Goal: Task Accomplishment & Management: Manage account settings

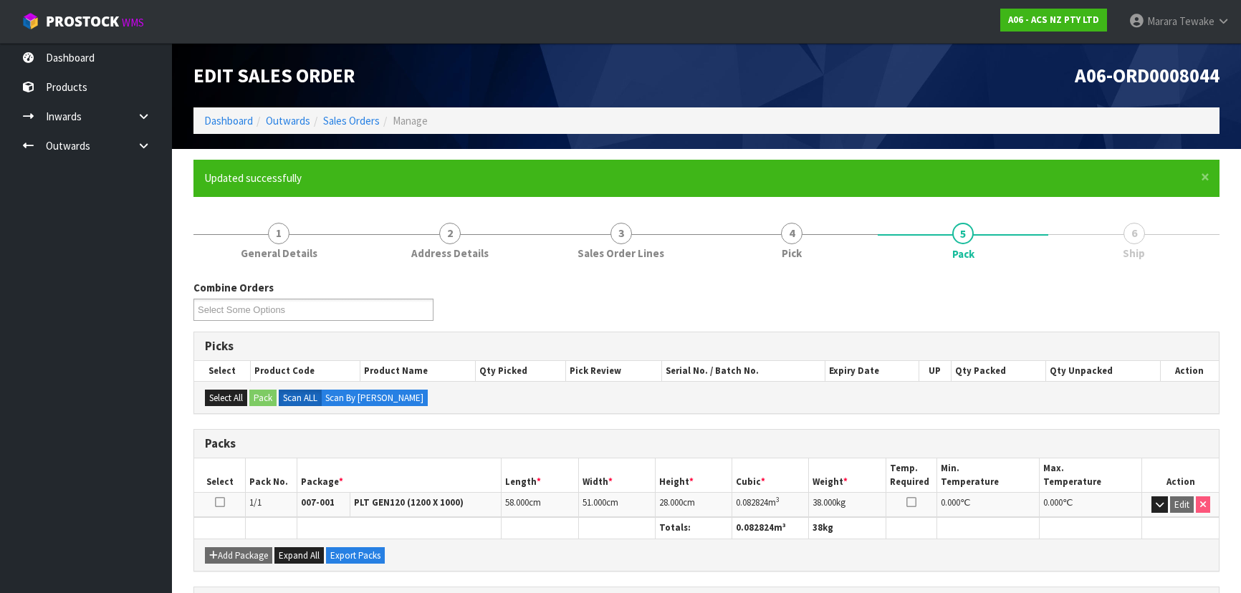
click at [82, 59] on link "Dashboard" at bounding box center [86, 57] width 172 height 29
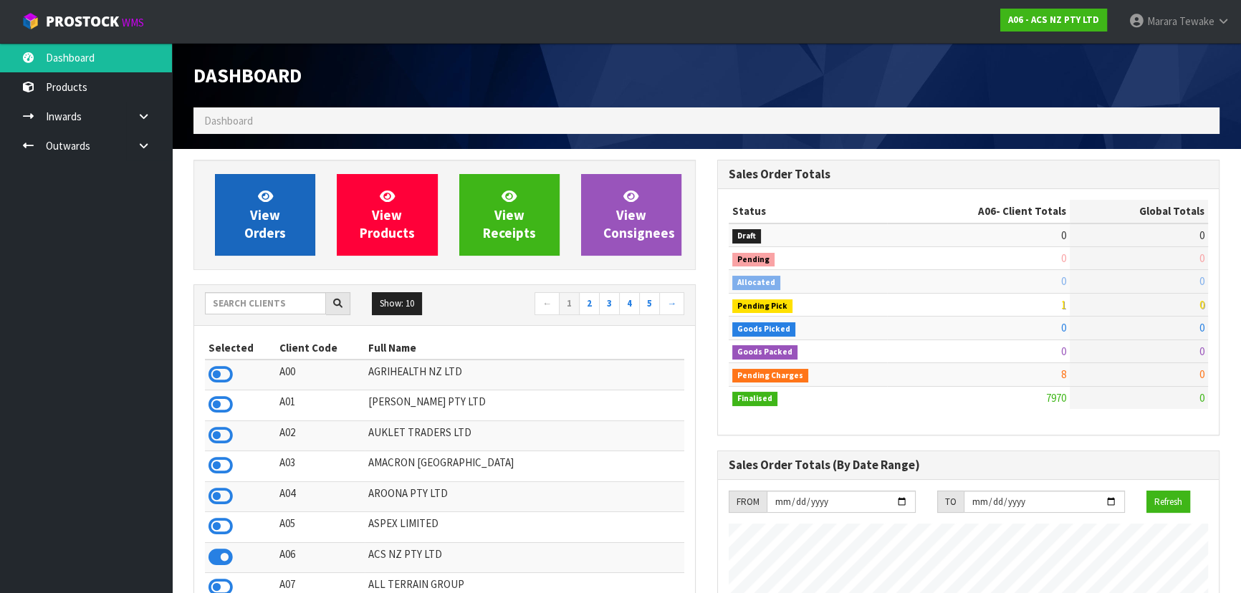
scroll to position [1083, 523]
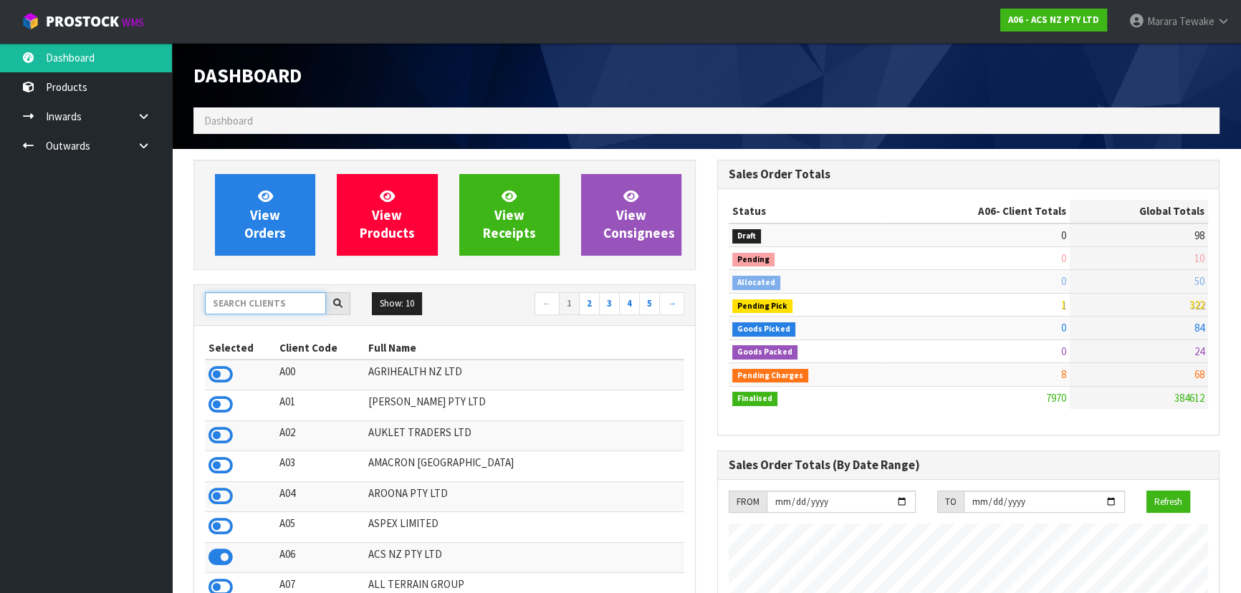
click at [256, 307] on input "text" at bounding box center [265, 303] width 121 height 22
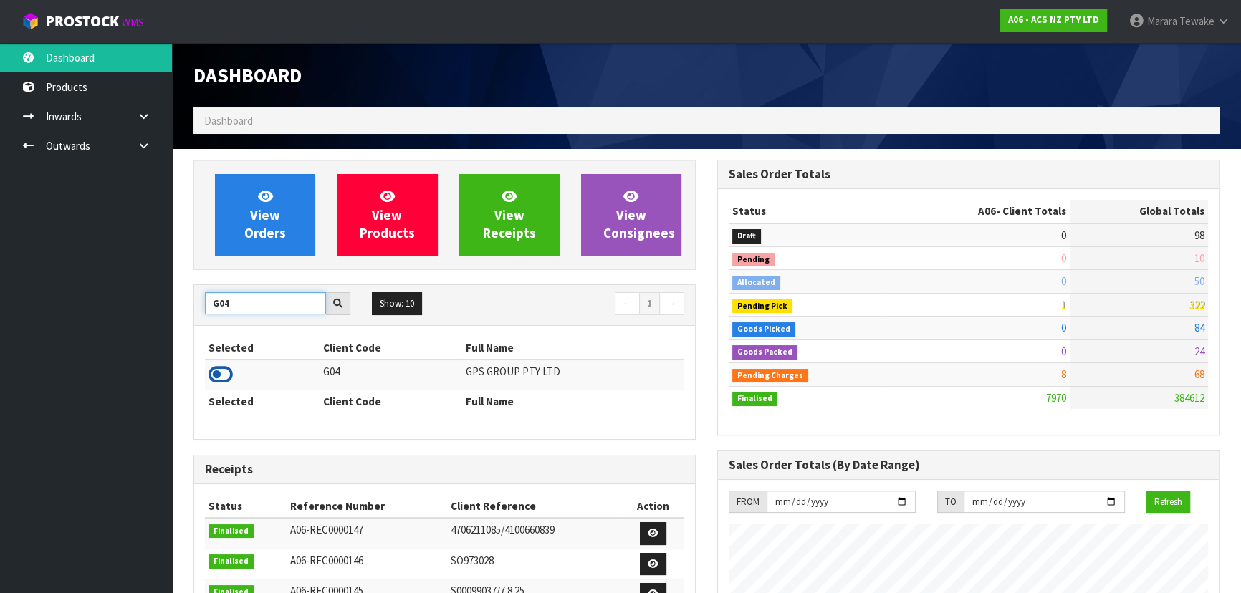
type input "G04"
click at [227, 380] on icon at bounding box center [220, 374] width 24 height 21
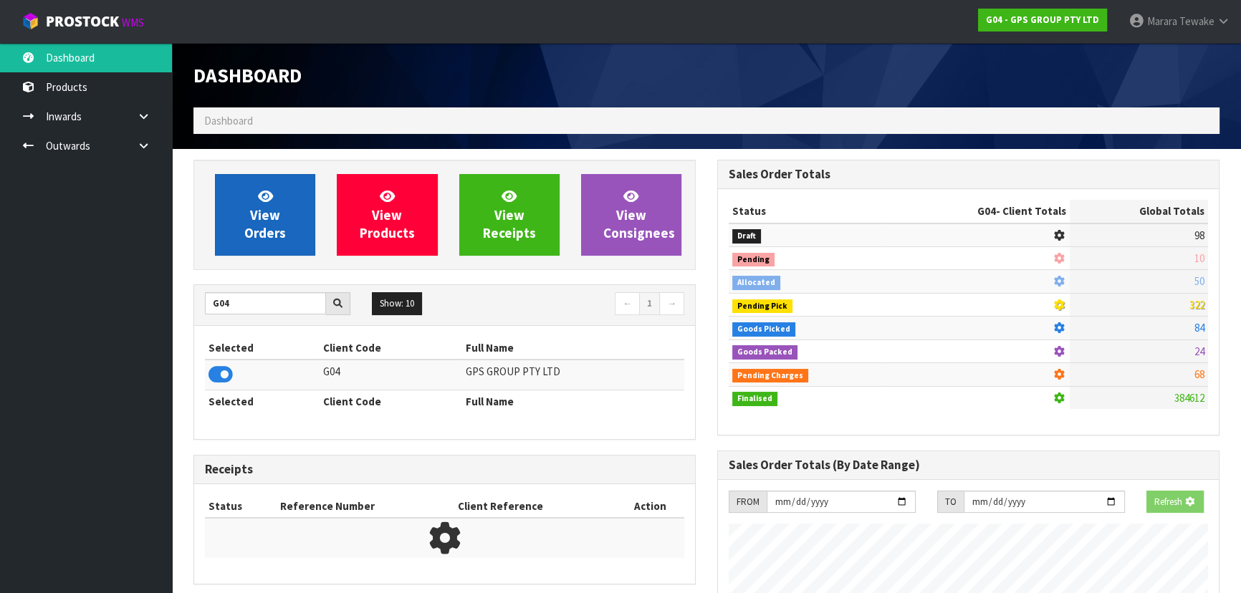
scroll to position [715479, 715830]
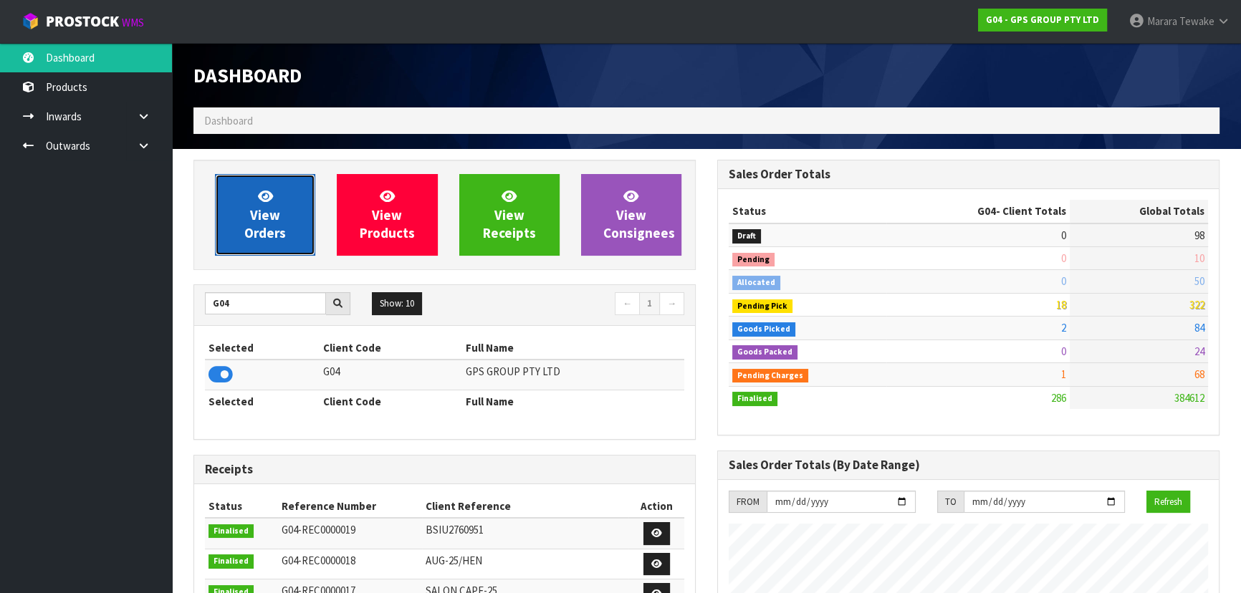
click at [266, 230] on span "View Orders" at bounding box center [265, 215] width 42 height 54
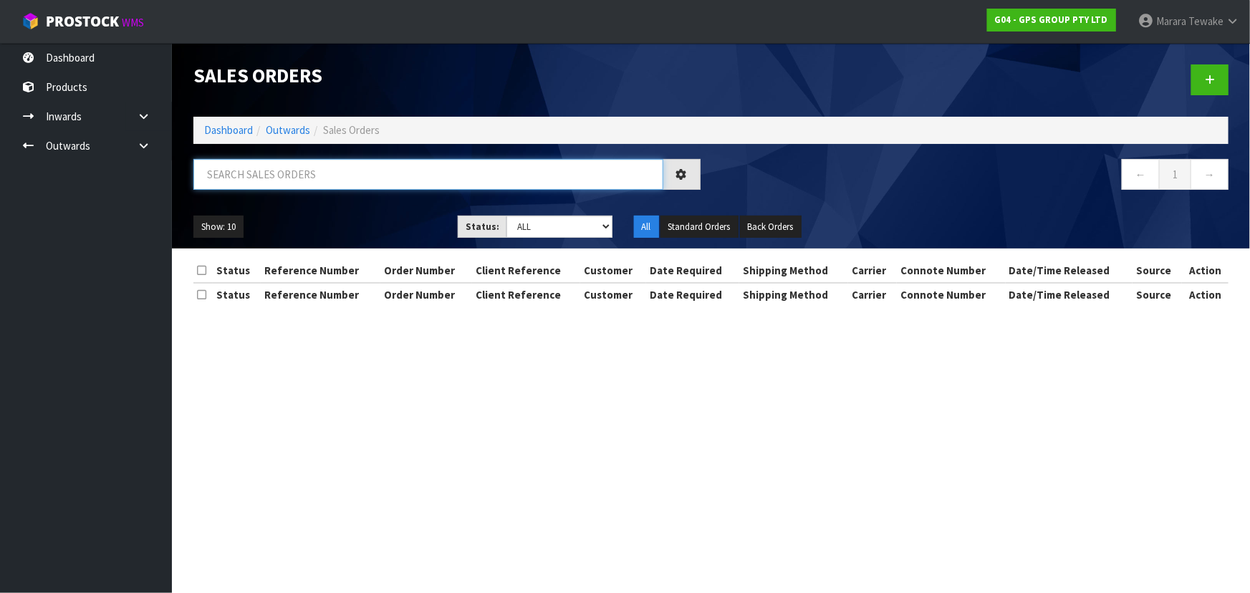
click at [270, 170] on input "text" at bounding box center [428, 174] width 470 height 31
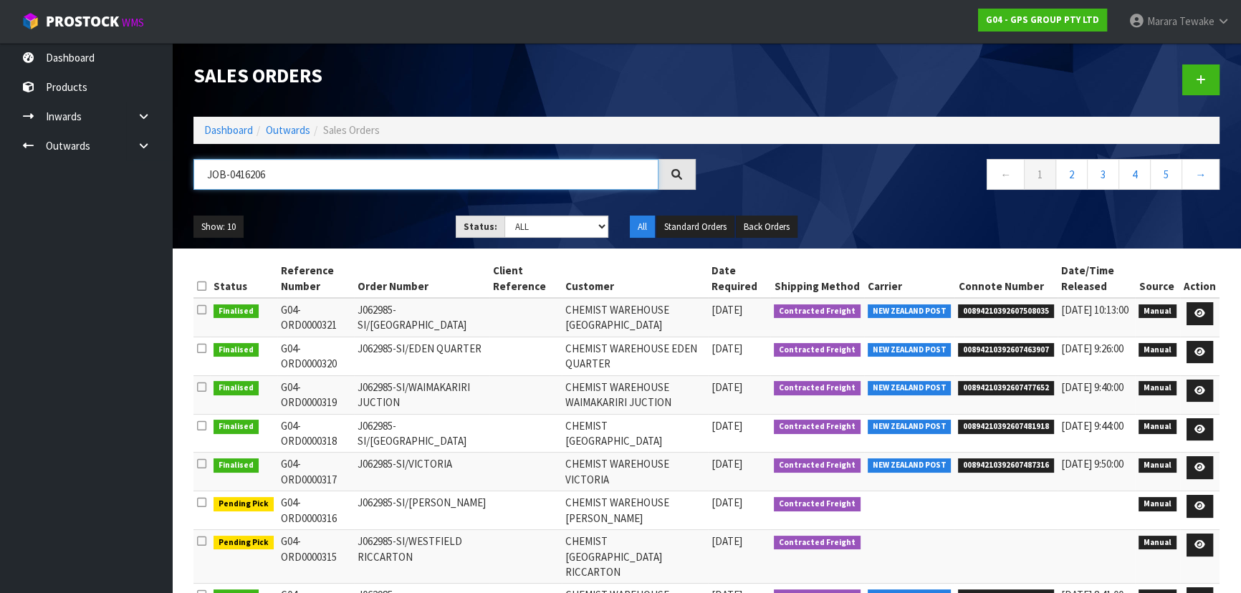
type input "JOB-0416206"
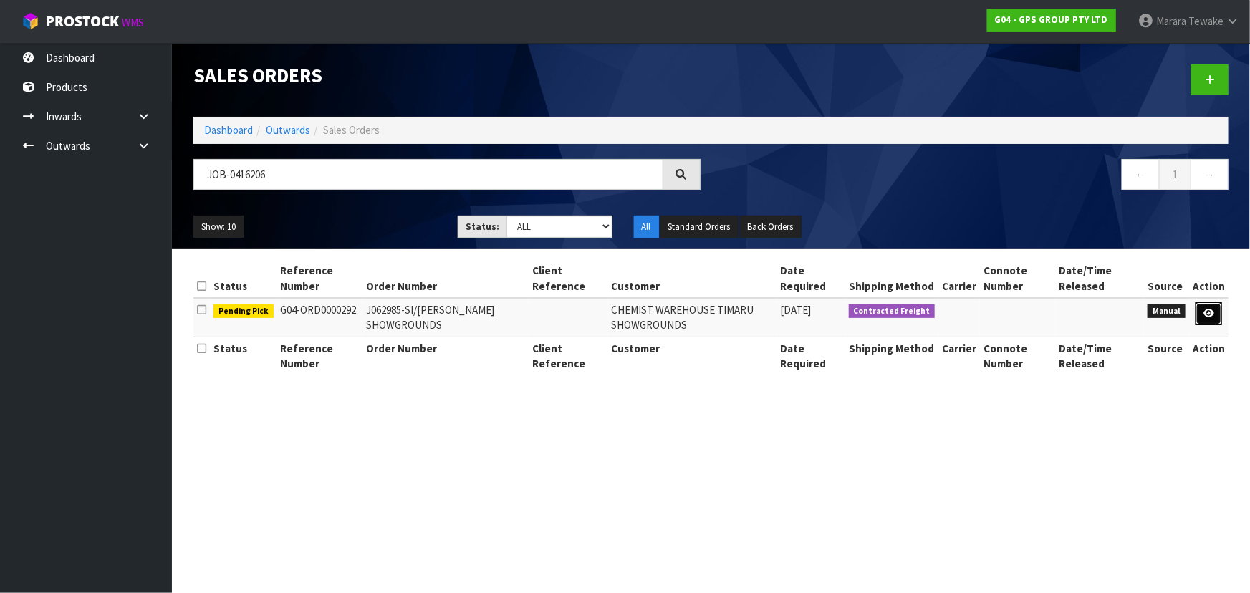
click at [1216, 310] on link at bounding box center [1209, 313] width 27 height 23
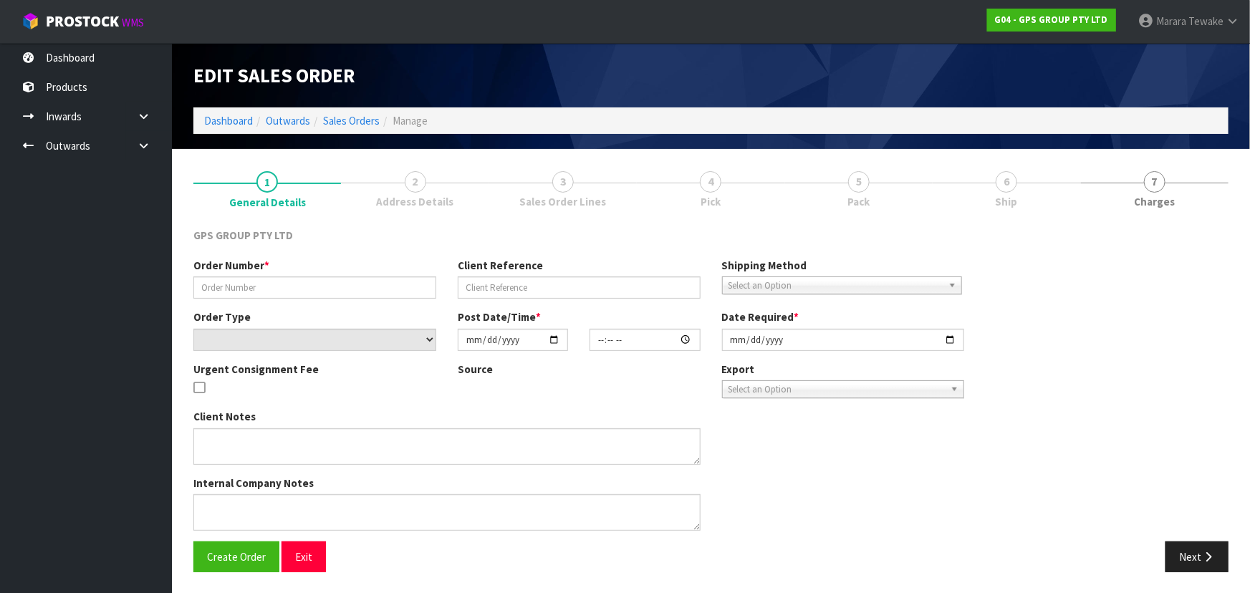
type input "J062985-SI/TIMARU SHOWGROUNDS"
select select "number:0"
type input "[DATE]"
type input "09:16:00.000"
type input "[DATE]"
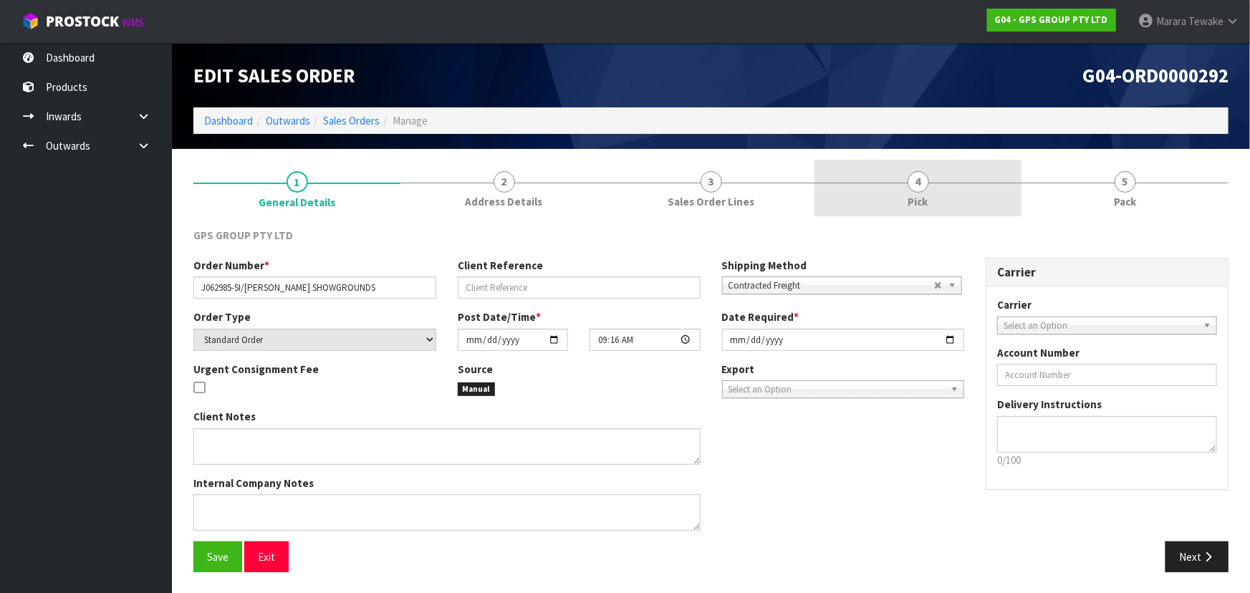
click at [966, 198] on link "4 Pick" at bounding box center [917, 188] width 207 height 57
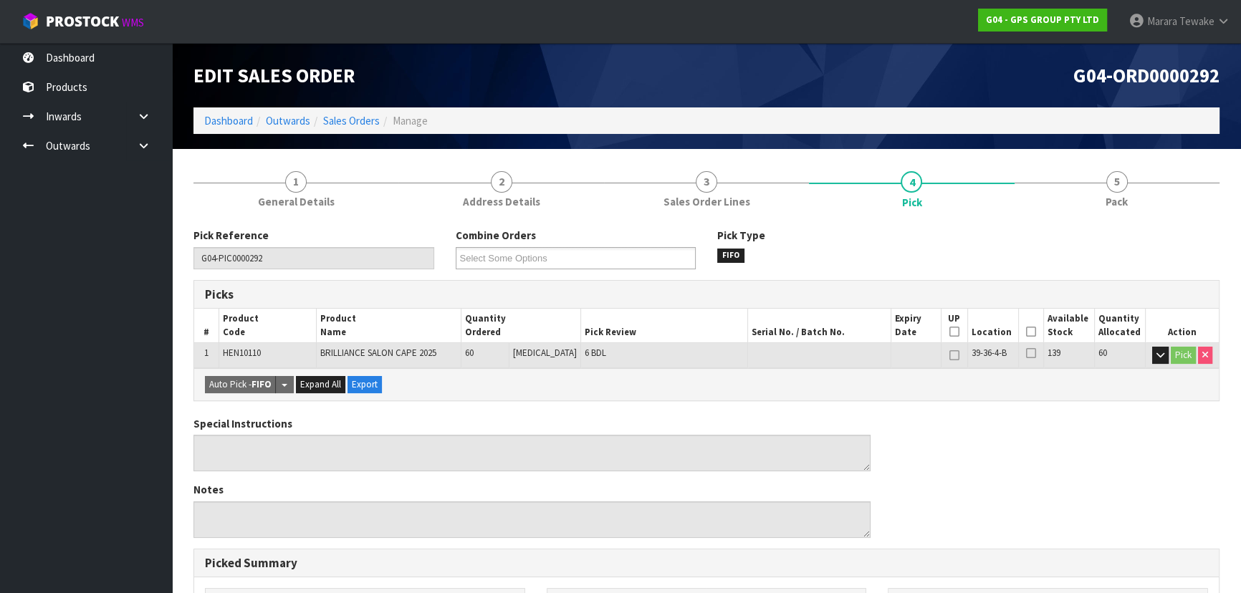
click at [1026, 332] on icon at bounding box center [1031, 332] width 10 height 1
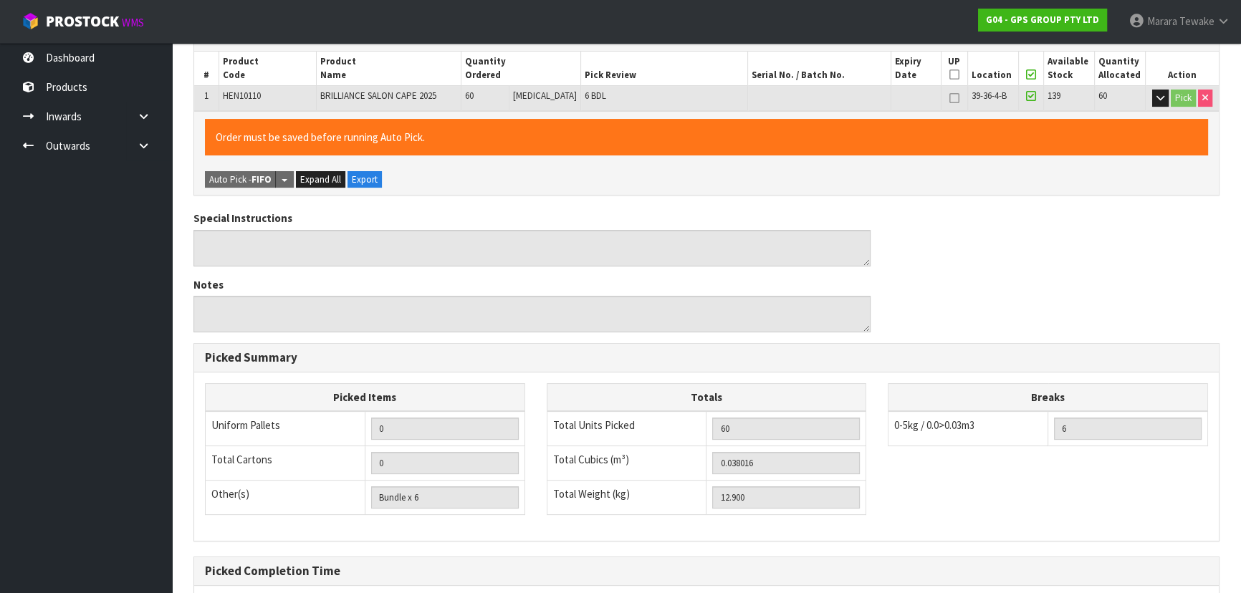
scroll to position [400, 0]
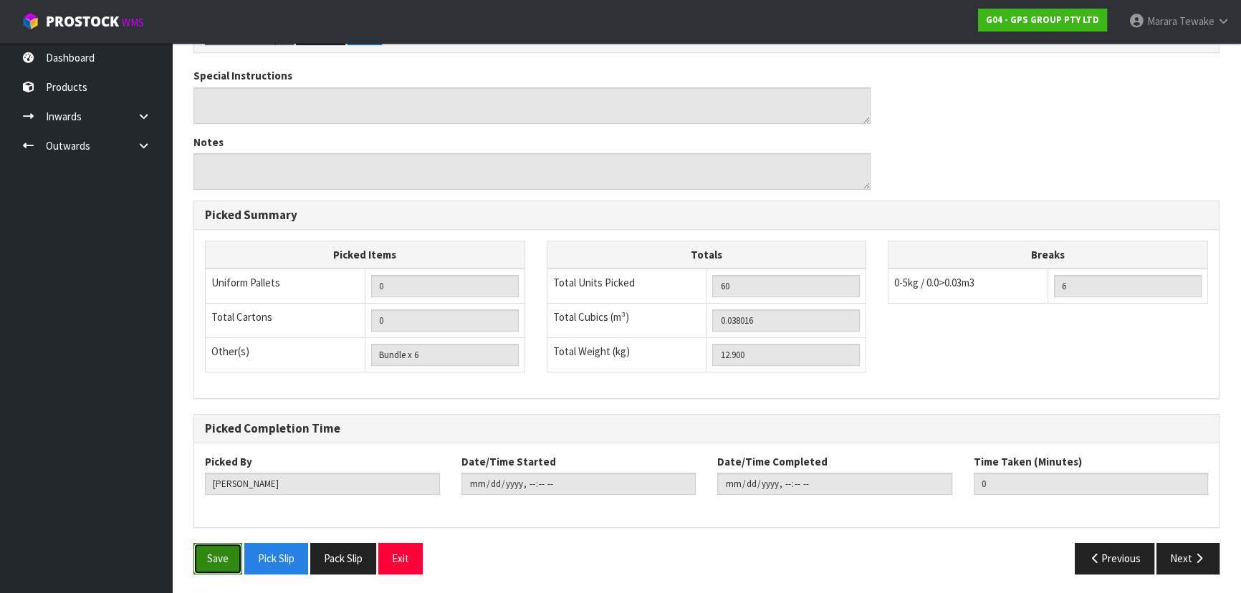
click at [229, 559] on button "Save" at bounding box center [217, 558] width 49 height 31
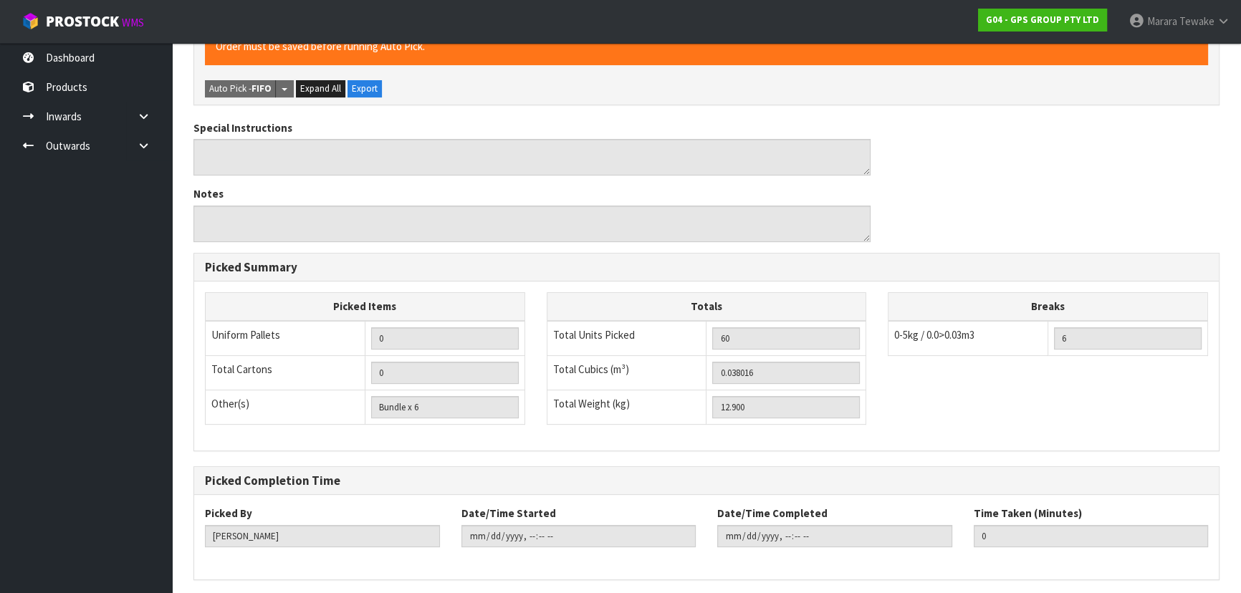
scroll to position [0, 0]
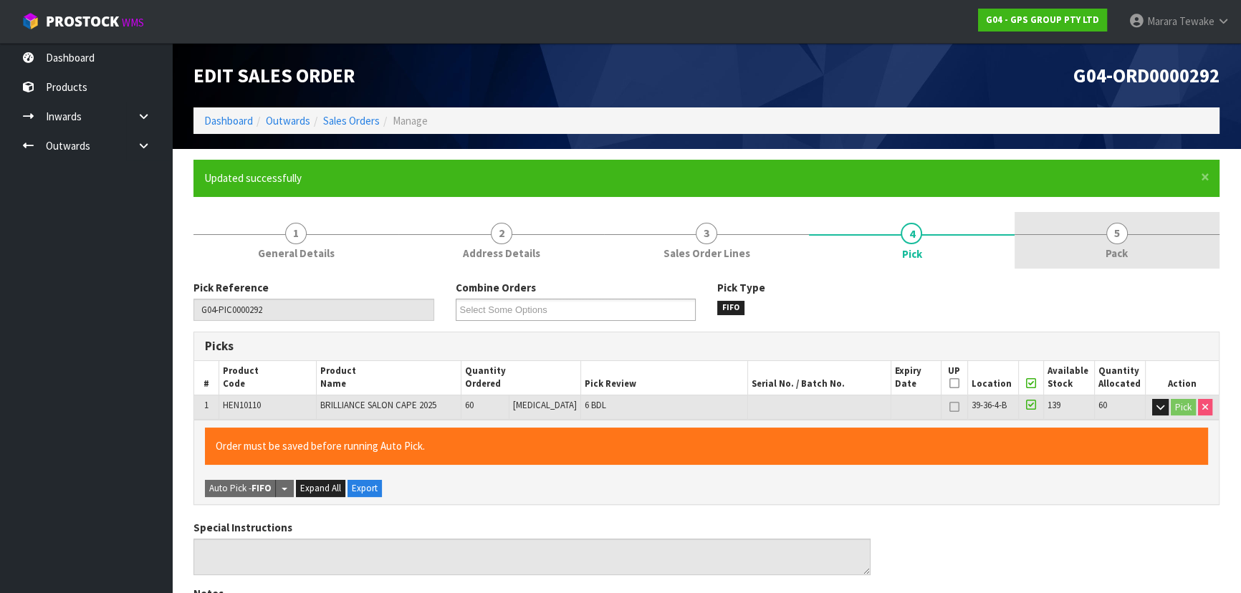
type input "[PERSON_NAME]"
type input "2025-10-07T16:21:24"
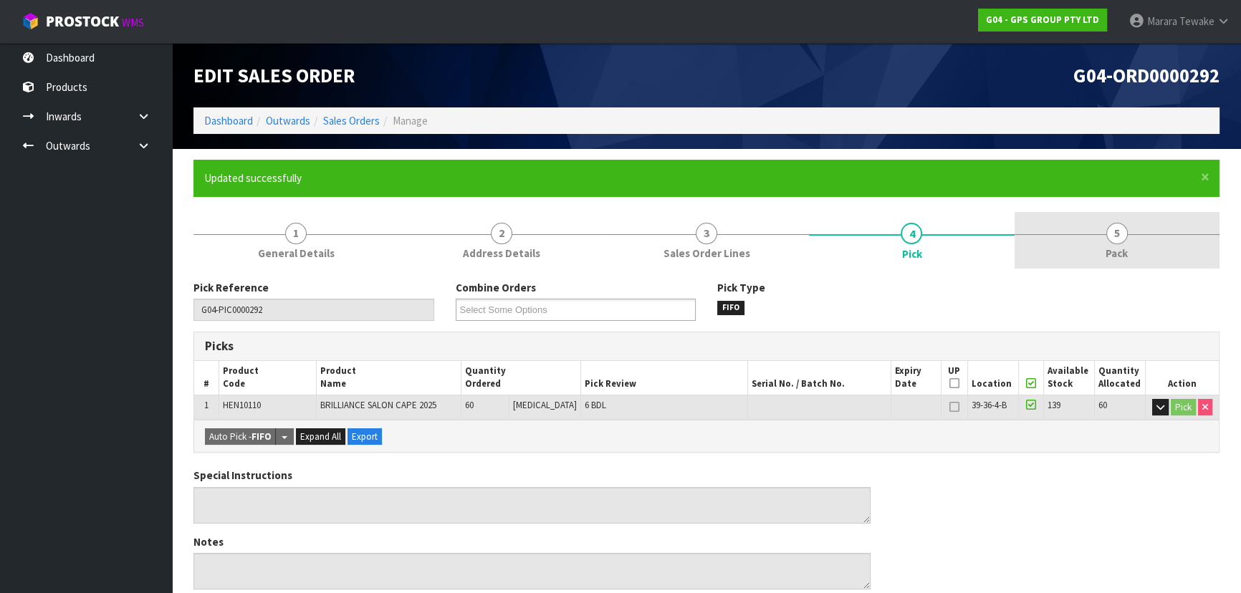
click at [1140, 216] on link "5 Pack" at bounding box center [1116, 240] width 205 height 57
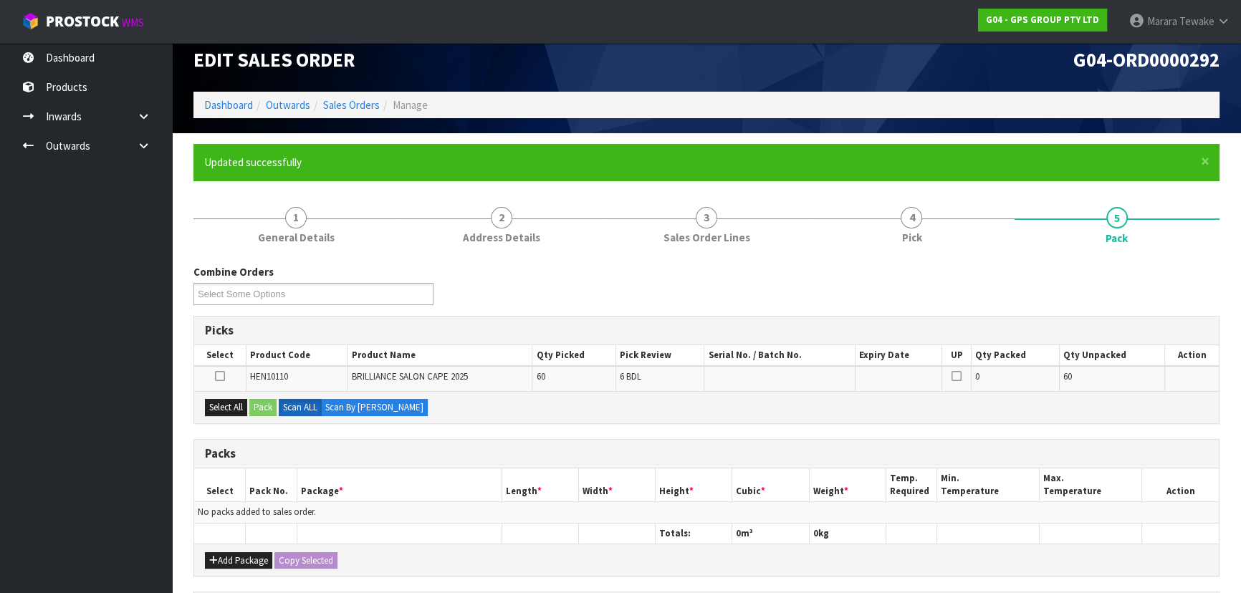
scroll to position [195, 0]
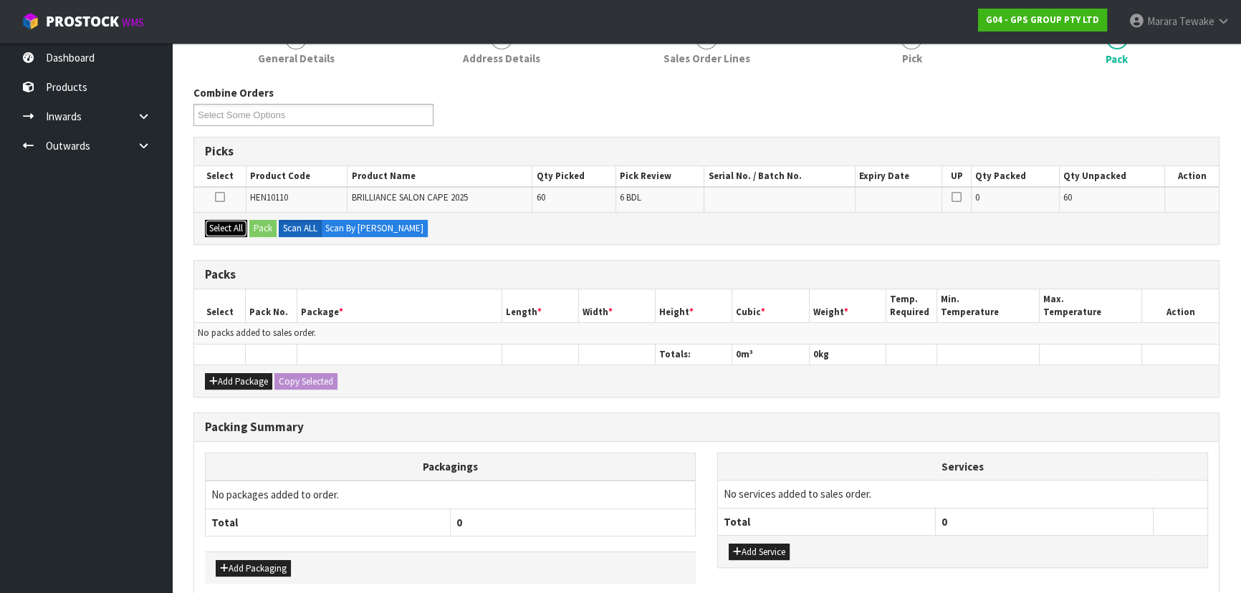
drag, startPoint x: 218, startPoint y: 225, endPoint x: 246, endPoint y: 223, distance: 28.7
click at [223, 224] on button "Select All" at bounding box center [226, 228] width 42 height 17
click at [252, 224] on button "Pack" at bounding box center [262, 228] width 27 height 17
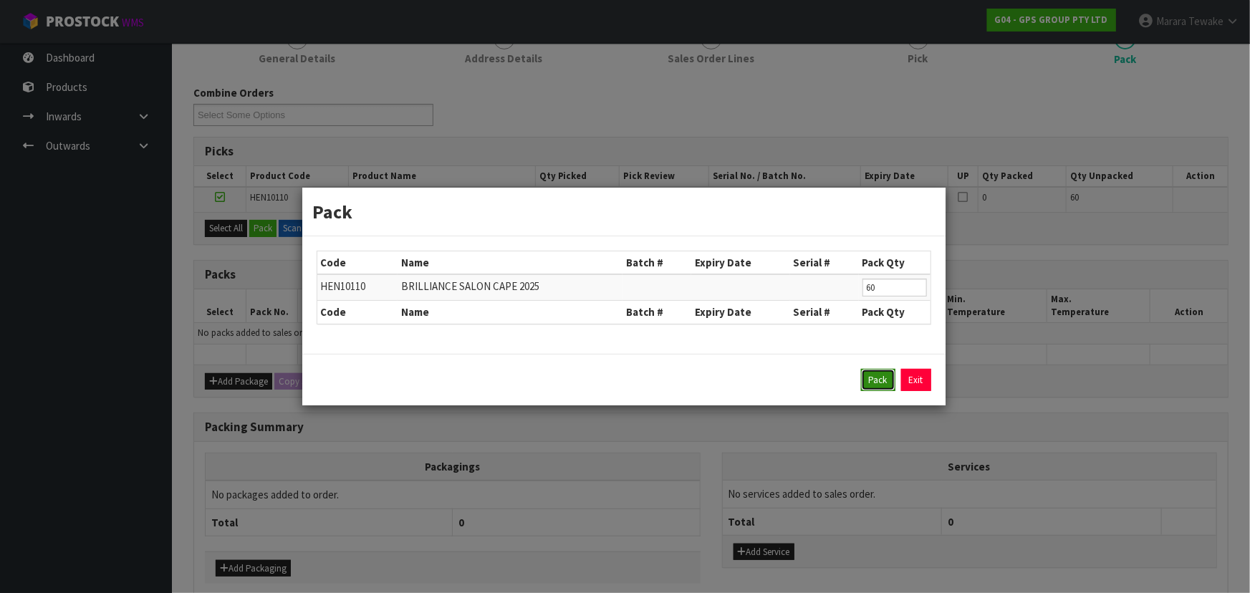
drag, startPoint x: 877, startPoint y: 378, endPoint x: 839, endPoint y: 380, distance: 38.0
click at [875, 378] on button "Pack" at bounding box center [878, 380] width 34 height 23
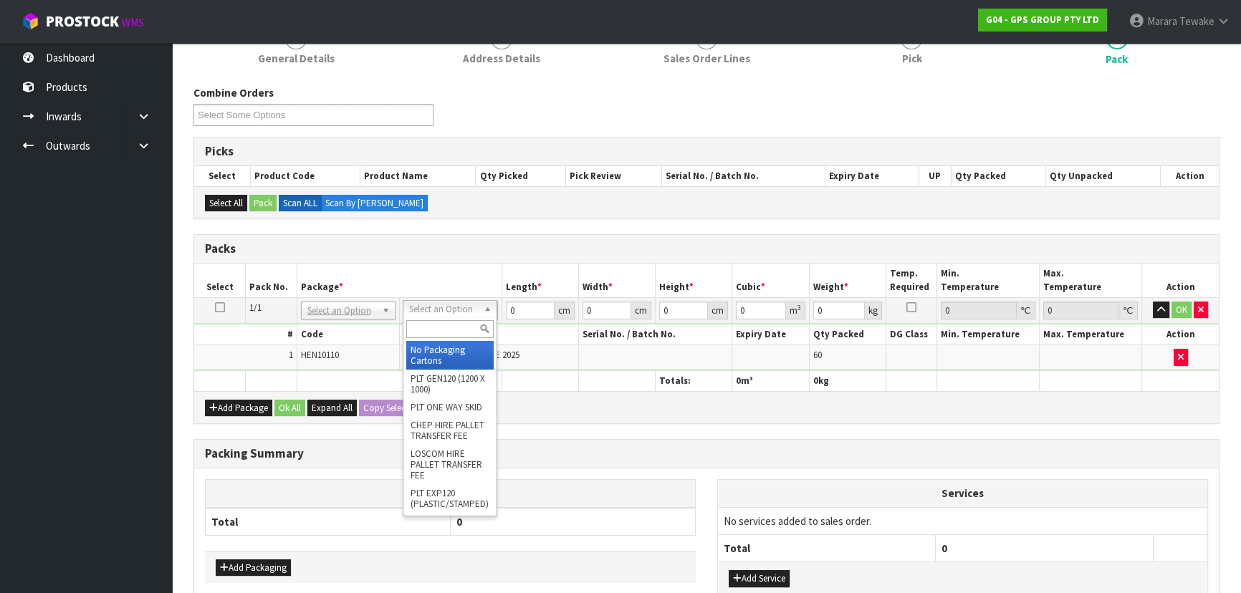
click at [451, 319] on div at bounding box center [449, 329] width 93 height 24
click at [453, 331] on input "text" at bounding box center [449, 329] width 87 height 18
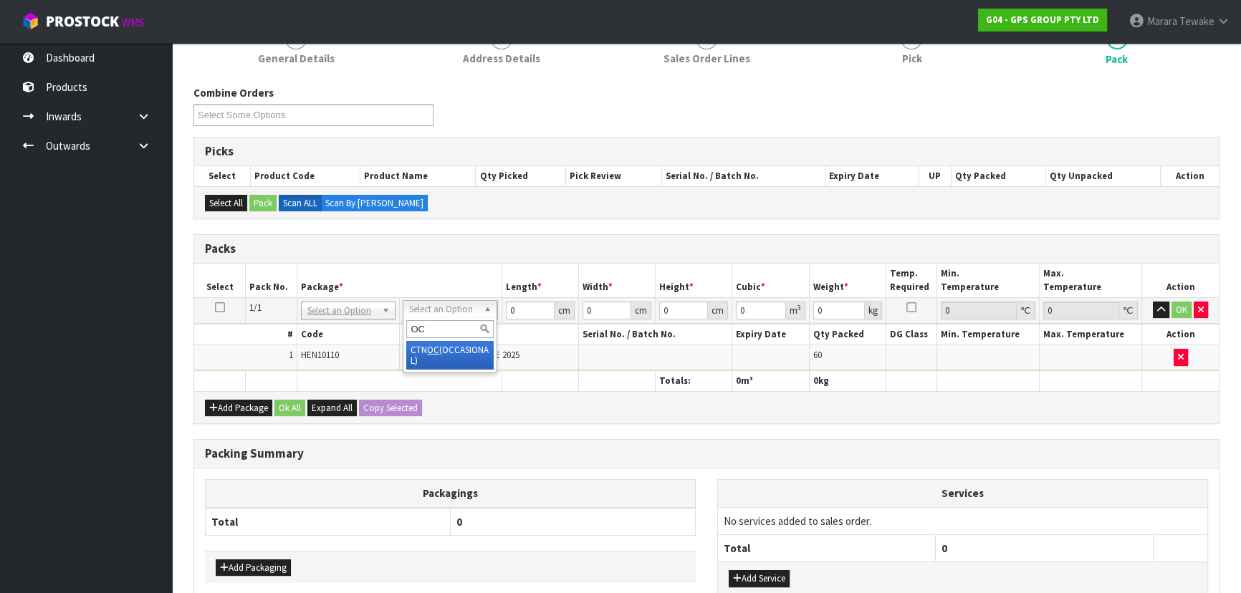
type input "OC"
drag, startPoint x: 459, startPoint y: 353, endPoint x: 490, endPoint y: 331, distance: 38.0
type input "12.9"
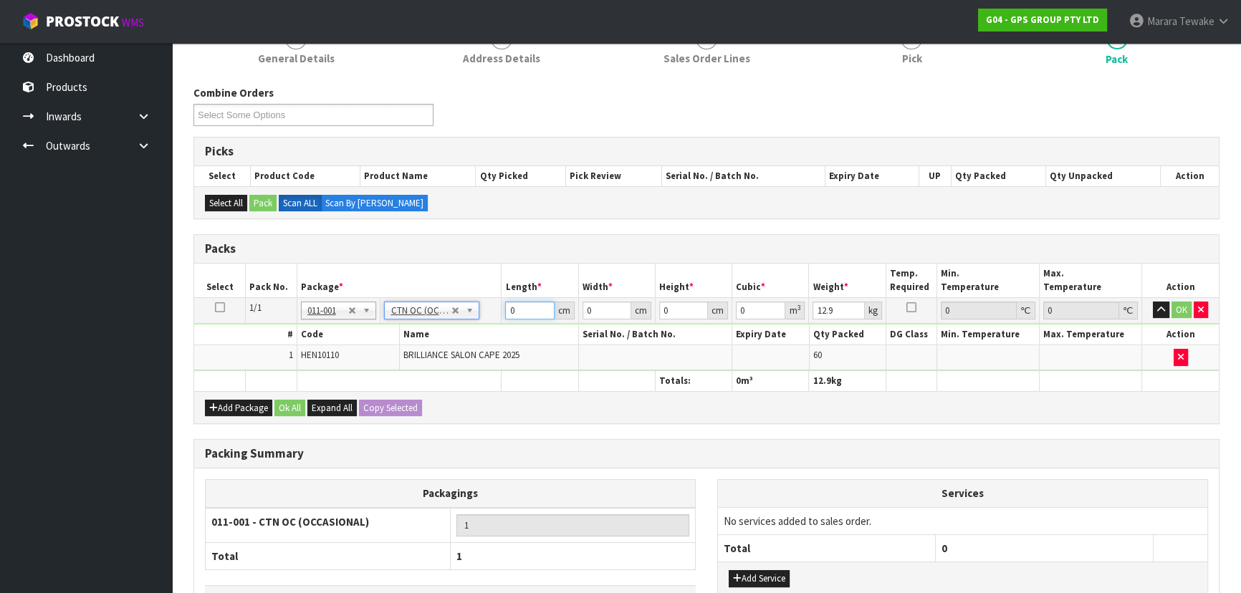
drag, startPoint x: 506, startPoint y: 303, endPoint x: 486, endPoint y: 265, distance: 43.3
click at [493, 289] on table "Select Pack No. Package * Length * Width * Height * Cubic * Weight * Temp. Requ…" at bounding box center [706, 328] width 1024 height 128
type input "50"
type input "34"
type input "2"
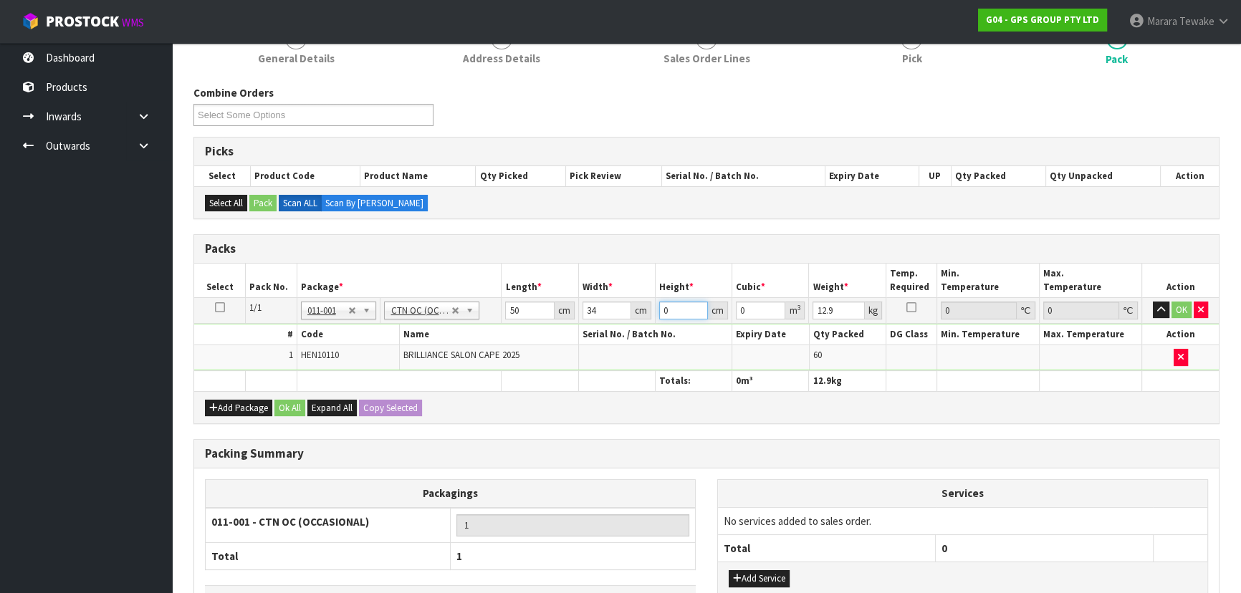
type input "0.0034"
type input "26"
type input "0.0442"
type input "26"
type input "14"
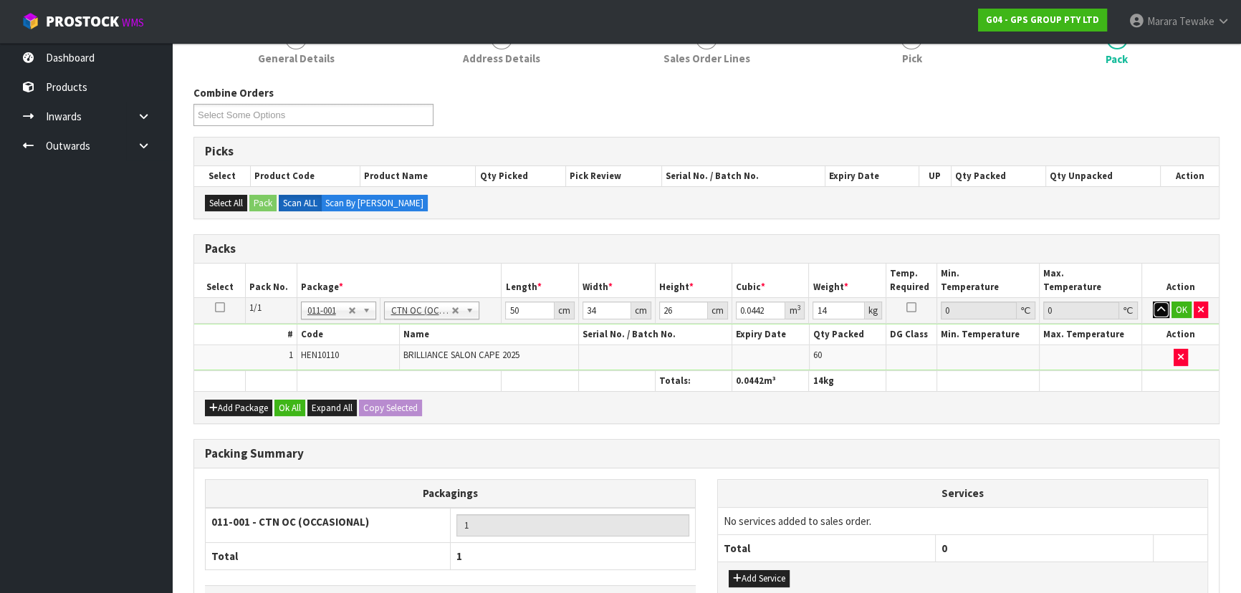
click at [1153, 302] on button "button" at bounding box center [1161, 310] width 16 height 17
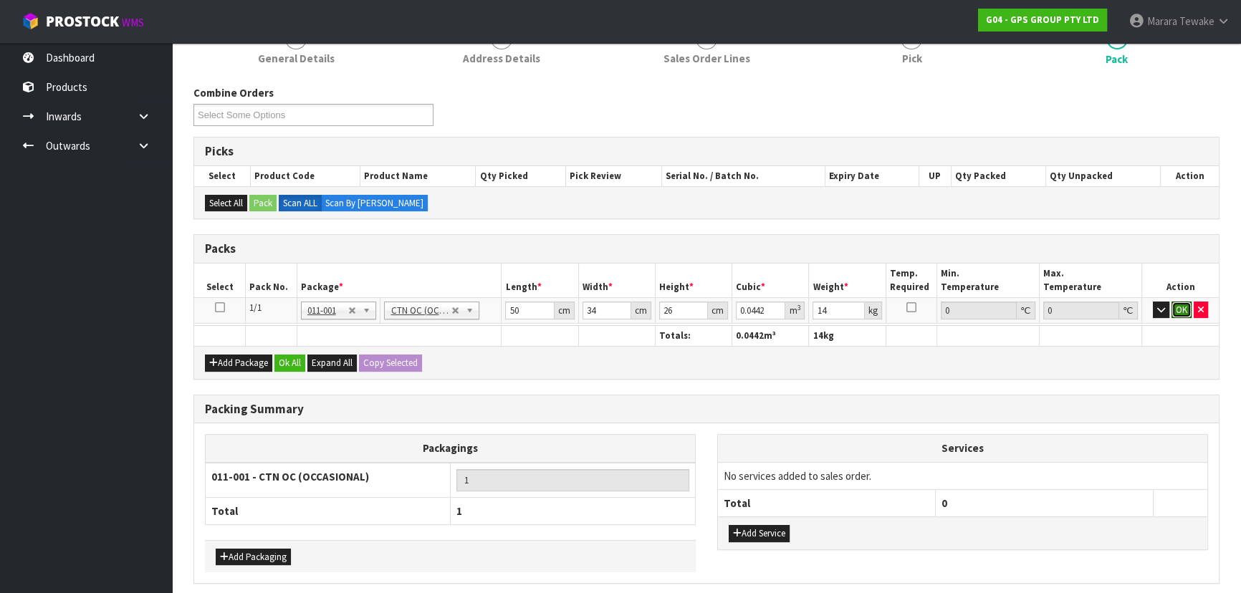
click button "OK" at bounding box center [1181, 310] width 20 height 17
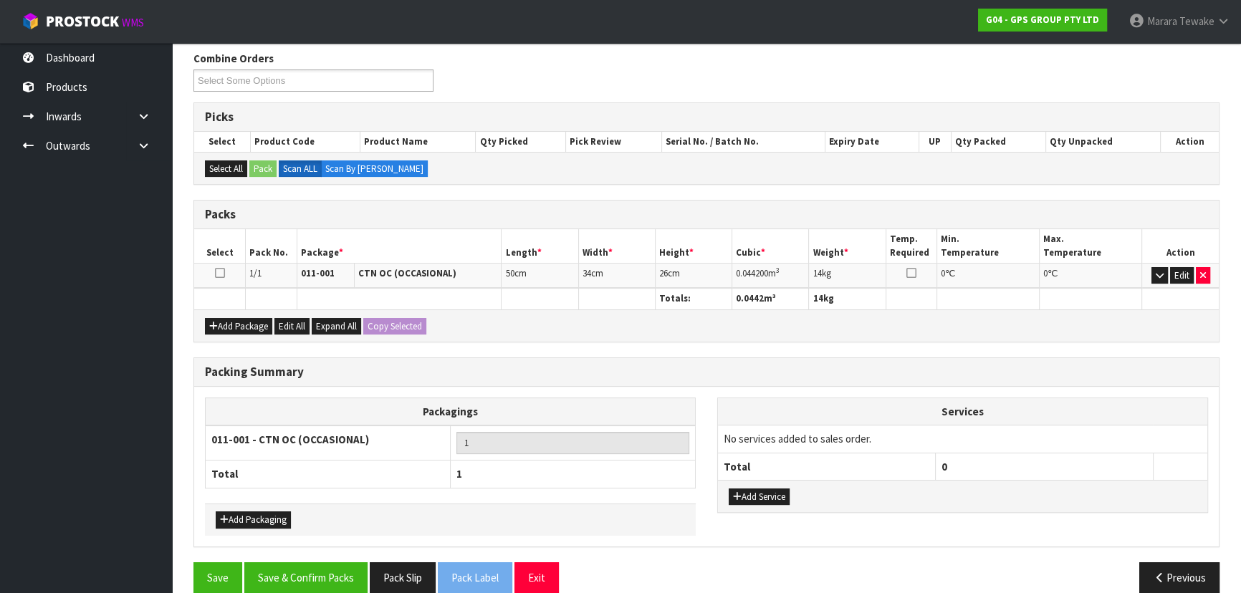
scroll to position [247, 0]
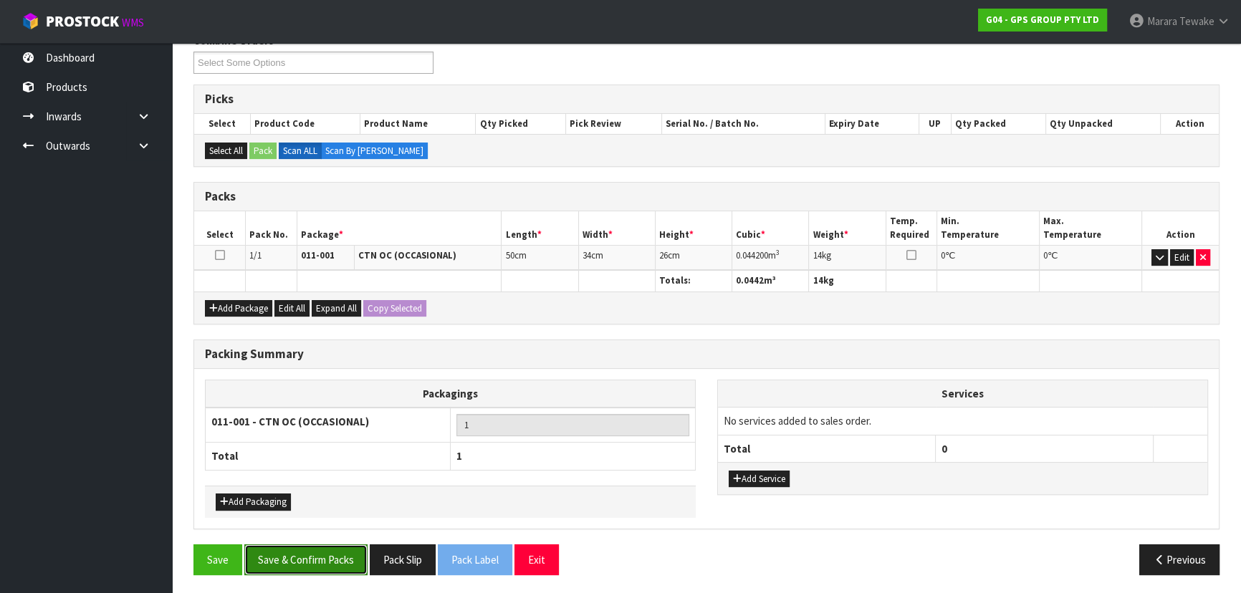
click at [290, 554] on button "Save & Confirm Packs" at bounding box center [305, 559] width 123 height 31
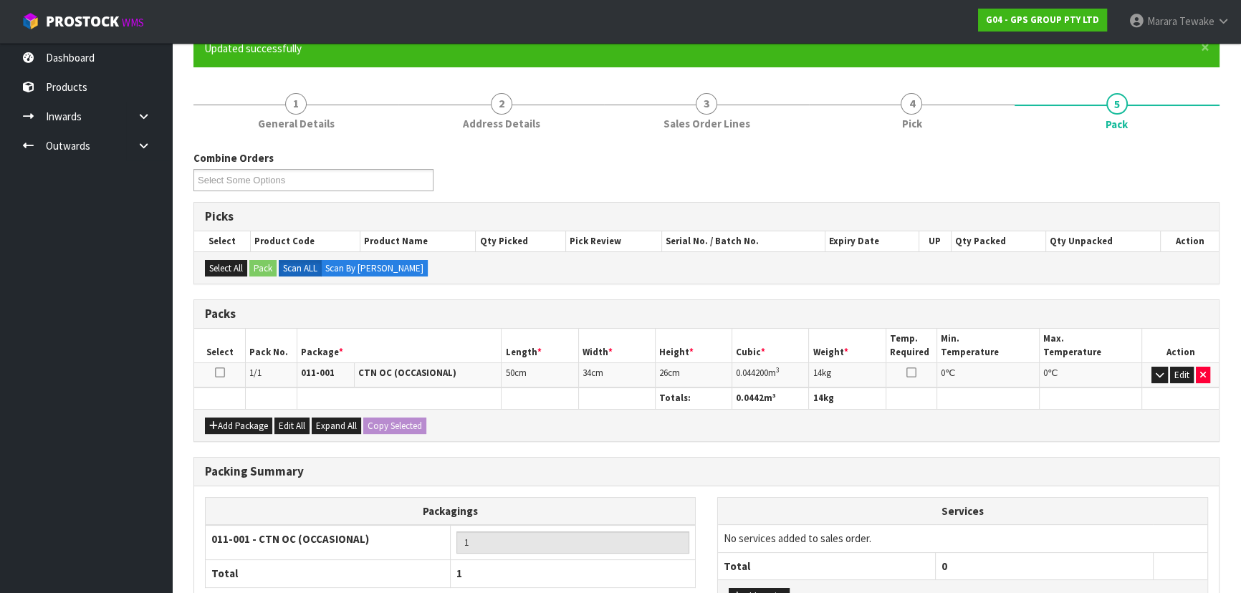
scroll to position [215, 0]
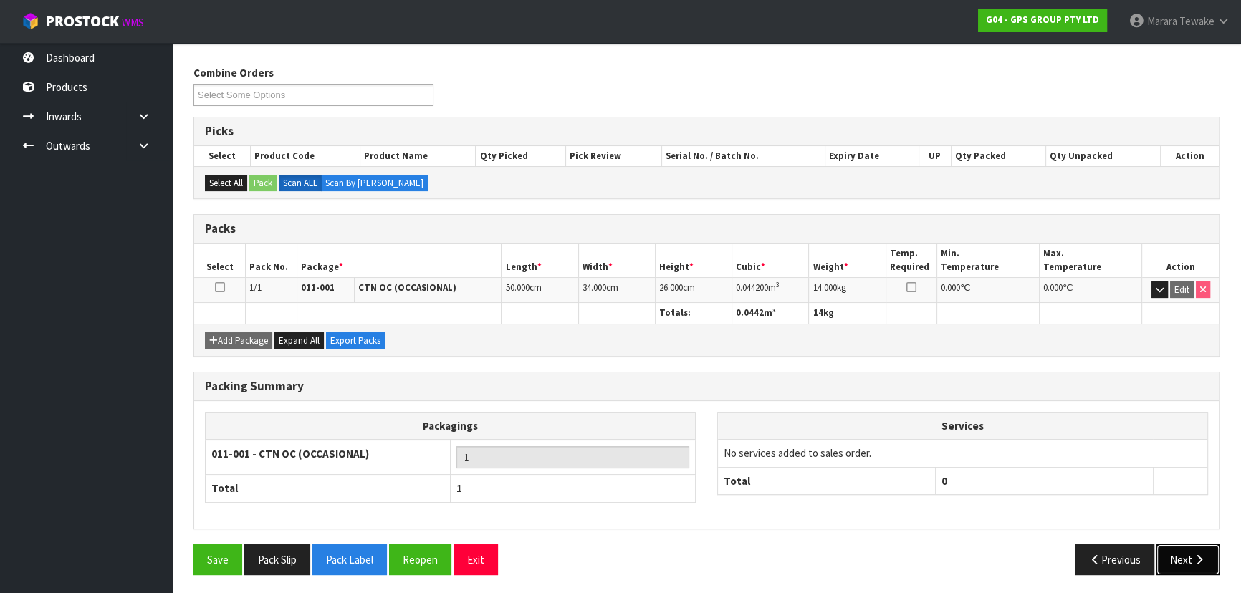
click at [1189, 553] on button "Next" at bounding box center [1187, 559] width 63 height 31
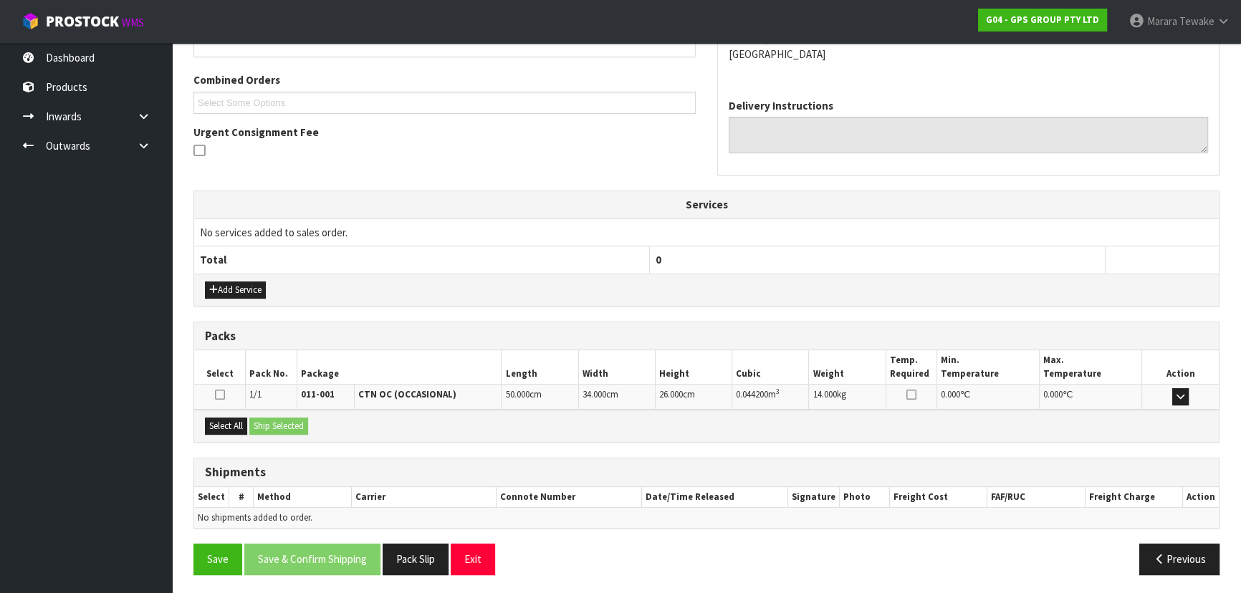
scroll to position [351, 0]
click at [239, 421] on button "Select All" at bounding box center [226, 425] width 42 height 17
click at [255, 423] on button "Ship Selected" at bounding box center [278, 425] width 59 height 17
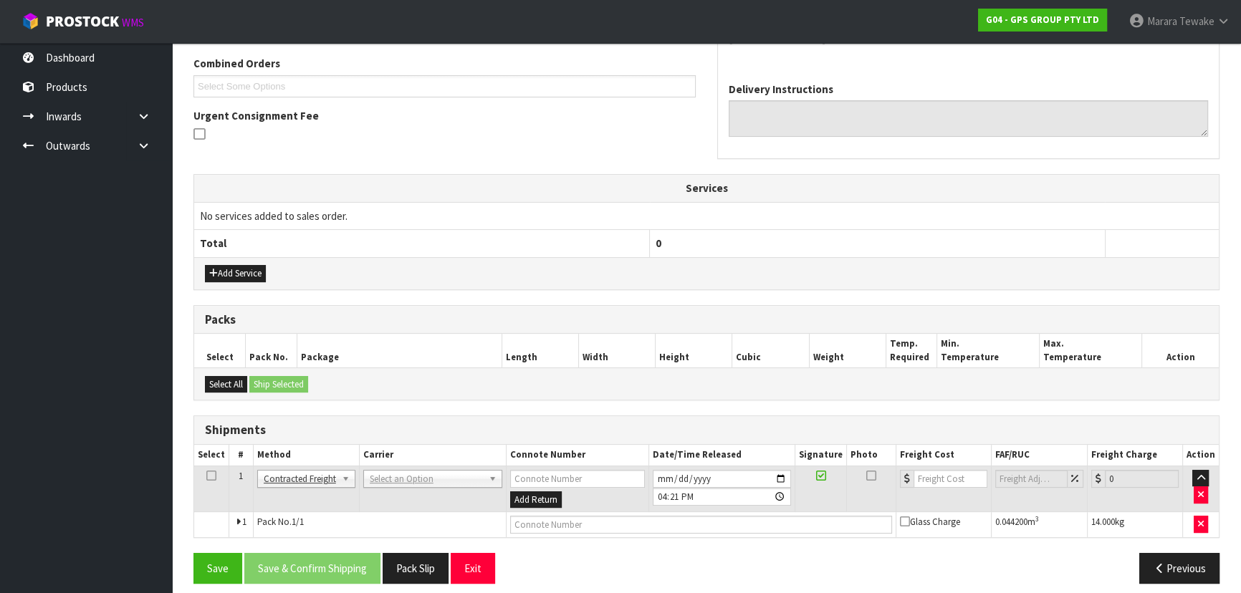
scroll to position [376, 0]
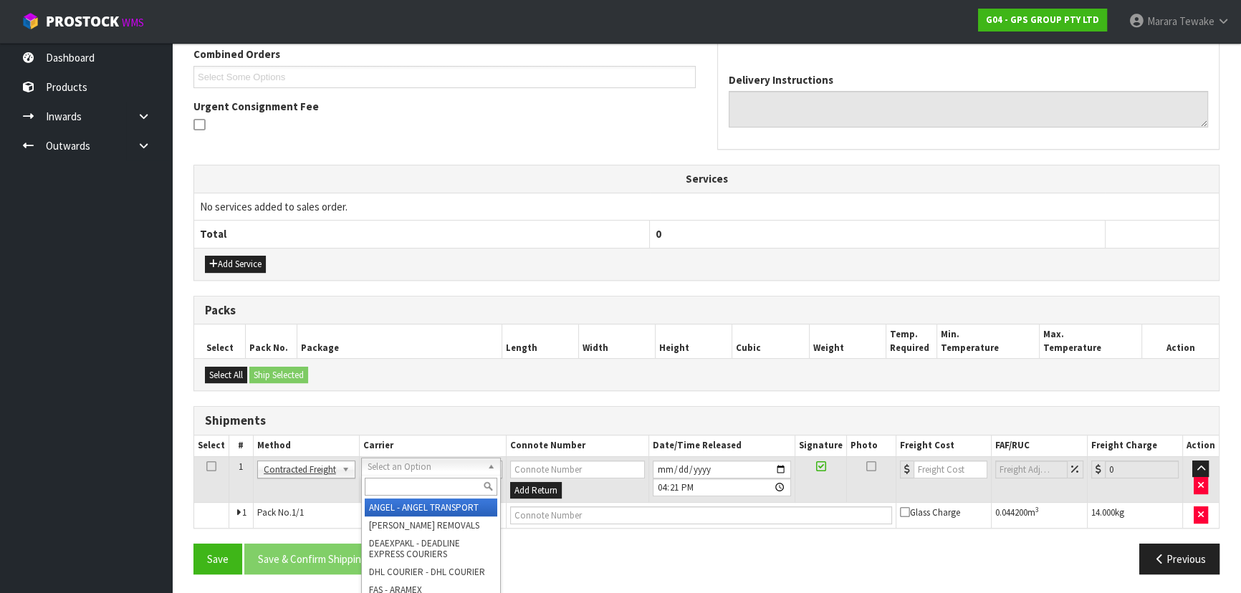
click at [374, 491] on input "text" at bounding box center [431, 487] width 133 height 18
type input "M"
type input "NZP"
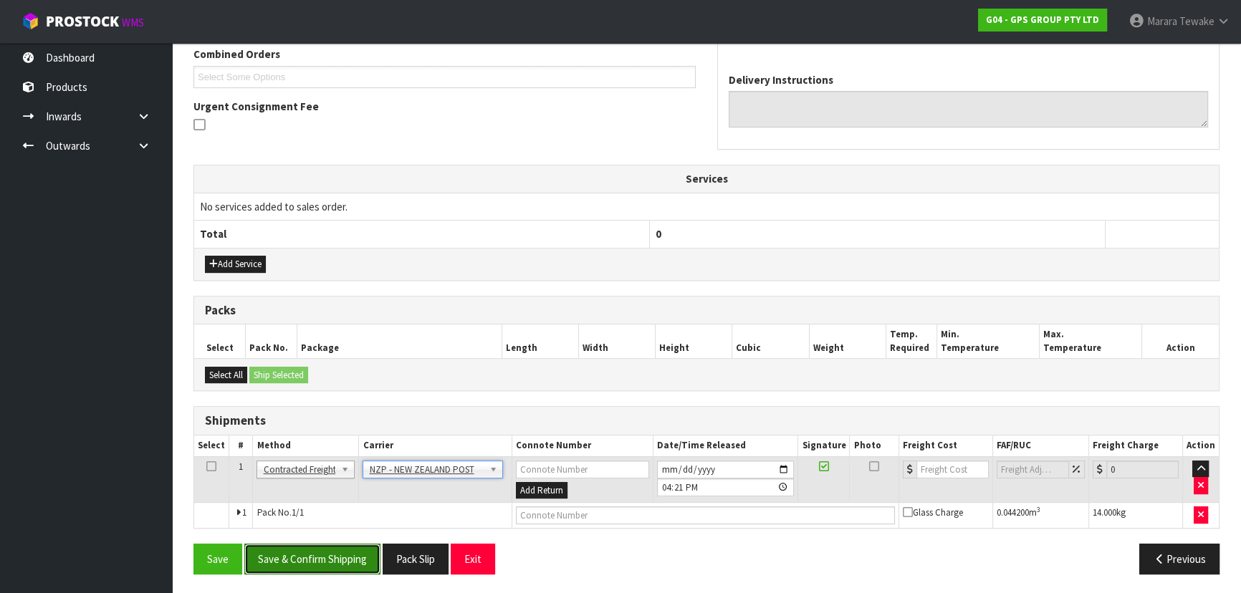
click at [347, 544] on button "Save & Confirm Shipping" at bounding box center [312, 559] width 136 height 31
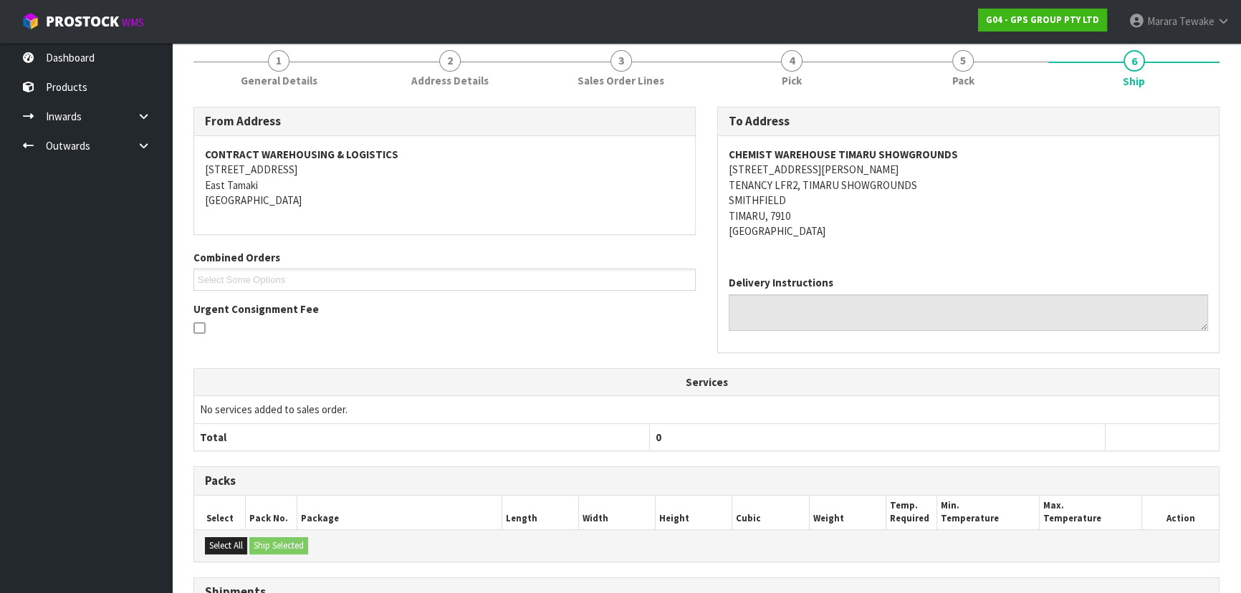
scroll to position [356, 0]
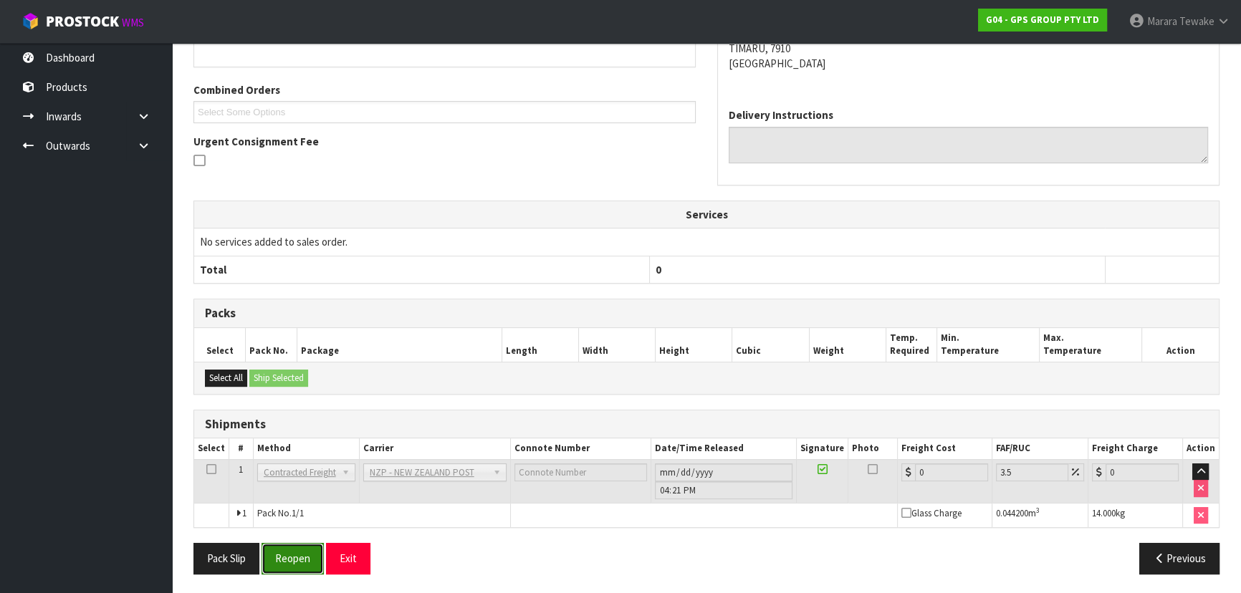
click at [294, 552] on button "Reopen" at bounding box center [292, 558] width 62 height 31
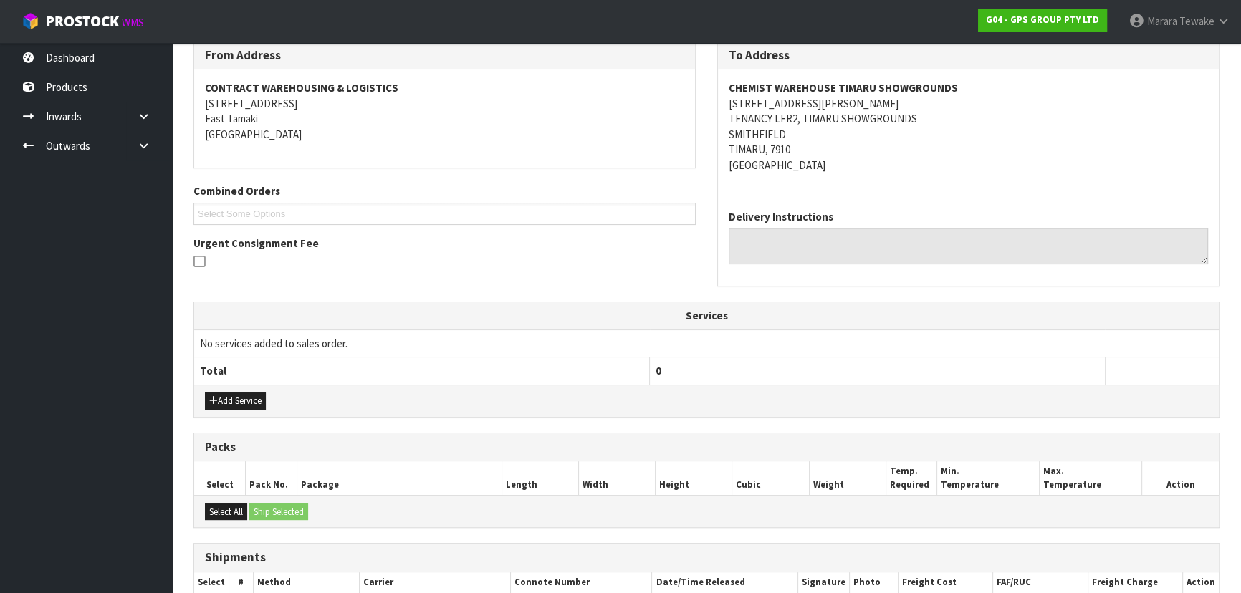
scroll to position [376, 0]
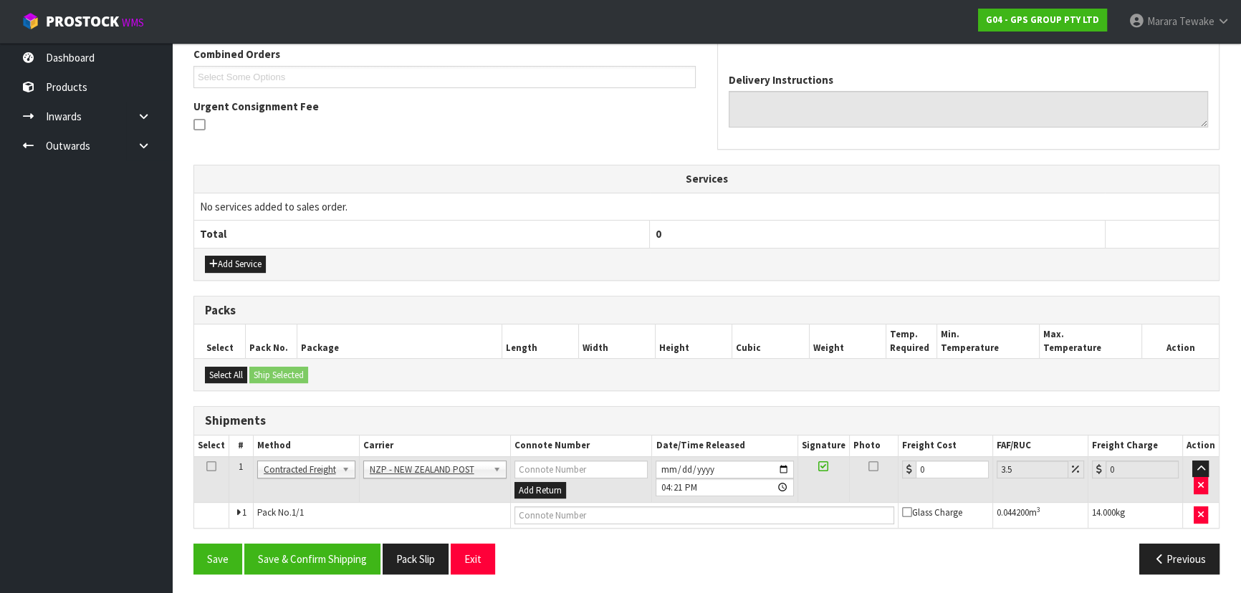
drag, startPoint x: 926, startPoint y: 456, endPoint x: 924, endPoint y: 477, distance: 21.6
click at [915, 469] on td "0" at bounding box center [945, 479] width 95 height 47
drag, startPoint x: 929, startPoint y: 471, endPoint x: 877, endPoint y: 435, distance: 63.4
click at [885, 446] on table "Select # Method Carrier Connote Number Date/Time Released Signature Photo Freig…" at bounding box center [706, 482] width 1024 height 92
type input "1"
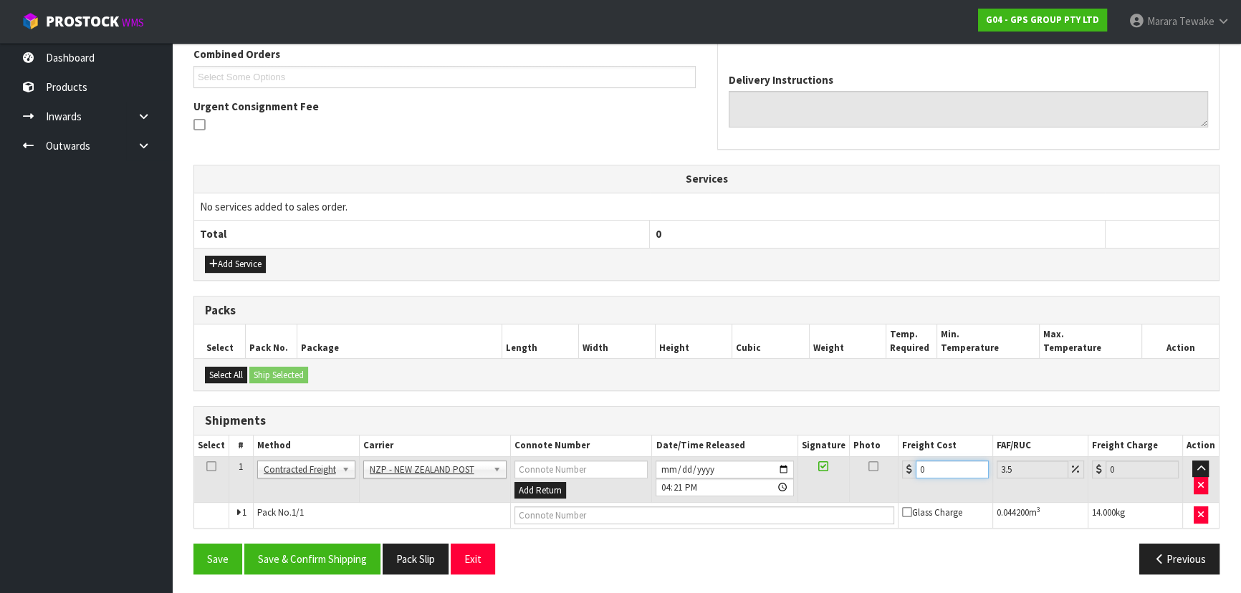
type input "1.03"
type input "18"
type input "18.63"
type input "18.2"
type input "18.84"
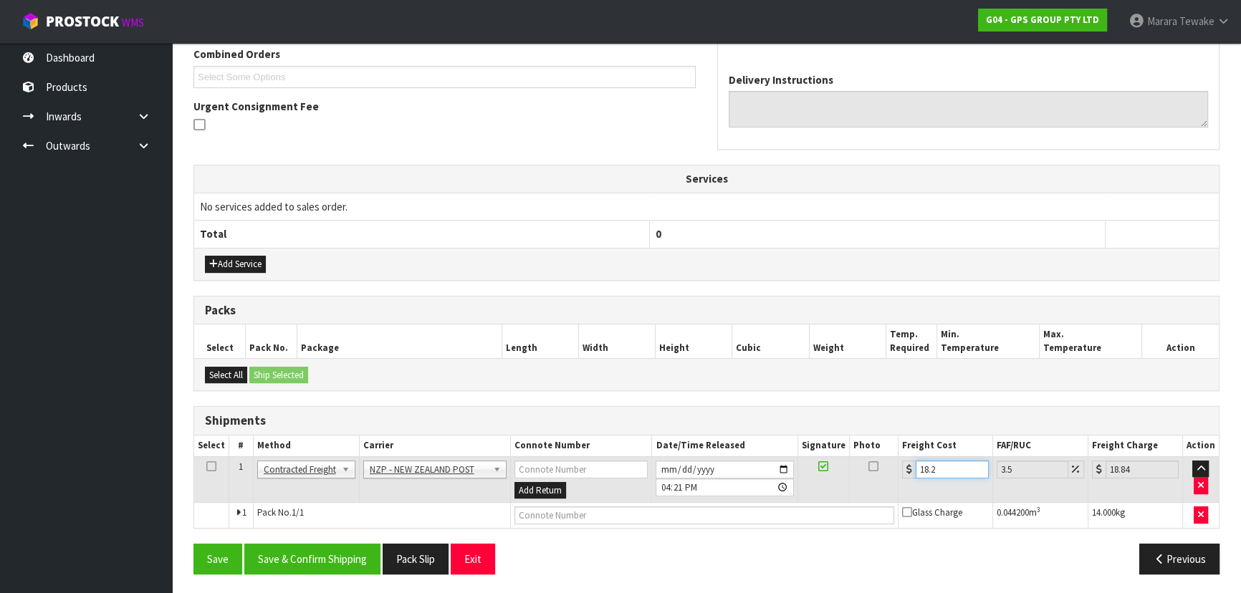
type input "18.28"
type input "18.92"
type input "18.28"
click at [785, 465] on input "[DATE]" at bounding box center [724, 470] width 138 height 18
type input "[DATE]"
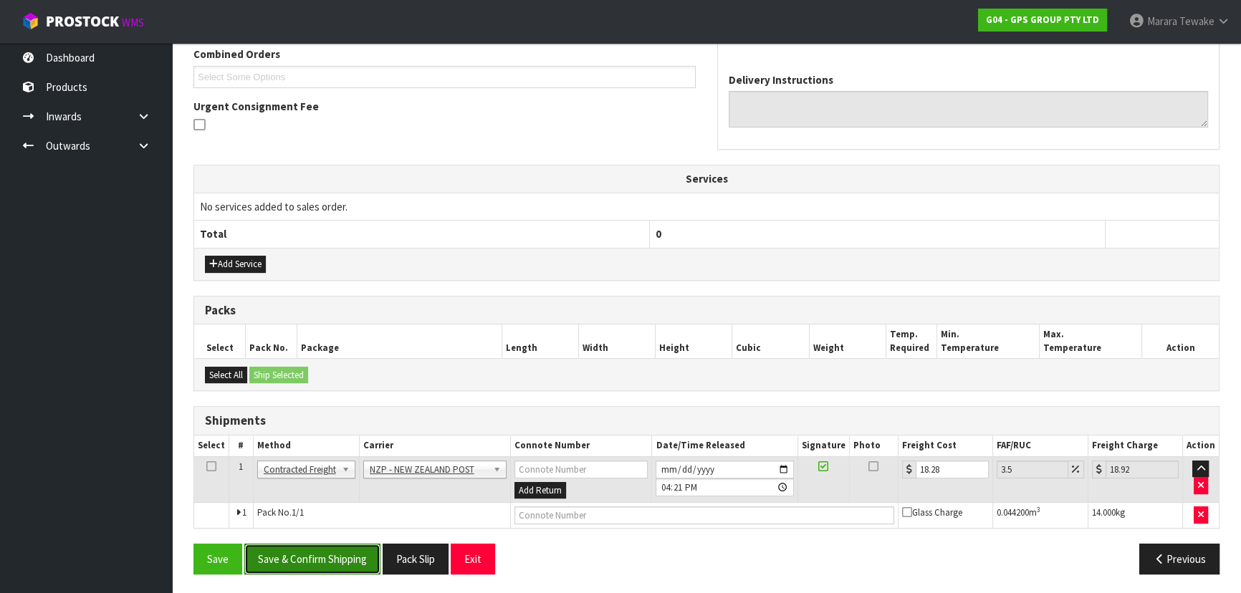
click at [321, 568] on button "Save & Confirm Shipping" at bounding box center [312, 559] width 136 height 31
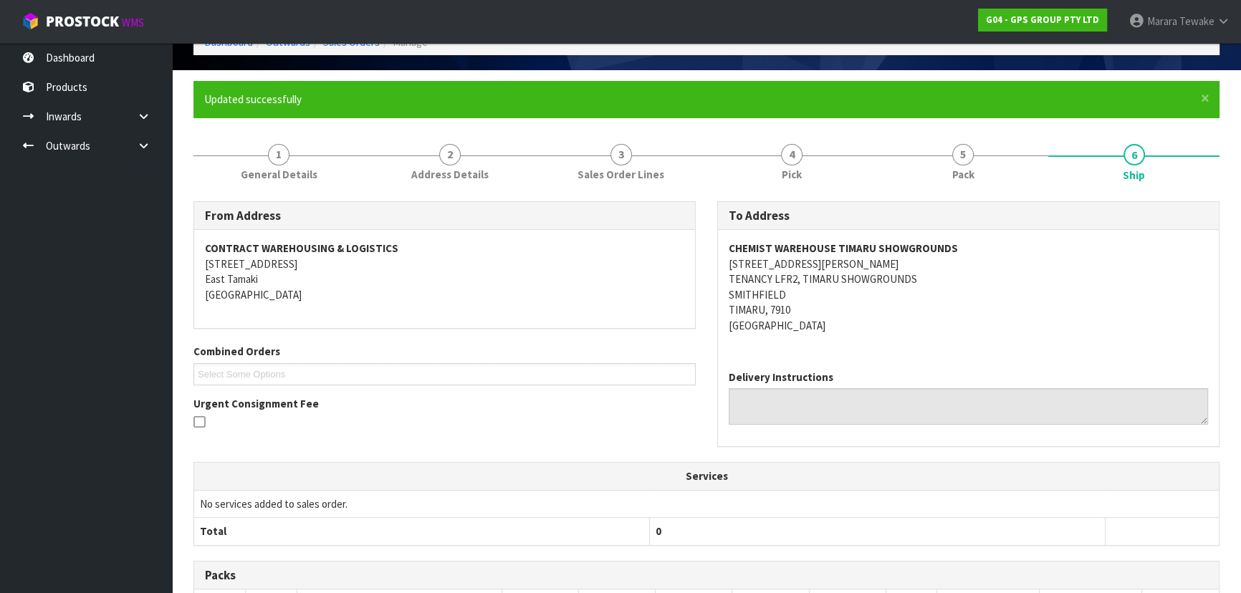
scroll to position [0, 0]
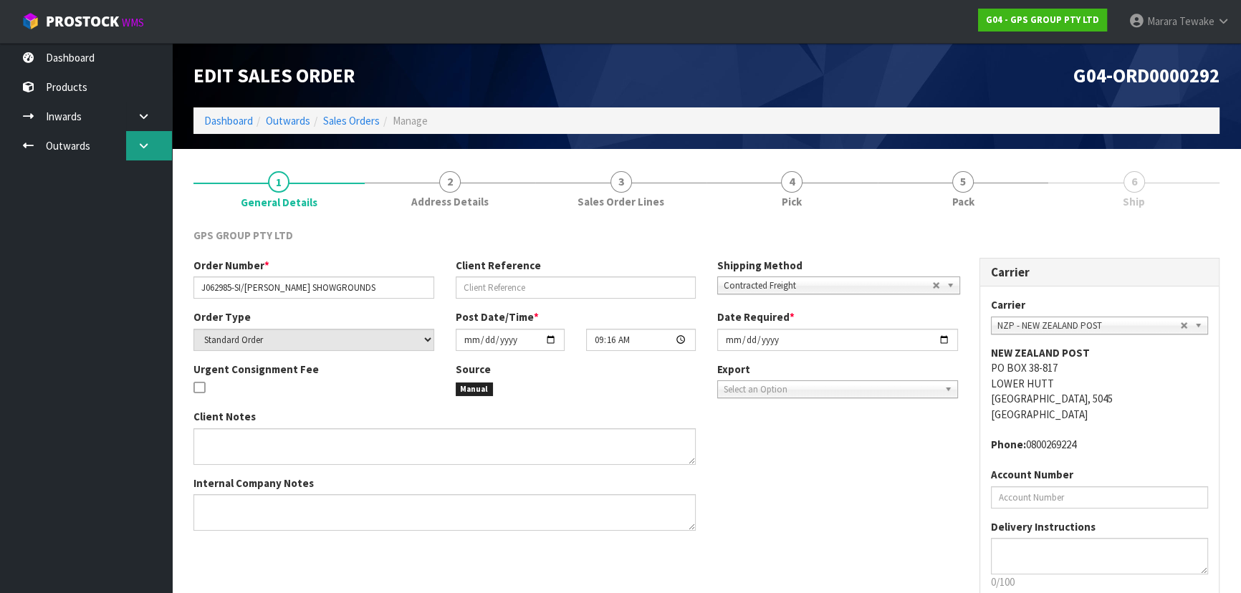
drag, startPoint x: 158, startPoint y: 145, endPoint x: 150, endPoint y: 152, distance: 10.2
click at [158, 145] on link at bounding box center [149, 145] width 46 height 29
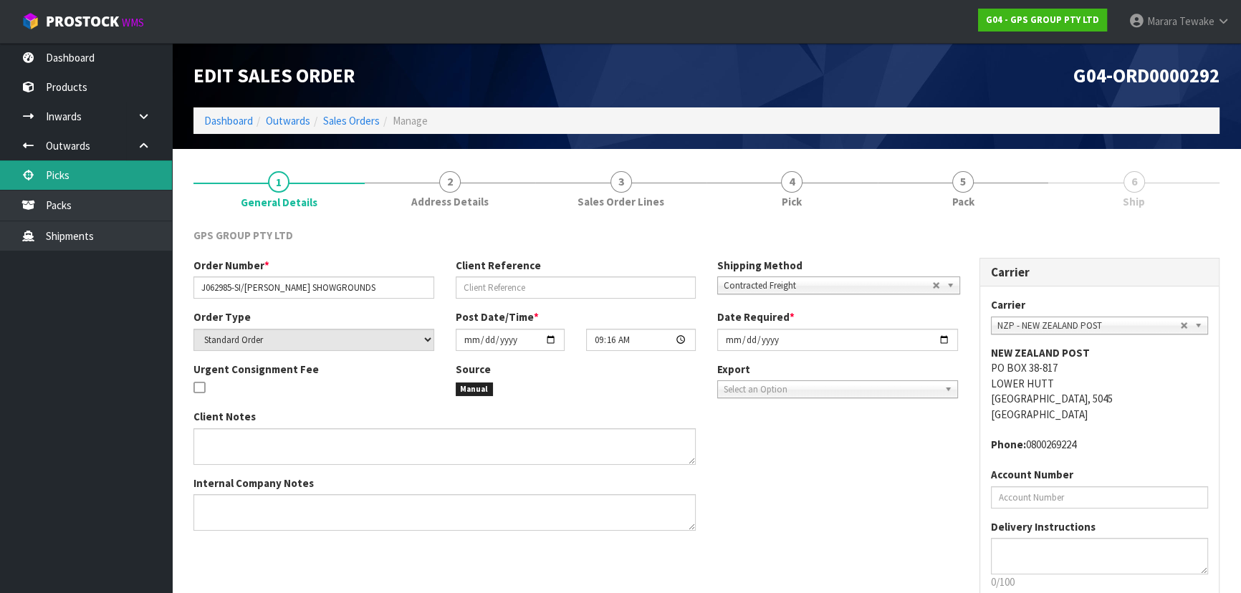
click at [130, 184] on link "Picks" at bounding box center [86, 174] width 172 height 29
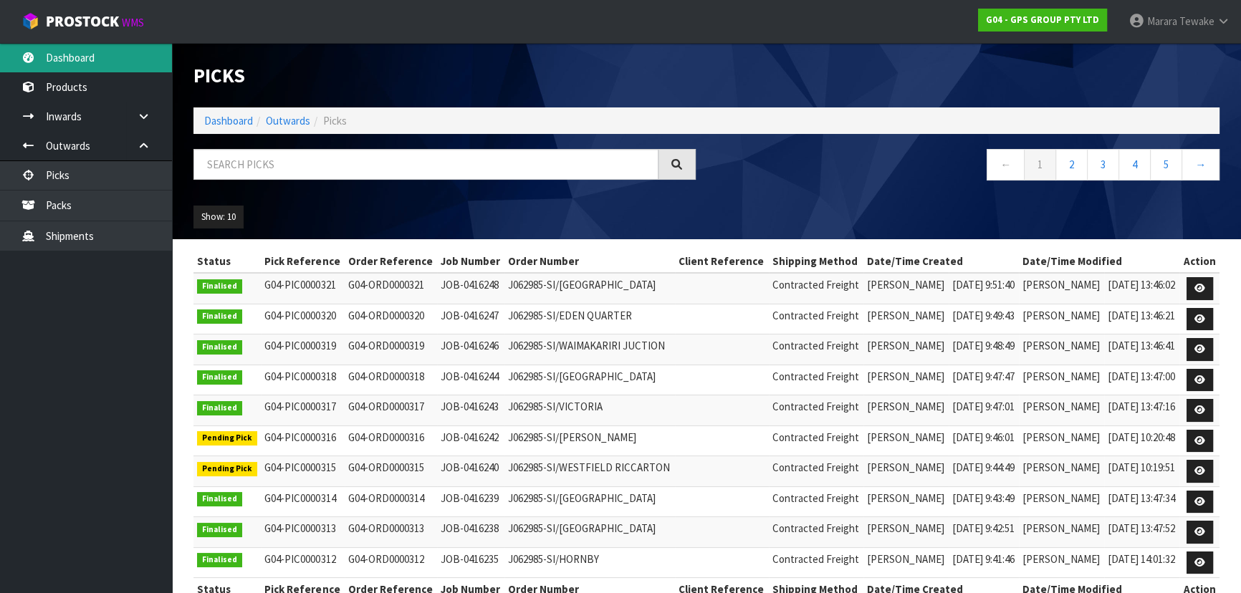
click at [93, 57] on link "Dashboard" at bounding box center [86, 57] width 172 height 29
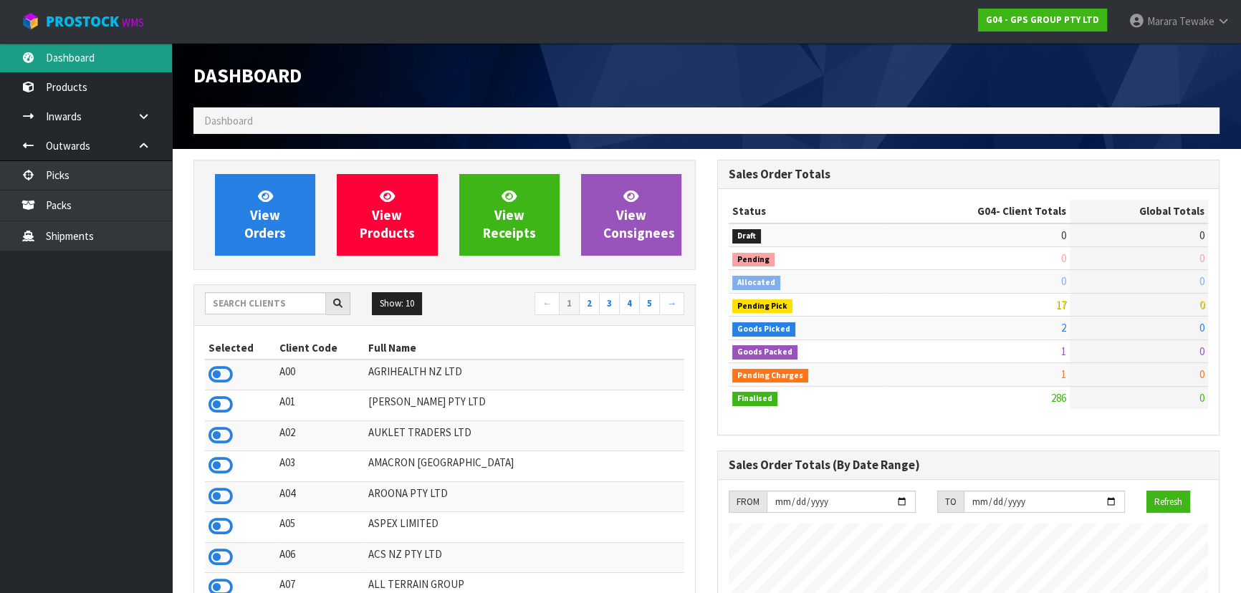
scroll to position [875, 523]
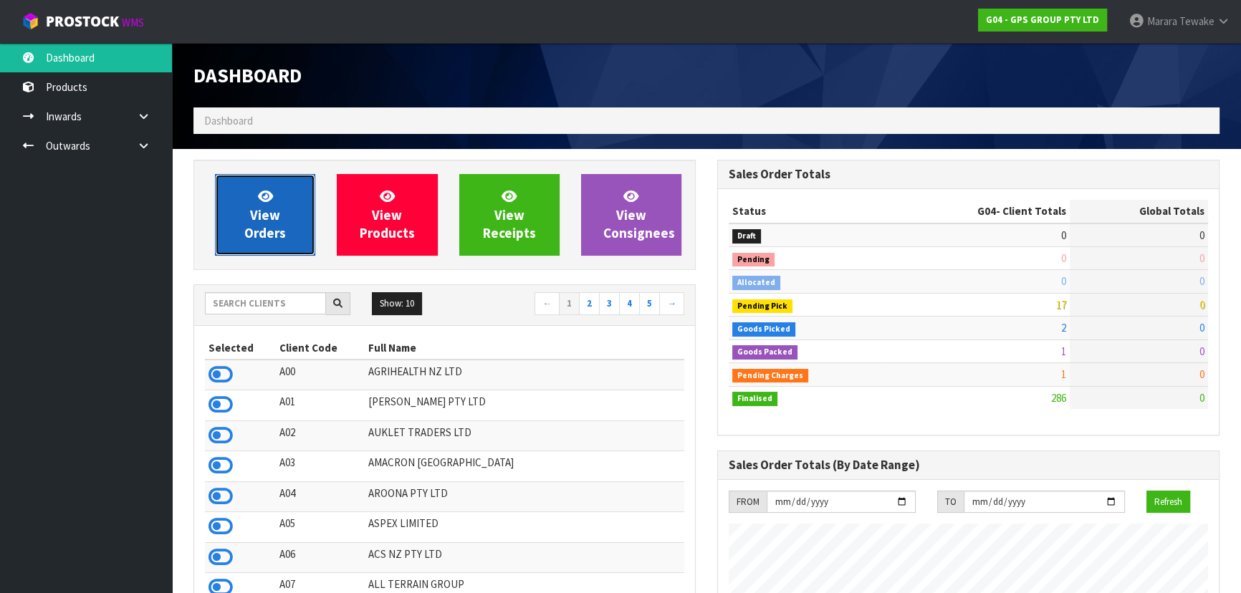
click at [266, 215] on span "View Orders" at bounding box center [265, 215] width 42 height 54
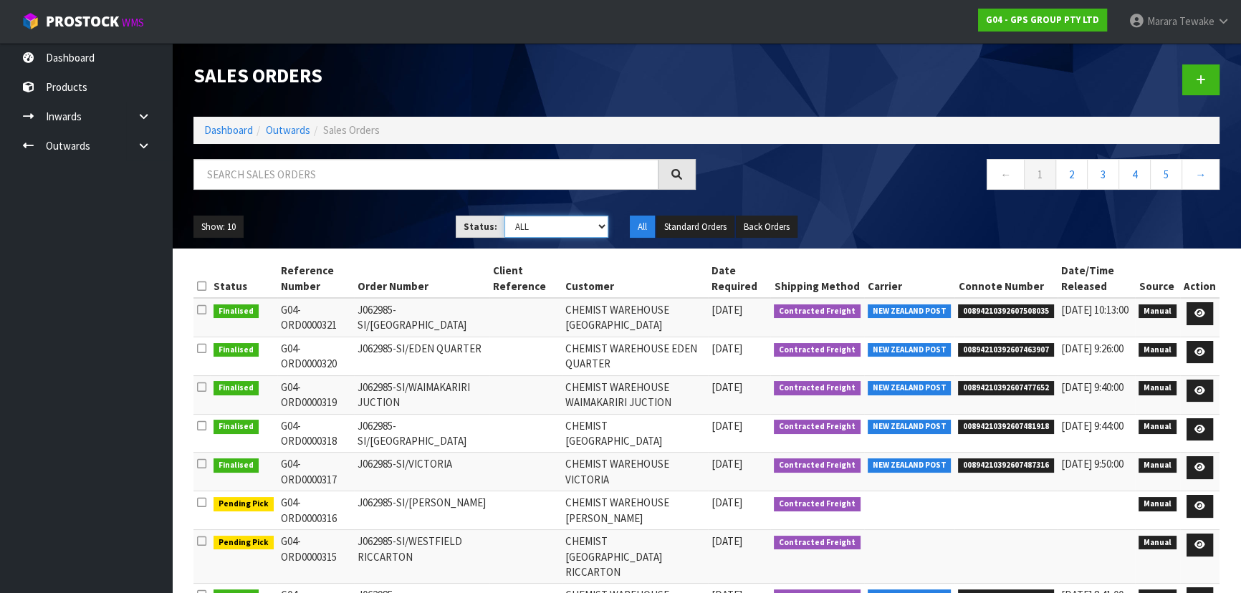
click at [602, 225] on select "Draft Pending Allocated Pending Pick Goods Picked Goods Packed Pending Charges …" at bounding box center [556, 227] width 105 height 22
select select "string:4"
click at [504, 216] on select "Draft Pending Allocated Pending Pick Goods Picked Goods Packed Pending Charges …" at bounding box center [556, 227] width 105 height 22
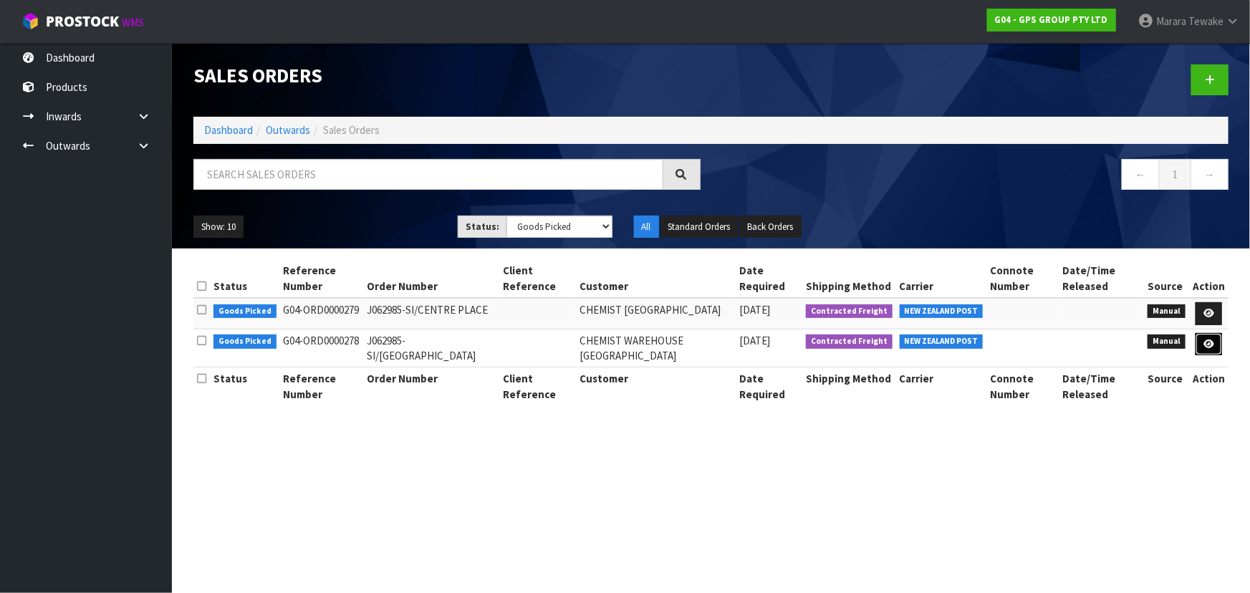
click at [1211, 349] on icon at bounding box center [1208, 344] width 11 height 9
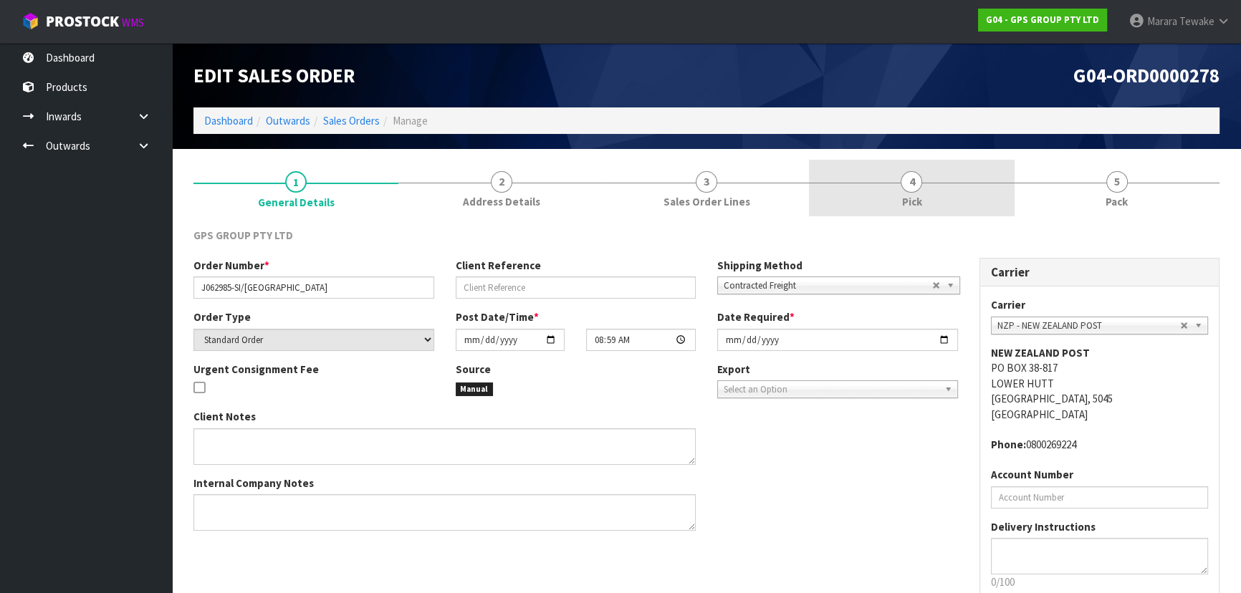
click at [967, 203] on link "4 Pick" at bounding box center [911, 188] width 205 height 57
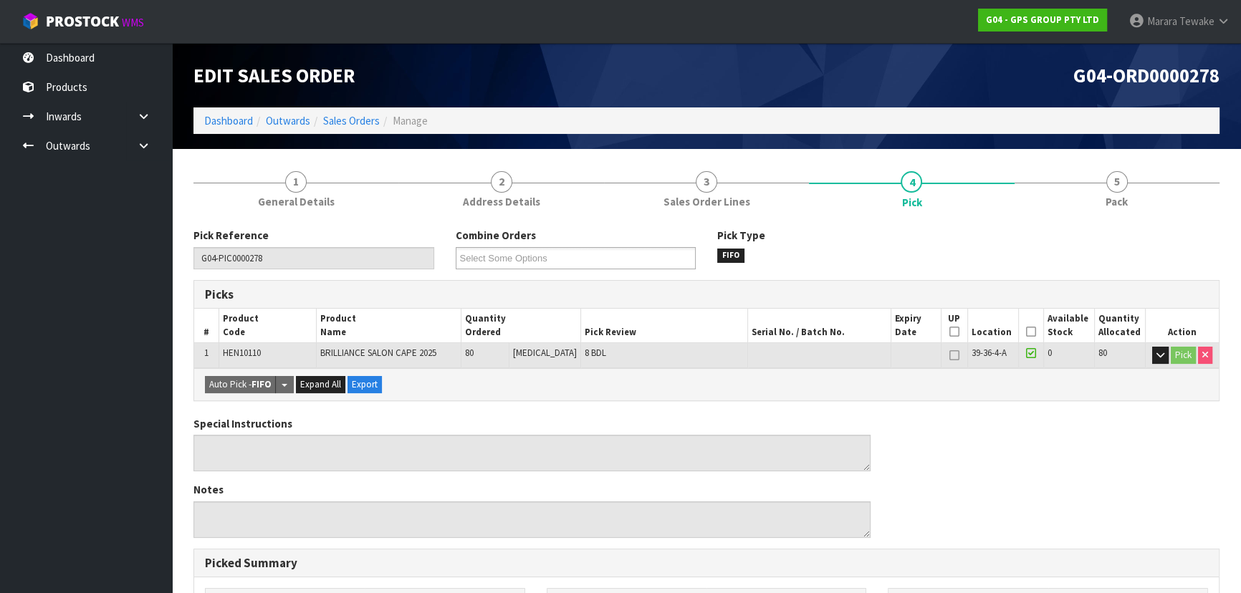
click at [1026, 332] on icon at bounding box center [1031, 332] width 10 height 1
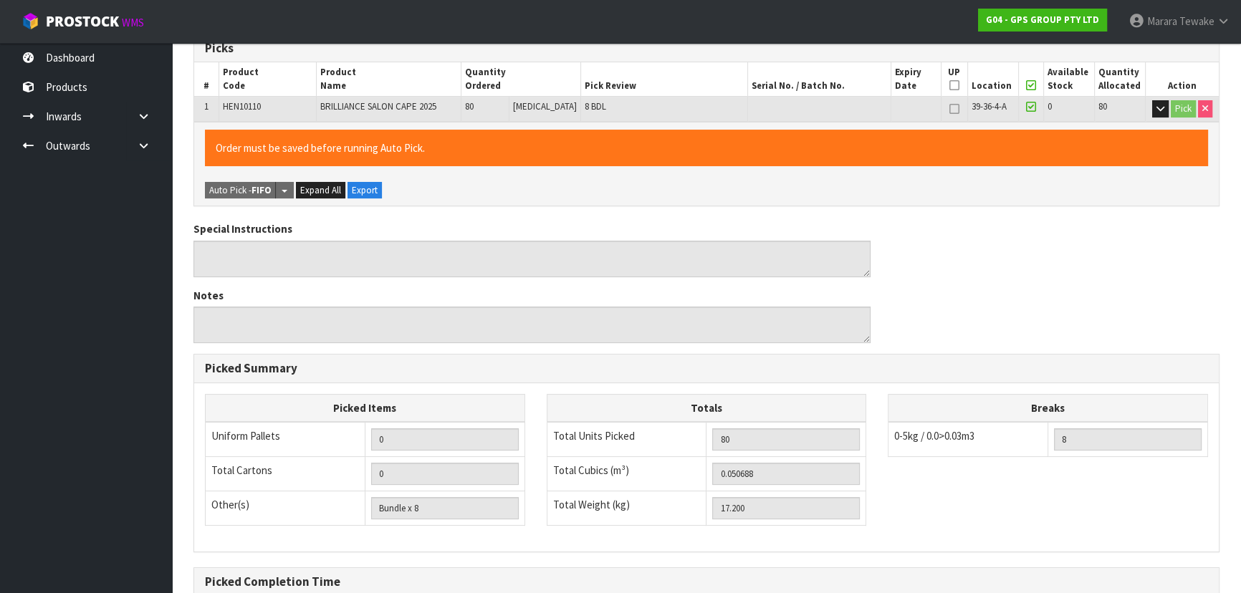
scroll to position [400, 0]
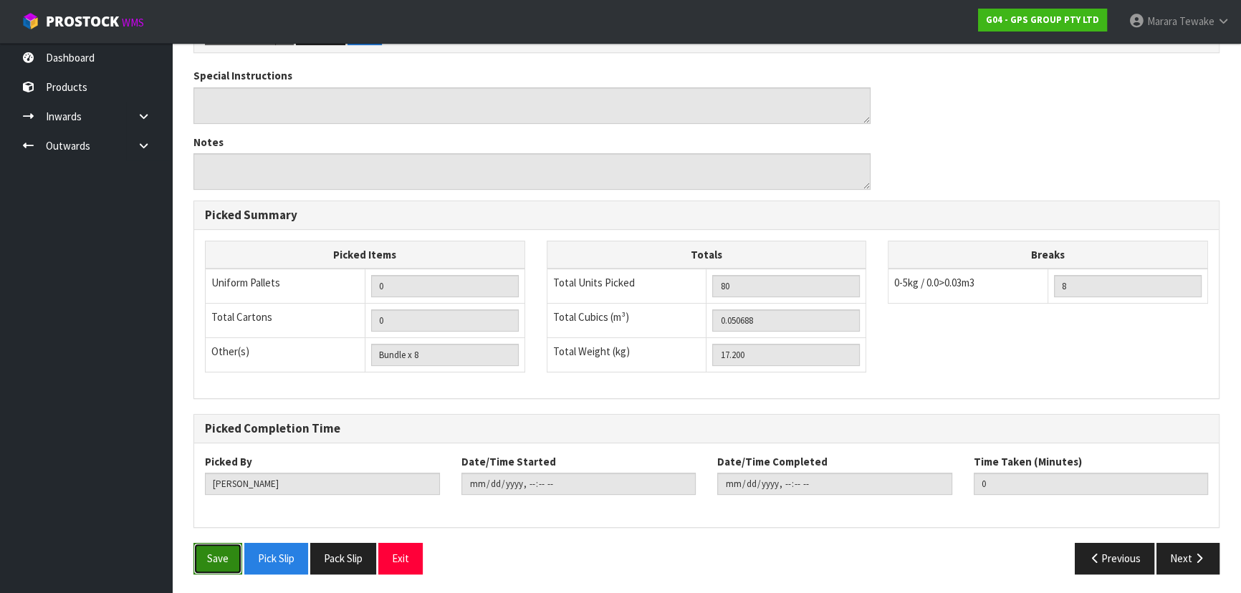
click at [226, 548] on button "Save" at bounding box center [217, 558] width 49 height 31
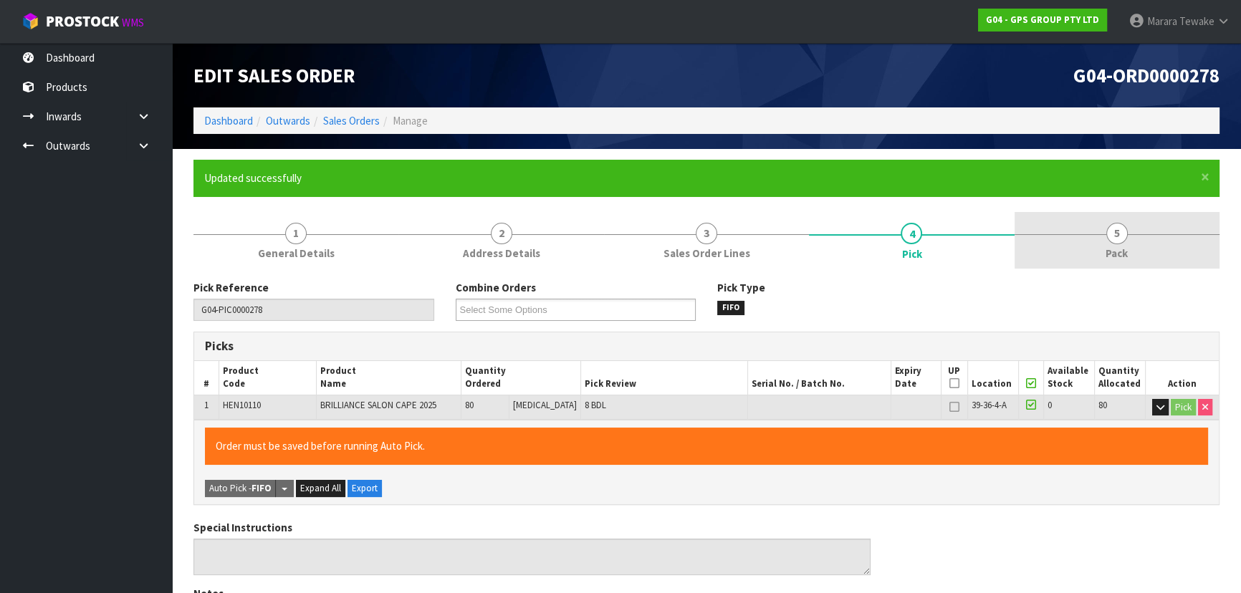
type input "[PERSON_NAME]"
type input "[DATE]T16:27:49"
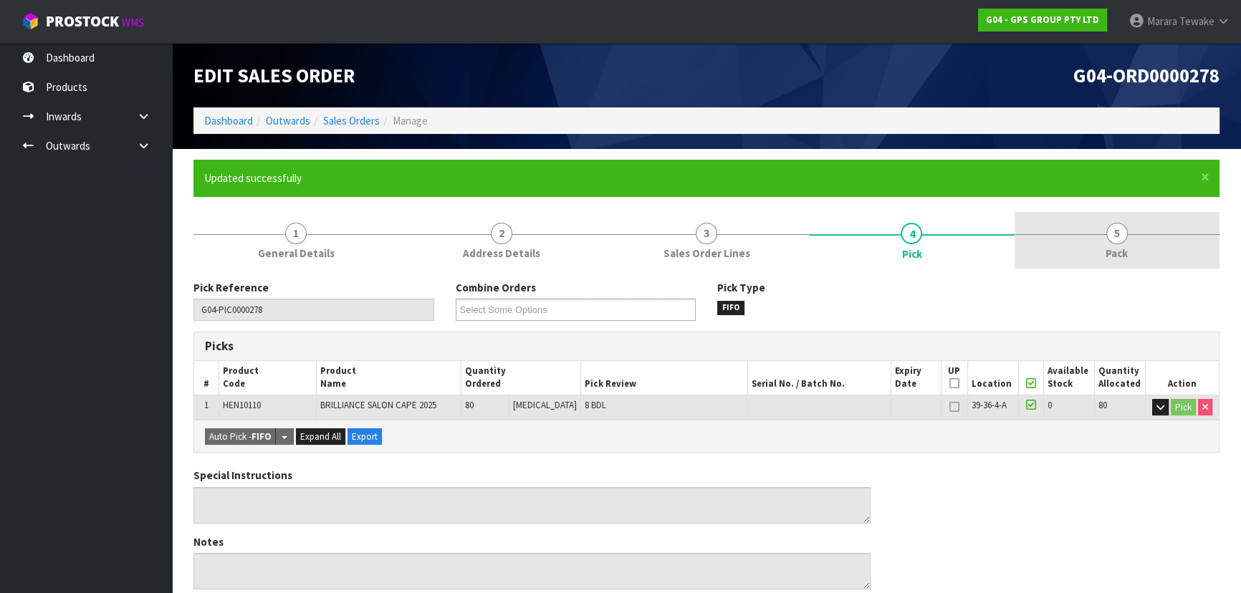
click at [1099, 244] on link "5 Pack" at bounding box center [1116, 240] width 205 height 57
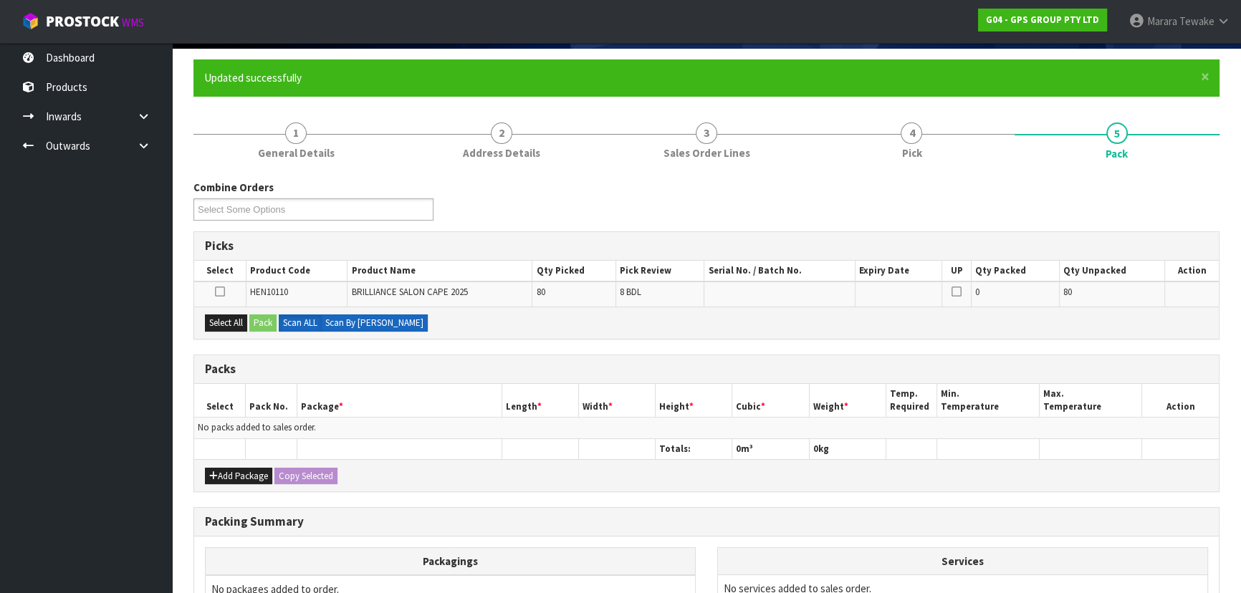
scroll to position [195, 0]
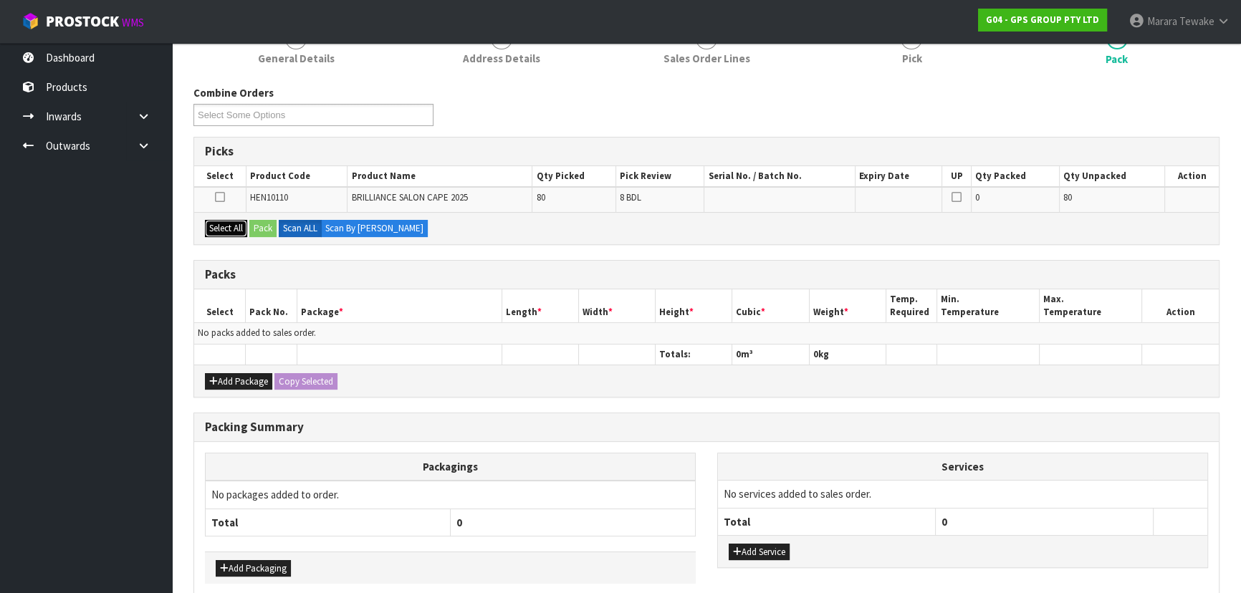
drag, startPoint x: 243, startPoint y: 229, endPoint x: 262, endPoint y: 227, distance: 19.5
click at [245, 229] on button "Select All" at bounding box center [226, 228] width 42 height 17
click at [264, 227] on button "Pack" at bounding box center [262, 228] width 27 height 17
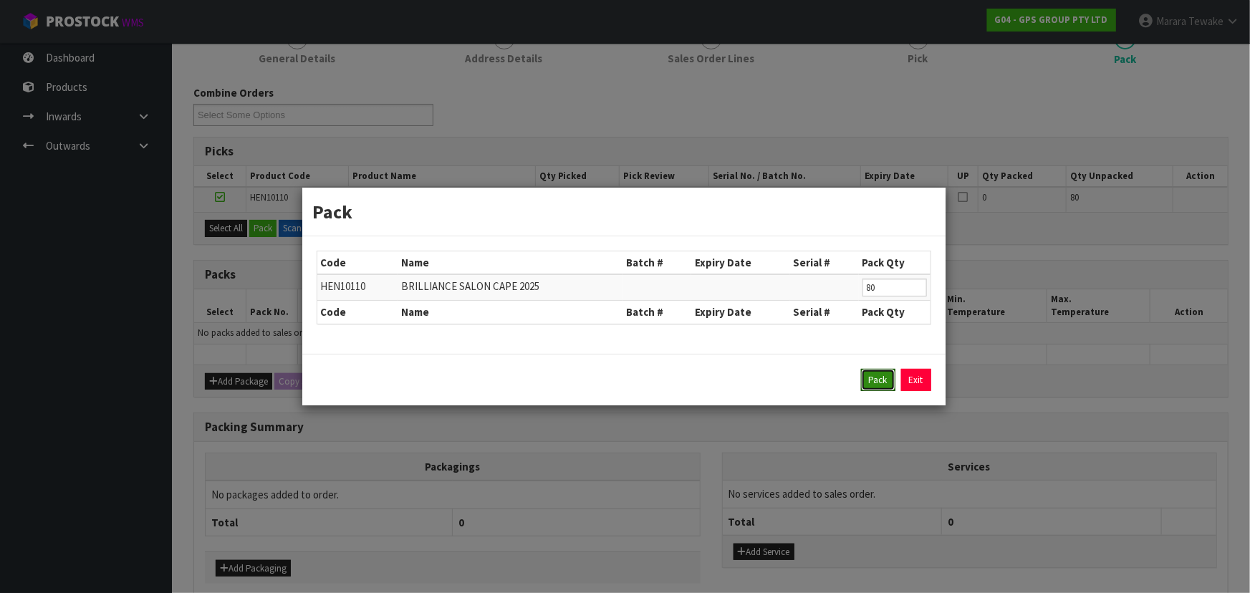
click at [874, 373] on button "Pack" at bounding box center [878, 380] width 34 height 23
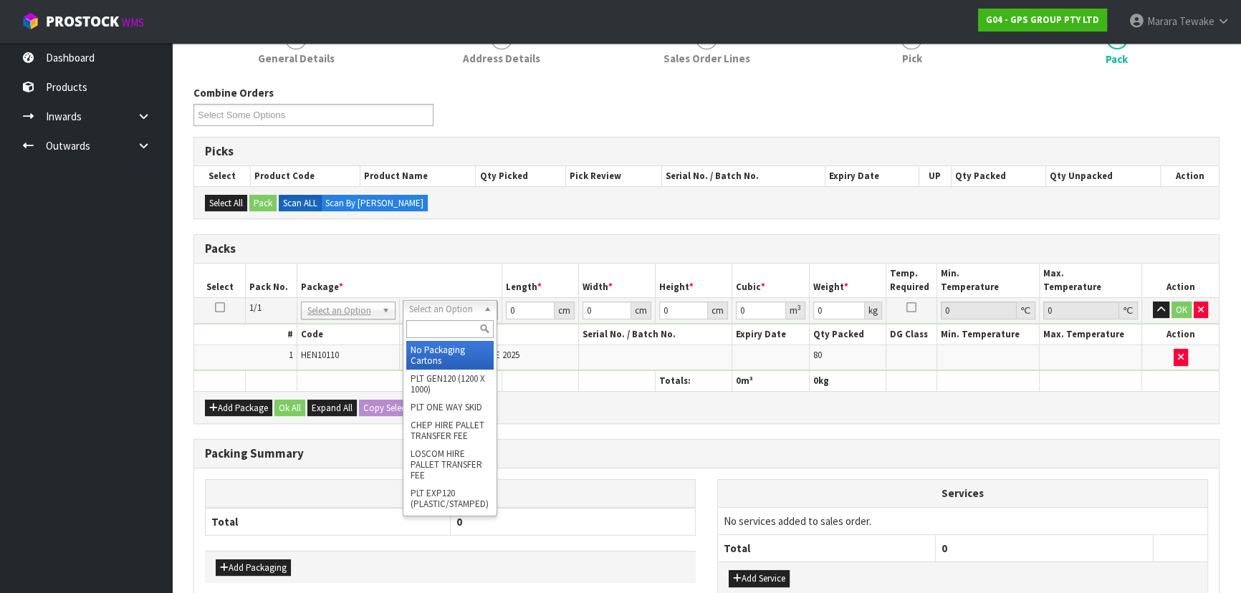
drag, startPoint x: 442, startPoint y: 309, endPoint x: 441, endPoint y: 325, distance: 15.8
click at [441, 325] on input "text" at bounding box center [449, 329] width 87 height 18
type input "CTN6"
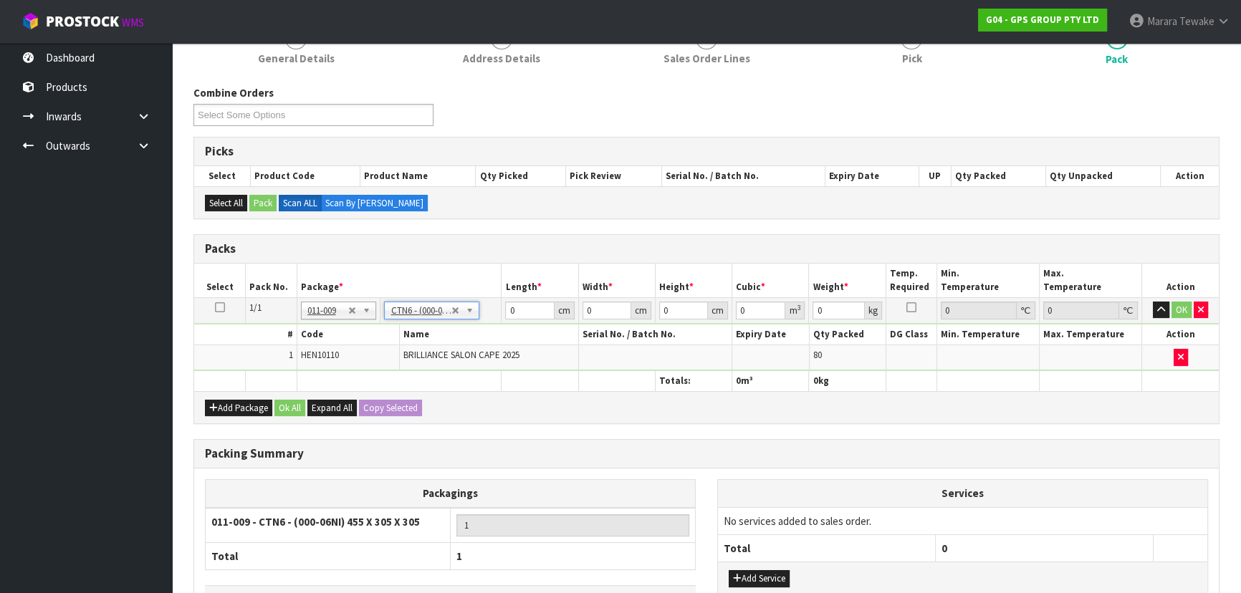
type input "45.5"
type input "30.5"
type input "0.042326"
type input "17.4"
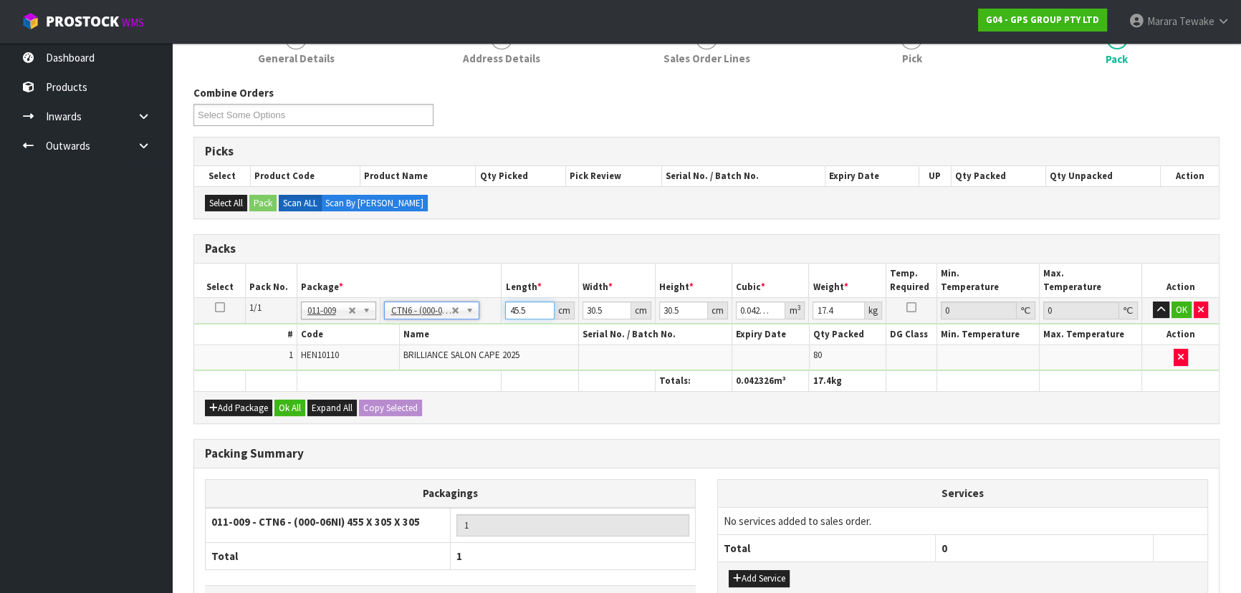
drag, startPoint x: 532, startPoint y: 309, endPoint x: 474, endPoint y: 271, distance: 69.3
click at [487, 287] on table "Select Pack No. Package * Length * Width * Height * Cubic * Weight * Temp. Requ…" at bounding box center [706, 328] width 1024 height 128
type input "4"
type input "0.003721"
type input "47"
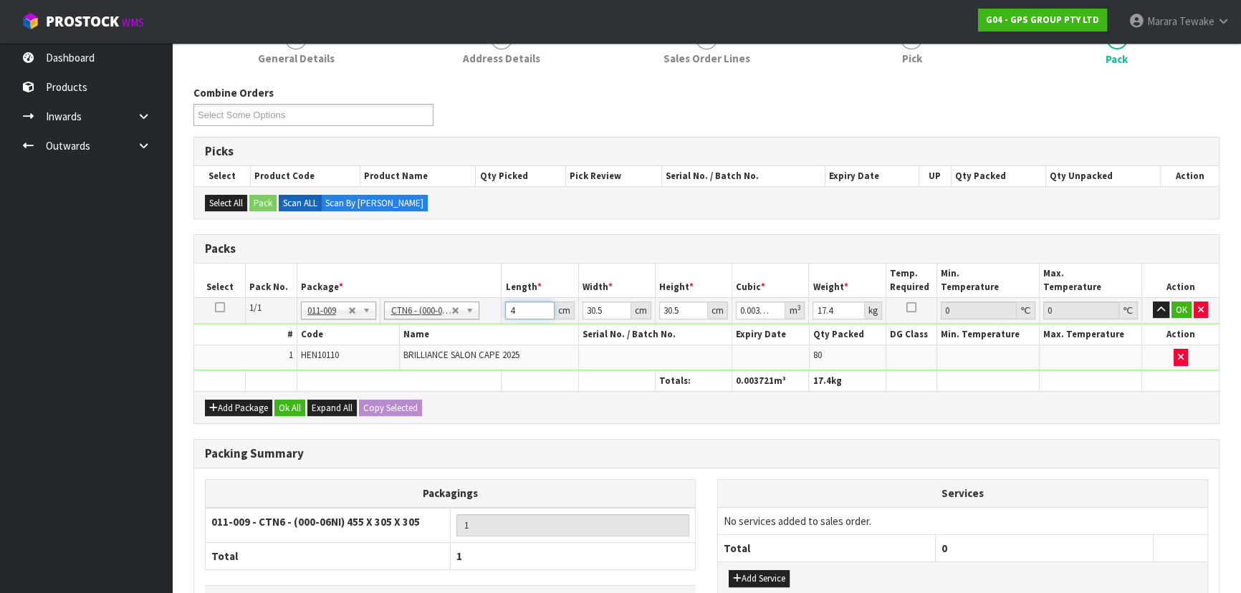
type input "0.043722"
type input "47"
type input "3"
type input "0.0043"
type input "32"
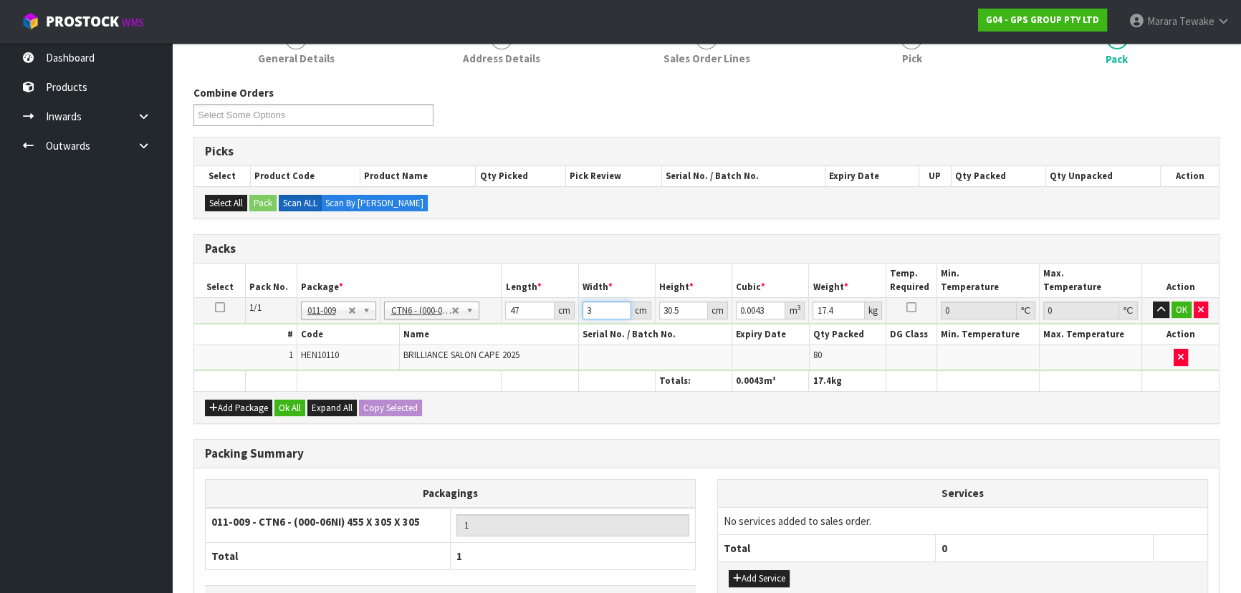
type input "0.045872"
type input "32"
type input "3"
type input "0.004512"
type input "34"
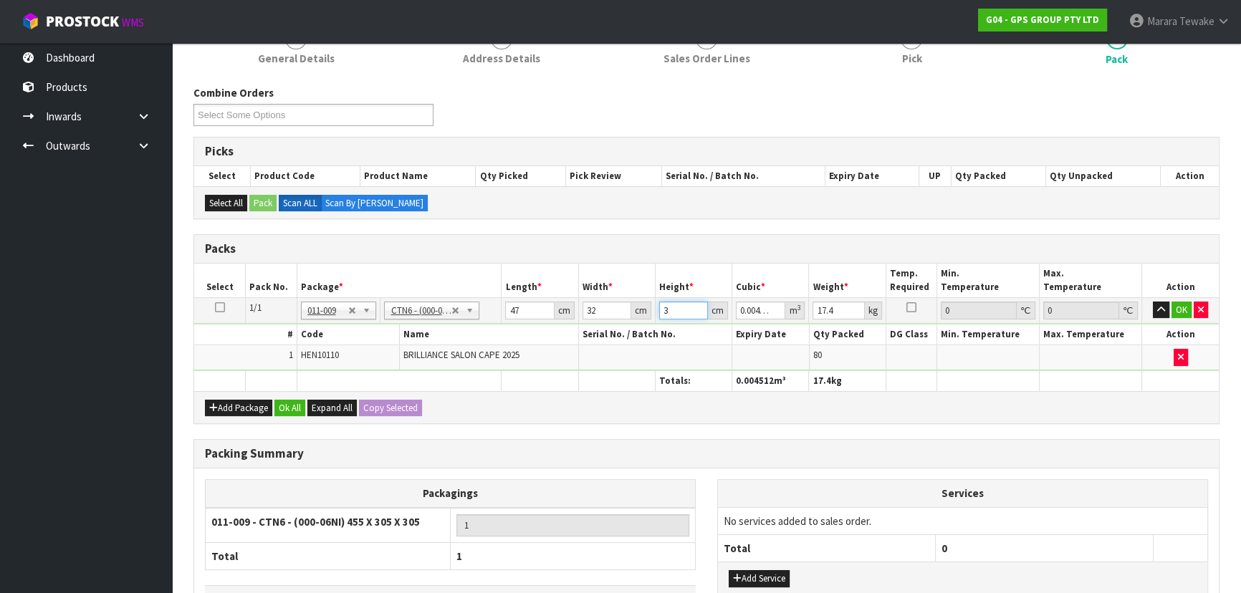
type input "0.051136"
type input "34"
type input "18"
click at [1153, 302] on button "button" at bounding box center [1161, 310] width 16 height 17
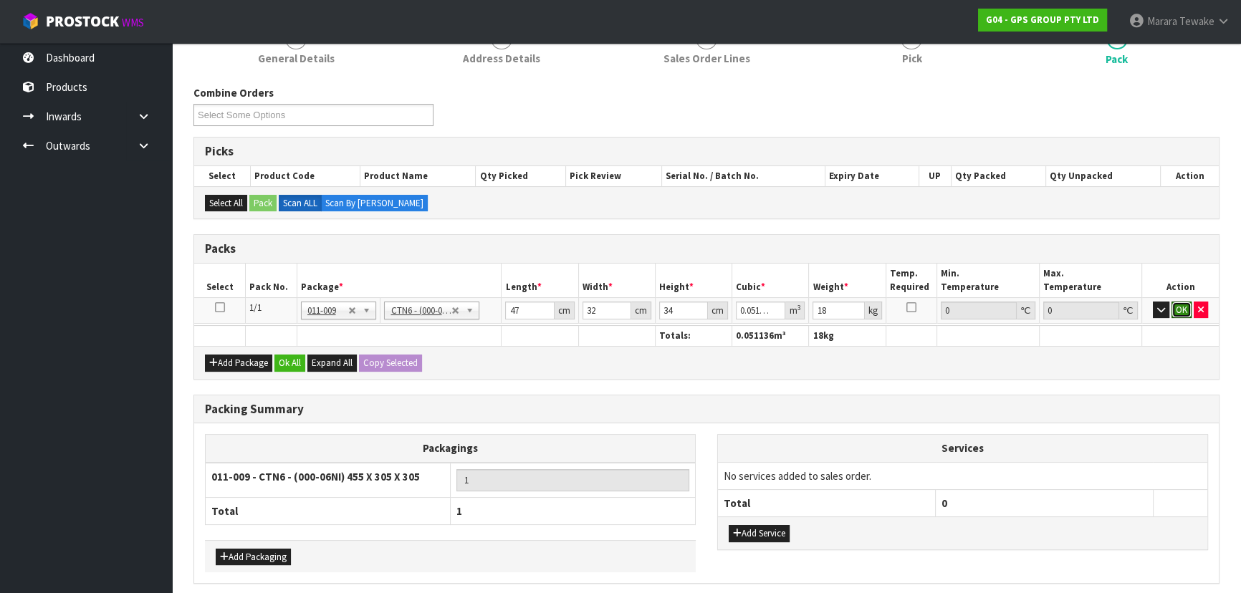
click button "OK" at bounding box center [1181, 310] width 20 height 17
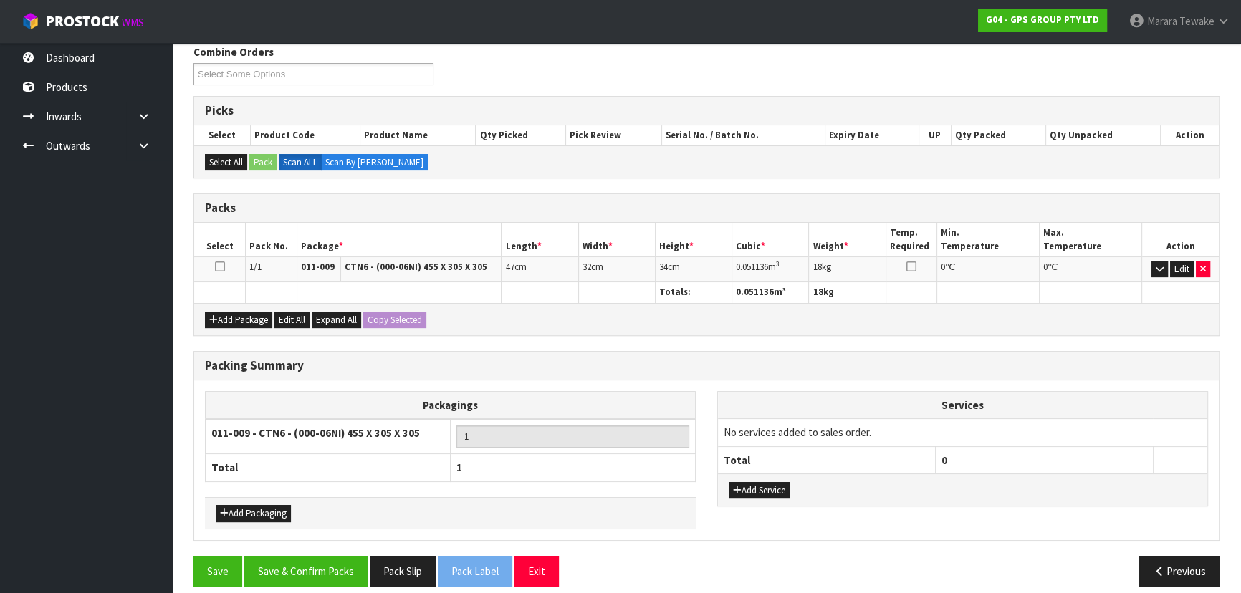
scroll to position [247, 0]
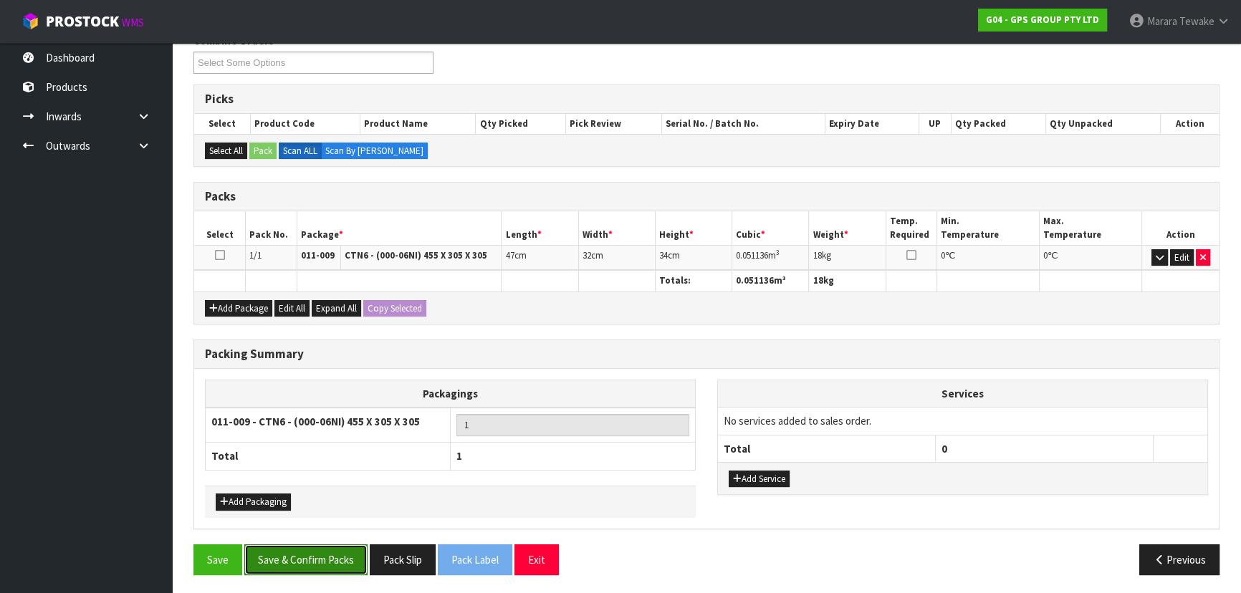
click at [294, 563] on button "Save & Confirm Packs" at bounding box center [305, 559] width 123 height 31
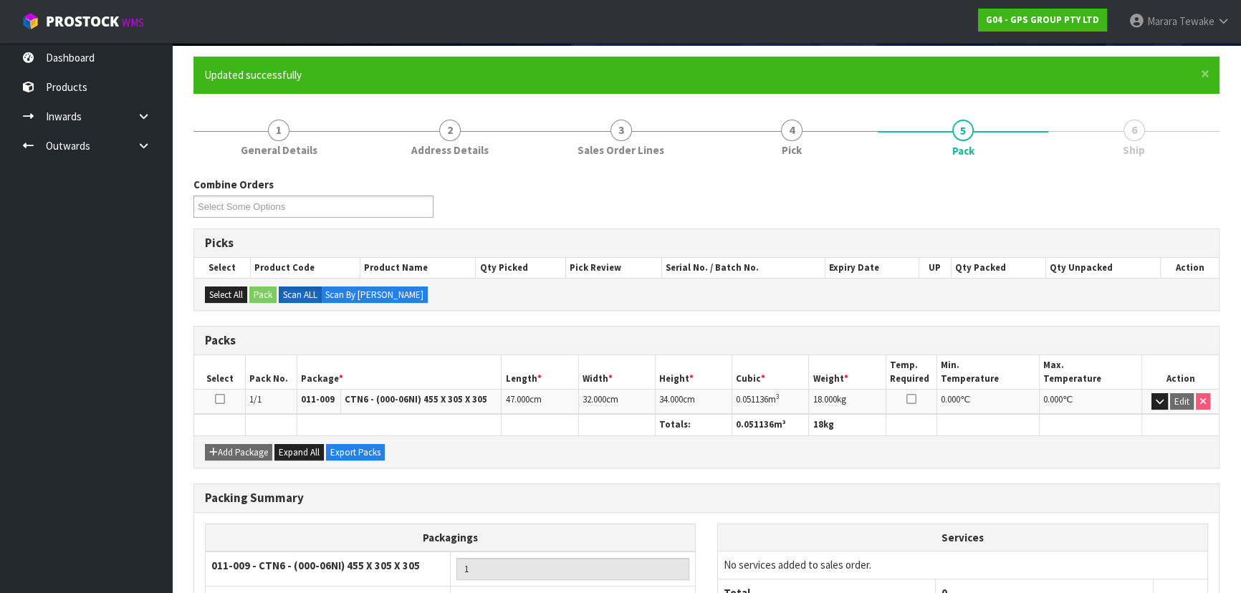
scroll to position [215, 0]
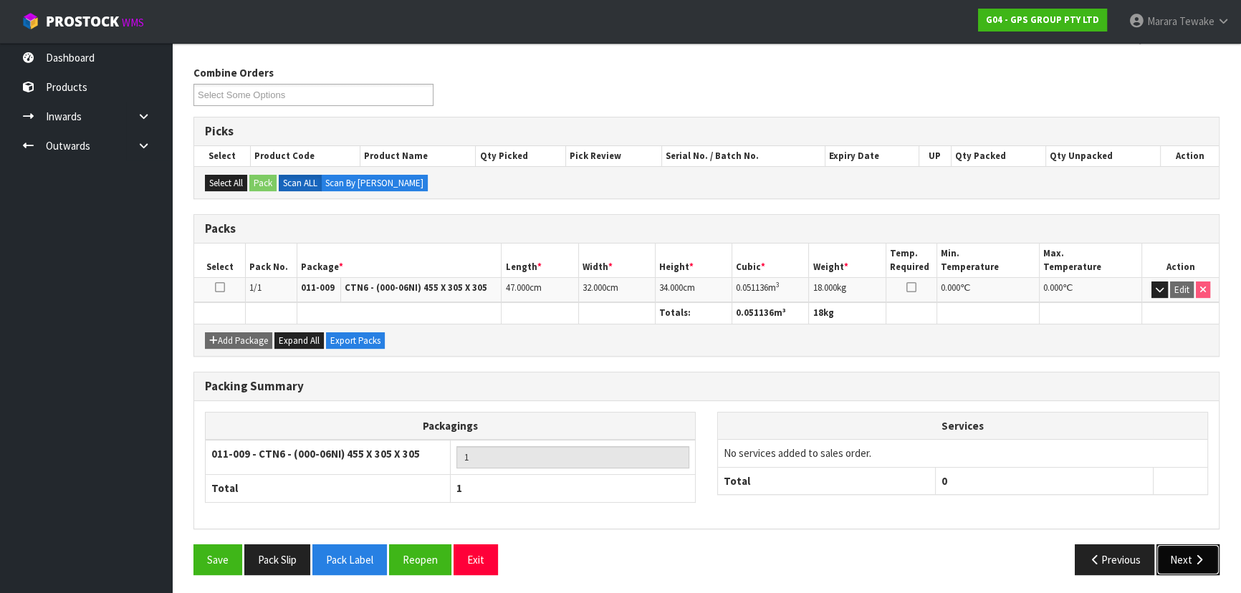
click at [1195, 559] on icon "button" at bounding box center [1199, 559] width 14 height 11
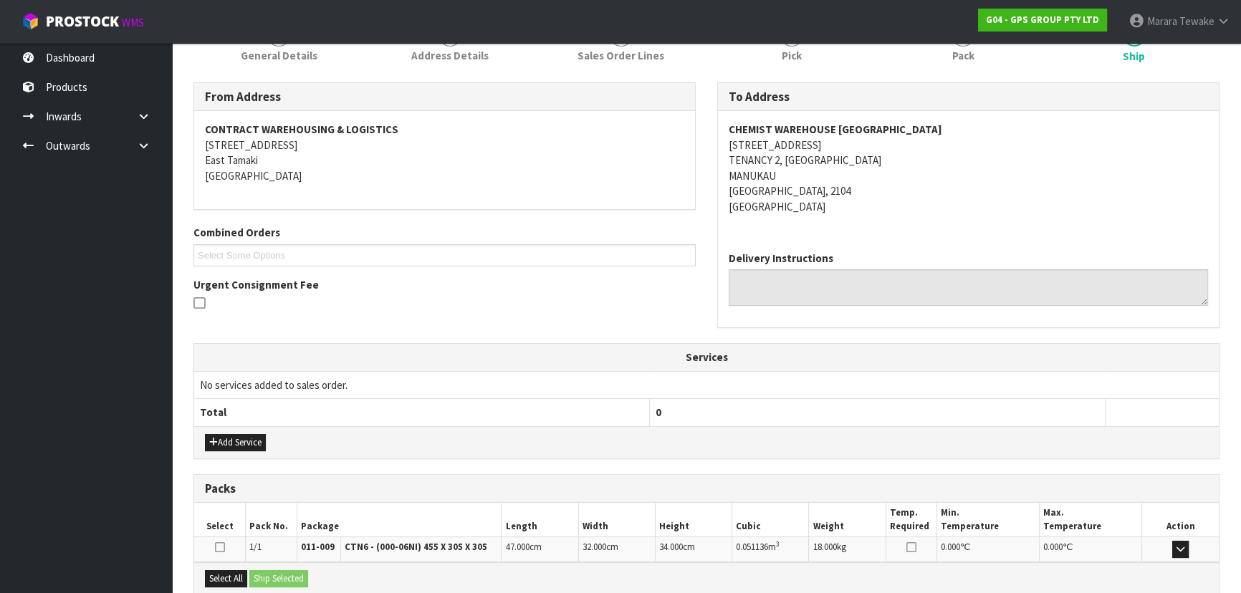
scroll to position [351, 0]
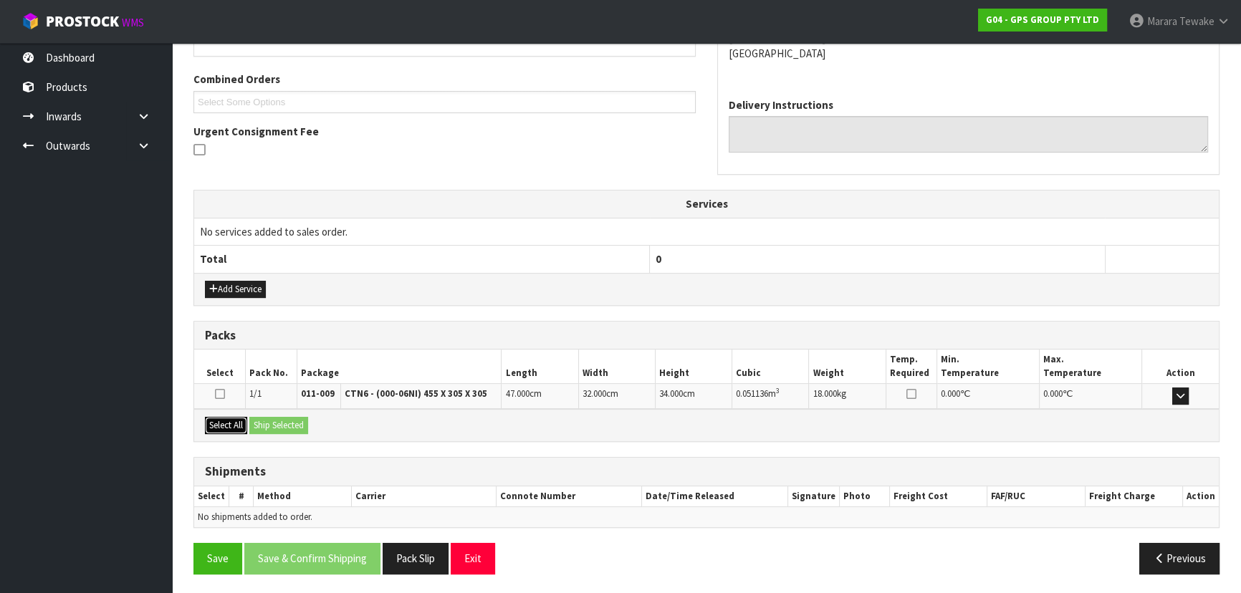
drag, startPoint x: 228, startPoint y: 425, endPoint x: 250, endPoint y: 424, distance: 22.2
click at [229, 425] on button "Select All" at bounding box center [226, 425] width 42 height 17
click at [281, 422] on button "Ship Selected" at bounding box center [278, 425] width 59 height 17
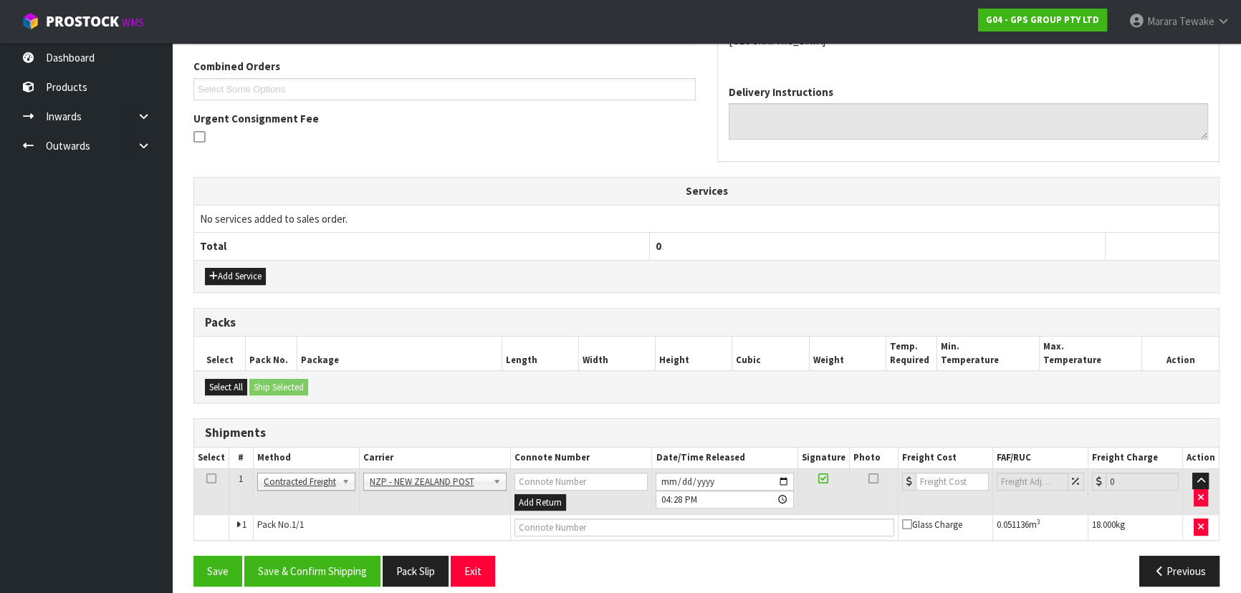
scroll to position [376, 0]
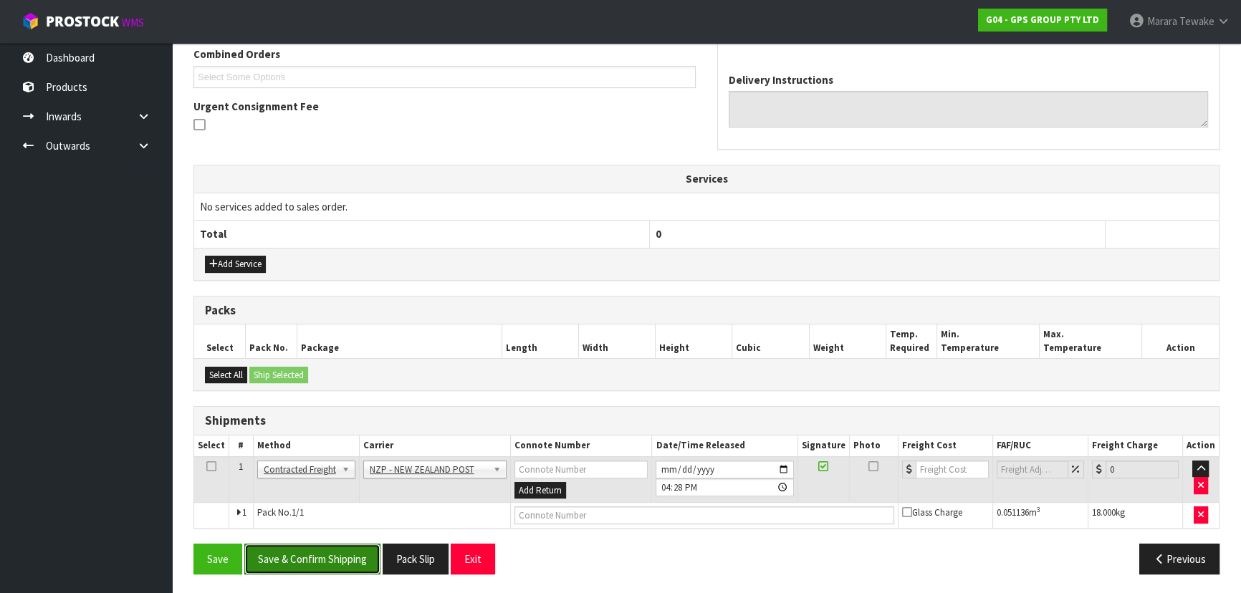
click at [329, 565] on button "Save & Confirm Shipping" at bounding box center [312, 559] width 136 height 31
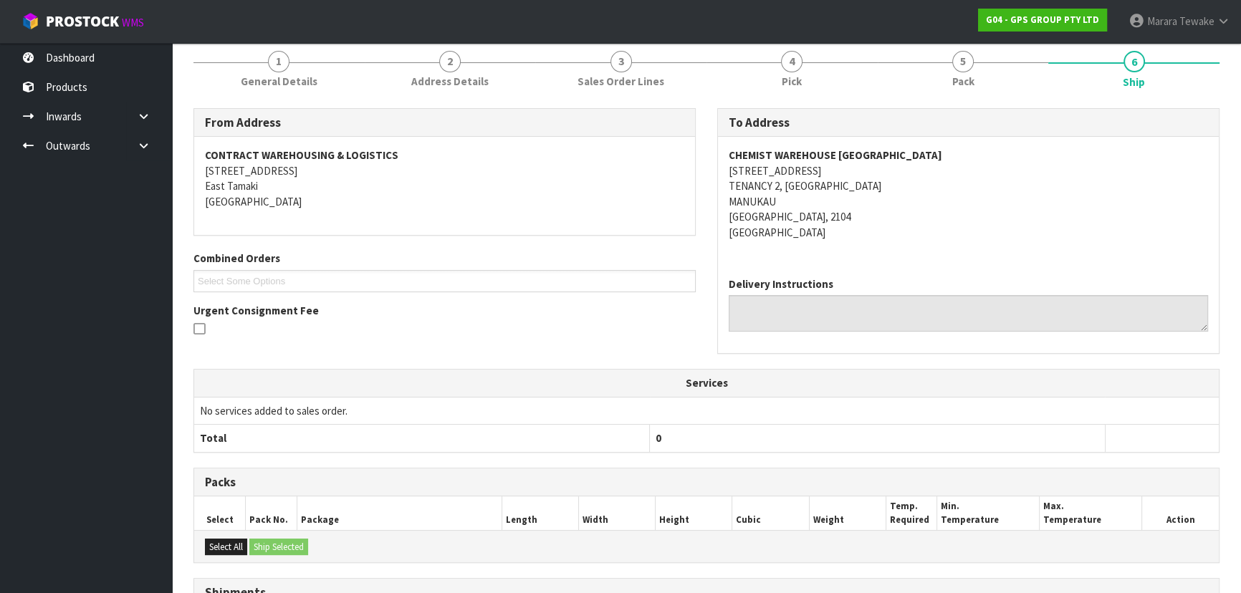
scroll to position [341, 0]
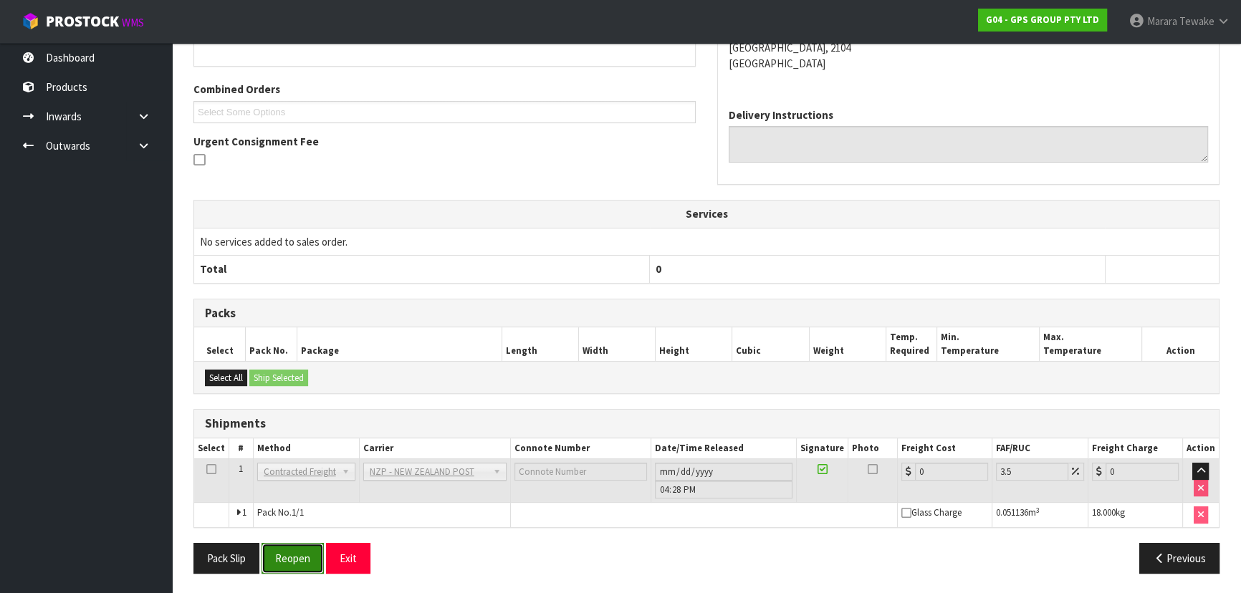
click at [277, 559] on button "Reopen" at bounding box center [292, 558] width 62 height 31
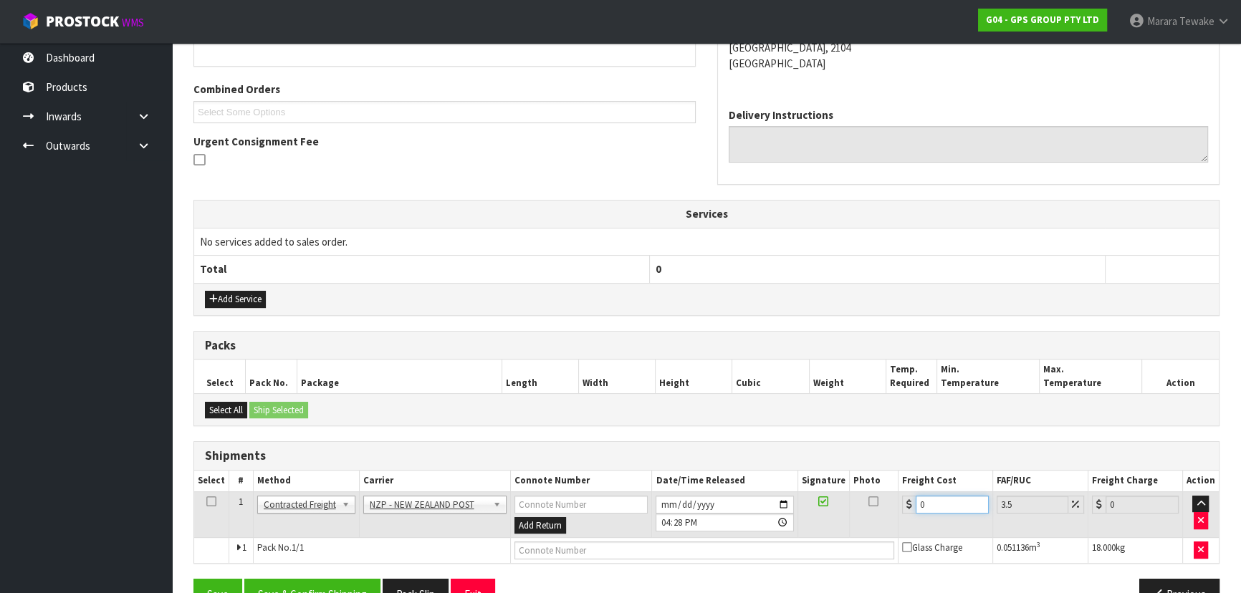
drag, startPoint x: 932, startPoint y: 499, endPoint x: 888, endPoint y: 491, distance: 44.5
click at [890, 493] on tr "1 Client Local Pickup Customer Local Pickup Company Freight Contracted Freight …" at bounding box center [706, 514] width 1024 height 47
type input "4"
type input "4.14"
type input "4.3"
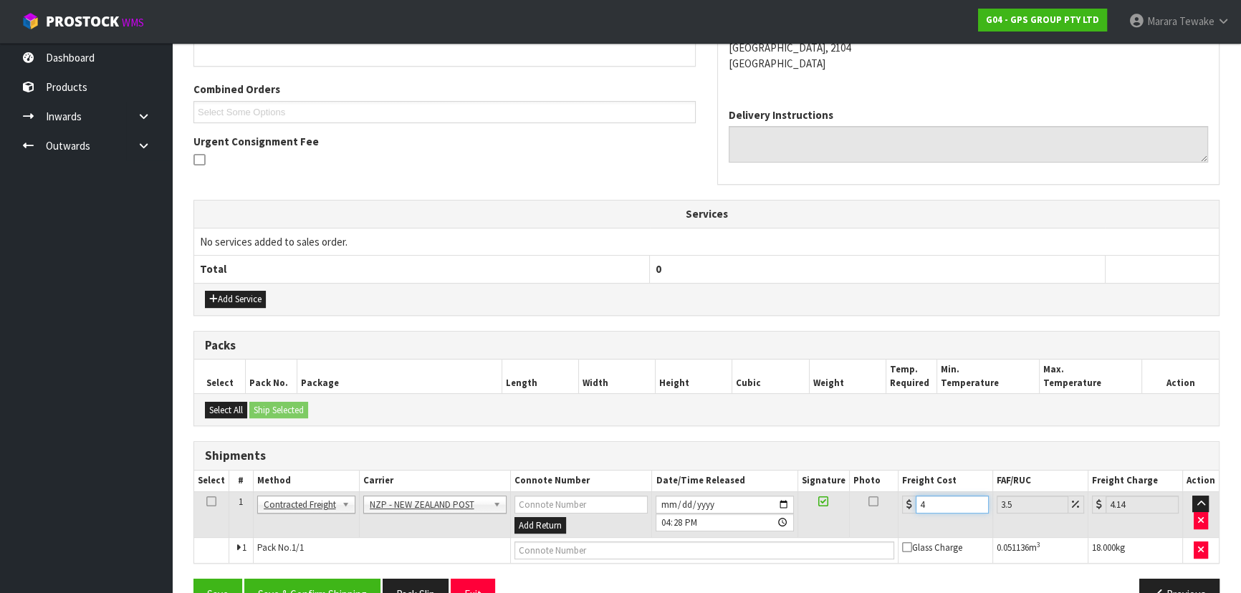
type input "4.45"
type input "4.33"
type input "4.48"
type input "4.33"
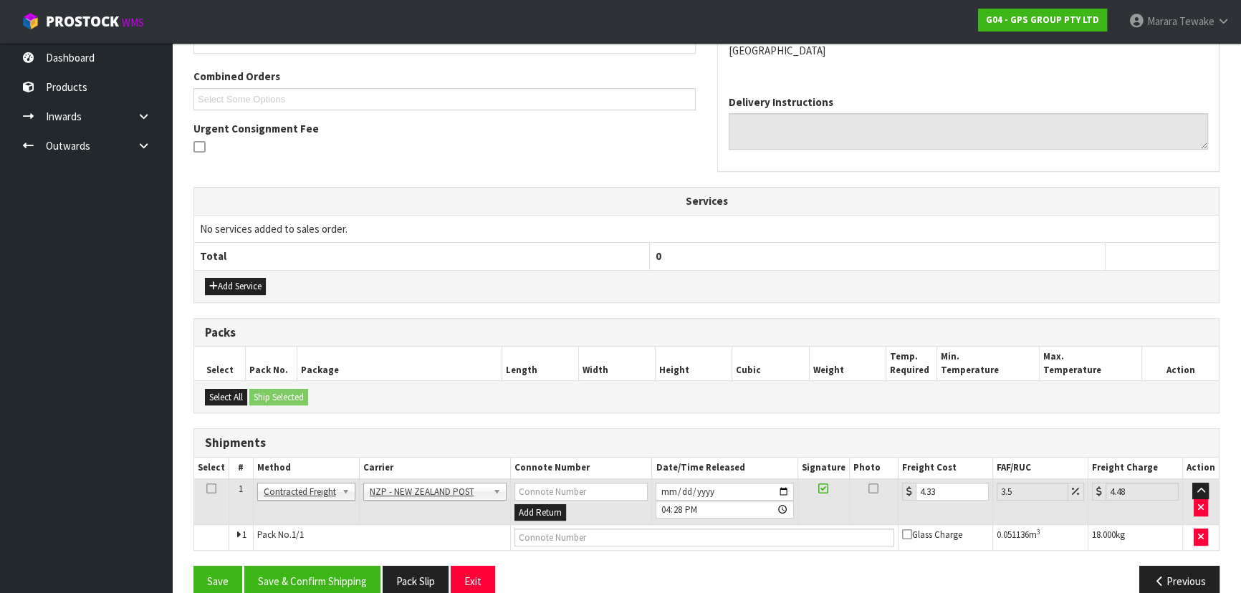
scroll to position [376, 0]
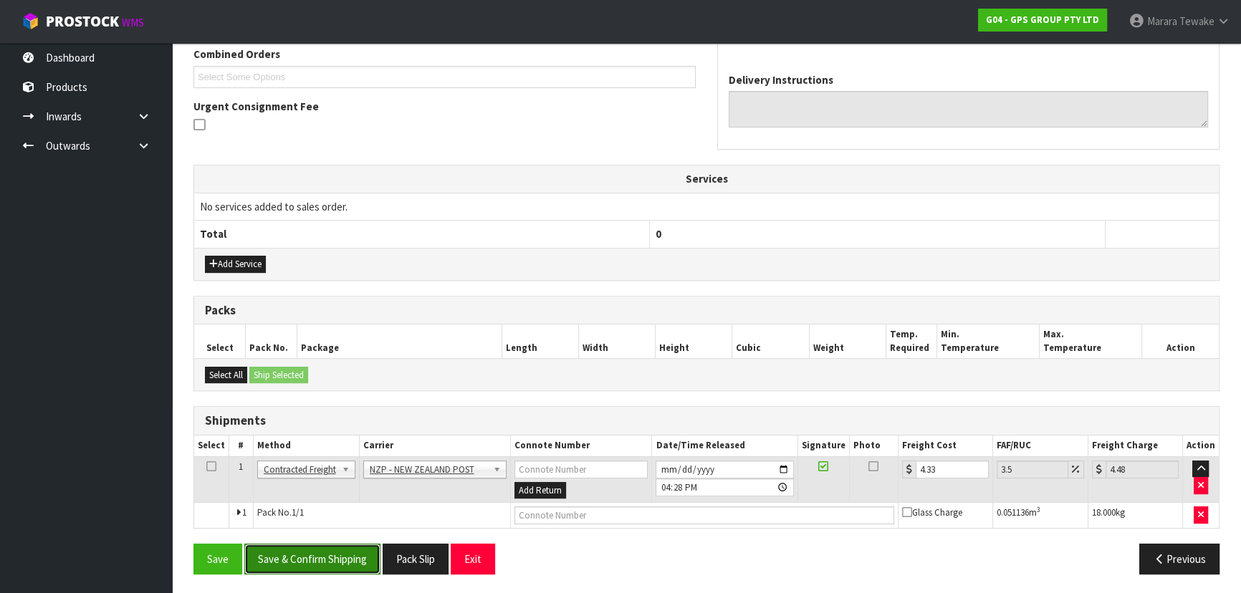
click at [319, 567] on button "Save & Confirm Shipping" at bounding box center [312, 559] width 136 height 31
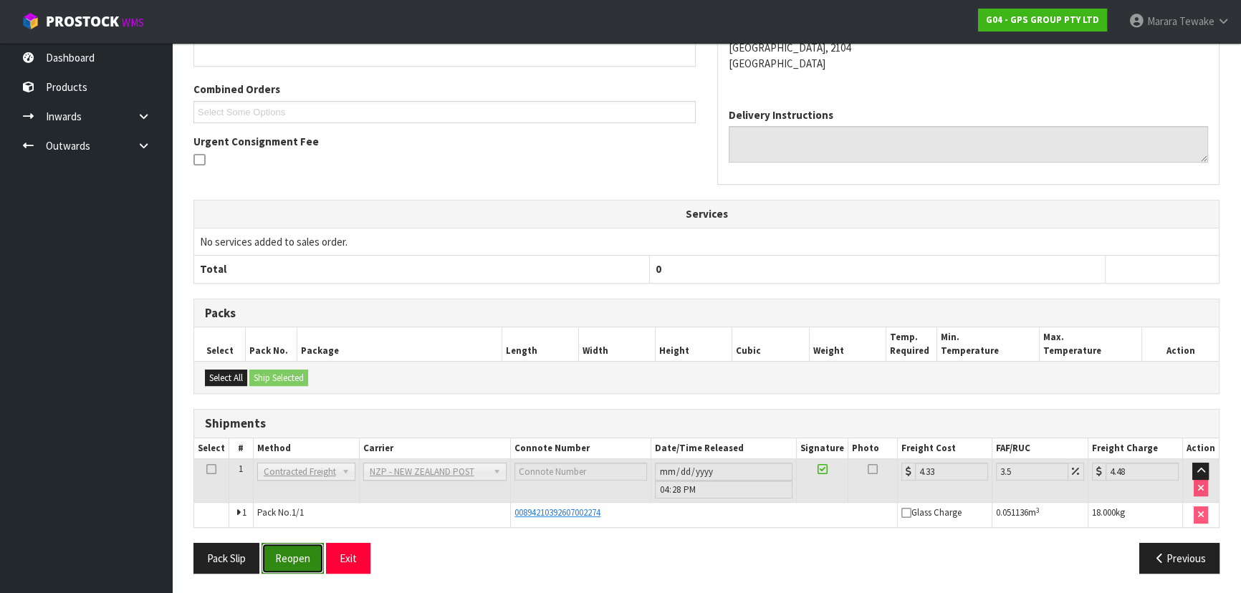
click at [301, 558] on button "Reopen" at bounding box center [292, 558] width 62 height 31
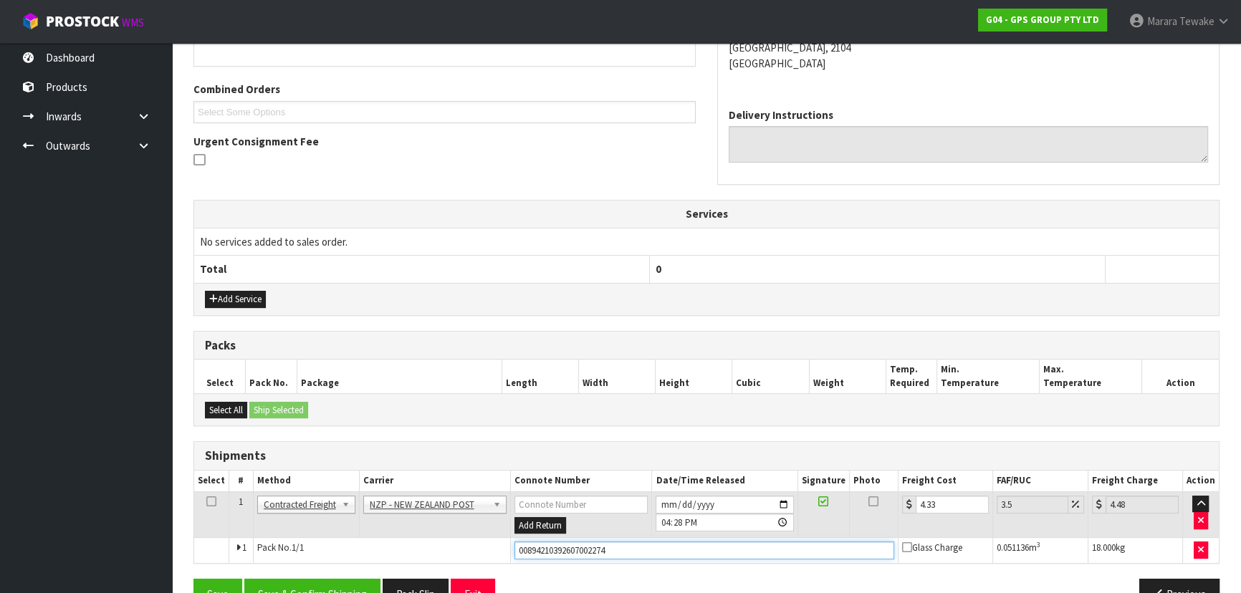
drag, startPoint x: 635, startPoint y: 544, endPoint x: 509, endPoint y: 550, distance: 127.0
click at [511, 550] on td "00894210392607002274" at bounding box center [705, 551] width 388 height 26
type input "00894210392607835810"
click at [193, 579] on button "Save" at bounding box center [217, 594] width 49 height 31
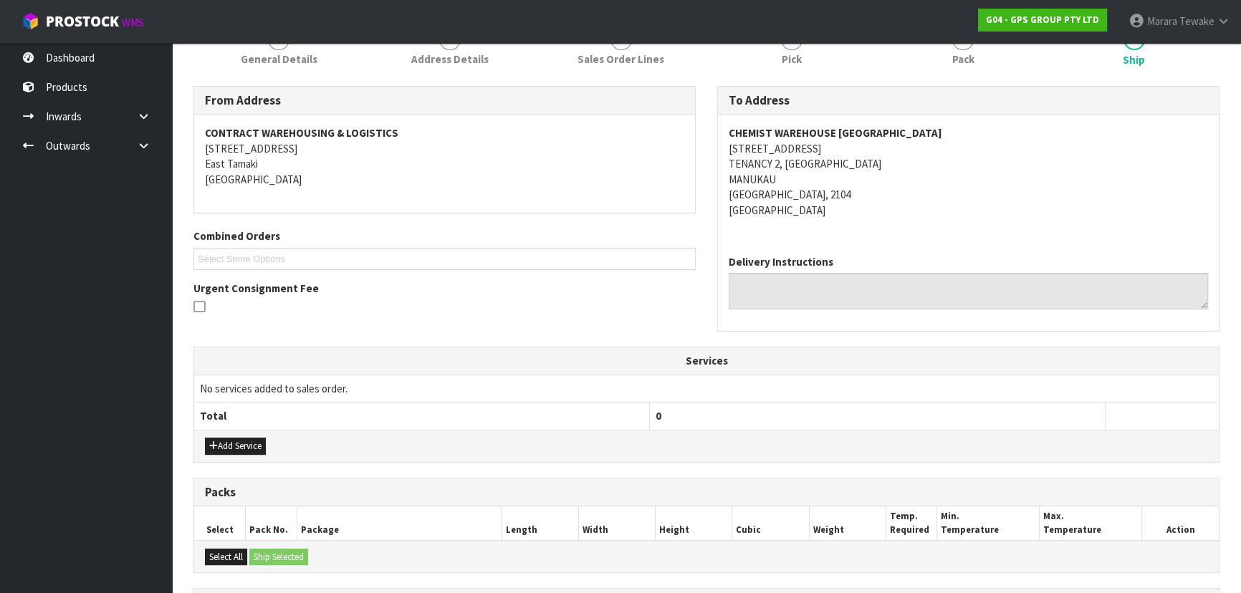
scroll to position [376, 0]
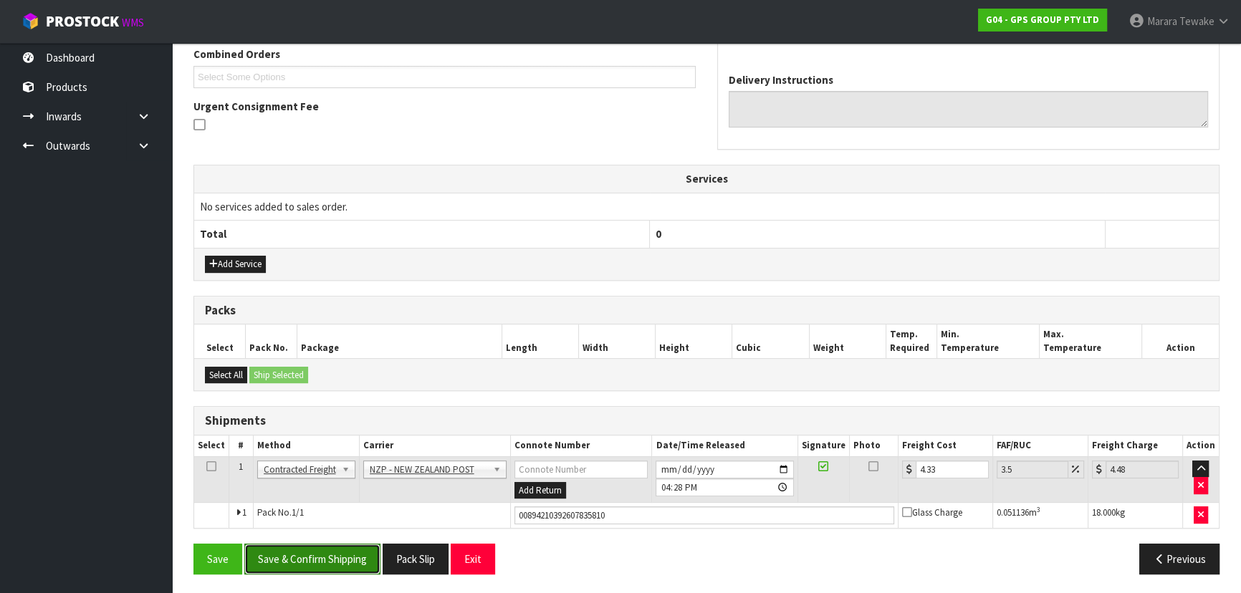
click at [307, 549] on button "Save & Confirm Shipping" at bounding box center [312, 559] width 136 height 31
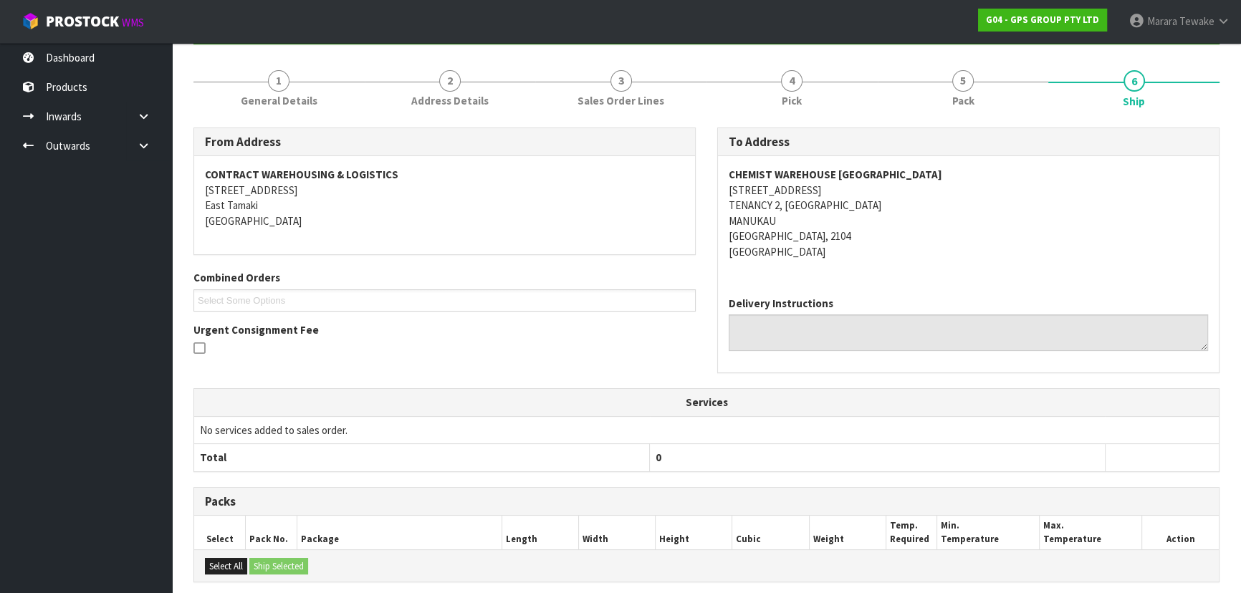
scroll to position [0, 0]
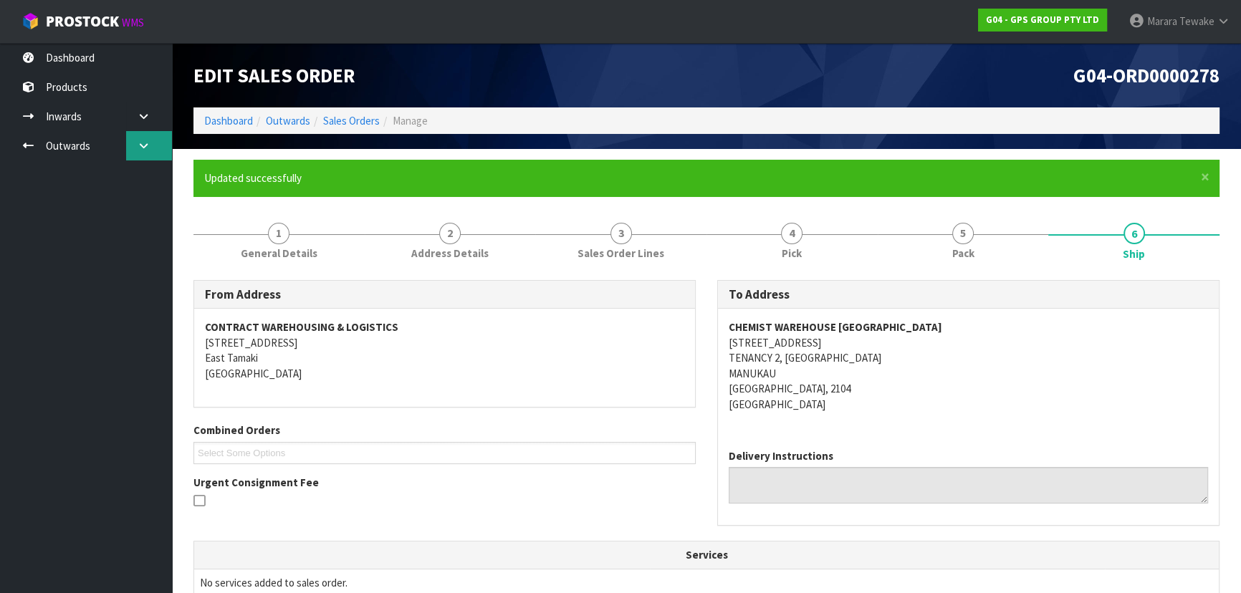
click at [140, 144] on icon at bounding box center [144, 145] width 14 height 11
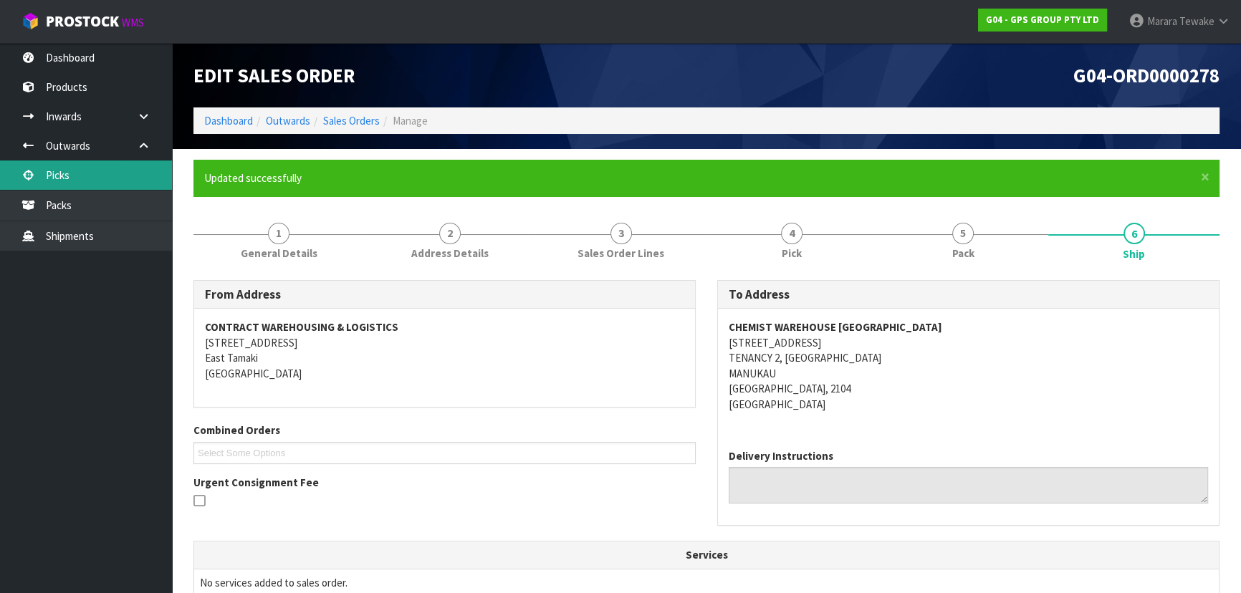
click at [117, 180] on link "Picks" at bounding box center [86, 174] width 172 height 29
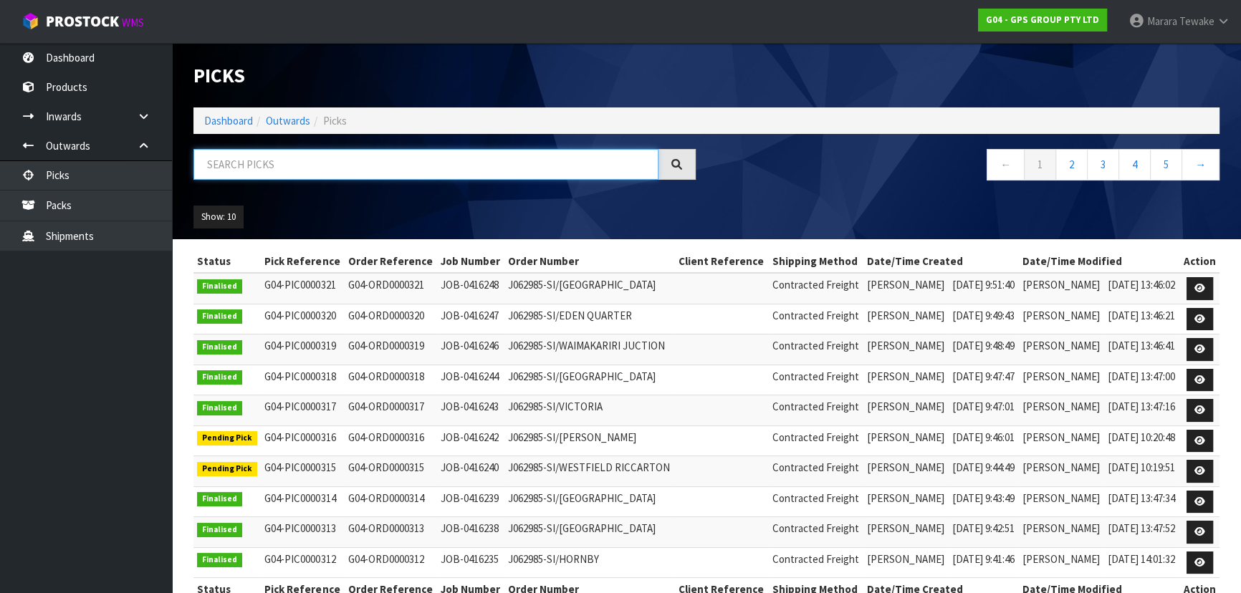
click at [211, 155] on input "text" at bounding box center [425, 164] width 465 height 31
type input "JOB-0416180"
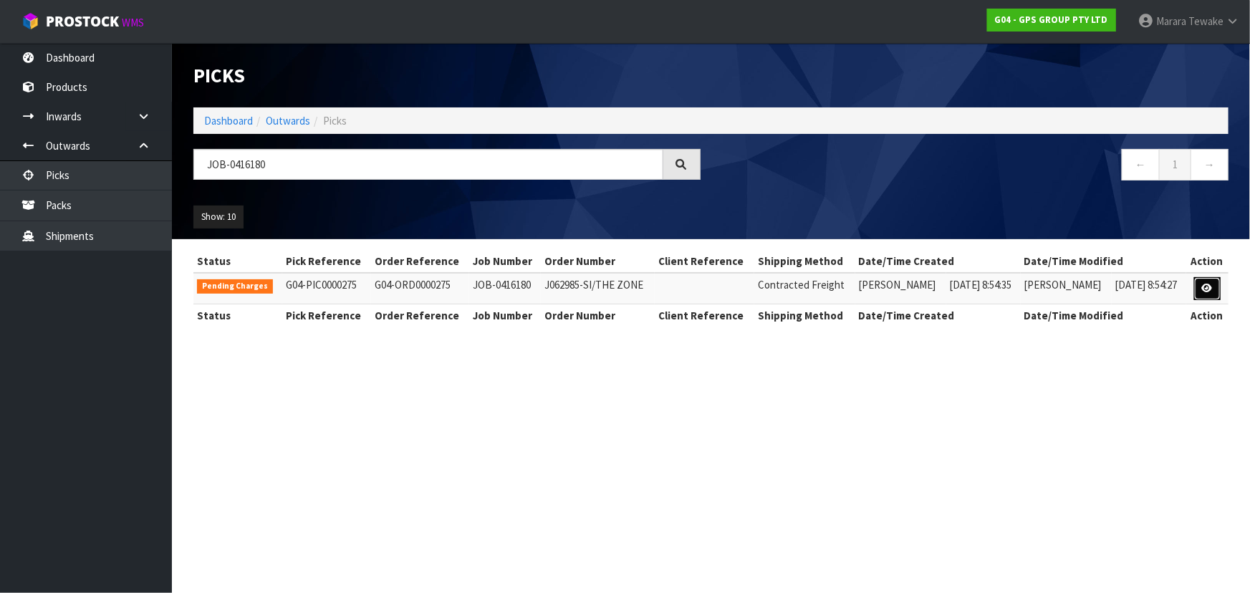
click at [1201, 295] on link at bounding box center [1207, 288] width 27 height 23
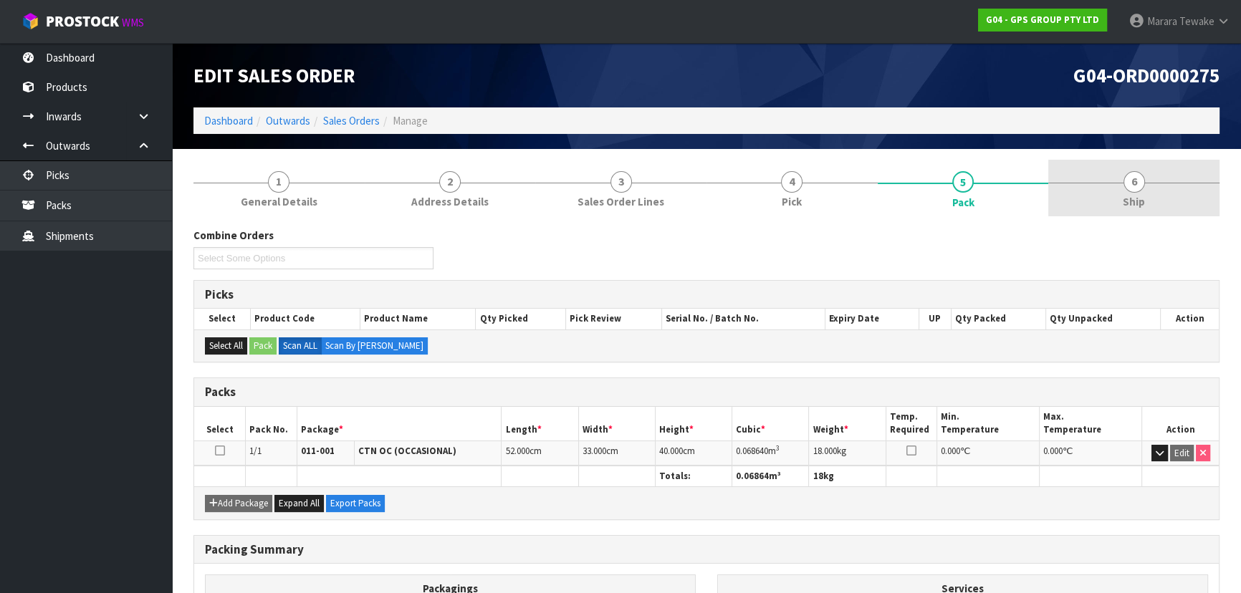
click at [1118, 204] on link "6 Ship" at bounding box center [1133, 188] width 171 height 57
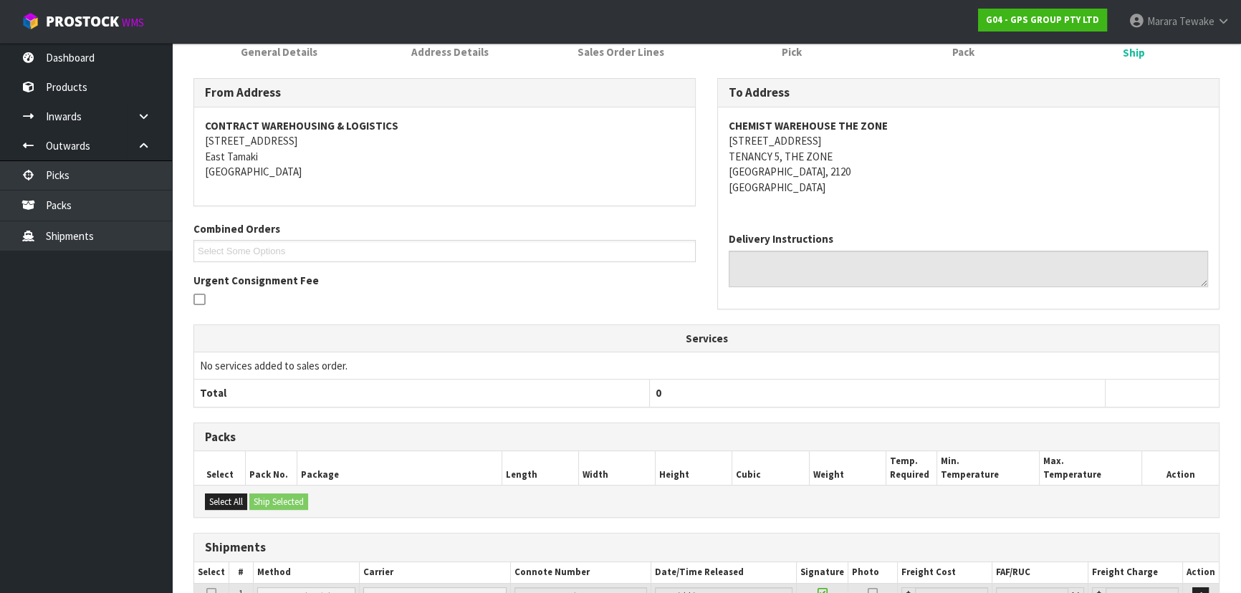
scroll to position [284, 0]
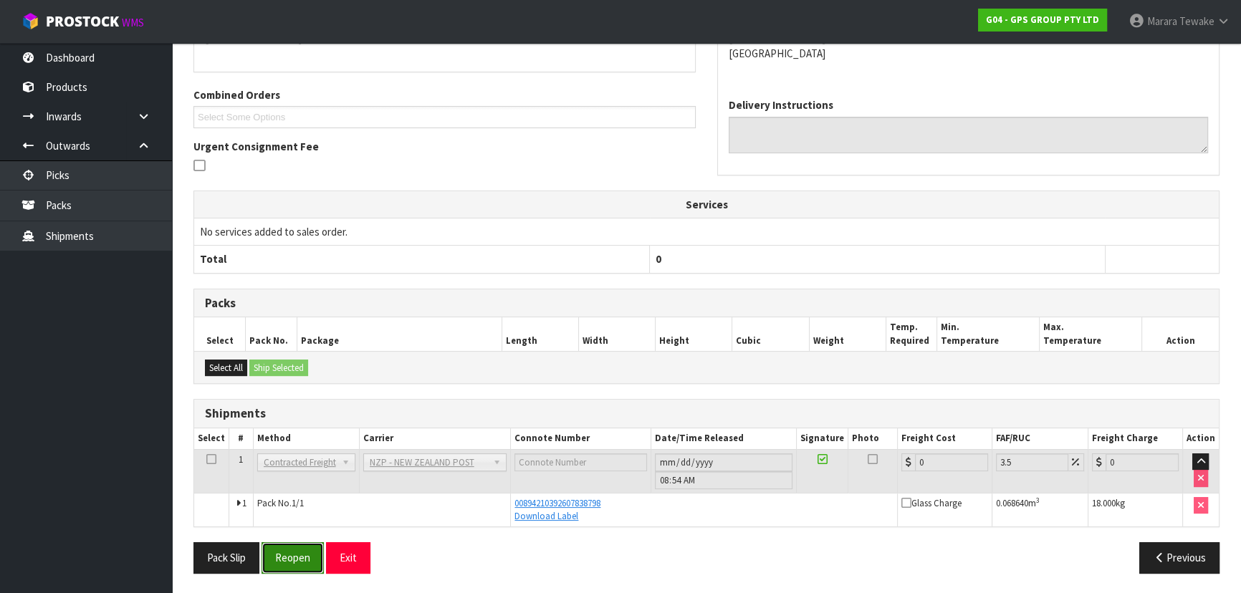
click at [299, 552] on button "Reopen" at bounding box center [292, 557] width 62 height 31
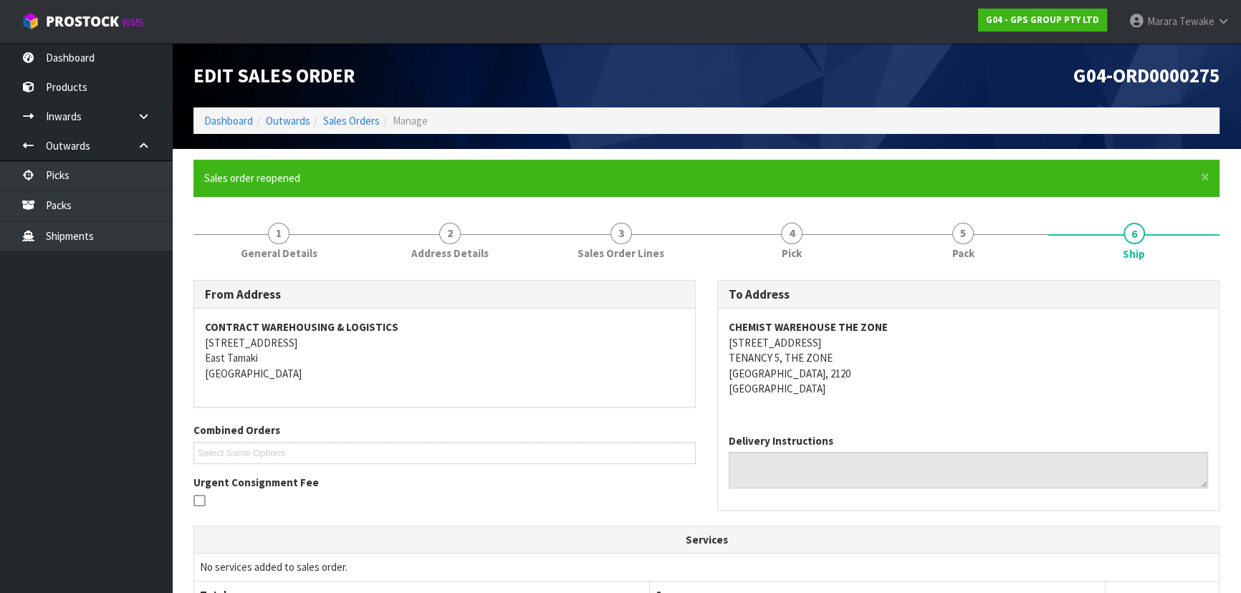
scroll to position [374, 0]
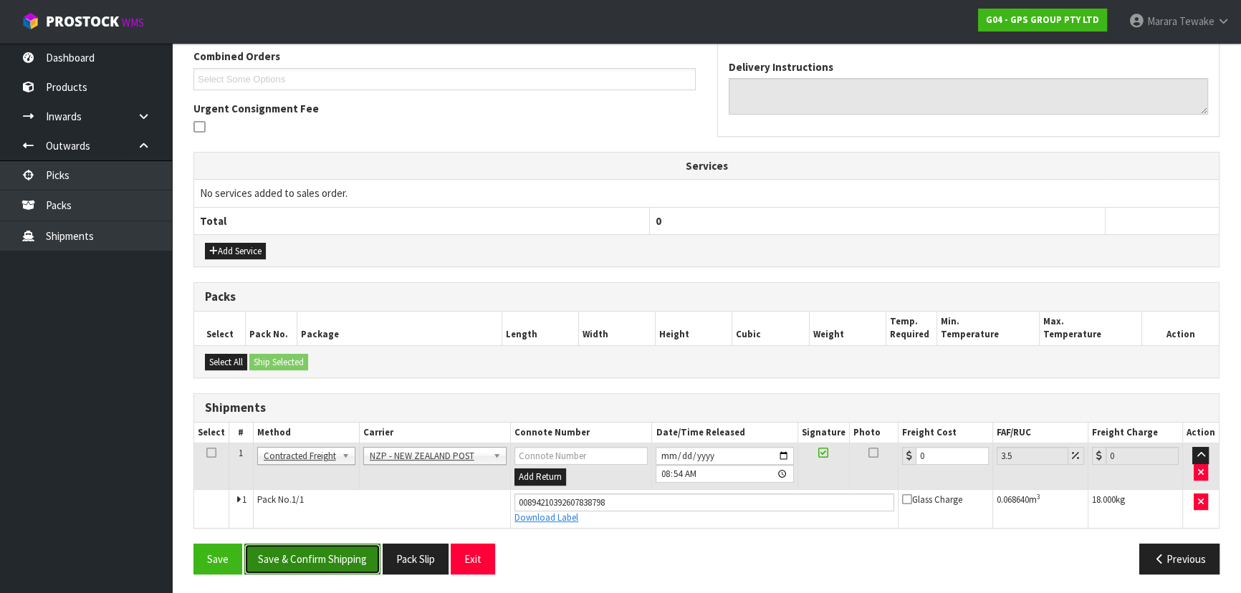
click at [346, 564] on button "Save & Confirm Shipping" at bounding box center [312, 559] width 136 height 31
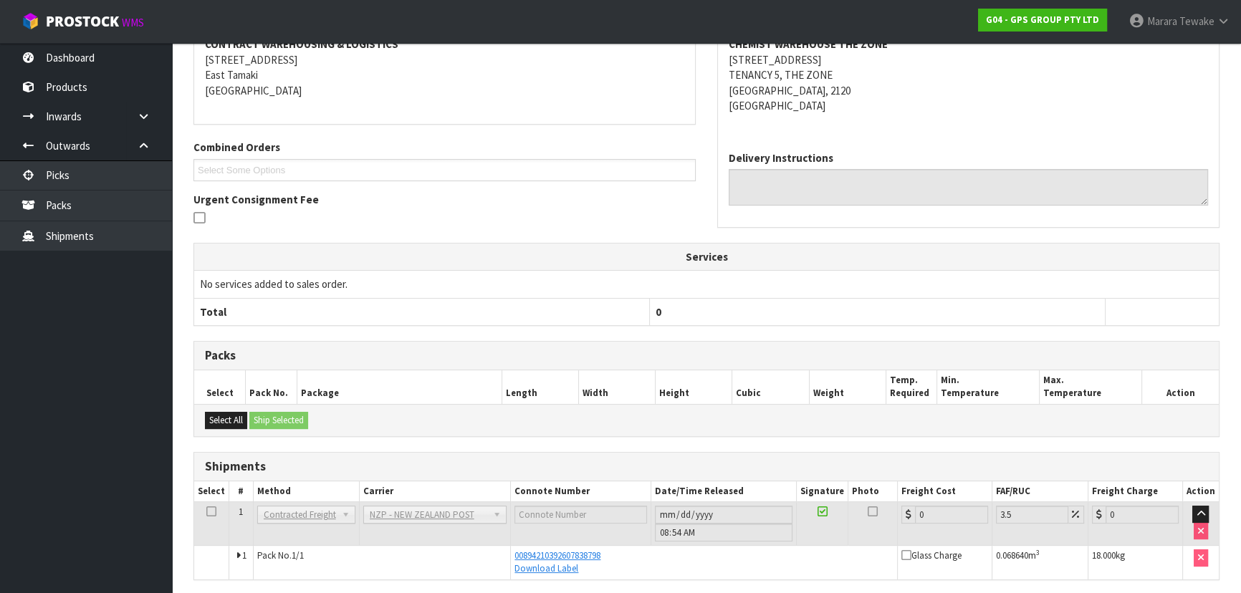
scroll to position [335, 0]
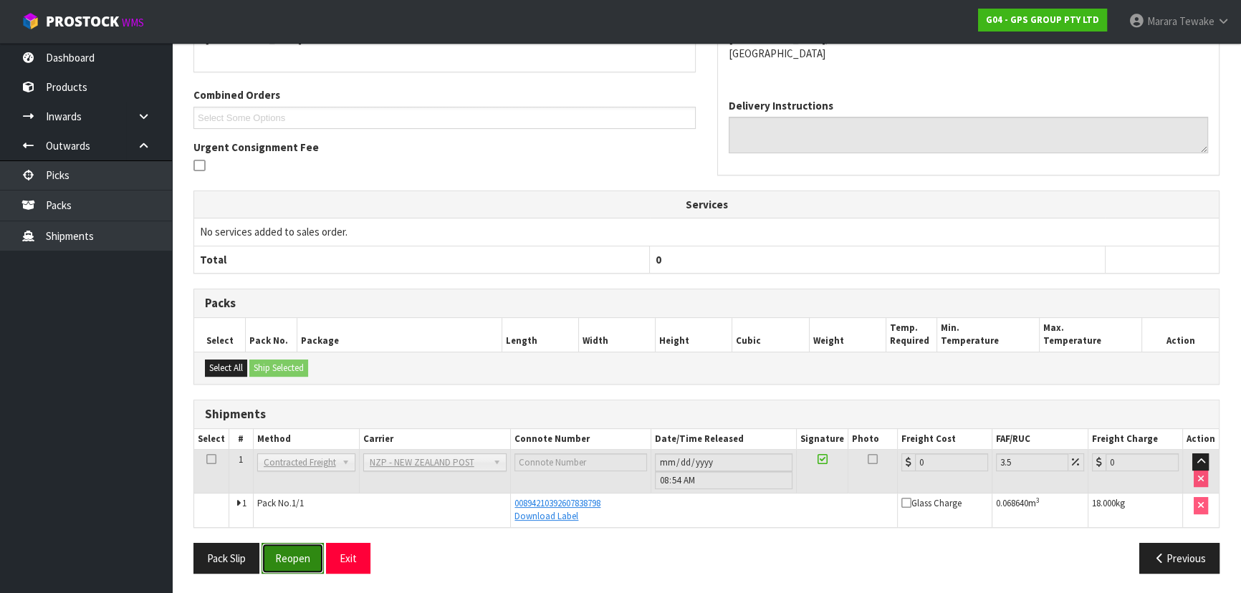
click at [280, 561] on button "Reopen" at bounding box center [292, 558] width 62 height 31
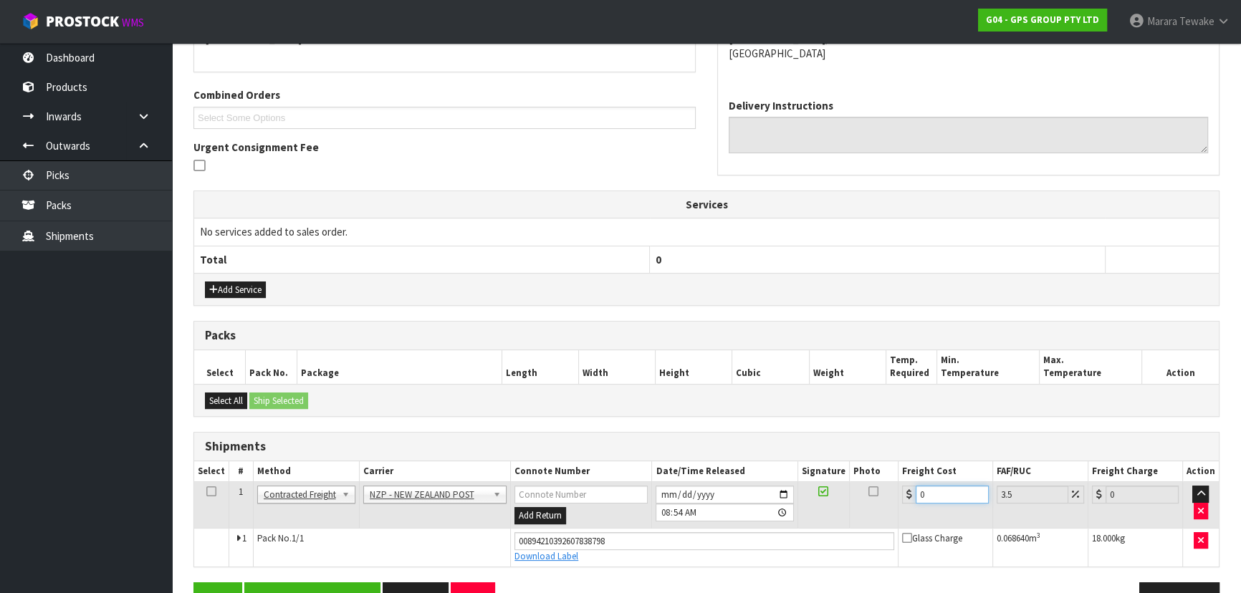
click at [900, 474] on table "Select # Method Carrier Connote Number Date/Time Released Signature Photo Freig…" at bounding box center [706, 513] width 1024 height 105
type input "4"
type input "4.14"
type input "4.3"
type input "4.45"
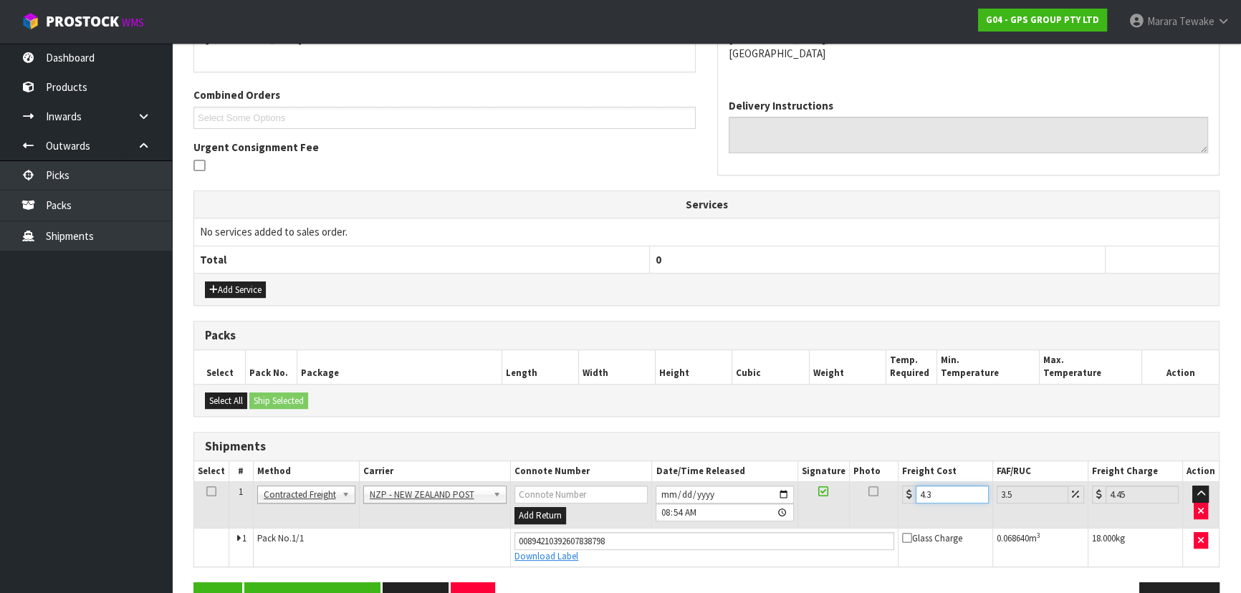
type input "4.33"
type input "4.48"
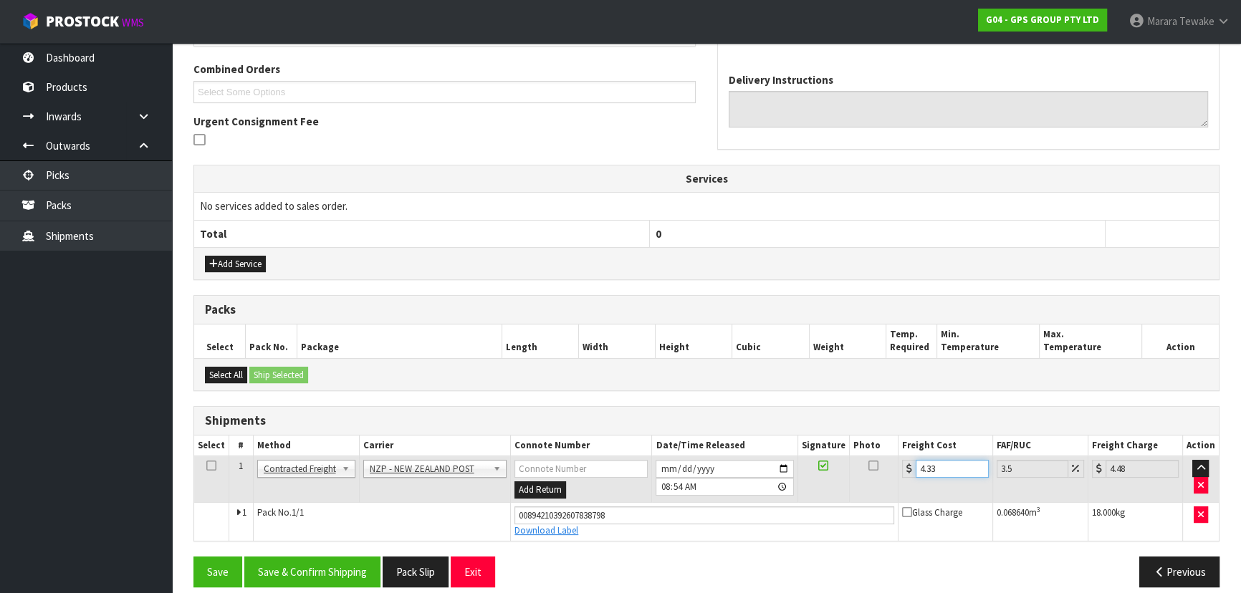
scroll to position [374, 0]
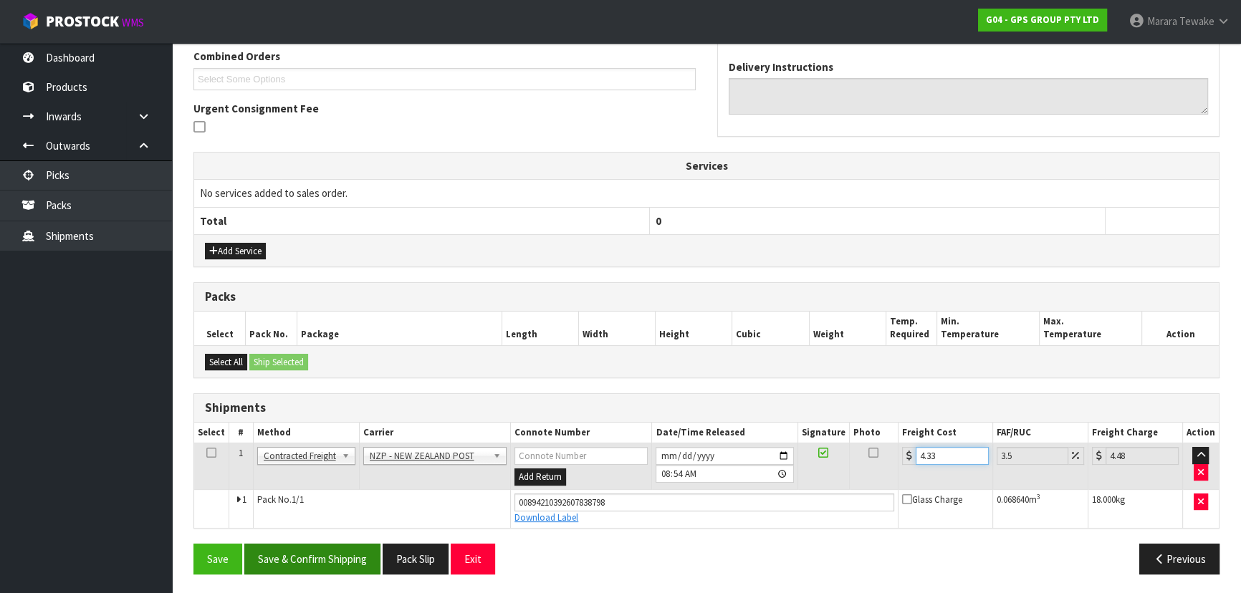
type input "4.33"
click at [297, 549] on button "Save & Confirm Shipping" at bounding box center [312, 559] width 136 height 31
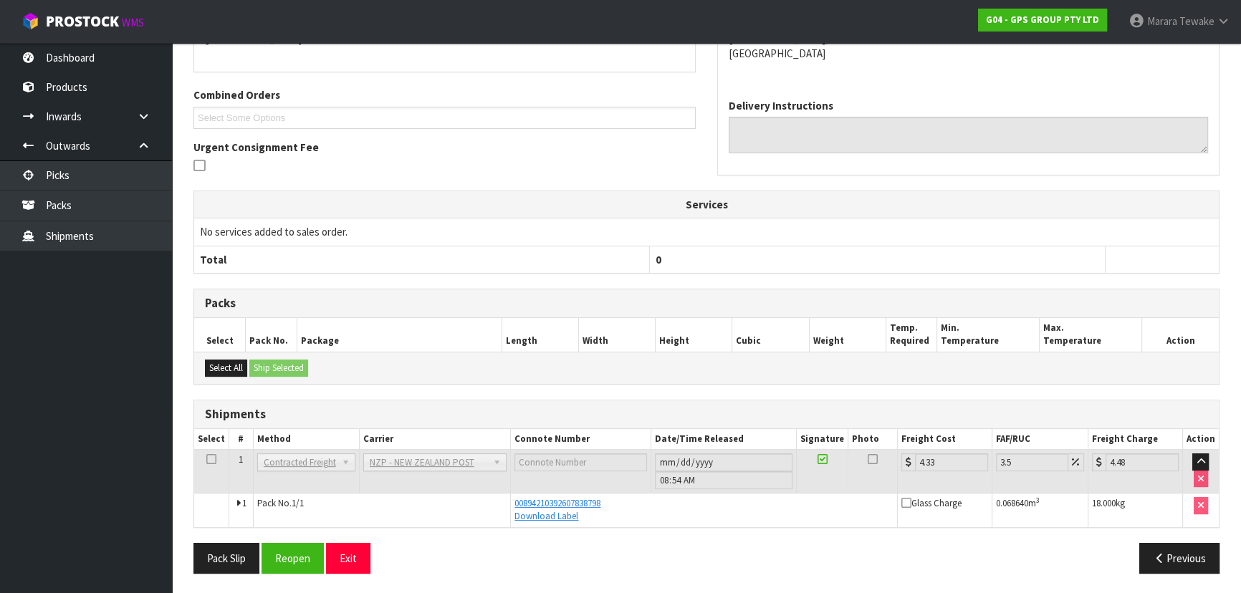
scroll to position [0, 0]
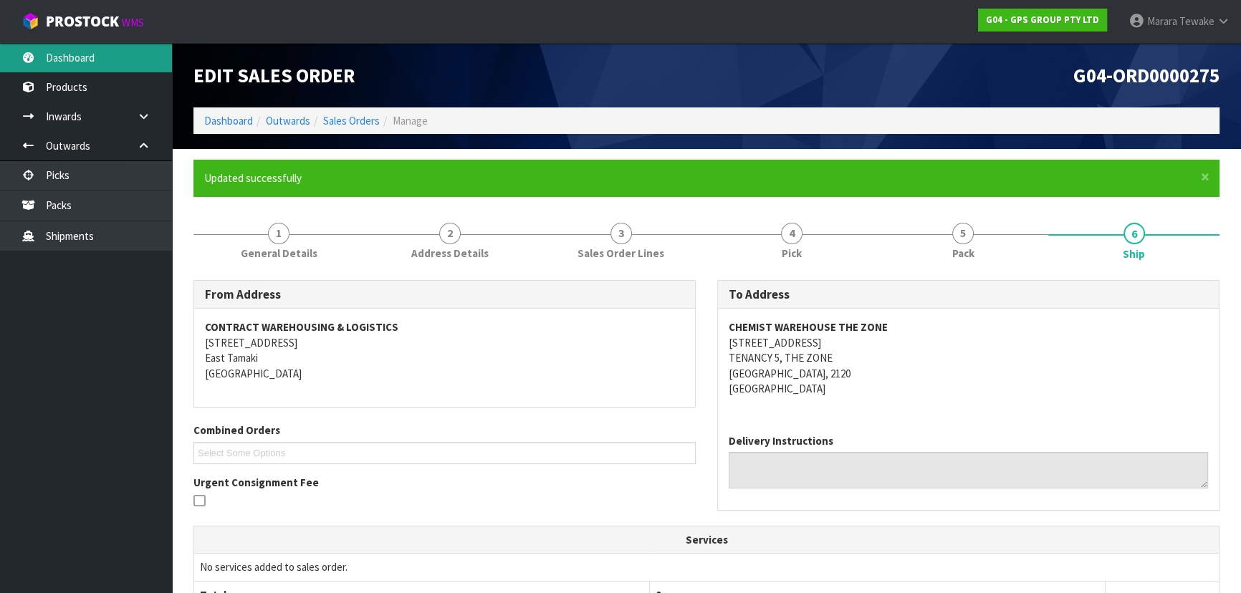
click at [124, 58] on link "Dashboard" at bounding box center [86, 57] width 172 height 29
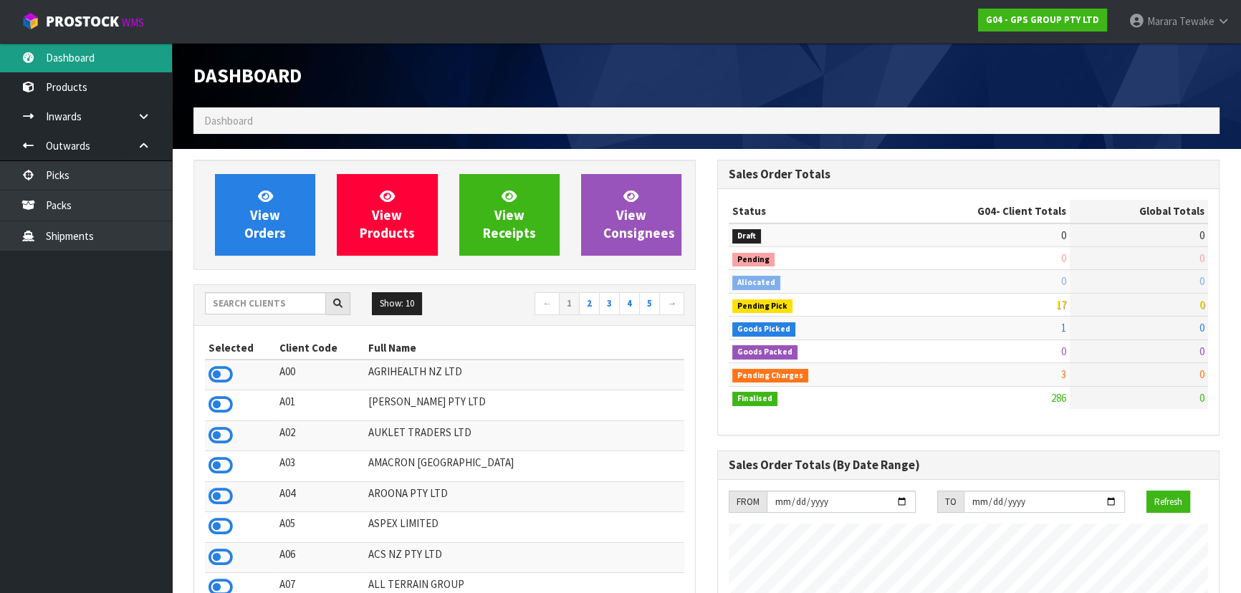
scroll to position [875, 523]
click at [274, 314] on div at bounding box center [277, 303] width 145 height 23
click at [295, 307] on input "text" at bounding box center [265, 303] width 121 height 22
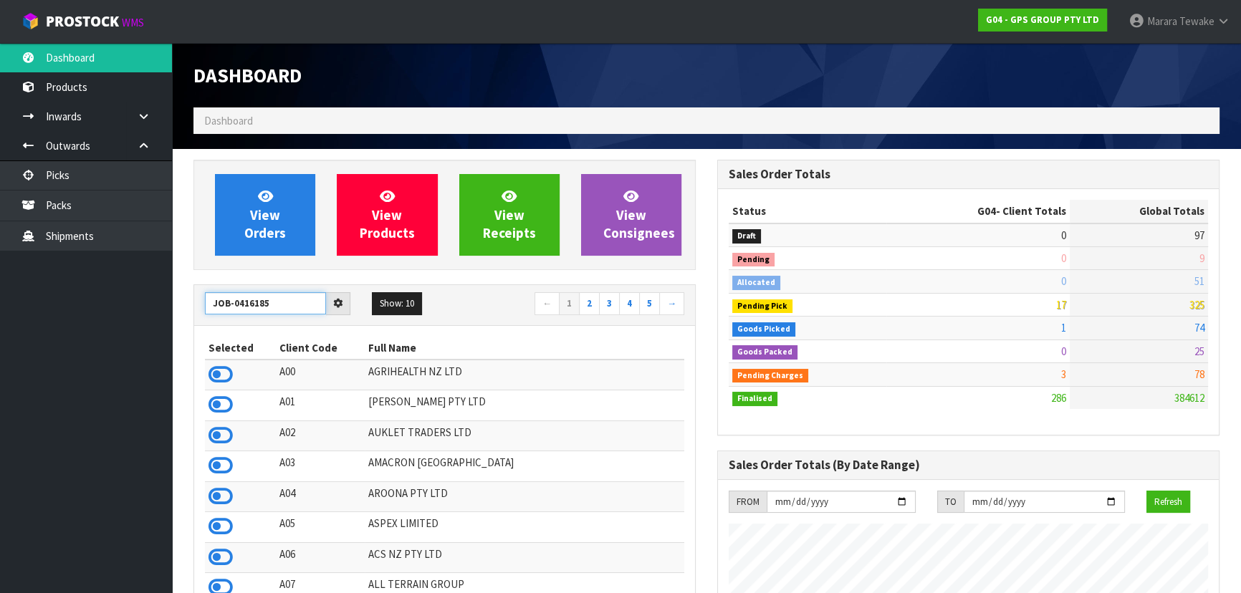
type input "JOB-0416185"
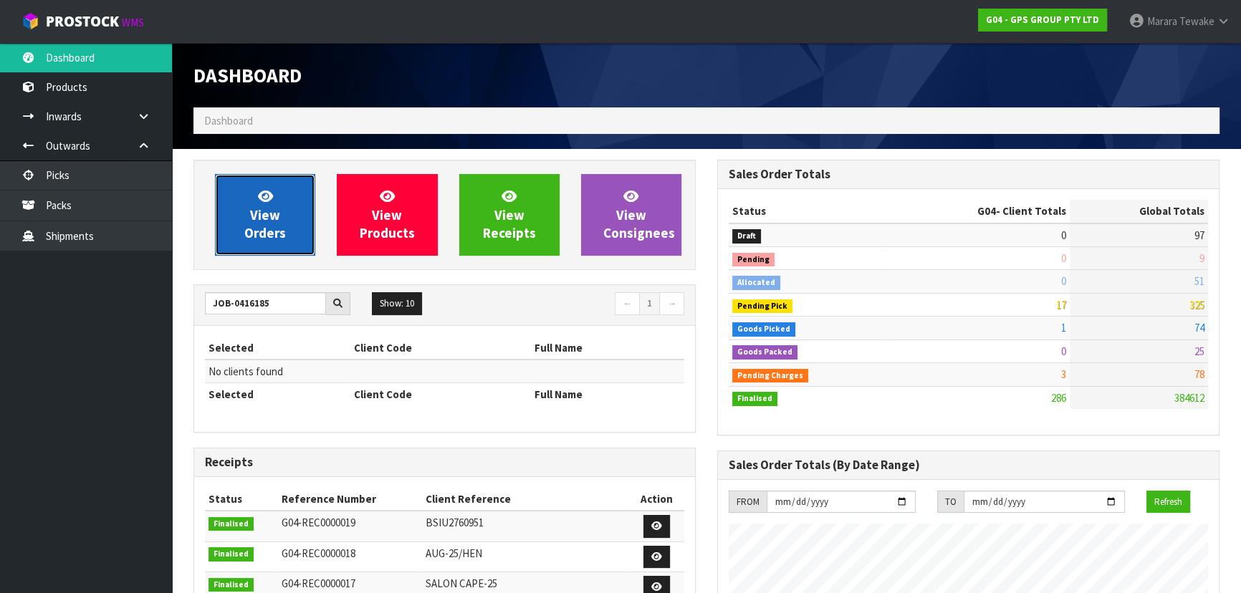
click at [288, 239] on link "View Orders" at bounding box center [265, 215] width 100 height 82
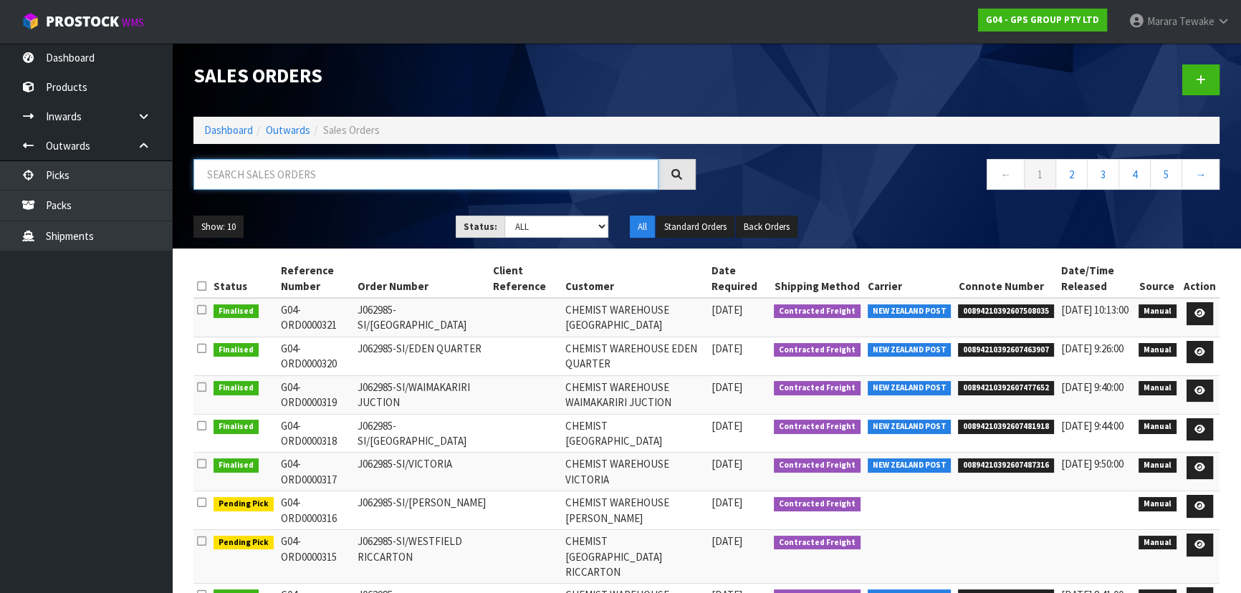
click at [307, 178] on input "text" at bounding box center [425, 174] width 465 height 31
type input "JOB-0416185"
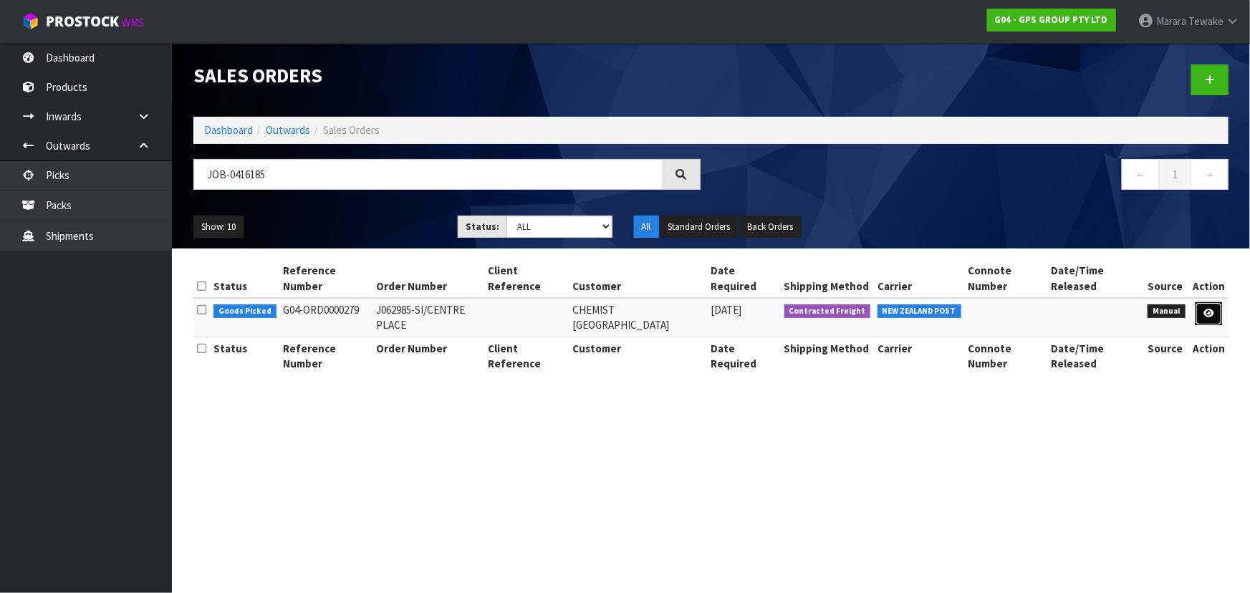
click at [1209, 314] on icon at bounding box center [1208, 313] width 11 height 9
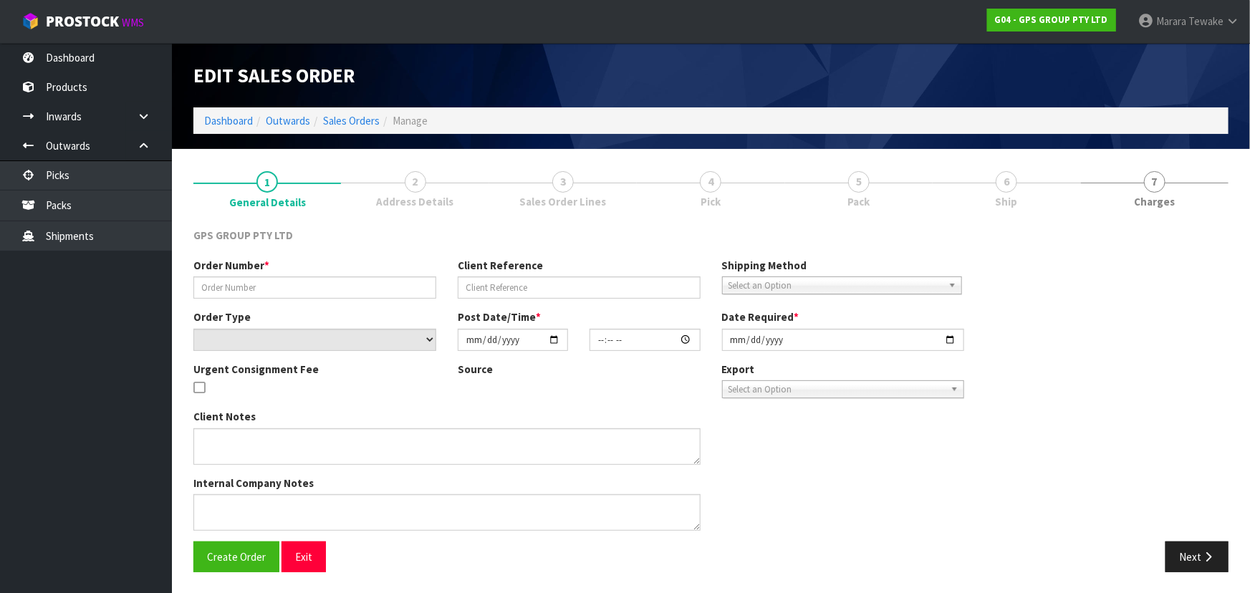
type input "J062985-SI/CENTRE PLACE"
select select "number:0"
type input "[DATE]"
type input "09:00:00.000"
type input "[DATE]"
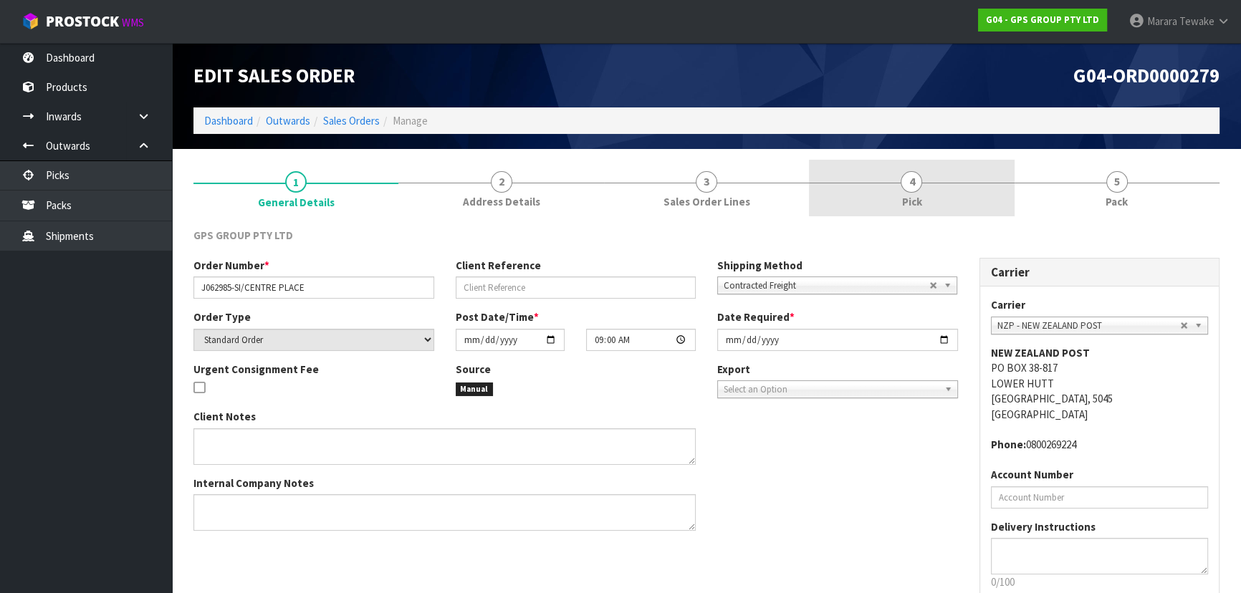
click at [991, 188] on link "4 Pick" at bounding box center [911, 188] width 205 height 57
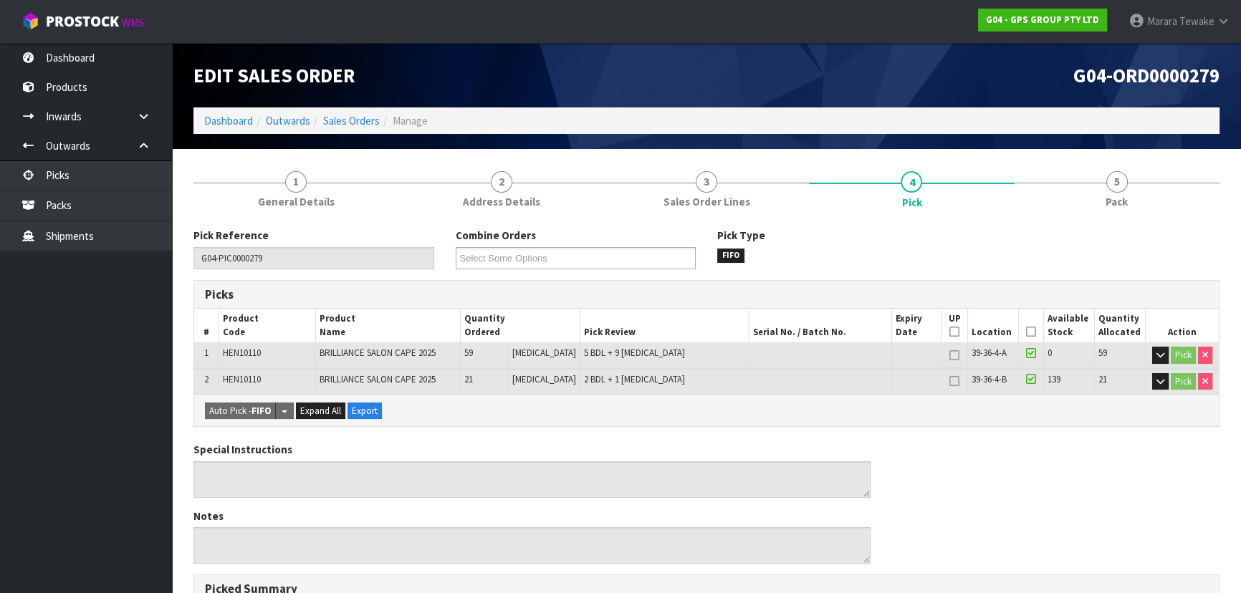
click at [1026, 332] on icon at bounding box center [1031, 332] width 10 height 1
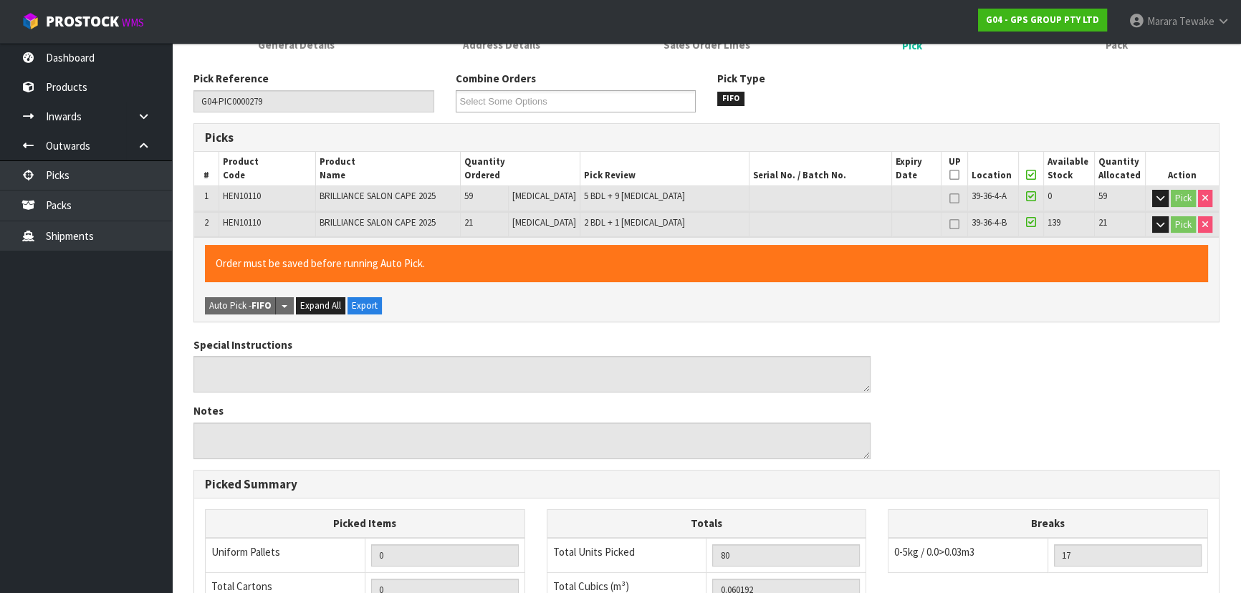
scroll to position [448, 0]
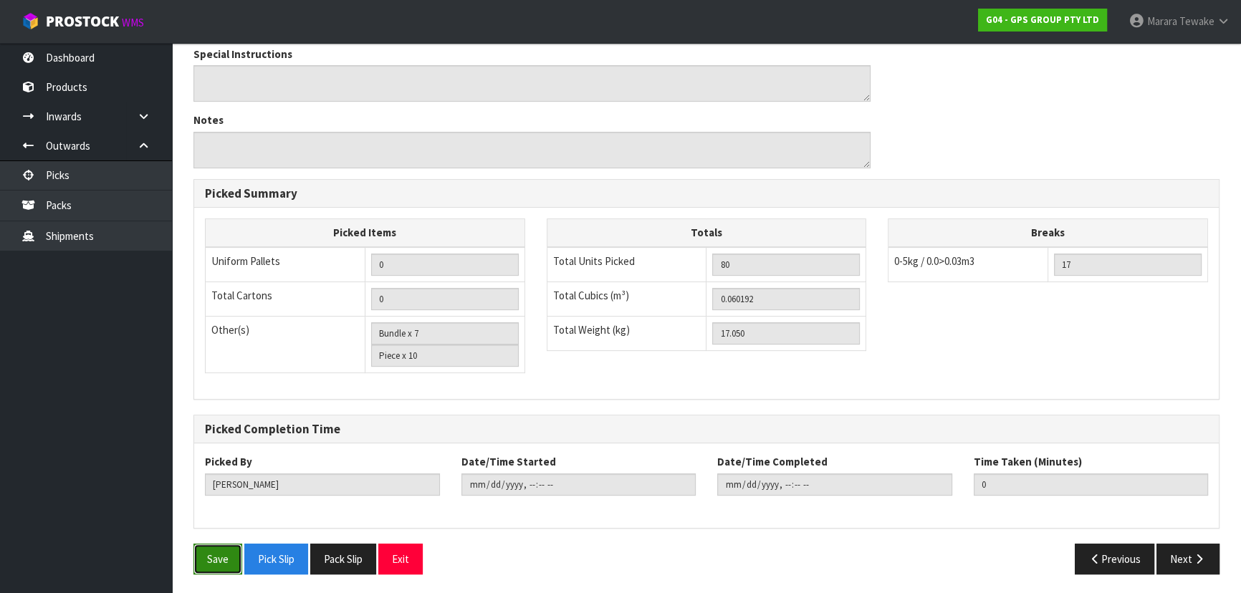
click at [214, 550] on button "Save" at bounding box center [217, 559] width 49 height 31
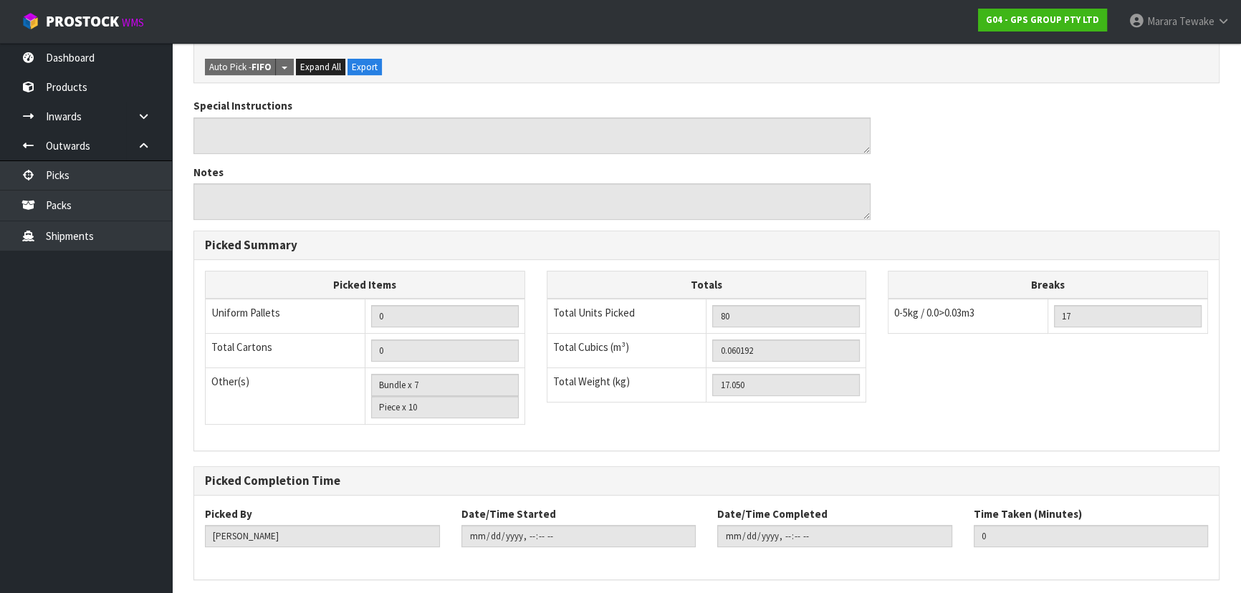
scroll to position [0, 0]
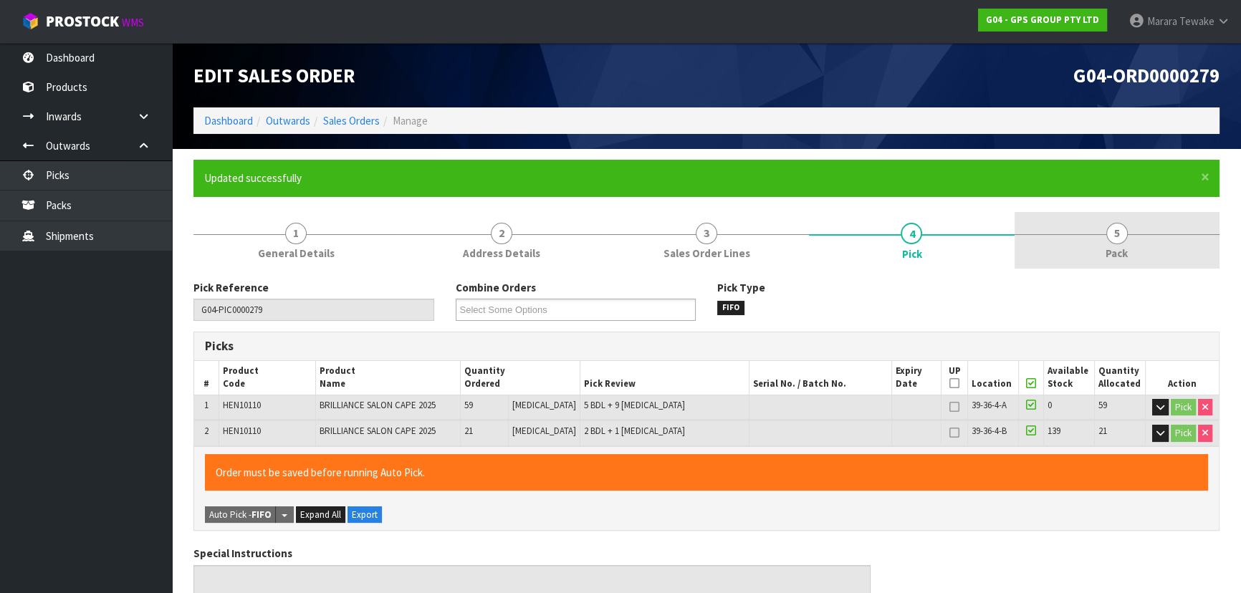
type input "[PERSON_NAME]"
type input "[DATE]T16:41:10"
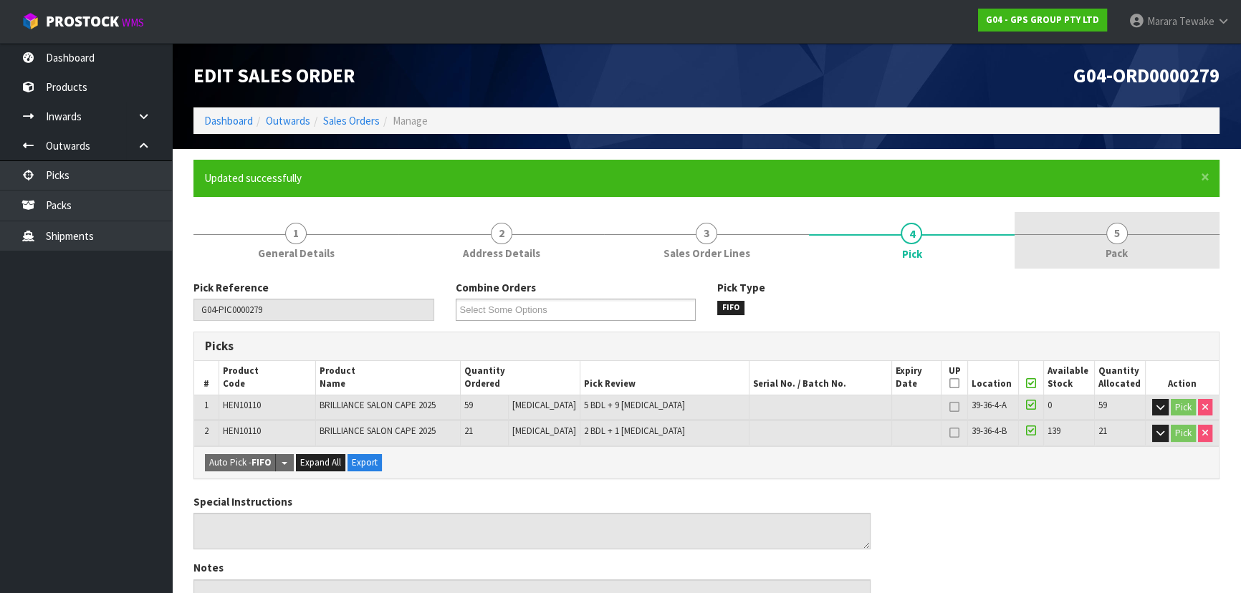
click at [1090, 245] on link "5 Pack" at bounding box center [1116, 240] width 205 height 57
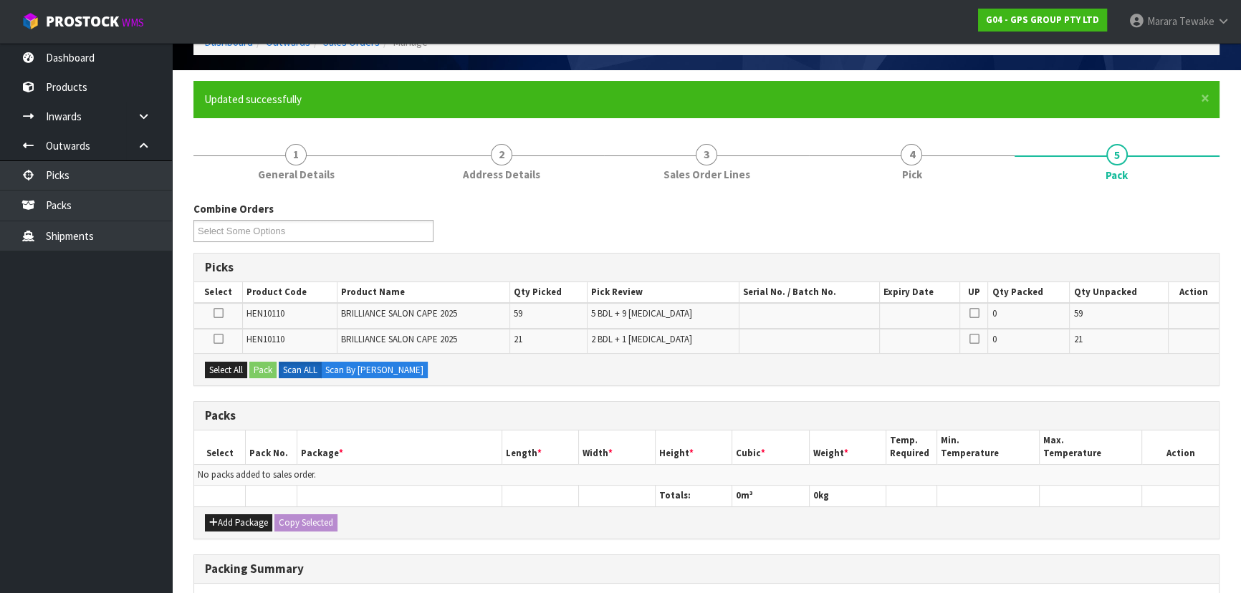
scroll to position [260, 0]
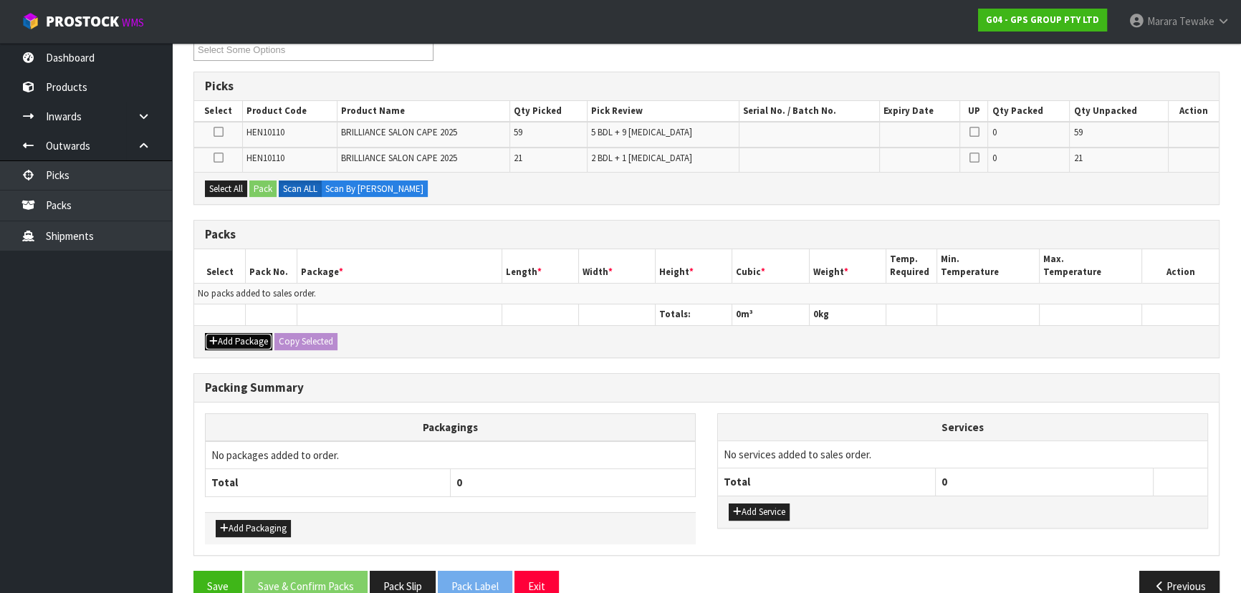
drag, startPoint x: 244, startPoint y: 335, endPoint x: 217, endPoint y: 307, distance: 39.0
click at [244, 335] on button "Add Package" at bounding box center [238, 341] width 67 height 17
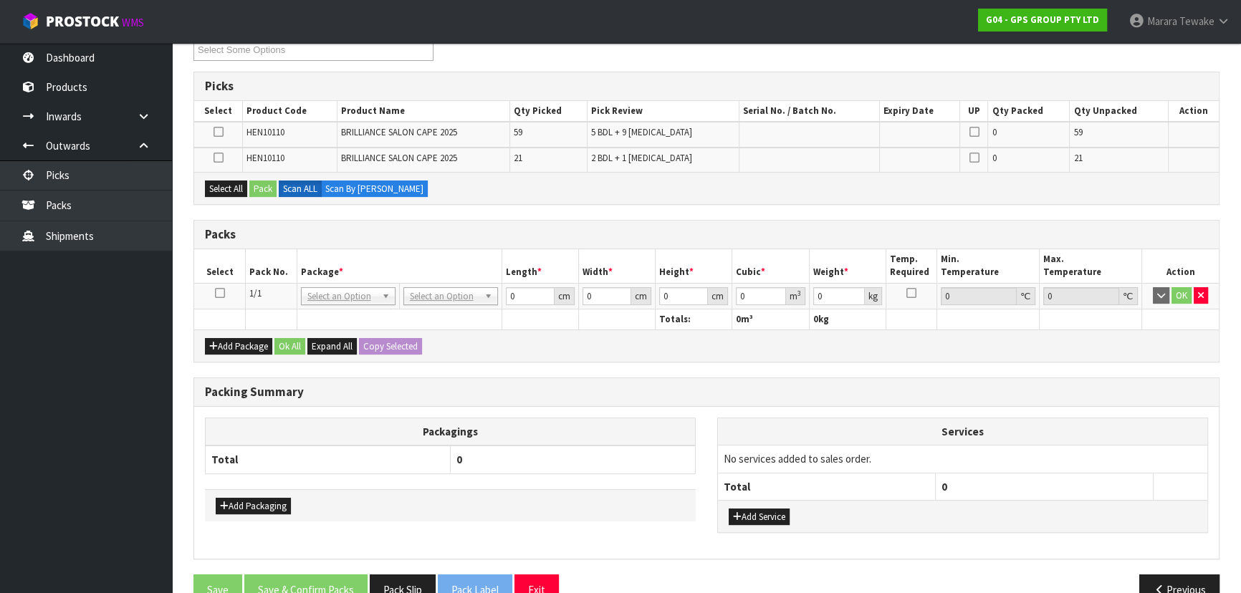
click at [219, 293] on icon at bounding box center [220, 293] width 10 height 1
click at [238, 190] on button "Select All" at bounding box center [226, 189] width 42 height 17
click at [260, 192] on button "Pack" at bounding box center [262, 189] width 27 height 17
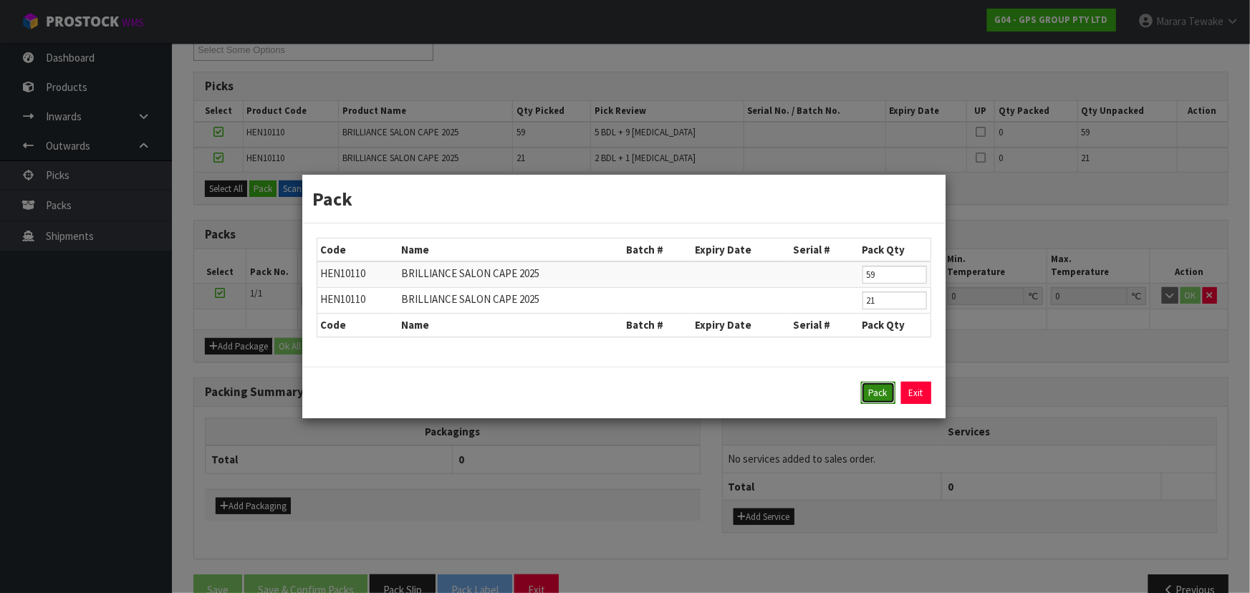
click at [875, 387] on button "Pack" at bounding box center [878, 393] width 34 height 23
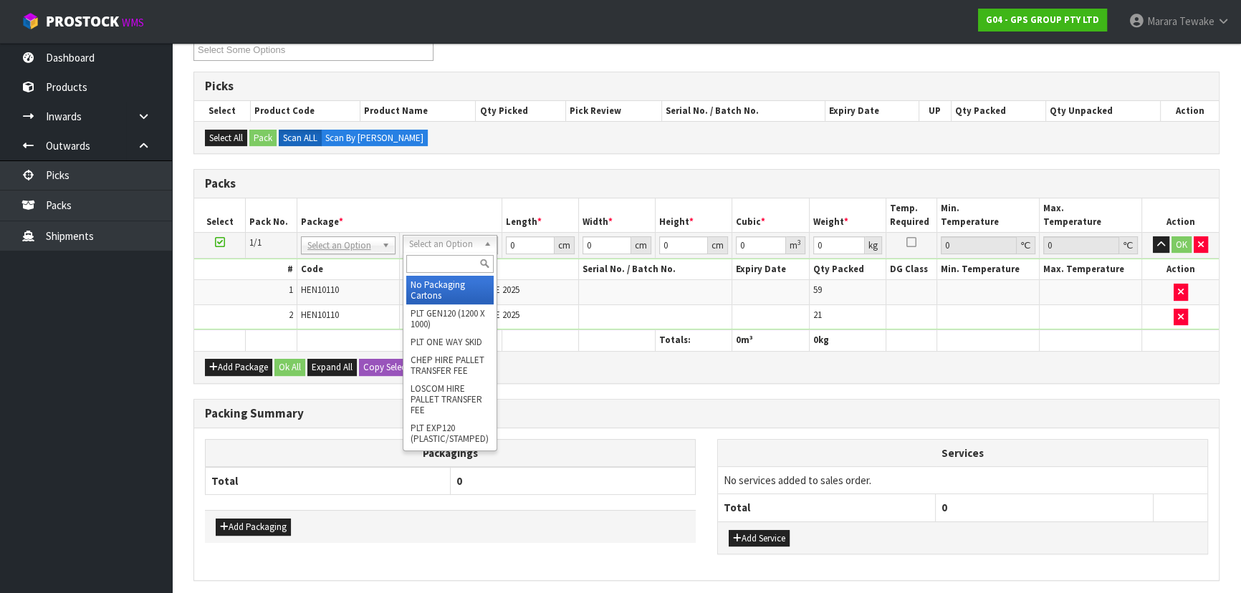
click at [457, 264] on input "text" at bounding box center [449, 264] width 87 height 18
type input "OC"
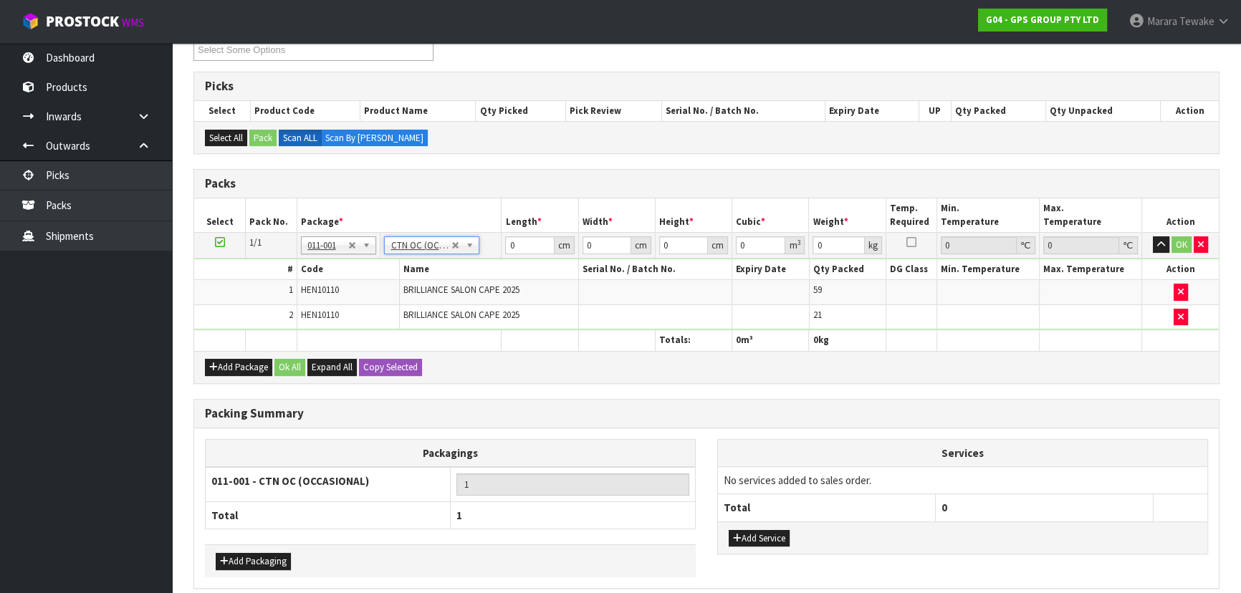
type input "17.05"
drag, startPoint x: 524, startPoint y: 240, endPoint x: 443, endPoint y: 213, distance: 84.5
click at [478, 226] on table "Select Pack No. Package * Length * Width * Height * Cubic * Weight * Temp. Requ…" at bounding box center [706, 274] width 1024 height 153
type input "50"
type input "34"
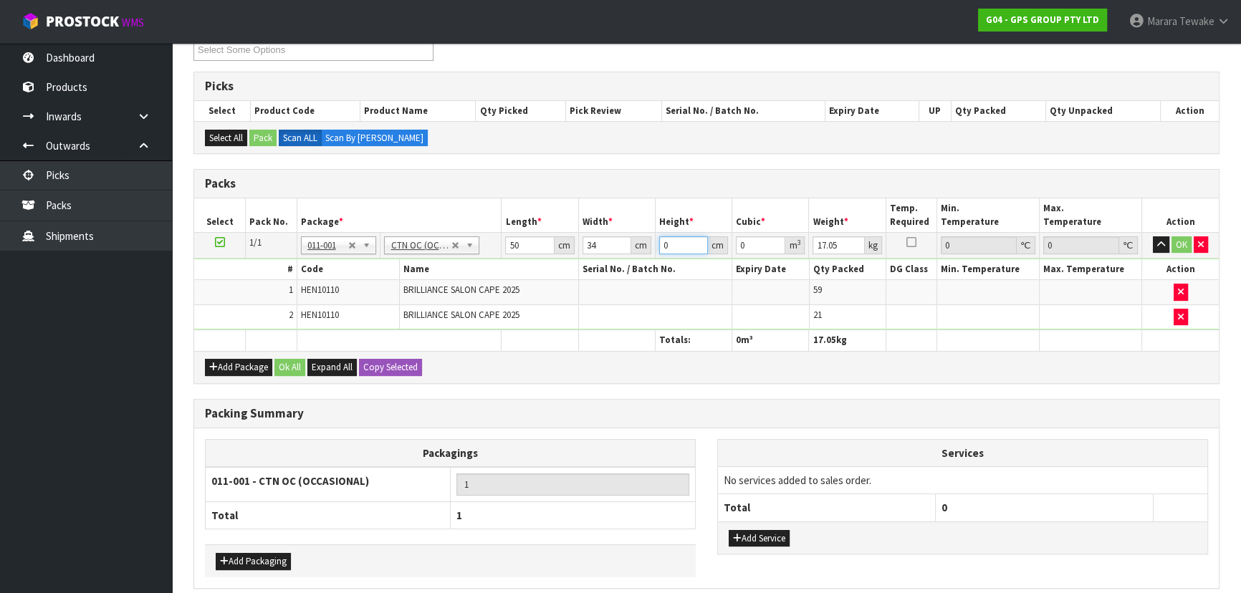
type input "3"
type input "0.0051"
type input "33"
type input "0.0561"
type input "33"
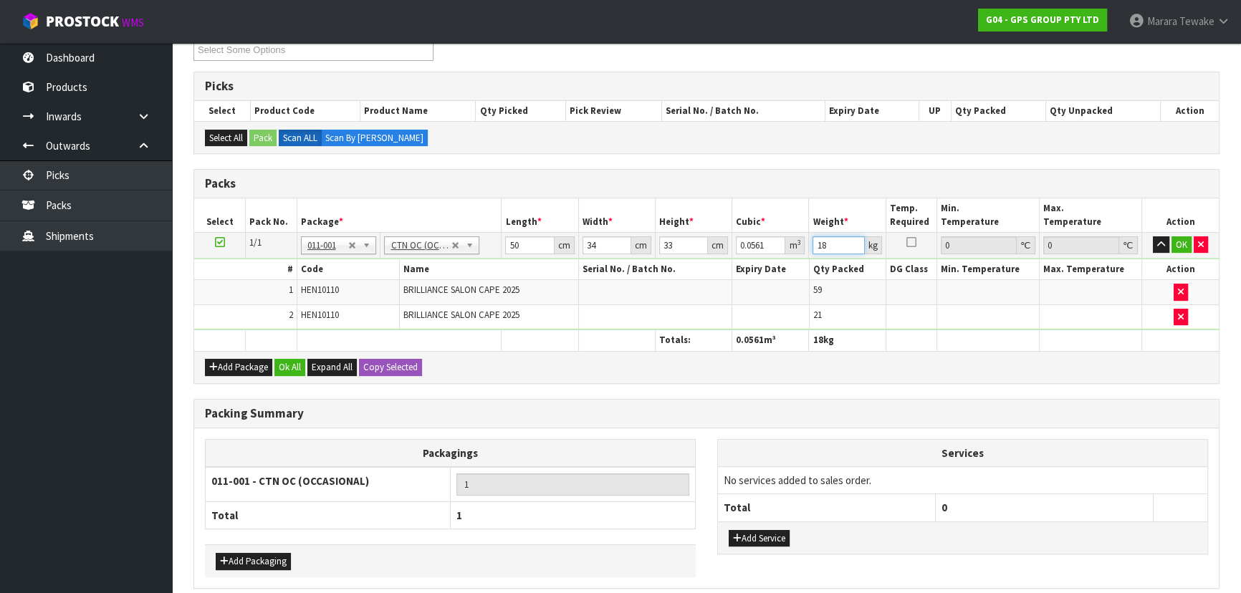
type input "18"
click at [1153, 236] on button "button" at bounding box center [1161, 244] width 16 height 17
click button "OK" at bounding box center [1181, 244] width 20 height 17
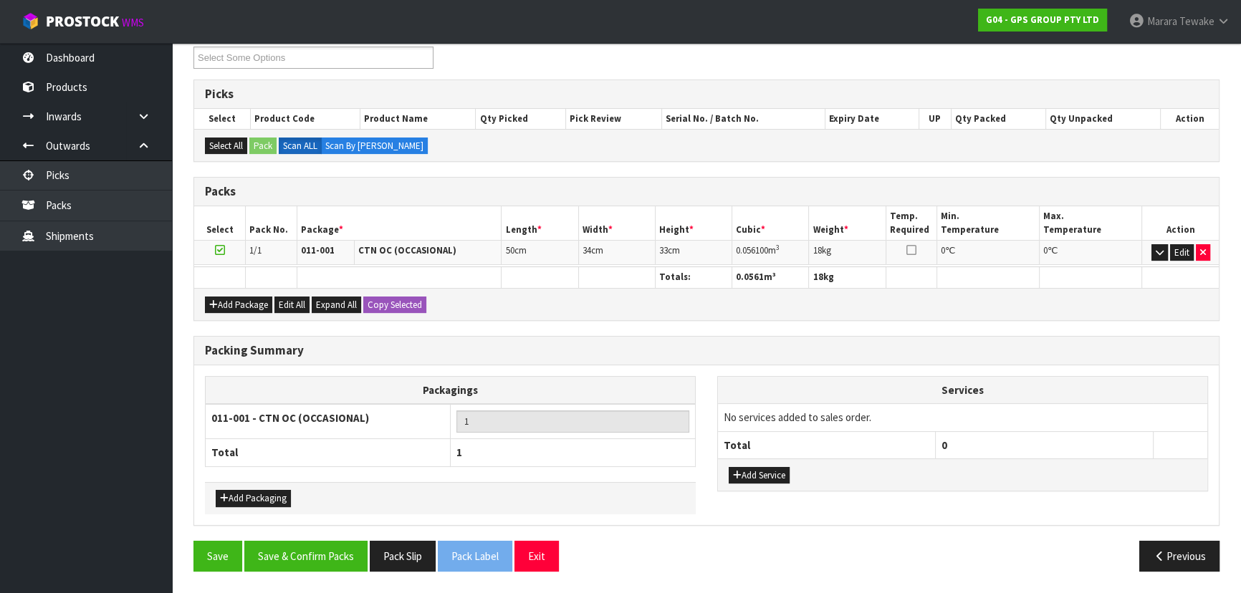
scroll to position [247, 0]
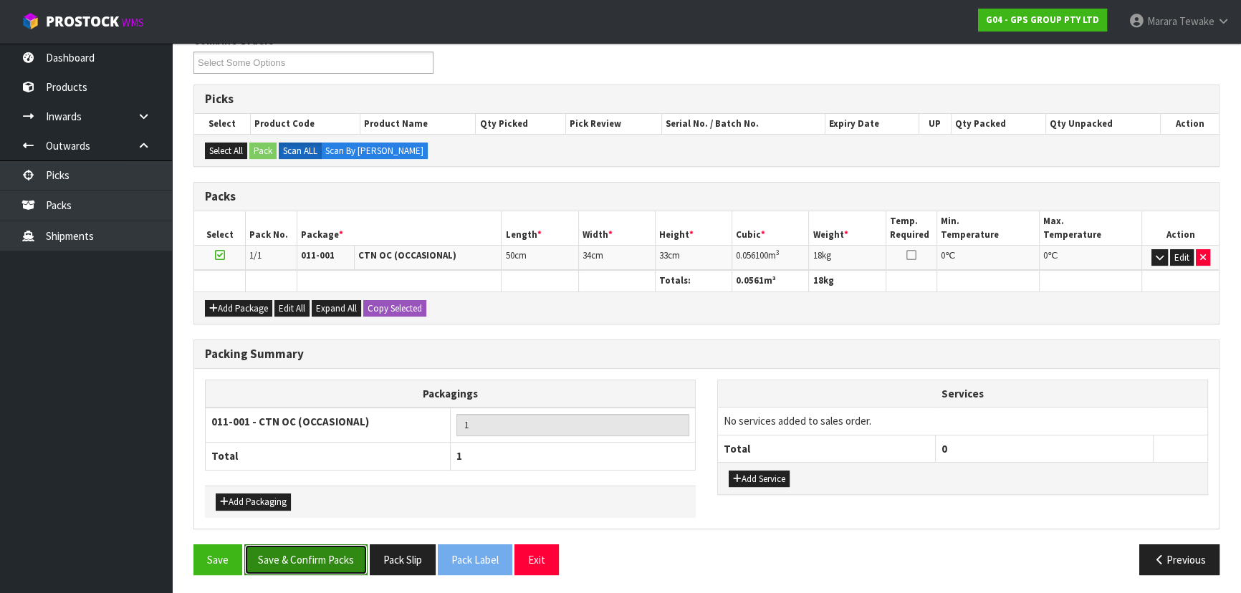
click at [316, 554] on button "Save & Confirm Packs" at bounding box center [305, 559] width 123 height 31
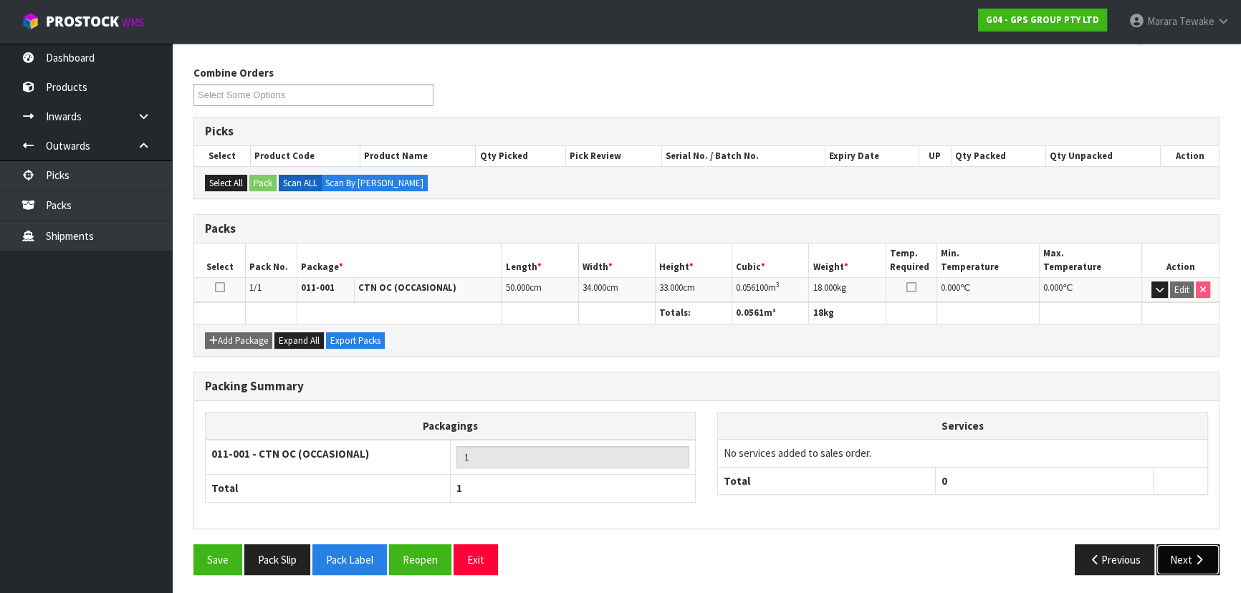
drag, startPoint x: 1181, startPoint y: 556, endPoint x: 1170, endPoint y: 552, distance: 11.6
click at [1170, 552] on button "Next" at bounding box center [1187, 559] width 63 height 31
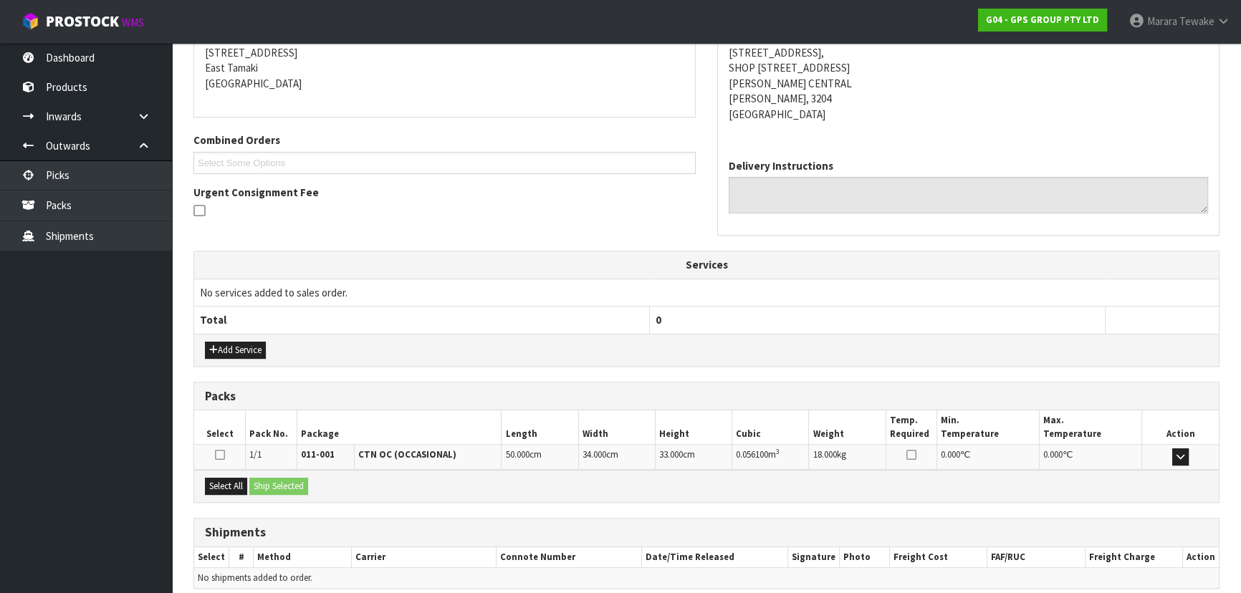
scroll to position [351, 0]
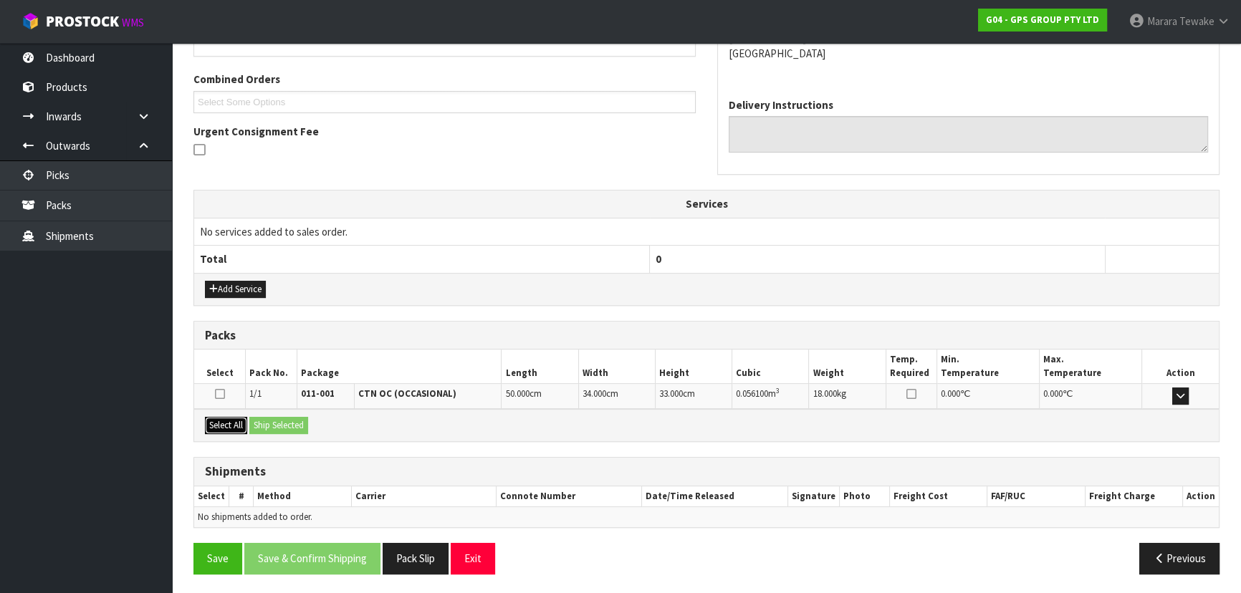
click at [241, 424] on button "Select All" at bounding box center [226, 425] width 42 height 17
click at [261, 426] on button "Ship Selected" at bounding box center [278, 425] width 59 height 17
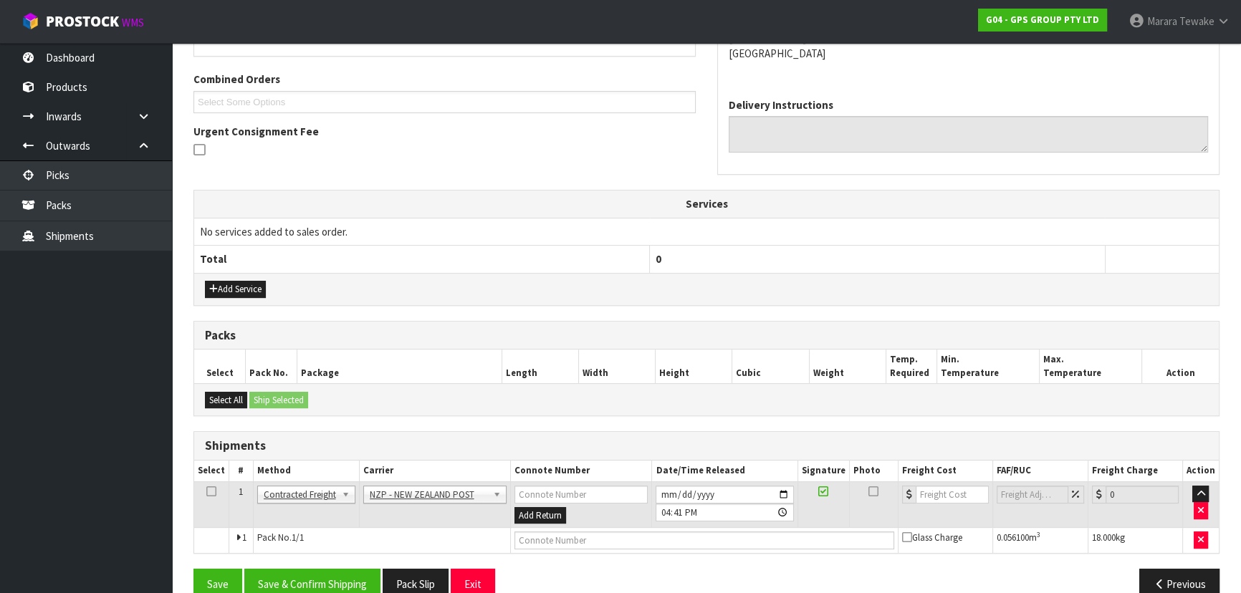
scroll to position [376, 0]
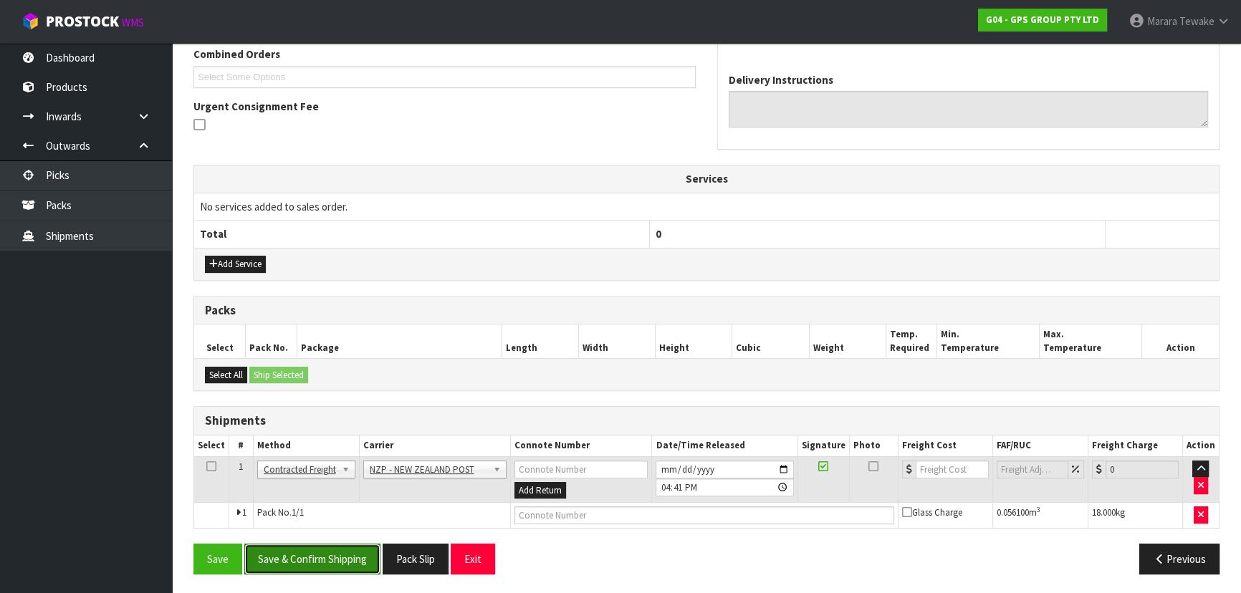
drag, startPoint x: 348, startPoint y: 543, endPoint x: 317, endPoint y: 534, distance: 32.0
click at [347, 544] on button "Save & Confirm Shipping" at bounding box center [312, 559] width 136 height 31
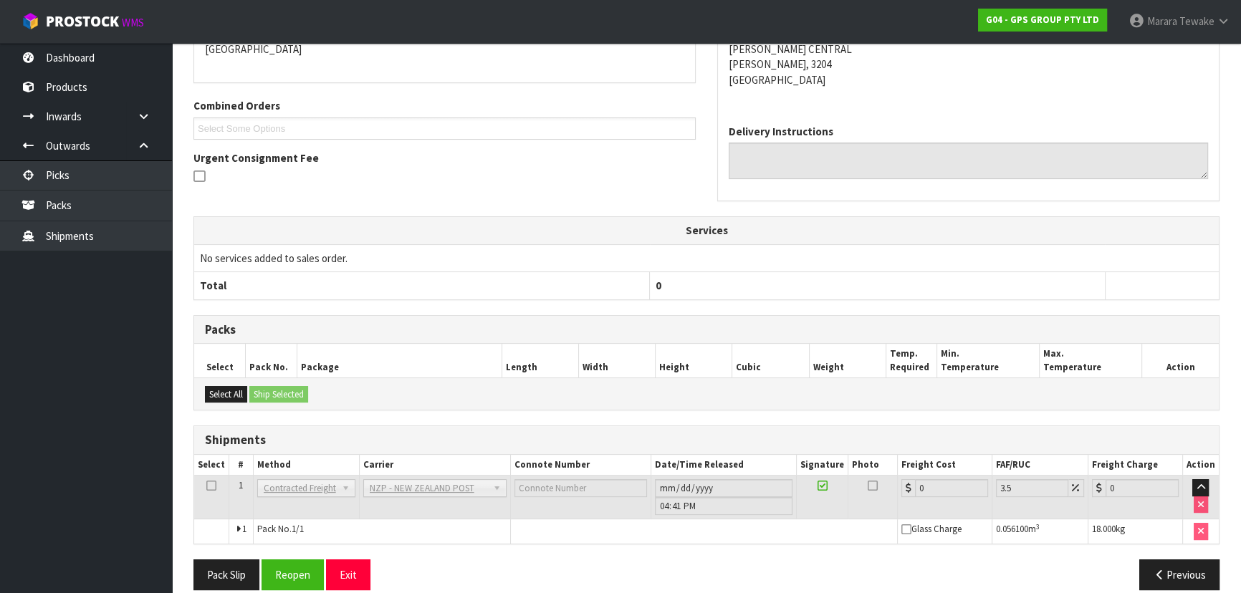
scroll to position [341, 0]
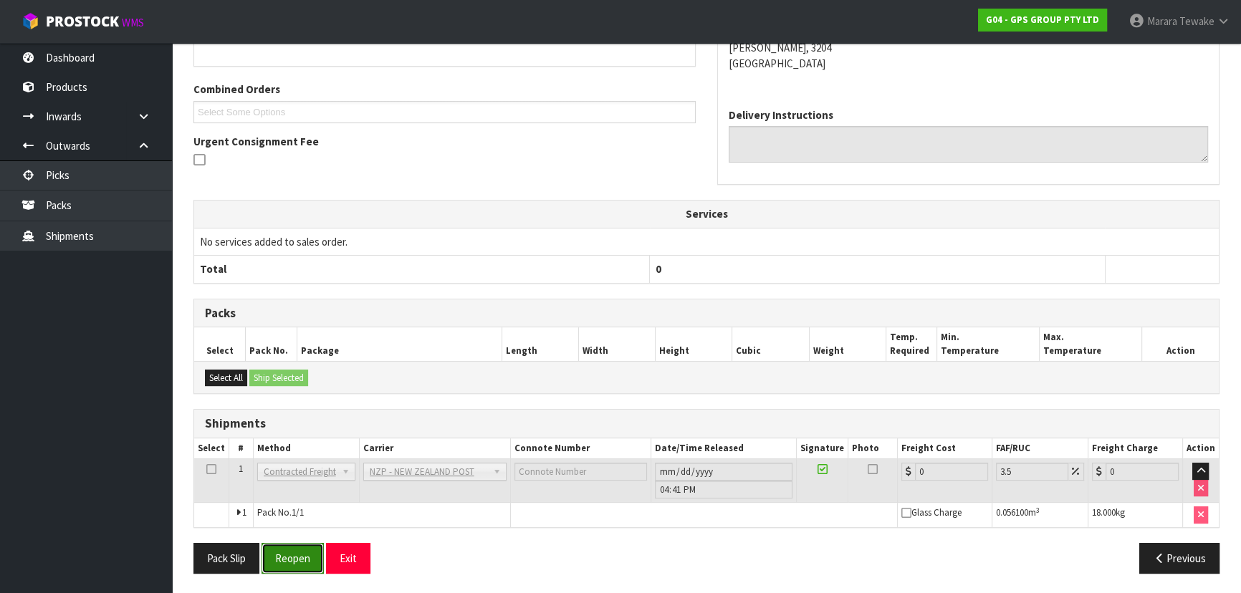
click at [298, 549] on button "Reopen" at bounding box center [292, 558] width 62 height 31
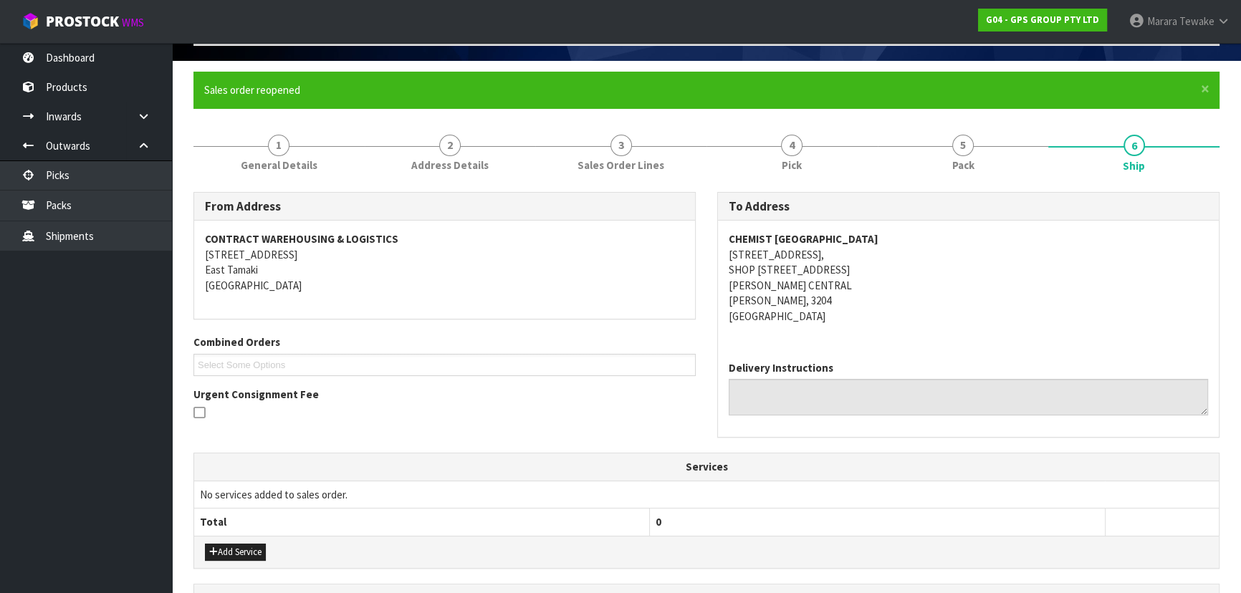
scroll to position [376, 0]
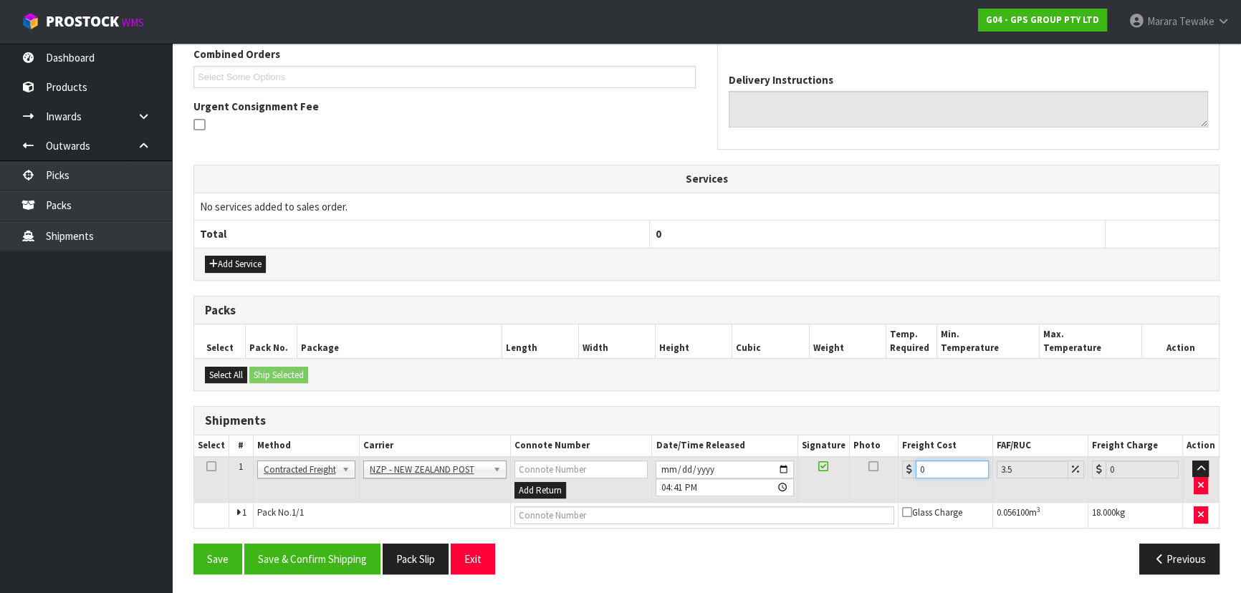
drag, startPoint x: 945, startPoint y: 464, endPoint x: 868, endPoint y: 431, distance: 84.1
click at [868, 431] on div "Shipments Select # Method Carrier Connote Number Date/Time Released Signature P…" at bounding box center [706, 467] width 1026 height 122
type input "8"
type input "8.28"
type input "8.5"
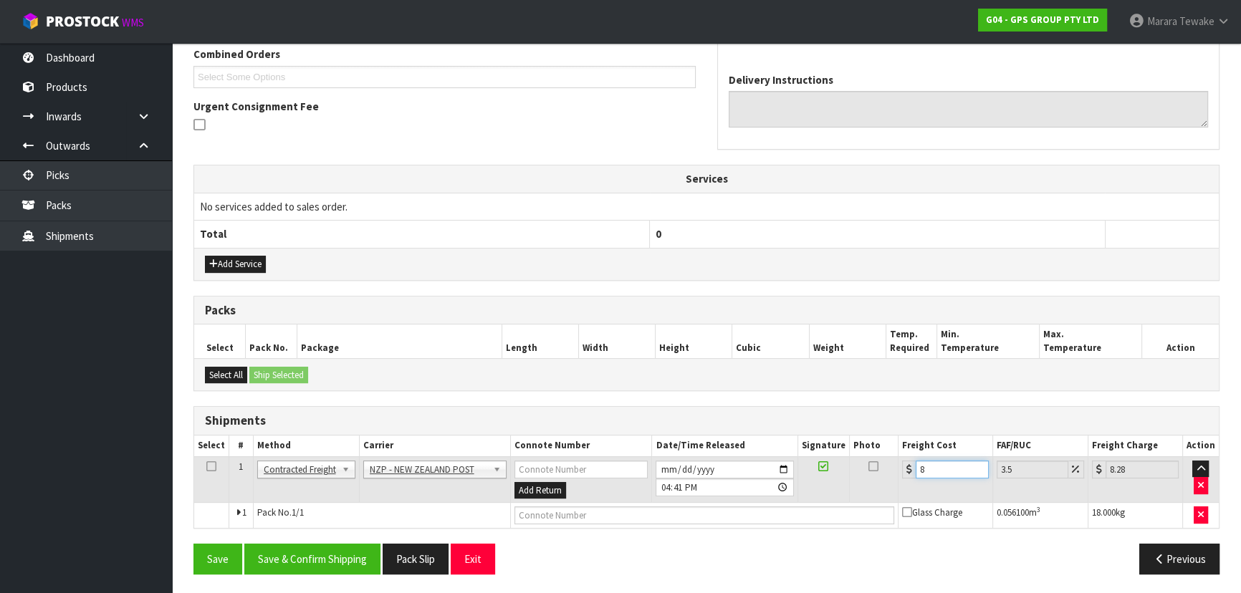
type input "8.8"
type input "8.52"
type input "8.82"
type input "8.52"
click at [336, 548] on button "Save & Confirm Shipping" at bounding box center [312, 559] width 136 height 31
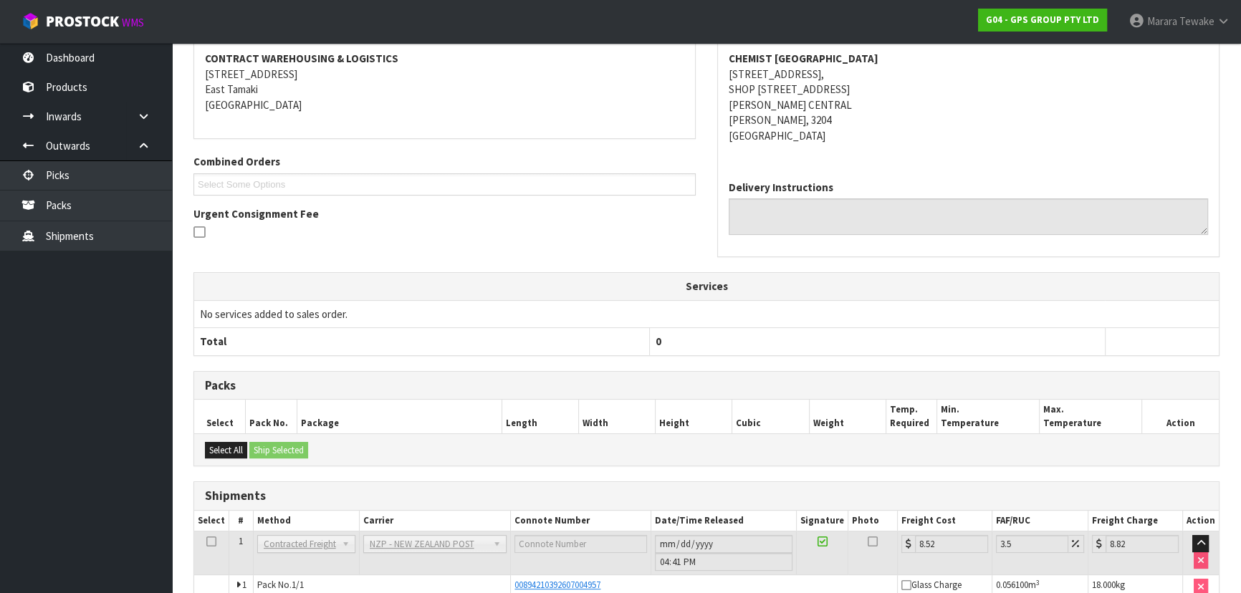
scroll to position [341, 0]
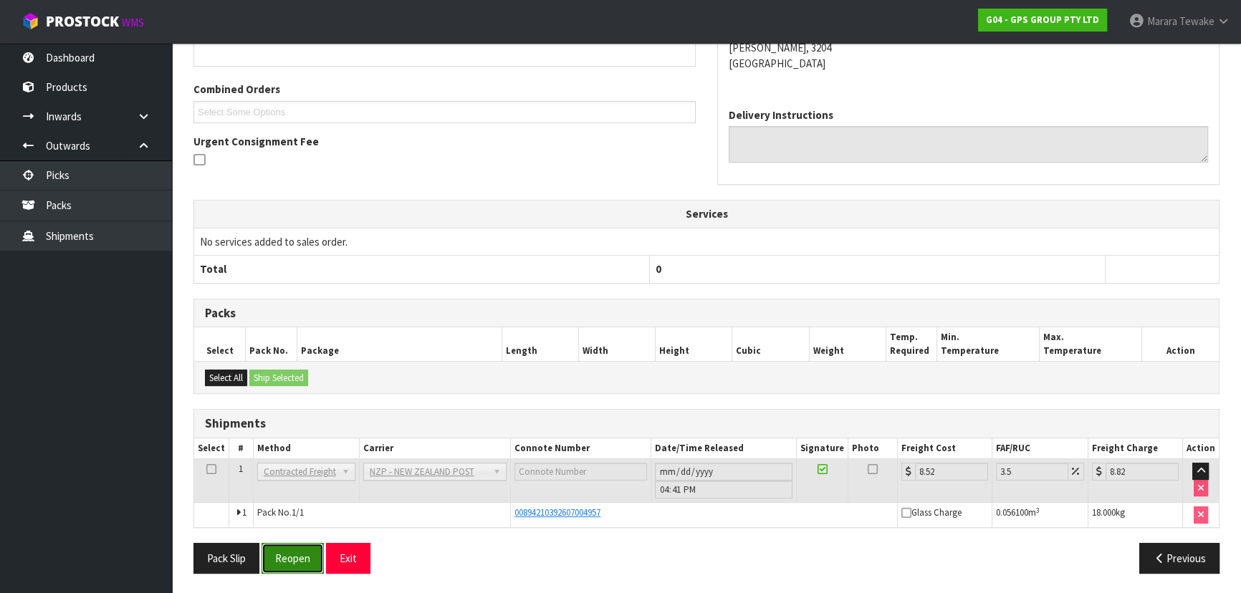
click at [290, 552] on button "Reopen" at bounding box center [292, 558] width 62 height 31
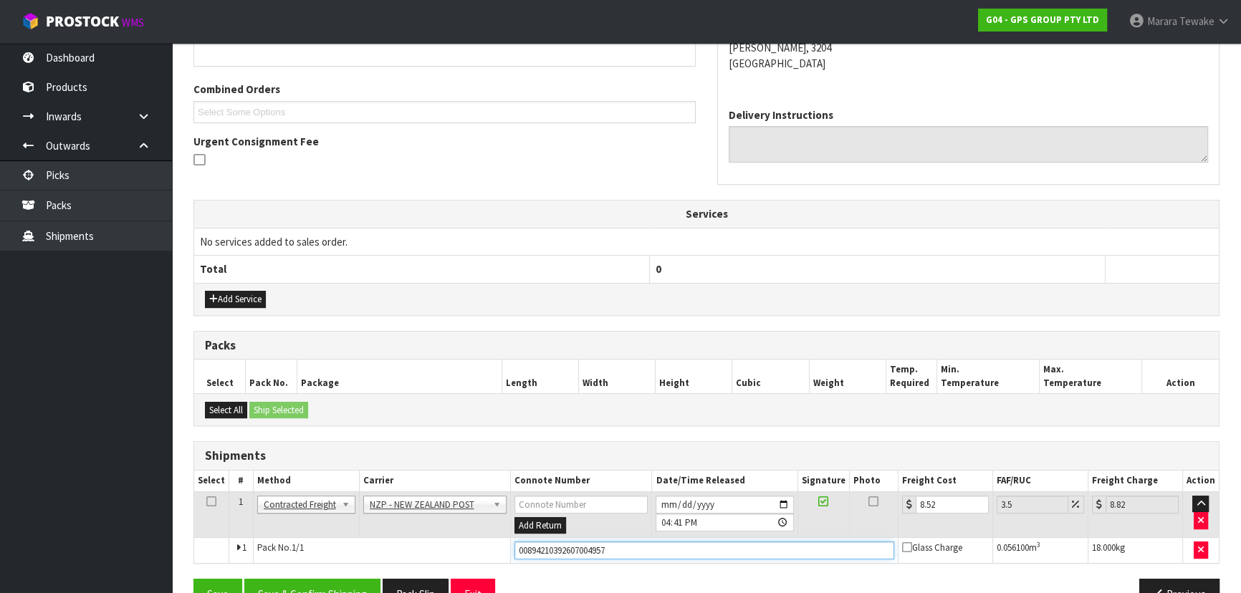
drag, startPoint x: 643, startPoint y: 549, endPoint x: 441, endPoint y: 549, distance: 201.3
click at [445, 549] on tr "1 Pack No. 1/1 00894210392607004957 Glass Charge 0.056100 m 3 18.000 kg" at bounding box center [706, 551] width 1024 height 26
type input "00894210392607841446"
click at [193, 579] on button "Save" at bounding box center [217, 594] width 49 height 31
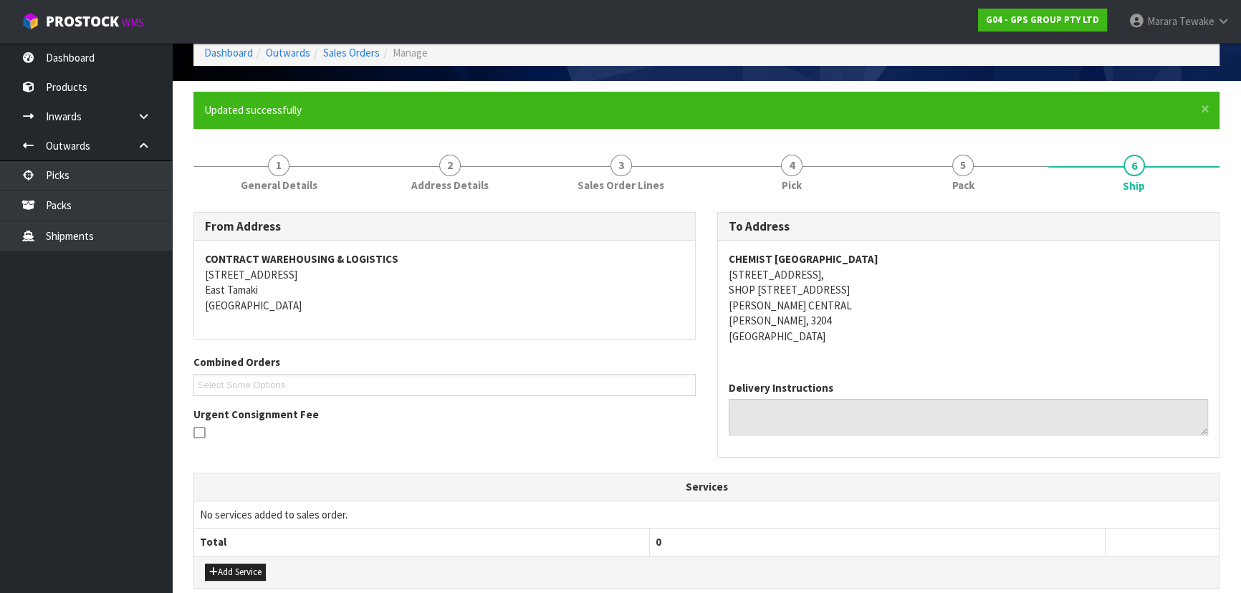
scroll to position [376, 0]
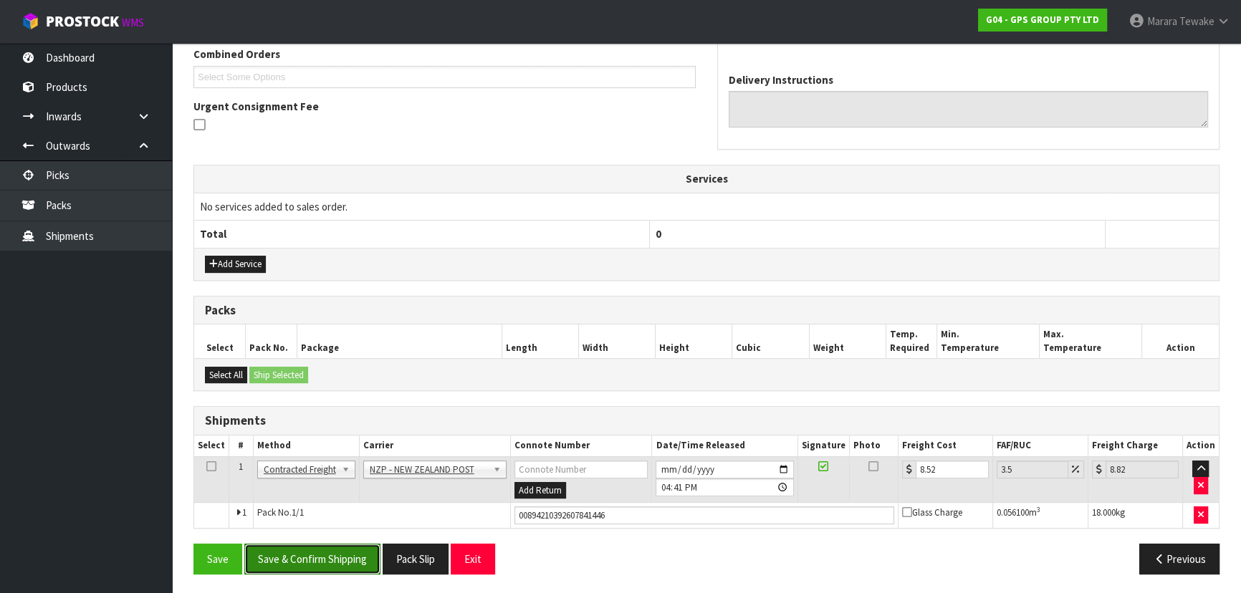
click at [360, 557] on button "Save & Confirm Shipping" at bounding box center [312, 559] width 136 height 31
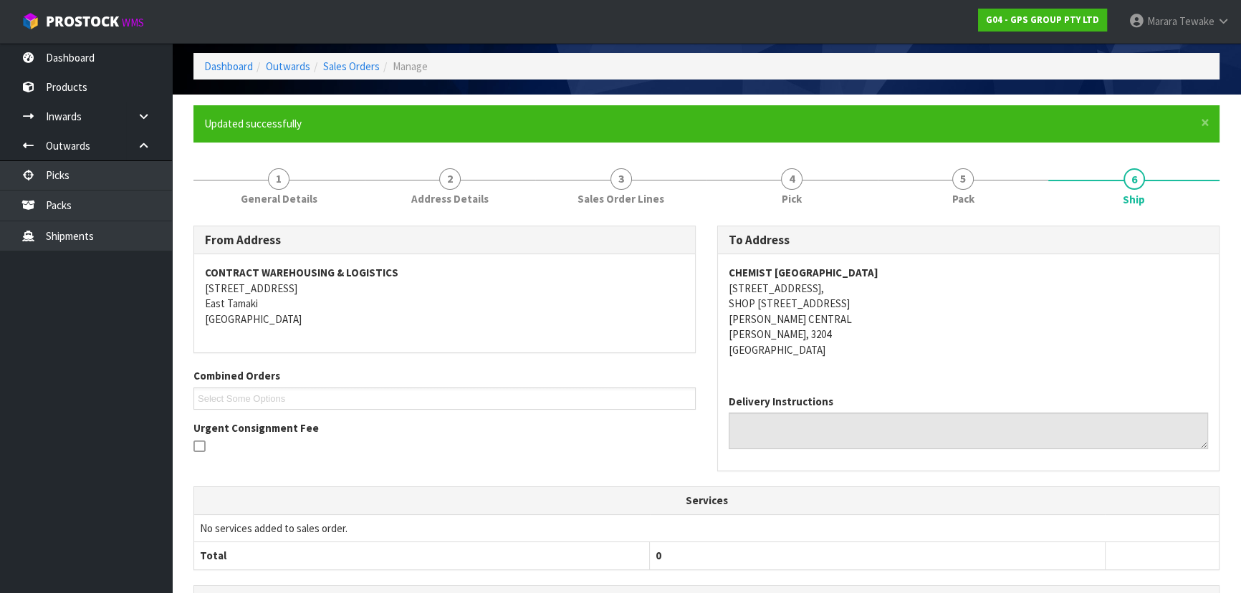
scroll to position [0, 0]
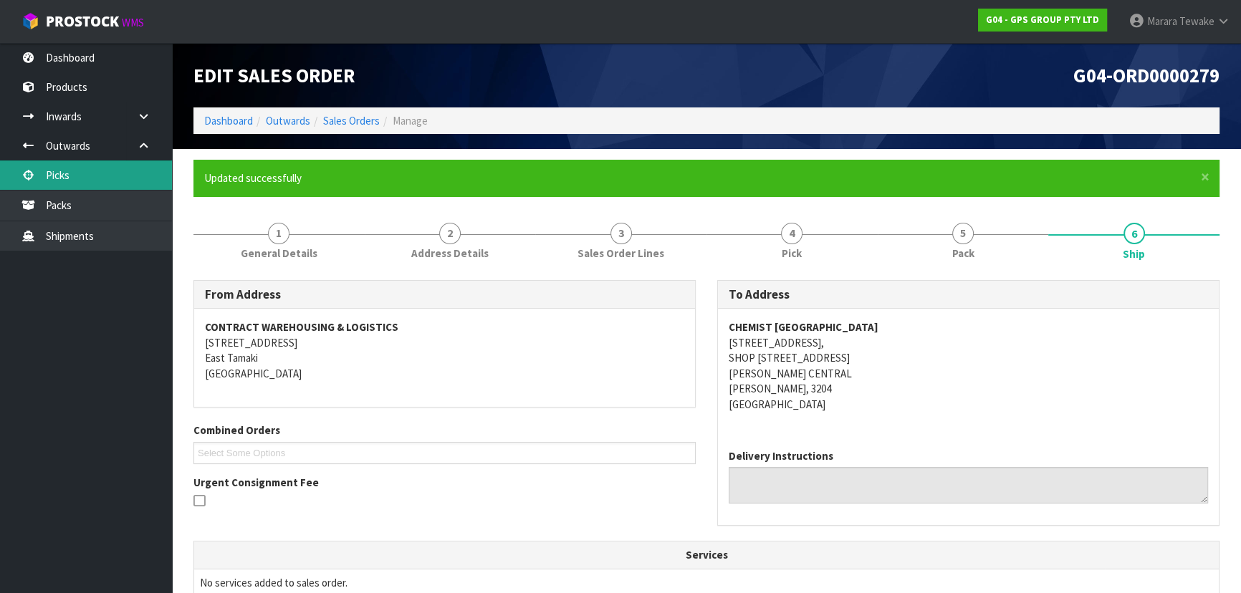
click at [93, 174] on link "Picks" at bounding box center [86, 174] width 172 height 29
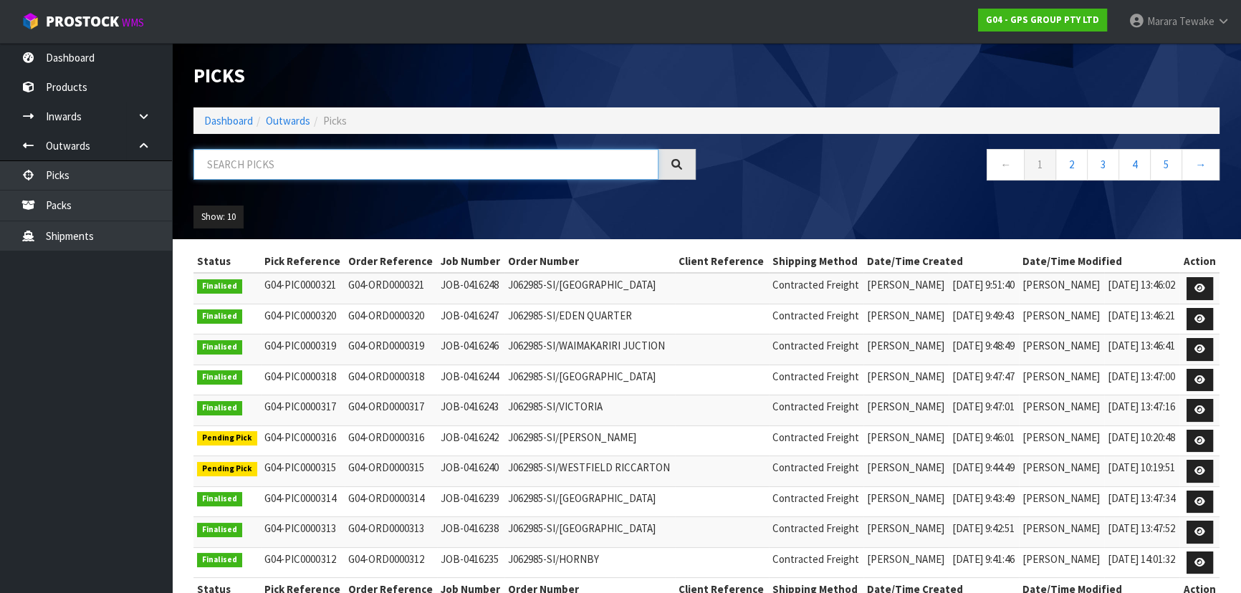
click at [218, 163] on input "text" at bounding box center [425, 164] width 465 height 31
type input "JOB-0416227"
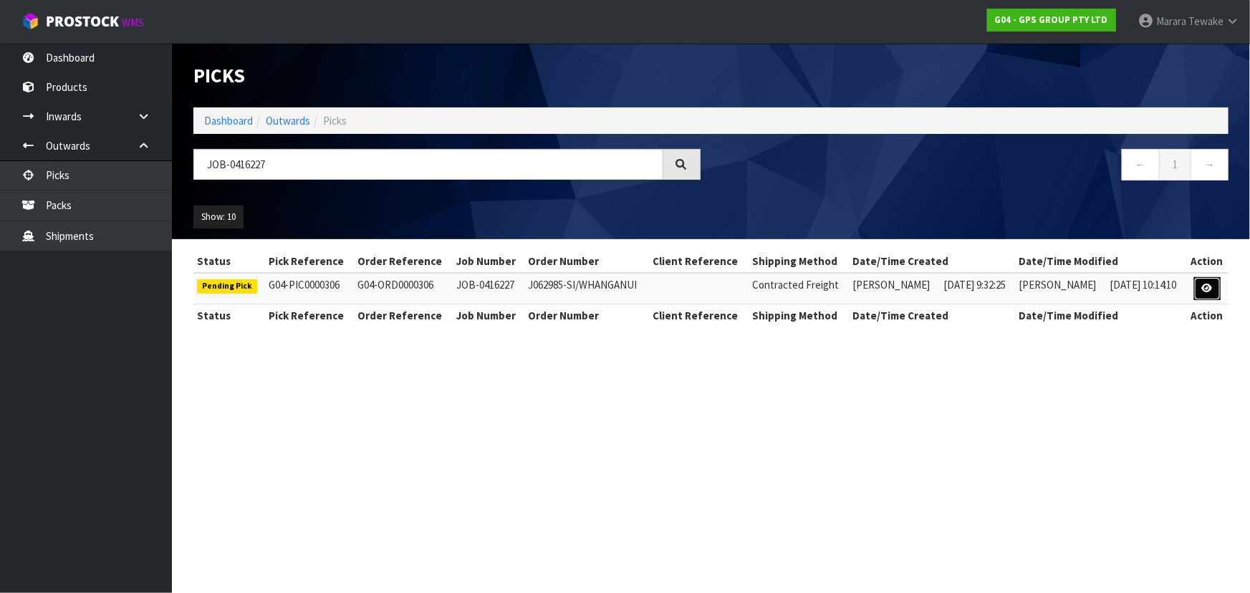
click at [1202, 284] on link at bounding box center [1207, 288] width 27 height 23
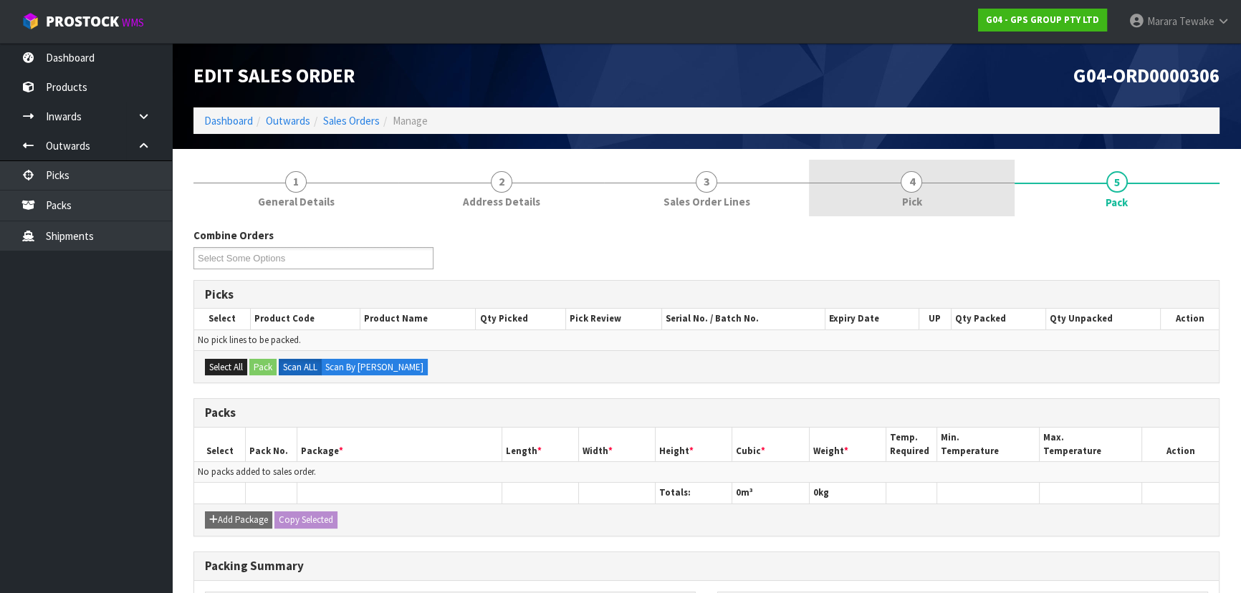
click at [934, 196] on link "4 Pick" at bounding box center [911, 188] width 205 height 57
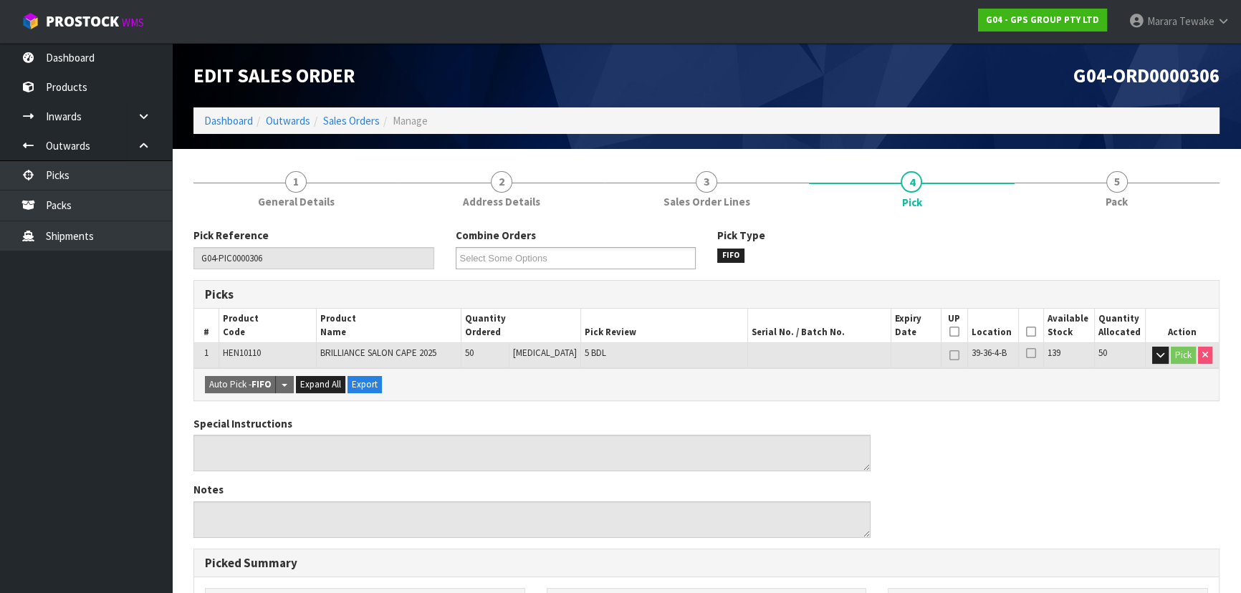
click at [1027, 332] on icon at bounding box center [1031, 332] width 10 height 1
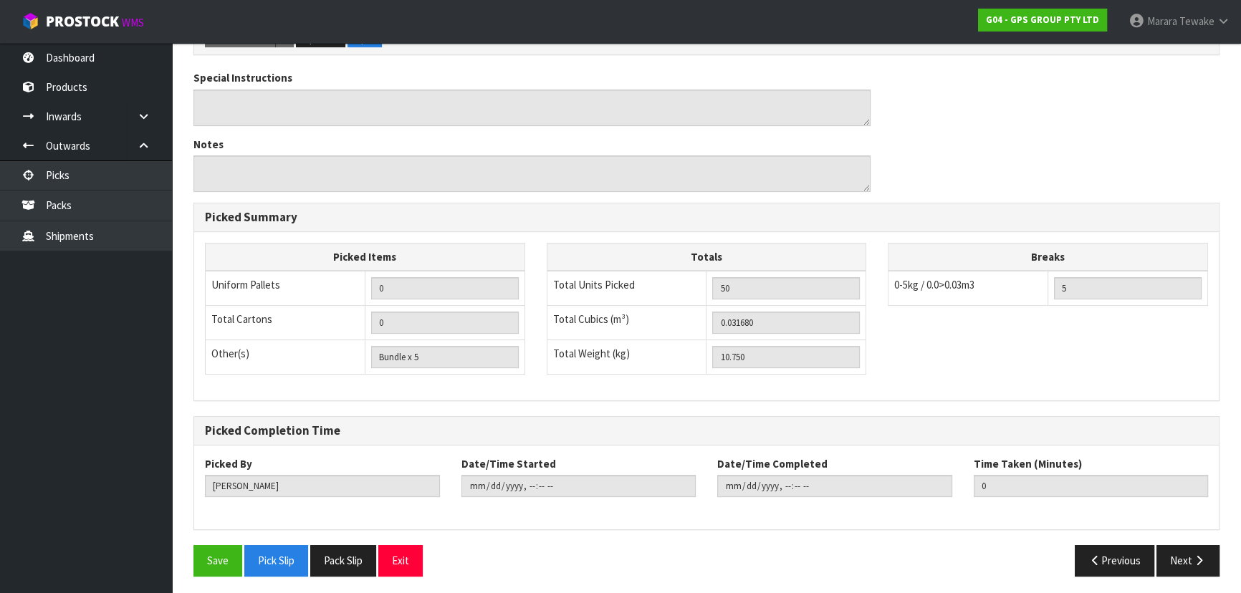
scroll to position [400, 0]
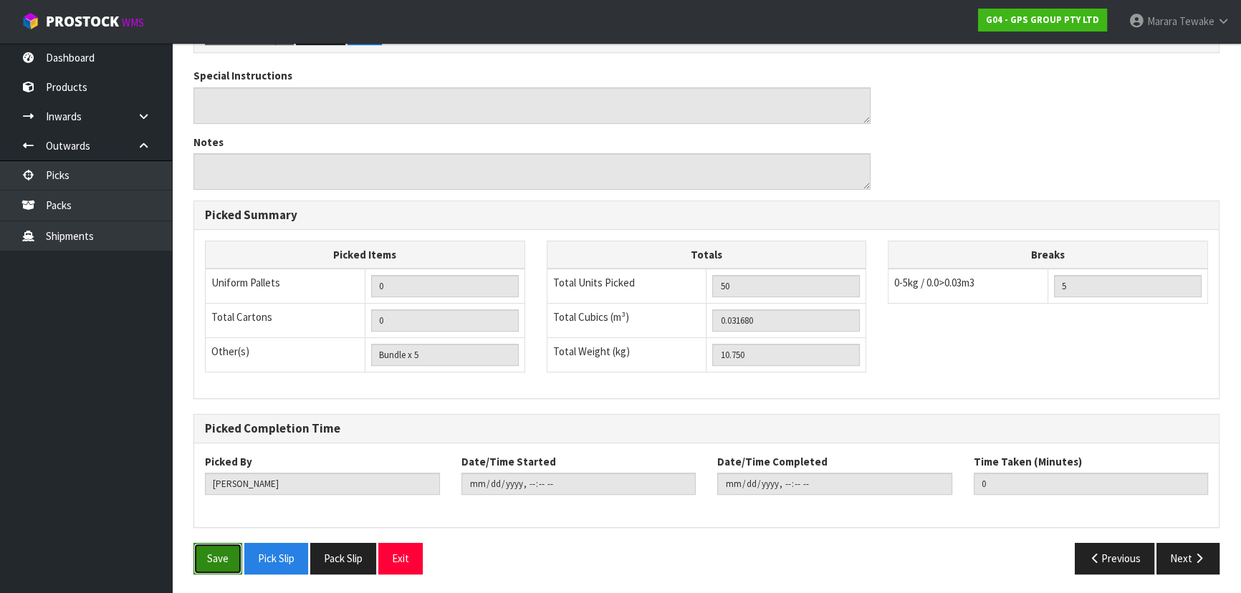
click at [229, 554] on button "Save" at bounding box center [217, 558] width 49 height 31
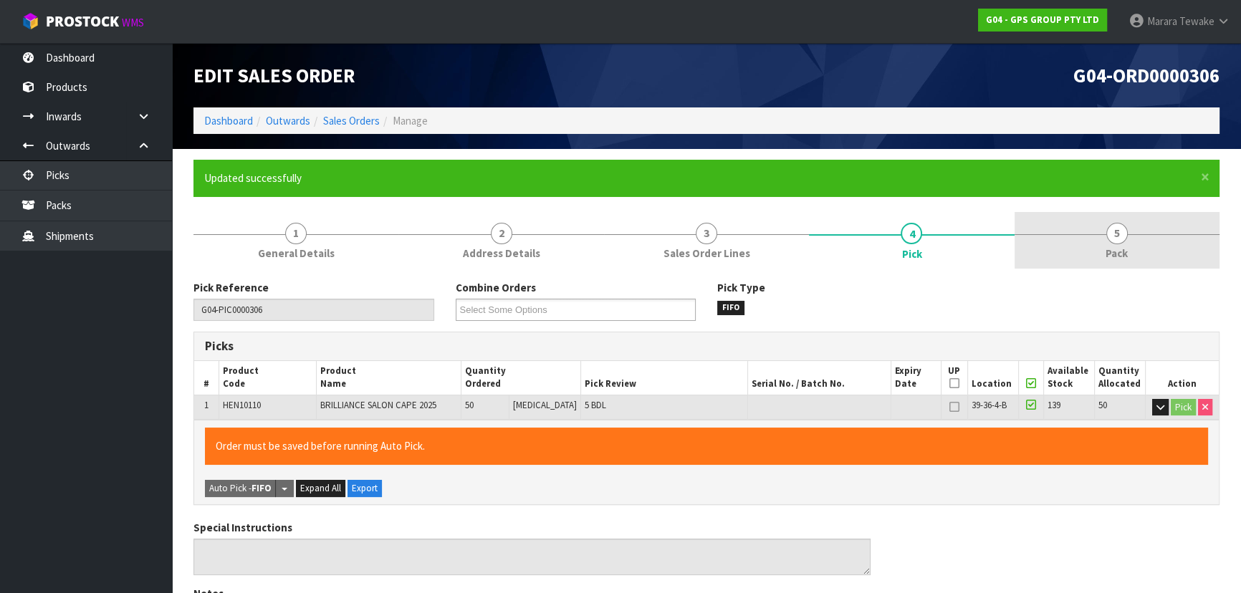
type input "[PERSON_NAME]"
type input "[DATE]T16:46:23"
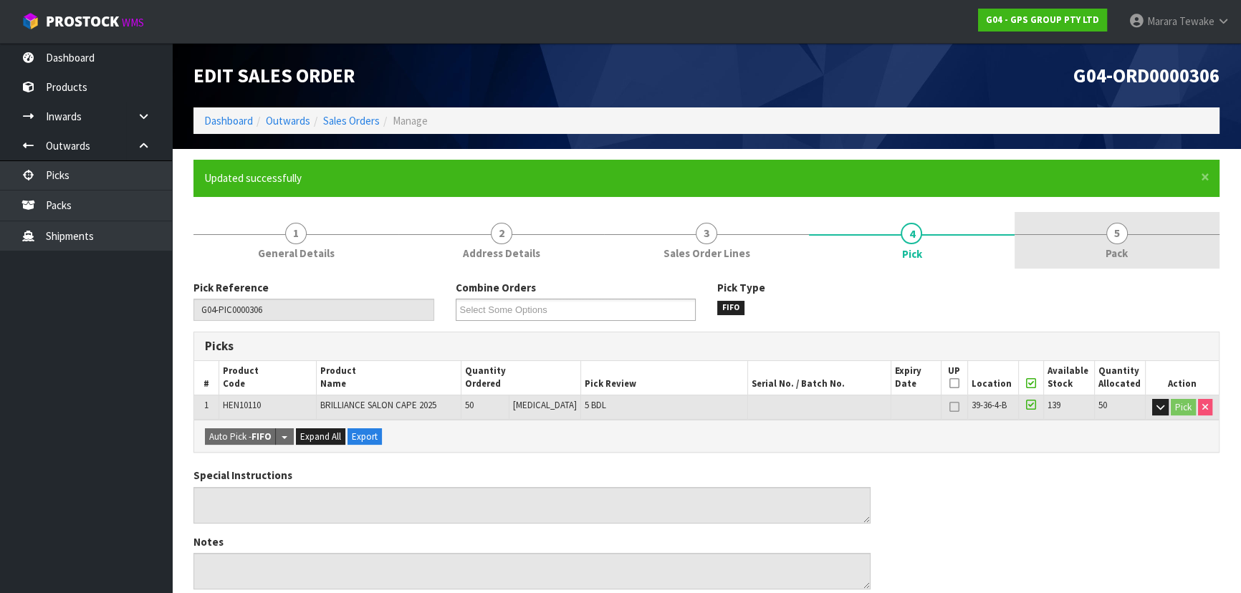
click at [1113, 228] on span "5" at bounding box center [1116, 233] width 21 height 21
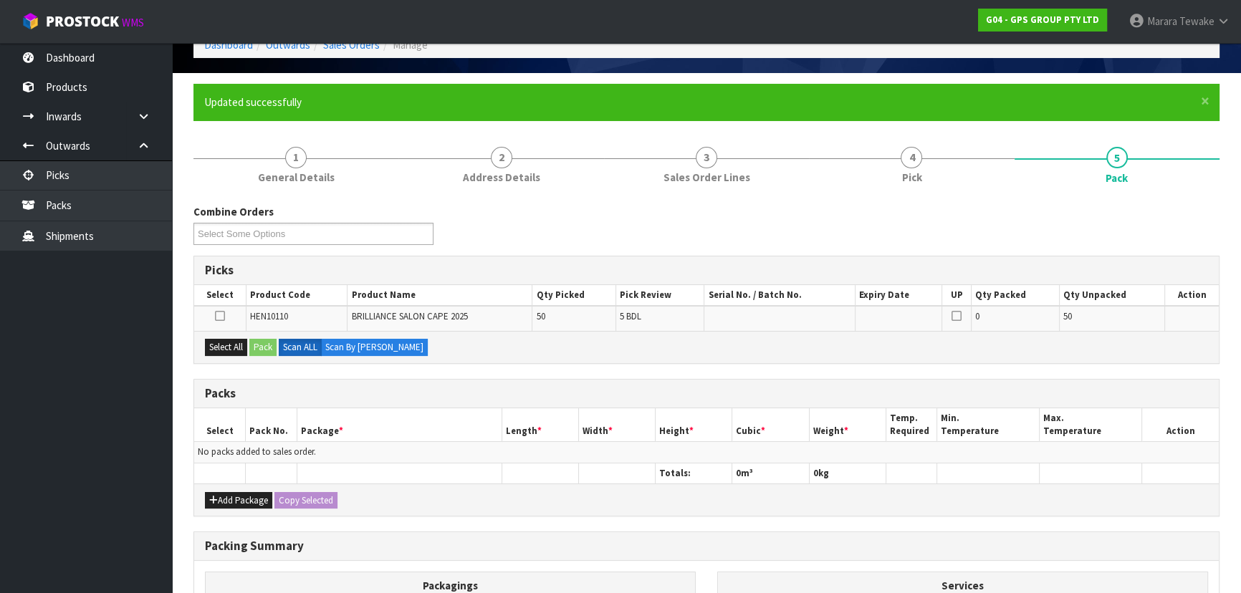
scroll to position [260, 0]
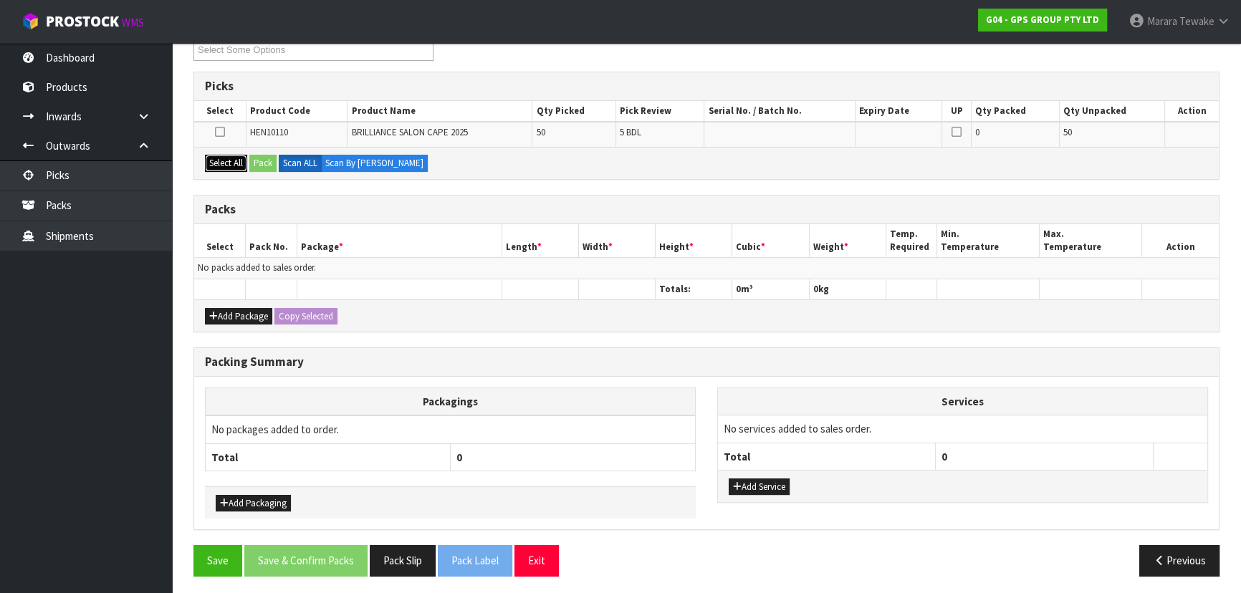
drag, startPoint x: 236, startPoint y: 153, endPoint x: 254, endPoint y: 160, distance: 20.2
click at [236, 155] on button "Select All" at bounding box center [226, 163] width 42 height 17
click at [259, 159] on button "Pack" at bounding box center [262, 163] width 27 height 17
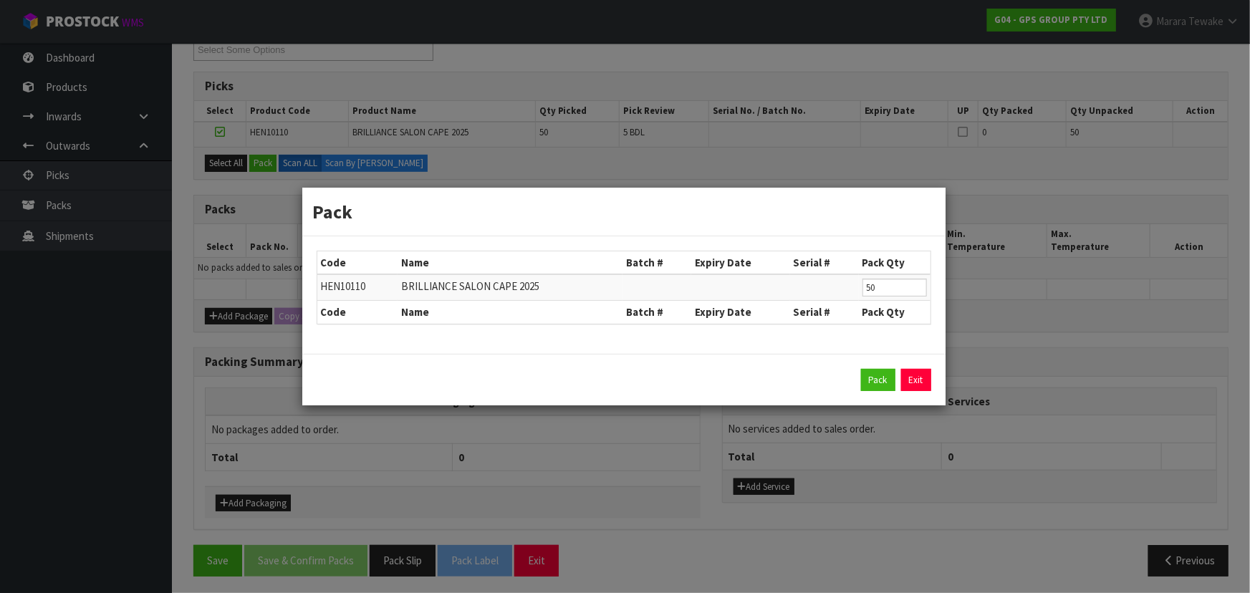
drag, startPoint x: 874, startPoint y: 365, endPoint x: 852, endPoint y: 374, distance: 23.4
click at [871, 365] on div "Pack Exit" at bounding box center [623, 380] width 643 height 52
drag, startPoint x: 873, startPoint y: 373, endPoint x: 860, endPoint y: 374, distance: 13.7
click at [870, 373] on button "Pack" at bounding box center [878, 380] width 34 height 23
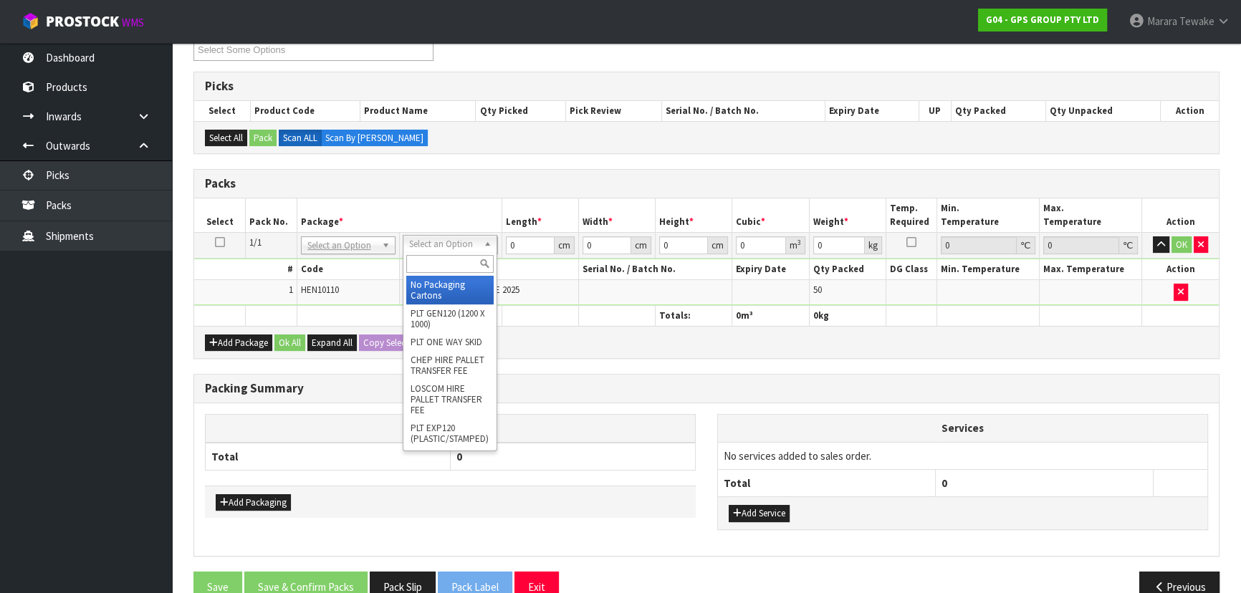
drag, startPoint x: 474, startPoint y: 241, endPoint x: 461, endPoint y: 265, distance: 27.9
click at [461, 265] on input "text" at bounding box center [449, 264] width 87 height 18
type input "CTN5"
type input "43"
type input "33"
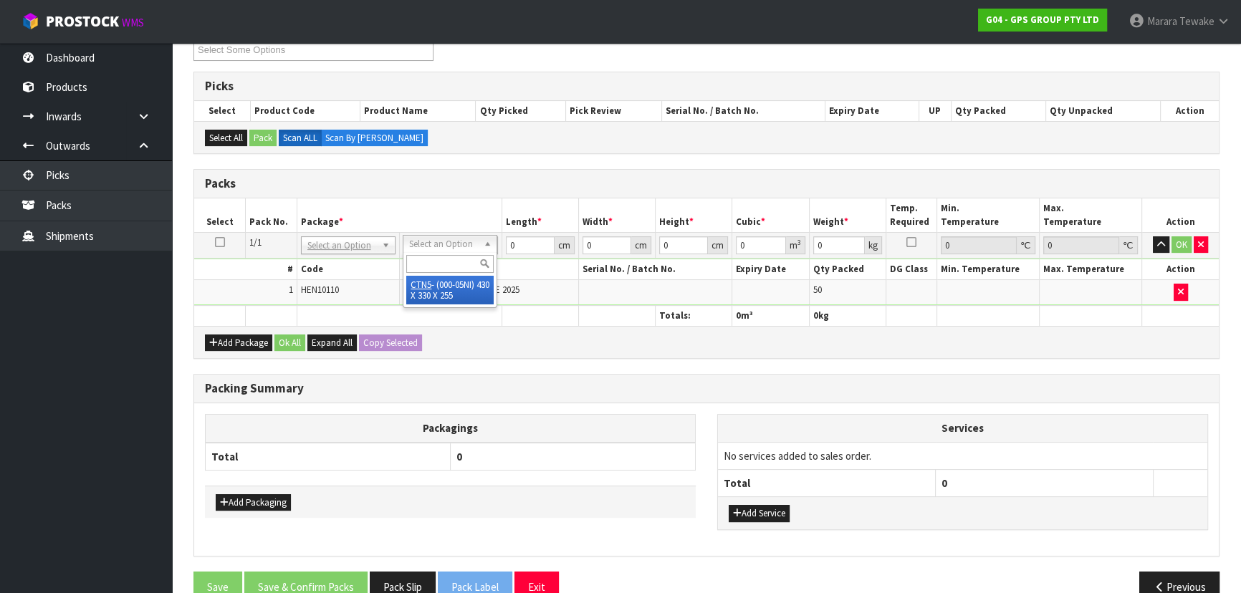
type input "25.5"
type input "0.036185"
type input "10.95"
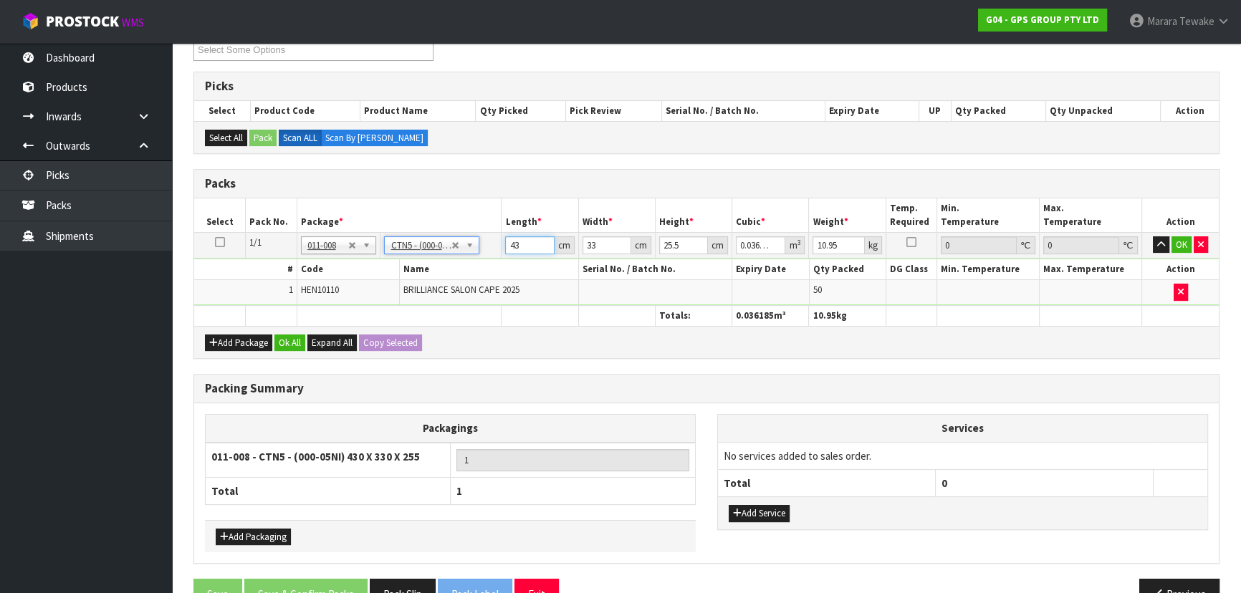
drag, startPoint x: 524, startPoint y: 242, endPoint x: 503, endPoint y: 236, distance: 22.4
click at [507, 241] on input "43" at bounding box center [529, 245] width 49 height 18
type input "4"
type input "0.003366"
type input "45"
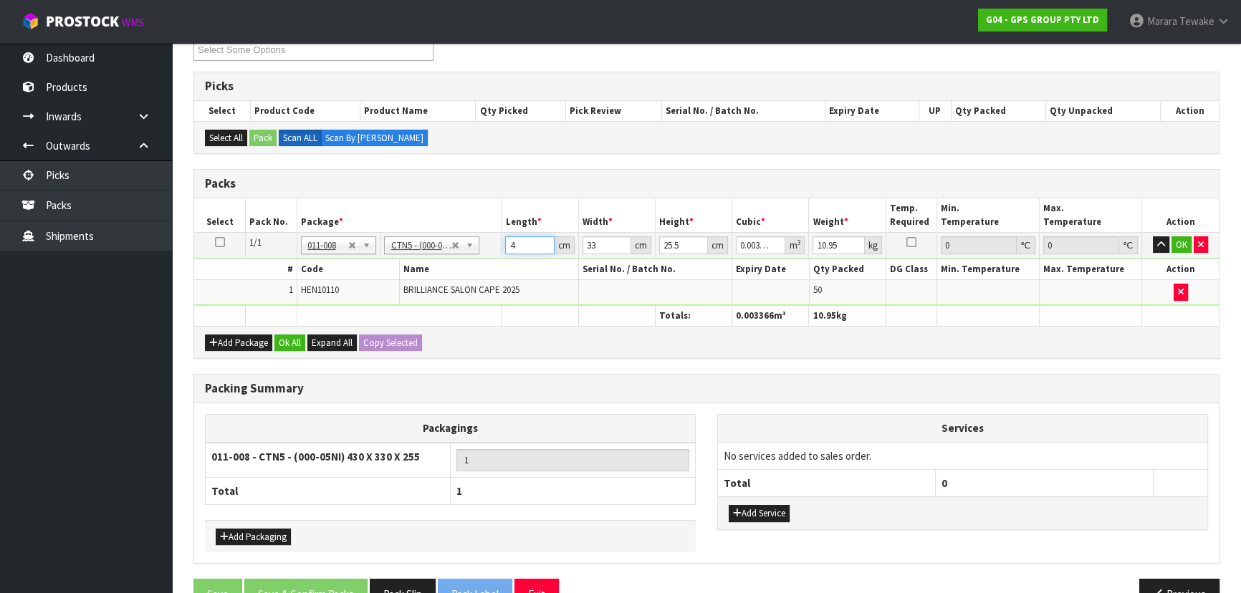
type input "0.037868"
type input "45"
type input "3"
type input "0.003442"
type input "35"
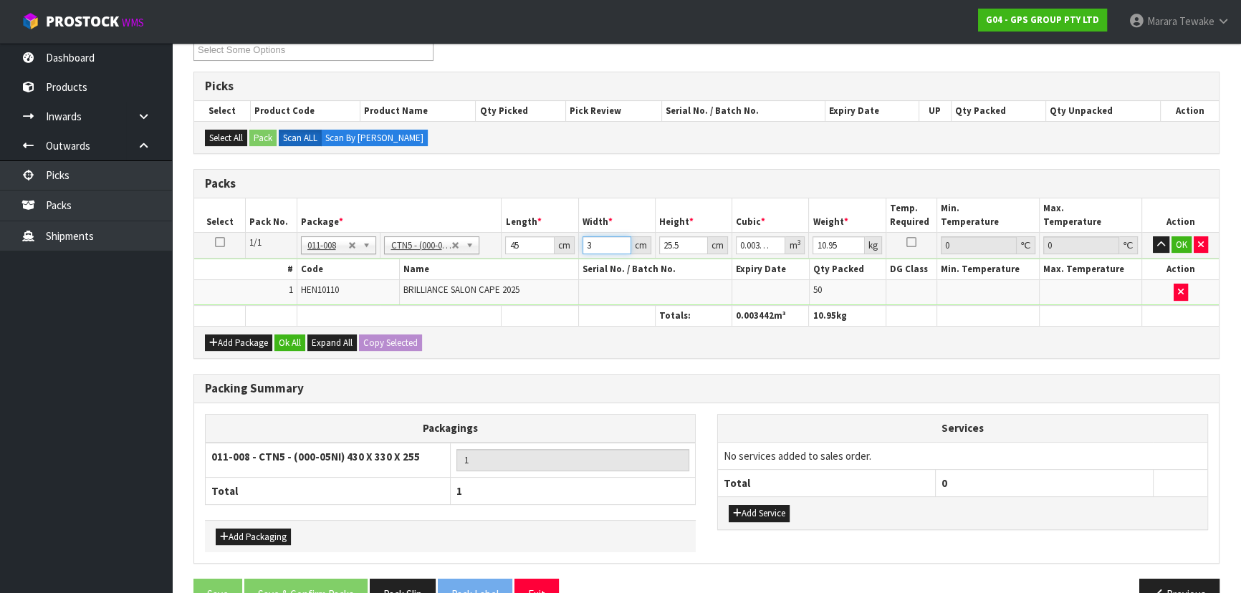
type input "0.040163"
type input "35"
type input "2"
type input "0.00315"
type input "28"
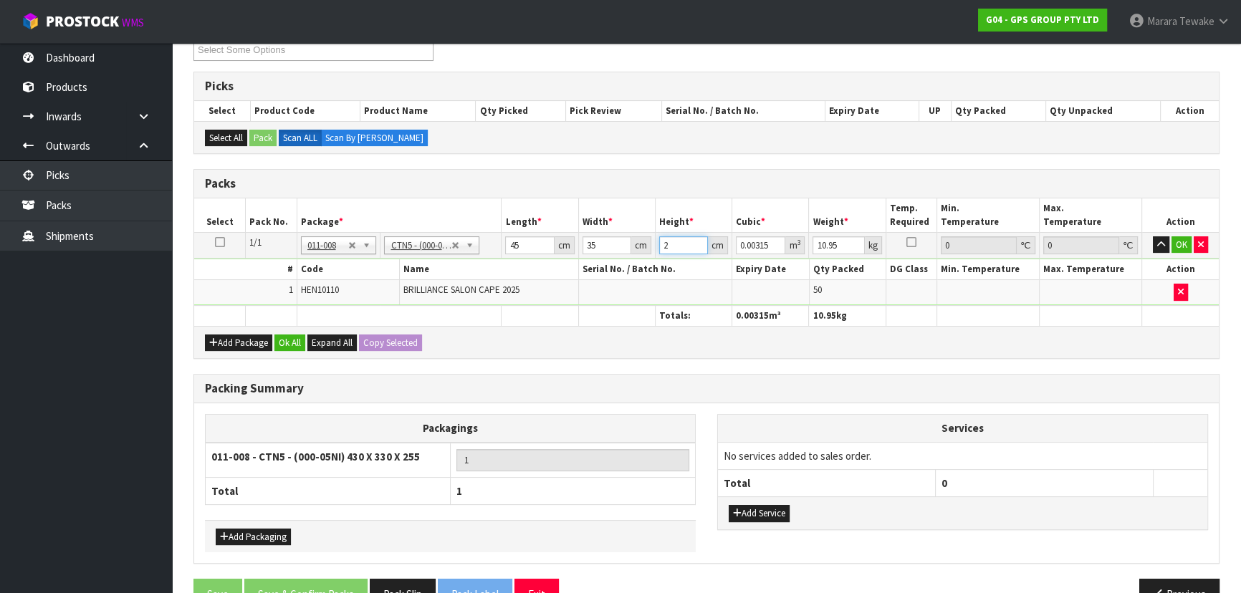
type input "0.0441"
type input "28"
type input "11"
click at [1153, 236] on button "button" at bounding box center [1161, 244] width 16 height 17
click button "OK" at bounding box center [1181, 244] width 20 height 17
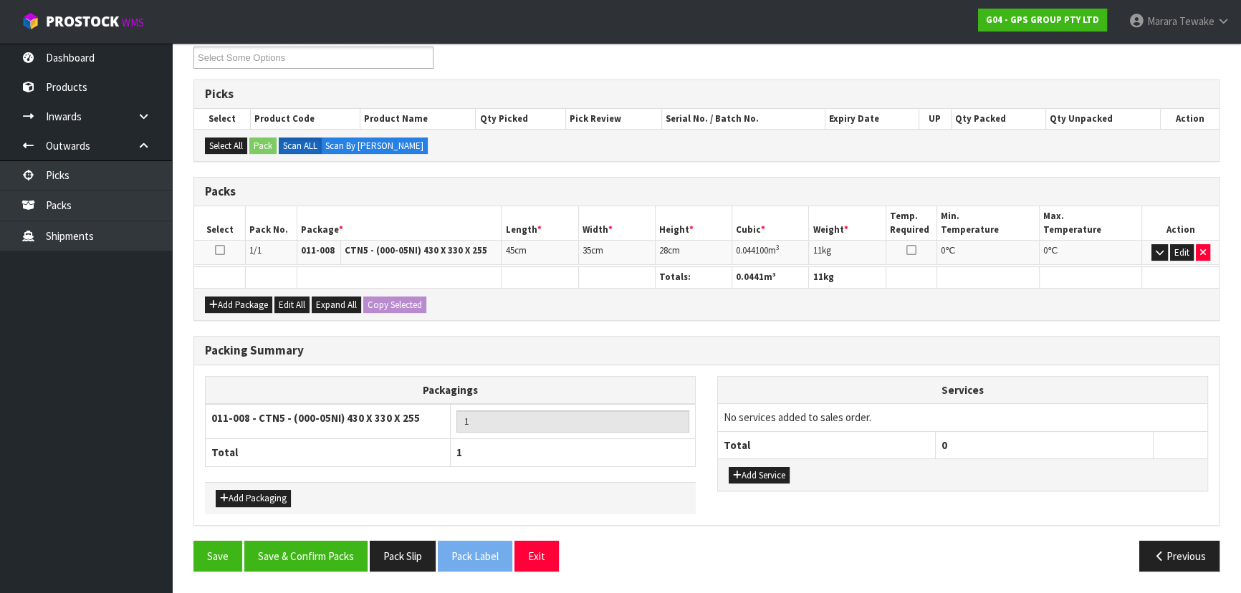
scroll to position [247, 0]
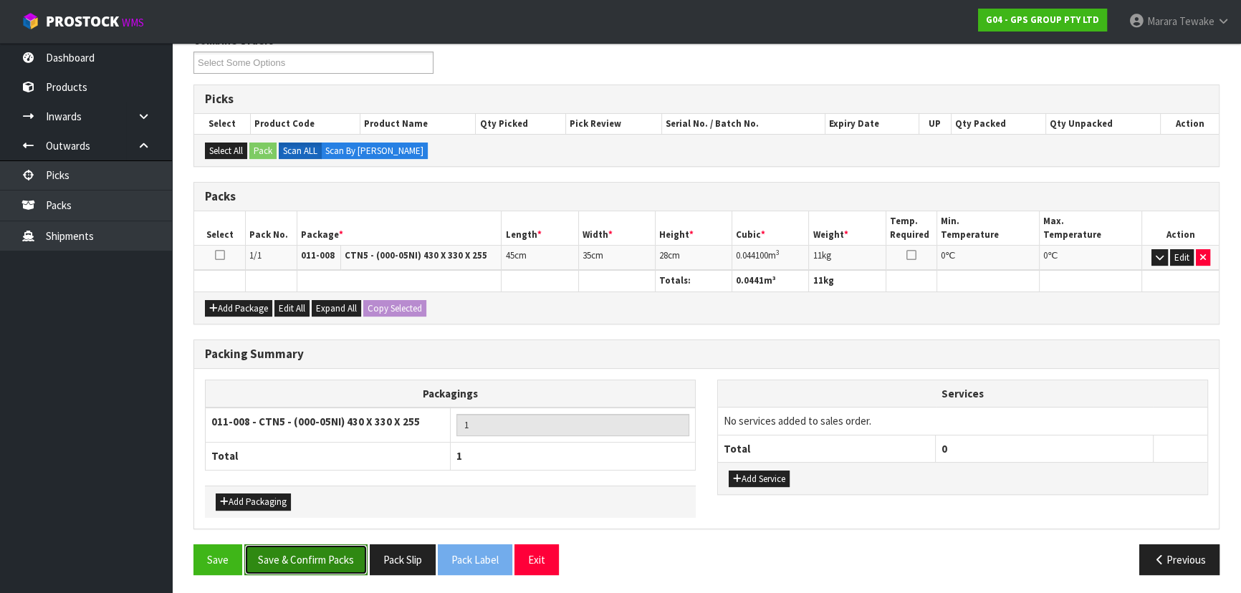
click at [333, 552] on button "Save & Confirm Packs" at bounding box center [305, 559] width 123 height 31
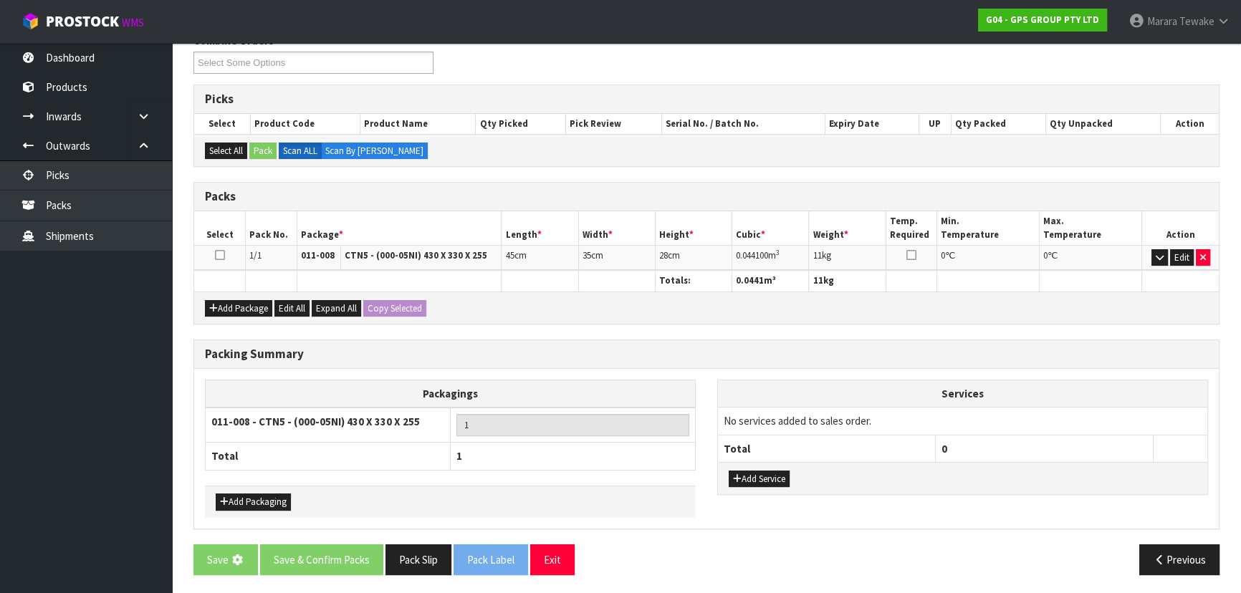
scroll to position [0, 0]
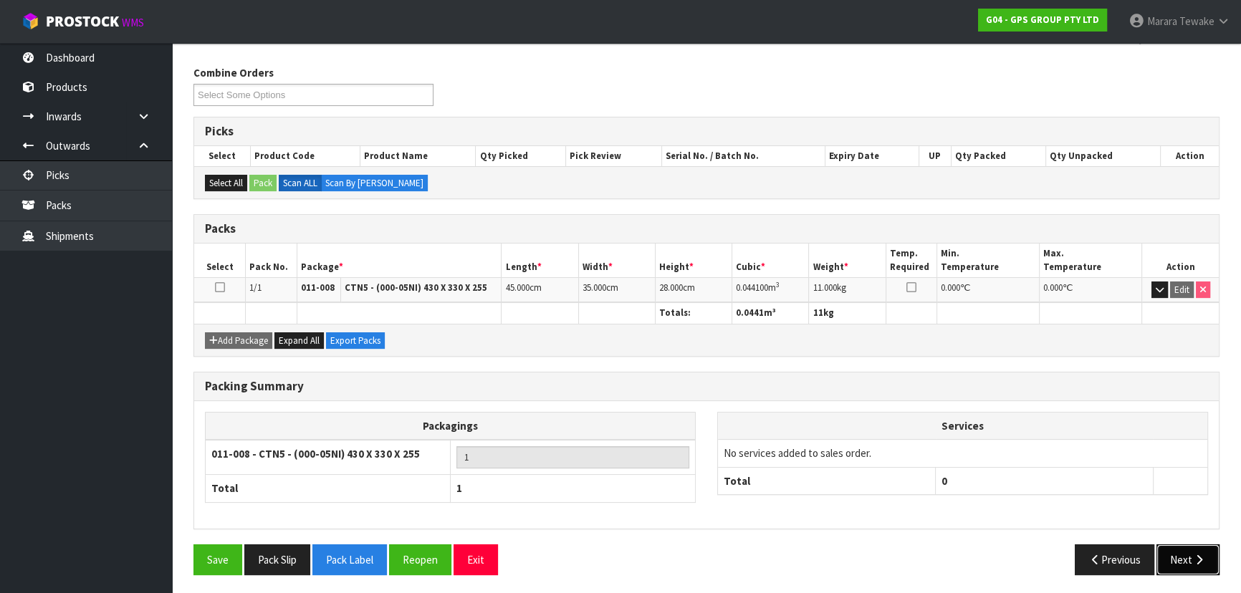
click at [1198, 557] on button "Next" at bounding box center [1187, 559] width 63 height 31
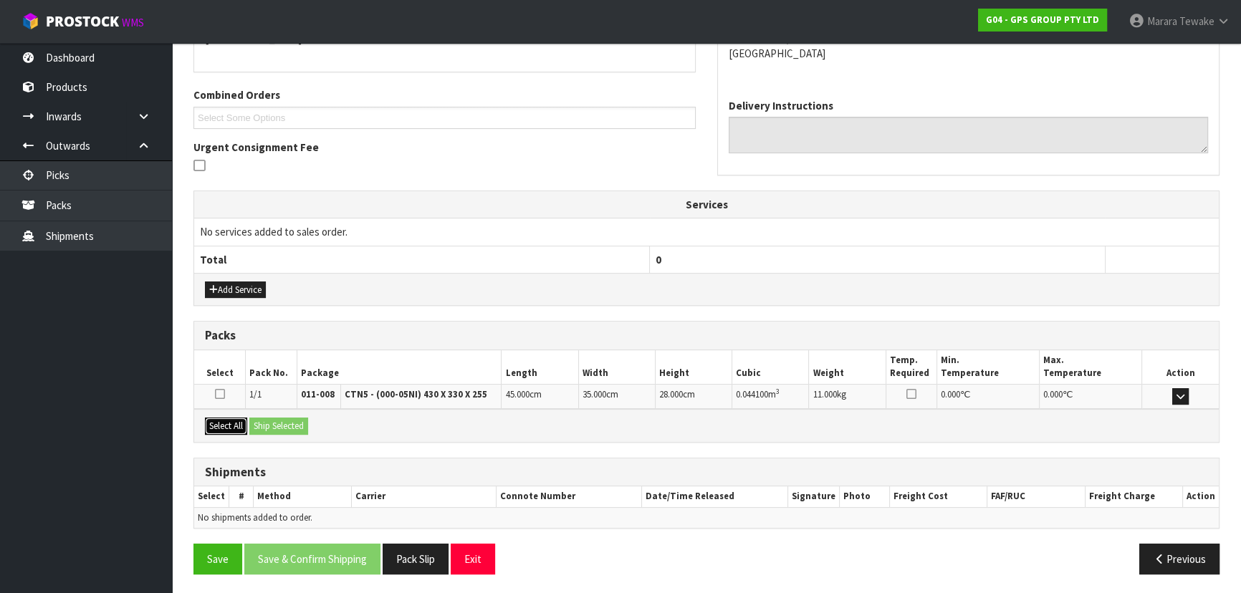
drag, startPoint x: 235, startPoint y: 420, endPoint x: 268, endPoint y: 420, distance: 33.0
click at [237, 420] on button "Select All" at bounding box center [226, 426] width 42 height 17
click at [269, 420] on button "Ship Selected" at bounding box center [278, 426] width 59 height 17
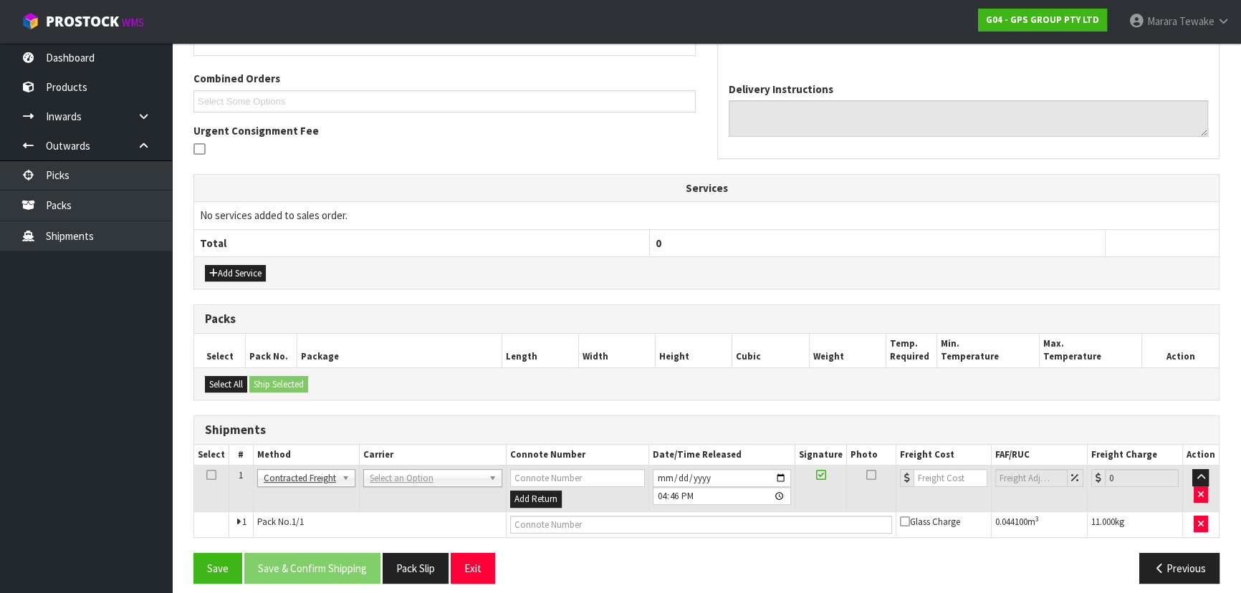
scroll to position [361, 0]
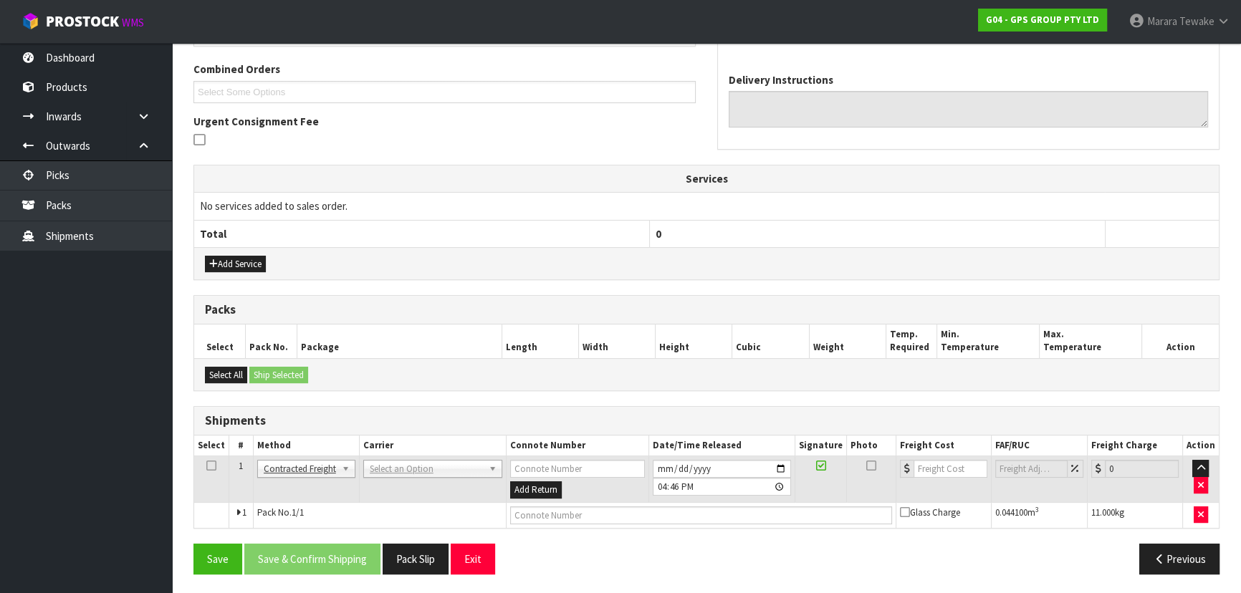
drag, startPoint x: 423, startPoint y: 466, endPoint x: 418, endPoint y: 475, distance: 10.6
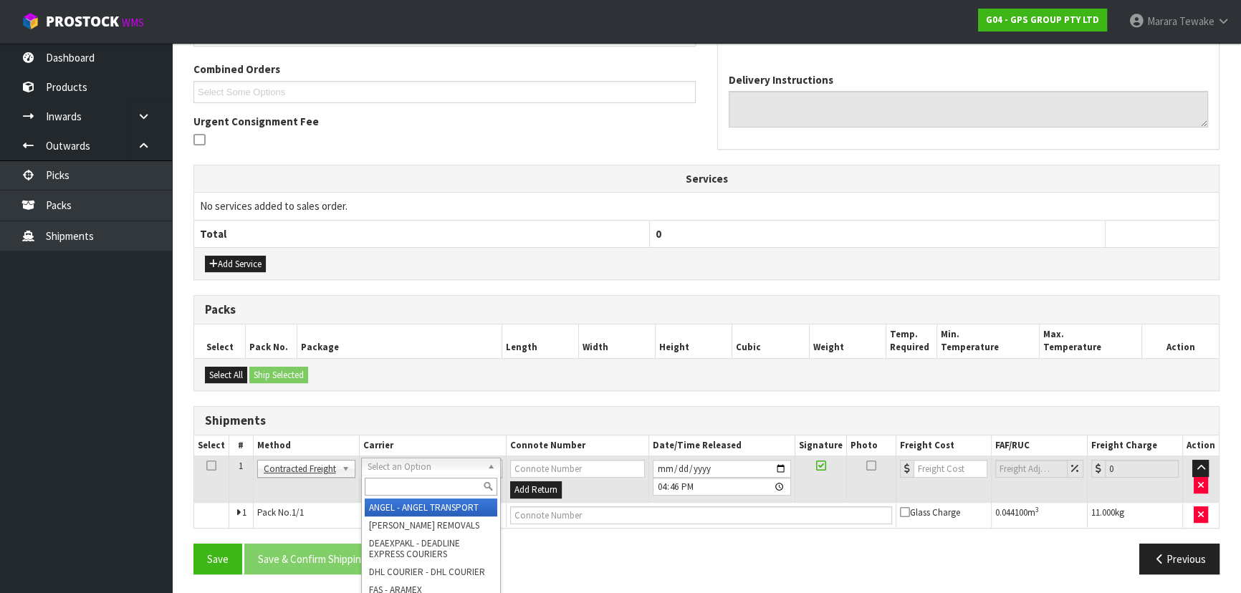
click at [418, 479] on input "text" at bounding box center [431, 487] width 133 height 18
type input "B"
type input "NZP"
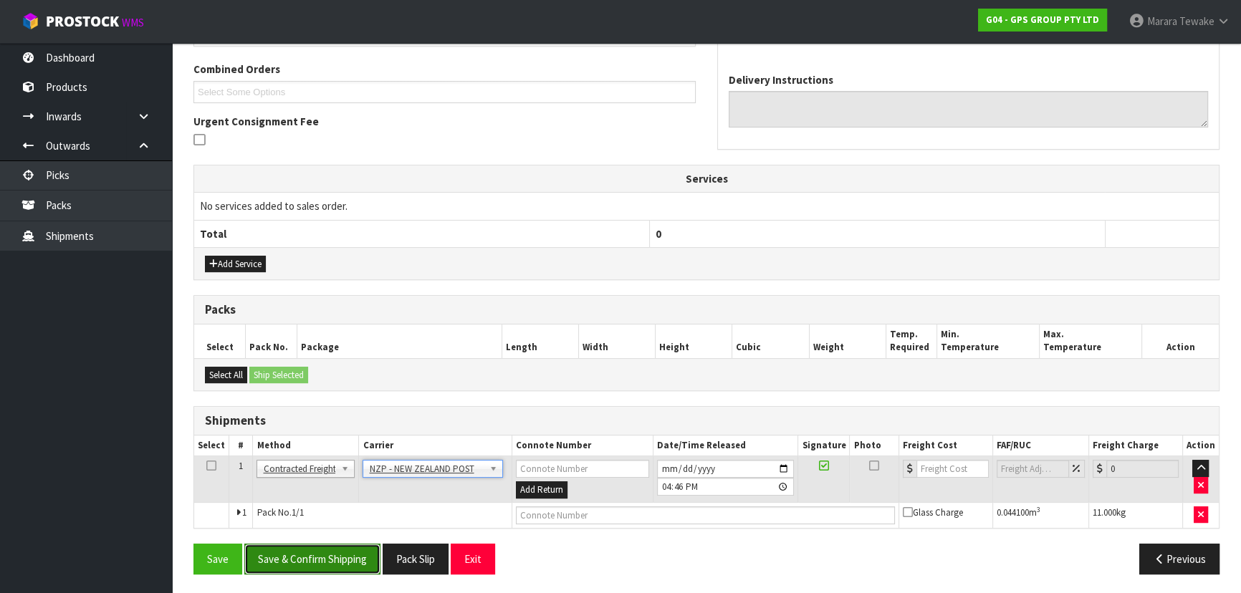
click at [357, 564] on button "Save & Confirm Shipping" at bounding box center [312, 559] width 136 height 31
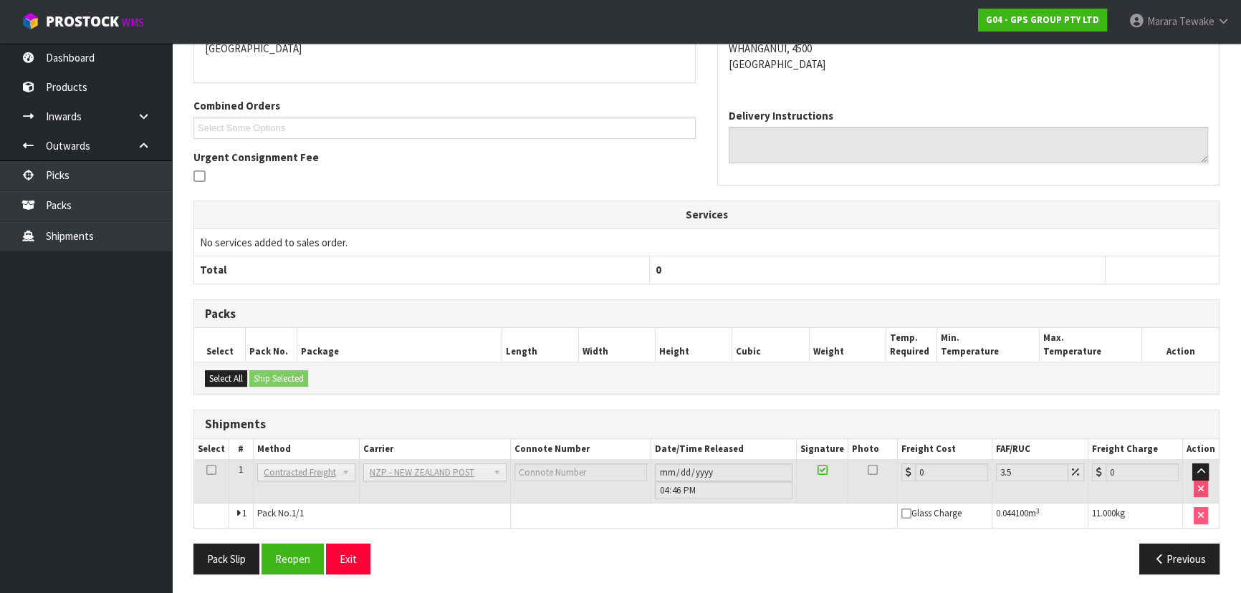
scroll to position [341, 0]
click at [299, 556] on button "Reopen" at bounding box center [292, 558] width 62 height 31
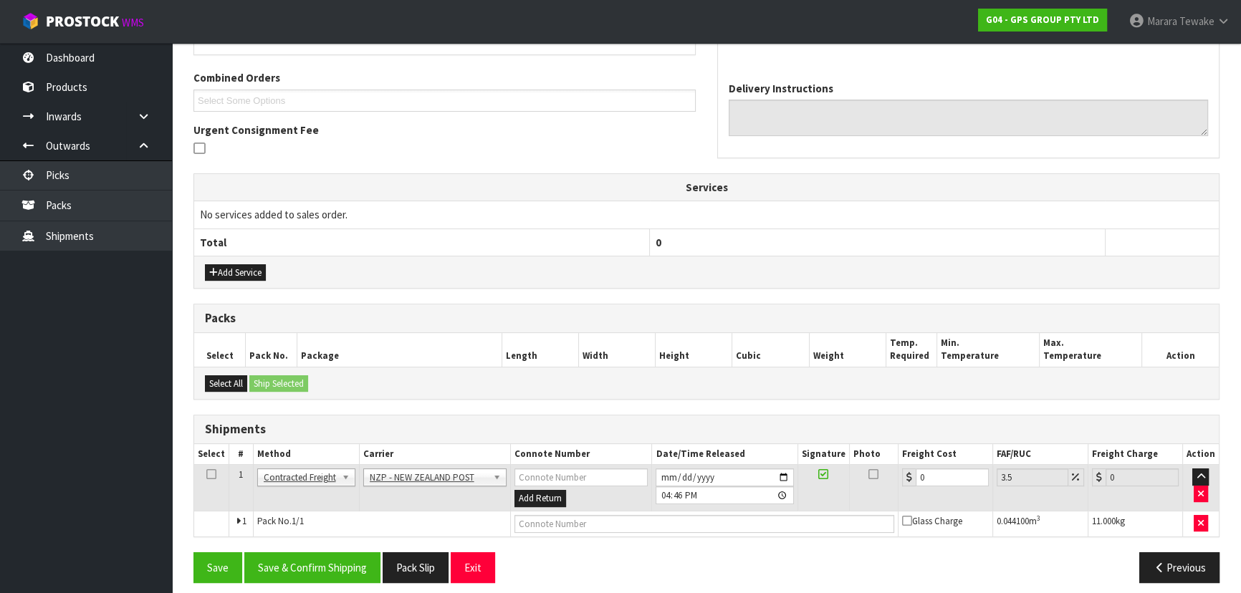
scroll to position [361, 0]
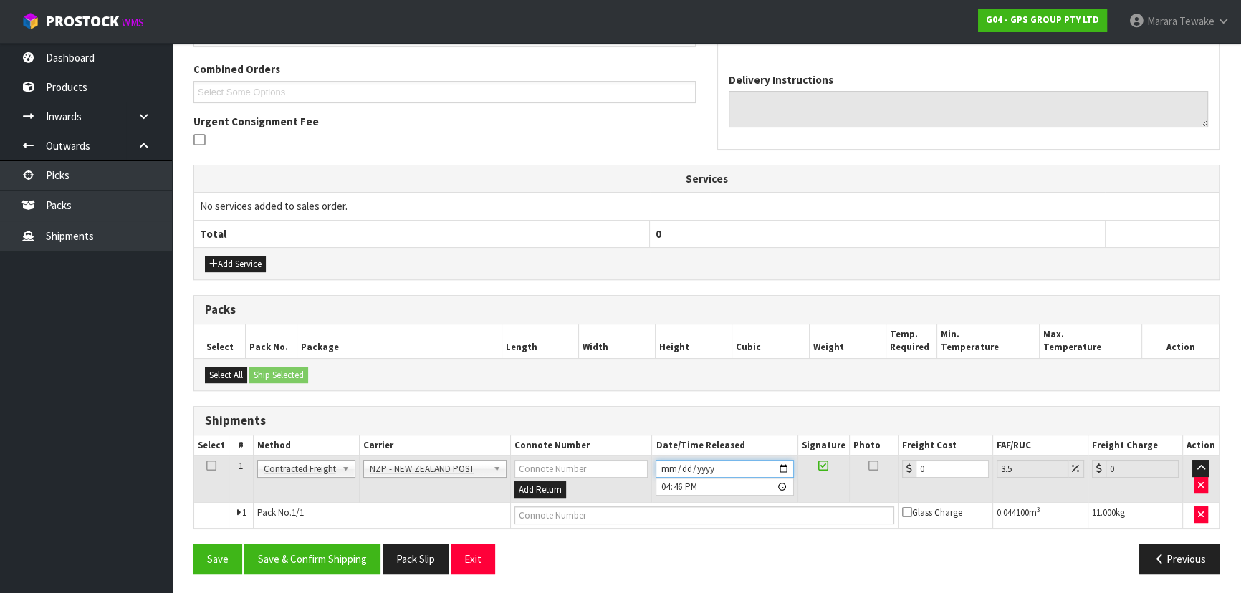
click at [784, 464] on input "[DATE]" at bounding box center [724, 469] width 138 height 18
type input "[DATE]"
drag, startPoint x: 942, startPoint y: 467, endPoint x: 880, endPoint y: 441, distance: 67.1
click at [894, 452] on table "Select # Method Carrier Connote Number Date/Time Released Signature Photo Freig…" at bounding box center [706, 482] width 1024 height 92
type input "9"
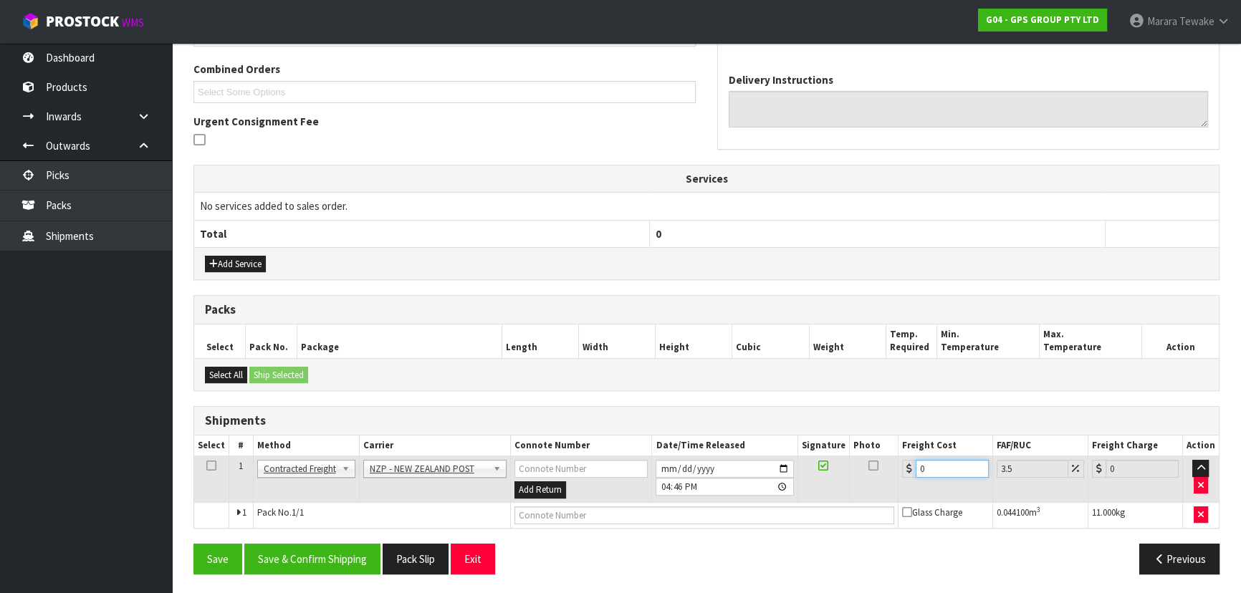
type input "9.31"
type input "9.2"
type input "9.52"
type input "9.26"
type input "9.58"
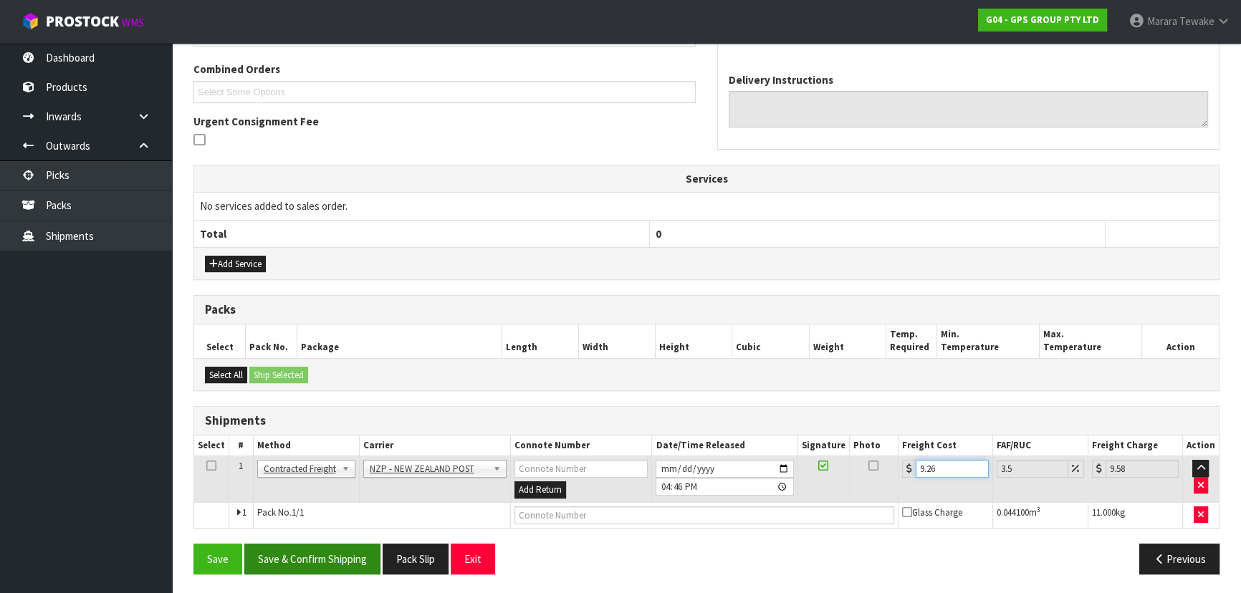
type input "9.26"
drag, startPoint x: 297, startPoint y: 547, endPoint x: 174, endPoint y: 516, distance: 126.3
click at [294, 547] on button "Save & Confirm Shipping" at bounding box center [312, 559] width 136 height 31
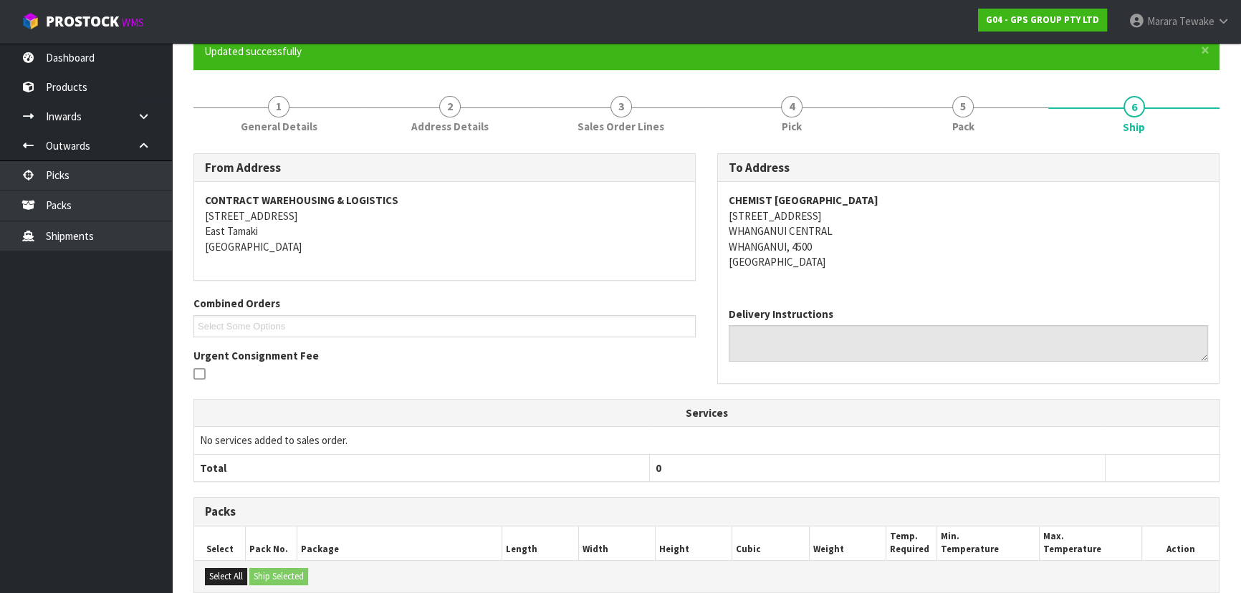
scroll to position [335, 0]
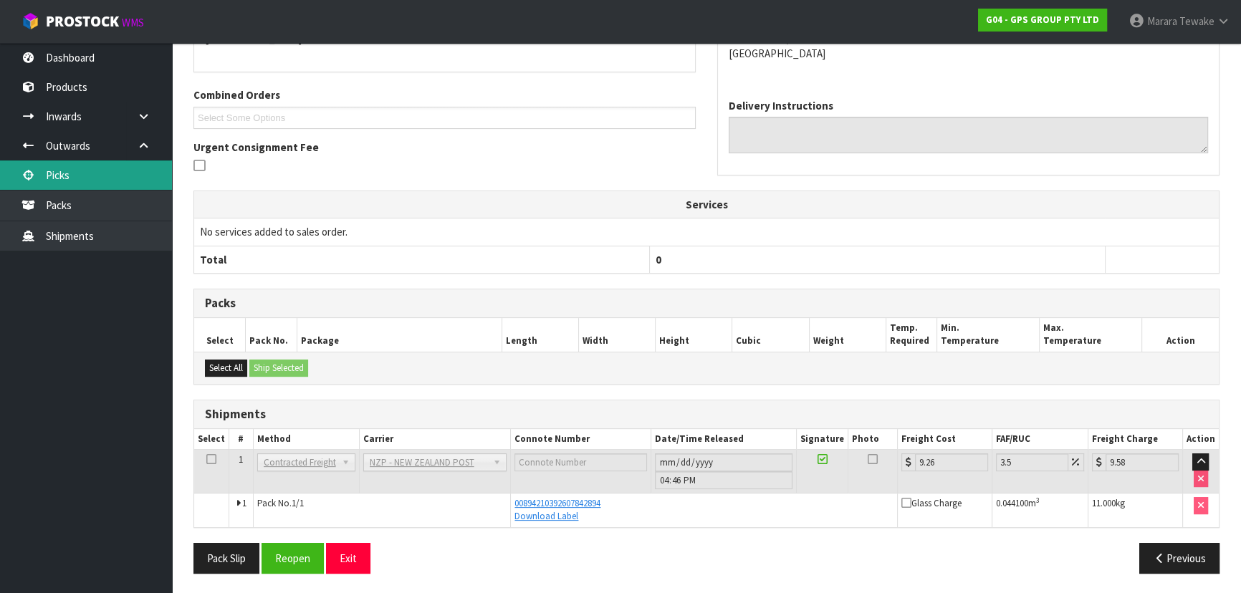
click at [123, 178] on link "Picks" at bounding box center [86, 174] width 172 height 29
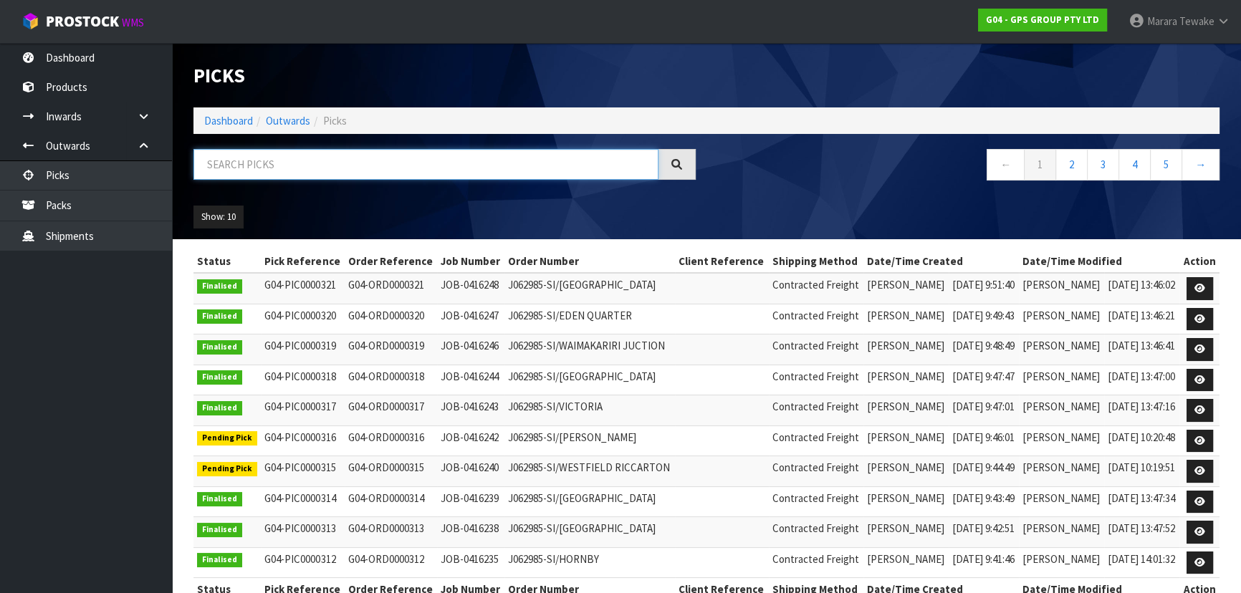
click at [239, 166] on input "text" at bounding box center [425, 164] width 465 height 31
type input "JOB-0416240"
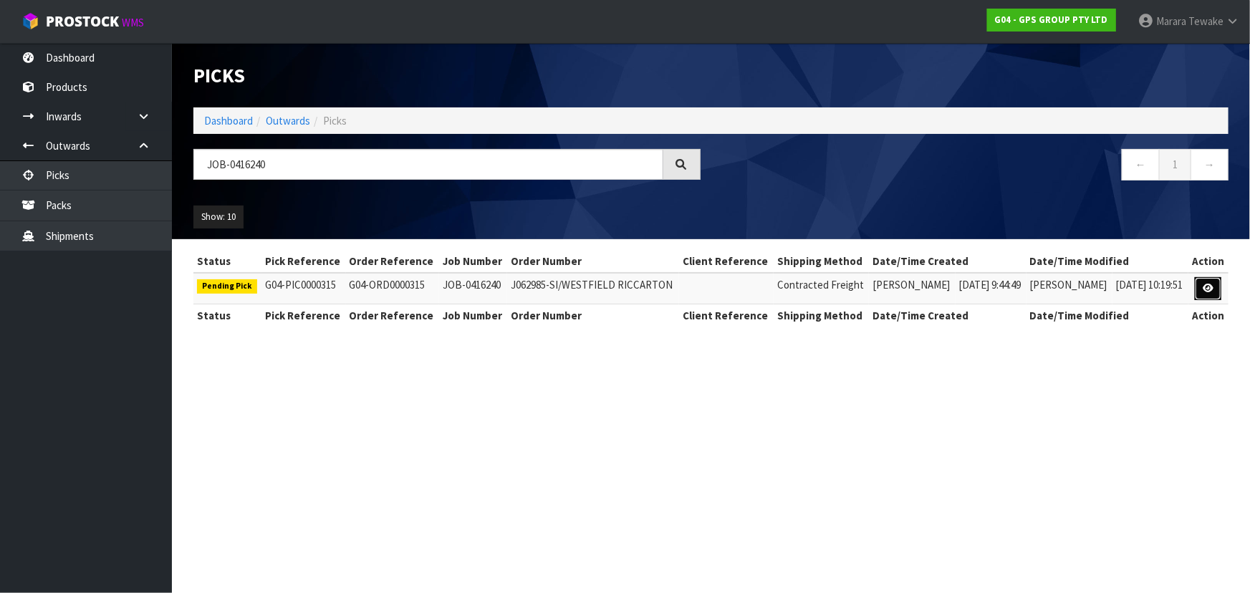
click at [1204, 284] on icon at bounding box center [1208, 288] width 11 height 9
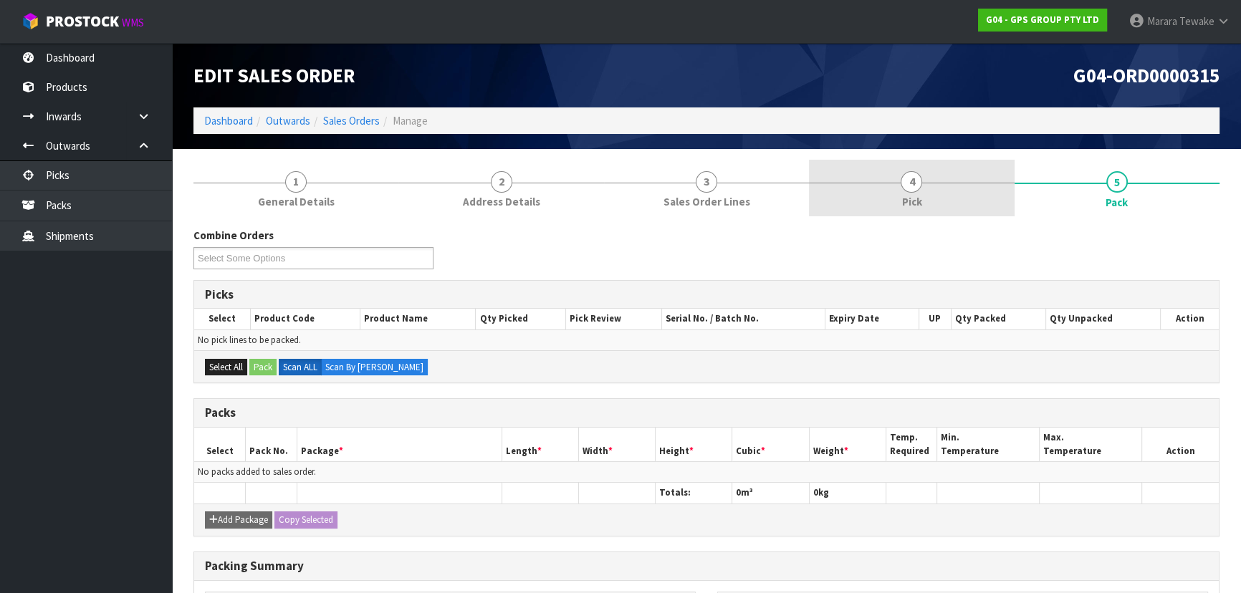
drag, startPoint x: 874, startPoint y: 209, endPoint x: 882, endPoint y: 216, distance: 10.6
click at [874, 207] on link "4 Pick" at bounding box center [911, 188] width 205 height 57
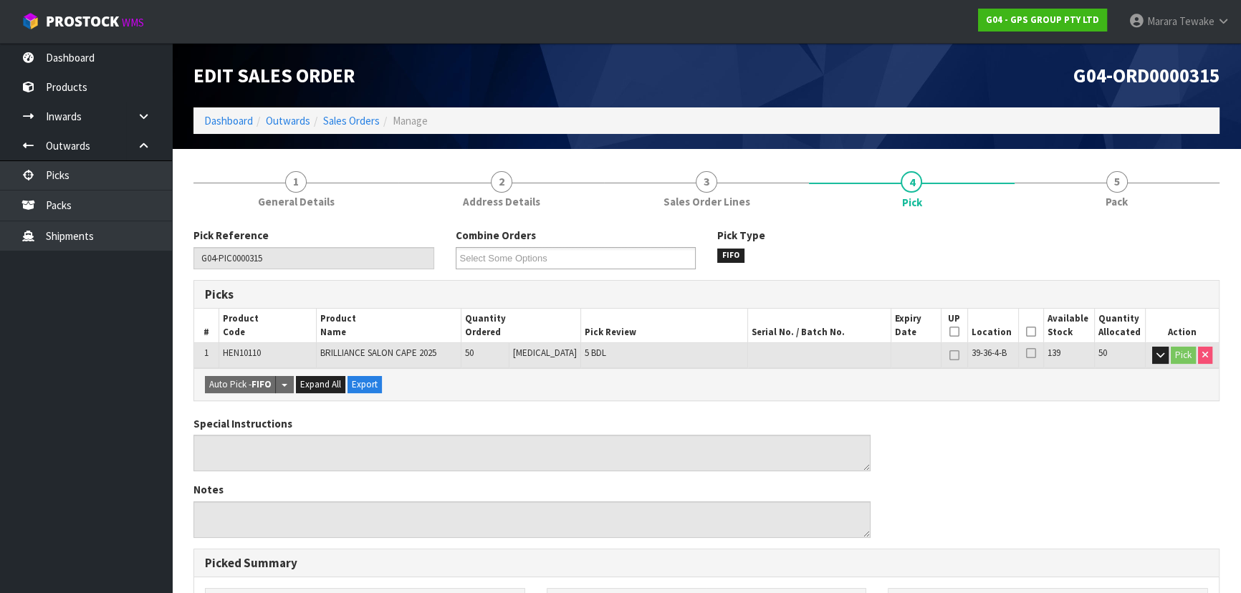
click at [1026, 332] on icon at bounding box center [1031, 332] width 10 height 1
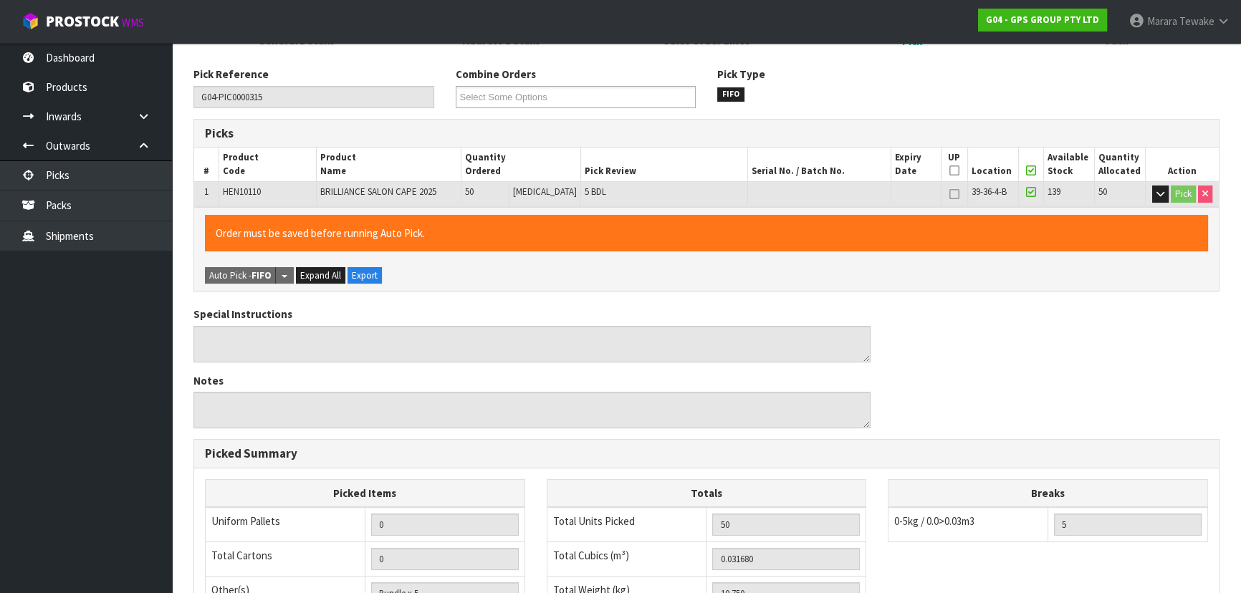
scroll to position [400, 0]
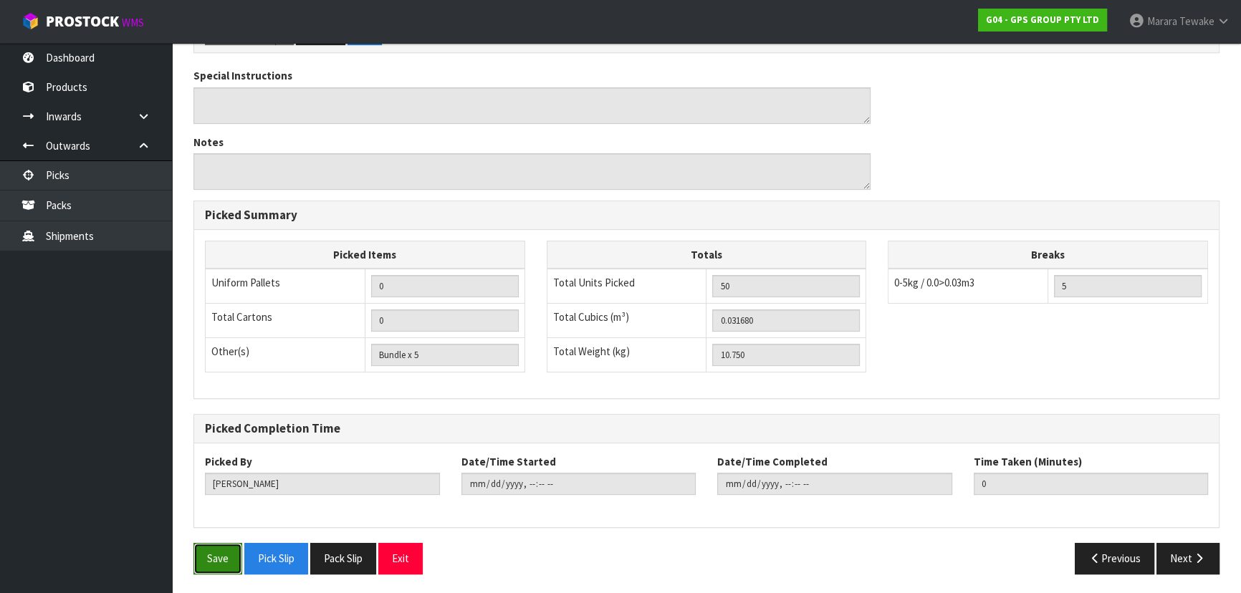
click at [219, 558] on button "Save" at bounding box center [217, 558] width 49 height 31
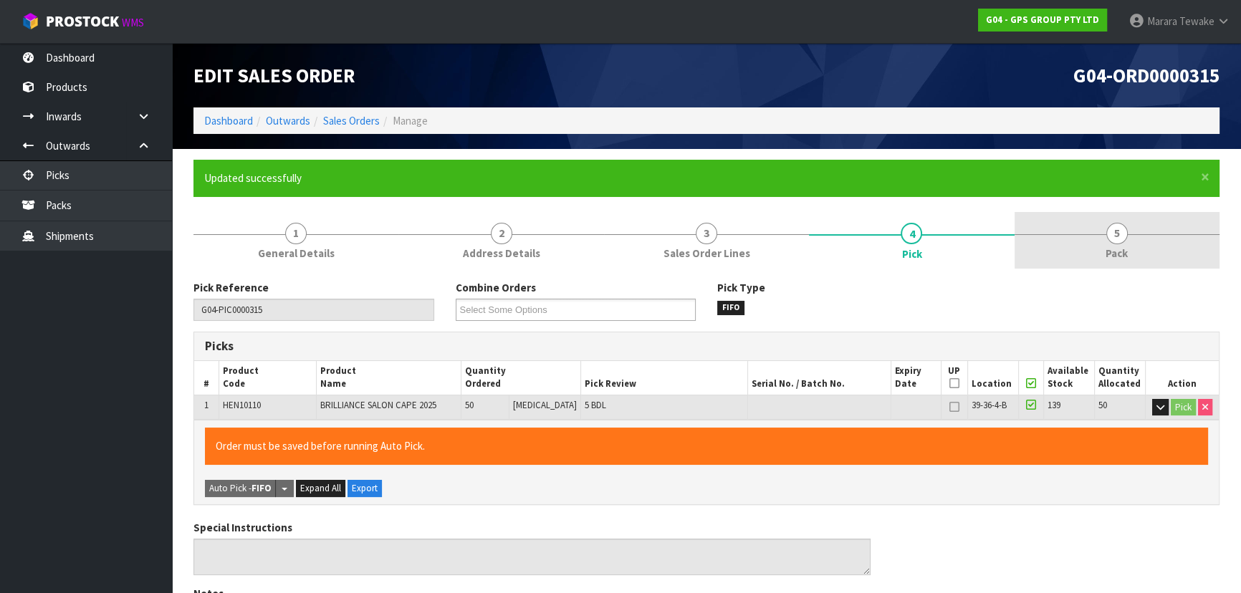
type input "[PERSON_NAME]"
type input "[DATE]T16:51:53"
drag, startPoint x: 1133, startPoint y: 239, endPoint x: 1124, endPoint y: 244, distance: 10.0
click at [1132, 239] on link "5 Pack" at bounding box center [1116, 240] width 205 height 57
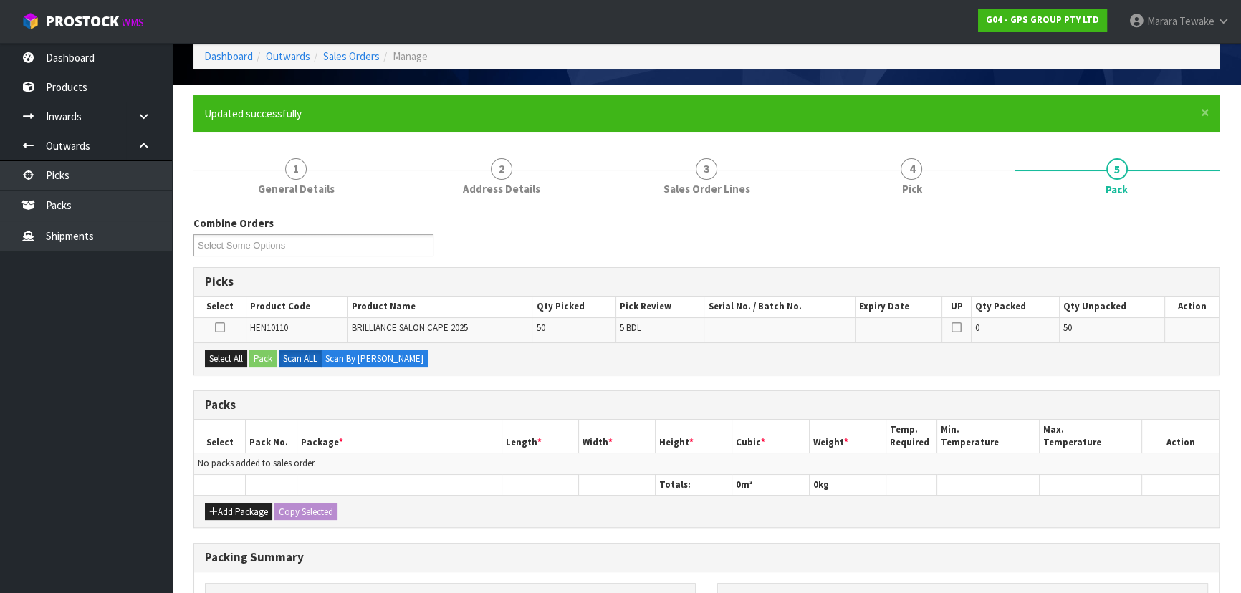
scroll to position [195, 0]
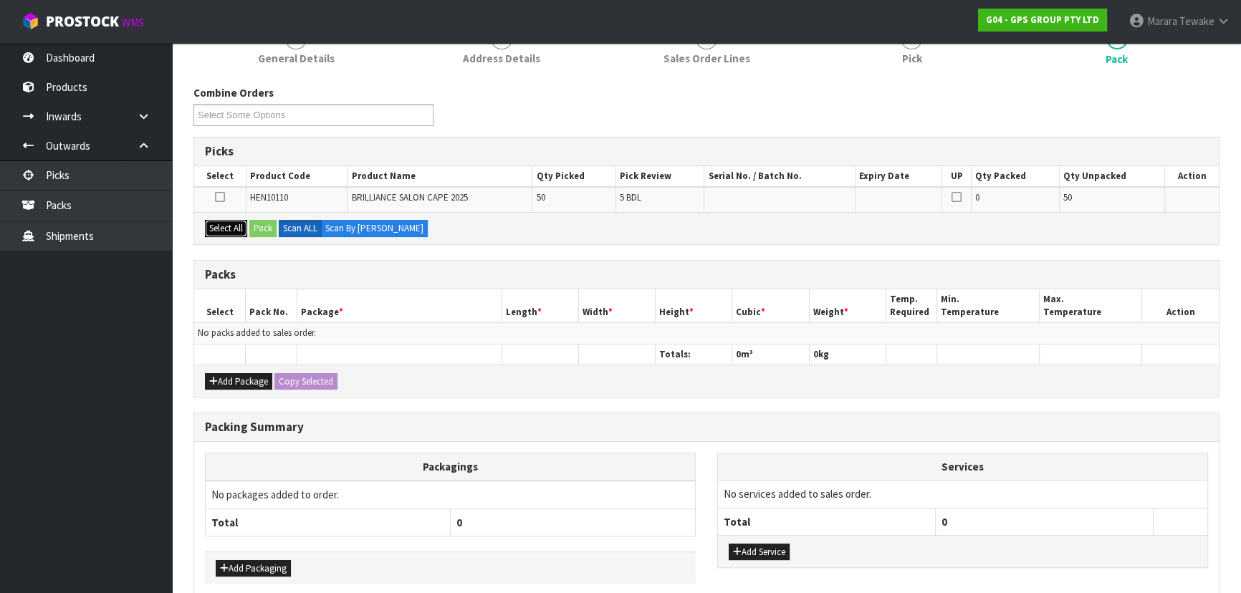
click at [244, 225] on button "Select All" at bounding box center [226, 228] width 42 height 17
drag, startPoint x: 281, startPoint y: 228, endPoint x: 297, endPoint y: 240, distance: 19.9
click at [282, 228] on label "Scan ALL" at bounding box center [300, 228] width 43 height 17
click at [270, 225] on button "Pack" at bounding box center [262, 228] width 27 height 17
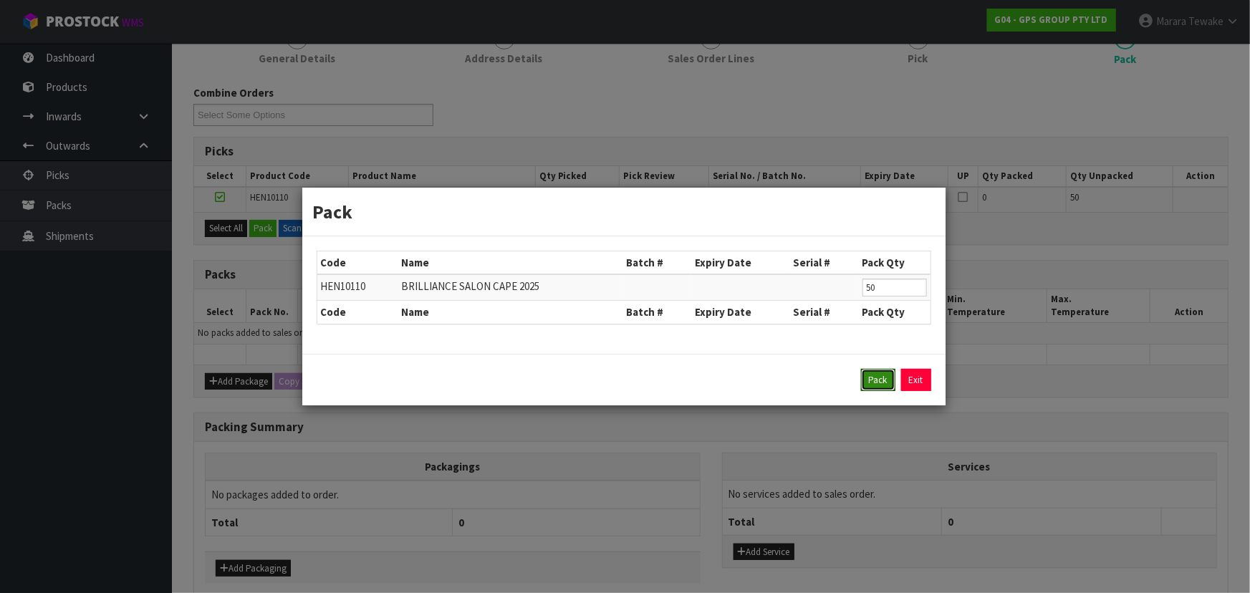
drag, startPoint x: 865, startPoint y: 378, endPoint x: 841, endPoint y: 379, distance: 24.4
click at [866, 378] on button "Pack" at bounding box center [878, 380] width 34 height 23
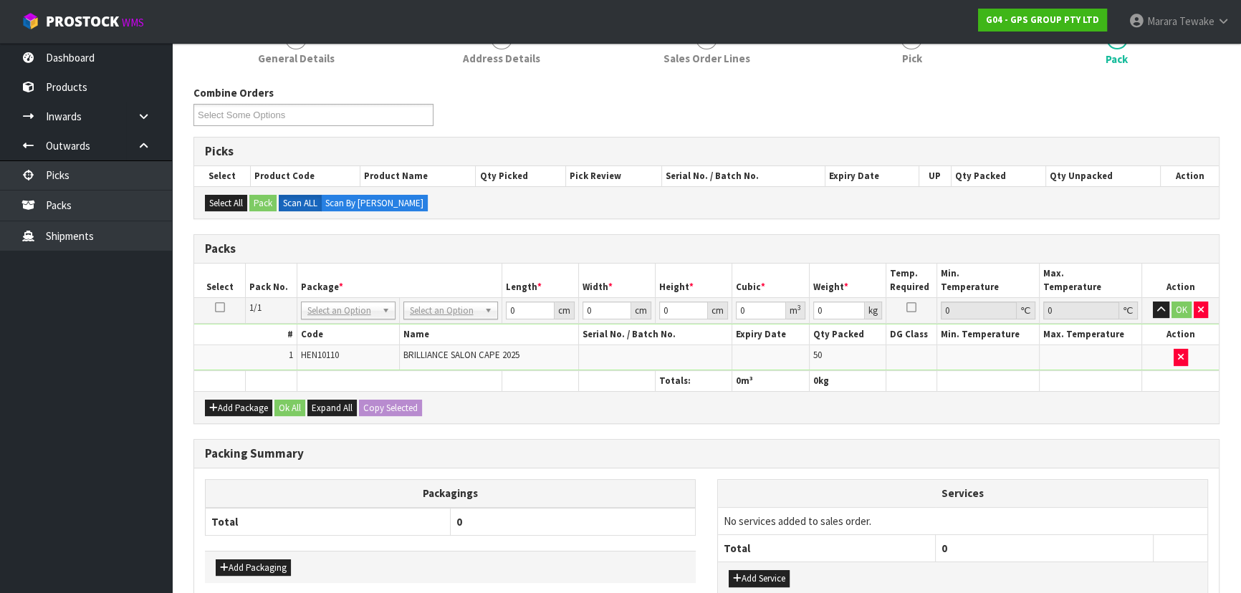
click at [448, 302] on td "No Packaging Cartons PLT GEN120 (1200 X 1000) PLT ONE WAY SKID CHEP HIRE PALLET…" at bounding box center [450, 310] width 102 height 26
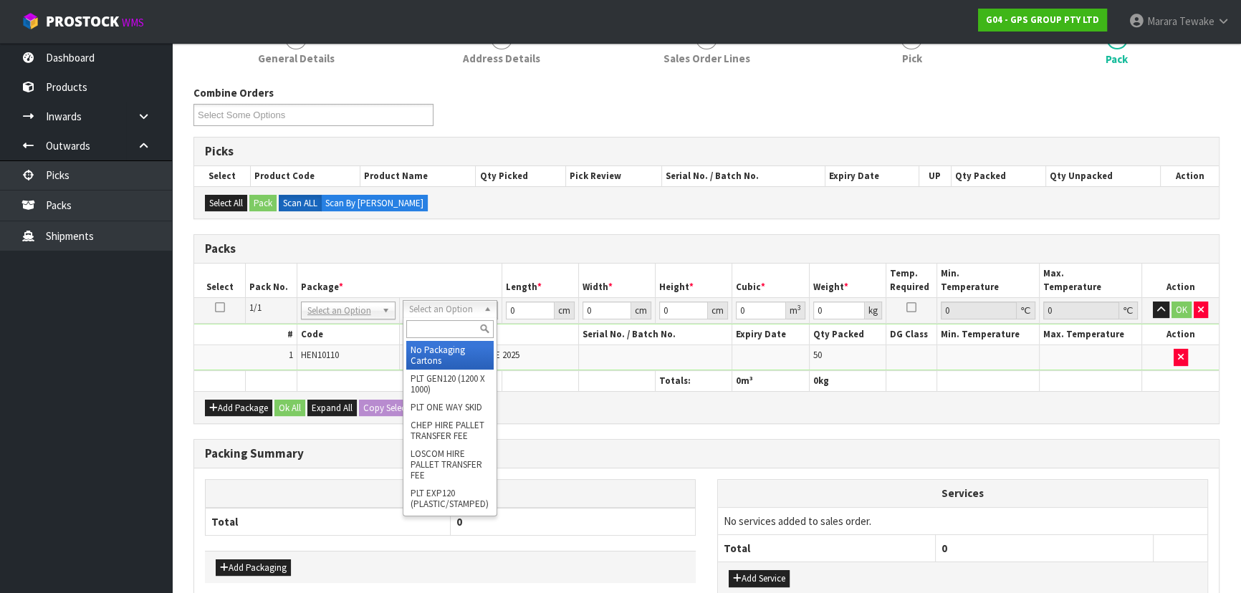
drag, startPoint x: 448, startPoint y: 307, endPoint x: 451, endPoint y: 322, distance: 14.5
click at [451, 322] on input "text" at bounding box center [449, 329] width 87 height 18
type input "CTN5"
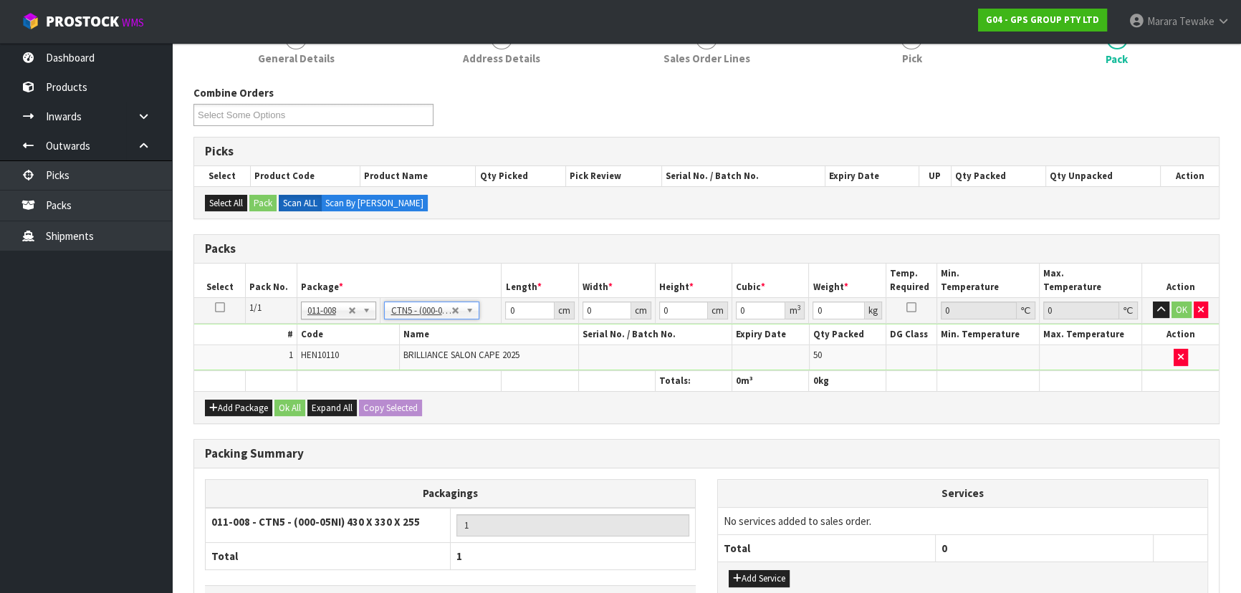
type input "43"
type input "33"
type input "25.5"
type input "0.036185"
type input "10.95"
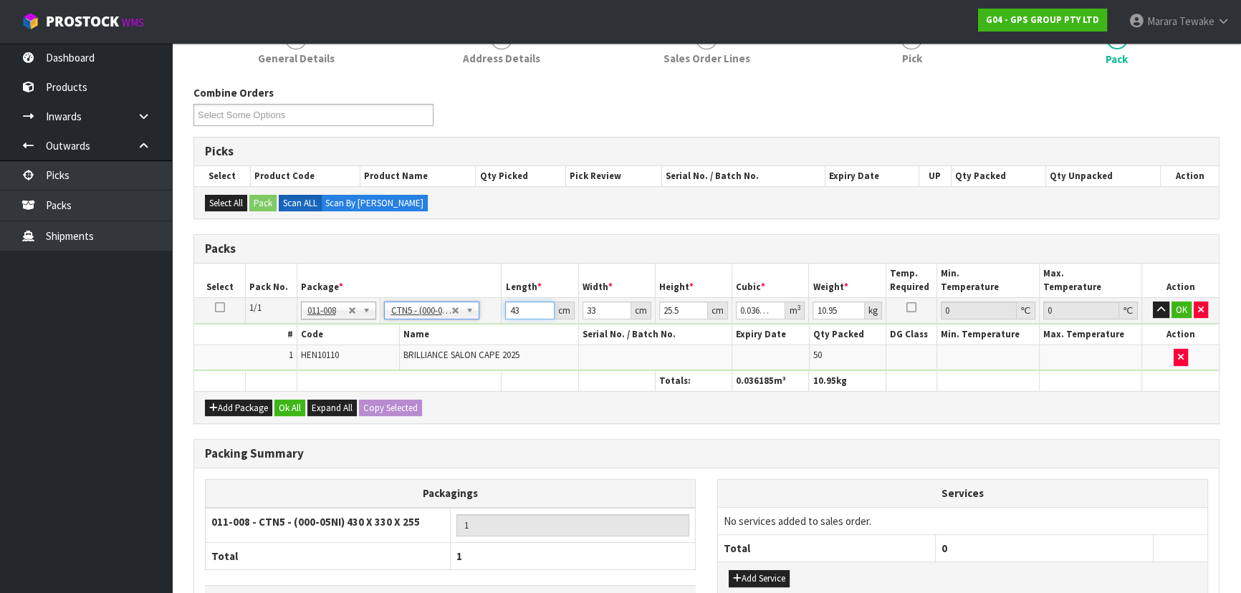
drag, startPoint x: 525, startPoint y: 309, endPoint x: 501, endPoint y: 258, distance: 56.7
click at [487, 298] on tr "1/1 NONE 007-001 007-002 007-004 007-009 007-013 007-014 007-015 007-017 007-01…" at bounding box center [706, 310] width 1024 height 26
type input "4"
type input "0.003366"
type input "45"
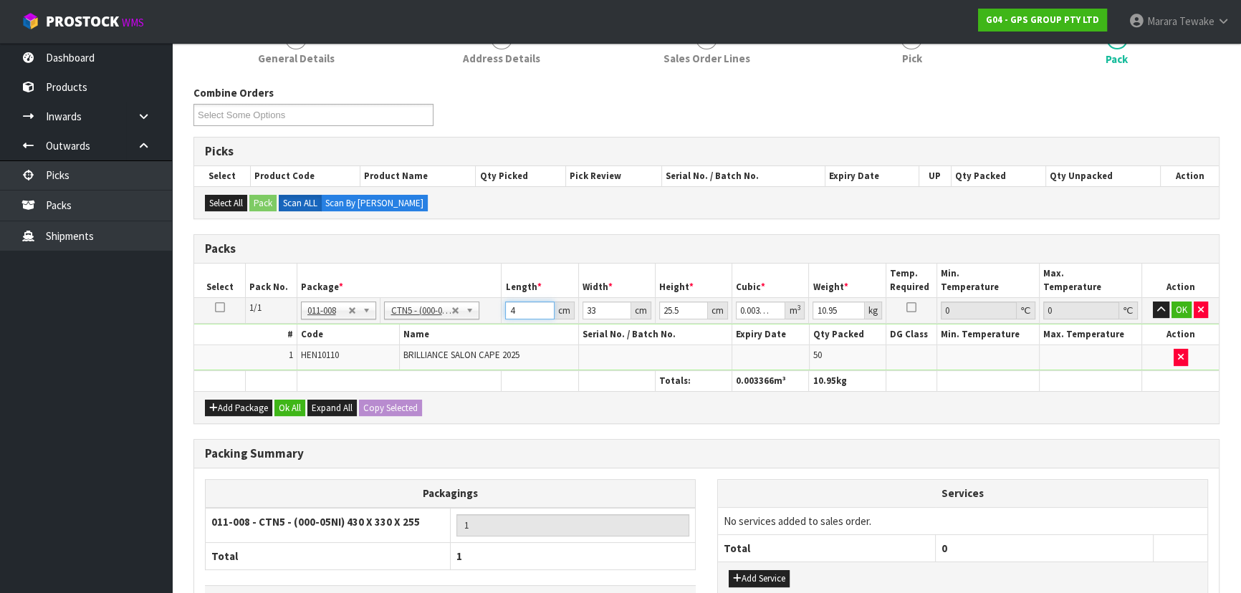
type input "0.037868"
type input "45"
type input "3"
type input "0.003442"
type input "35"
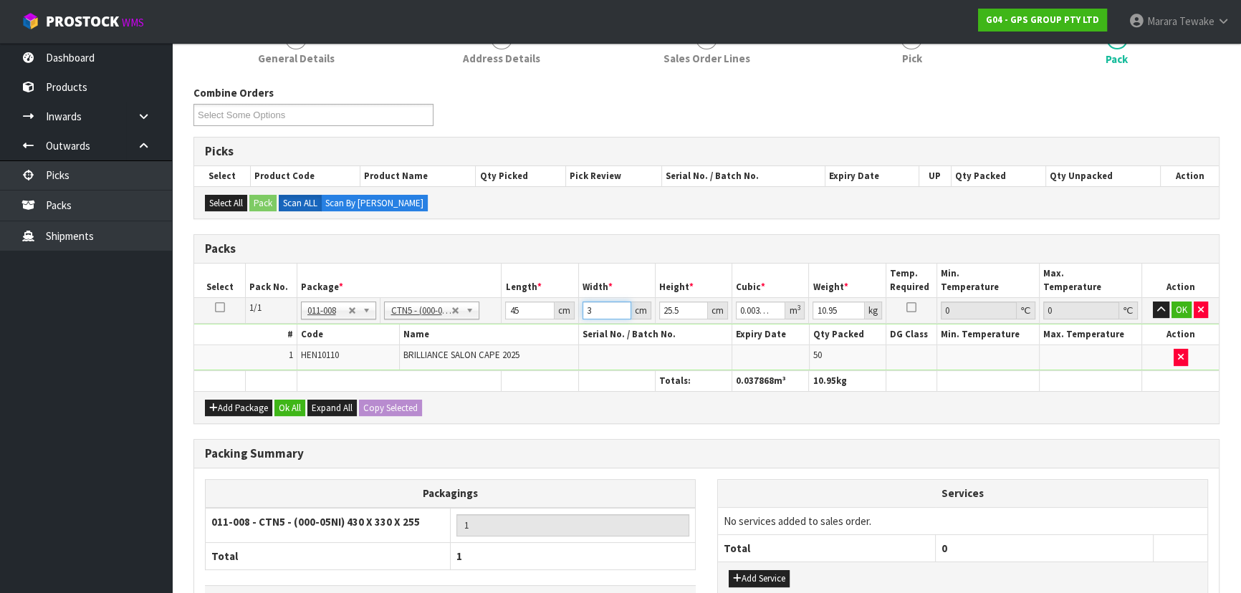
type input "0.040163"
type input "35"
type input "2"
type input "0.00315"
type input "28"
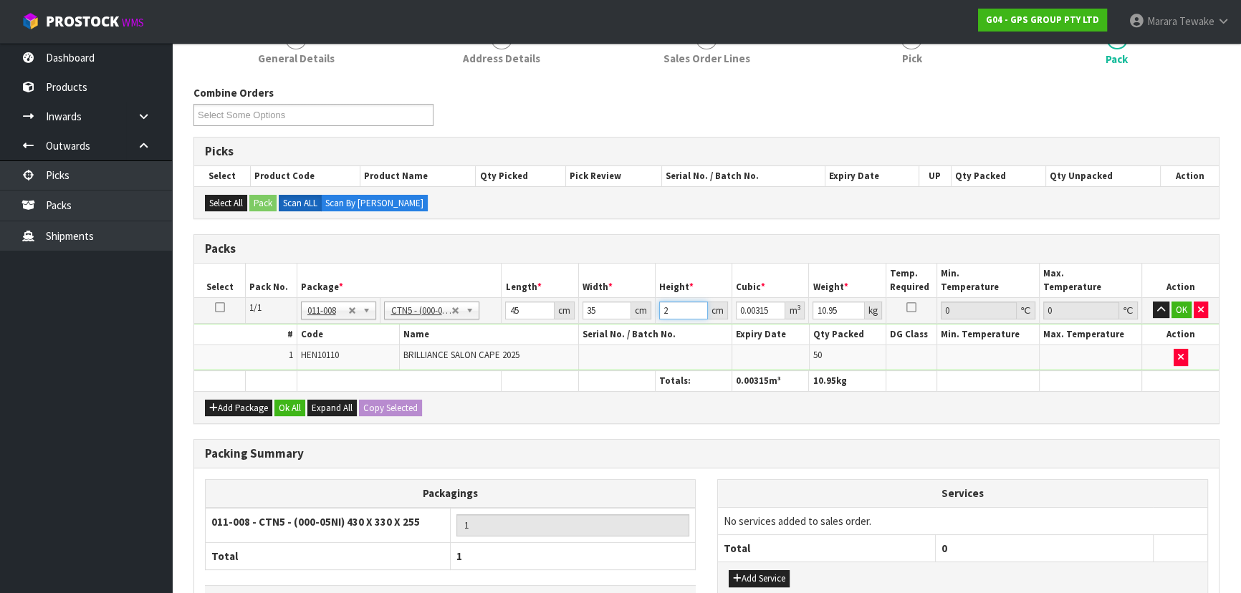
type input "0.0441"
type input "28"
type input "11"
click at [1153, 302] on button "button" at bounding box center [1161, 310] width 16 height 17
click button "OK" at bounding box center [1181, 310] width 20 height 17
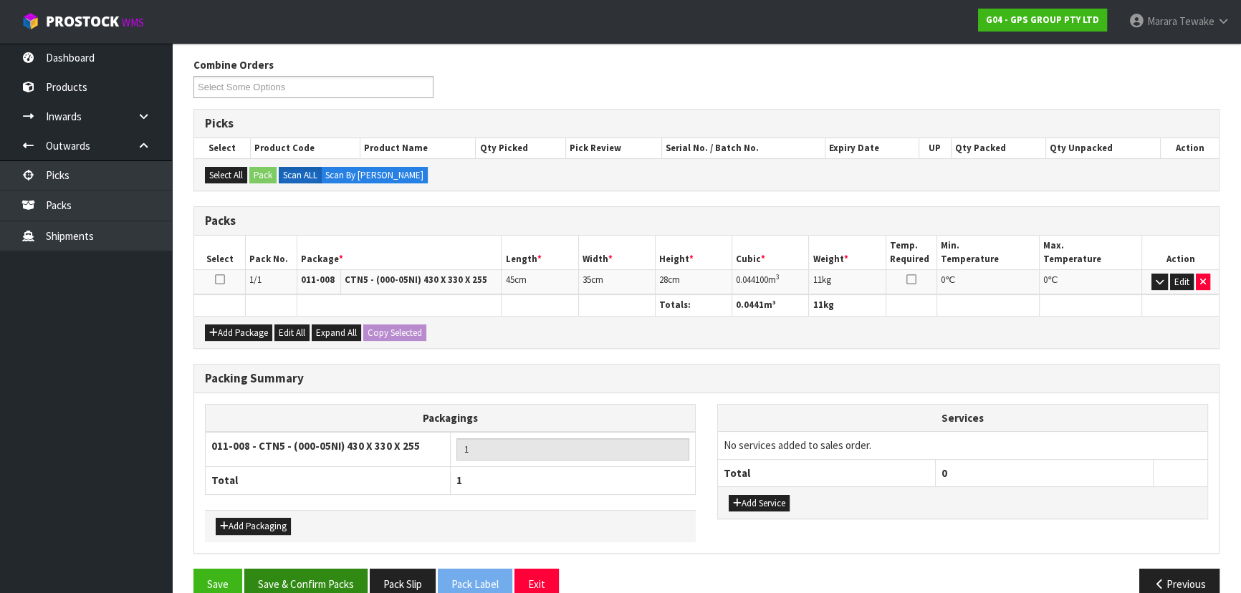
scroll to position [247, 0]
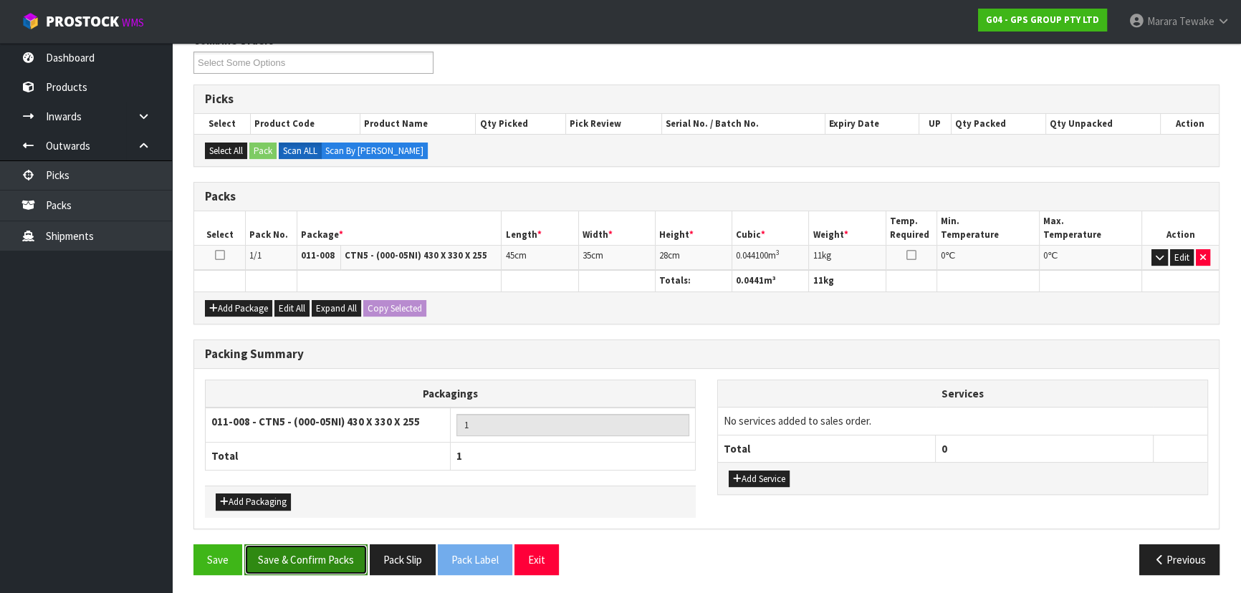
click at [299, 559] on button "Save & Confirm Packs" at bounding box center [305, 559] width 123 height 31
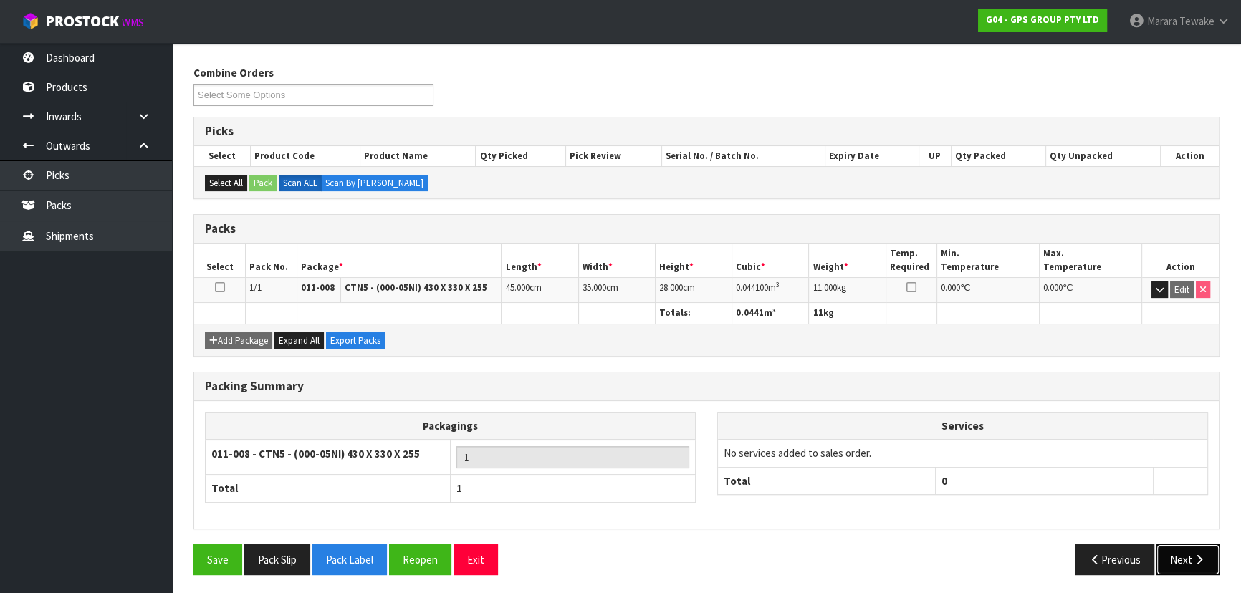
click at [1191, 544] on button "Next" at bounding box center [1187, 559] width 63 height 31
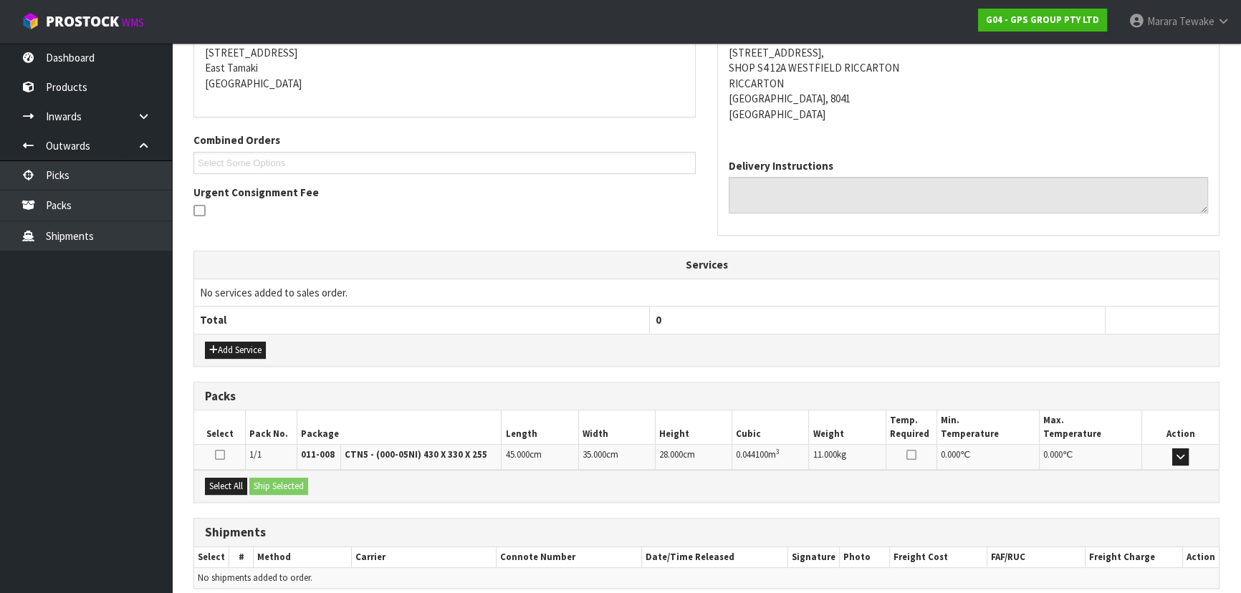
scroll to position [351, 0]
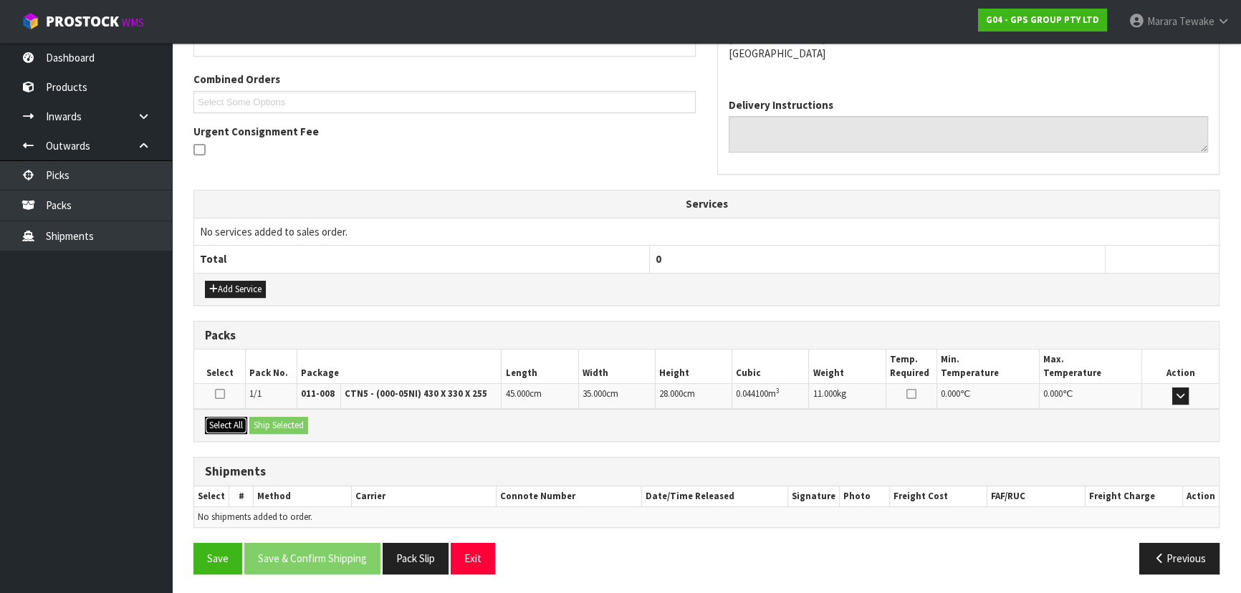
drag, startPoint x: 231, startPoint y: 427, endPoint x: 261, endPoint y: 425, distance: 30.2
click at [239, 427] on button "Select All" at bounding box center [226, 425] width 42 height 17
click at [266, 425] on button "Ship Selected" at bounding box center [278, 425] width 59 height 17
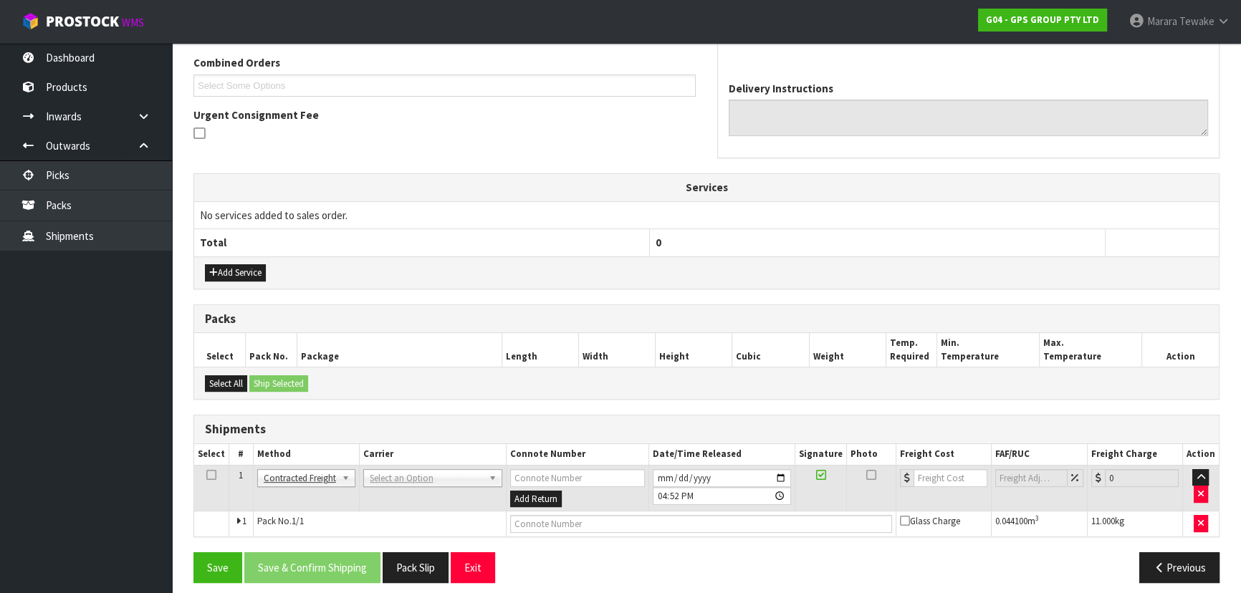
scroll to position [376, 0]
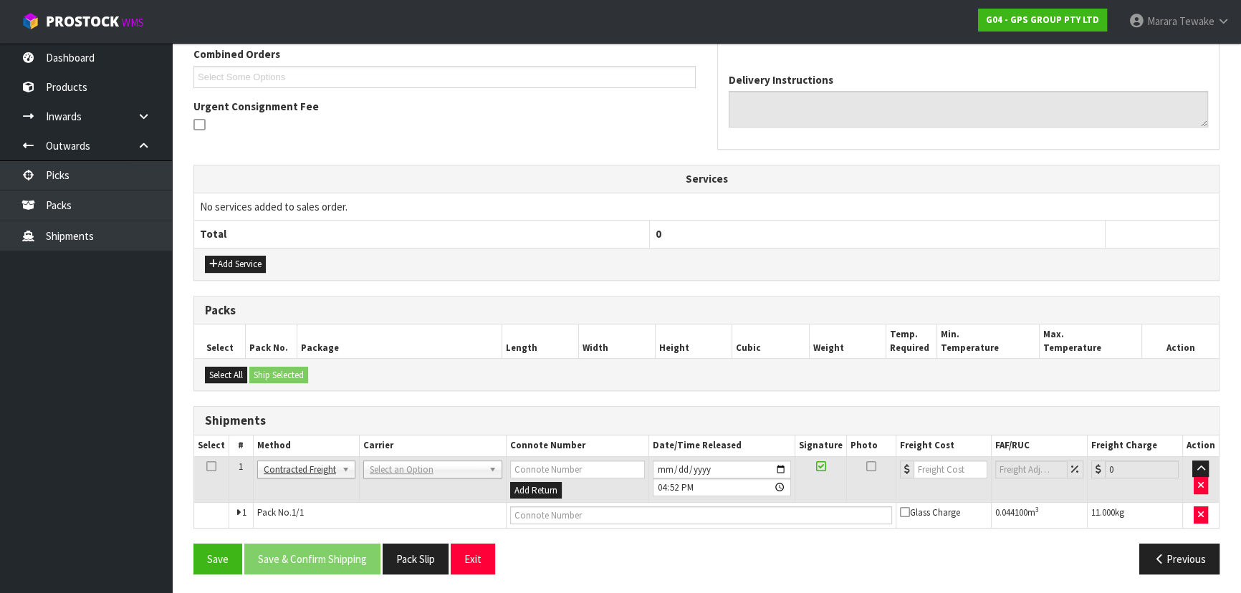
drag, startPoint x: 379, startPoint y: 460, endPoint x: 378, endPoint y: 474, distance: 14.4
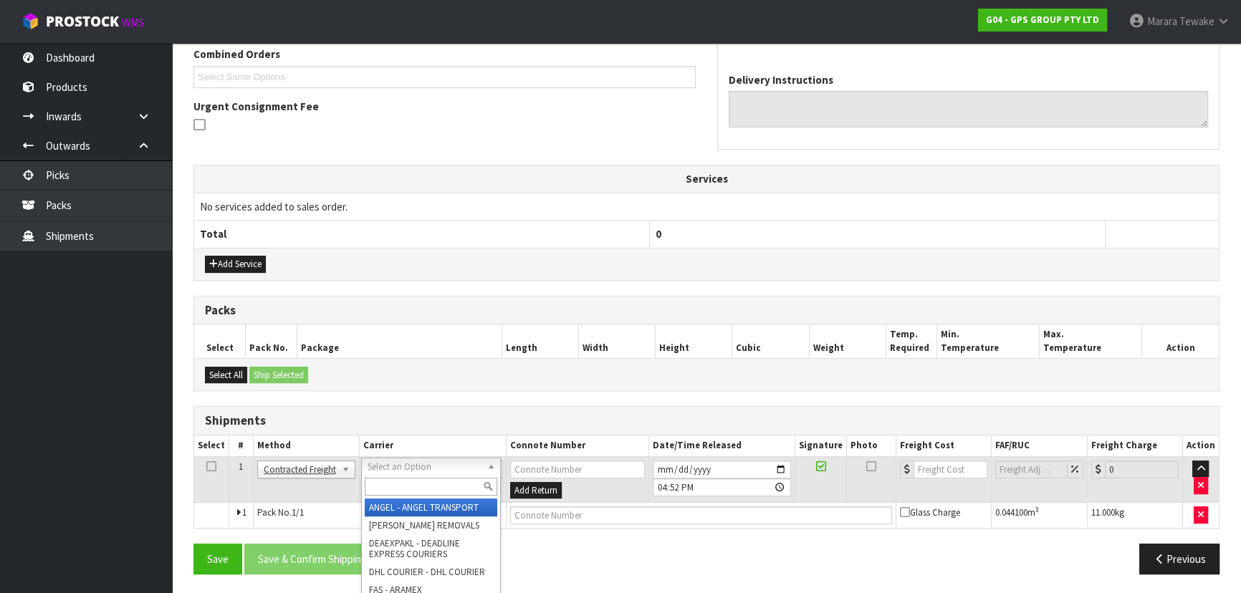
click at [379, 483] on input "text" at bounding box center [431, 487] width 133 height 18
type input "NZP"
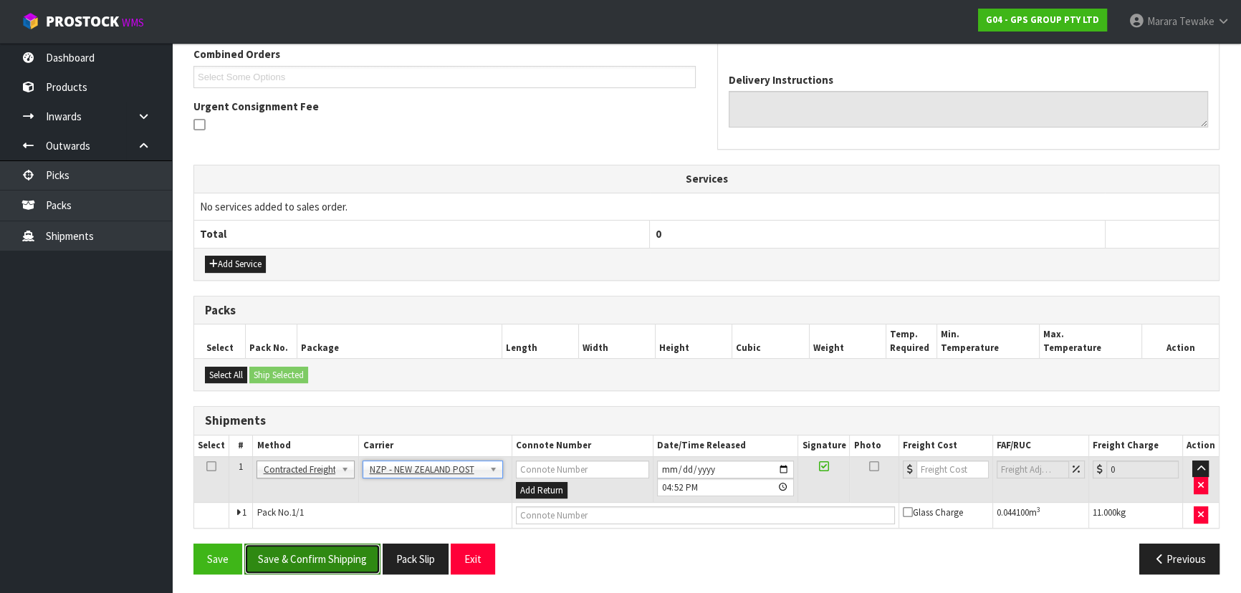
drag, startPoint x: 345, startPoint y: 547, endPoint x: 317, endPoint y: 545, distance: 28.7
click at [341, 546] on button "Save & Confirm Shipping" at bounding box center [312, 559] width 136 height 31
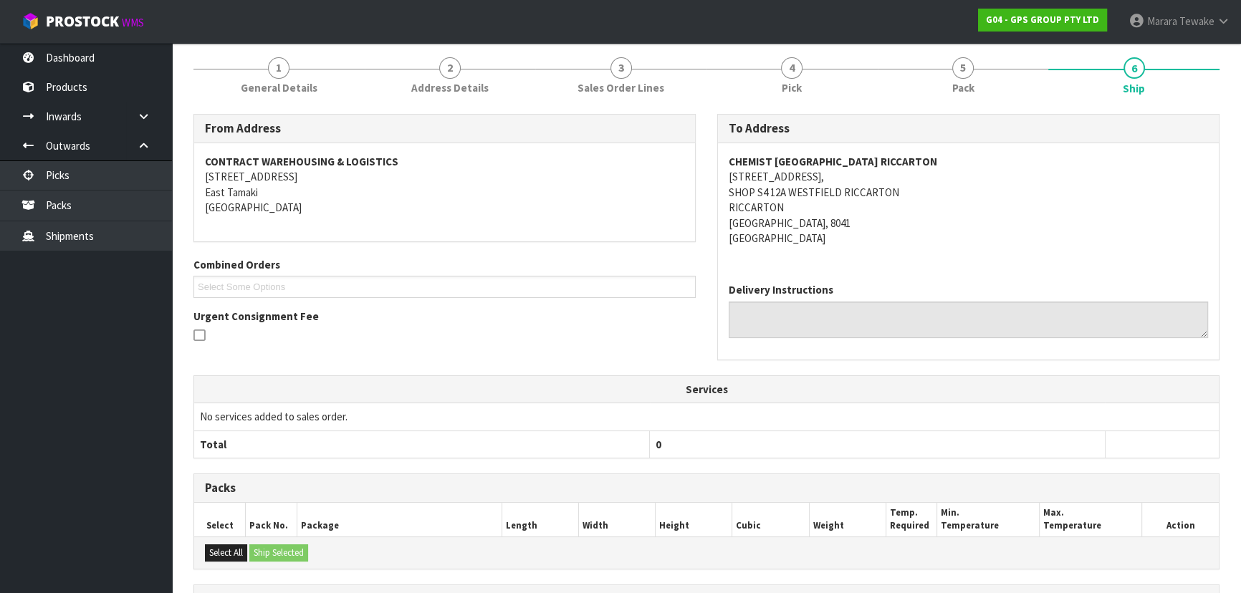
scroll to position [356, 0]
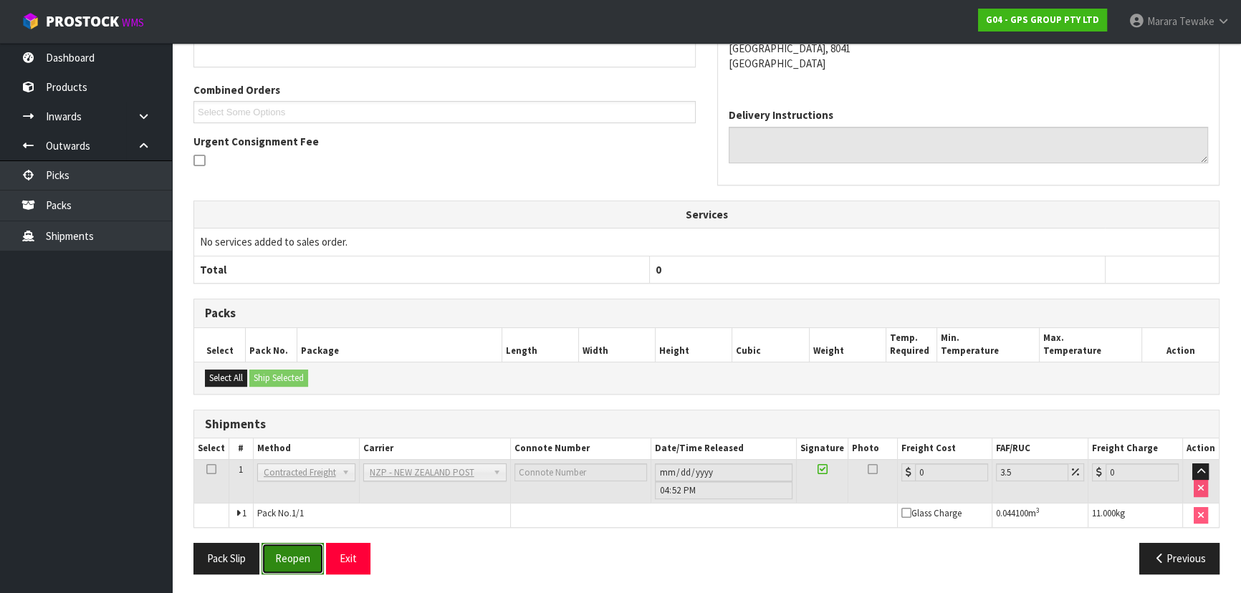
click at [304, 555] on button "Reopen" at bounding box center [292, 558] width 62 height 31
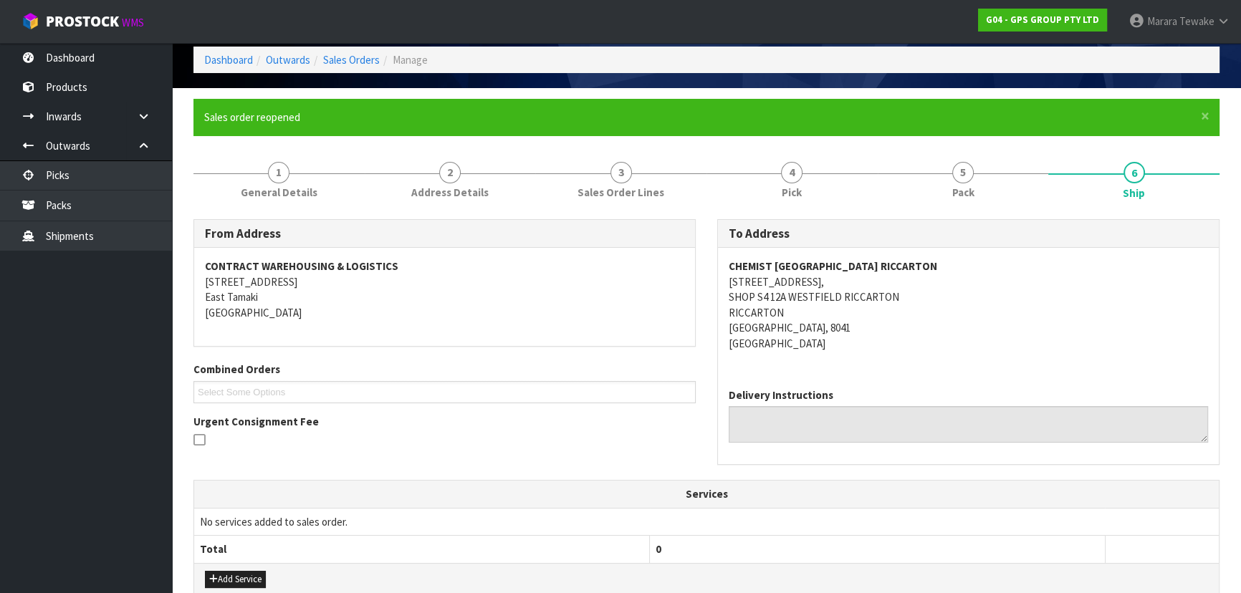
scroll to position [376, 0]
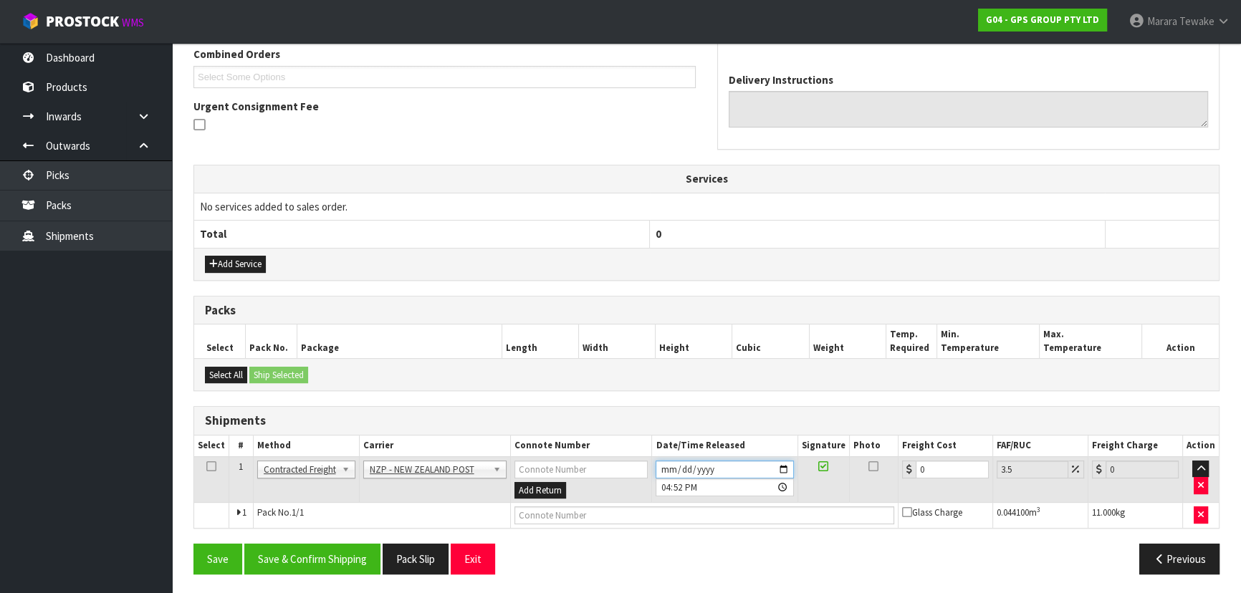
click at [769, 468] on input "[DATE]" at bounding box center [724, 470] width 138 height 18
type input "[DATE]"
type input "16:52:00.000"
drag, startPoint x: 947, startPoint y: 459, endPoint x: 880, endPoint y: 429, distance: 73.8
click at [853, 461] on tr "1 Client Local Pickup Customer Local Pickup Company Freight Contracted Freight …" at bounding box center [706, 479] width 1024 height 47
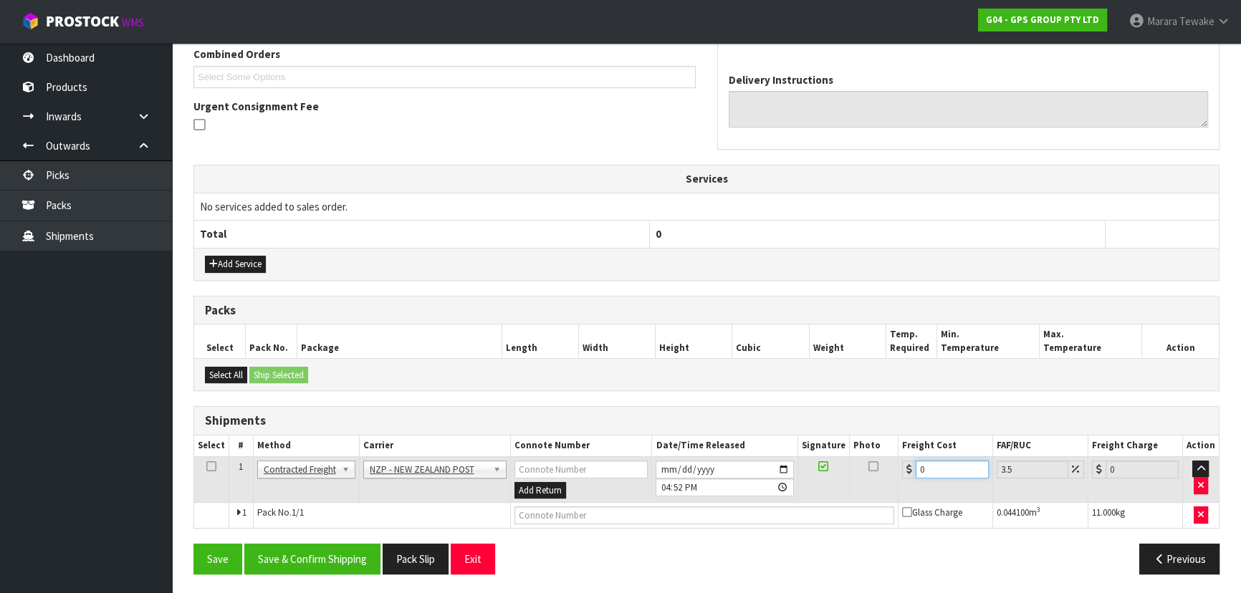
type input "1"
type input "1.03"
type input "13"
type input "13.45"
type input "13.2"
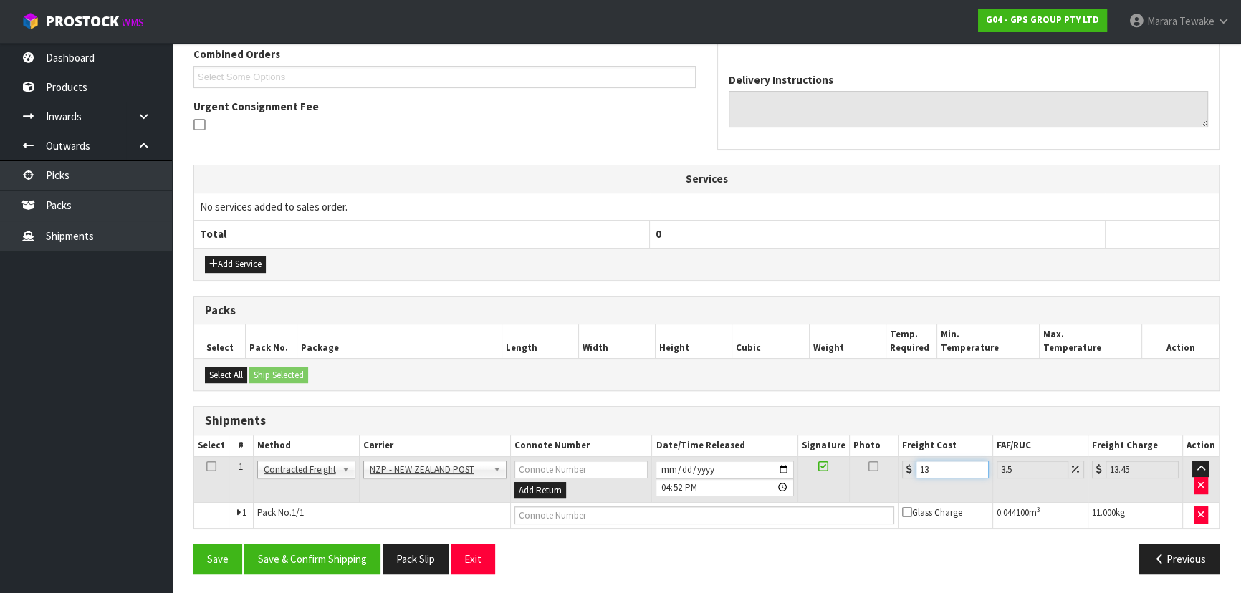
type input "13.66"
type input "13.27"
type input "13.73"
type input "13.27"
click at [345, 562] on button "Save & Confirm Shipping" at bounding box center [312, 559] width 136 height 31
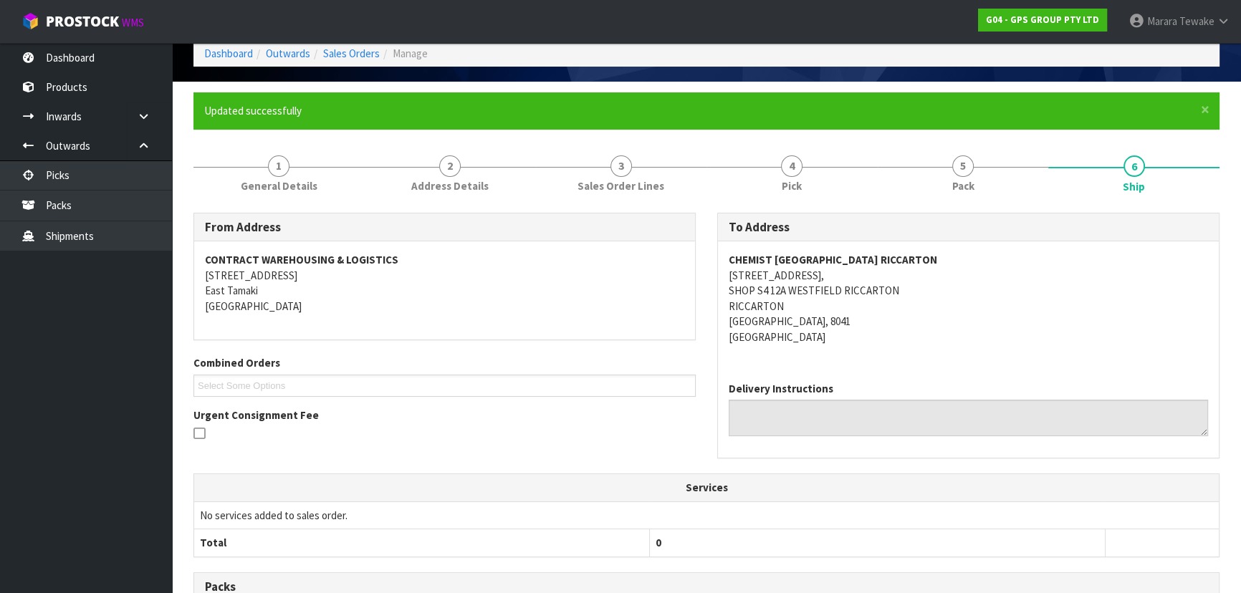
scroll to position [0, 0]
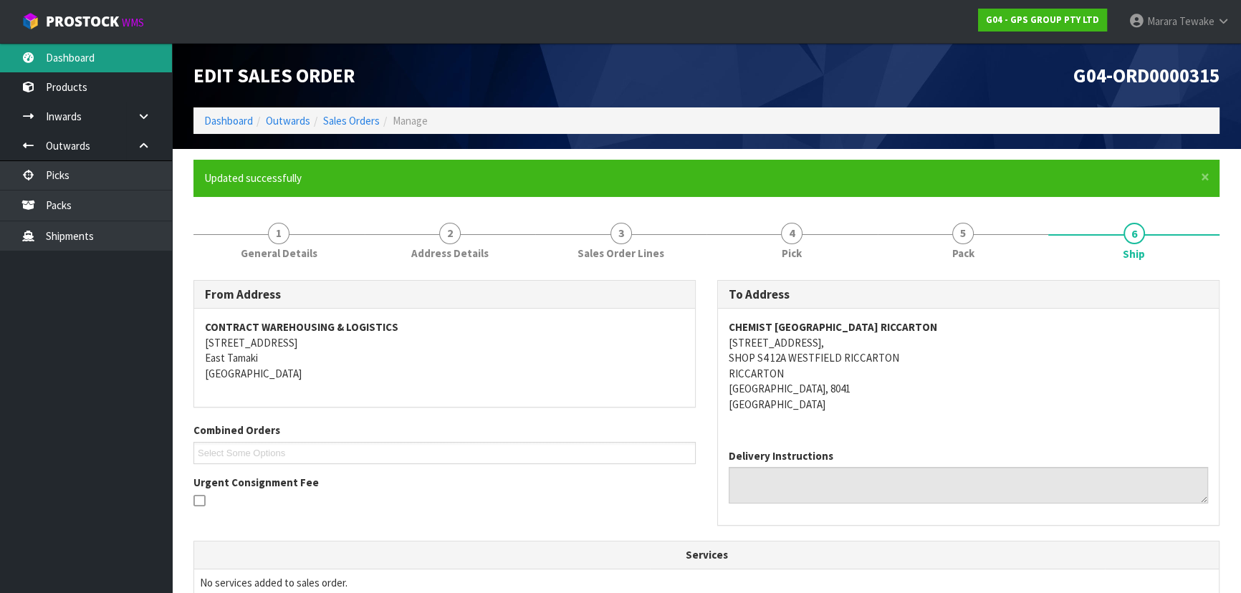
click at [114, 55] on link "Dashboard" at bounding box center [86, 57] width 172 height 29
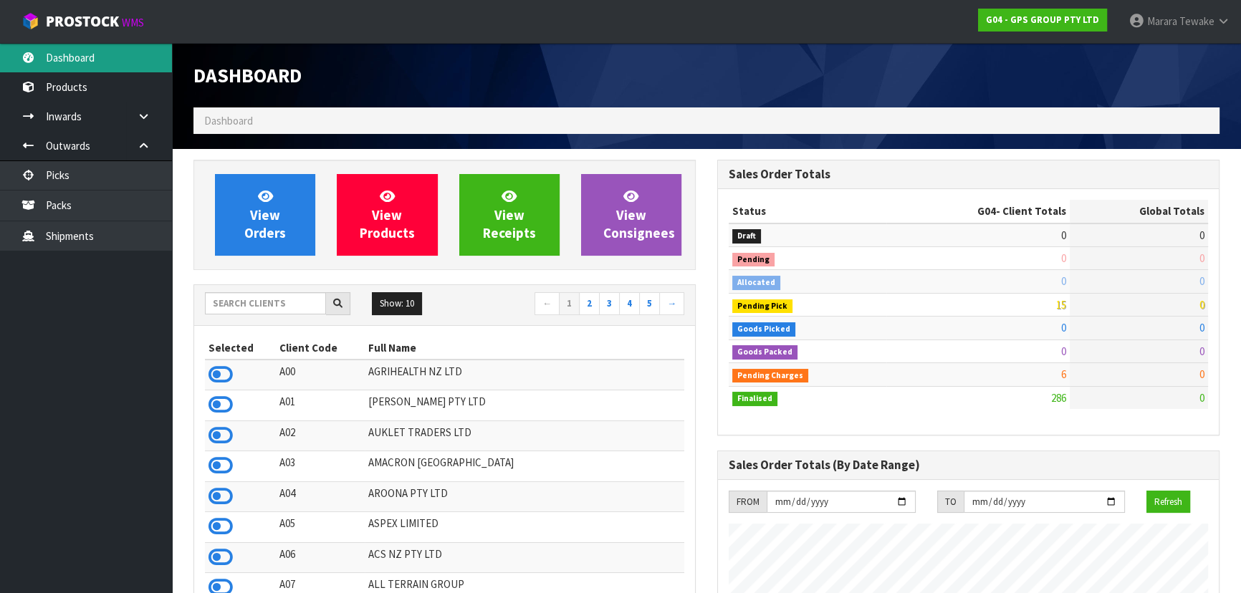
scroll to position [875, 523]
click at [287, 304] on input "text" at bounding box center [265, 303] width 121 height 22
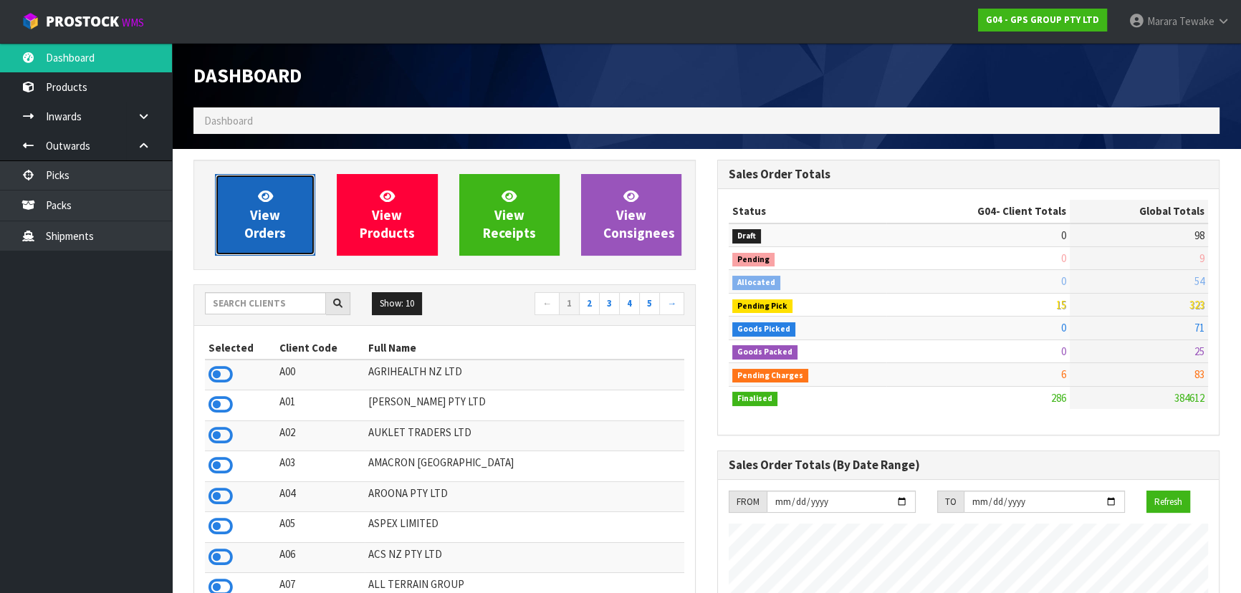
click at [262, 226] on span "View Orders" at bounding box center [265, 215] width 42 height 54
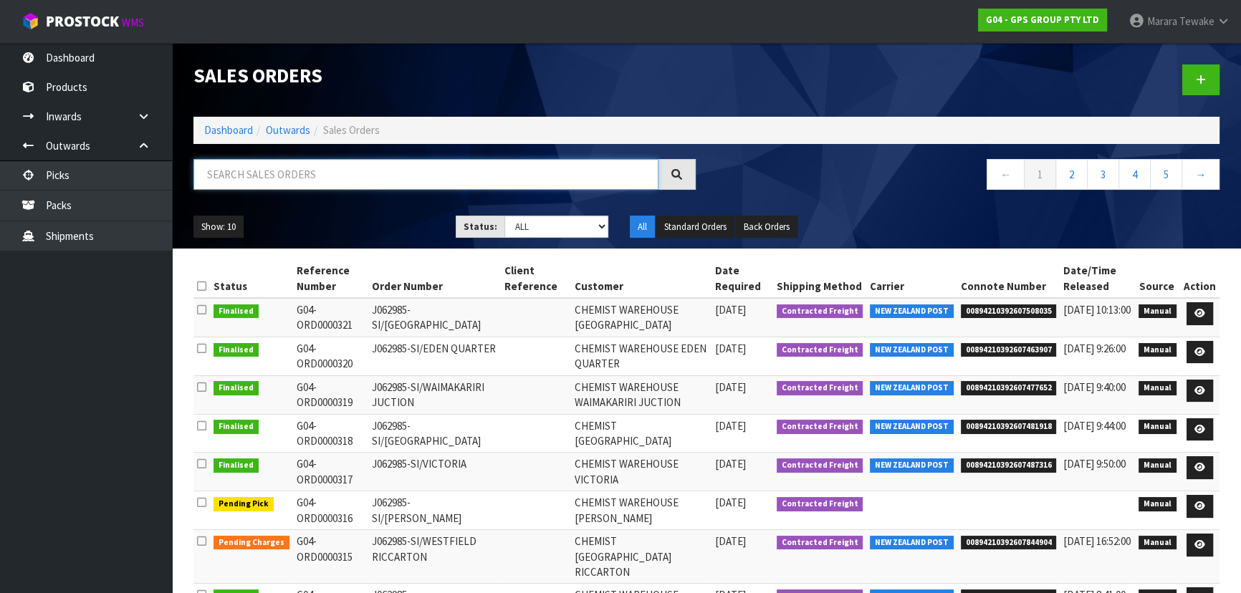
click at [401, 178] on input "text" at bounding box center [425, 174] width 465 height 31
type input "JOB-0416214"
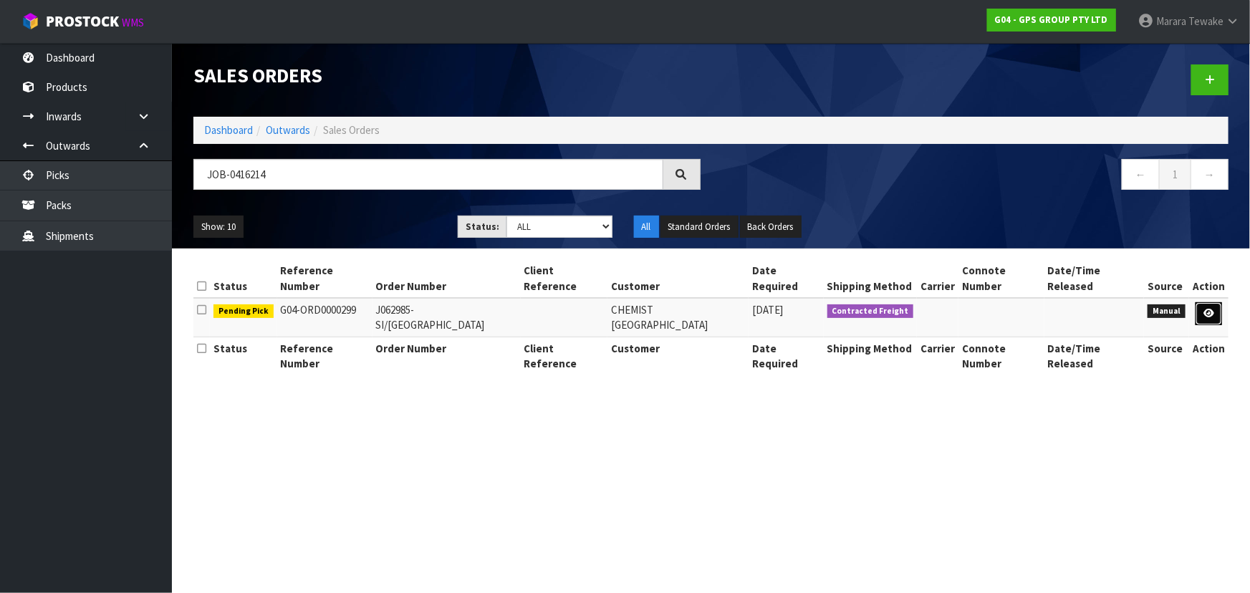
click at [1216, 318] on link at bounding box center [1209, 313] width 27 height 23
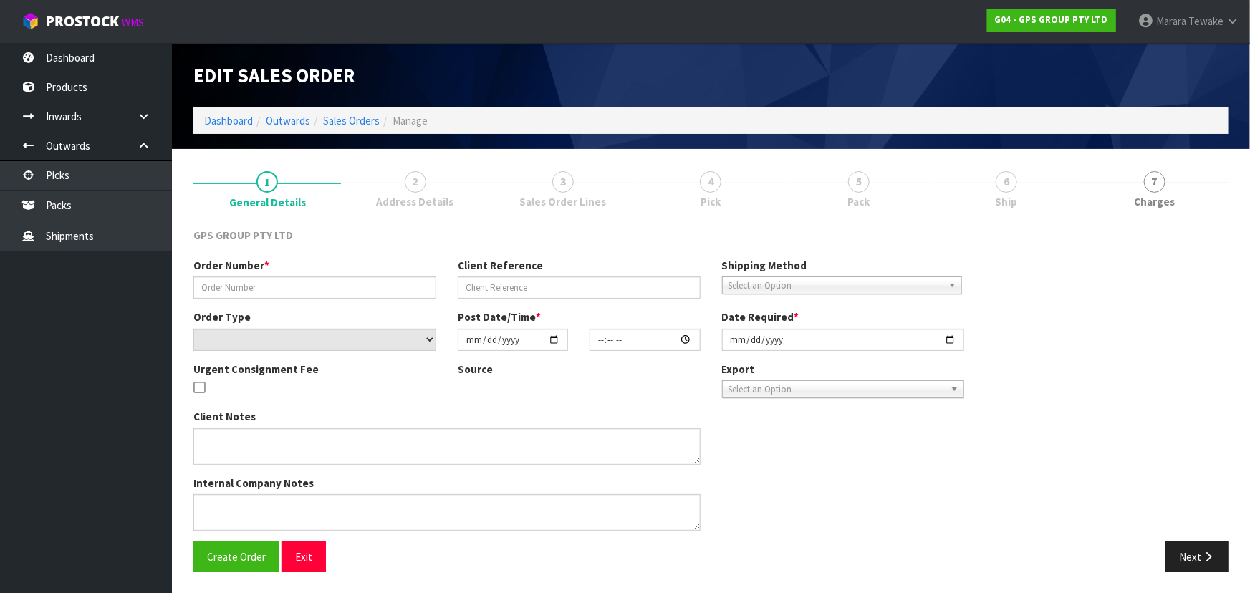
type input "J062985-SI/[GEOGRAPHIC_DATA]"
select select "number:0"
type input "[DATE]"
type input "09:24:00.000"
type input "[DATE]"
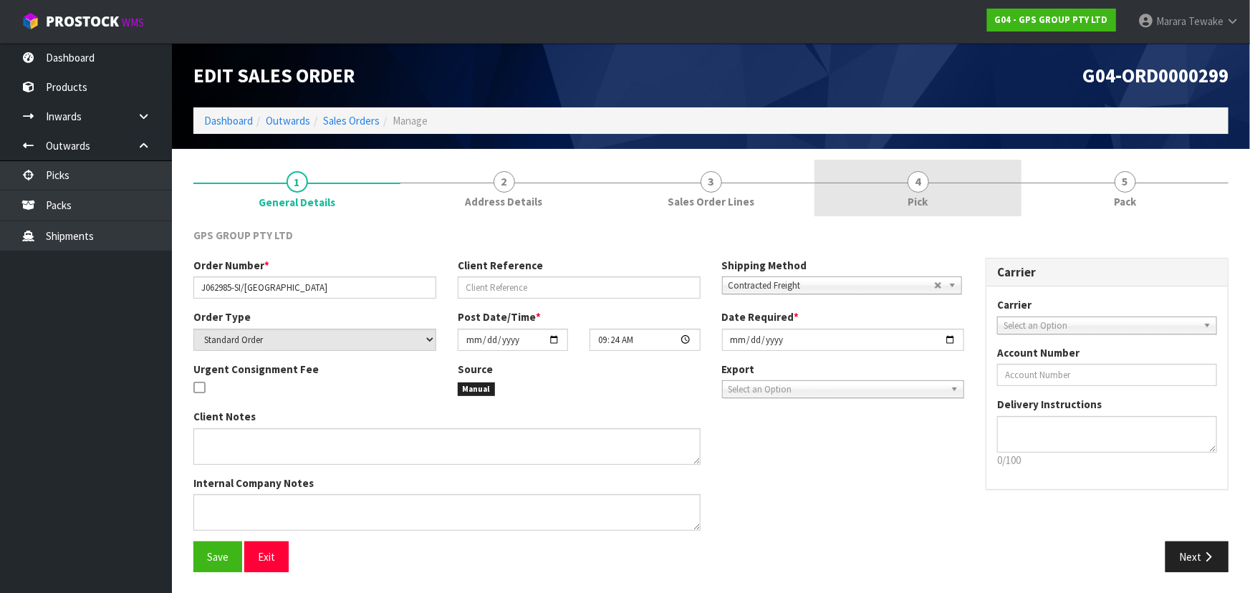
click at [967, 183] on div at bounding box center [917, 183] width 207 height 1
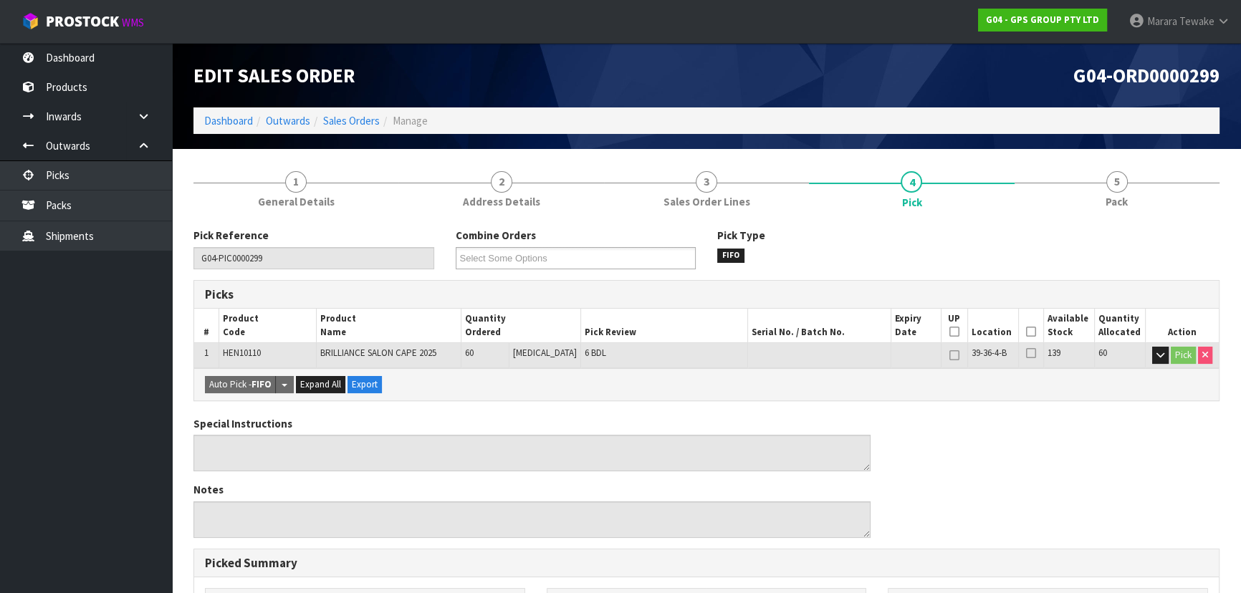
click at [1026, 332] on icon at bounding box center [1031, 332] width 10 height 1
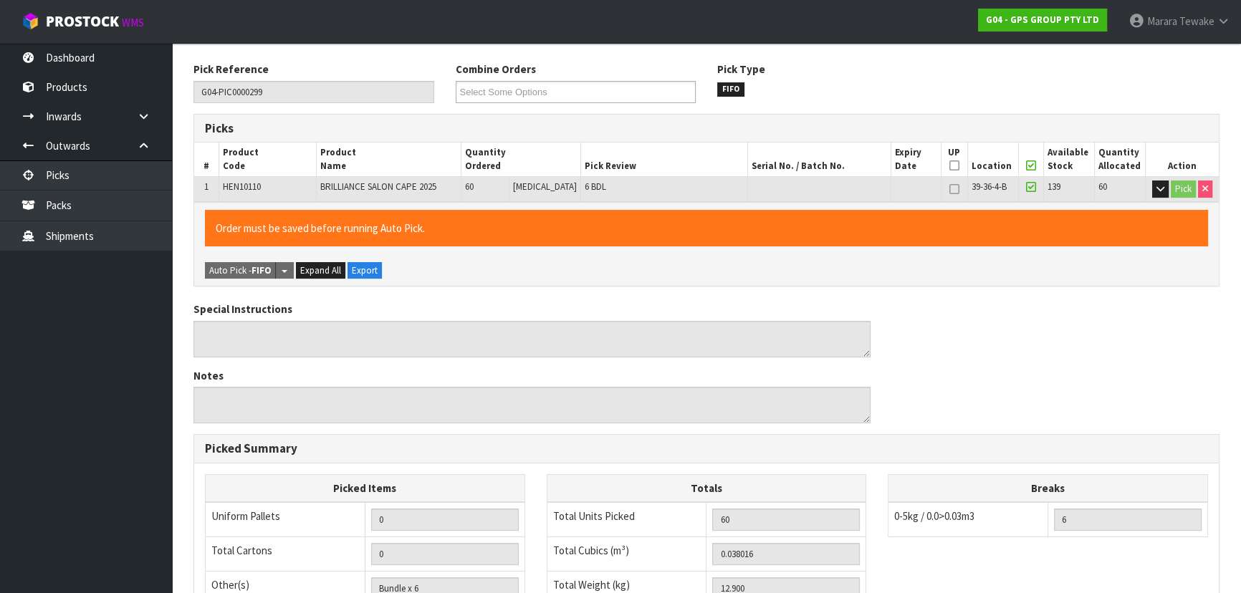
scroll to position [400, 0]
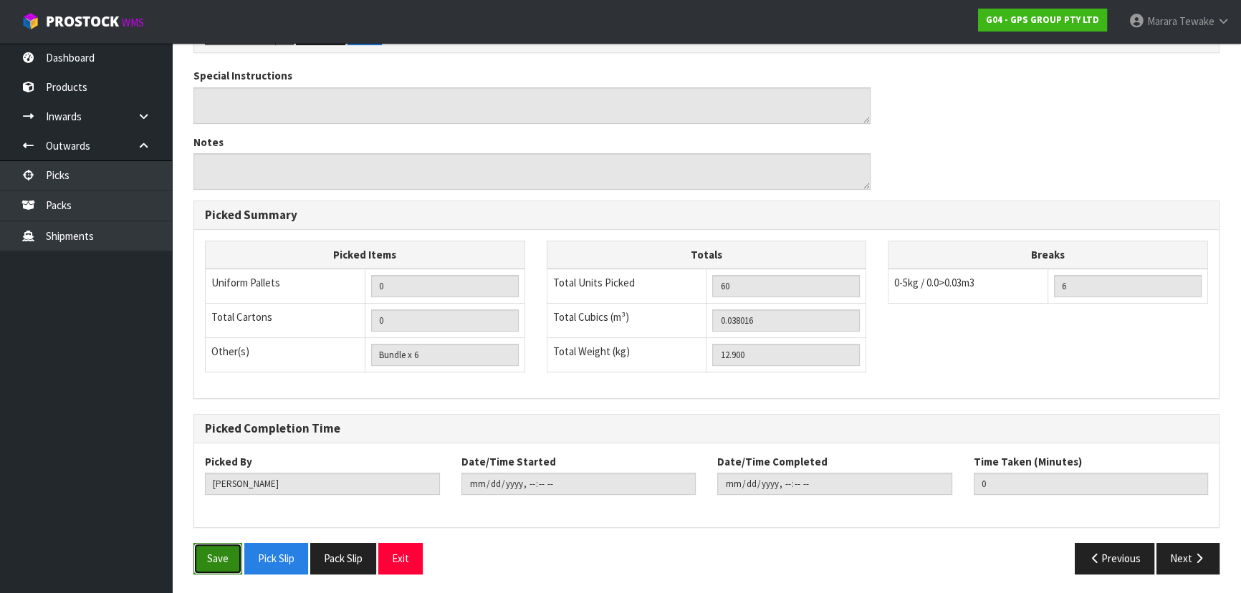
click at [236, 557] on button "Save" at bounding box center [217, 558] width 49 height 31
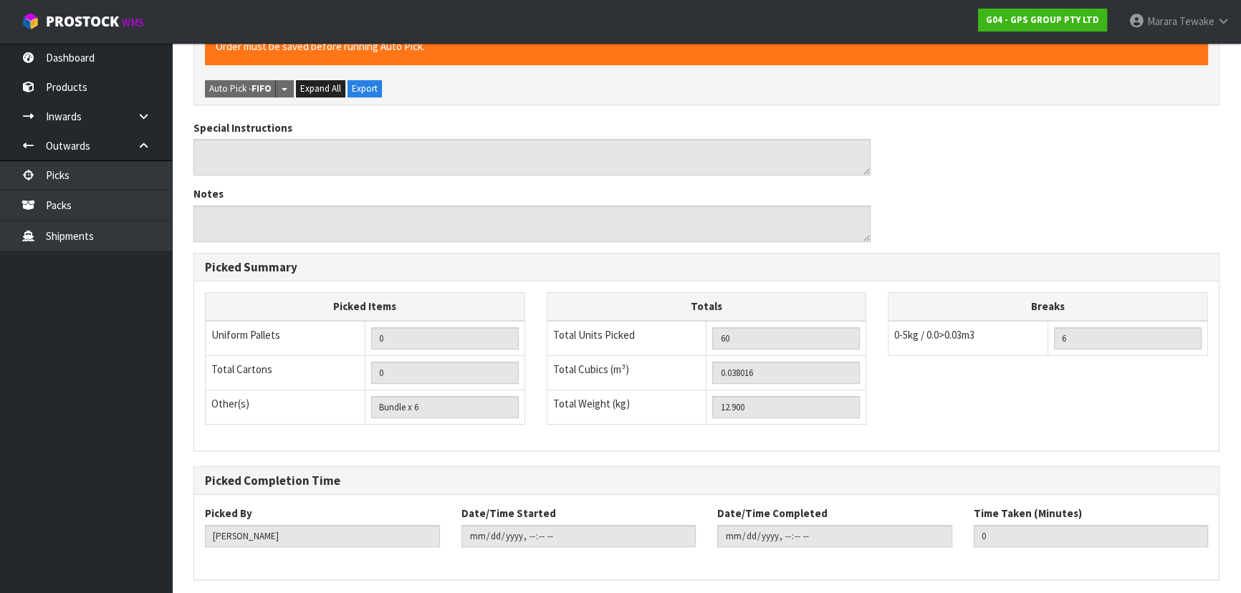
scroll to position [0, 0]
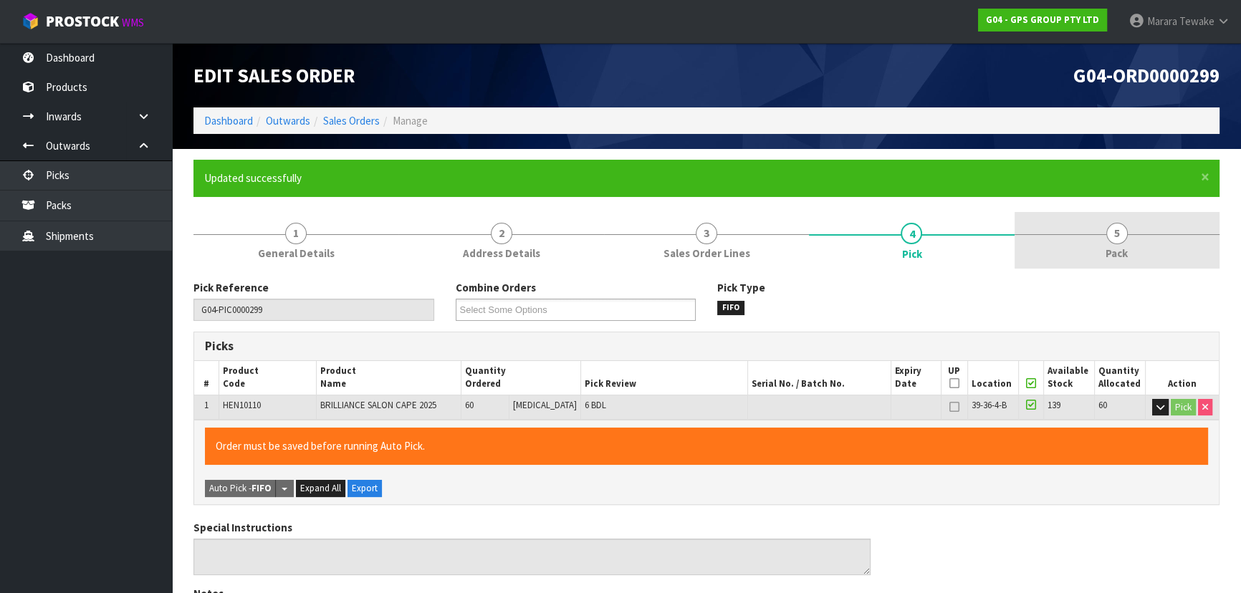
type input "[PERSON_NAME]"
type input "[DATE]T16:56:27"
click at [1092, 247] on link "5 Pack" at bounding box center [1116, 240] width 205 height 57
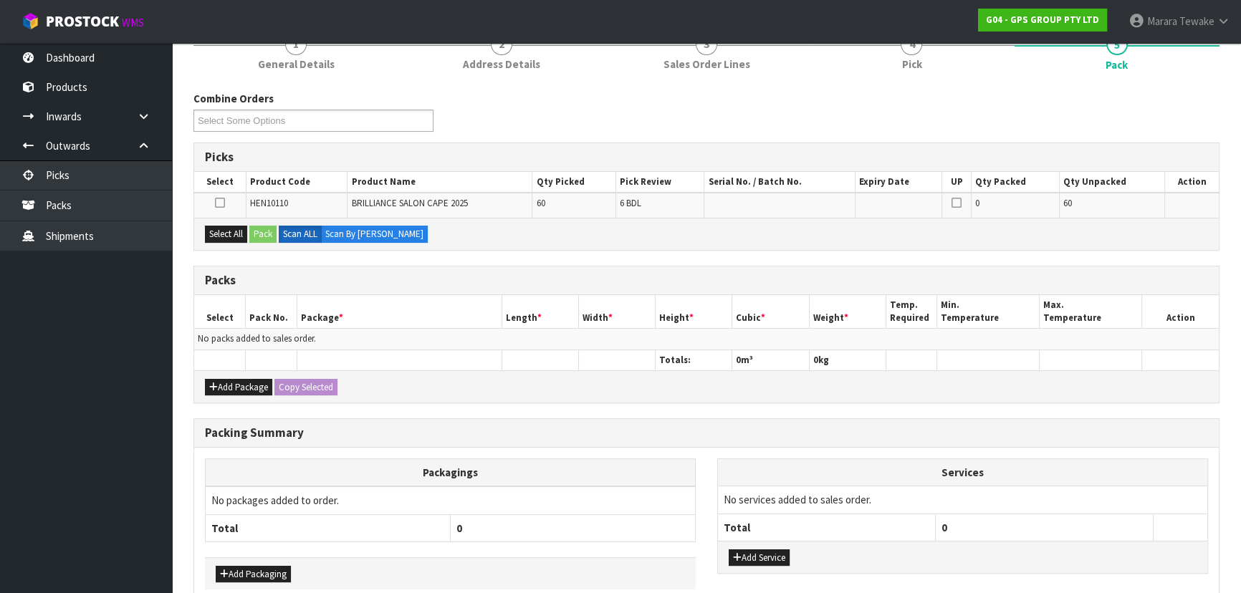
scroll to position [195, 0]
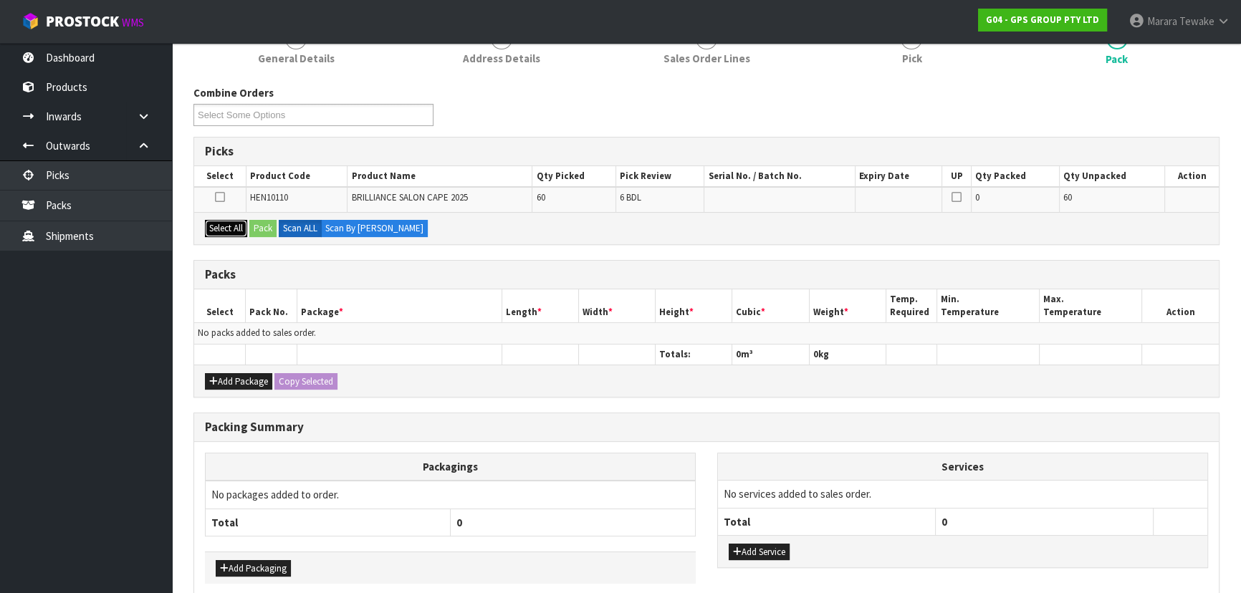
click at [244, 235] on button "Select All" at bounding box center [226, 228] width 42 height 17
click at [260, 231] on button "Pack" at bounding box center [262, 228] width 27 height 17
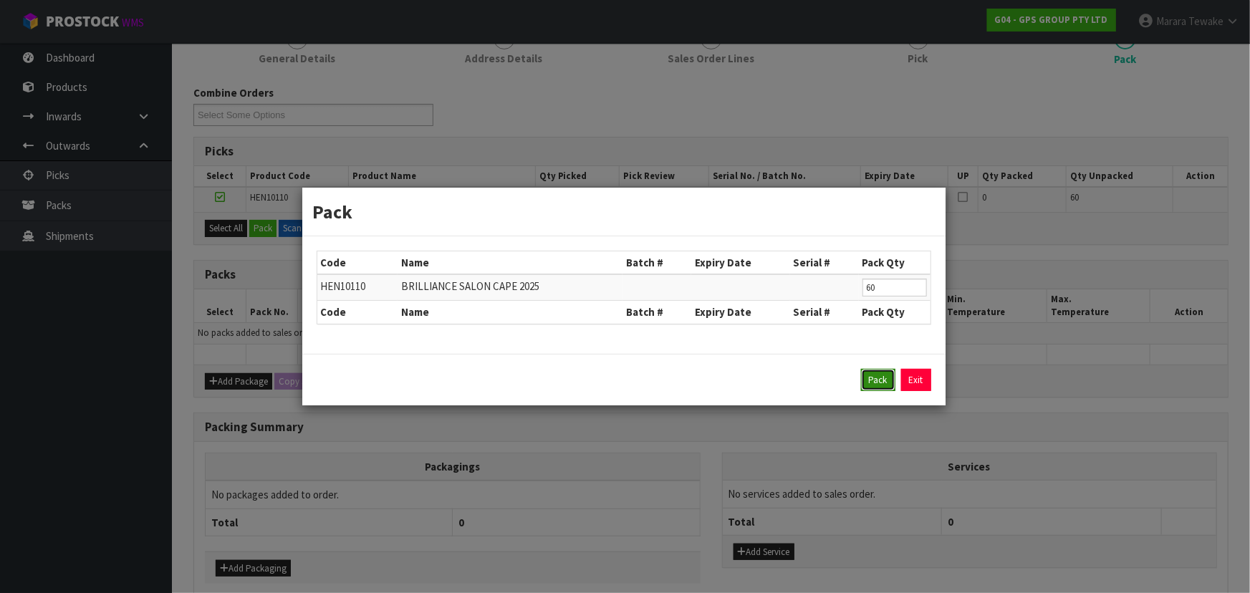
click at [870, 383] on button "Pack" at bounding box center [878, 380] width 34 height 23
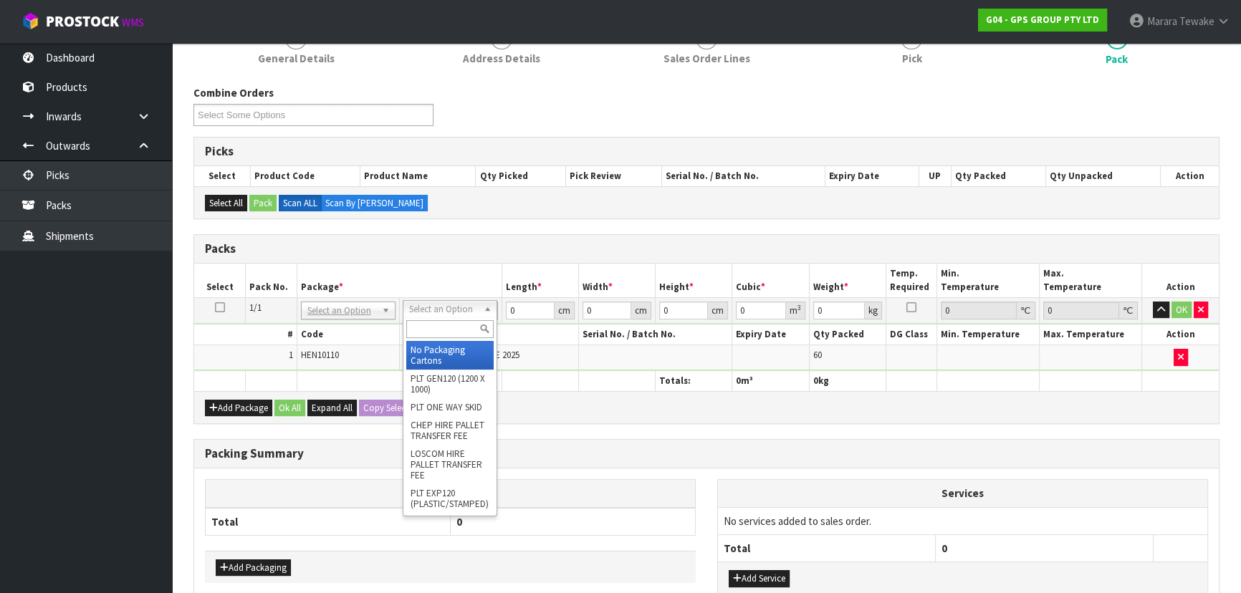
click at [440, 330] on input "text" at bounding box center [449, 329] width 87 height 18
type input "CTN5"
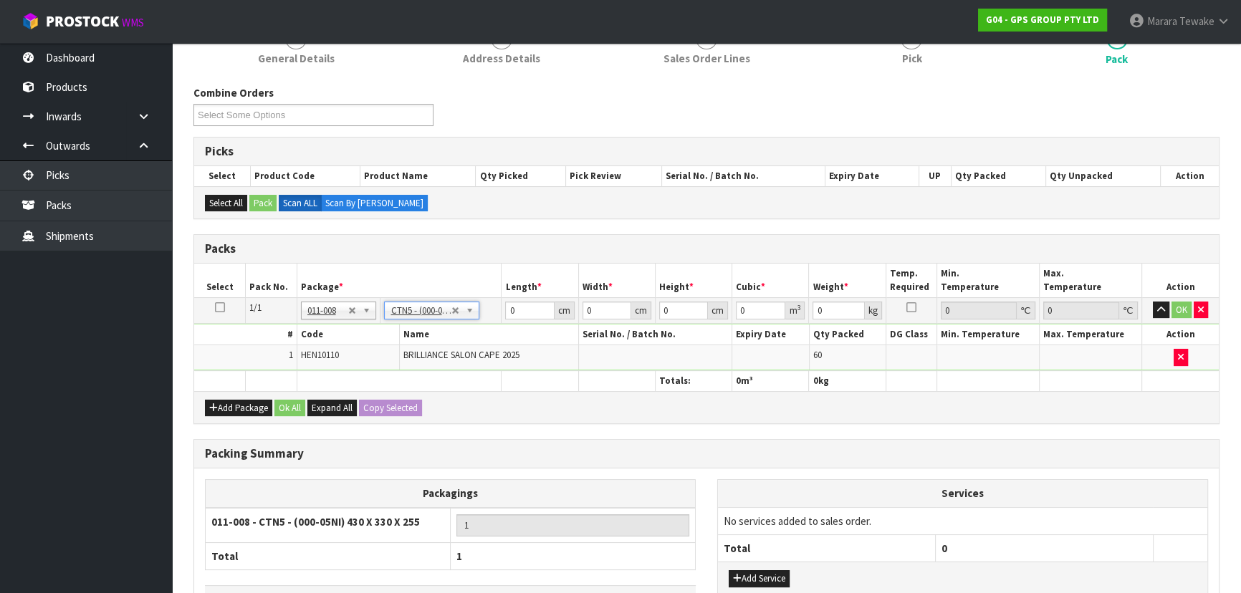
type input "43"
type input "33"
type input "25.5"
type input "0.036185"
type input "13.1"
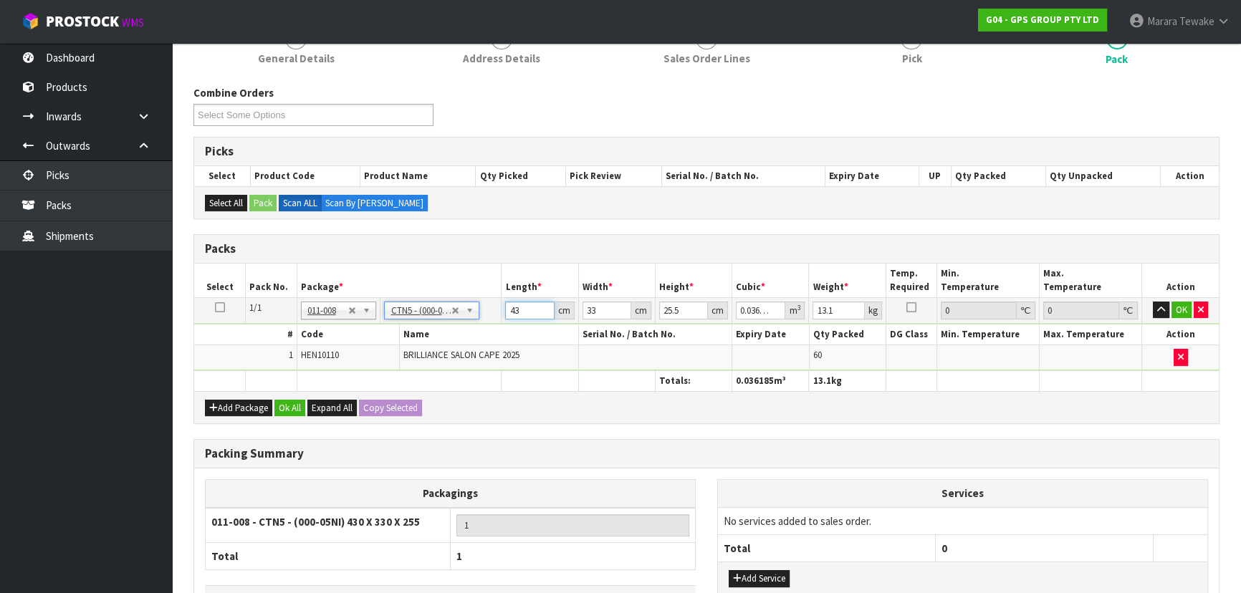
drag, startPoint x: 525, startPoint y: 307, endPoint x: 562, endPoint y: 203, distance: 110.1
click at [498, 297] on tr "1/1 NONE 007-001 007-002 007-004 007-009 007-013 007-014 007-015 007-017 007-01…" at bounding box center [706, 310] width 1024 height 26
type input "4"
type input "0.003366"
type input "46"
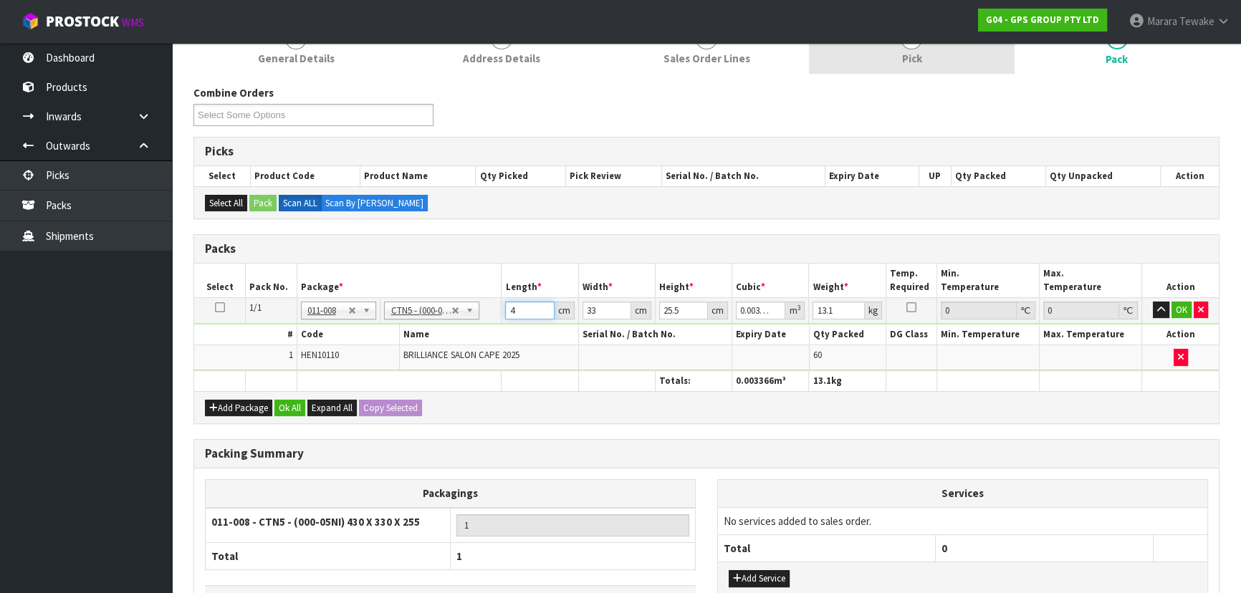
type input "0.038709"
type input "46"
type input "3"
type input "0.003519"
type input "34"
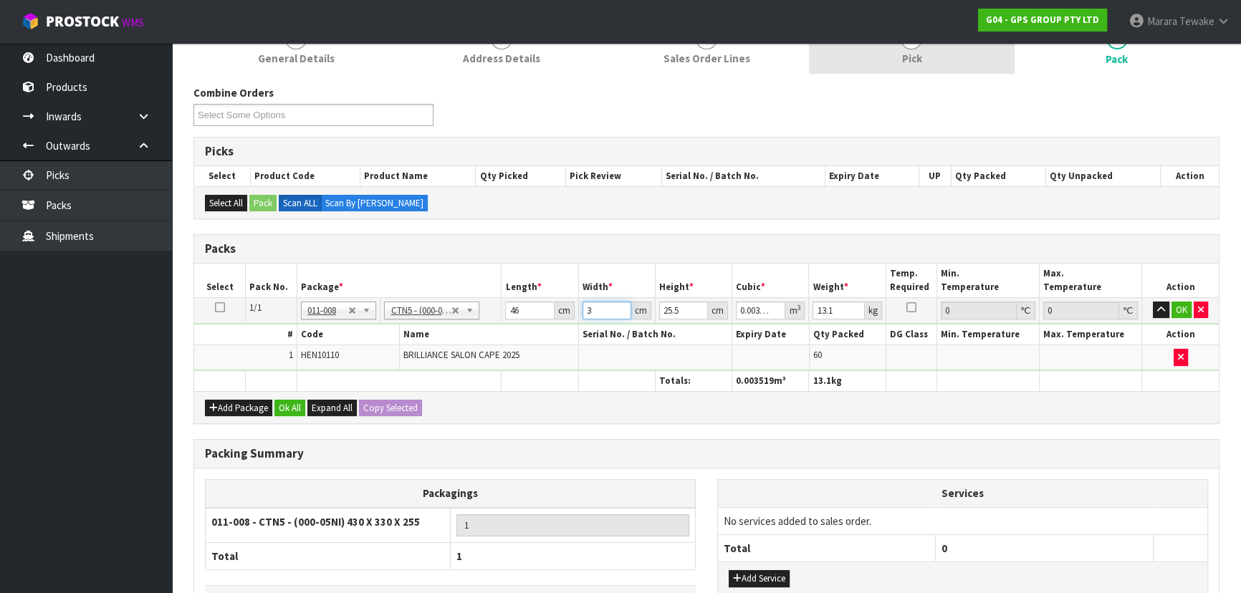
type input "0.039882"
type input "34"
type input "2"
type input "0.003128"
type input "27"
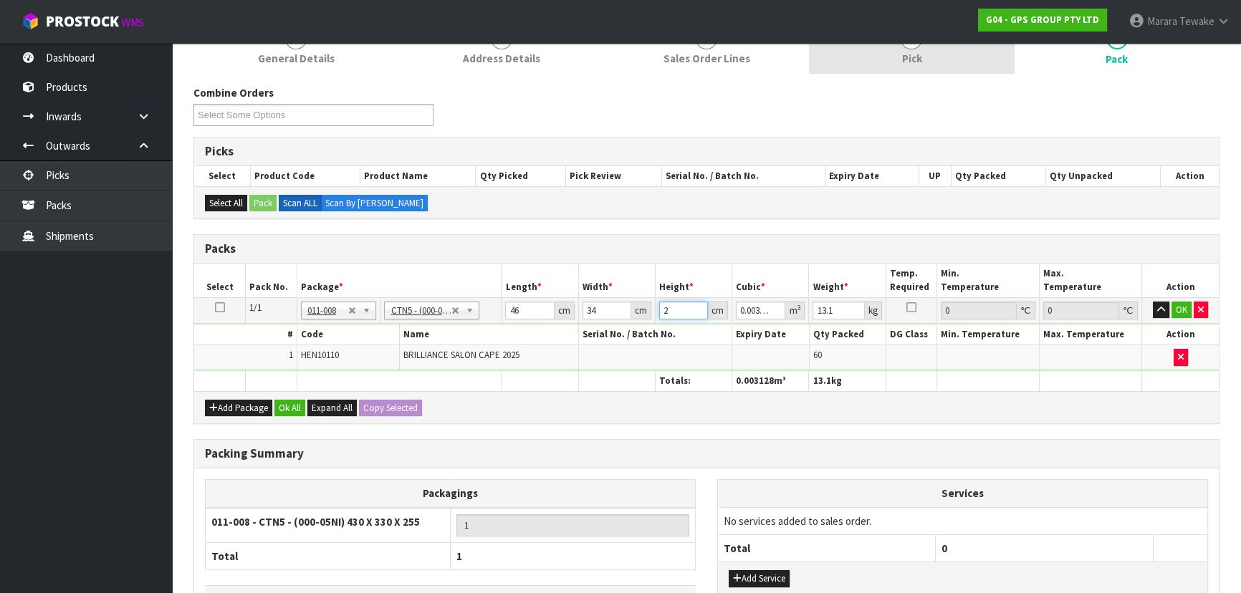
type input "0.042228"
type input "27"
type input "14"
click at [1153, 302] on button "button" at bounding box center [1161, 310] width 16 height 17
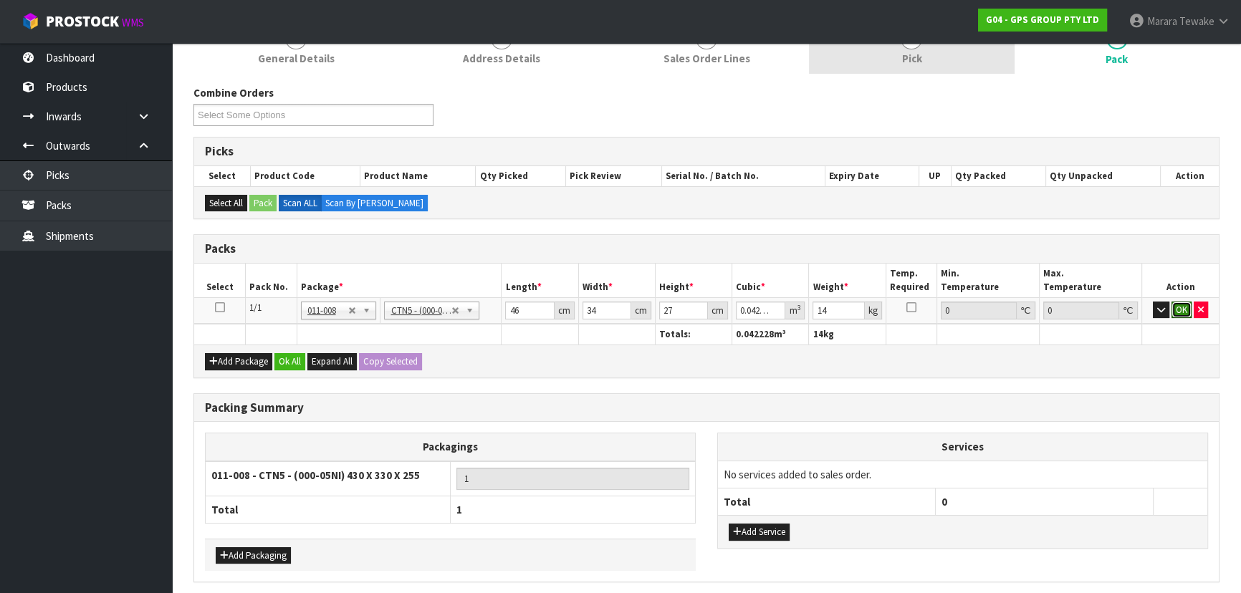
click button "OK" at bounding box center [1181, 310] width 20 height 17
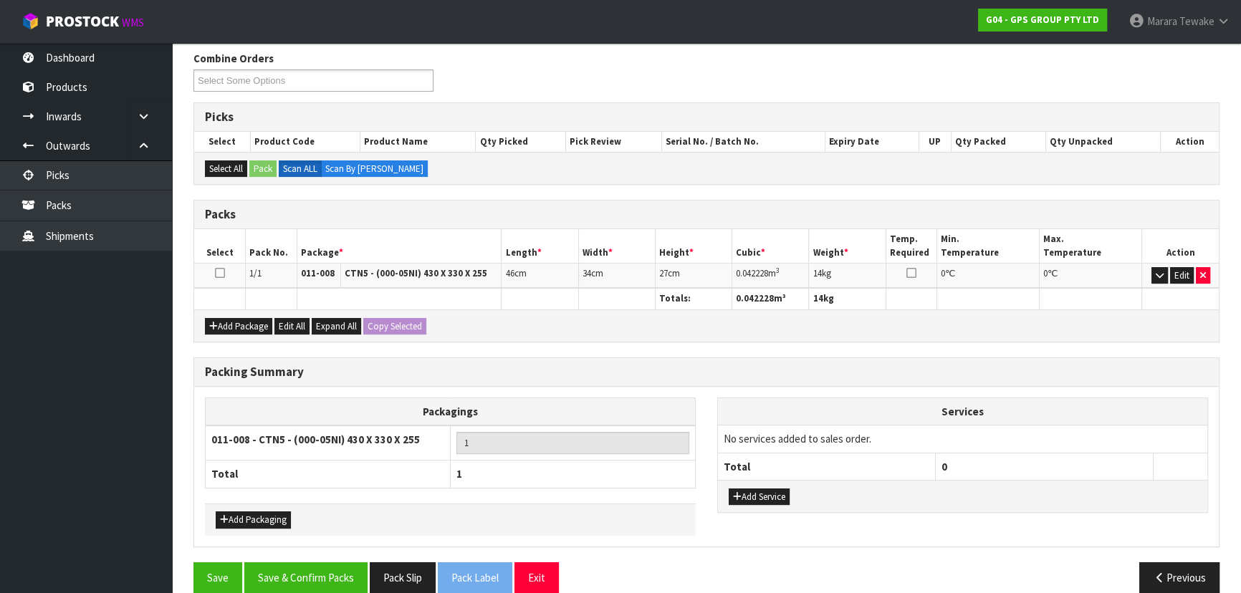
scroll to position [247, 0]
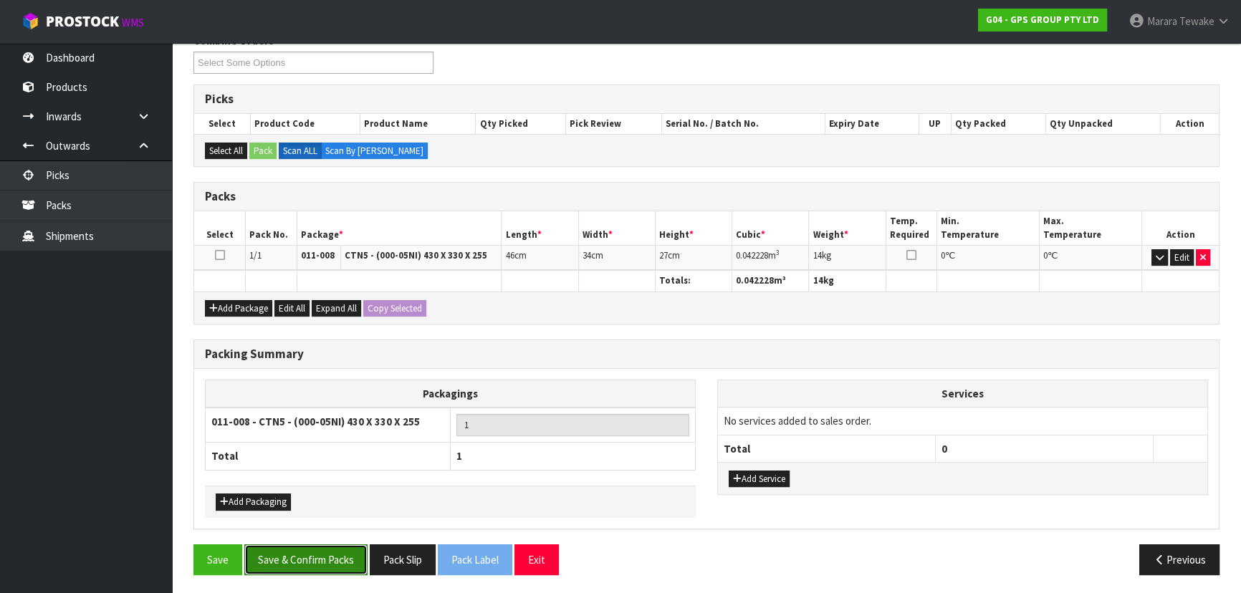
click at [314, 566] on button "Save & Confirm Packs" at bounding box center [305, 559] width 123 height 31
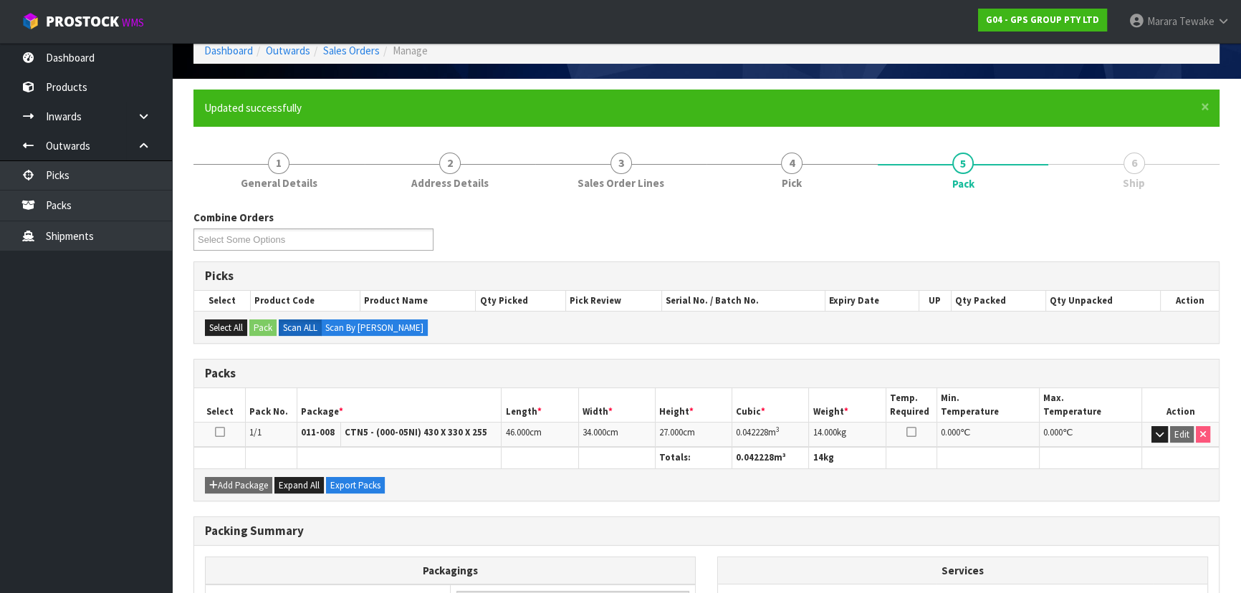
scroll to position [215, 0]
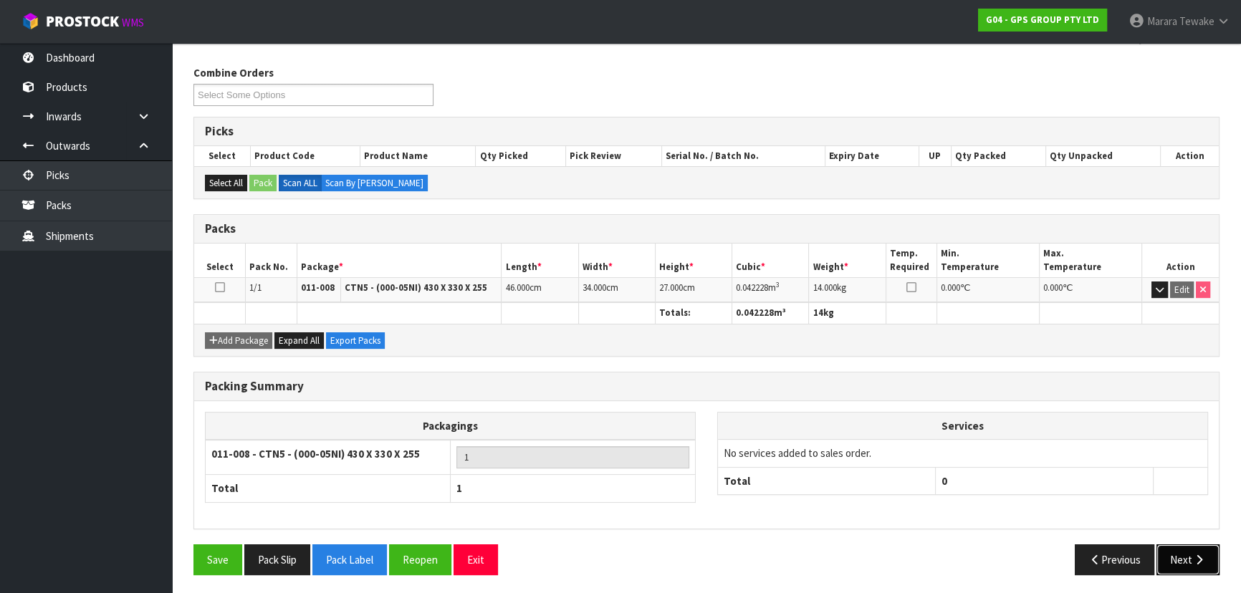
click at [1166, 553] on button "Next" at bounding box center [1187, 559] width 63 height 31
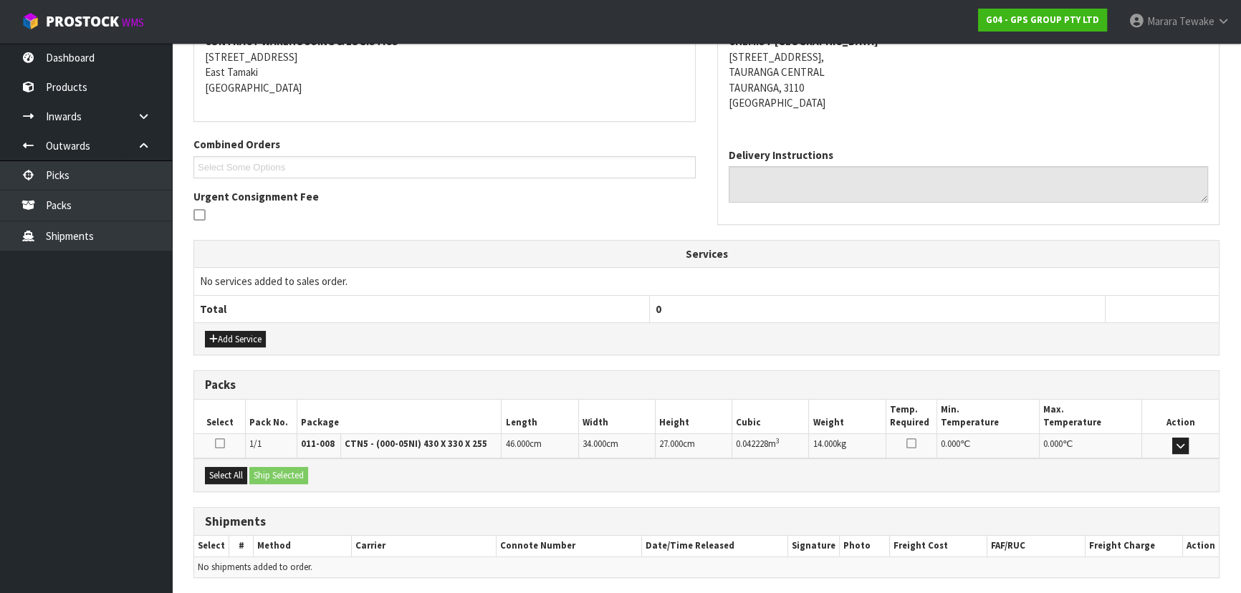
scroll to position [335, 0]
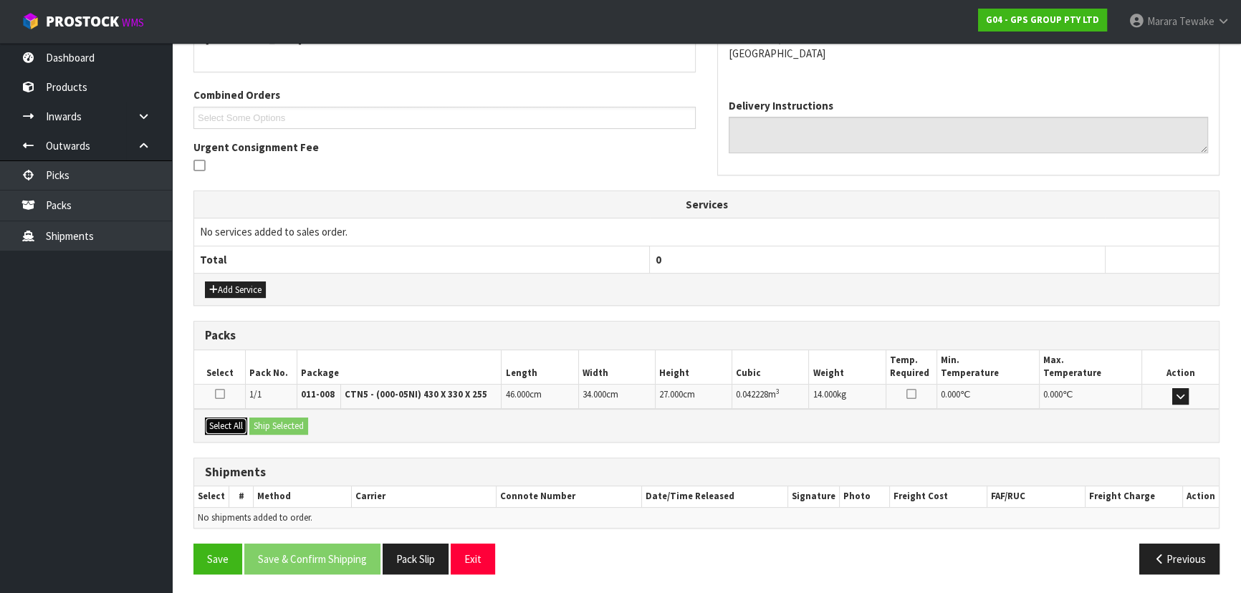
drag, startPoint x: 231, startPoint y: 422, endPoint x: 254, endPoint y: 426, distance: 23.3
click at [233, 422] on button "Select All" at bounding box center [226, 426] width 42 height 17
drag, startPoint x: 254, startPoint y: 426, endPoint x: 262, endPoint y: 426, distance: 7.9
click at [261, 426] on button "Ship Selected" at bounding box center [278, 426] width 59 height 17
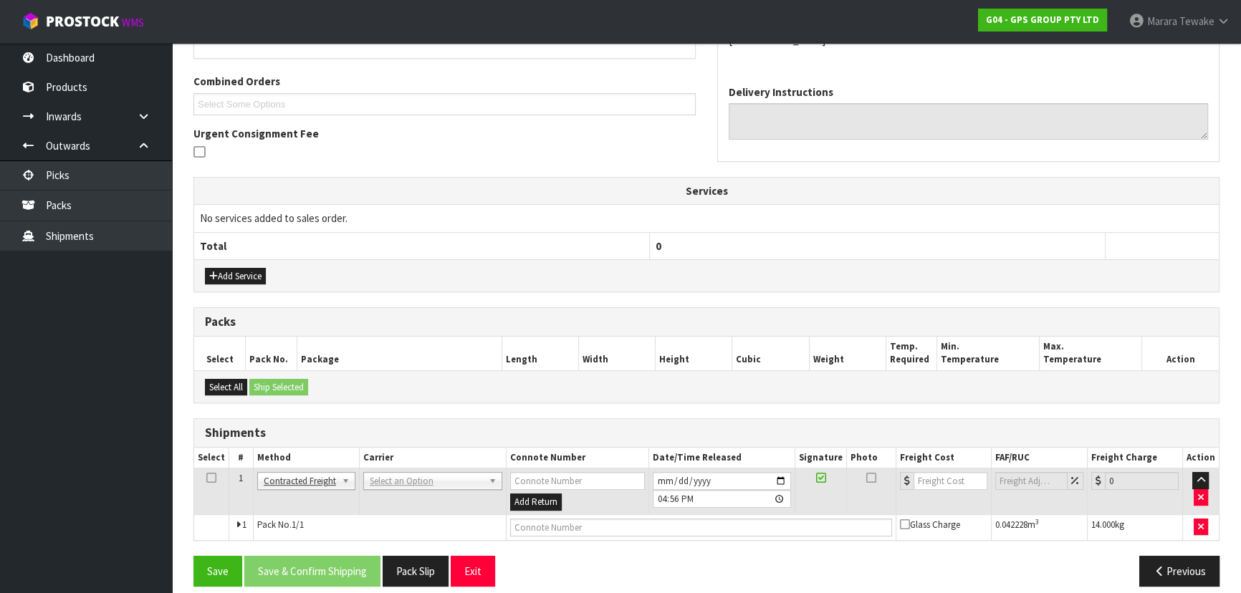
scroll to position [361, 0]
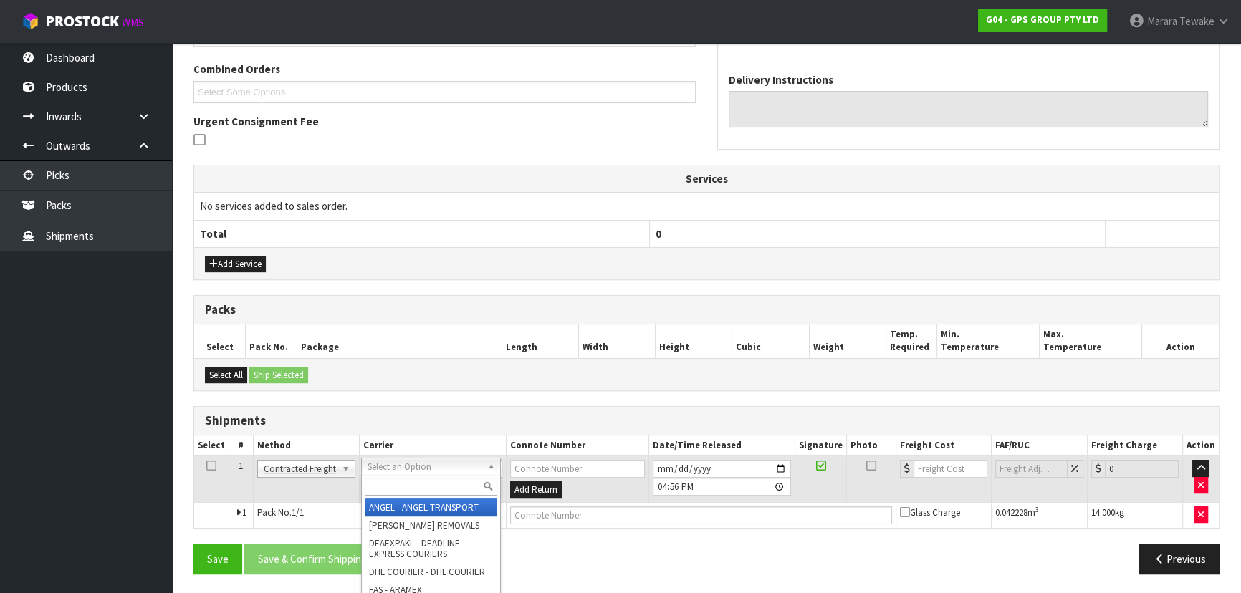
click at [395, 483] on input "text" at bounding box center [431, 487] width 133 height 18
type input "NZP"
drag, startPoint x: 405, startPoint y: 509, endPoint x: 390, endPoint y: 523, distance: 19.8
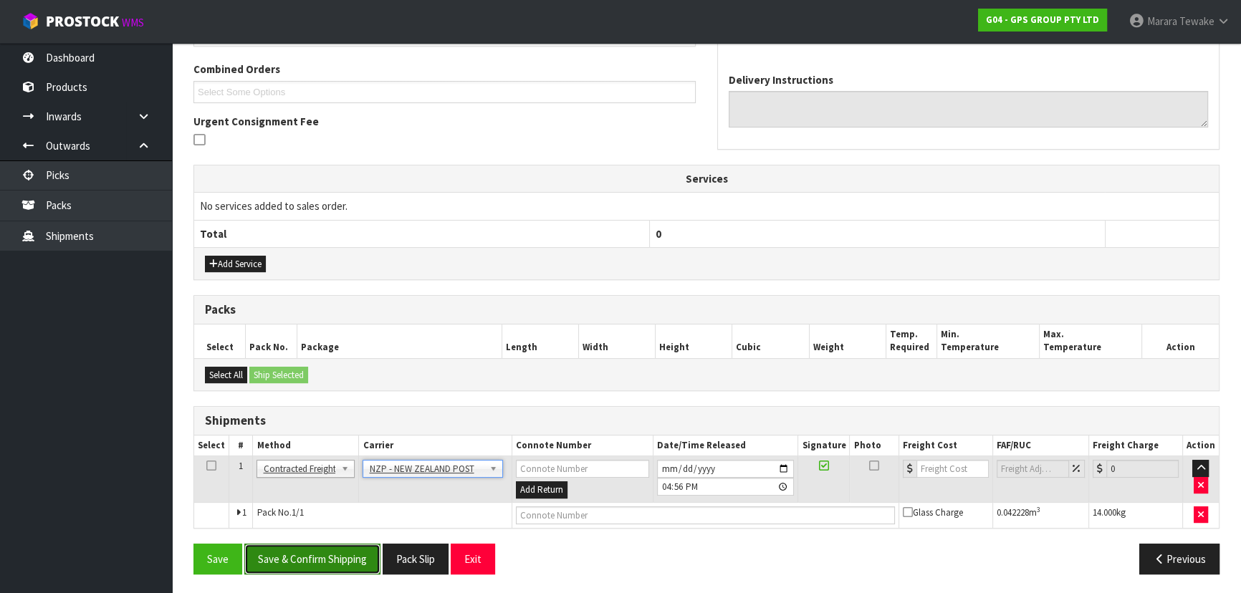
click at [364, 544] on button "Save & Confirm Shipping" at bounding box center [312, 559] width 136 height 31
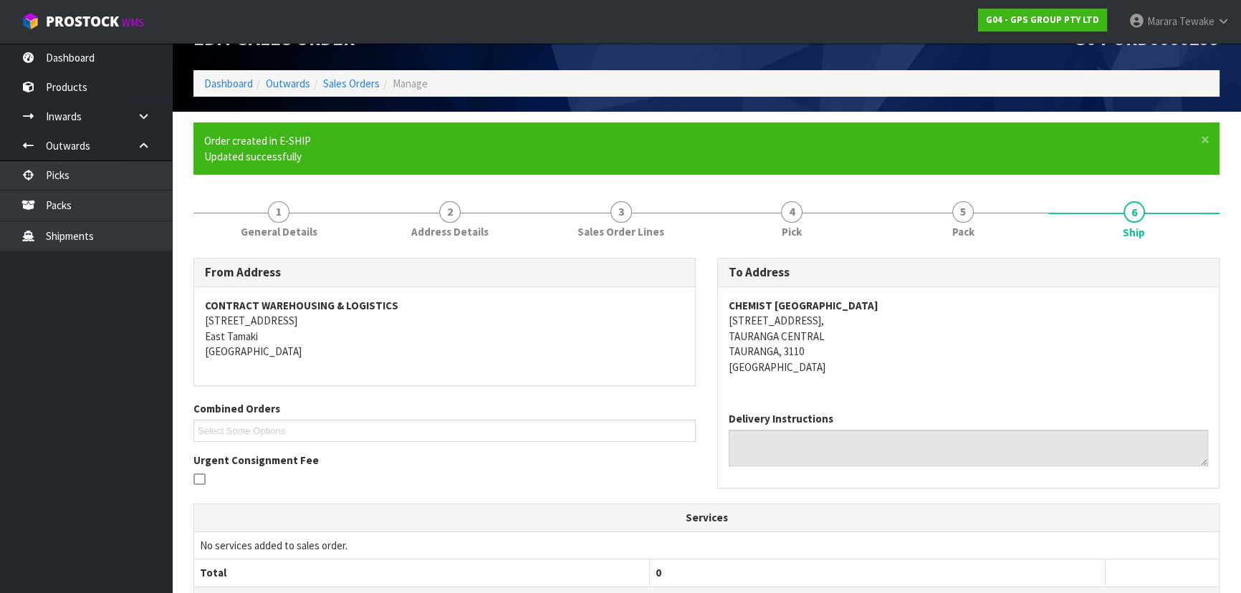
scroll to position [341, 0]
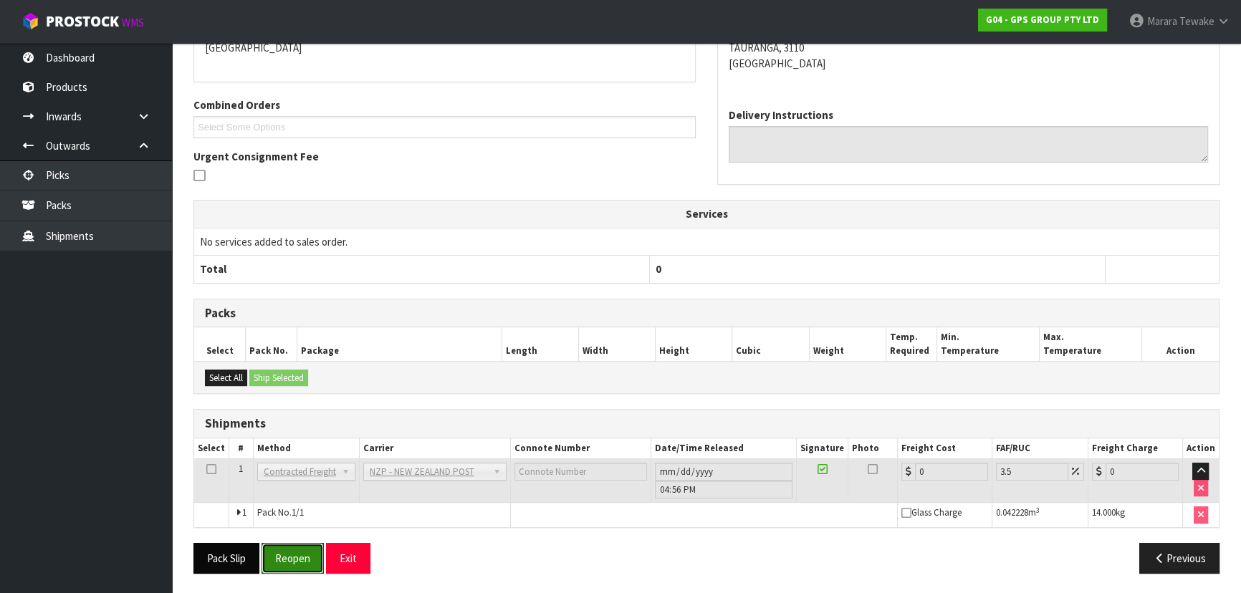
drag, startPoint x: 304, startPoint y: 553, endPoint x: 231, endPoint y: 552, distance: 72.4
click at [295, 552] on button "Reopen" at bounding box center [292, 558] width 62 height 31
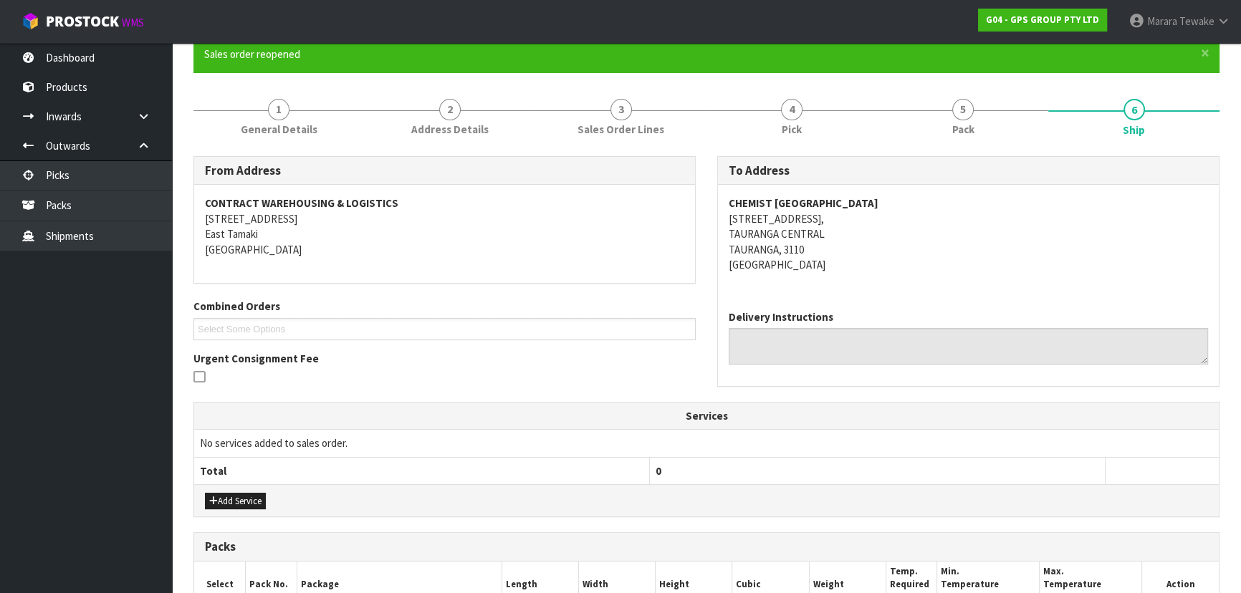
scroll to position [361, 0]
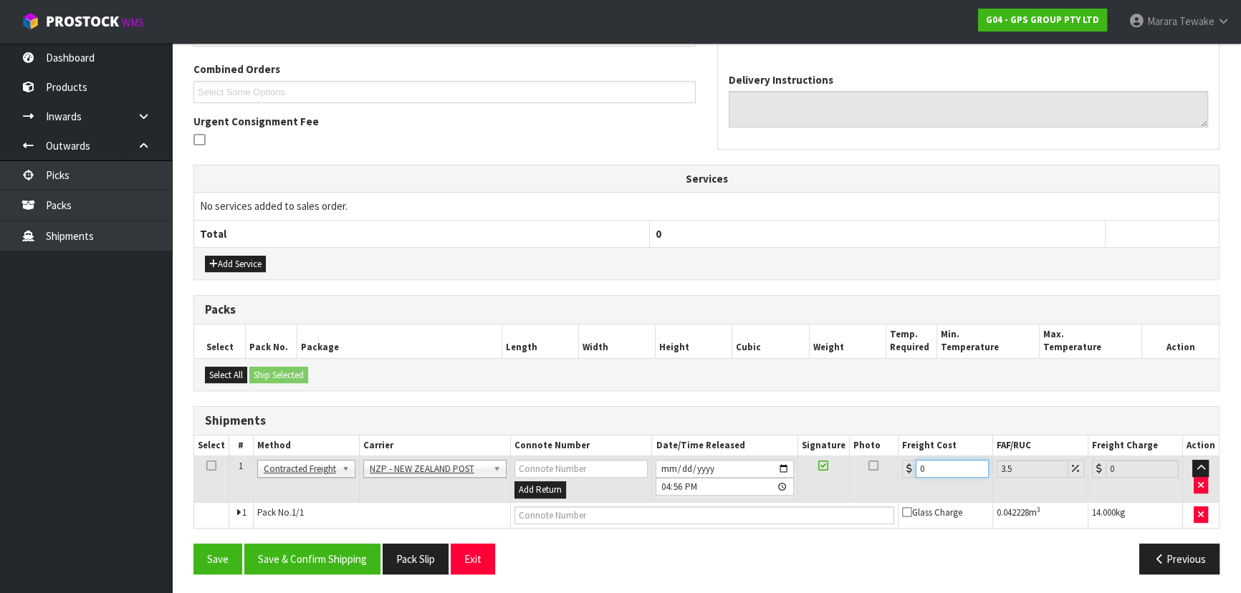
drag, startPoint x: 910, startPoint y: 473, endPoint x: 1053, endPoint y: 285, distance: 235.7
click at [895, 447] on table "Select # Method Carrier Connote Number Date/Time Released Signature Photo Freig…" at bounding box center [706, 482] width 1024 height 92
type input "1"
type input "1.03"
type input "11"
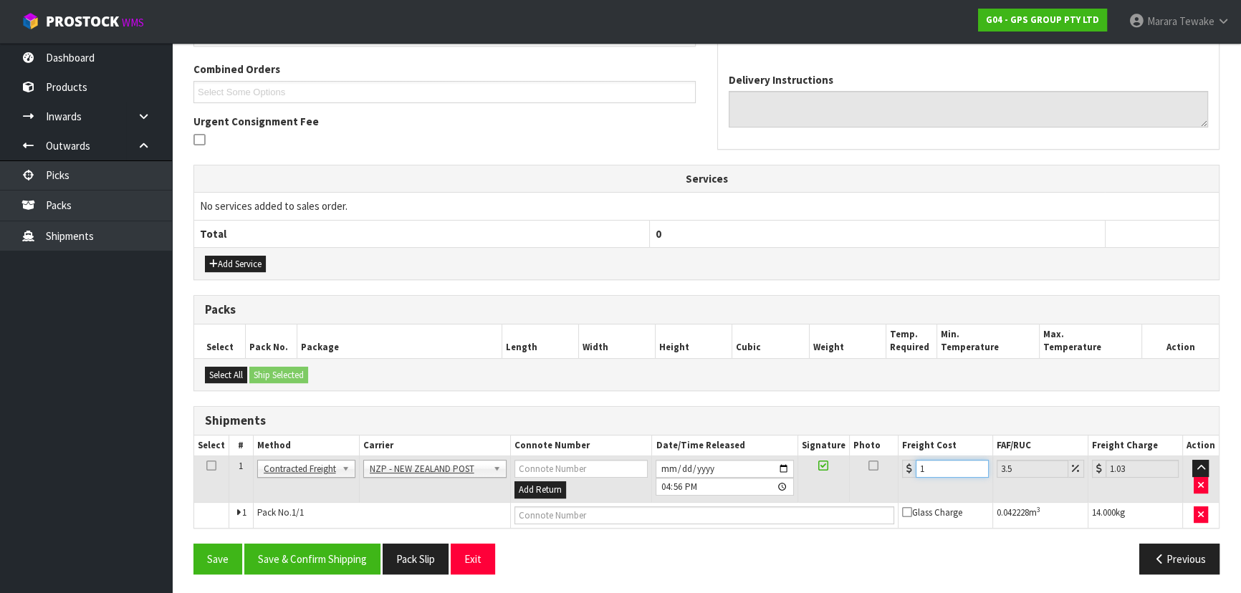
type input "11.38"
type input "11.7"
type input "12.11"
type input "11.70"
click at [360, 544] on button "Save & Confirm Shipping" at bounding box center [312, 559] width 136 height 31
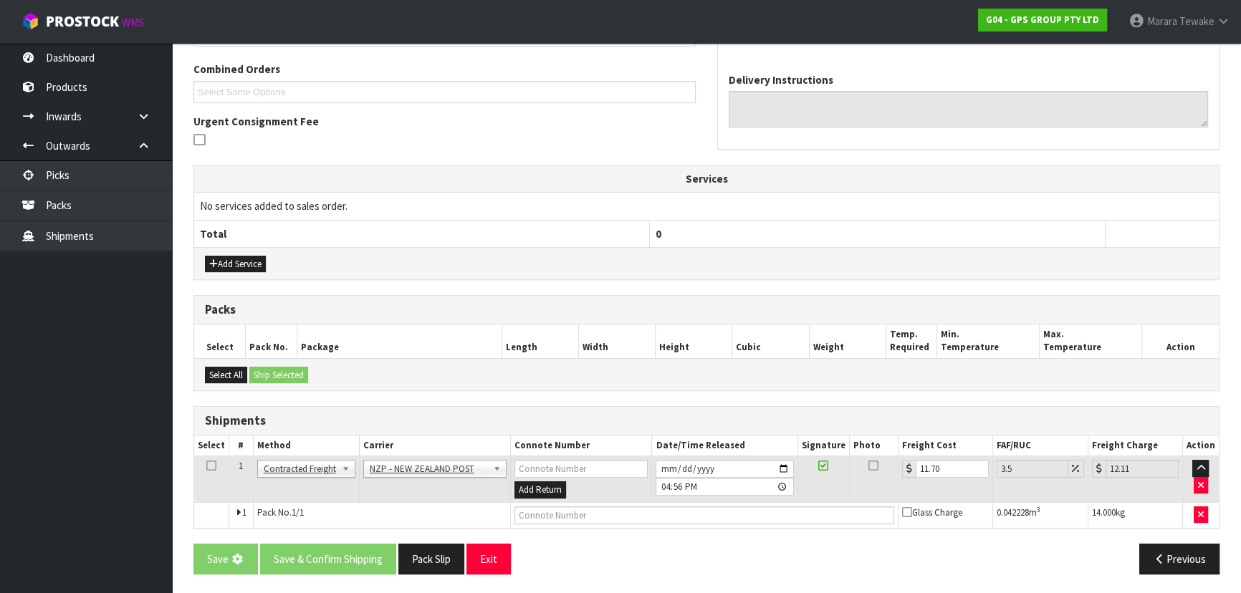
scroll to position [0, 0]
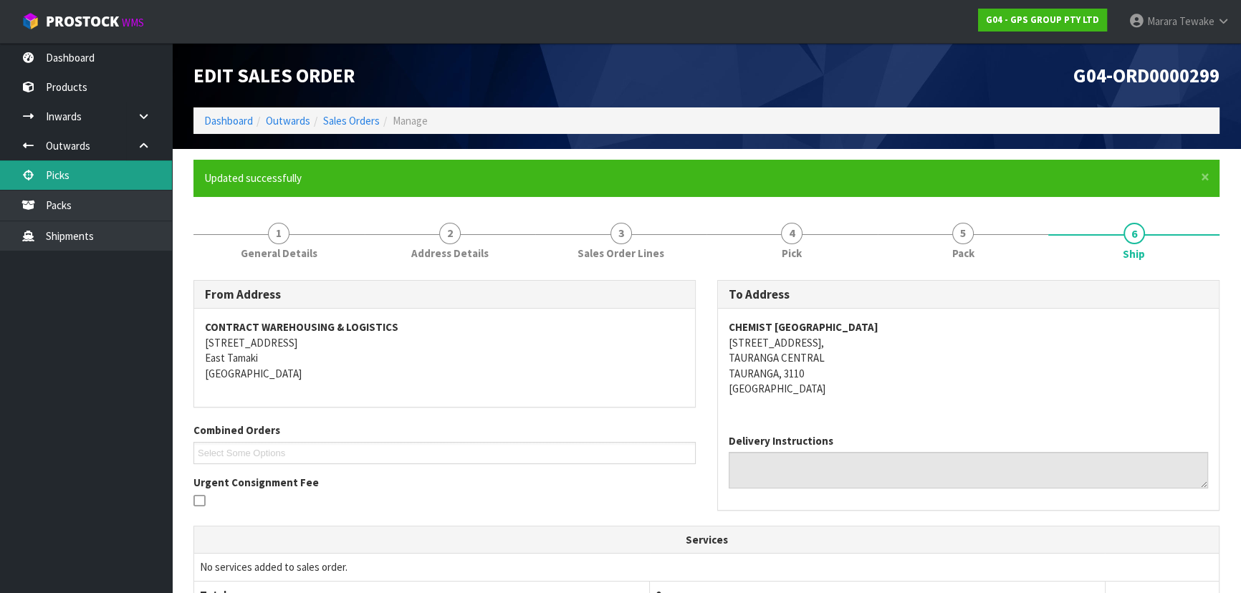
click at [55, 174] on link "Picks" at bounding box center [86, 174] width 172 height 29
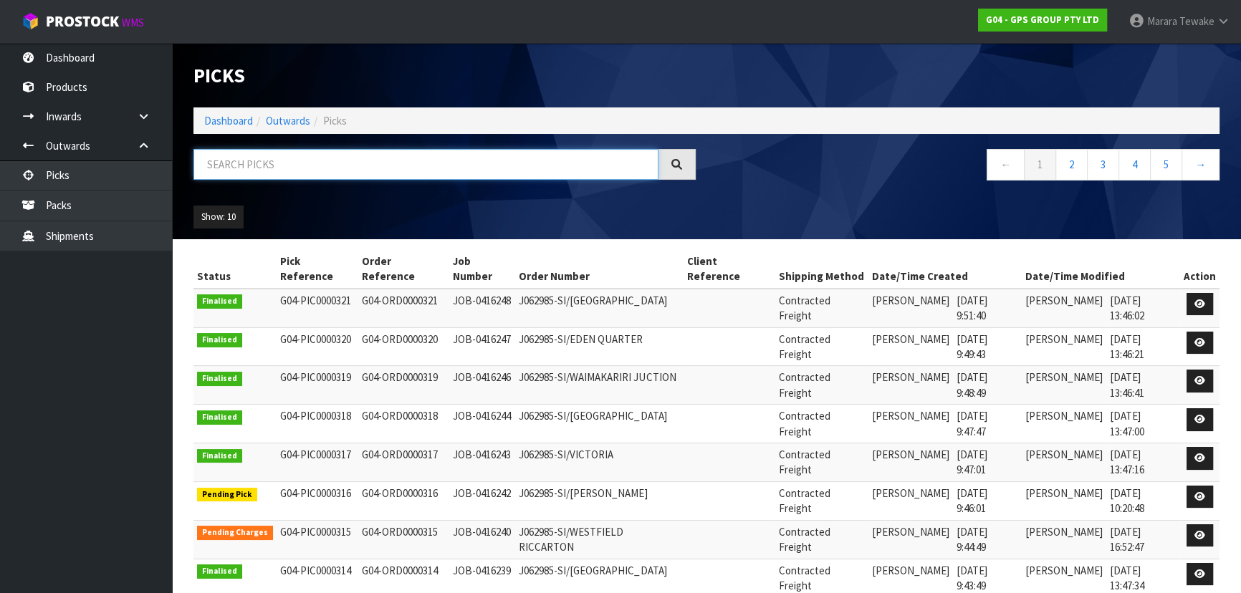
click at [236, 161] on input "text" at bounding box center [425, 164] width 465 height 31
type input "JOB-0415943"
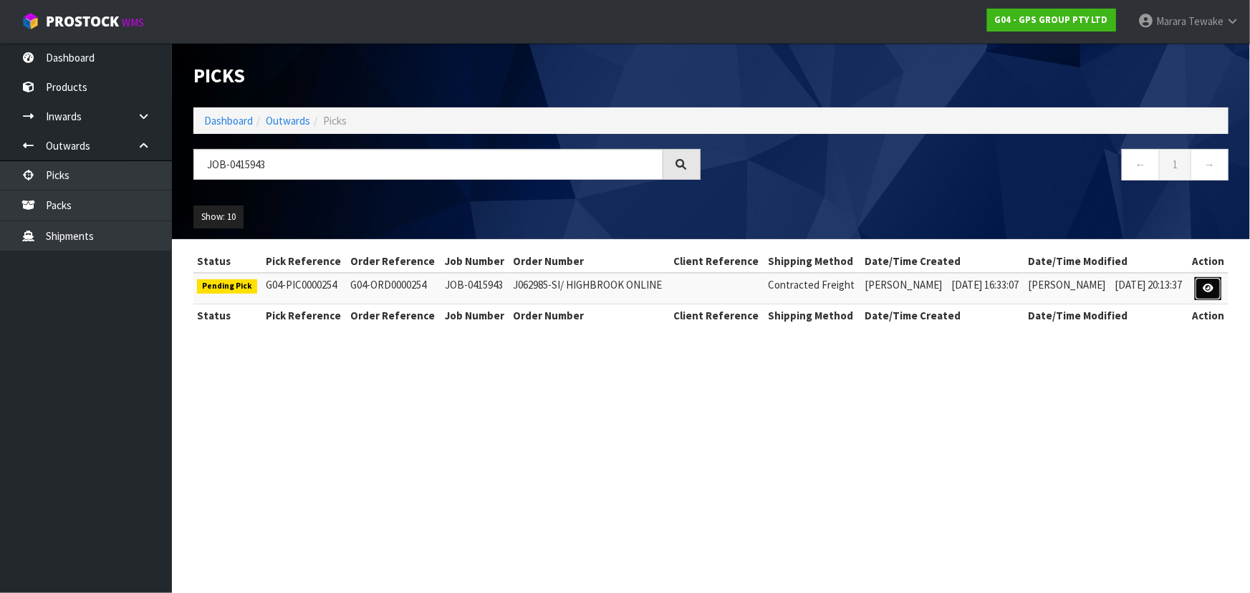
click at [1208, 289] on icon at bounding box center [1208, 288] width 11 height 9
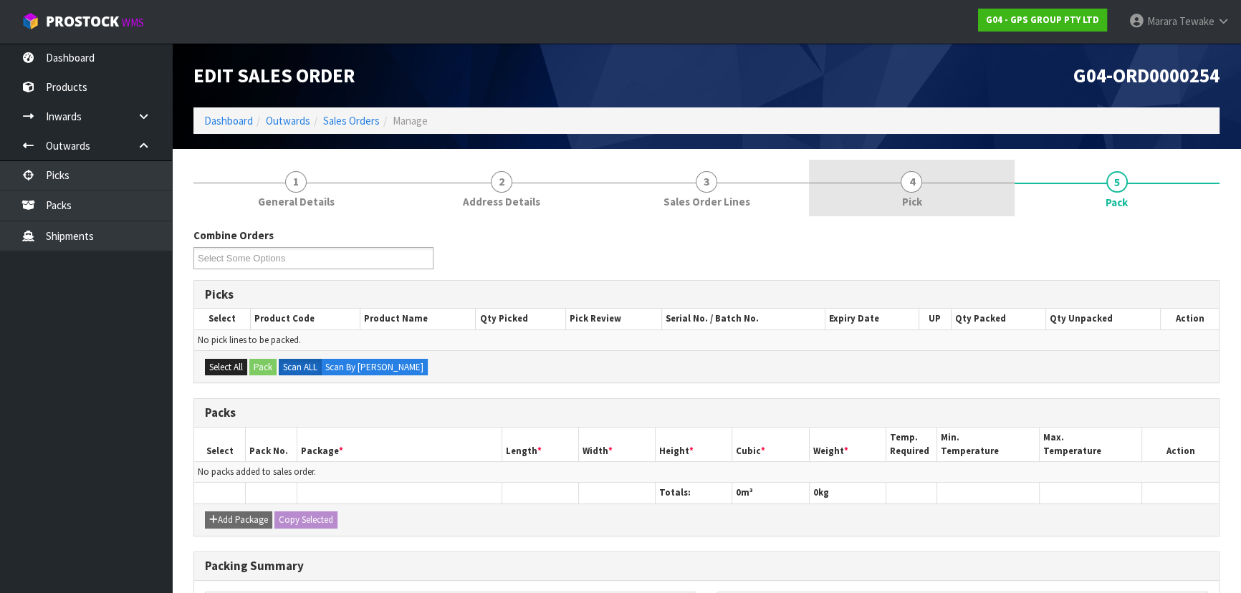
click at [938, 202] on link "4 Pick" at bounding box center [911, 188] width 205 height 57
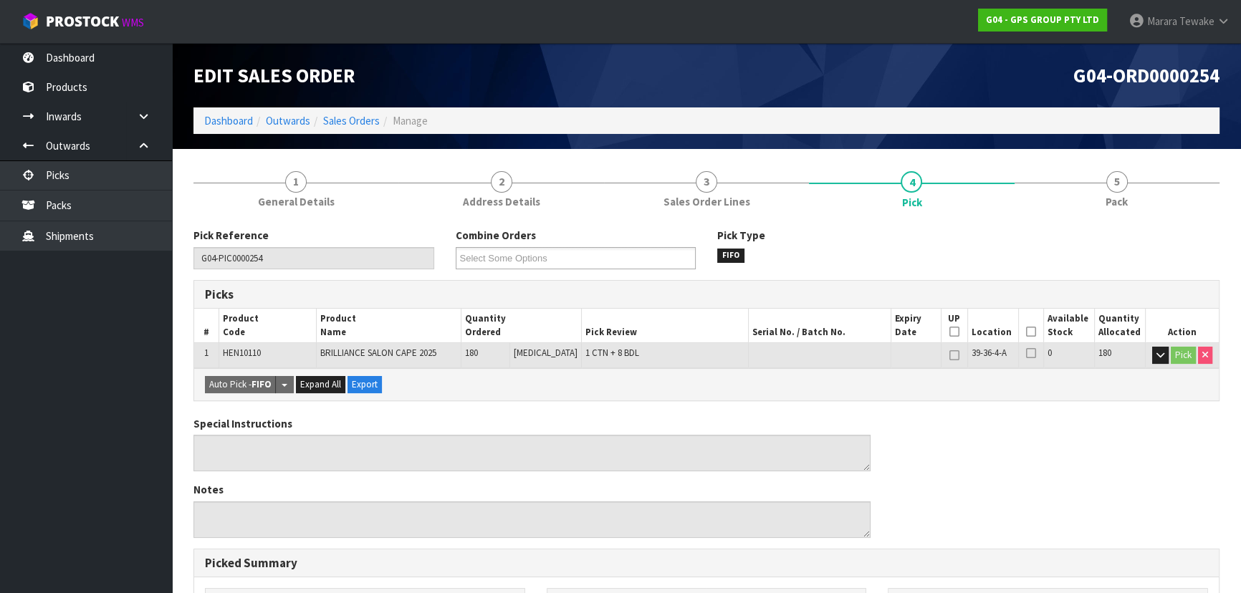
click at [1028, 332] on icon at bounding box center [1031, 332] width 10 height 1
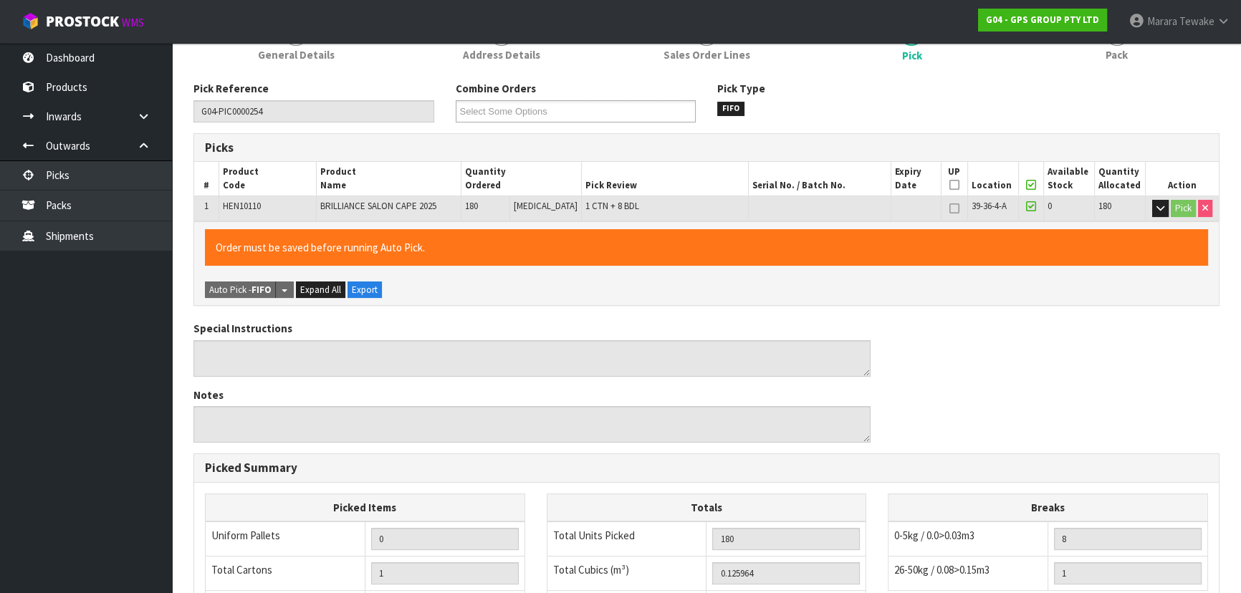
scroll to position [400, 0]
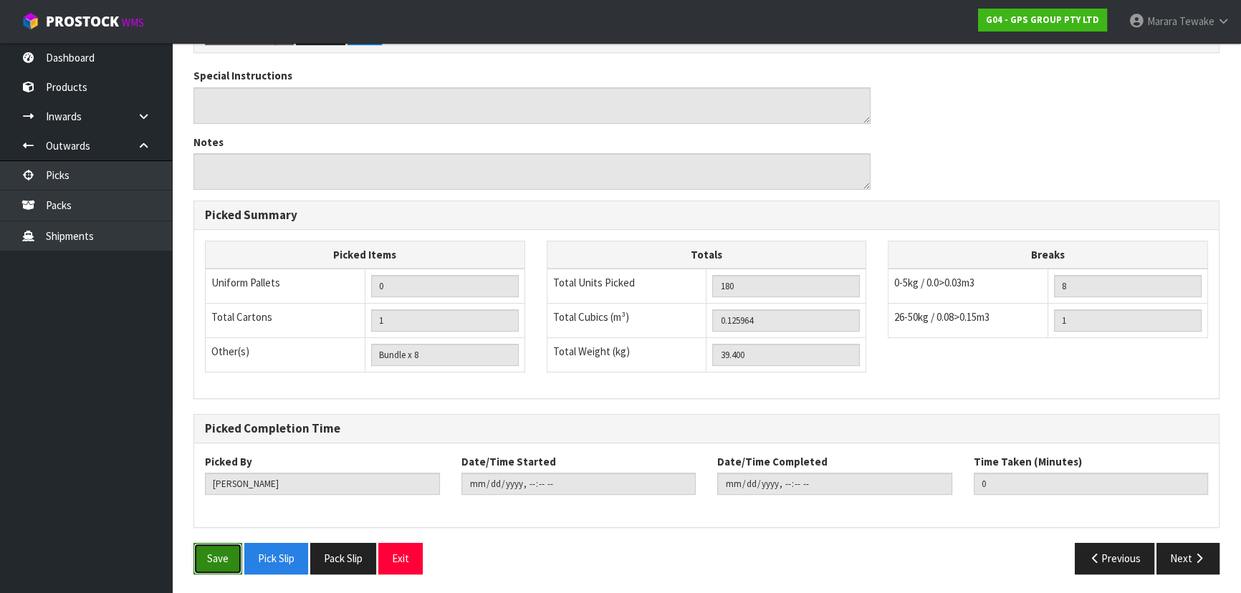
click at [225, 563] on button "Save" at bounding box center [217, 558] width 49 height 31
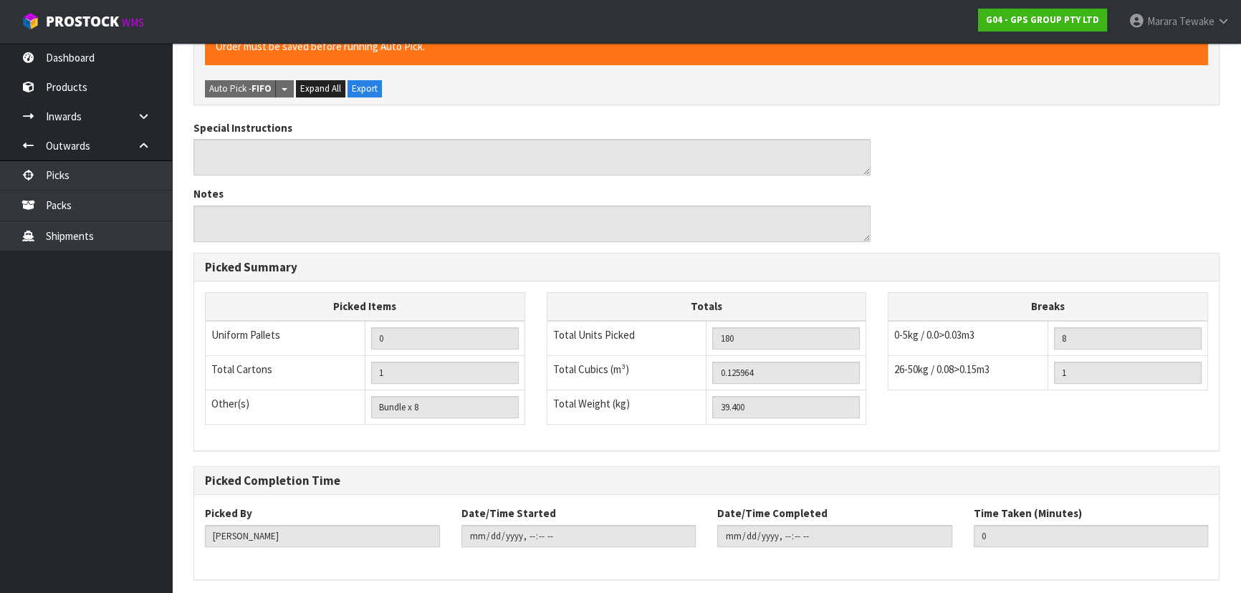
scroll to position [0, 0]
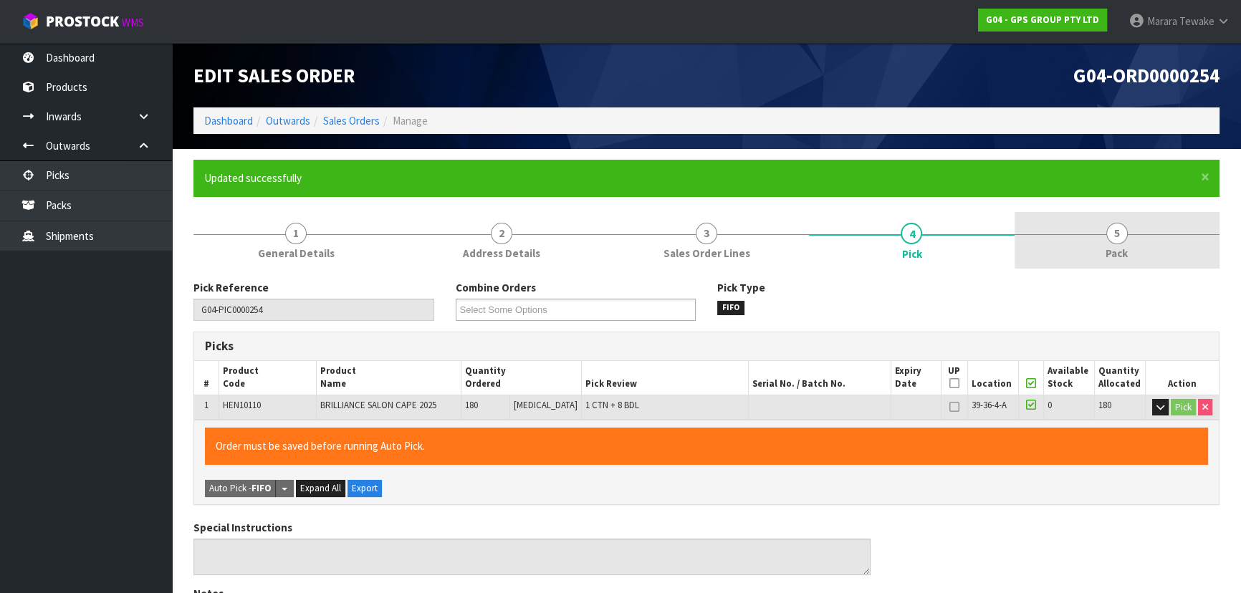
click at [1110, 242] on span "5" at bounding box center [1116, 233] width 21 height 21
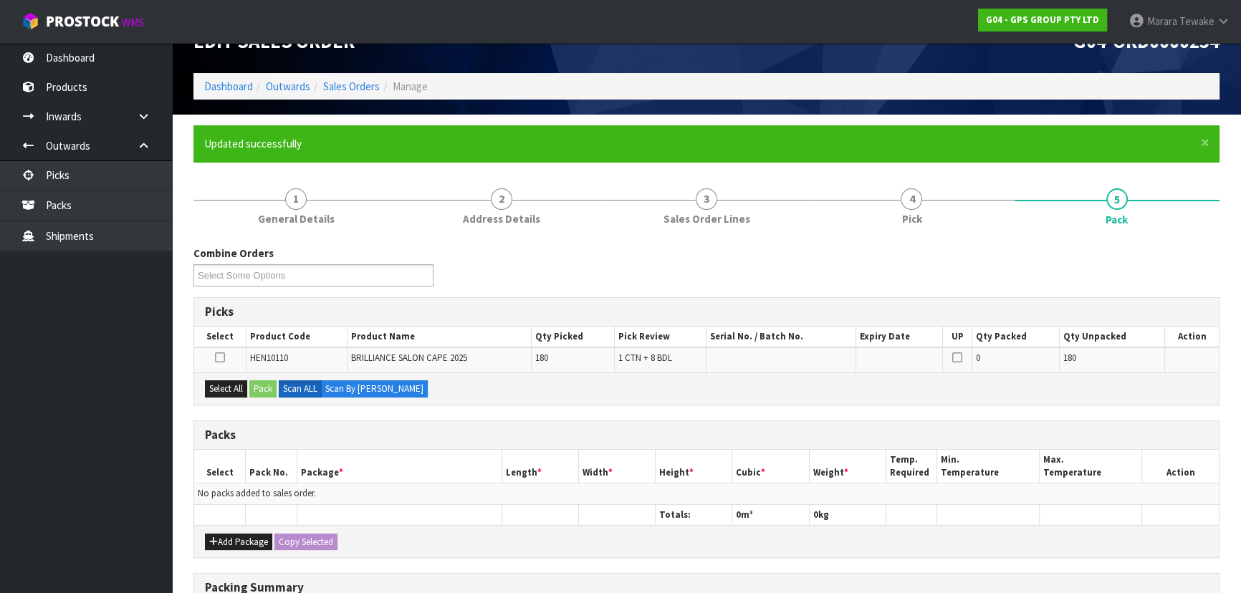
scroll to position [195, 0]
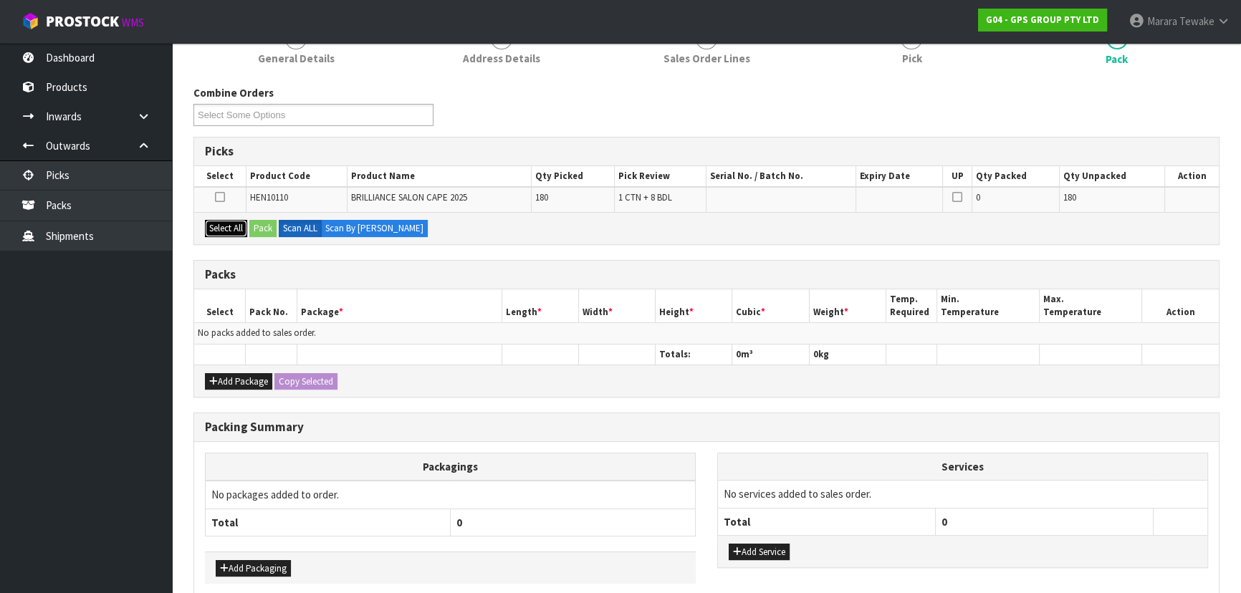
click at [246, 230] on button "Select All" at bounding box center [226, 228] width 42 height 17
click at [274, 229] on button "Pack" at bounding box center [262, 228] width 27 height 17
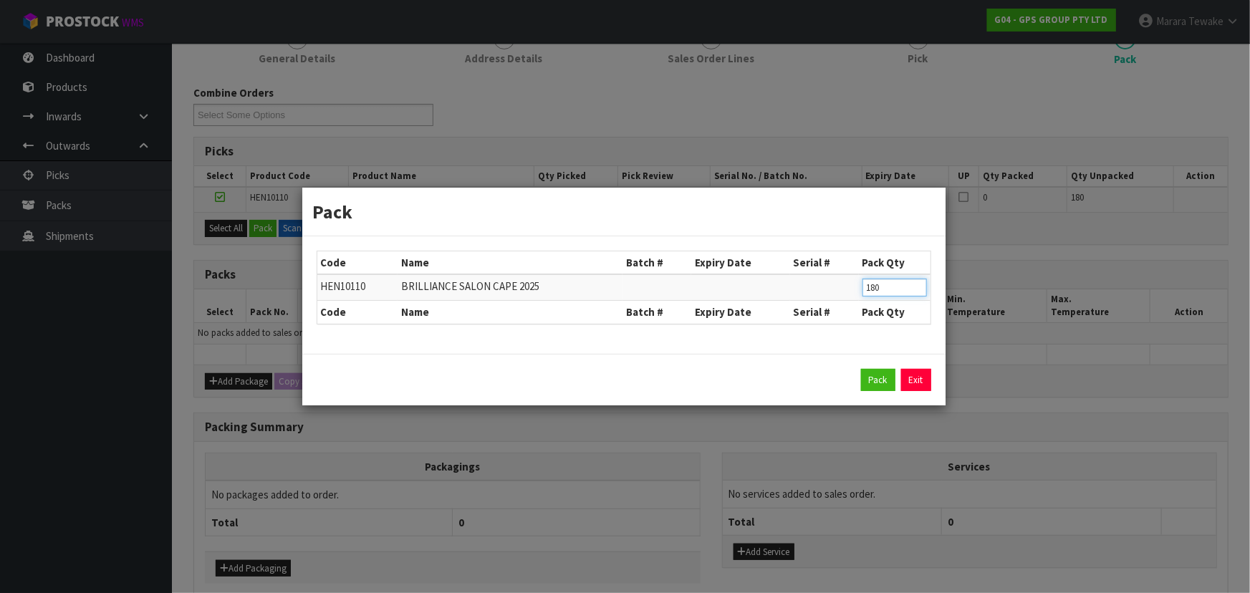
drag, startPoint x: 896, startPoint y: 277, endPoint x: 836, endPoint y: 279, distance: 60.2
click at [841, 279] on tr "HEN10110 BRILLIANCE SALON CAPE 2025 180" at bounding box center [623, 287] width 613 height 27
type input "100"
click button "Pack" at bounding box center [878, 380] width 34 height 23
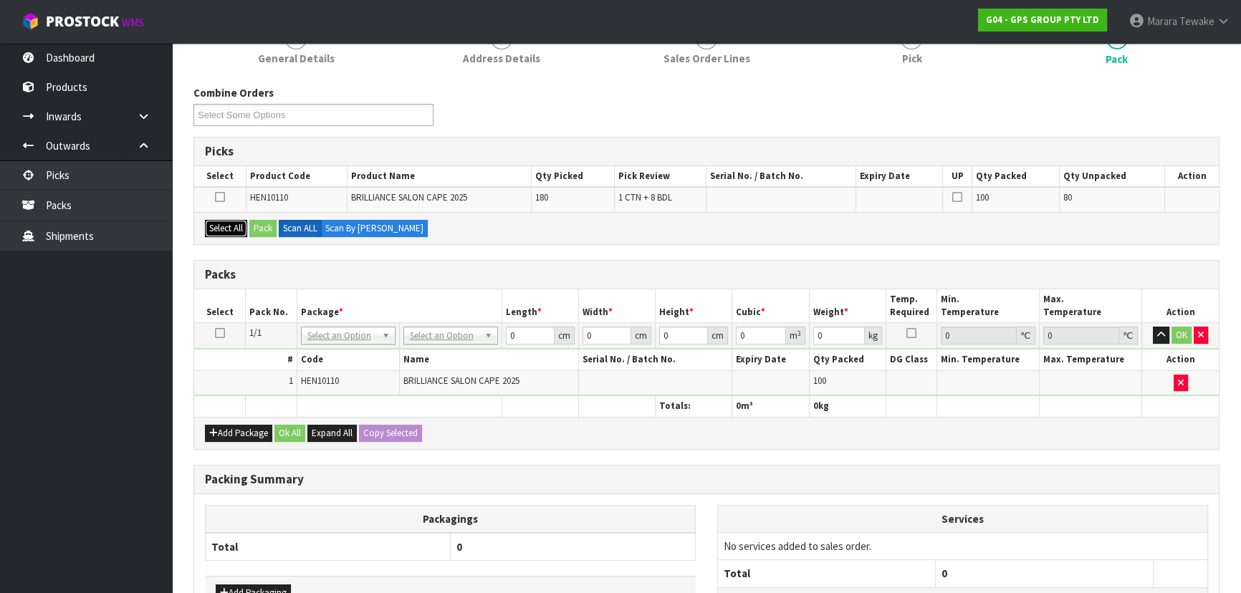
drag, startPoint x: 222, startPoint y: 232, endPoint x: 248, endPoint y: 231, distance: 25.8
click at [224, 231] on button "Select All" at bounding box center [226, 228] width 42 height 17
click at [255, 229] on button "Pack" at bounding box center [262, 228] width 27 height 17
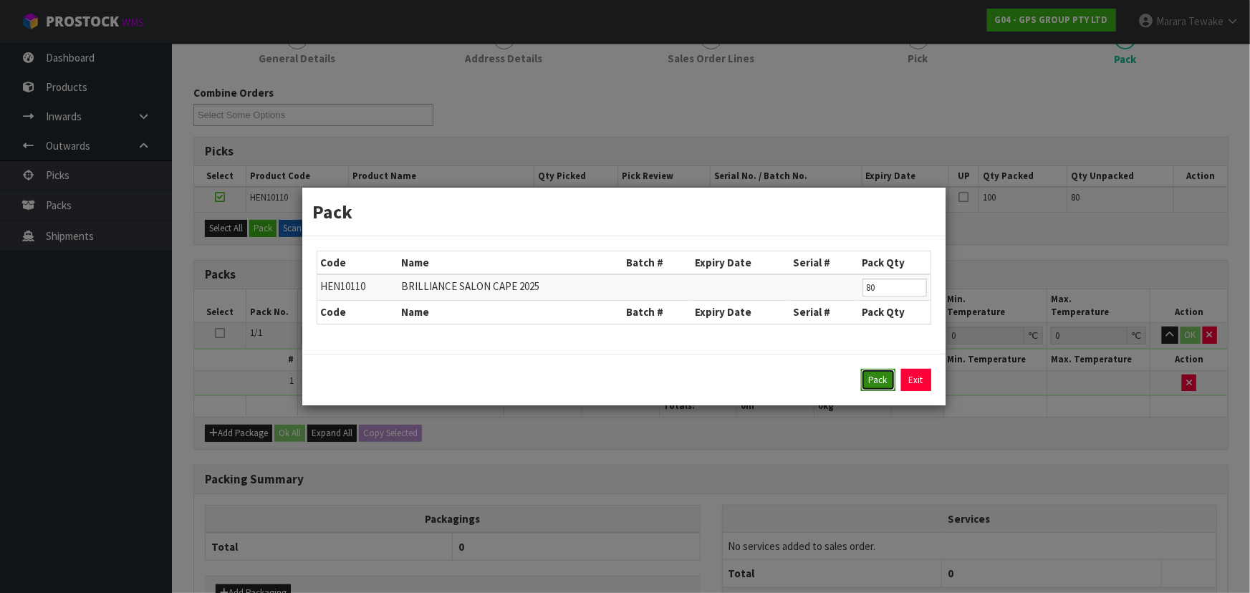
drag, startPoint x: 891, startPoint y: 385, endPoint x: 880, endPoint y: 375, distance: 15.2
click at [881, 376] on button "Pack" at bounding box center [878, 380] width 34 height 23
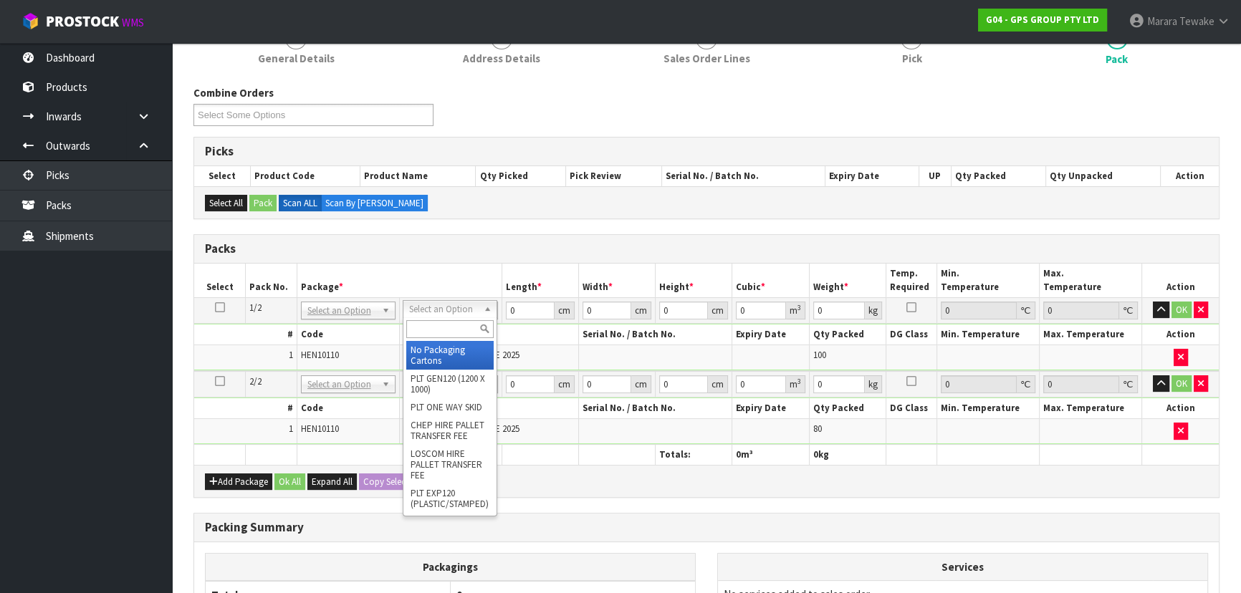
drag, startPoint x: 433, startPoint y: 302, endPoint x: 436, endPoint y: 330, distance: 28.9
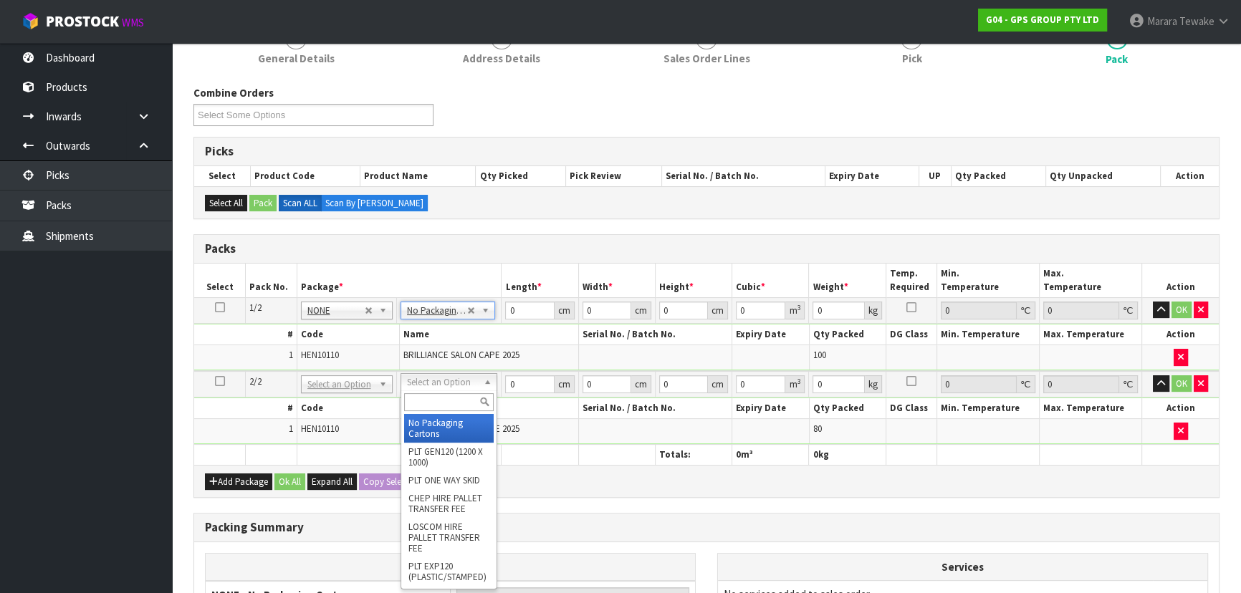
click at [457, 401] on input "text" at bounding box center [449, 402] width 90 height 18
type input "OC"
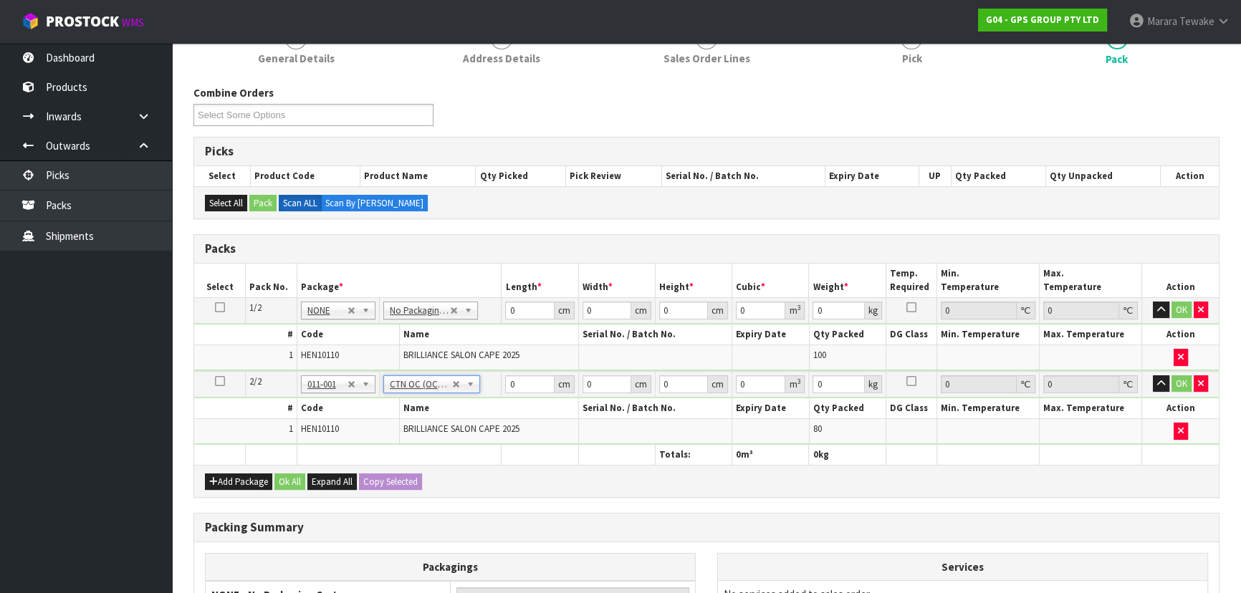
type input "17.2"
drag, startPoint x: 516, startPoint y: 306, endPoint x: 471, endPoint y: 299, distance: 46.3
click at [473, 301] on tr "1/2 NONE 007-001 007-002 007-004 007-009 007-013 007-014 007-015 007-017 007-01…" at bounding box center [706, 310] width 1024 height 26
type input "50"
type input "34"
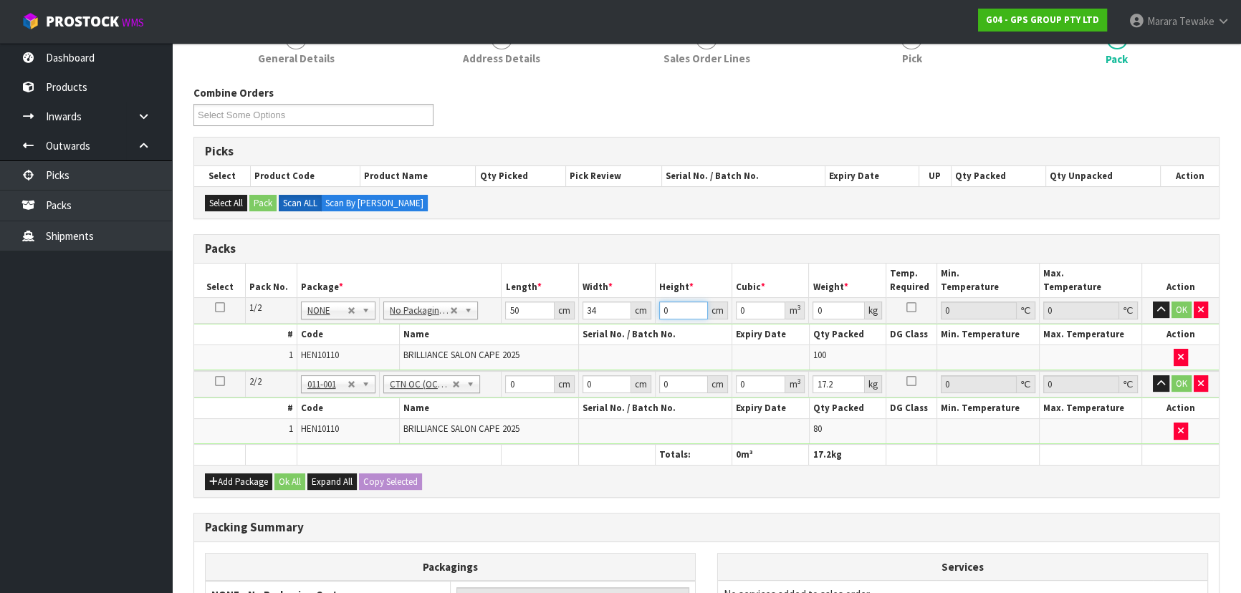
type input "4"
type input "0.0068"
type input "41"
type input "0.0697"
type input "41"
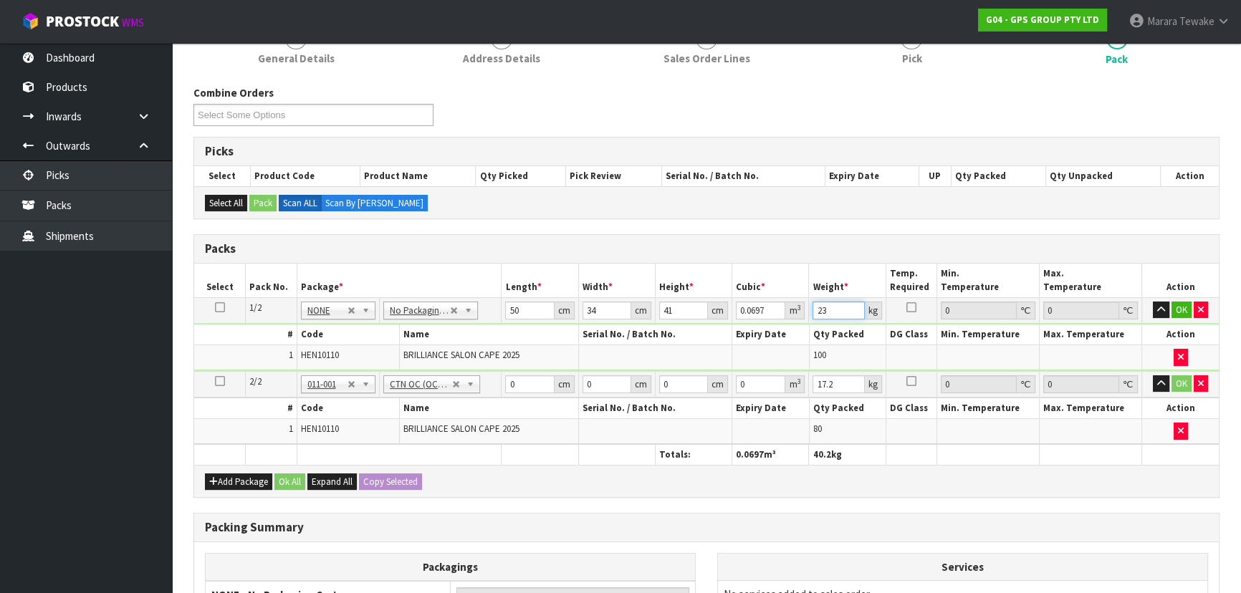
type input "23"
click at [1153, 302] on button "button" at bounding box center [1161, 310] width 16 height 17
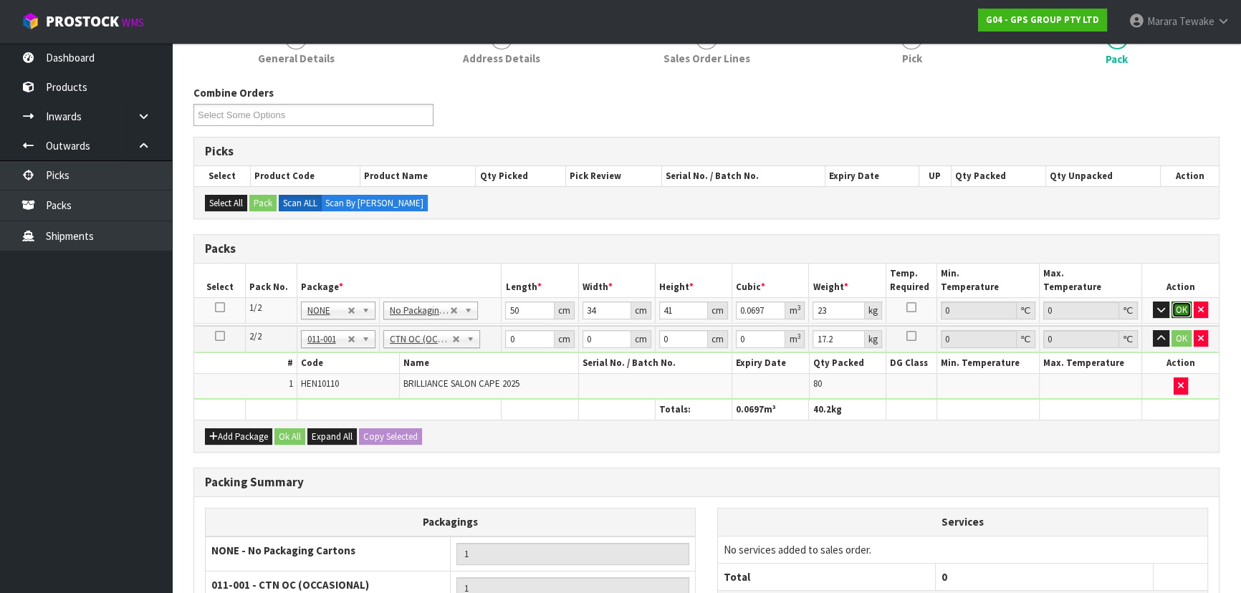
click button "OK" at bounding box center [1181, 310] width 20 height 17
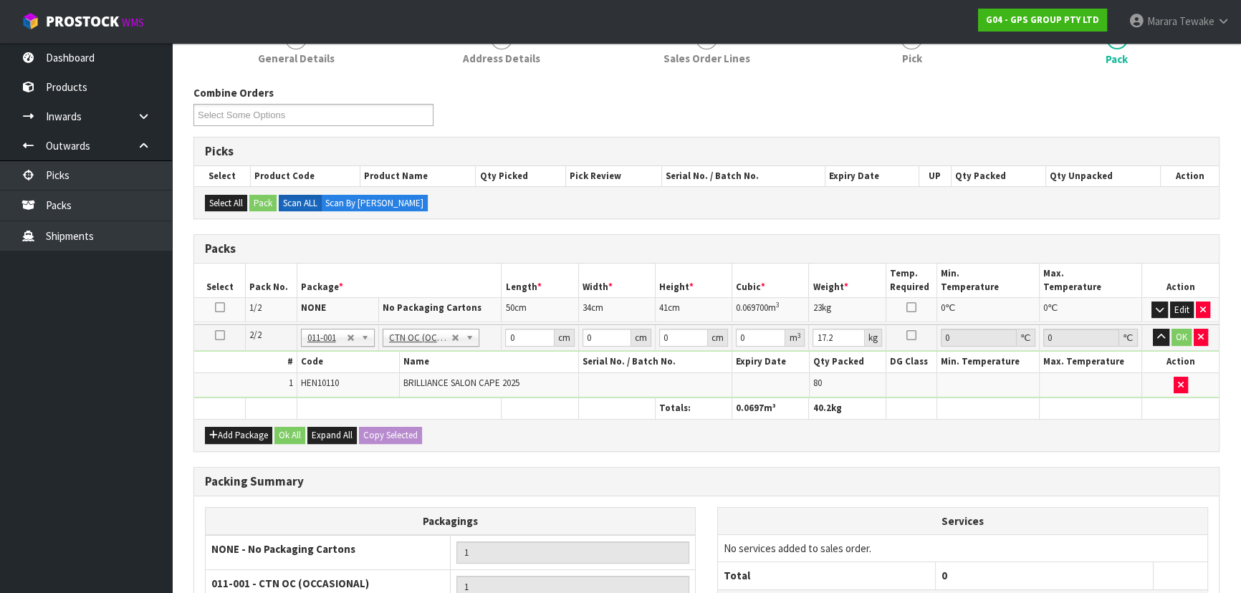
scroll to position [0, 0]
type input "50"
type input "33"
click at [1153, 327] on button "button" at bounding box center [1161, 335] width 16 height 17
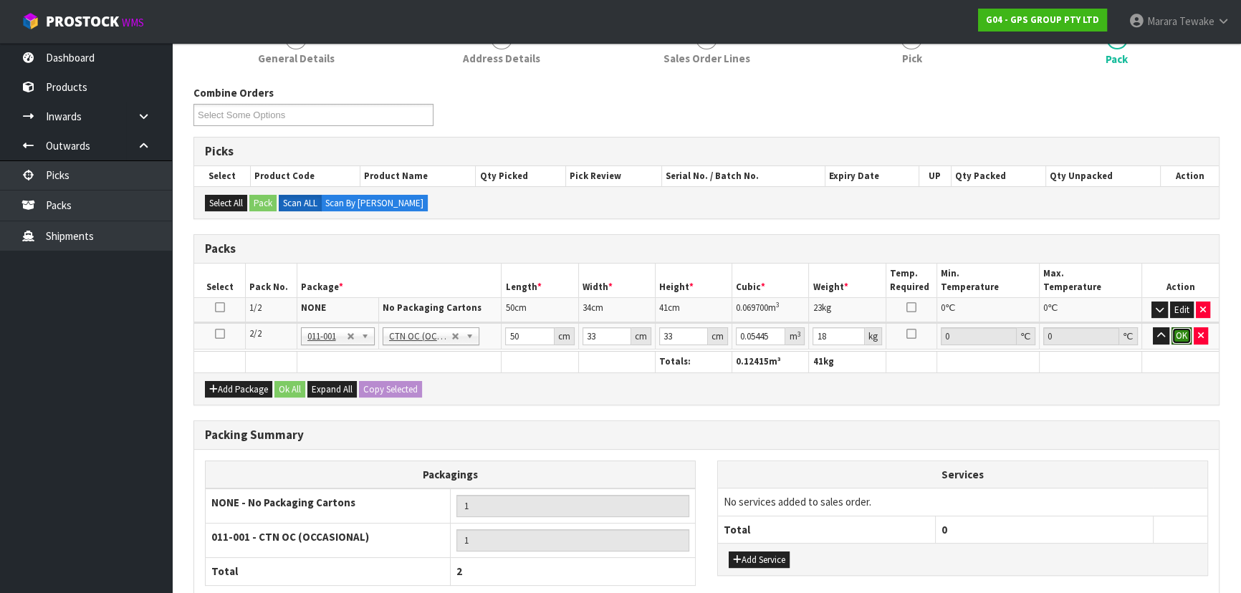
click button "OK" at bounding box center [1181, 335] width 20 height 17
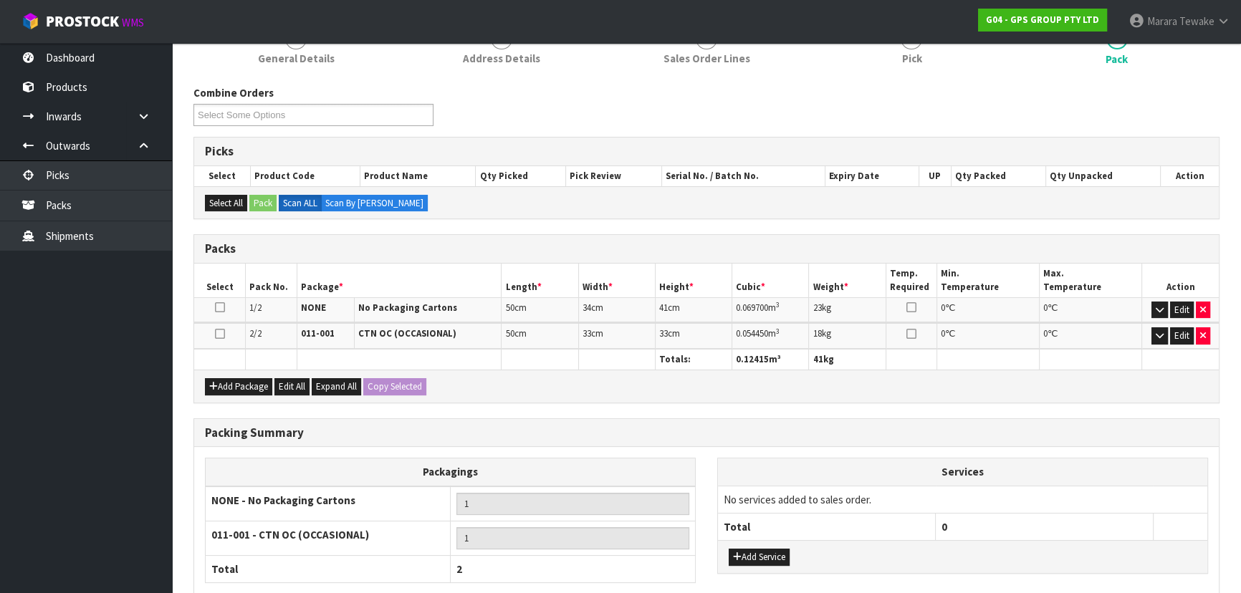
scroll to position [307, 0]
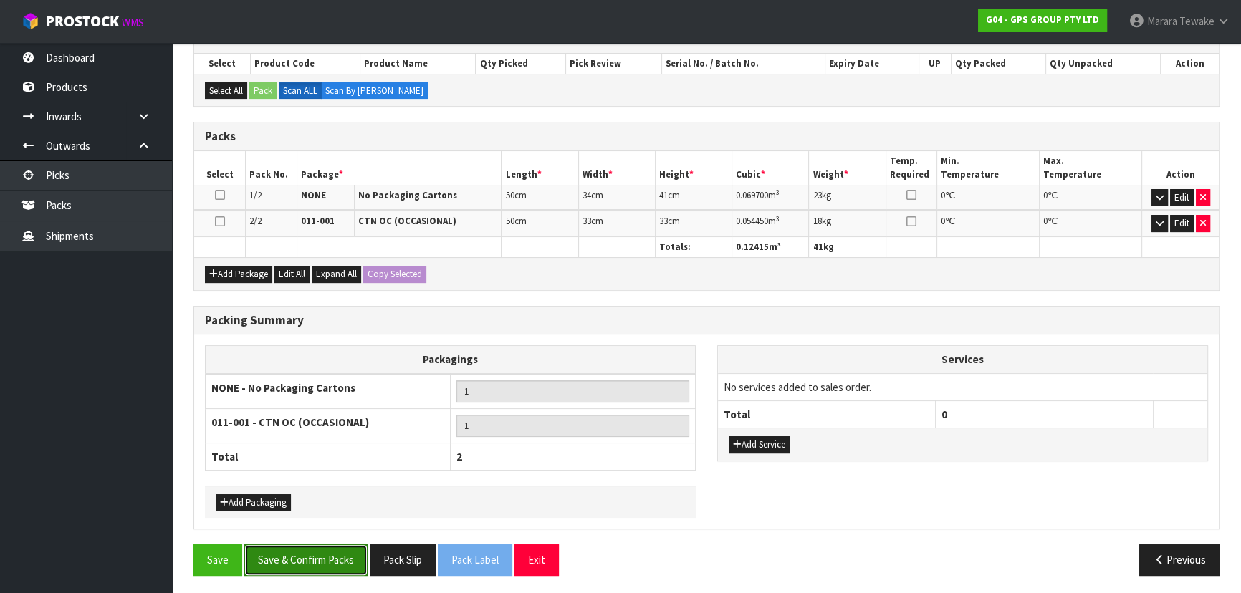
click at [305, 546] on button "Save & Confirm Packs" at bounding box center [305, 559] width 123 height 31
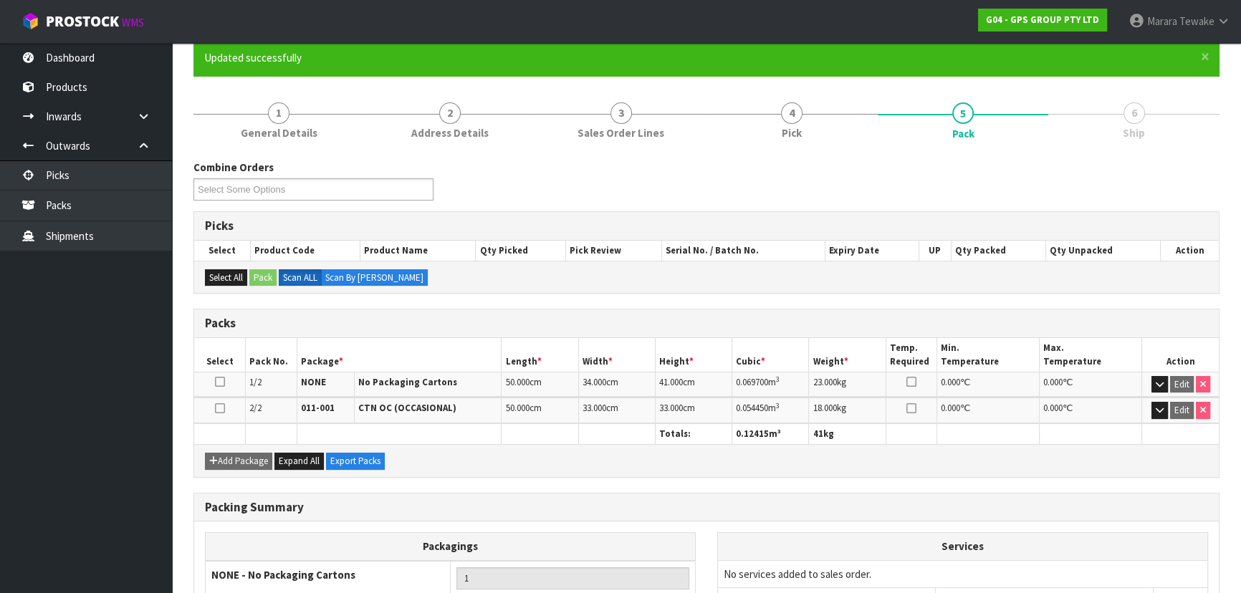
scroll to position [276, 0]
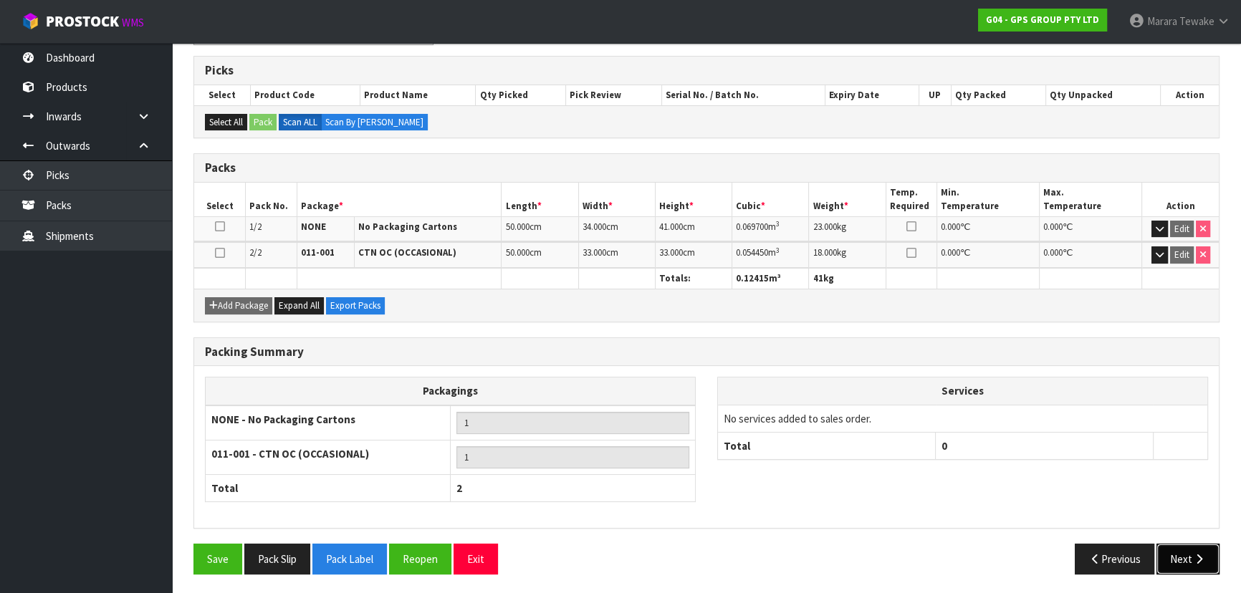
click at [1196, 558] on icon "button" at bounding box center [1199, 559] width 14 height 11
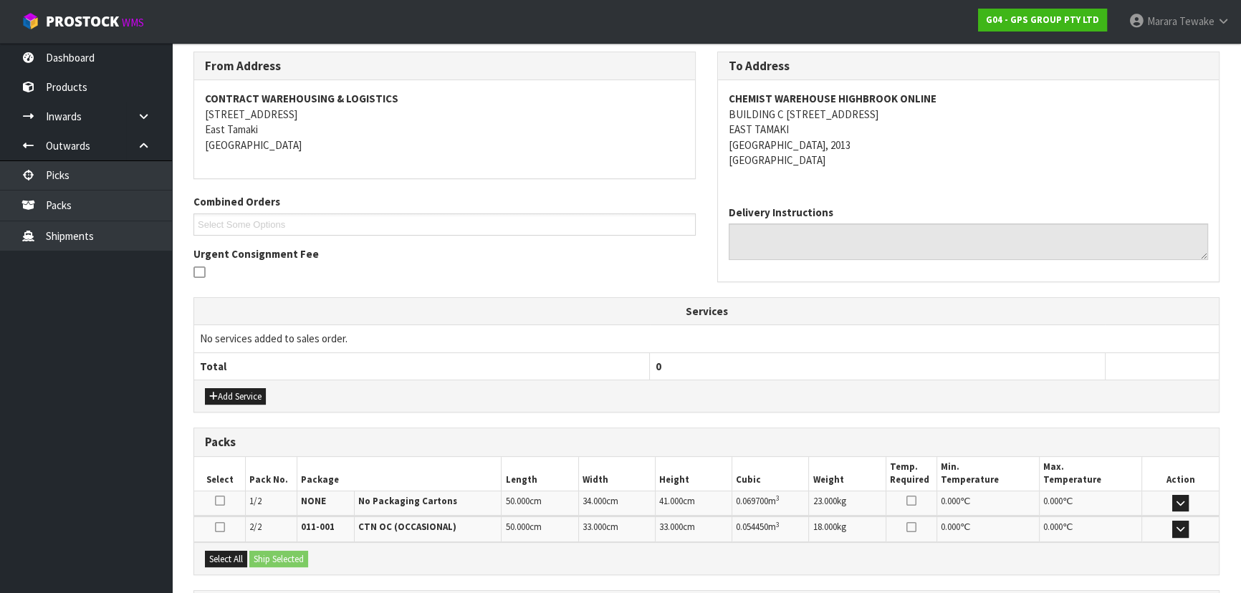
scroll to position [361, 0]
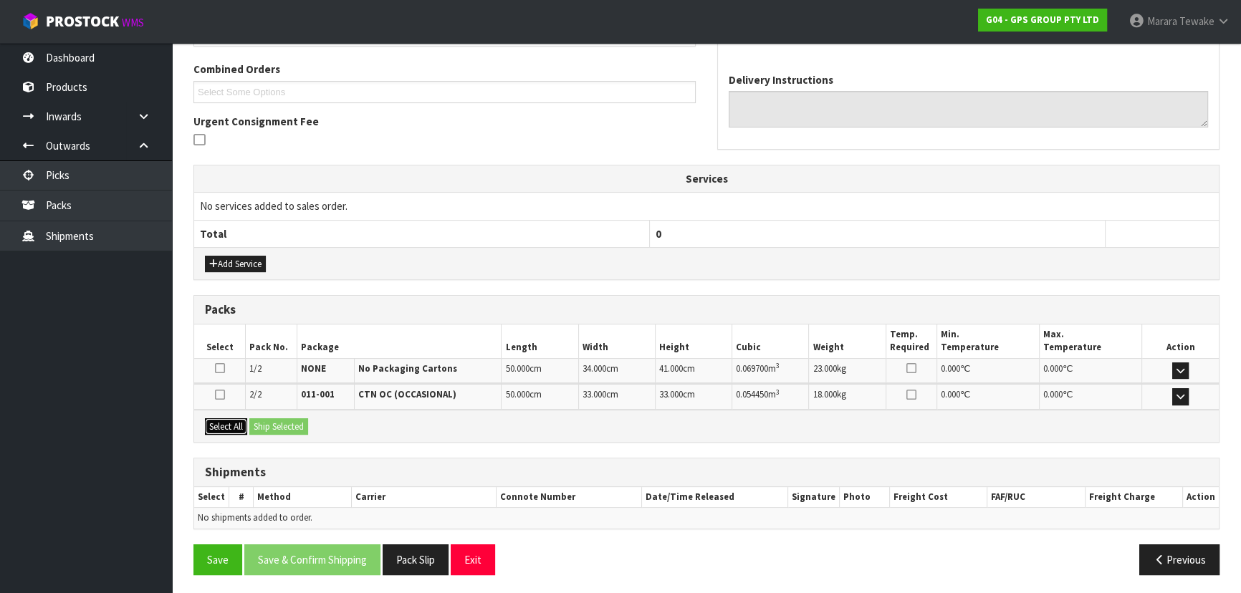
drag, startPoint x: 242, startPoint y: 430, endPoint x: 258, endPoint y: 426, distance: 16.3
click at [243, 427] on button "Select All" at bounding box center [226, 426] width 42 height 17
click at [291, 428] on button "Ship Selected" at bounding box center [278, 426] width 59 height 17
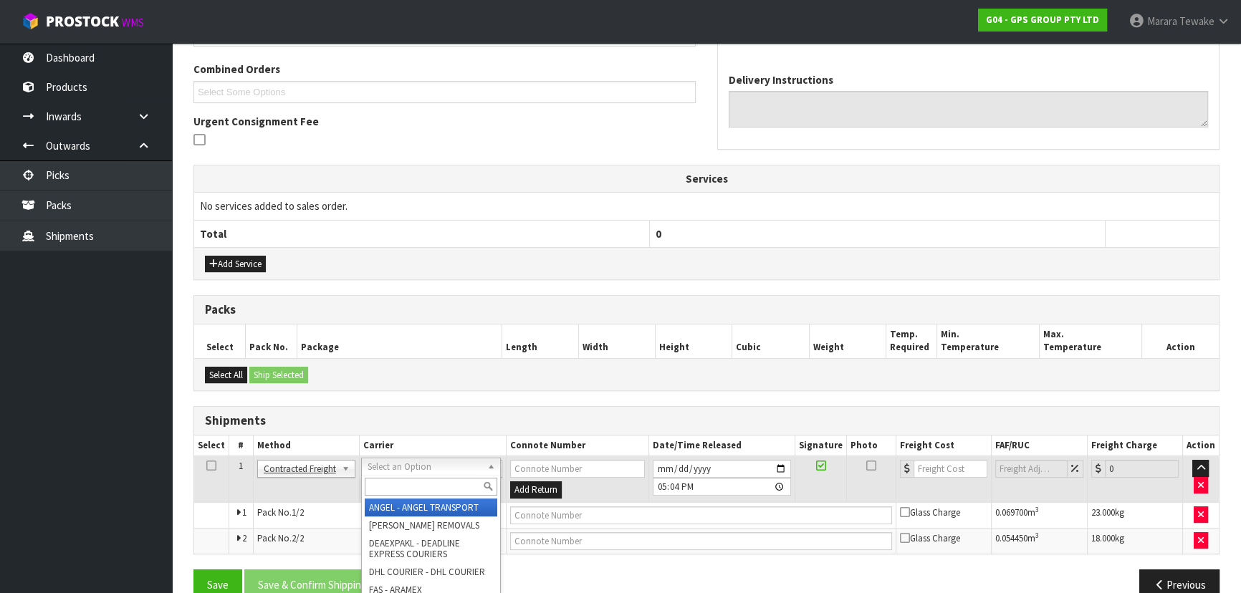
click at [385, 484] on input "text" at bounding box center [431, 487] width 133 height 18
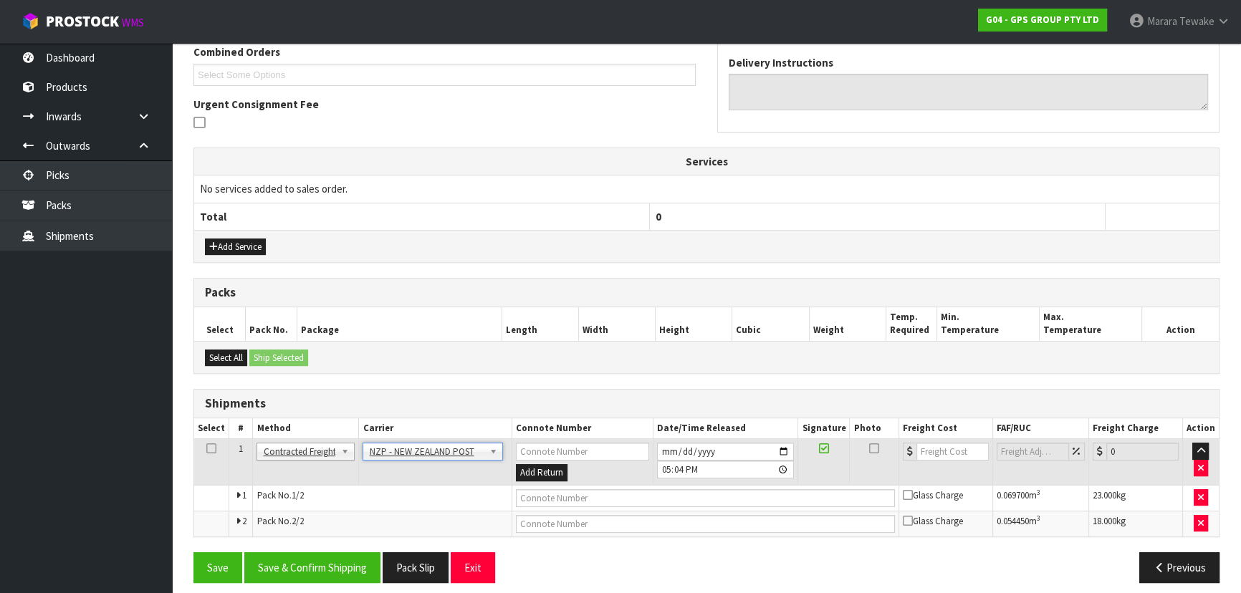
scroll to position [387, 0]
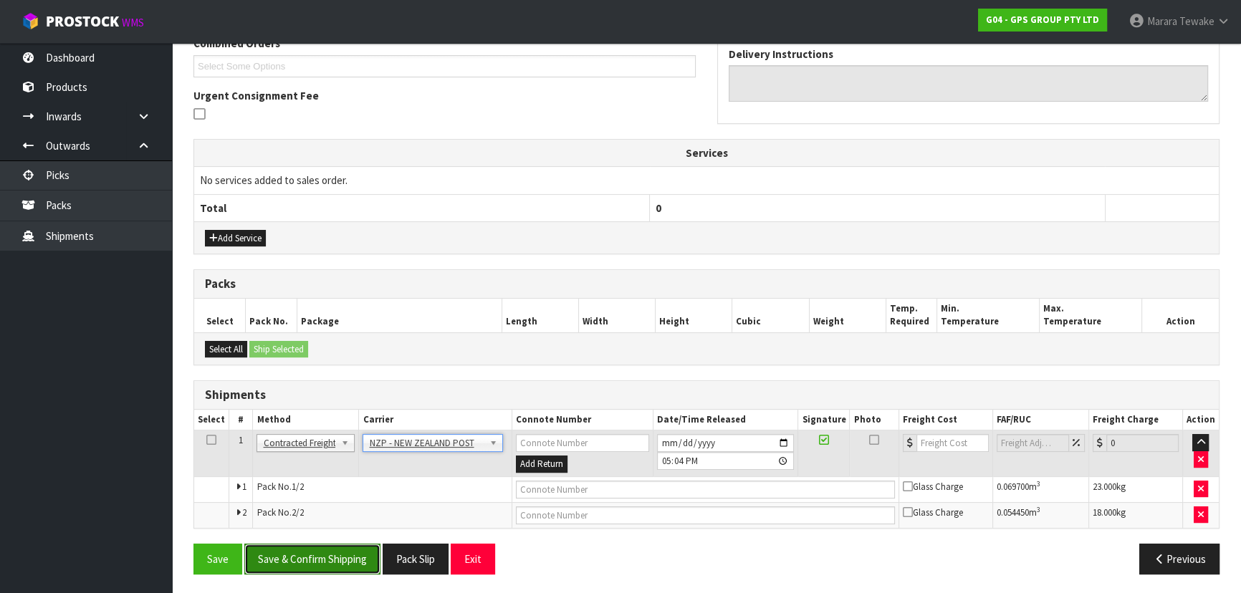
click at [323, 549] on button "Save & Confirm Shipping" at bounding box center [312, 559] width 136 height 31
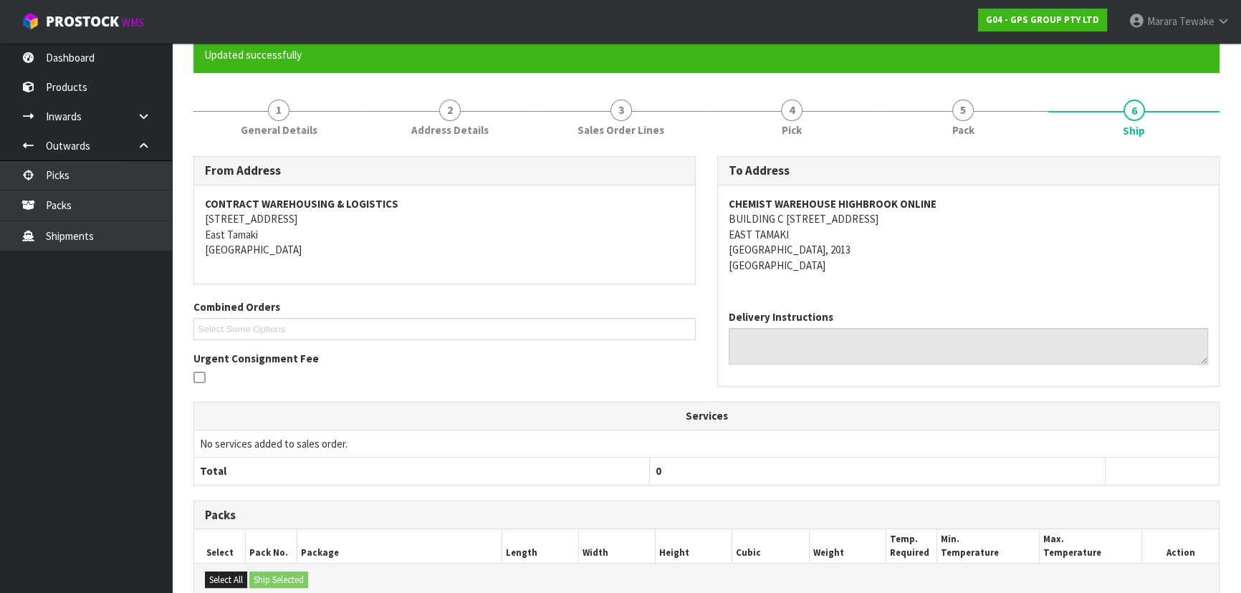
scroll to position [365, 0]
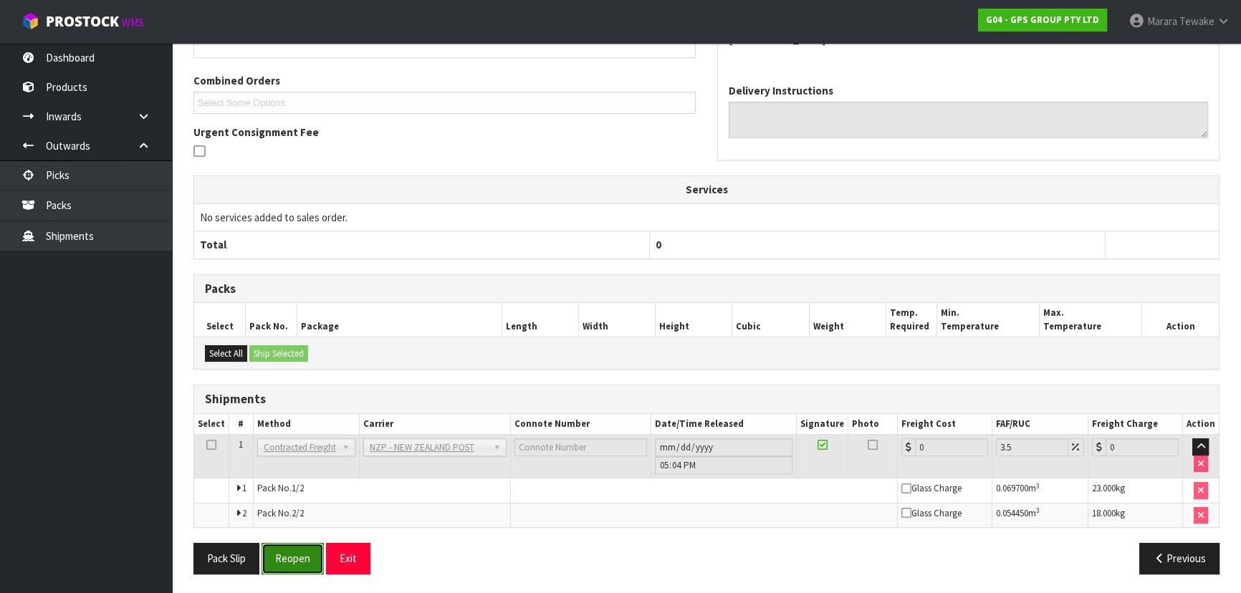
click at [314, 554] on button "Reopen" at bounding box center [292, 558] width 62 height 31
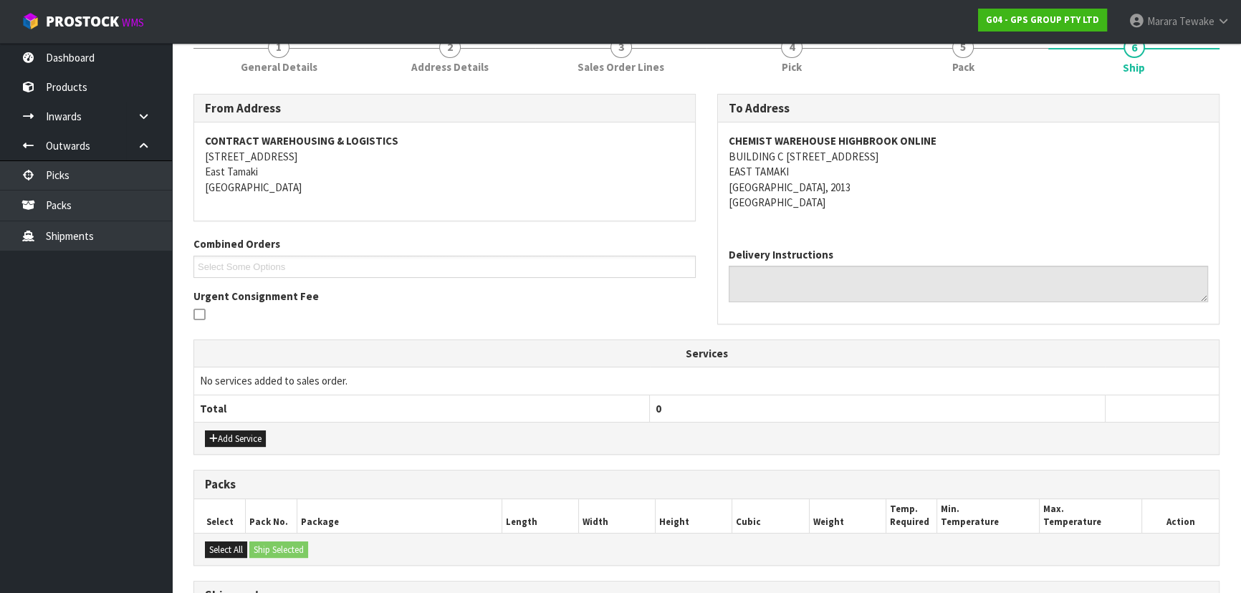
scroll to position [387, 0]
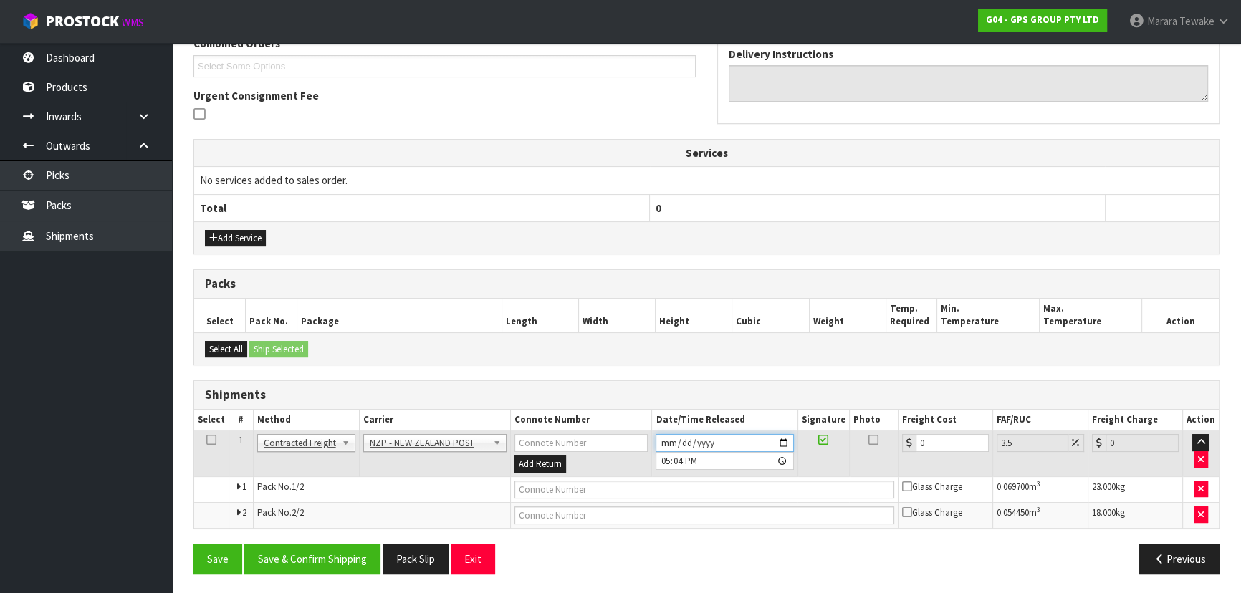
click at [786, 437] on input "[DATE]" at bounding box center [724, 443] width 138 height 18
drag, startPoint x: 928, startPoint y: 441, endPoint x: 879, endPoint y: 420, distance: 53.6
click at [893, 431] on tr "1 Client Local Pickup Customer Local Pickup Company Freight Contracted Freight …" at bounding box center [706, 454] width 1024 height 47
drag, startPoint x: 362, startPoint y: 551, endPoint x: 325, endPoint y: 534, distance: 41.0
click at [360, 547] on button "Save & Confirm Shipping" at bounding box center [312, 559] width 136 height 31
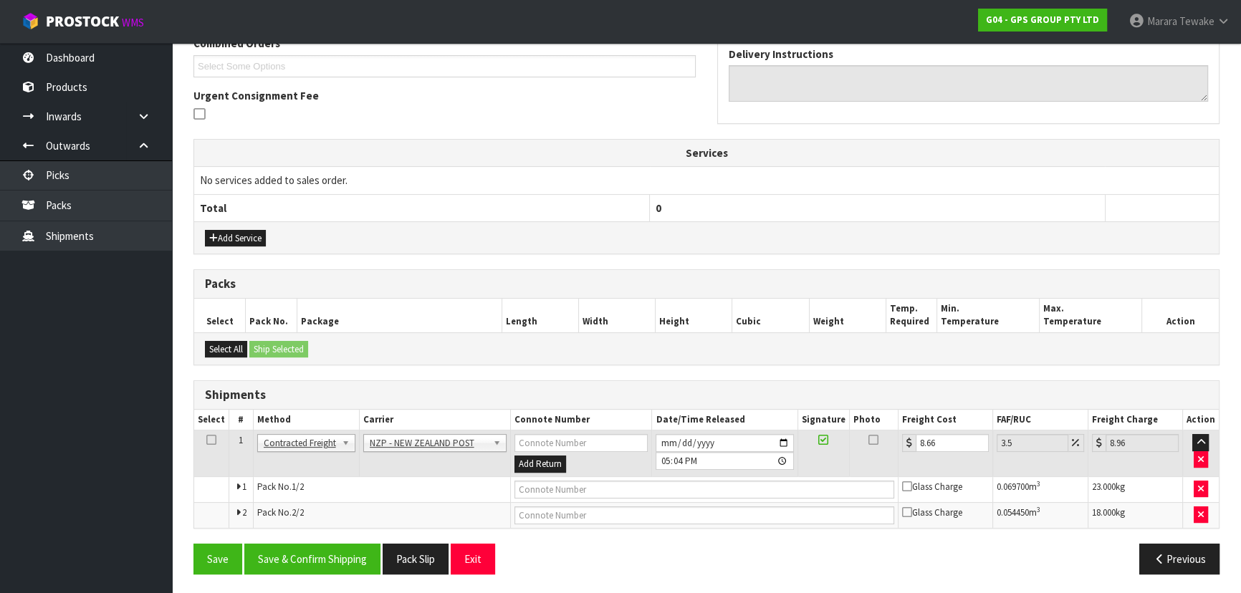
scroll to position [0, 0]
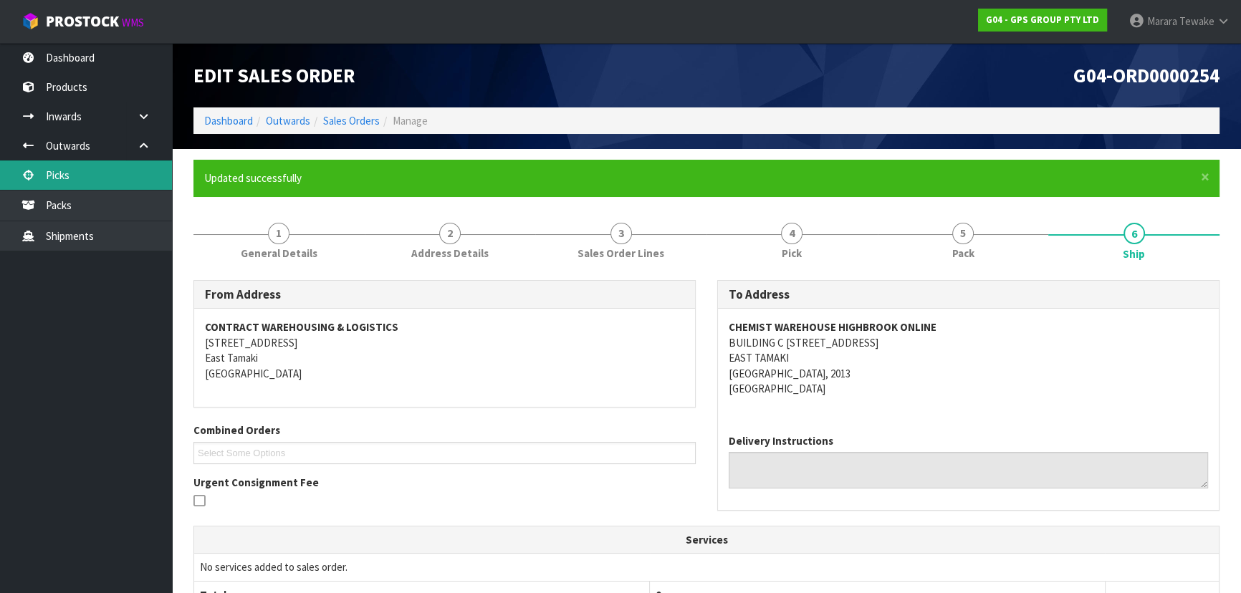
drag, startPoint x: 47, startPoint y: 176, endPoint x: 63, endPoint y: 181, distance: 16.5
click at [48, 176] on link "Picks" at bounding box center [86, 174] width 172 height 29
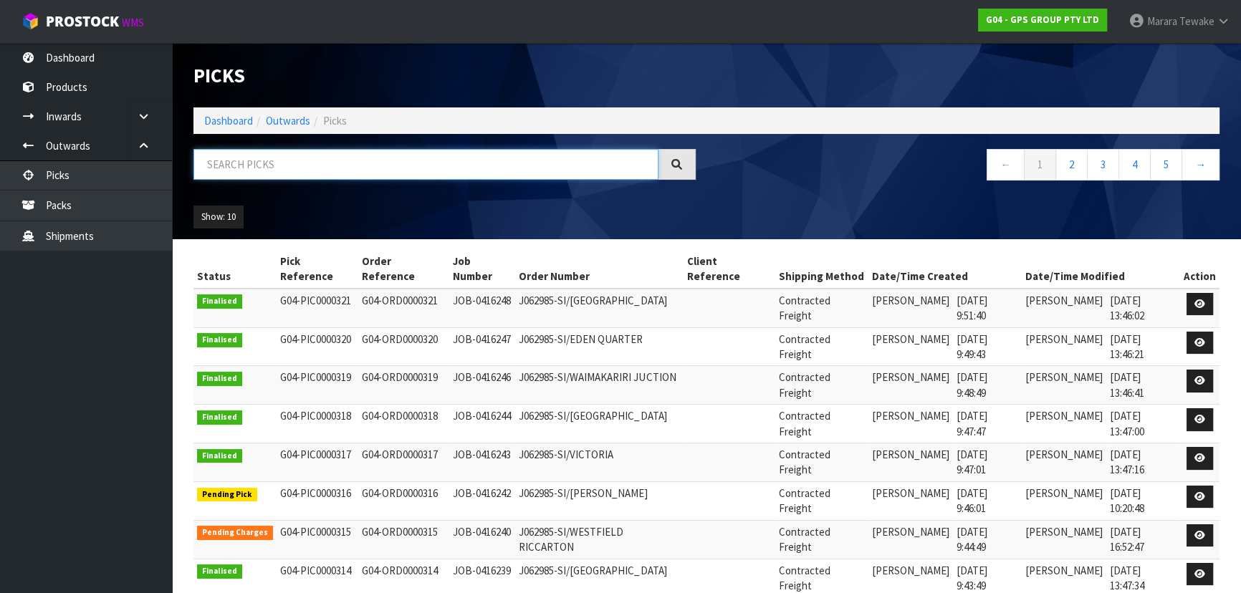
click at [287, 176] on input "text" at bounding box center [425, 164] width 465 height 31
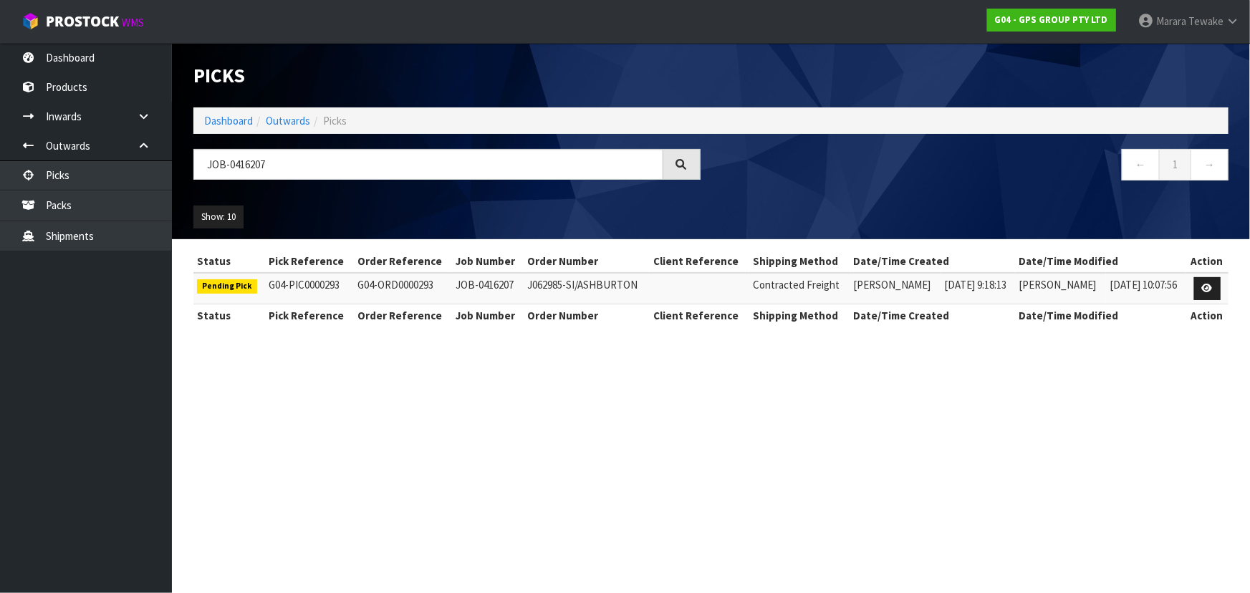
click at [1192, 288] on td at bounding box center [1207, 288] width 42 height 31
click at [1210, 291] on icon at bounding box center [1207, 288] width 11 height 9
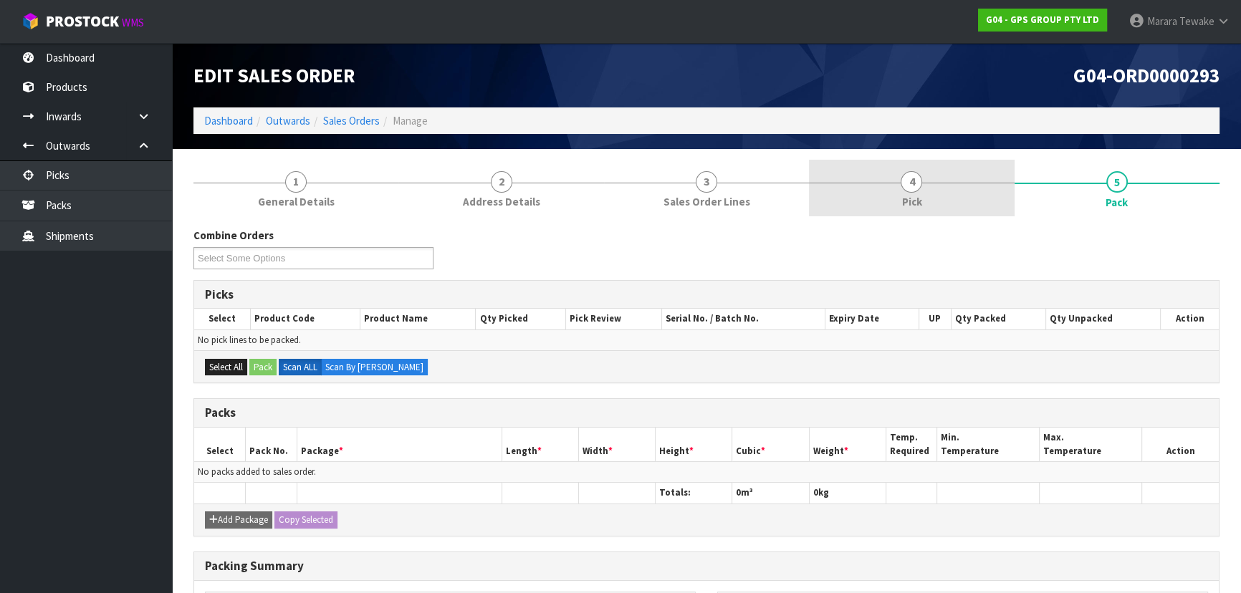
click at [966, 193] on link "4 Pick" at bounding box center [911, 188] width 205 height 57
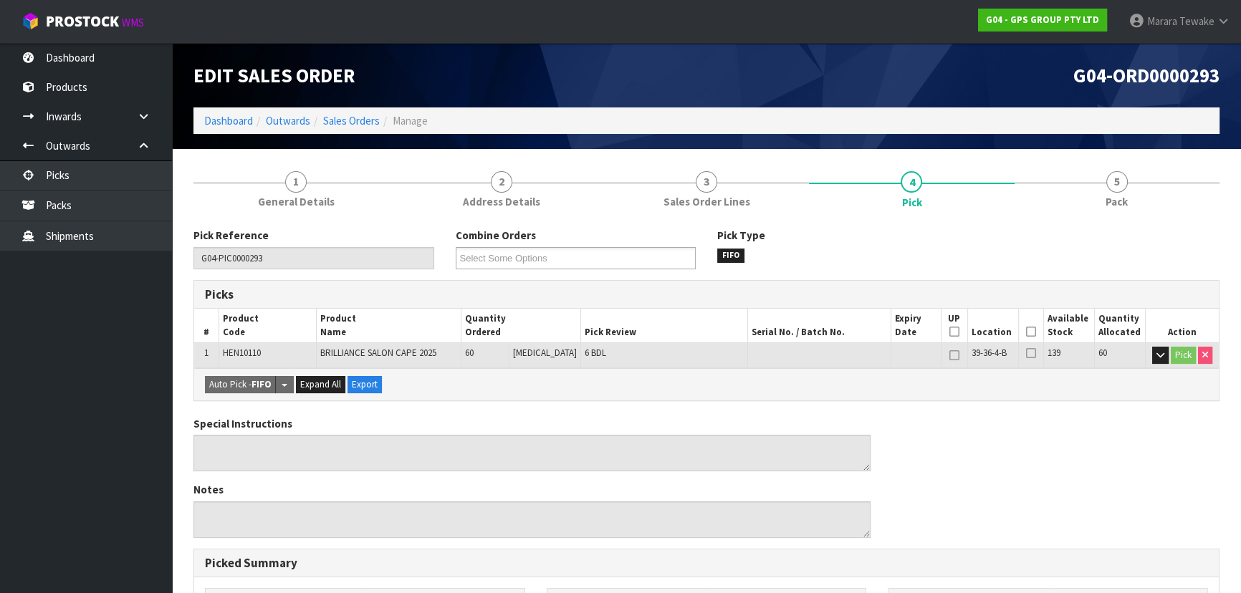
click at [1026, 332] on icon at bounding box center [1031, 332] width 10 height 1
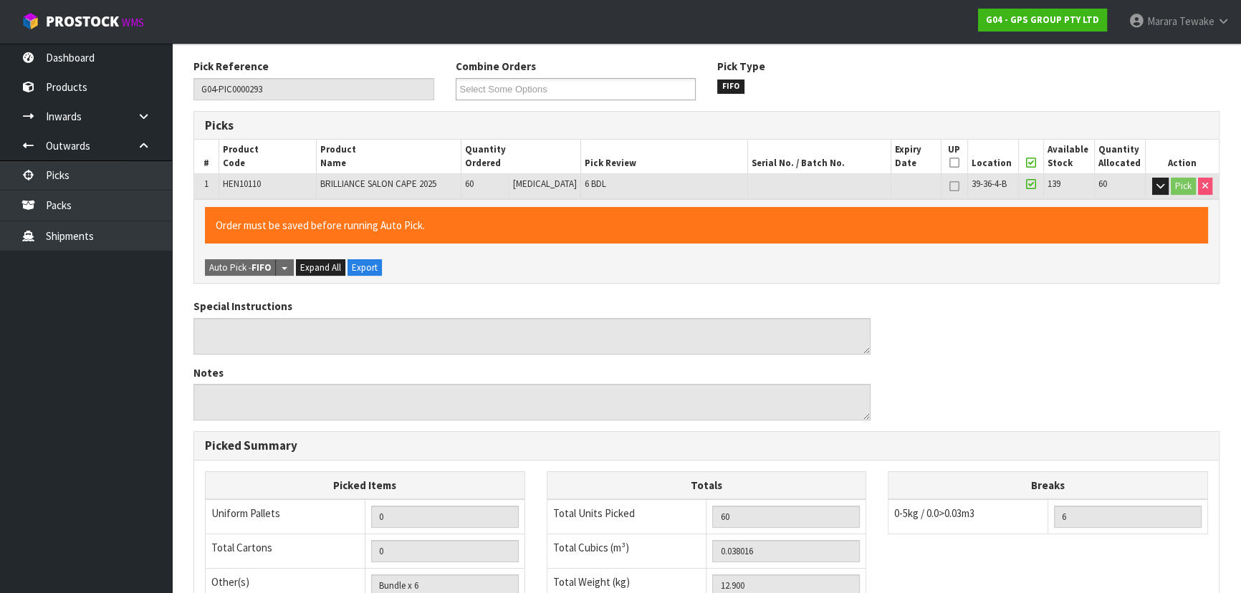
scroll to position [400, 0]
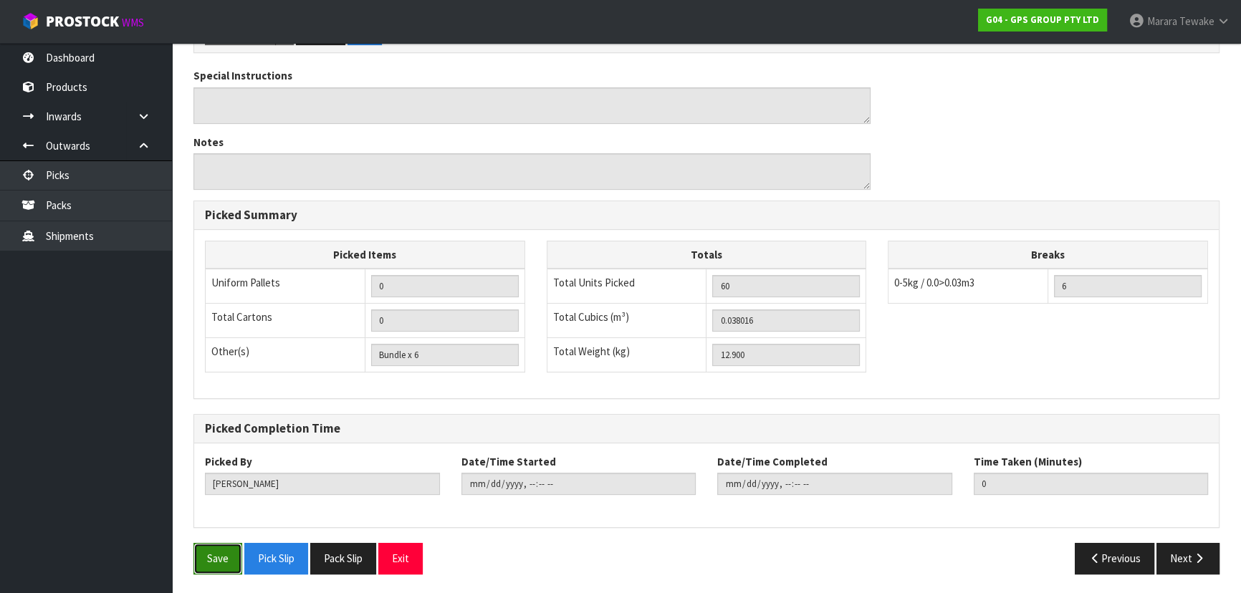
click at [222, 553] on button "Save" at bounding box center [217, 558] width 49 height 31
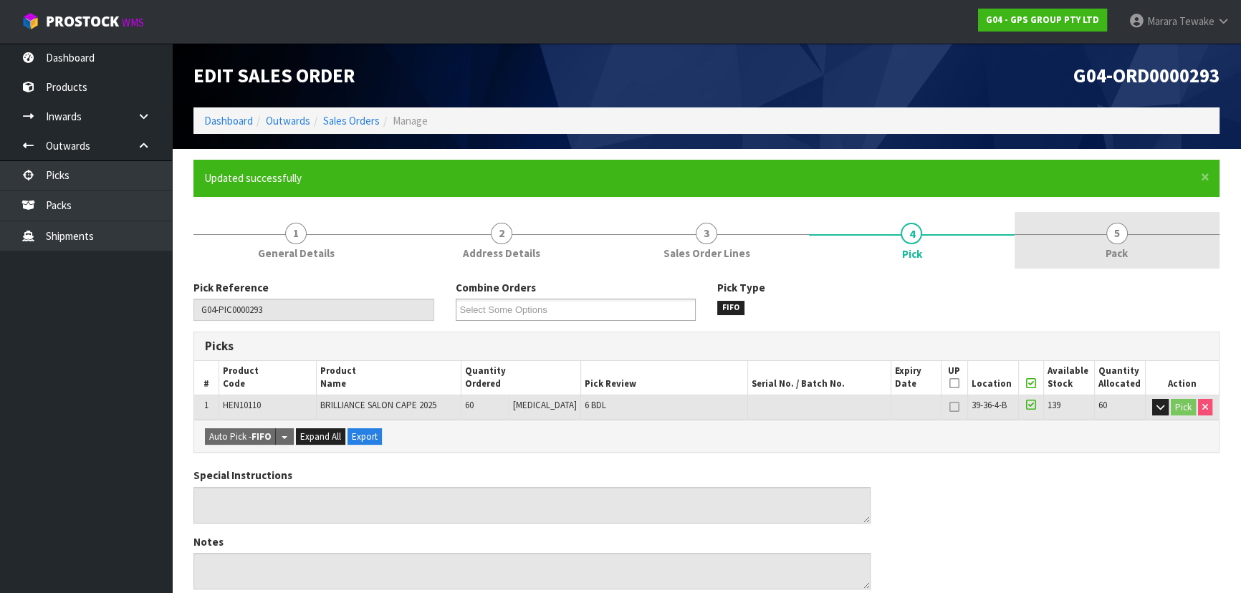
drag, startPoint x: 1107, startPoint y: 242, endPoint x: 1064, endPoint y: 258, distance: 45.8
click at [1107, 241] on link "5 Pack" at bounding box center [1116, 240] width 205 height 57
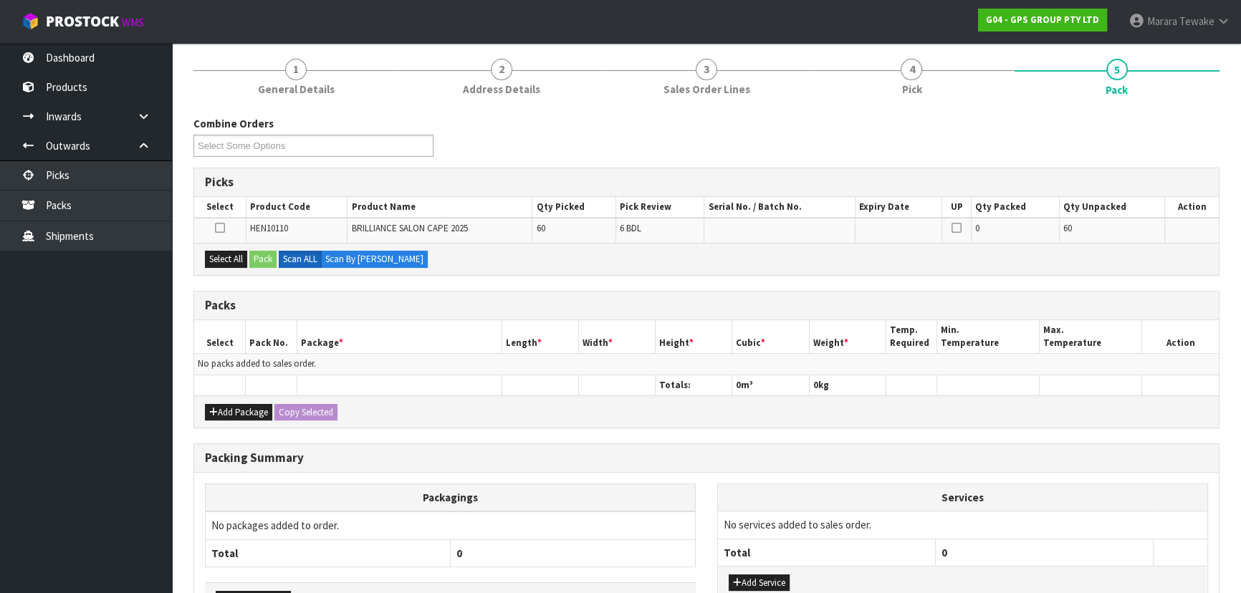
scroll to position [260, 0]
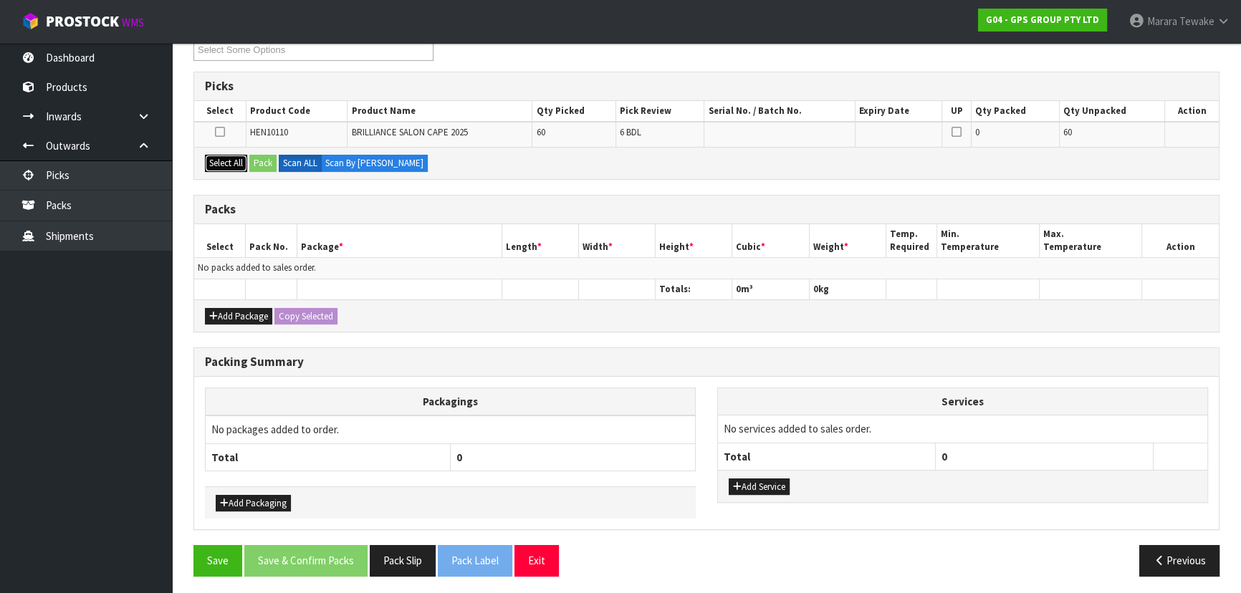
drag, startPoint x: 224, startPoint y: 163, endPoint x: 269, endPoint y: 161, distance: 45.2
click at [229, 163] on button "Select All" at bounding box center [226, 163] width 42 height 17
click at [289, 159] on label "Scan ALL" at bounding box center [300, 163] width 43 height 17
click at [266, 161] on button "Pack" at bounding box center [262, 163] width 27 height 17
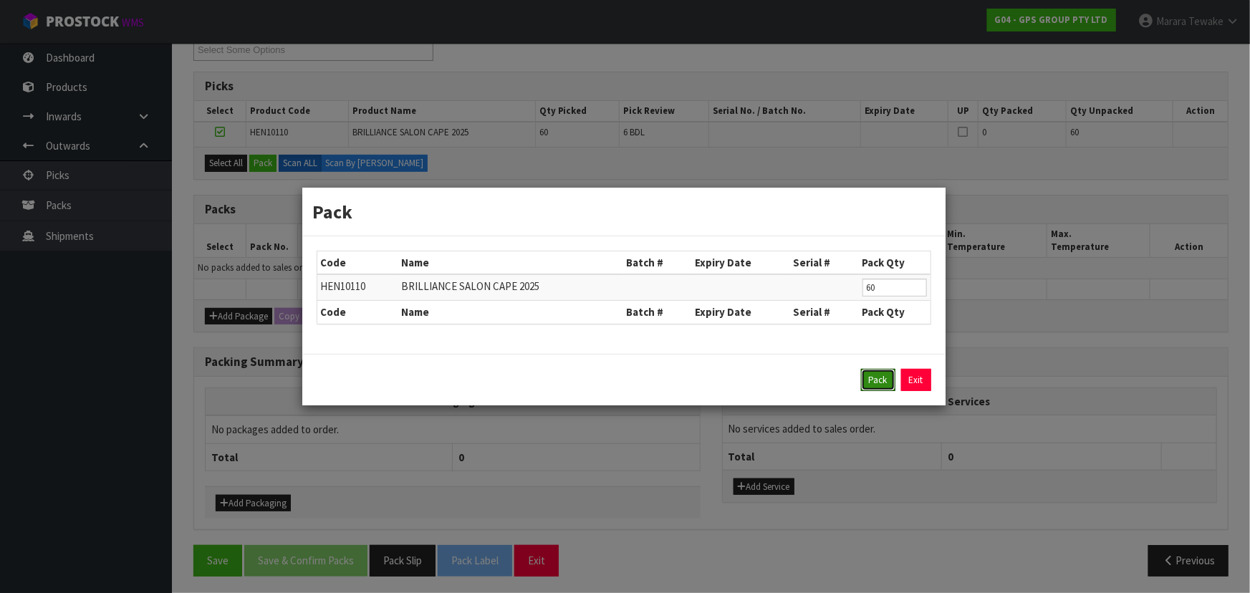
drag, startPoint x: 879, startPoint y: 378, endPoint x: 812, endPoint y: 358, distance: 69.6
click at [879, 375] on button "Pack" at bounding box center [878, 380] width 34 height 23
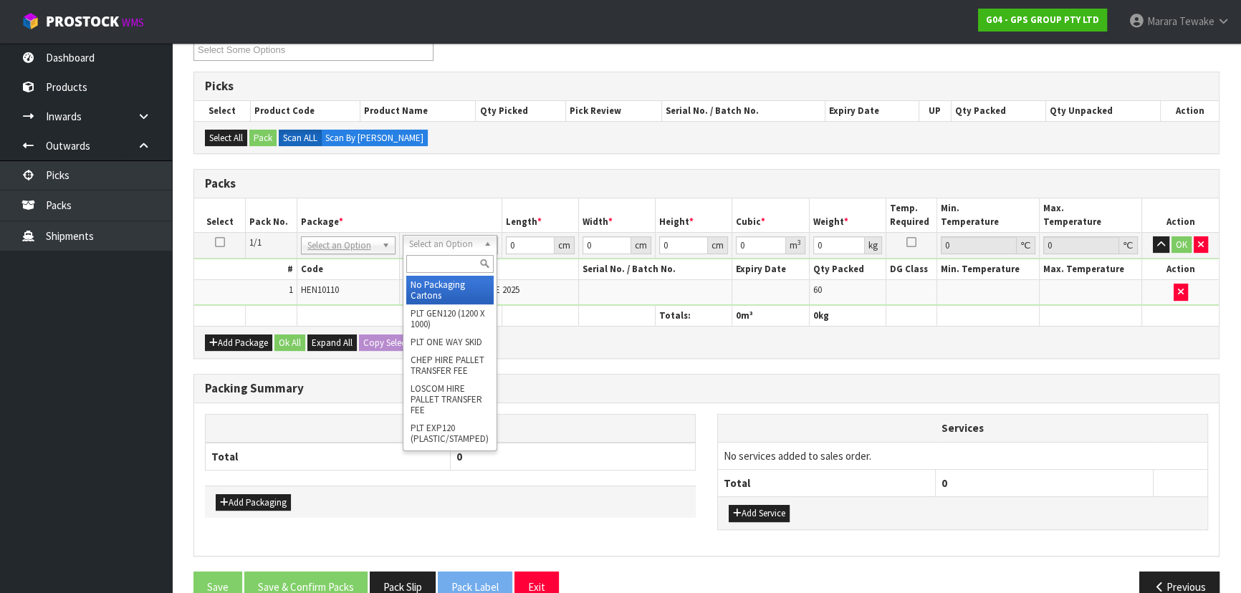
click at [461, 269] on input "text" at bounding box center [449, 264] width 87 height 18
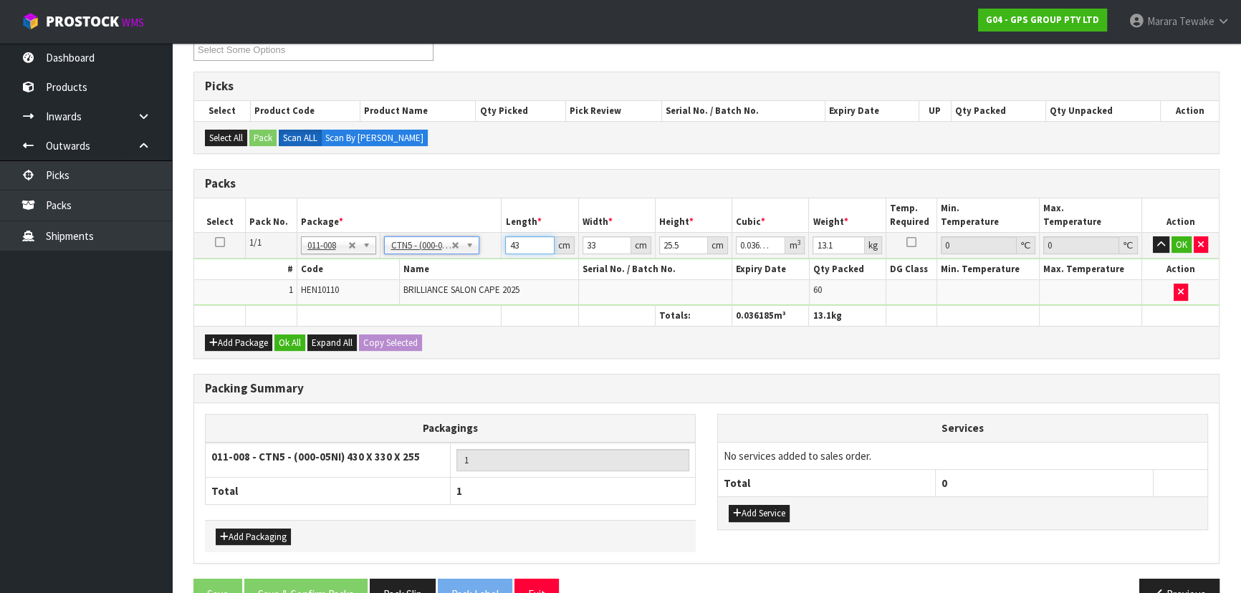
drag, startPoint x: 506, startPoint y: 234, endPoint x: 508, endPoint y: 194, distance: 39.5
click at [499, 232] on tr "1/1 NONE 007-001 007-002 007-004 007-009 007-013 007-014 007-015 007-017 007-01…" at bounding box center [706, 245] width 1024 height 26
click at [1153, 236] on button "button" at bounding box center [1161, 244] width 16 height 17
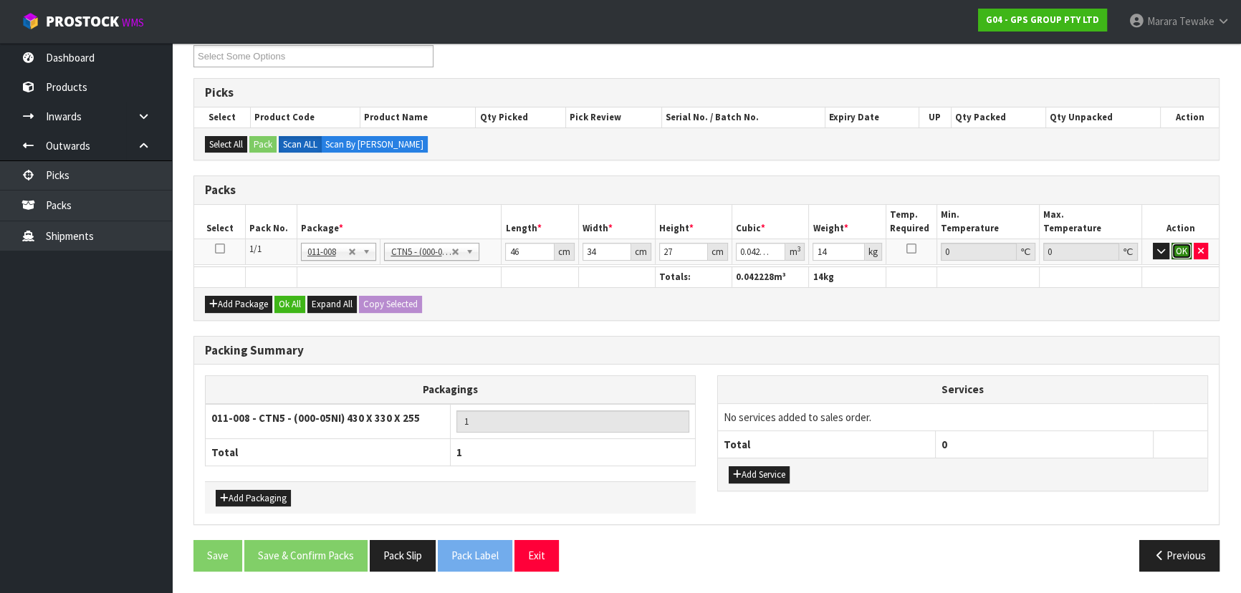
click button "OK" at bounding box center [1181, 251] width 20 height 17
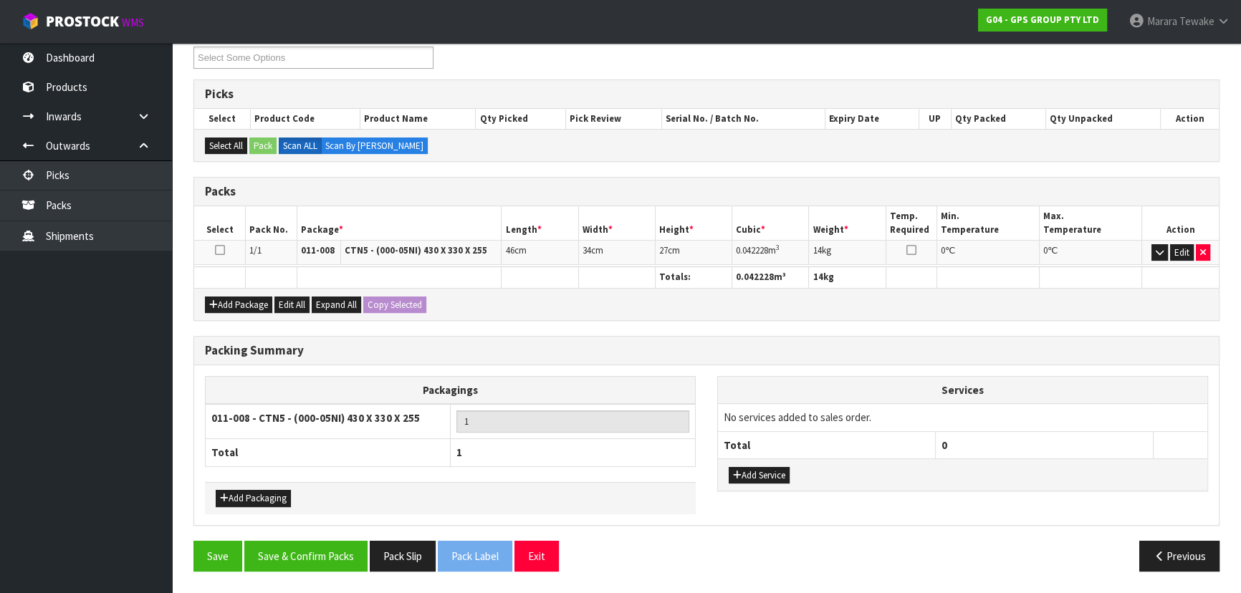
scroll to position [247, 0]
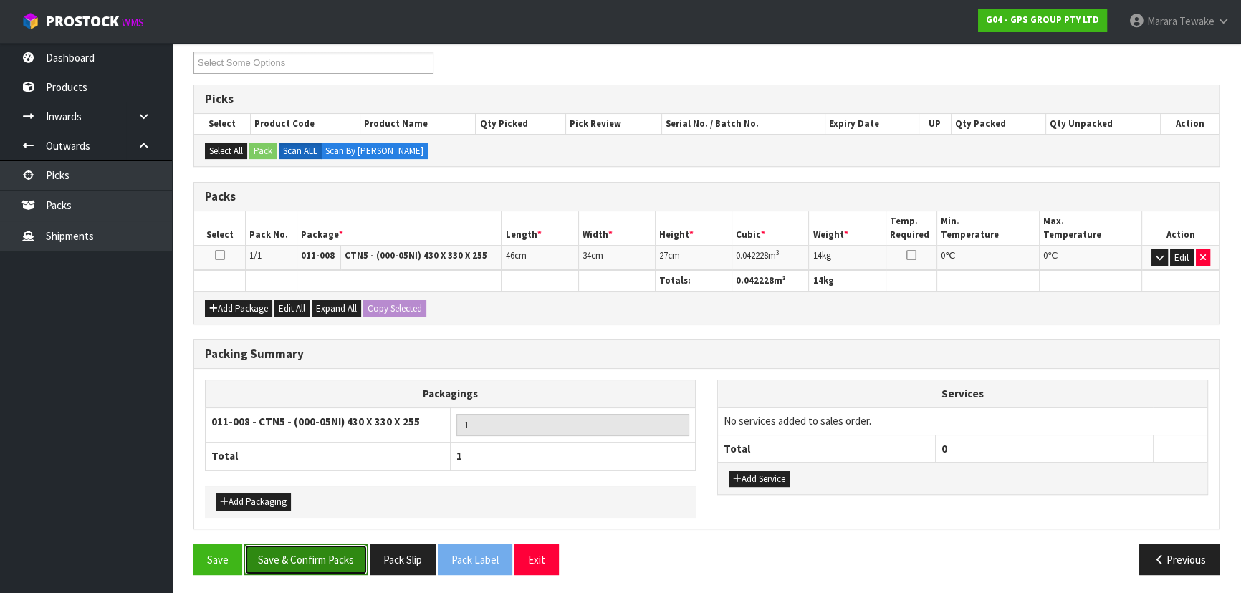
click at [333, 554] on button "Save & Confirm Packs" at bounding box center [305, 559] width 123 height 31
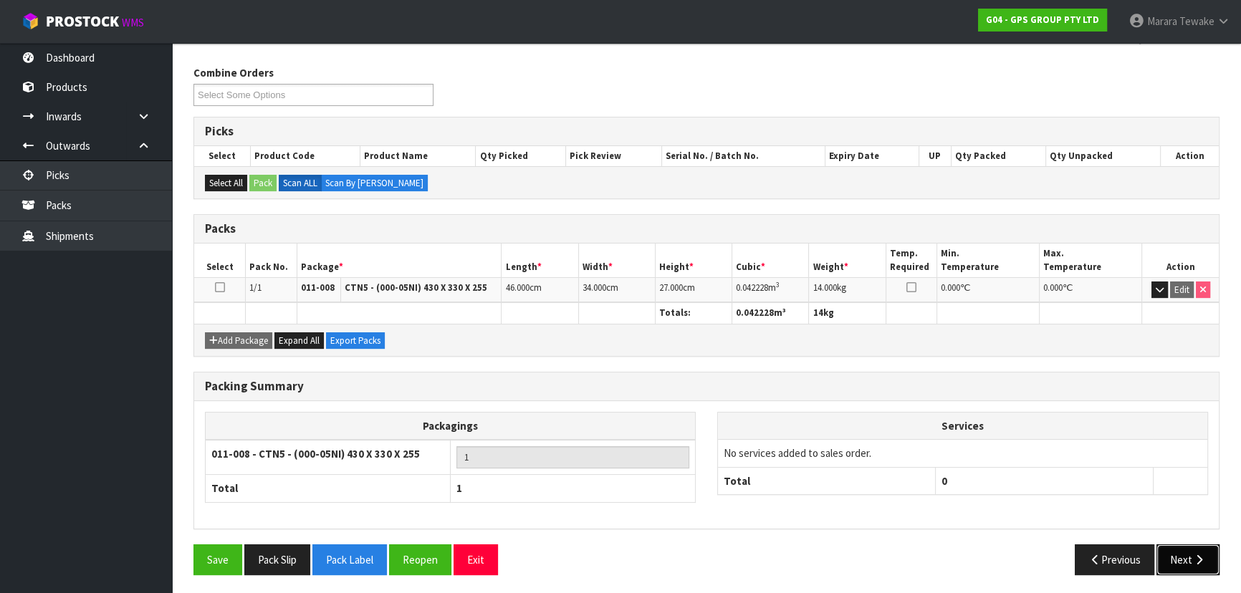
click at [1193, 557] on icon "button" at bounding box center [1199, 559] width 14 height 11
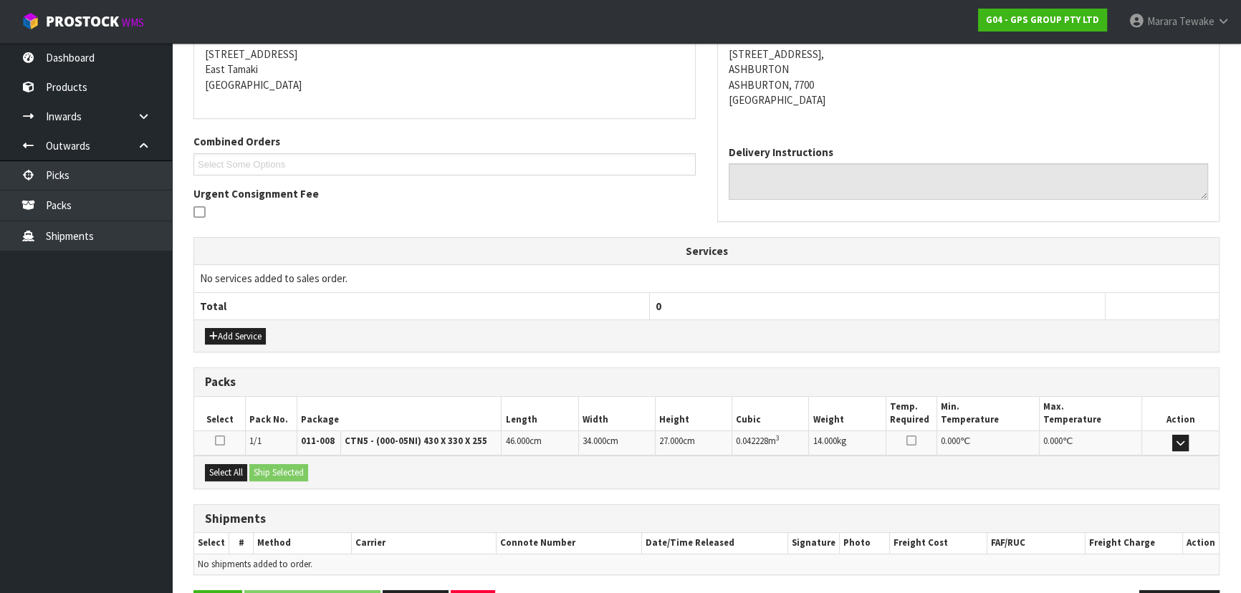
scroll to position [335, 0]
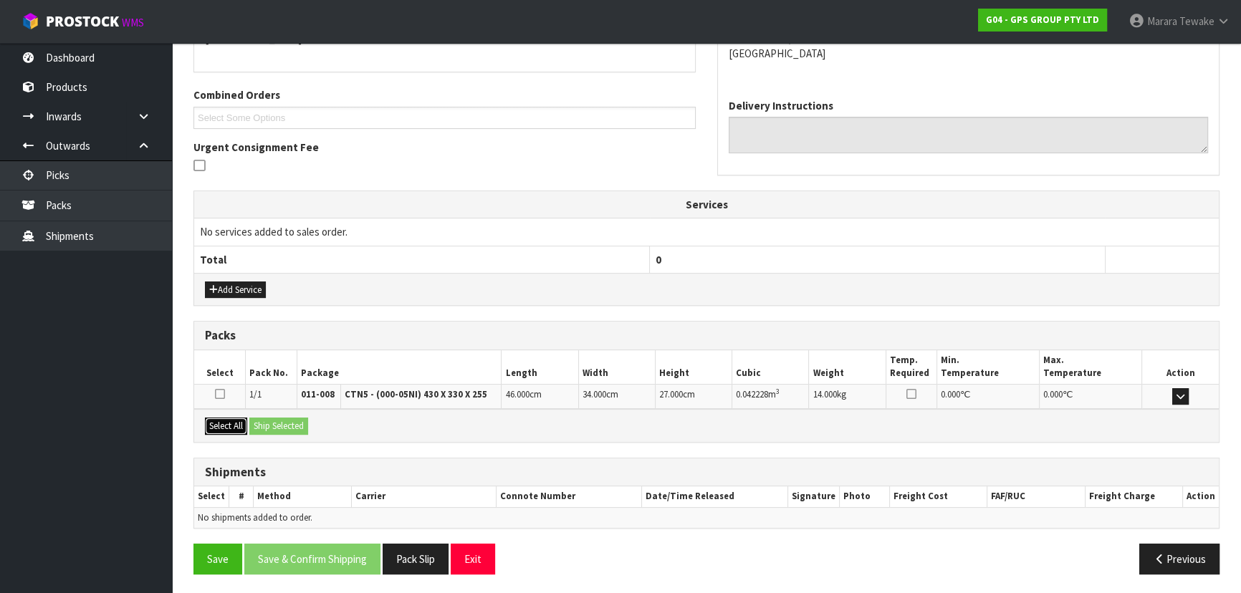
click at [226, 420] on button "Select All" at bounding box center [226, 426] width 42 height 17
drag, startPoint x: 256, startPoint y: 418, endPoint x: 272, endPoint y: 425, distance: 17.0
click at [259, 418] on button "Ship Selected" at bounding box center [278, 426] width 59 height 17
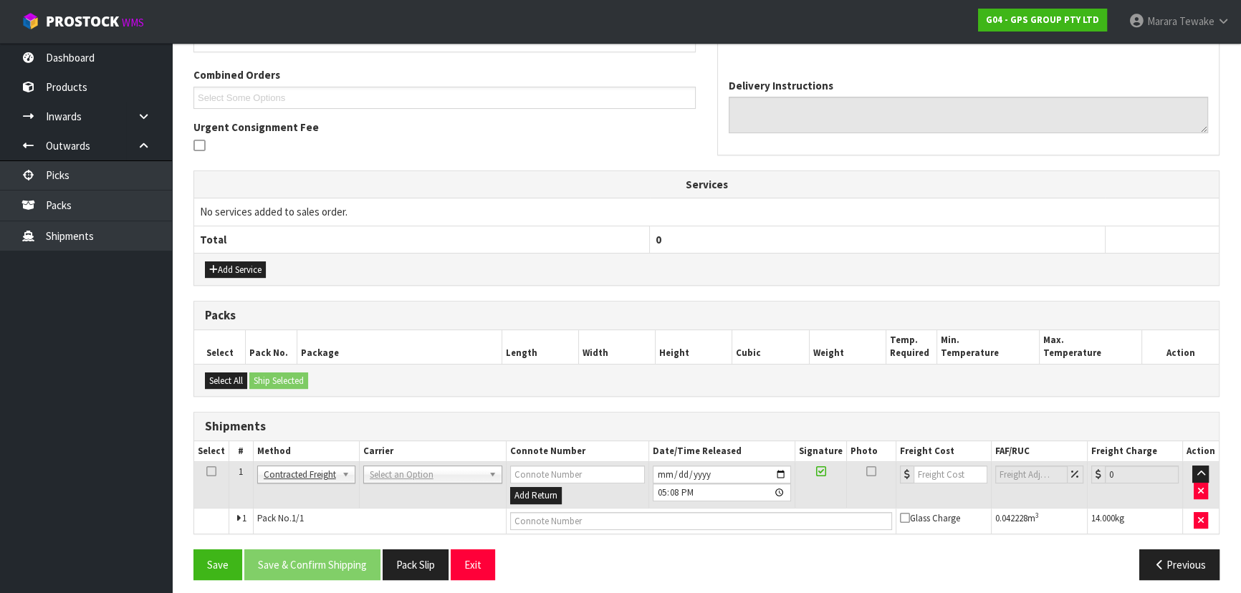
scroll to position [361, 0]
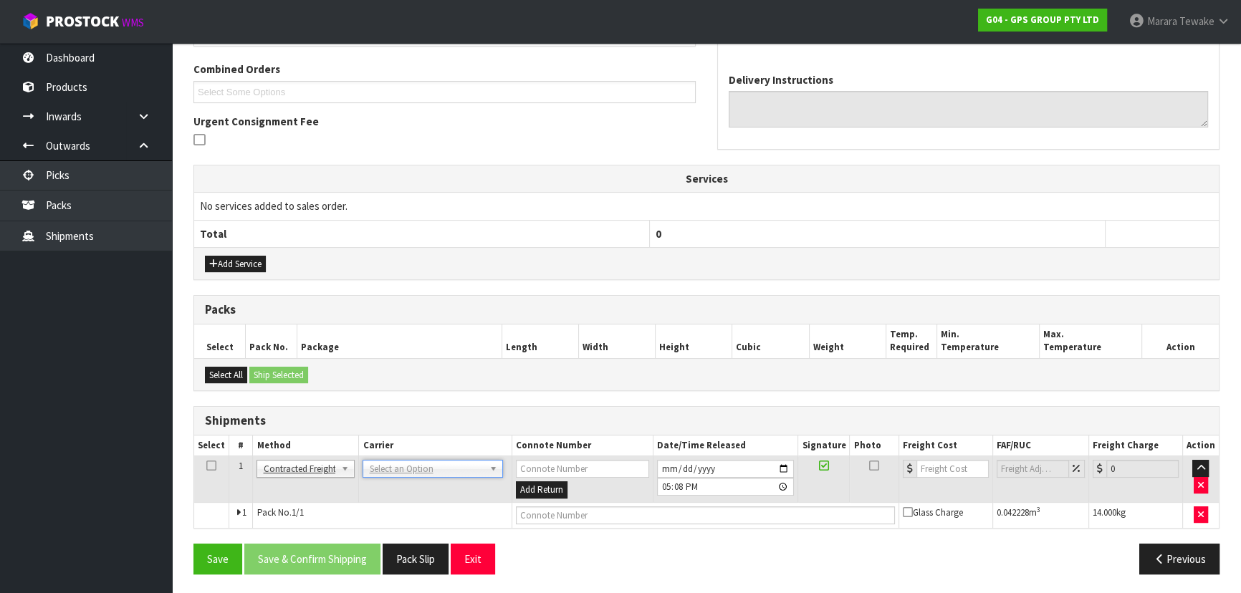
drag, startPoint x: 377, startPoint y: 466, endPoint x: 377, endPoint y: 474, distance: 7.9
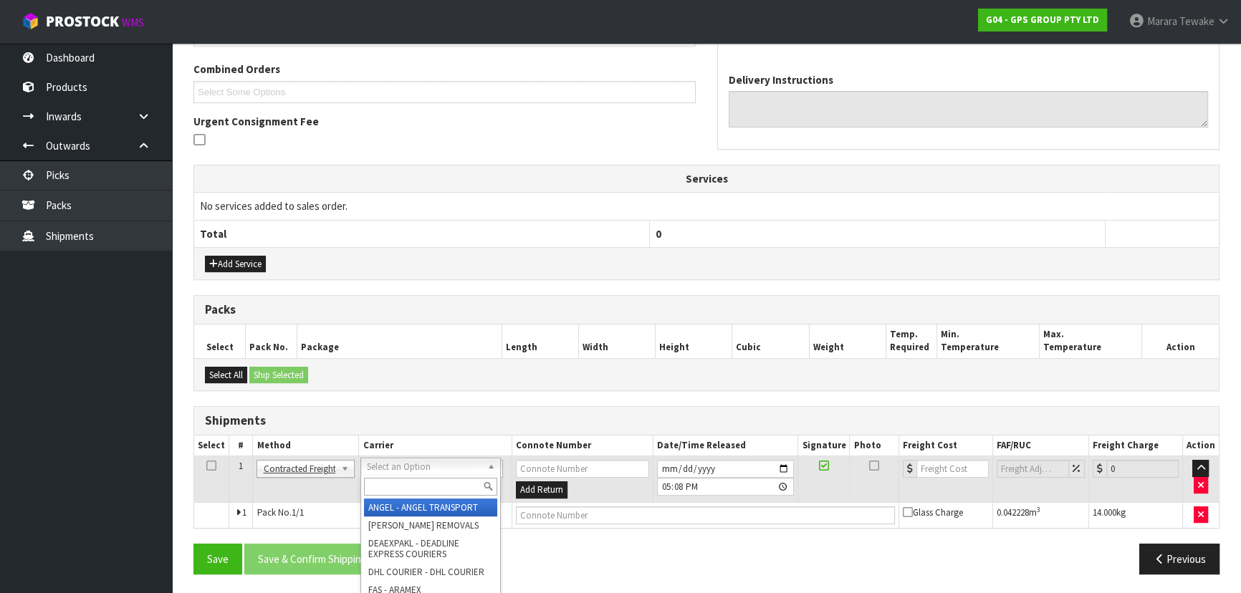
click at [376, 492] on input "text" at bounding box center [430, 487] width 133 height 18
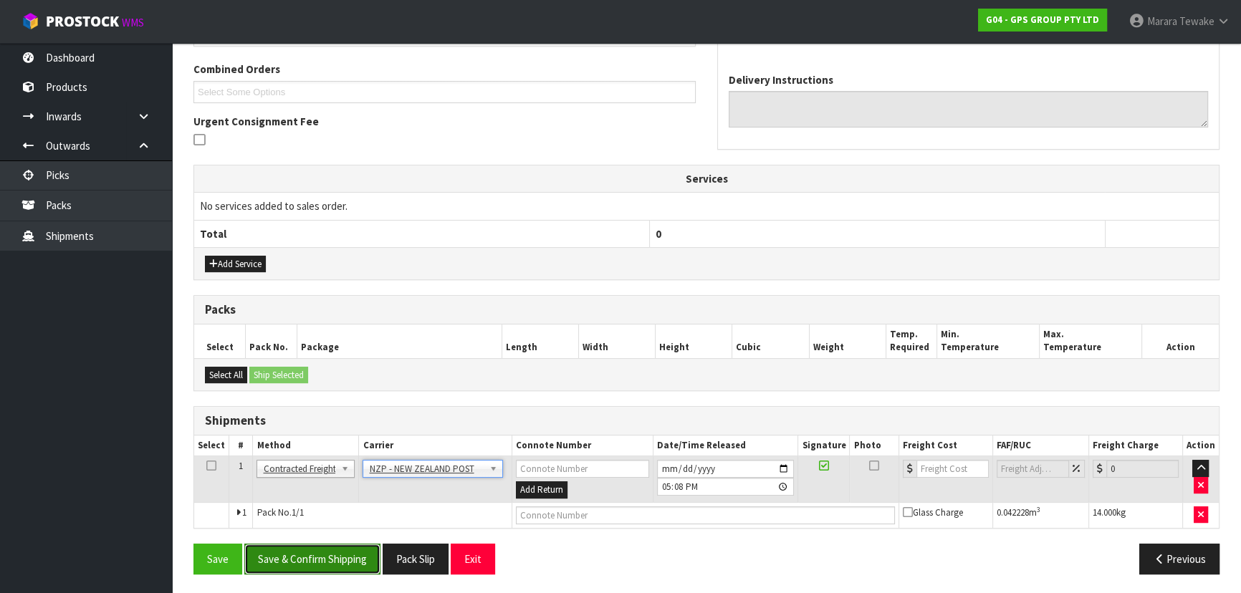
click at [358, 544] on button "Save & Confirm Shipping" at bounding box center [312, 559] width 136 height 31
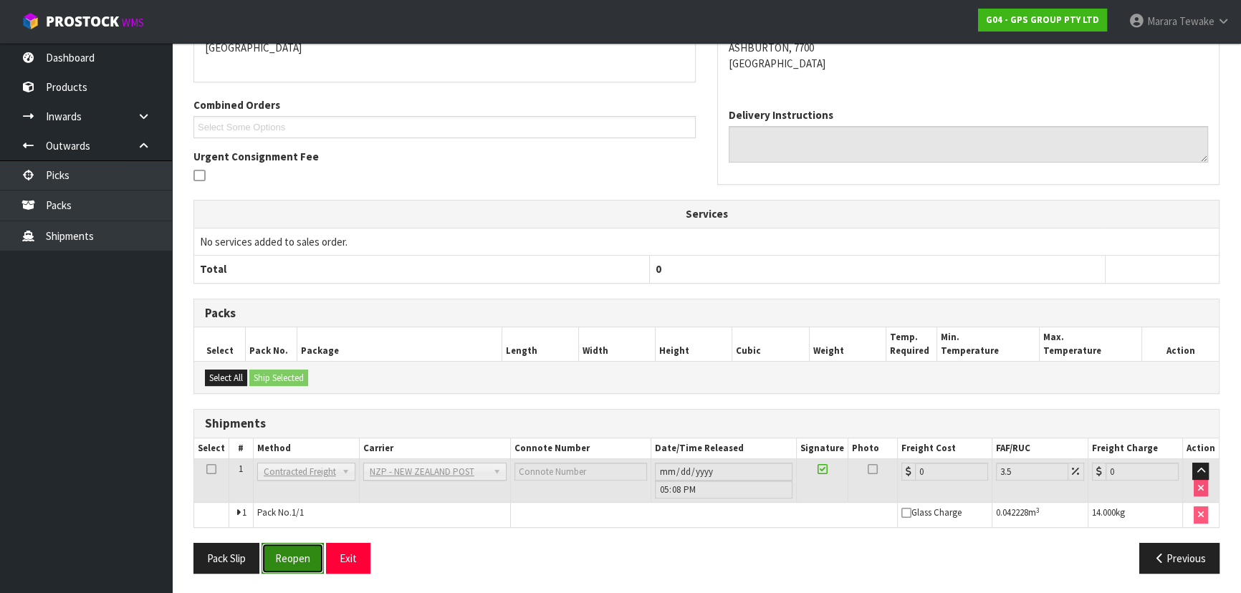
click at [296, 556] on button "Reopen" at bounding box center [292, 558] width 62 height 31
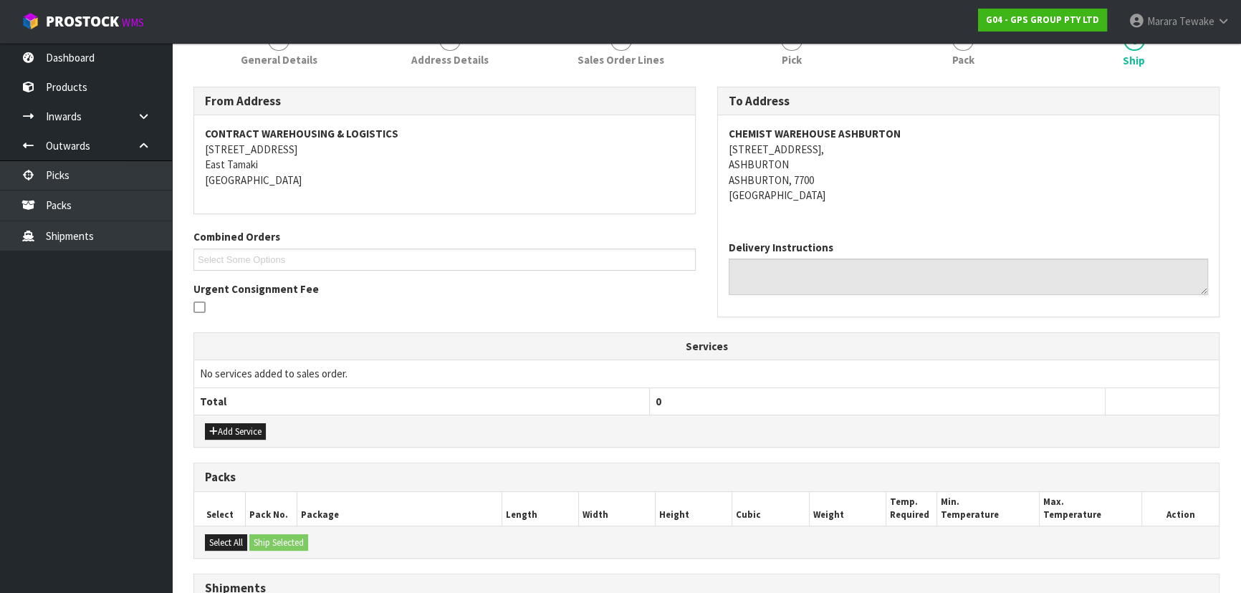
scroll to position [361, 0]
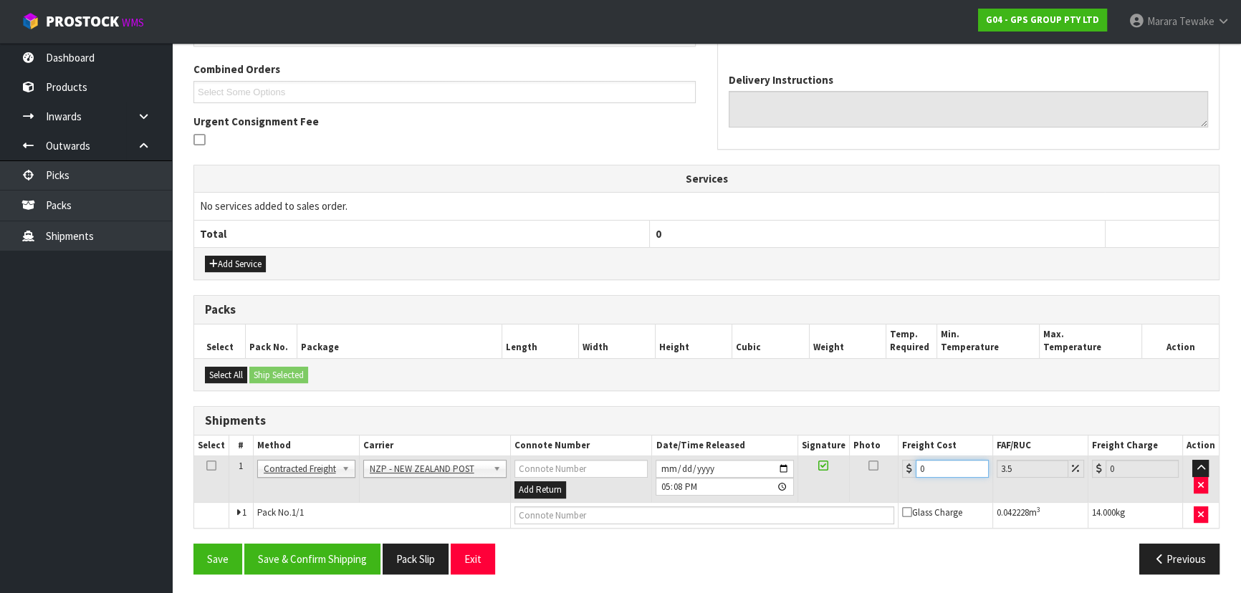
drag, startPoint x: 940, startPoint y: 463, endPoint x: 878, endPoint y: 425, distance: 73.4
click at [880, 430] on div "Shipments Select # Method Carrier Connote Number Date/Time Released Signature P…" at bounding box center [706, 467] width 1026 height 122
drag, startPoint x: 325, startPoint y: 557, endPoint x: 229, endPoint y: 530, distance: 100.3
click at [326, 557] on button "Save & Confirm Shipping" at bounding box center [312, 559] width 136 height 31
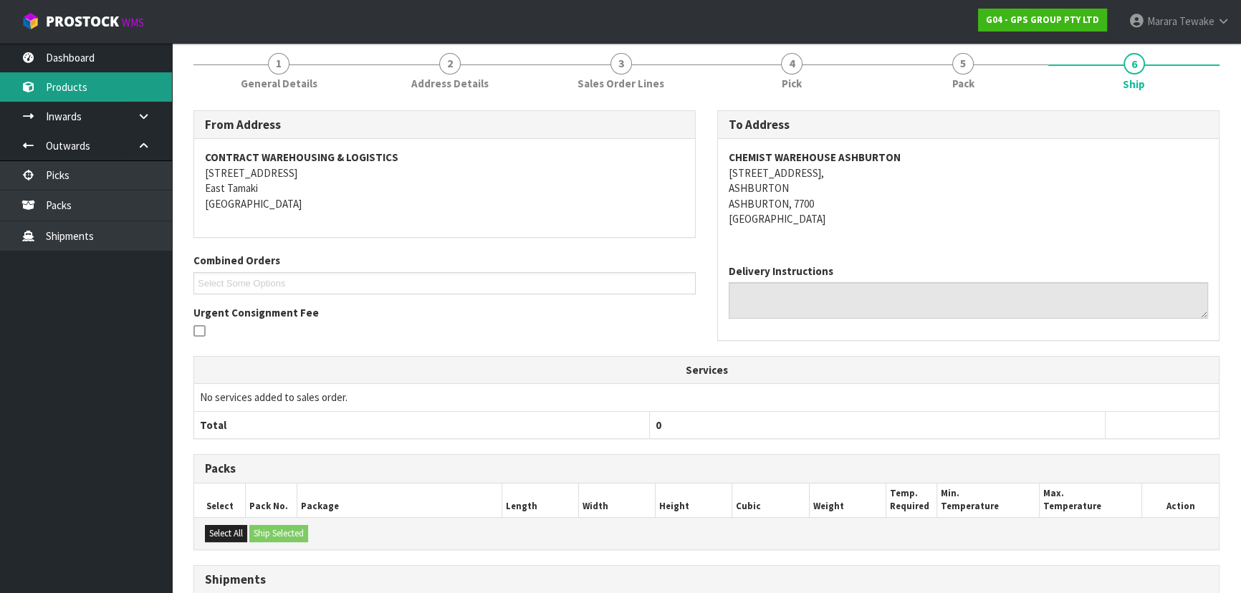
scroll to position [0, 0]
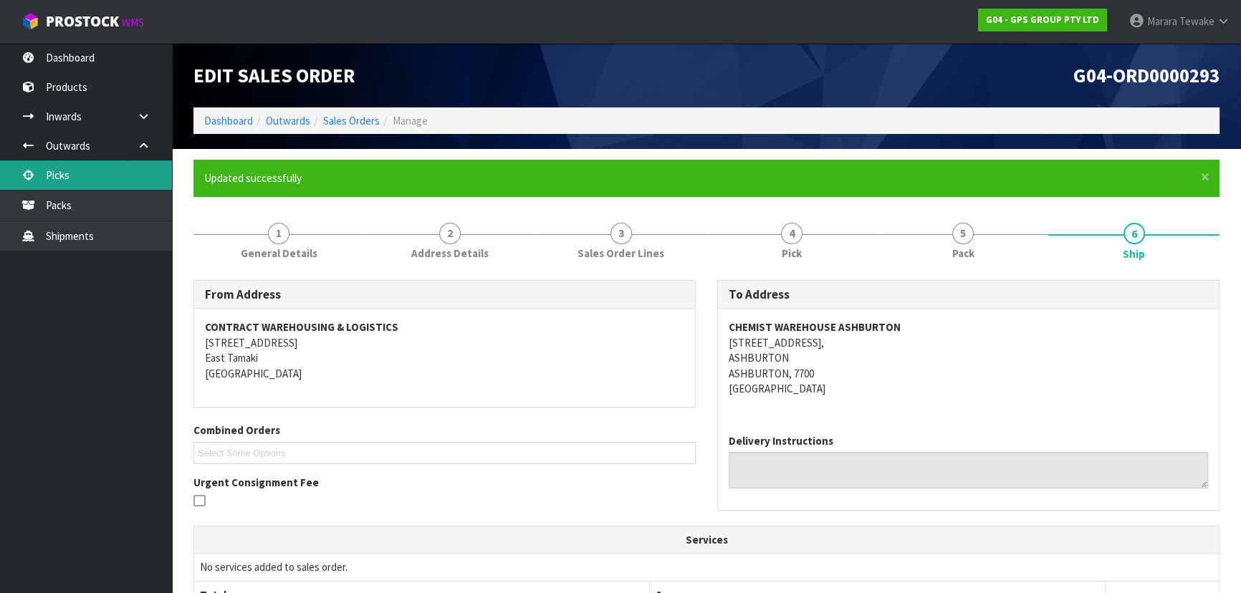
click at [91, 180] on link "Picks" at bounding box center [86, 174] width 172 height 29
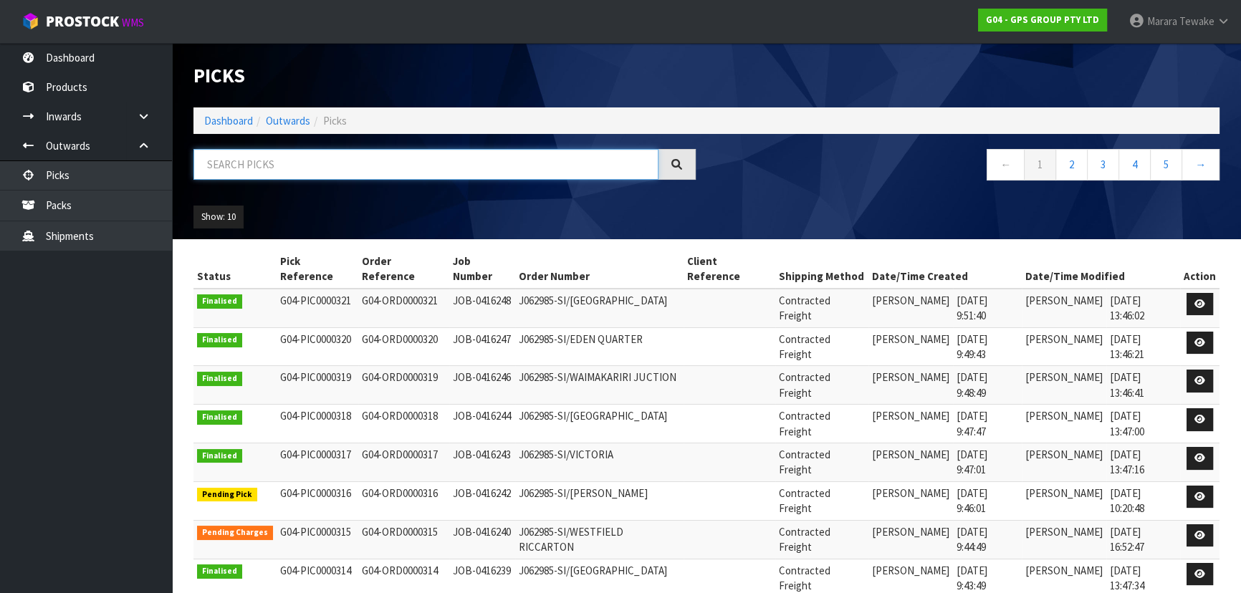
click at [213, 157] on input "text" at bounding box center [425, 164] width 465 height 31
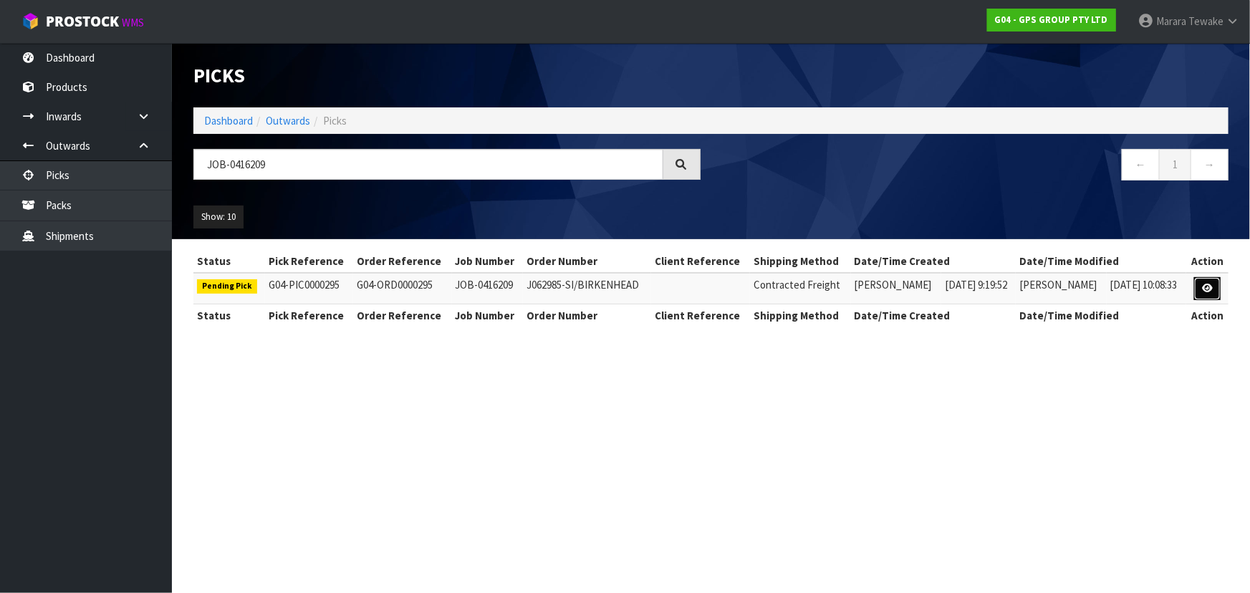
click at [1208, 289] on icon at bounding box center [1207, 288] width 11 height 9
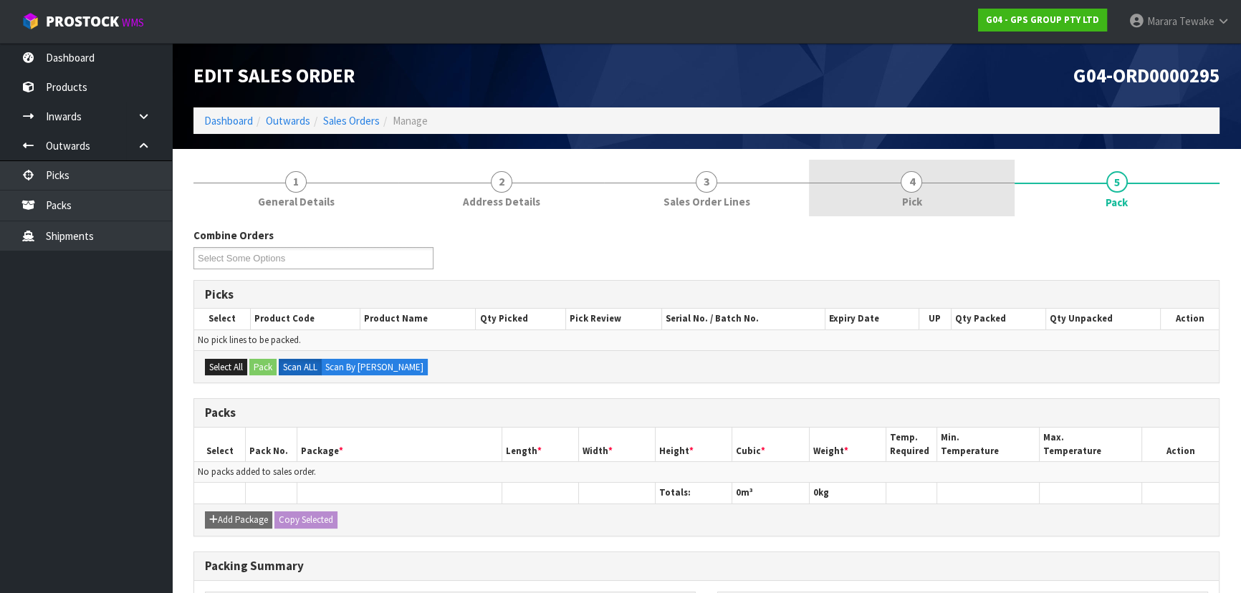
click at [913, 187] on span "4" at bounding box center [910, 181] width 21 height 21
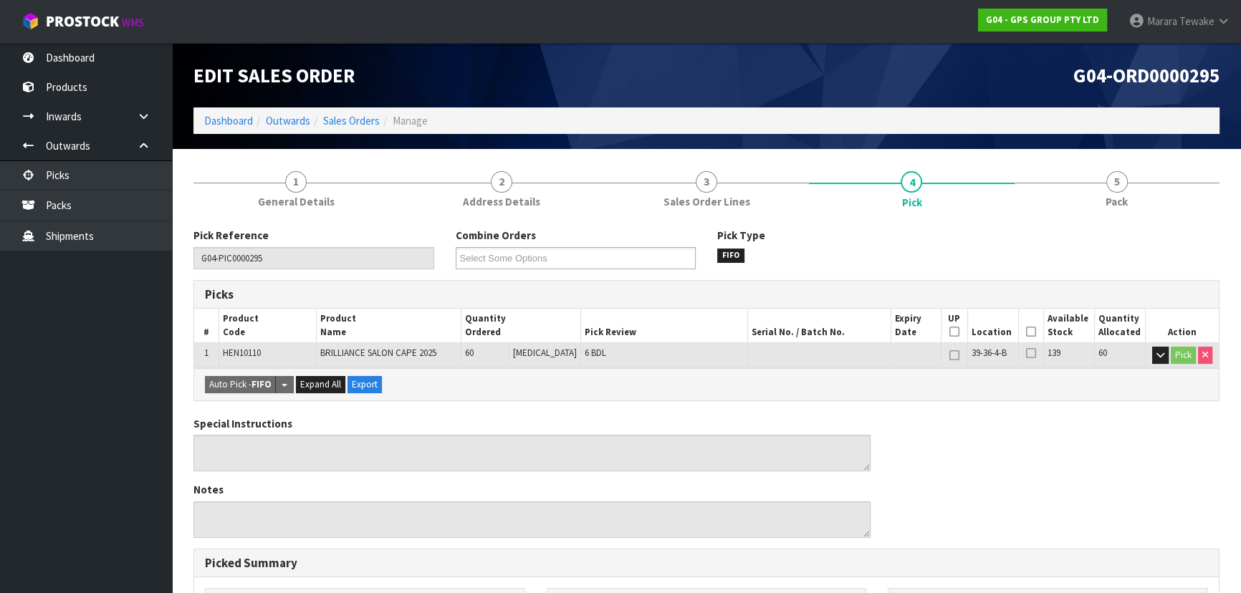
click at [1029, 332] on icon at bounding box center [1031, 332] width 10 height 1
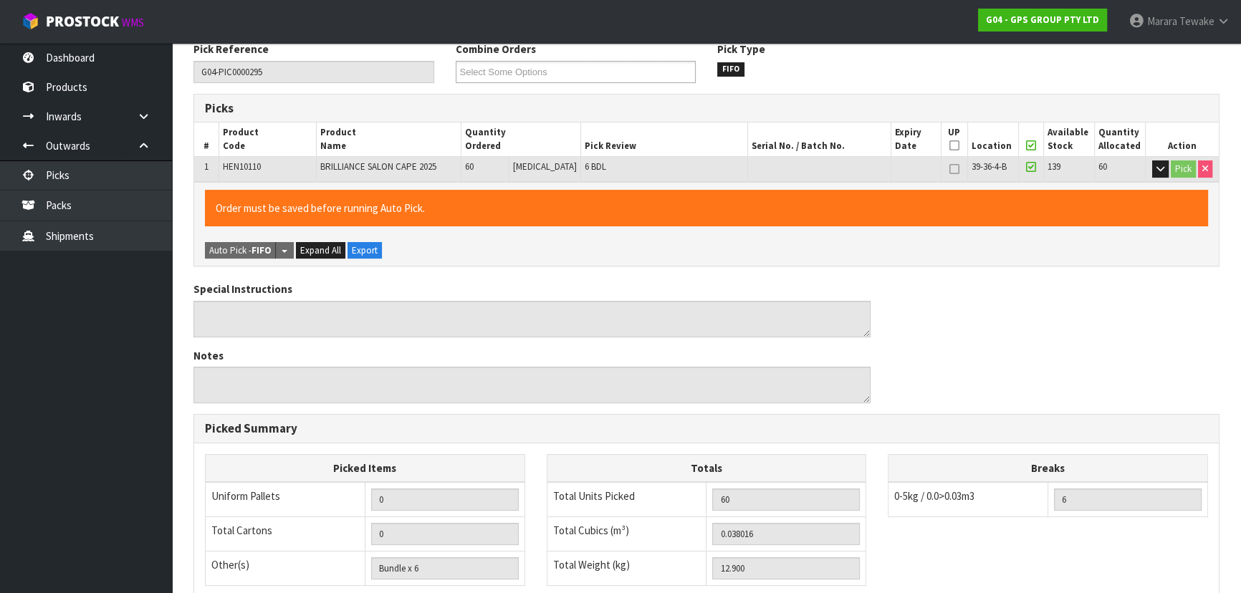
scroll to position [400, 0]
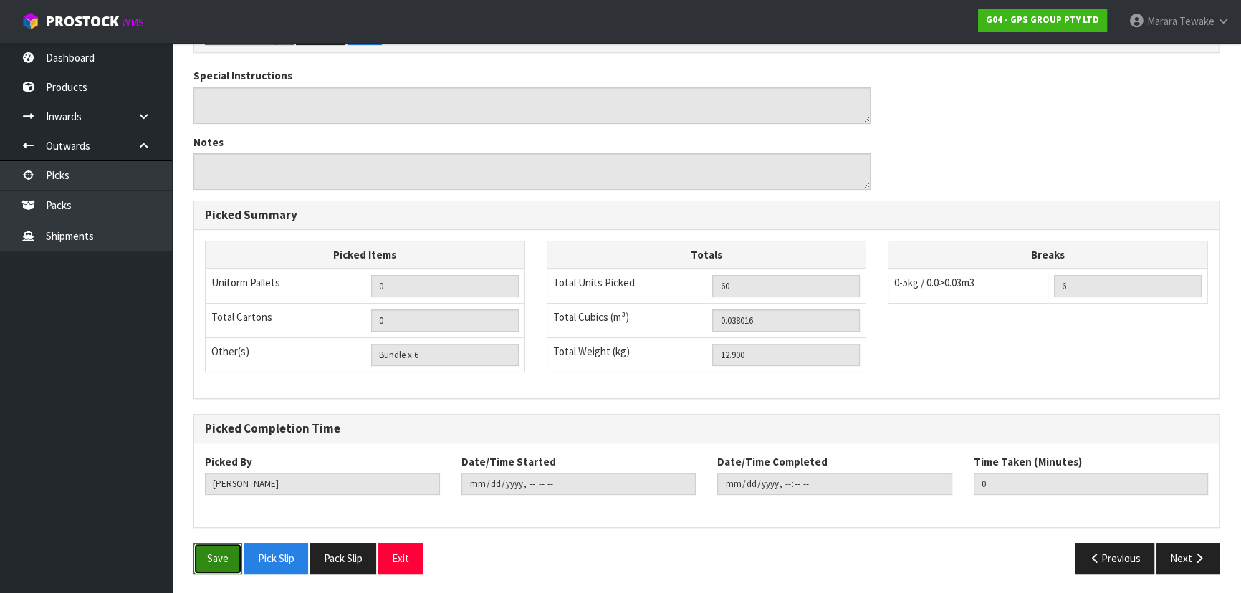
click at [216, 557] on button "Save" at bounding box center [217, 558] width 49 height 31
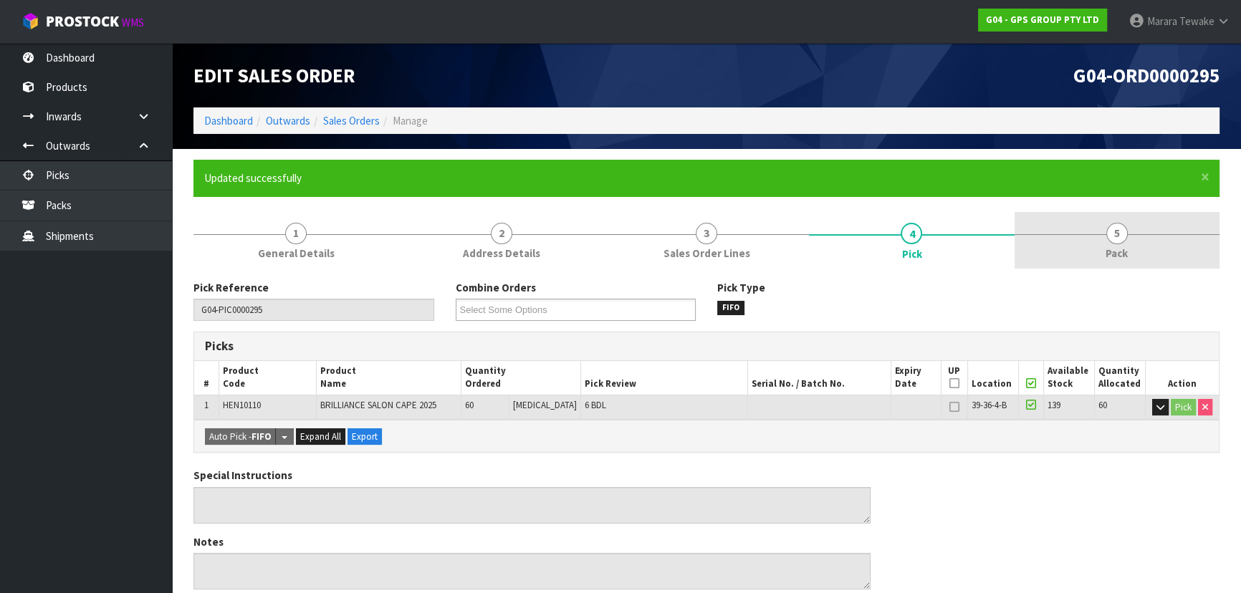
click at [1105, 235] on link "5 Pack" at bounding box center [1116, 240] width 205 height 57
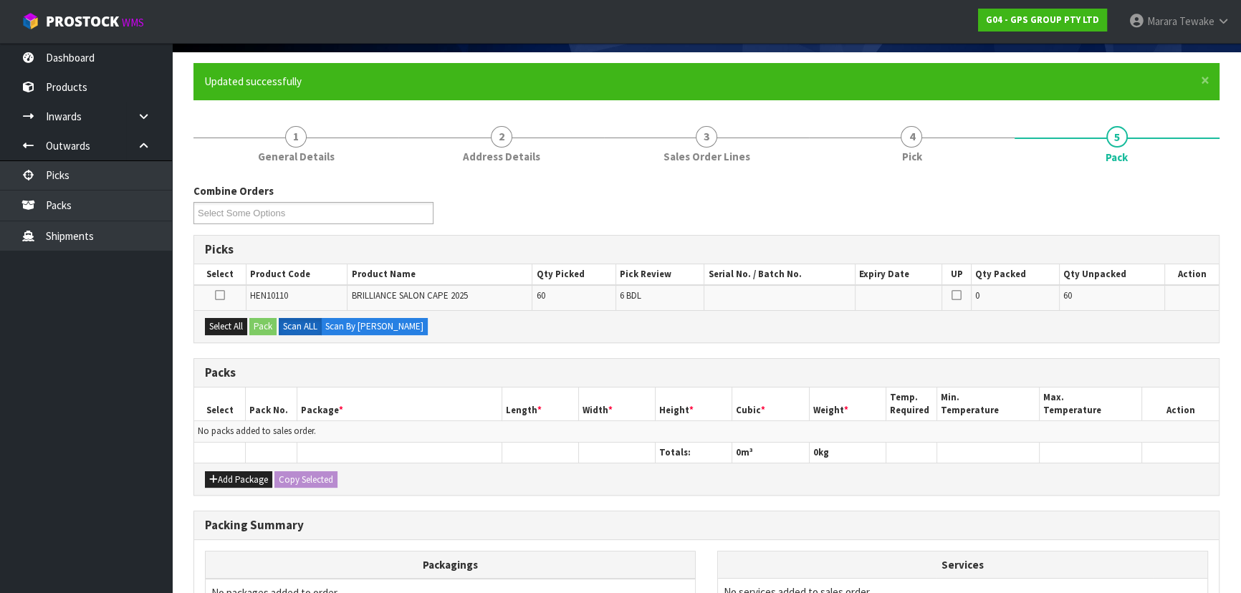
scroll to position [260, 0]
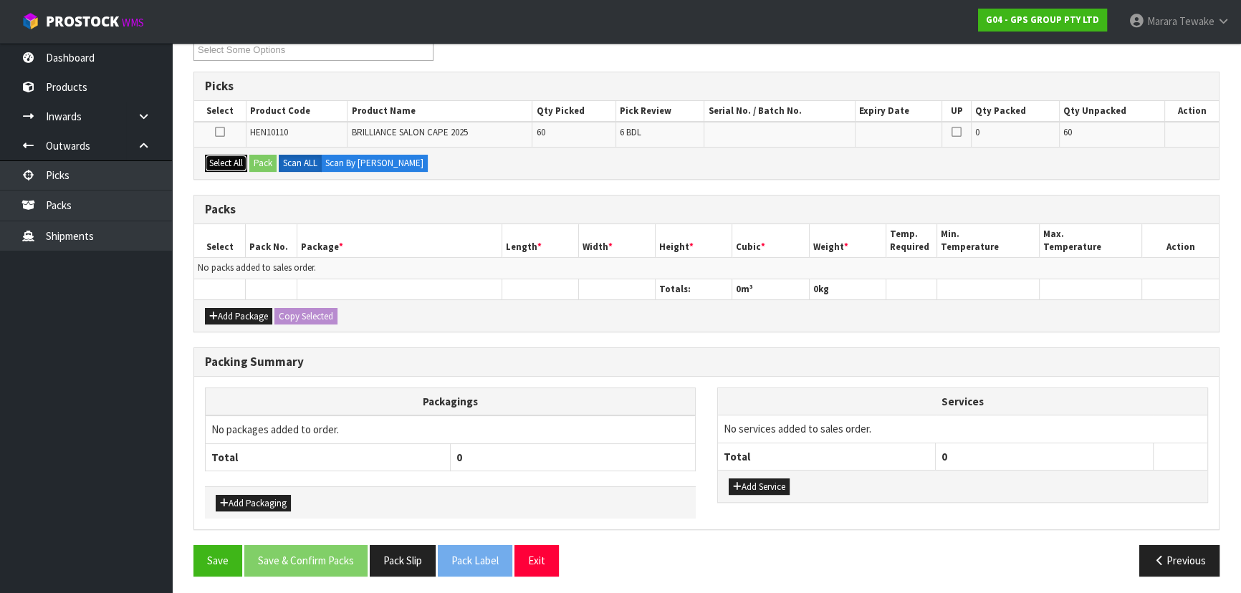
drag, startPoint x: 233, startPoint y: 160, endPoint x: 258, endPoint y: 160, distance: 25.1
click at [239, 160] on button "Select All" at bounding box center [226, 163] width 42 height 17
click at [264, 160] on button "Pack" at bounding box center [262, 163] width 27 height 17
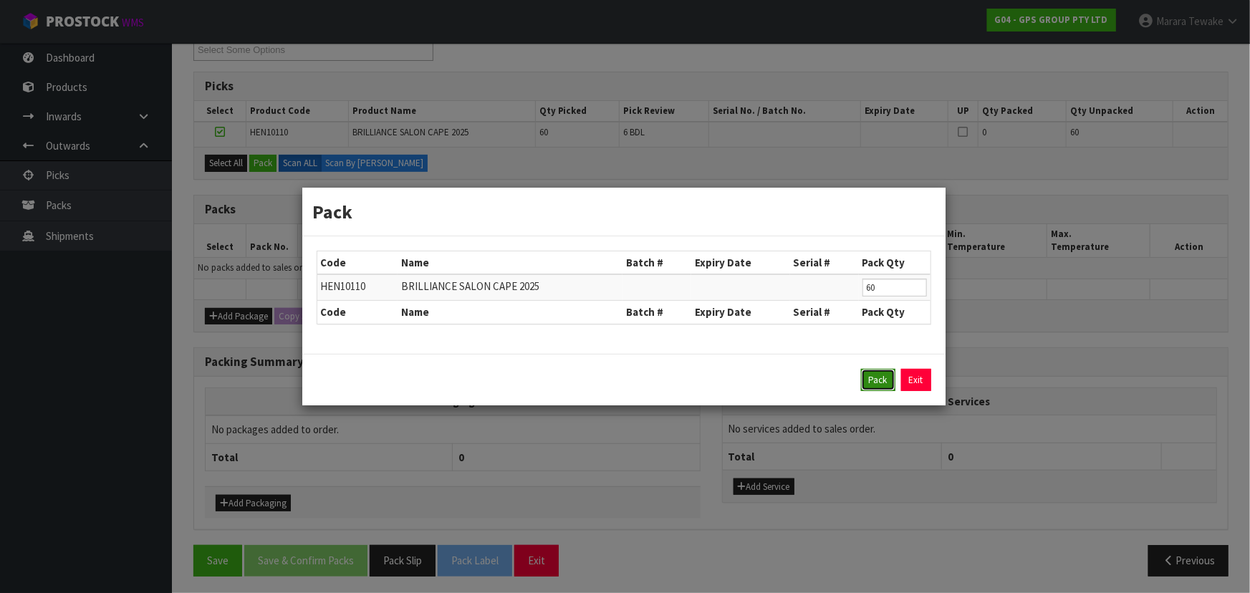
drag, startPoint x: 870, startPoint y: 375, endPoint x: 838, endPoint y: 368, distance: 32.3
click at [868, 375] on button "Pack" at bounding box center [878, 380] width 34 height 23
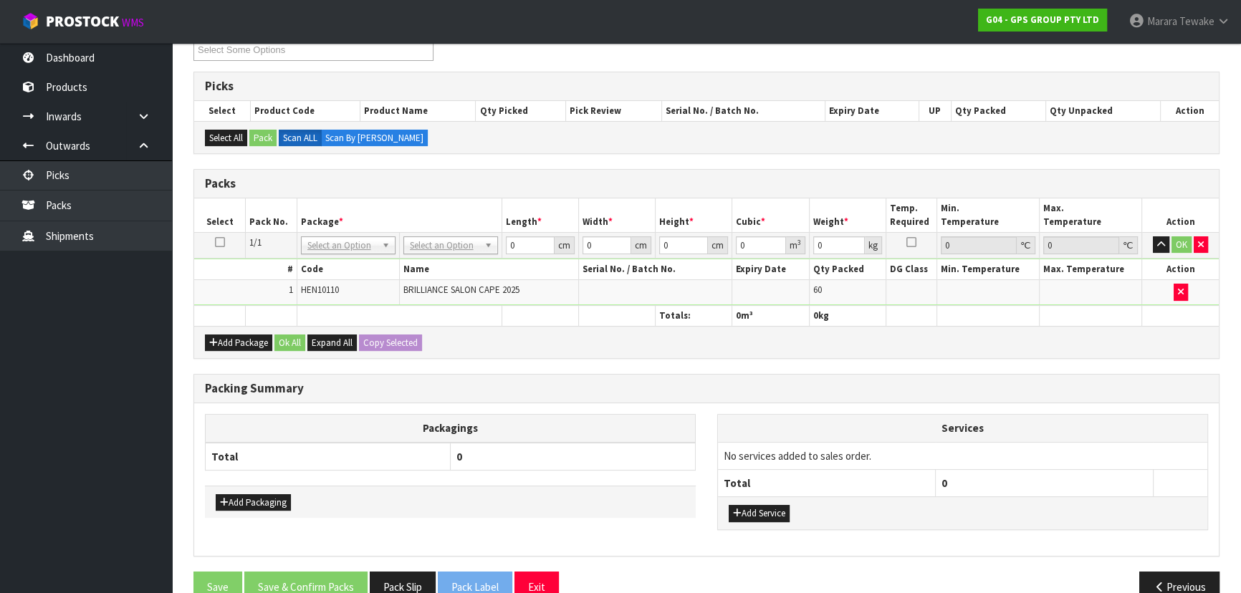
drag, startPoint x: 436, startPoint y: 244, endPoint x: 433, endPoint y: 271, distance: 26.7
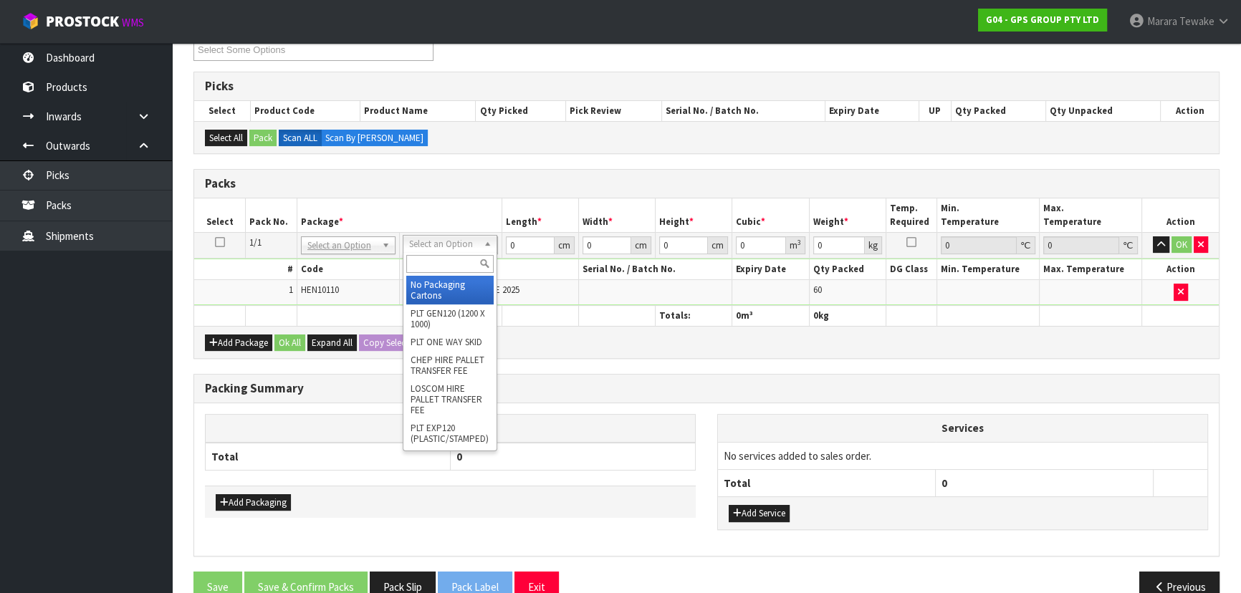
click at [434, 270] on input "text" at bounding box center [449, 264] width 87 height 18
drag, startPoint x: 456, startPoint y: 292, endPoint x: 465, endPoint y: 269, distance: 25.4
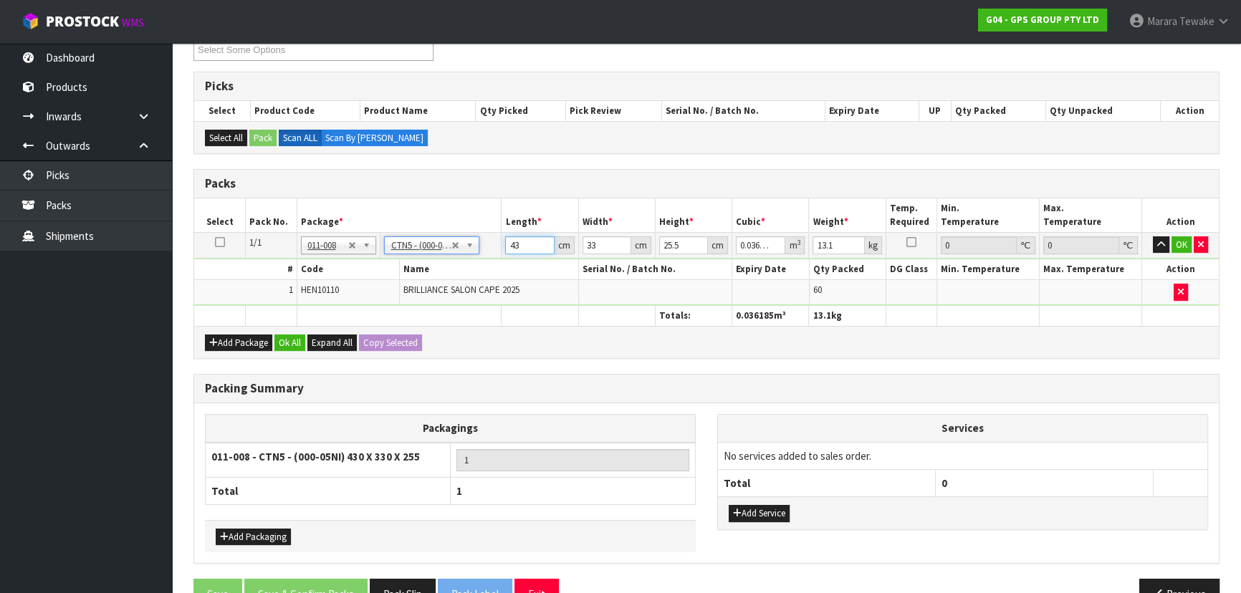
drag, startPoint x: 515, startPoint y: 246, endPoint x: 494, endPoint y: 236, distance: 23.1
click at [501, 245] on td "43 cm" at bounding box center [539, 245] width 77 height 26
drag, startPoint x: 524, startPoint y: 240, endPoint x: 504, endPoint y: 229, distance: 22.5
click at [503, 236] on td "43 cm" at bounding box center [539, 245] width 77 height 26
click at [1153, 236] on button "button" at bounding box center [1161, 244] width 16 height 17
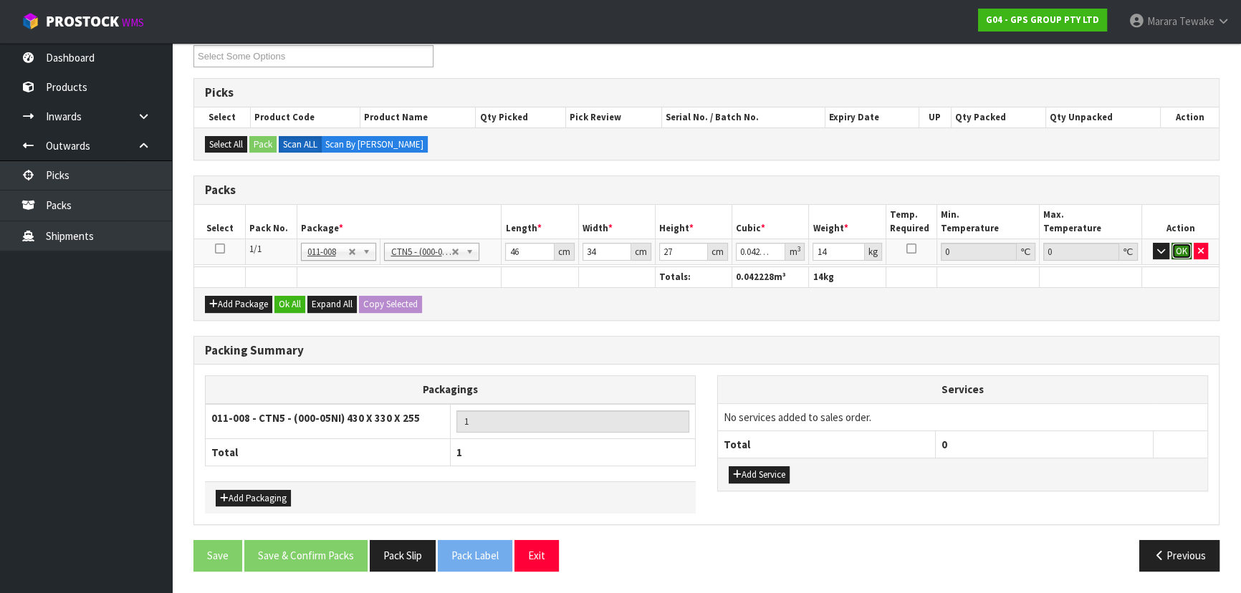
click button "OK" at bounding box center [1181, 251] width 20 height 17
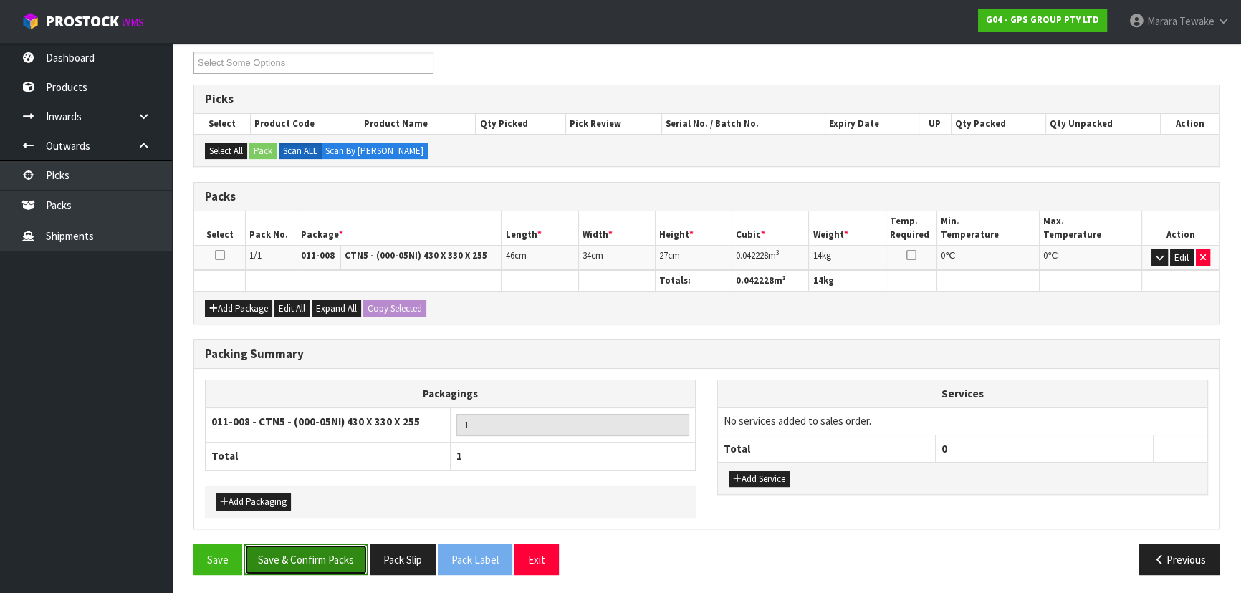
click at [296, 564] on button "Save & Confirm Packs" at bounding box center [305, 559] width 123 height 31
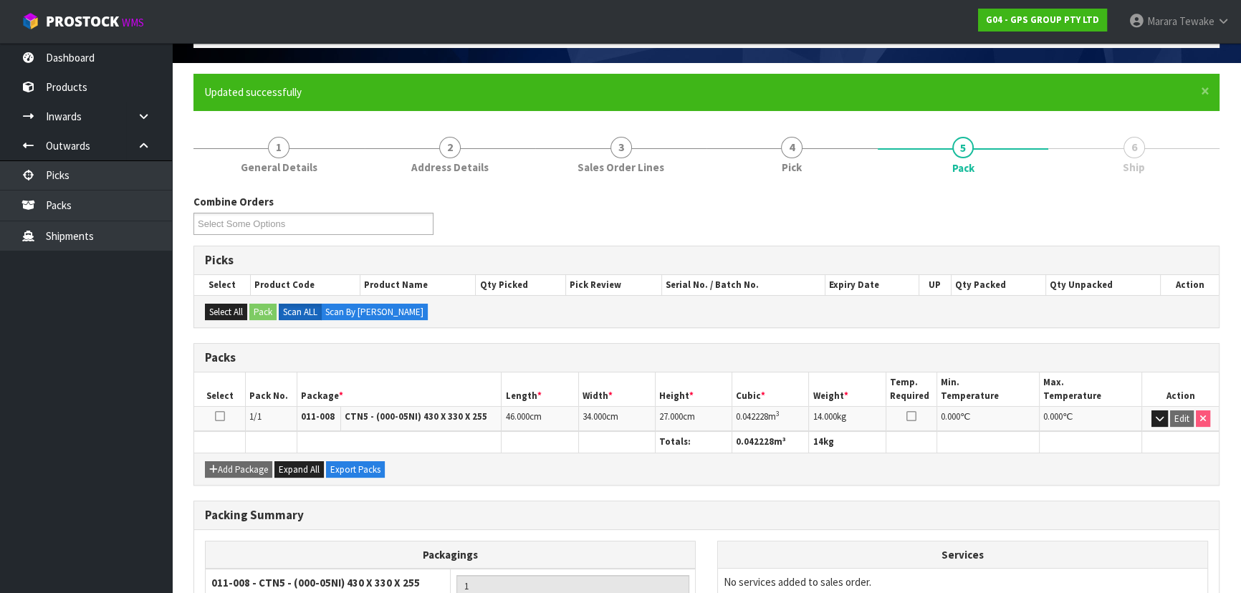
scroll to position [215, 0]
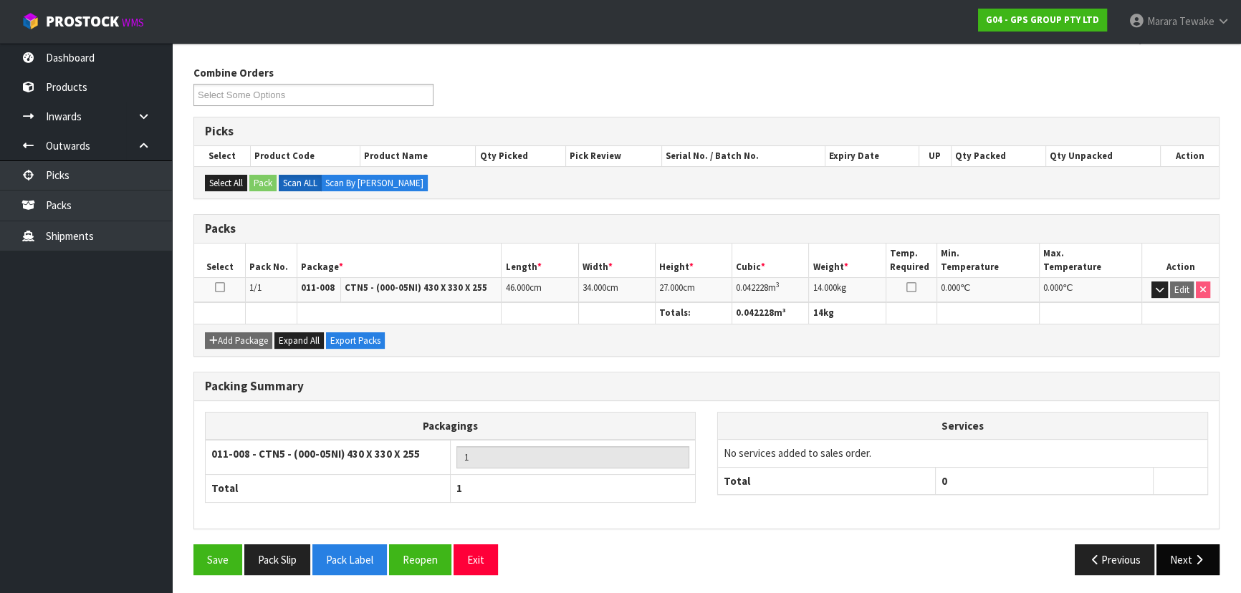
click at [1199, 554] on icon "button" at bounding box center [1199, 559] width 14 height 11
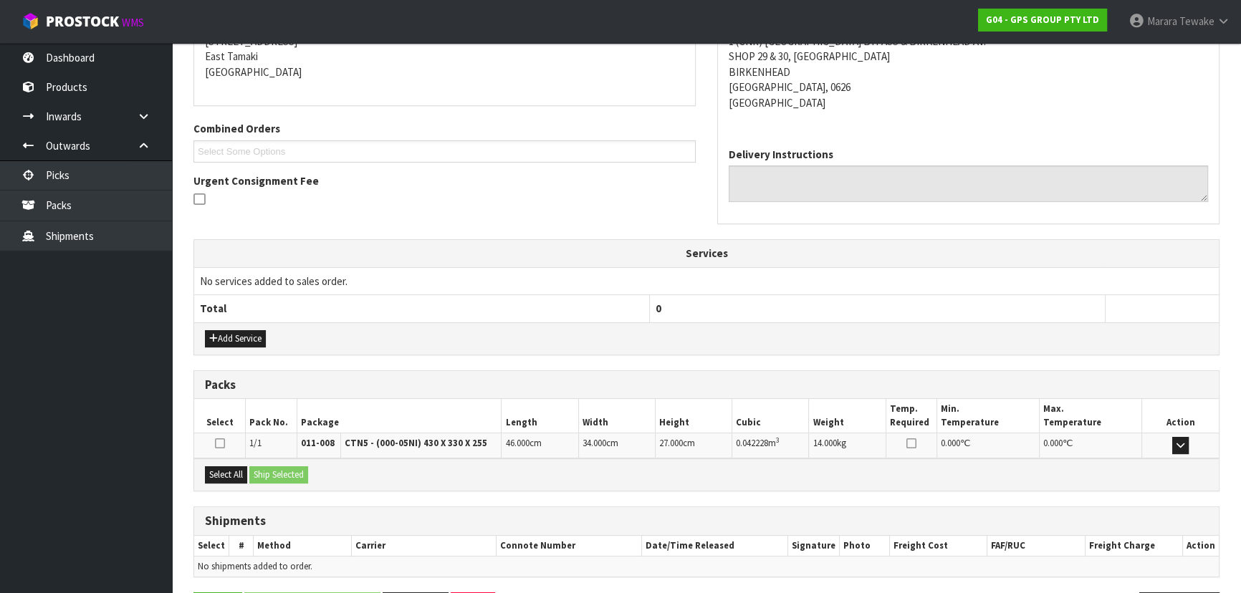
scroll to position [351, 0]
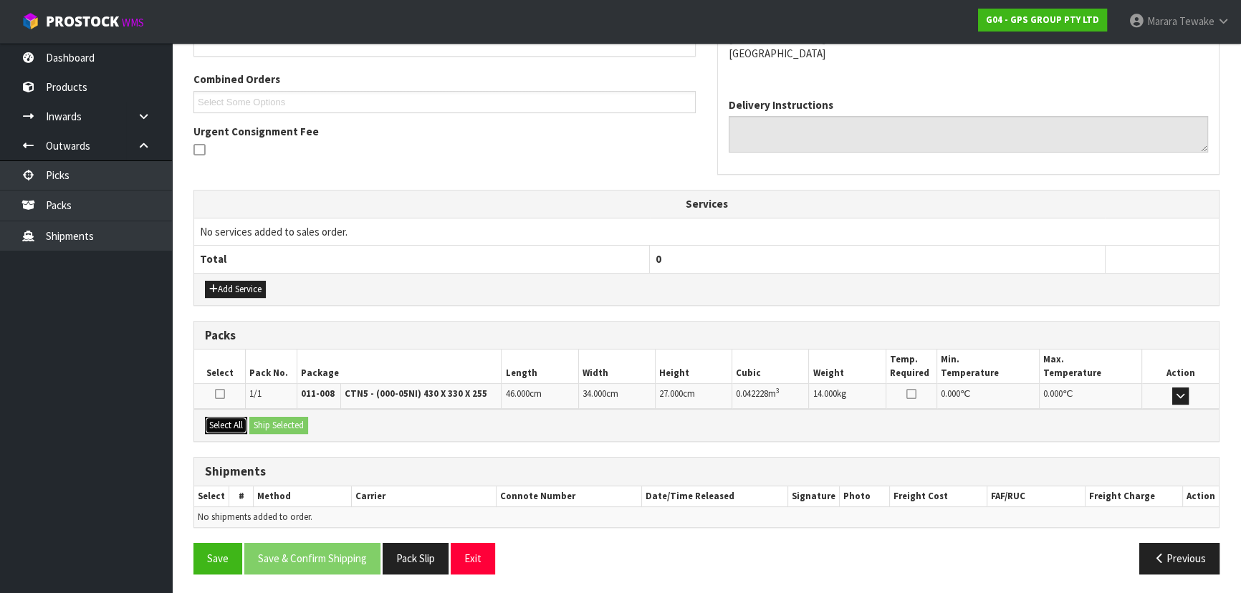
click at [236, 418] on button "Select All" at bounding box center [226, 425] width 42 height 17
click at [292, 425] on button "Ship Selected" at bounding box center [278, 425] width 59 height 17
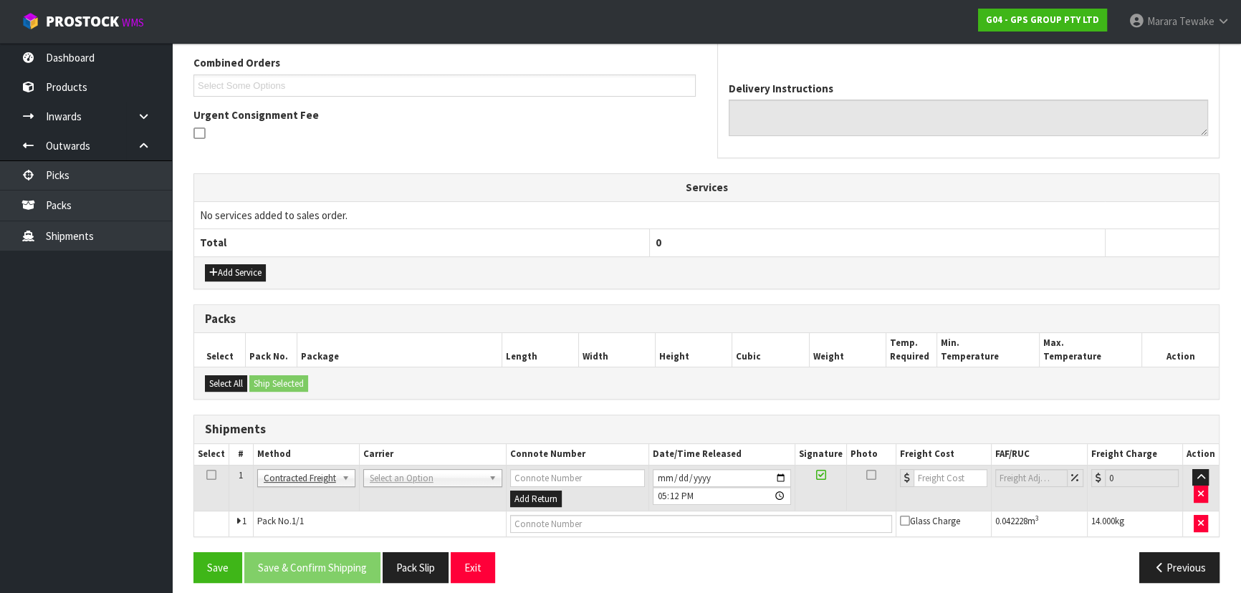
scroll to position [376, 0]
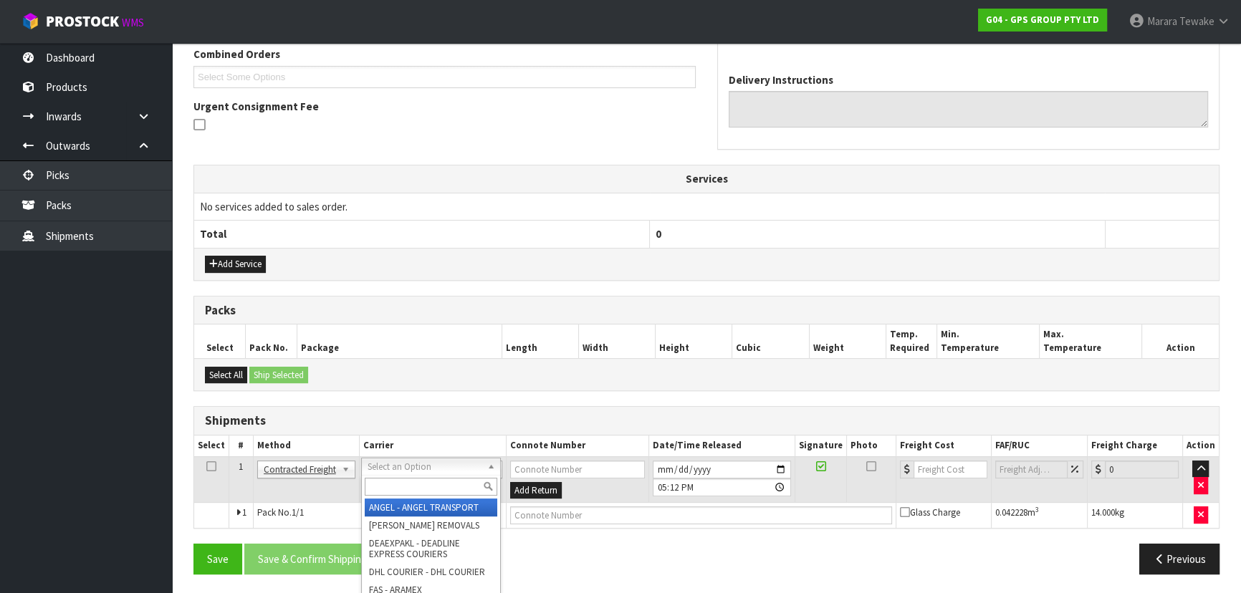
drag, startPoint x: 404, startPoint y: 473, endPoint x: 403, endPoint y: 493, distance: 20.1
click at [405, 493] on input "text" at bounding box center [431, 487] width 133 height 18
drag, startPoint x: 431, startPoint y: 507, endPoint x: 381, endPoint y: 542, distance: 60.8
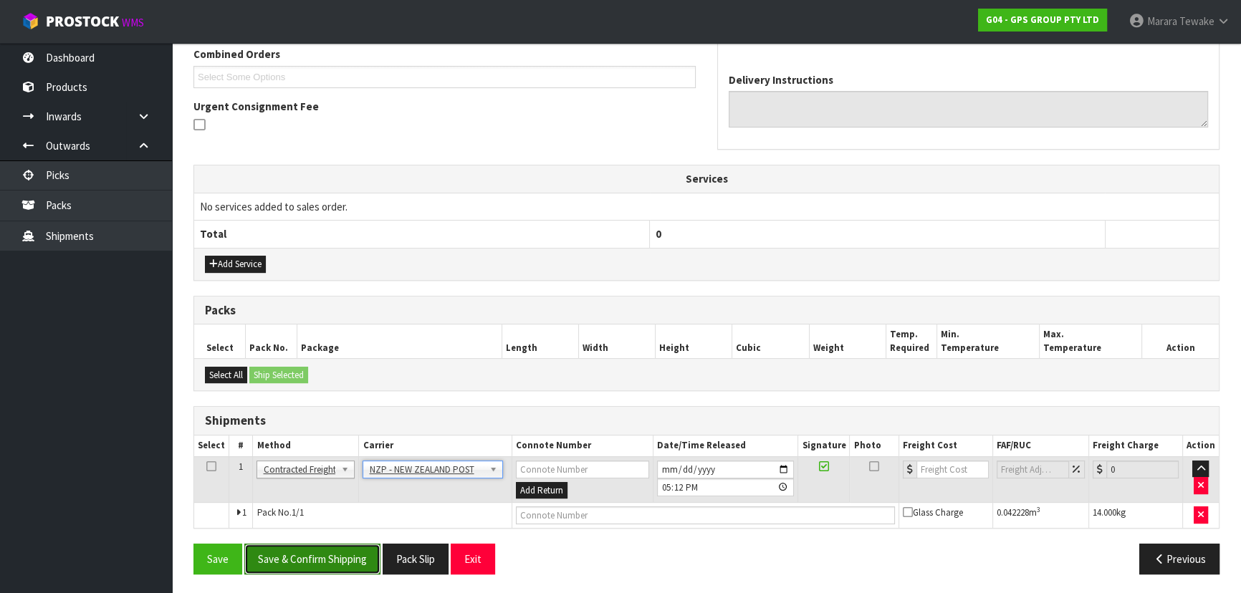
click at [335, 566] on button "Save & Confirm Shipping" at bounding box center [312, 559] width 136 height 31
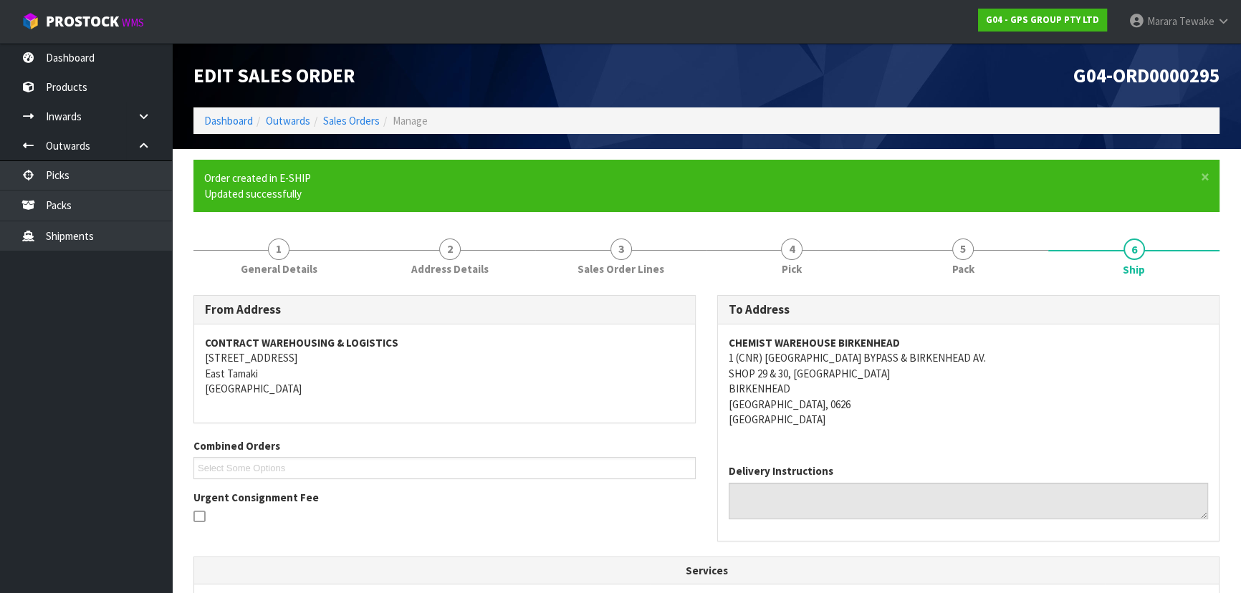
scroll to position [356, 0]
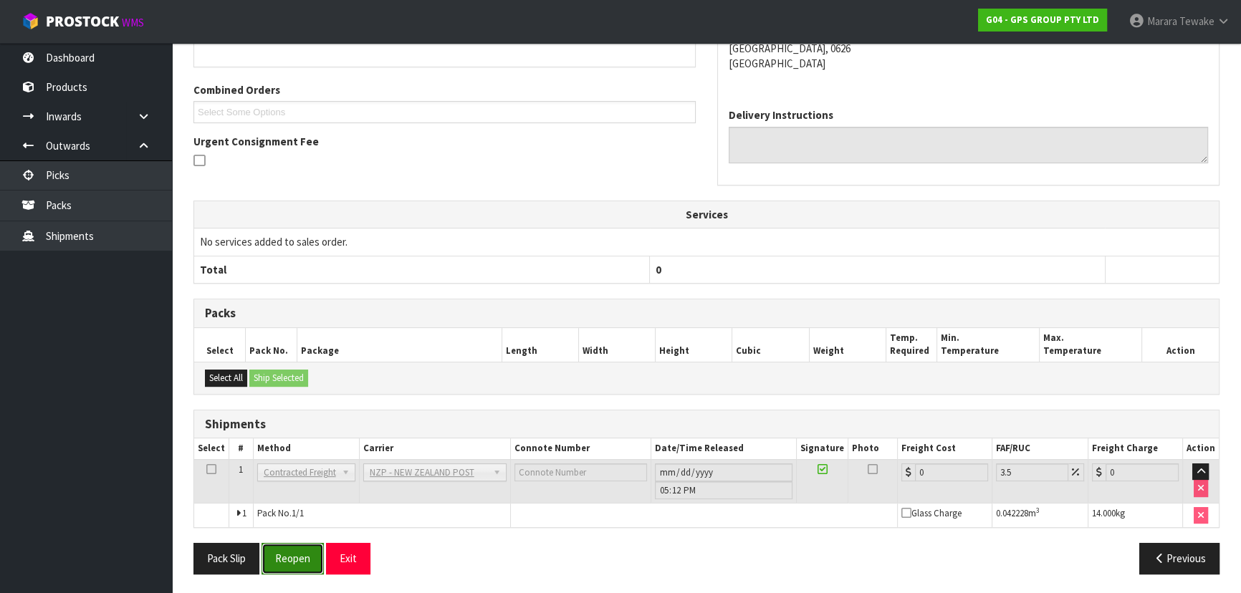
click at [293, 552] on button "Reopen" at bounding box center [292, 558] width 62 height 31
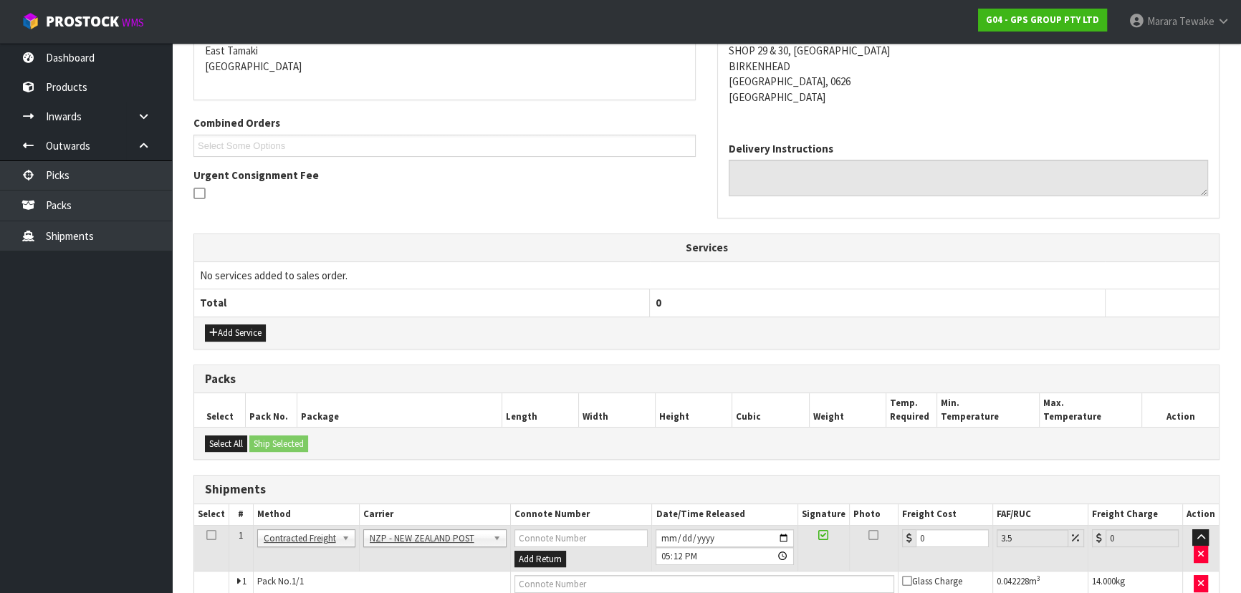
scroll to position [376, 0]
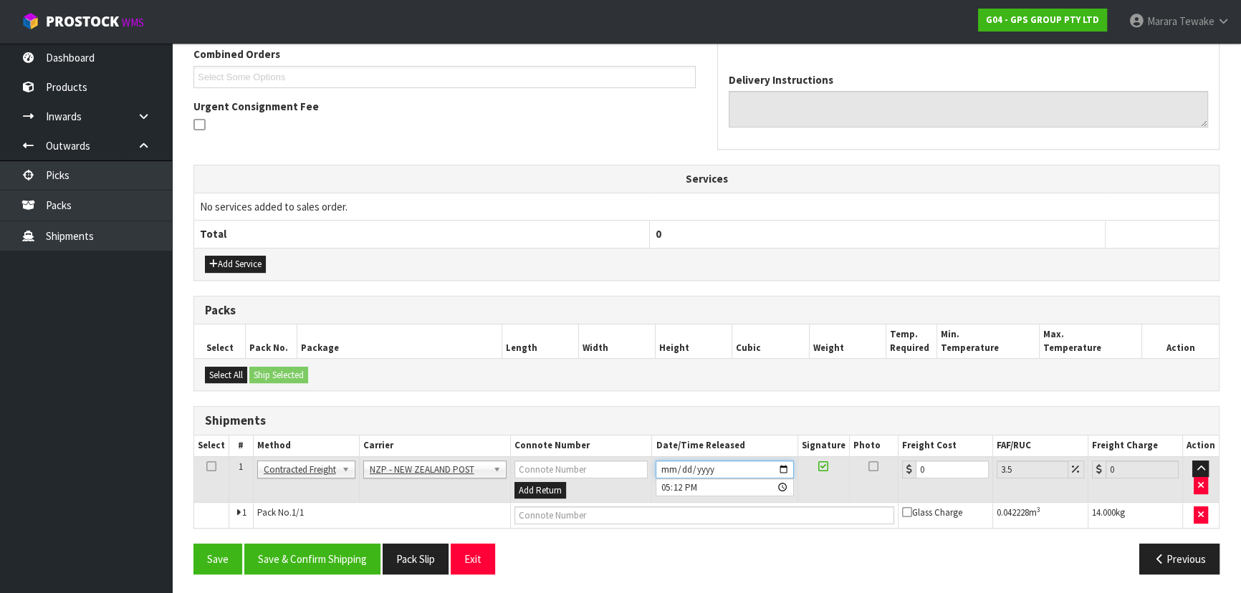
click at [784, 467] on input "[DATE]" at bounding box center [724, 470] width 138 height 18
click at [827, 432] on div "Shipments Select # Method Carrier Connote Number Date/Time Released Signature P…" at bounding box center [706, 467] width 1026 height 122
drag, startPoint x: 343, startPoint y: 555, endPoint x: 246, endPoint y: 528, distance: 101.2
click at [343, 555] on button "Save & Confirm Shipping" at bounding box center [312, 559] width 136 height 31
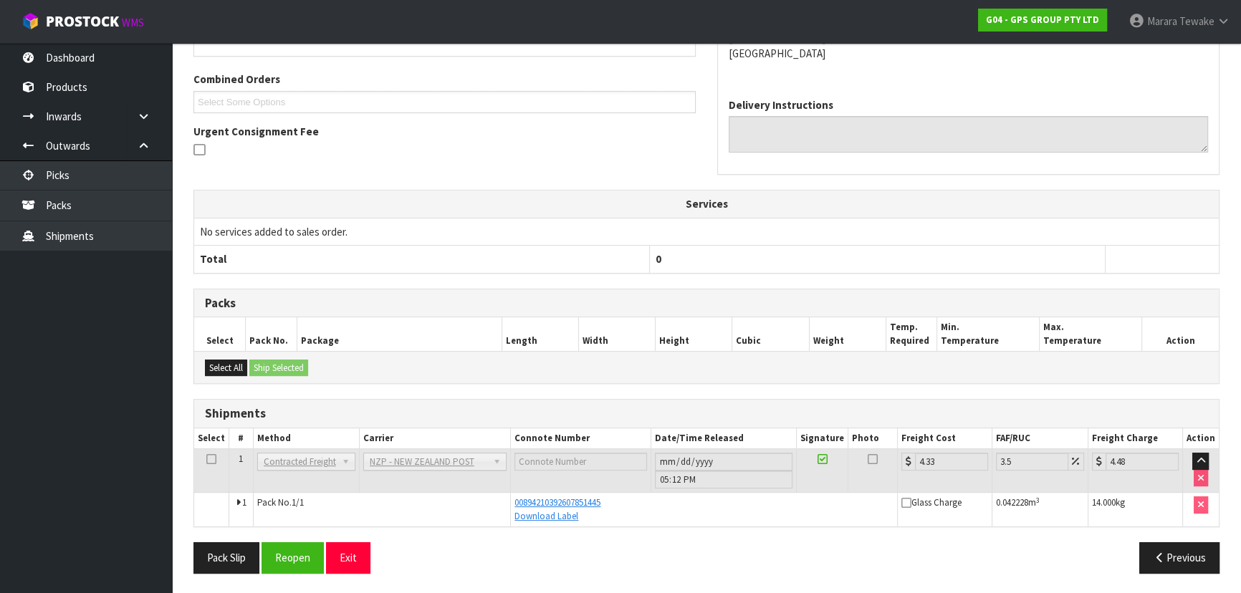
scroll to position [25, 0]
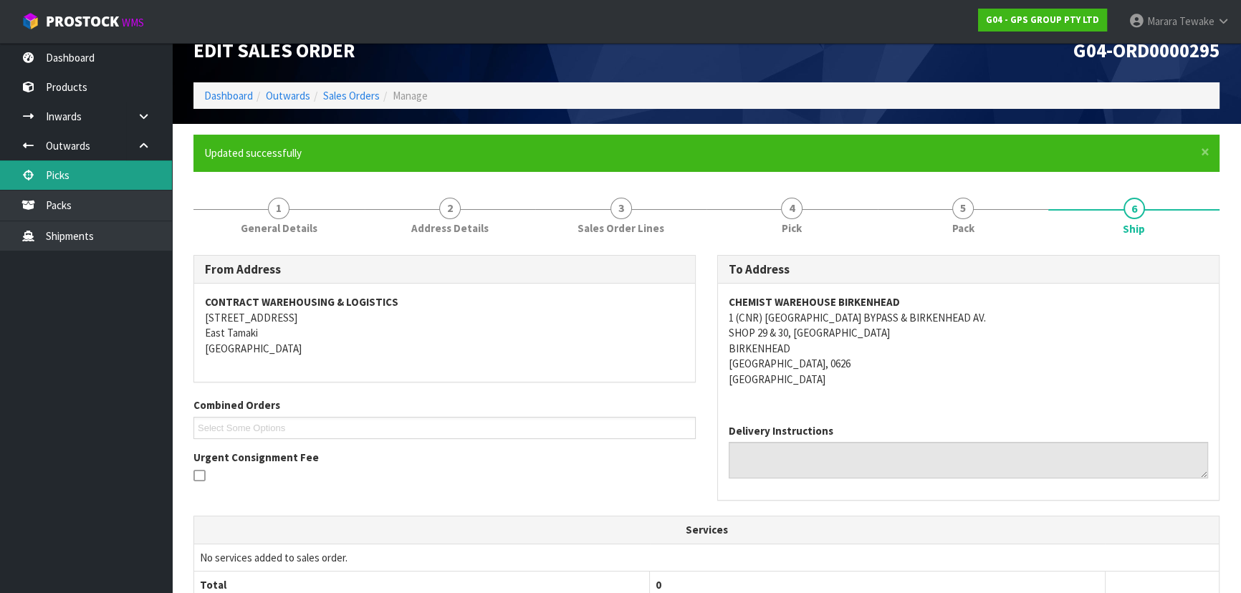
click at [155, 165] on link "Picks" at bounding box center [86, 174] width 172 height 29
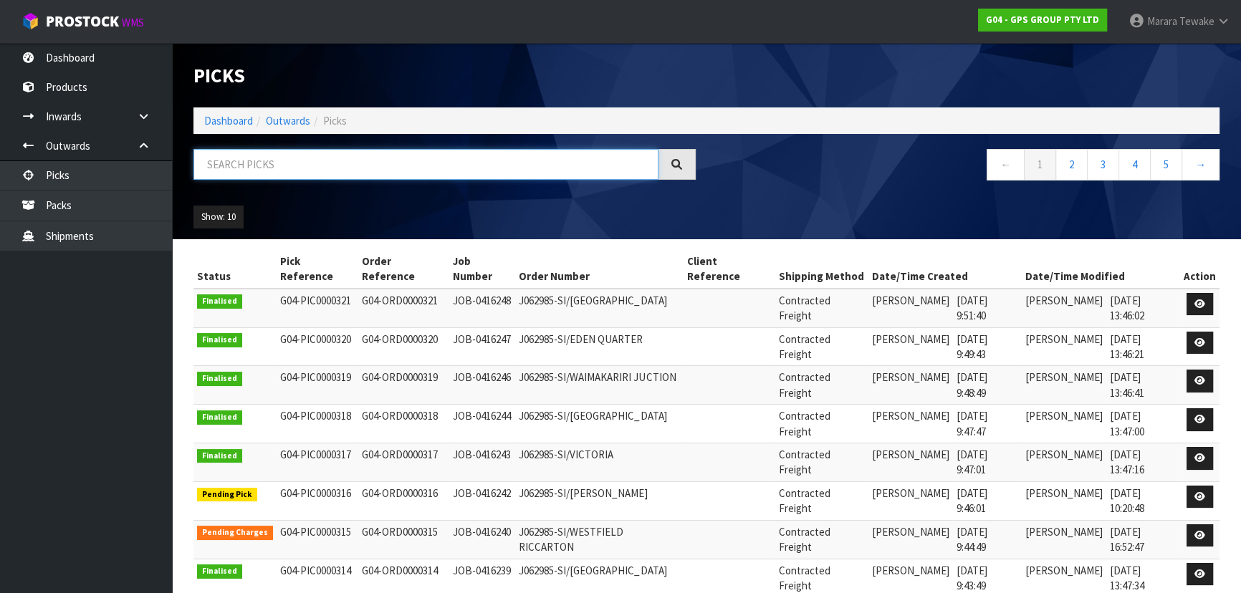
click at [211, 160] on input "text" at bounding box center [425, 164] width 465 height 31
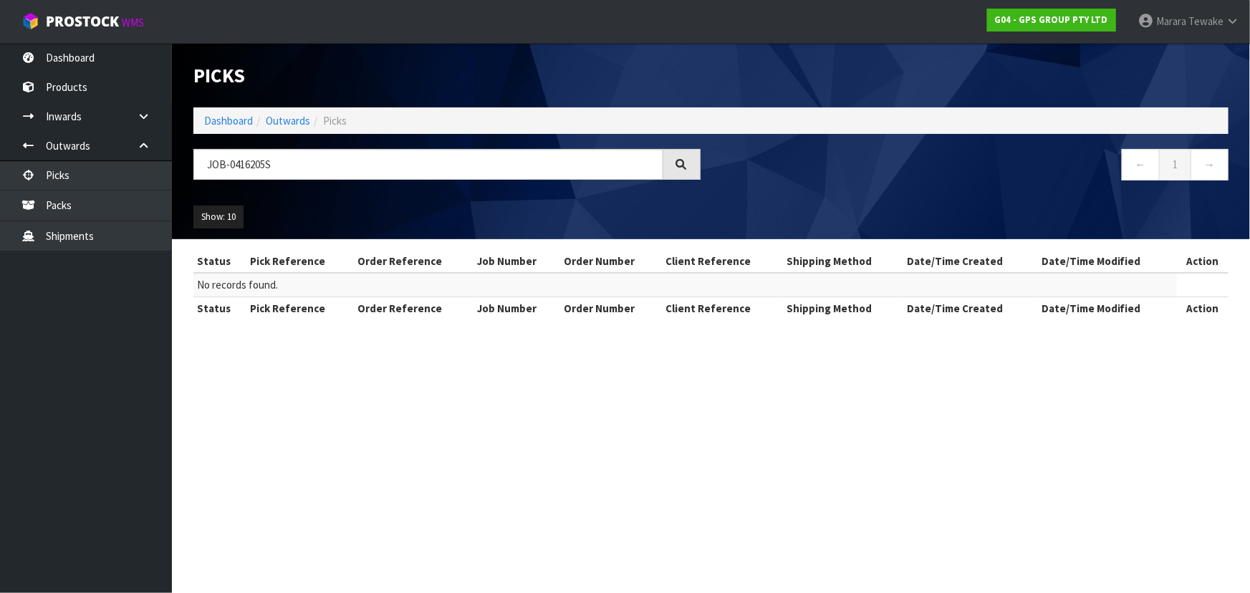
click at [1203, 284] on table "Status Pick Reference Order Reference Job Number Order Number Client Reference …" at bounding box center [710, 284] width 1035 height 69
drag, startPoint x: 289, startPoint y: 170, endPoint x: 190, endPoint y: 159, distance: 100.2
click at [190, 159] on div "JOB-0416205S" at bounding box center [447, 170] width 529 height 42
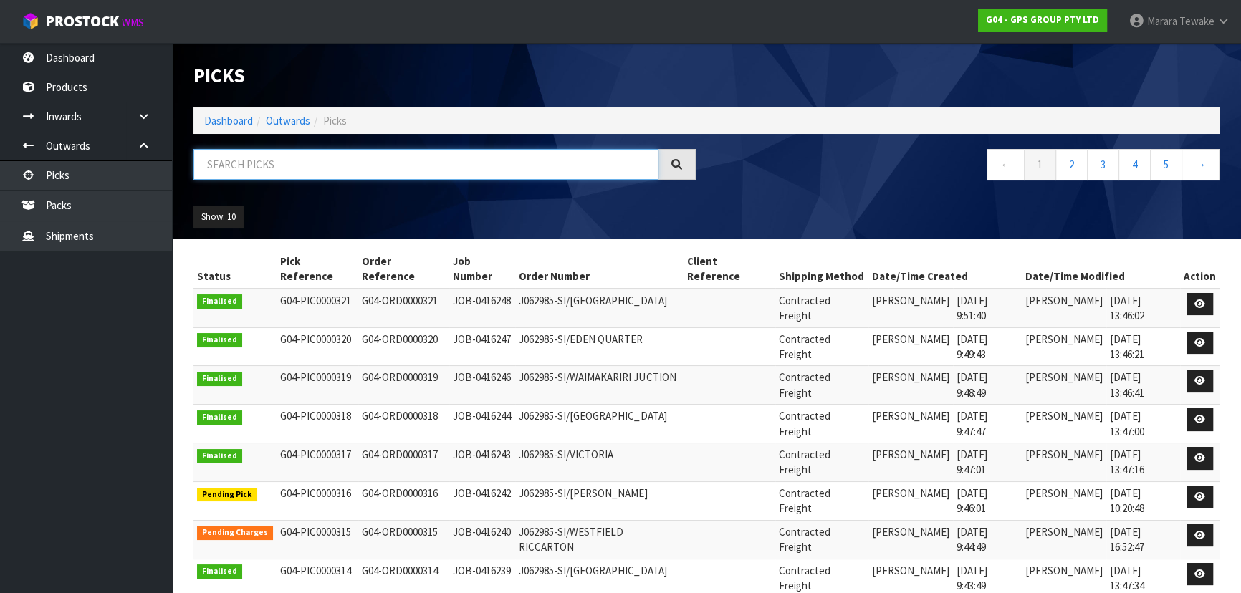
click at [285, 174] on input "text" at bounding box center [425, 164] width 465 height 31
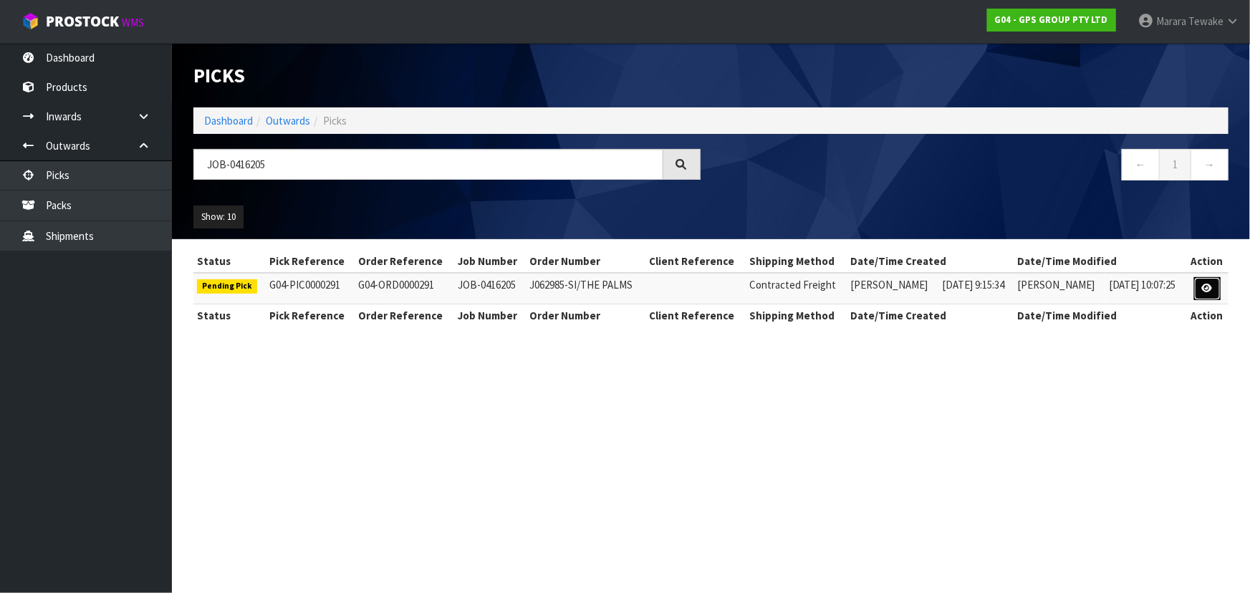
click at [1207, 287] on icon at bounding box center [1207, 288] width 11 height 9
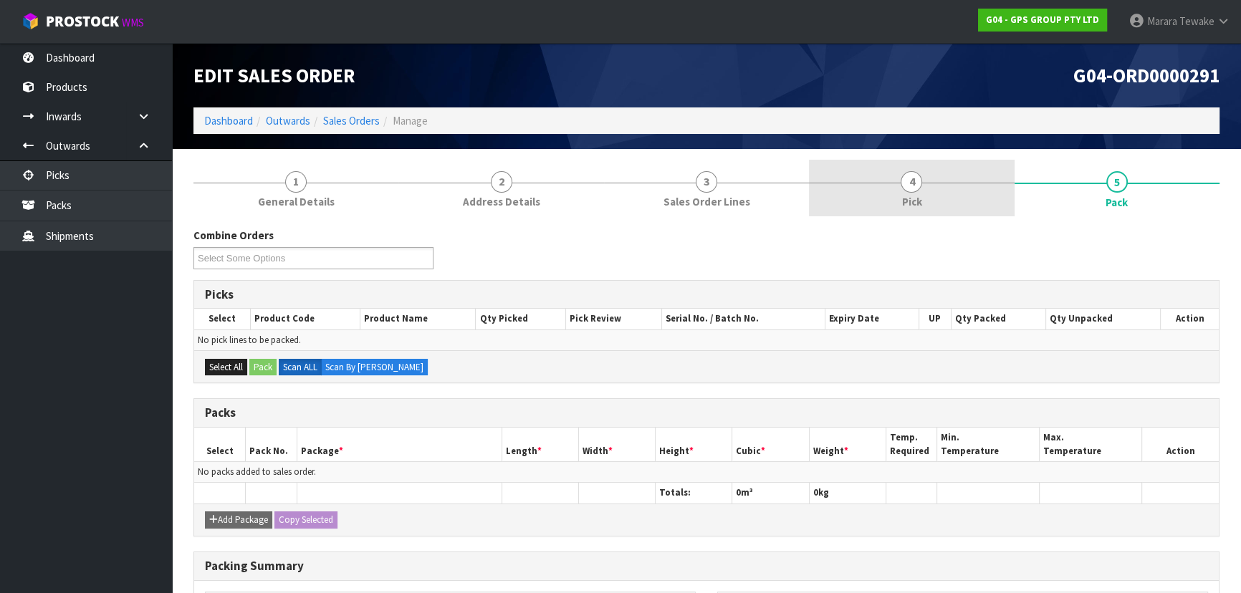
click at [938, 195] on link "4 Pick" at bounding box center [911, 188] width 205 height 57
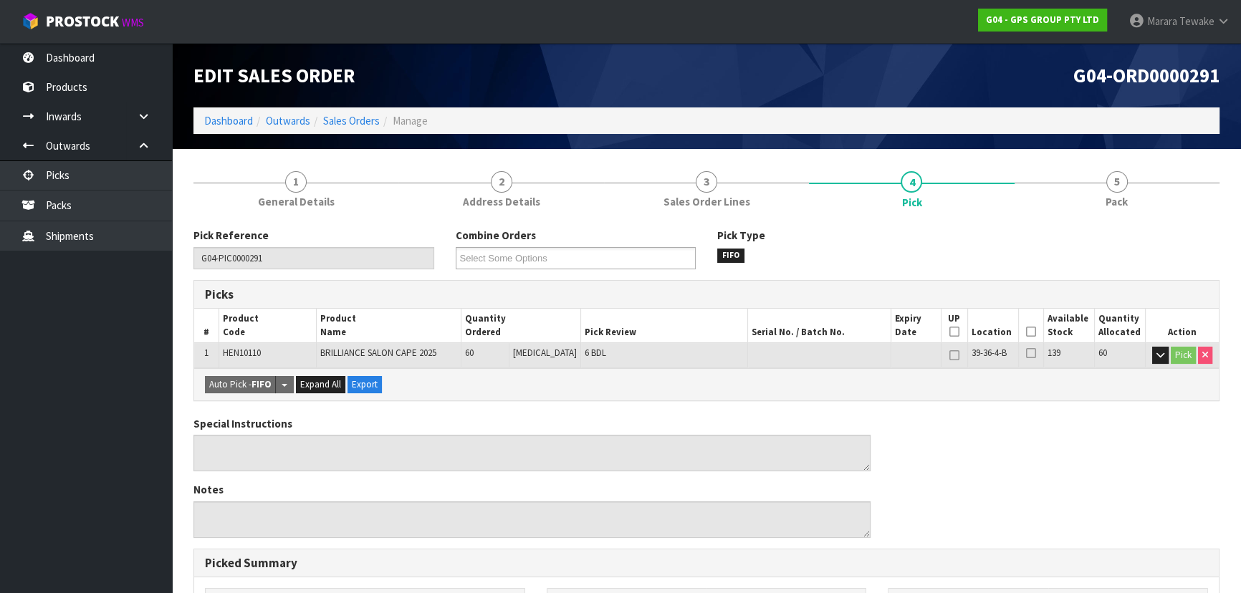
click at [1026, 332] on icon at bounding box center [1031, 332] width 10 height 1
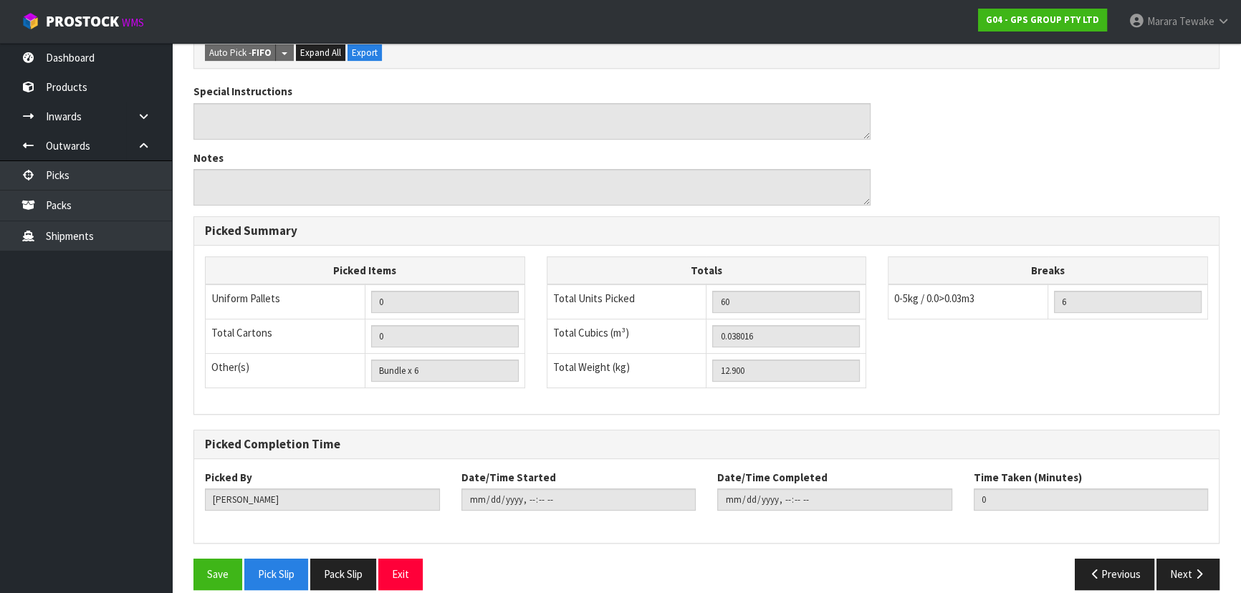
scroll to position [400, 0]
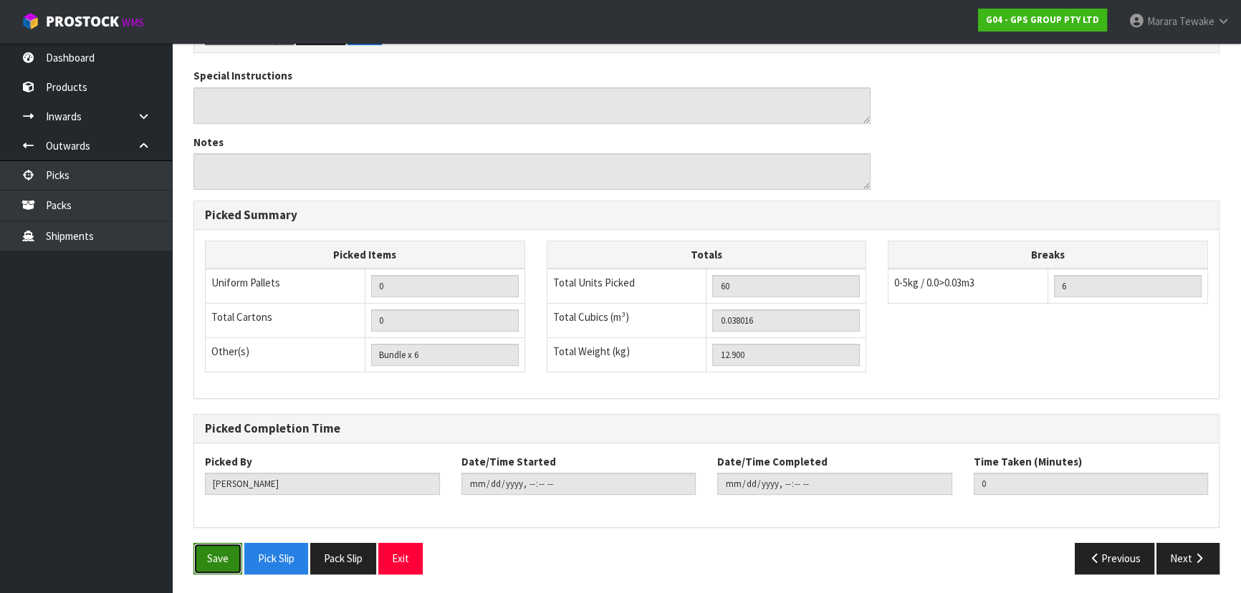
click at [214, 549] on button "Save" at bounding box center [217, 558] width 49 height 31
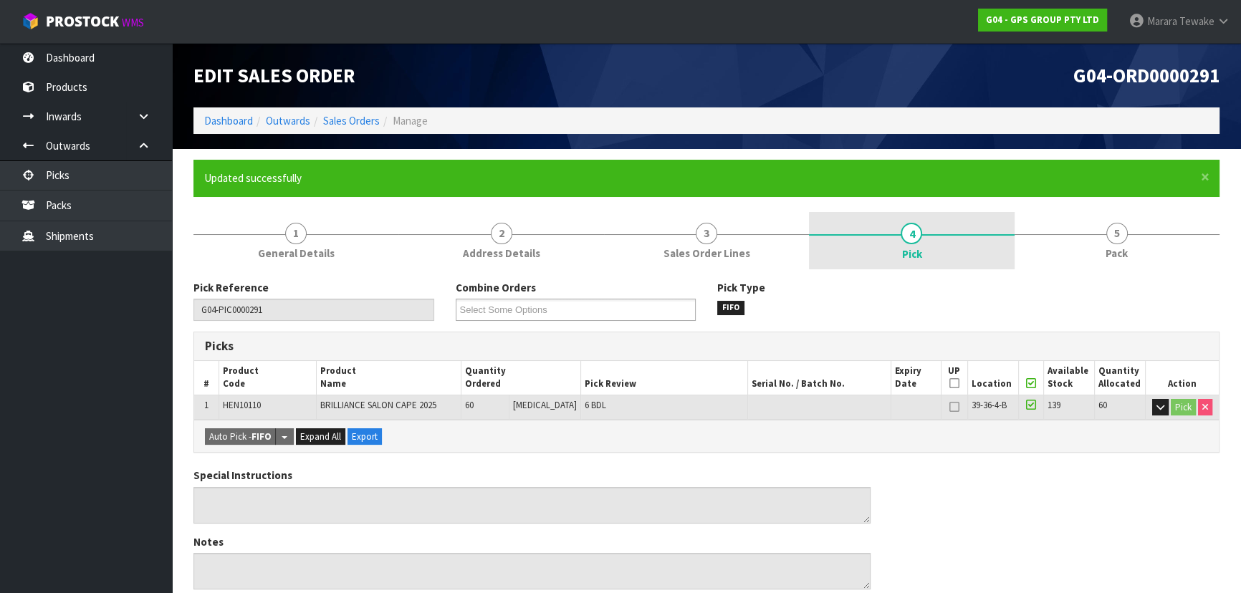
drag, startPoint x: 1088, startPoint y: 232, endPoint x: 982, endPoint y: 266, distance: 111.2
click at [1087, 231] on link "5 Pack" at bounding box center [1116, 240] width 205 height 57
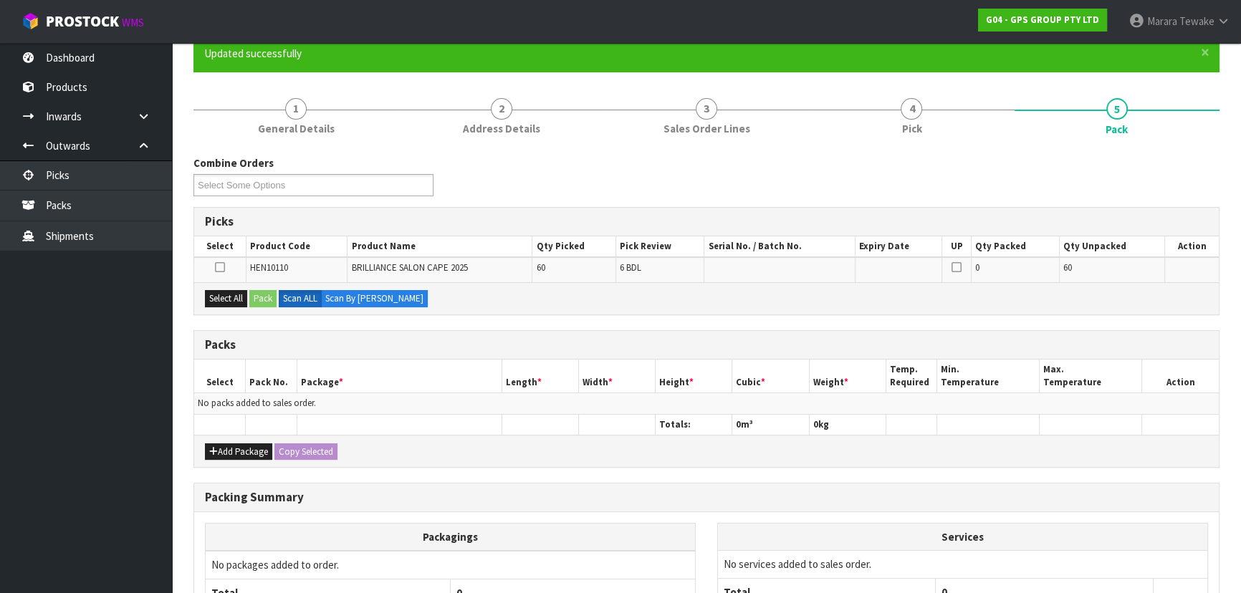
scroll to position [195, 0]
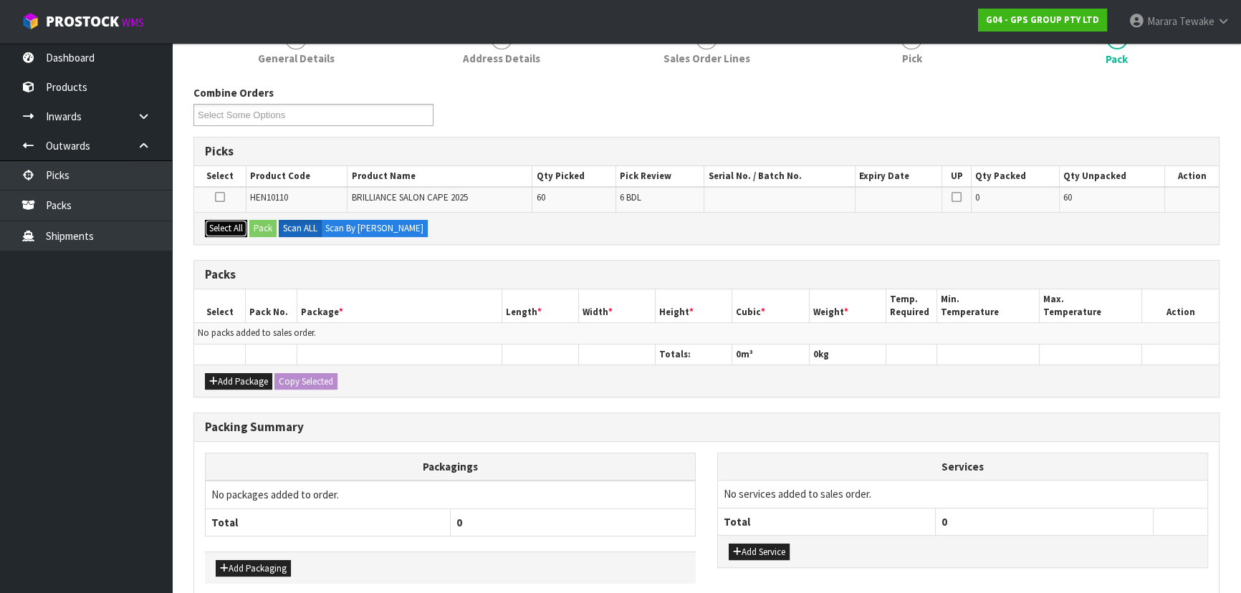
click at [234, 229] on button "Select All" at bounding box center [226, 228] width 42 height 17
click at [264, 227] on button "Pack" at bounding box center [262, 228] width 27 height 17
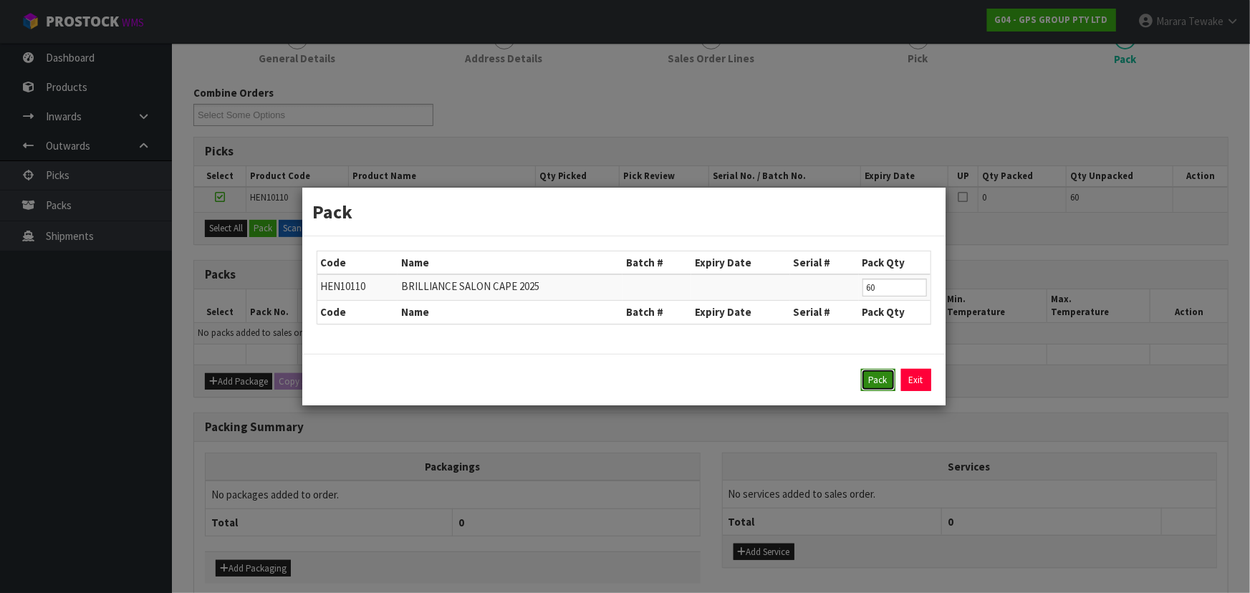
click at [888, 375] on button "Pack" at bounding box center [878, 380] width 34 height 23
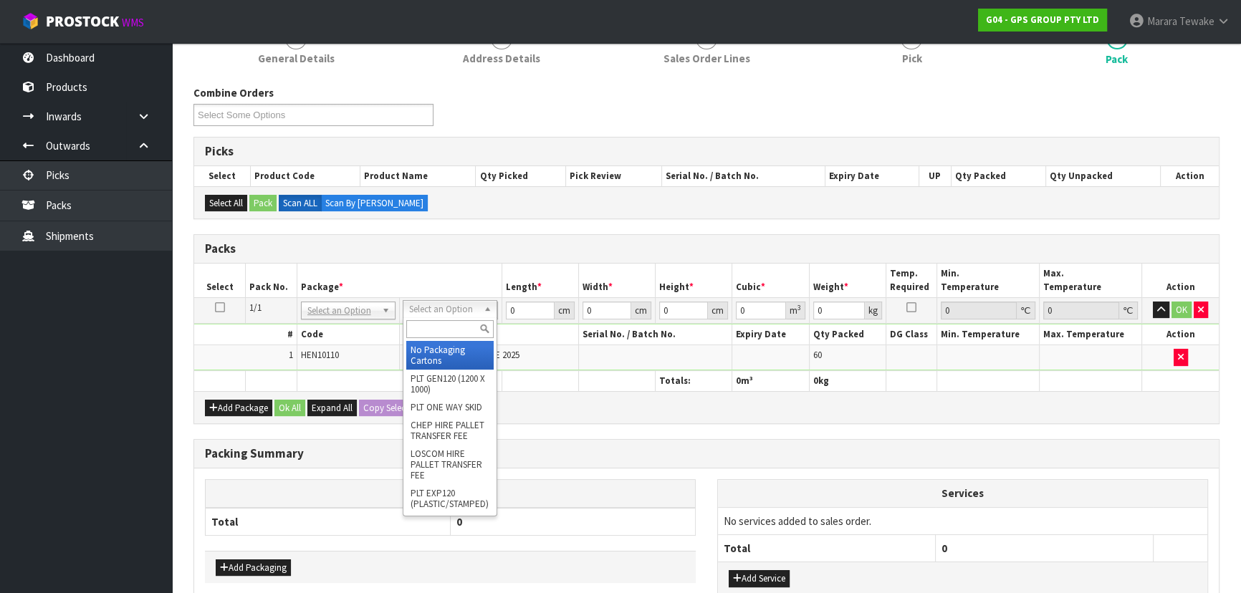
click at [431, 320] on input "text" at bounding box center [449, 329] width 87 height 18
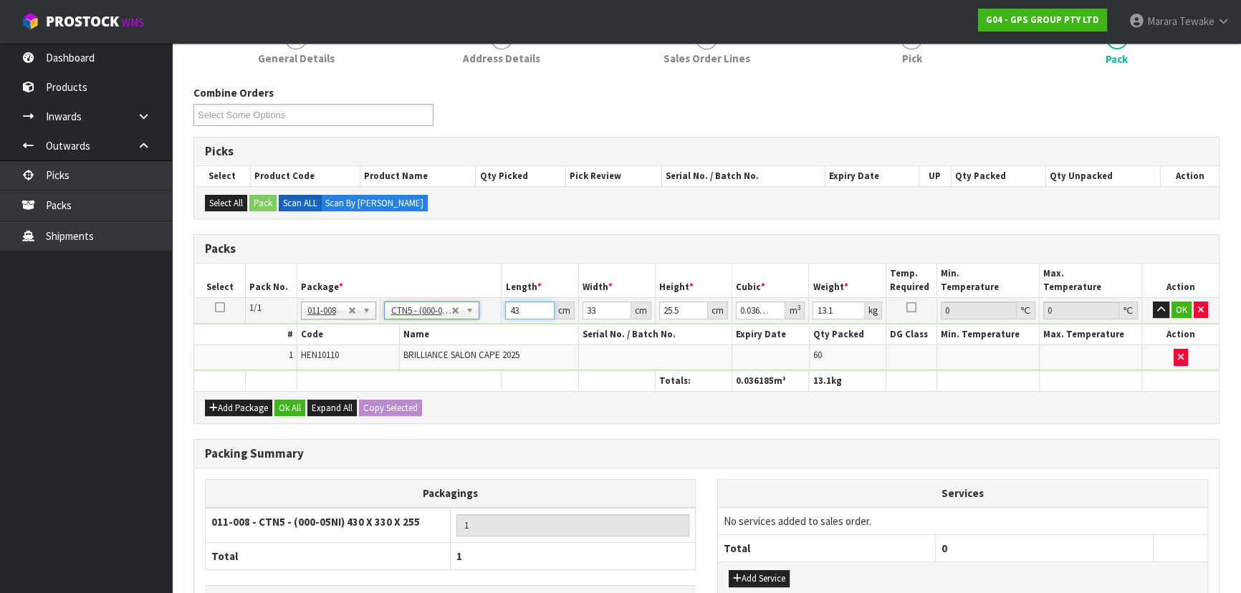
drag, startPoint x: 521, startPoint y: 312, endPoint x: 494, endPoint y: 284, distance: 39.0
click at [501, 299] on td "43 cm" at bounding box center [539, 310] width 77 height 26
click at [1153, 302] on button "button" at bounding box center [1161, 310] width 16 height 17
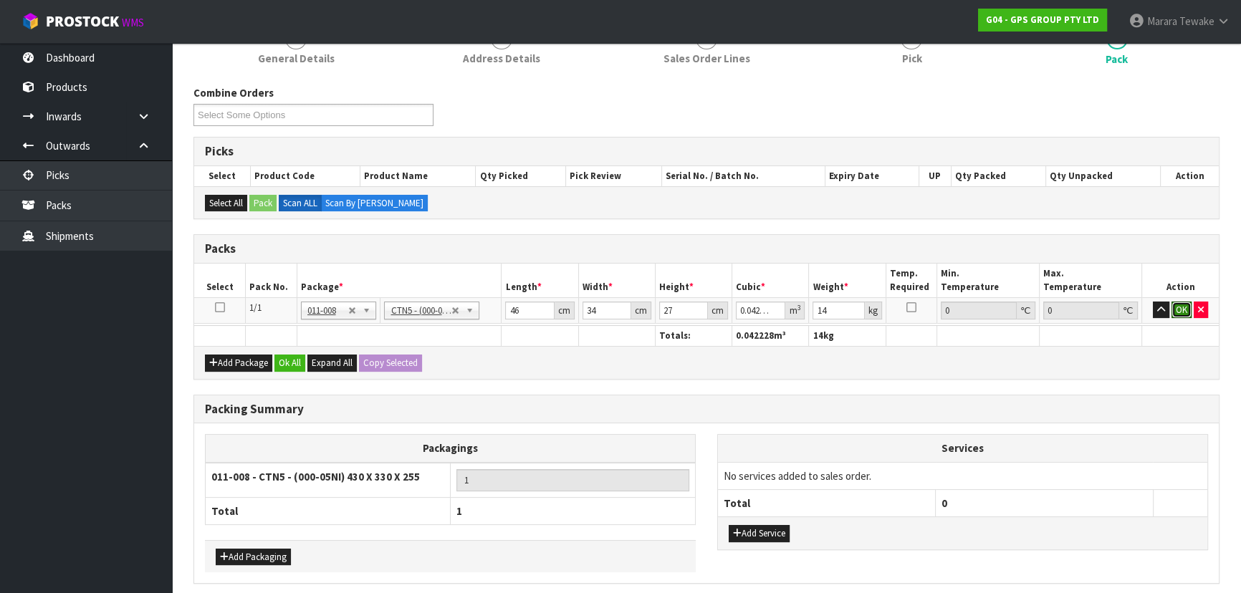
click button "OK" at bounding box center [1181, 310] width 20 height 17
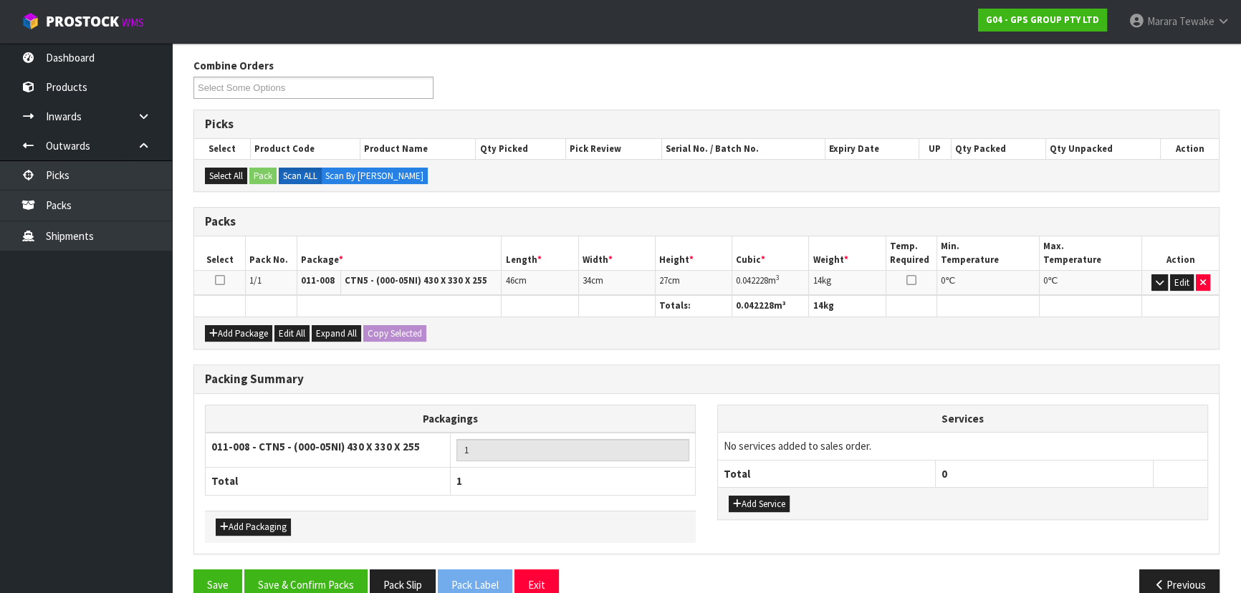
scroll to position [247, 0]
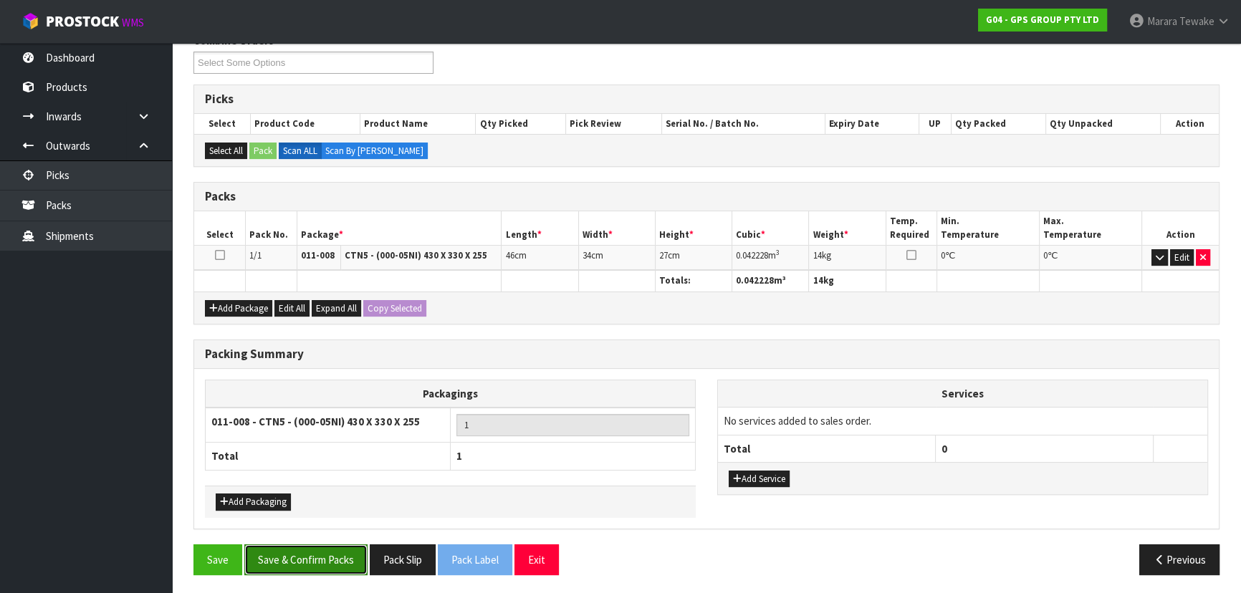
click at [299, 546] on button "Save & Confirm Packs" at bounding box center [305, 559] width 123 height 31
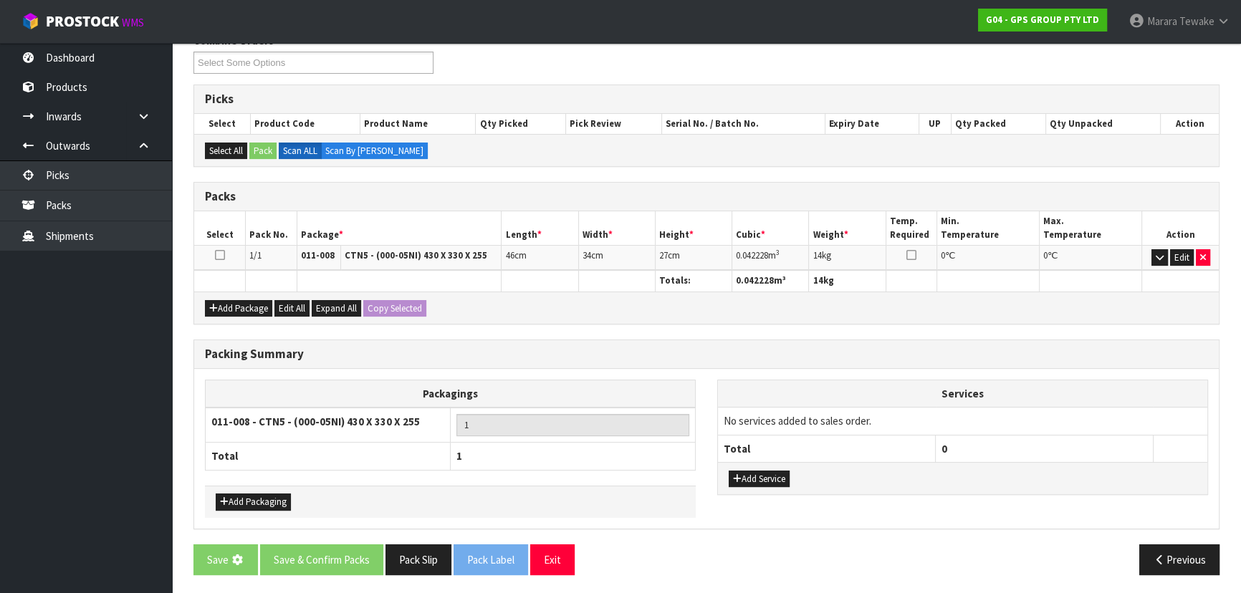
scroll to position [0, 0]
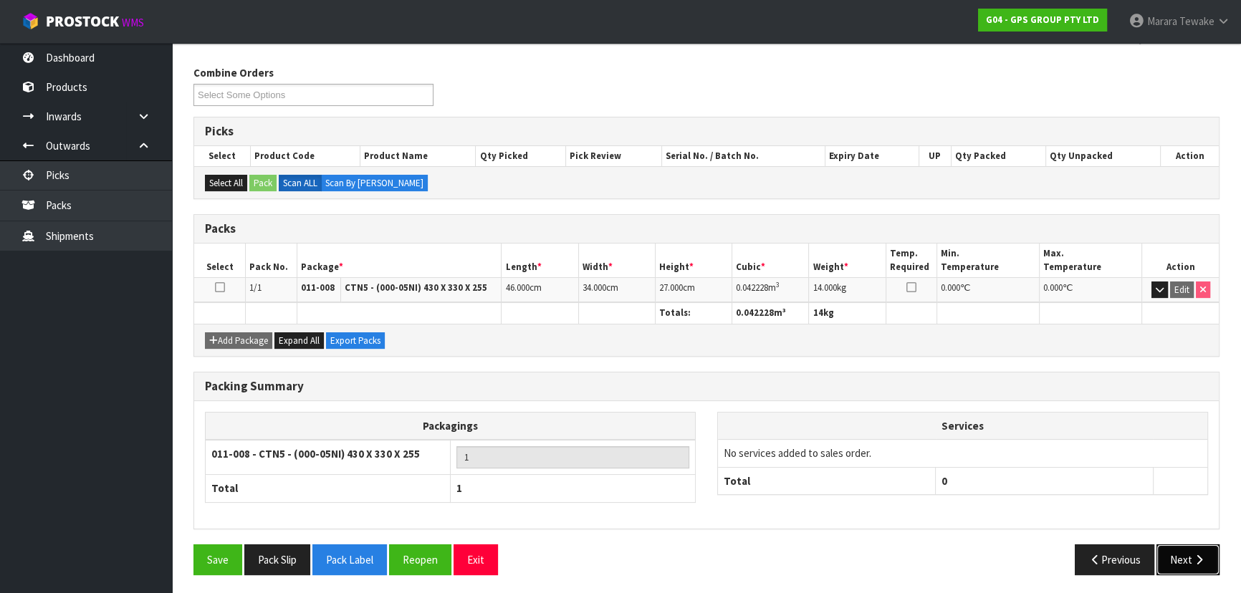
click at [1192, 557] on icon "button" at bounding box center [1199, 559] width 14 height 11
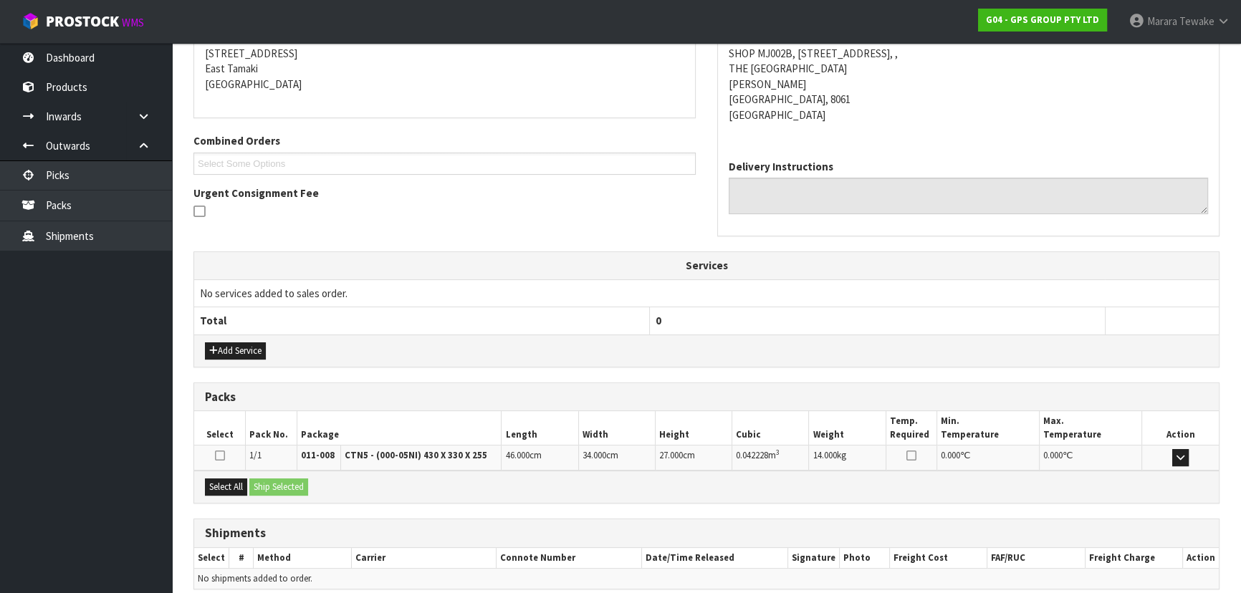
scroll to position [351, 0]
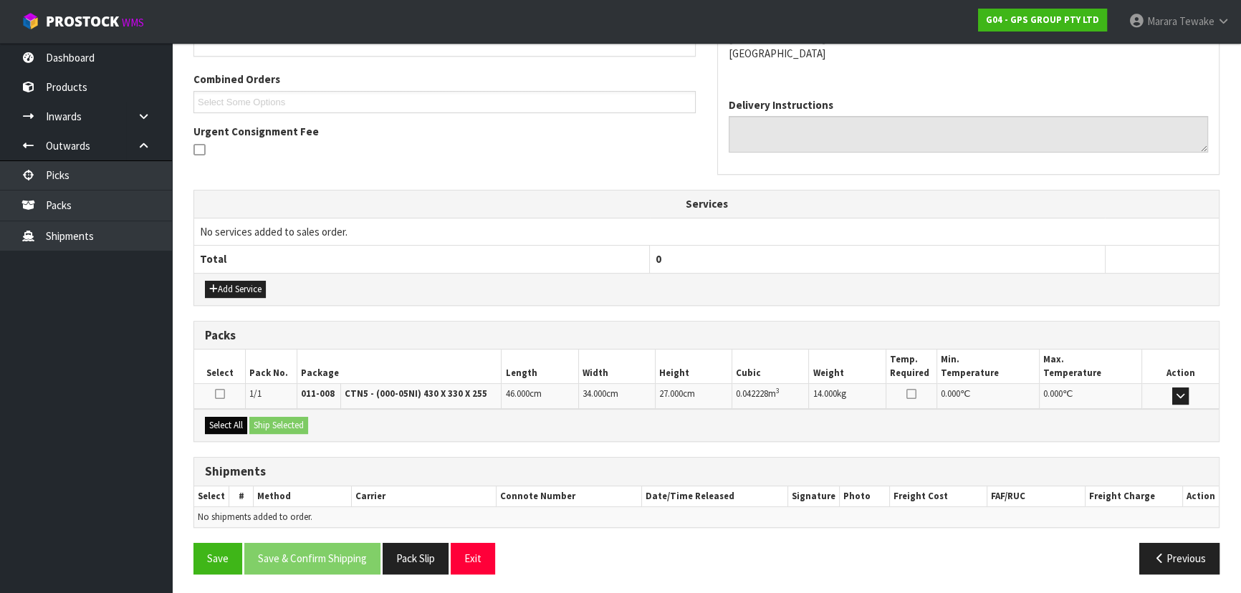
drag, startPoint x: 216, startPoint y: 432, endPoint x: 231, endPoint y: 421, distance: 19.1
click at [222, 427] on div "Select All Ship Selected" at bounding box center [706, 425] width 1024 height 32
drag, startPoint x: 234, startPoint y: 420, endPoint x: 287, endPoint y: 423, distance: 53.1
click at [237, 420] on button "Select All" at bounding box center [226, 425] width 42 height 17
drag, startPoint x: 287, startPoint y: 423, endPoint x: 307, endPoint y: 430, distance: 22.0
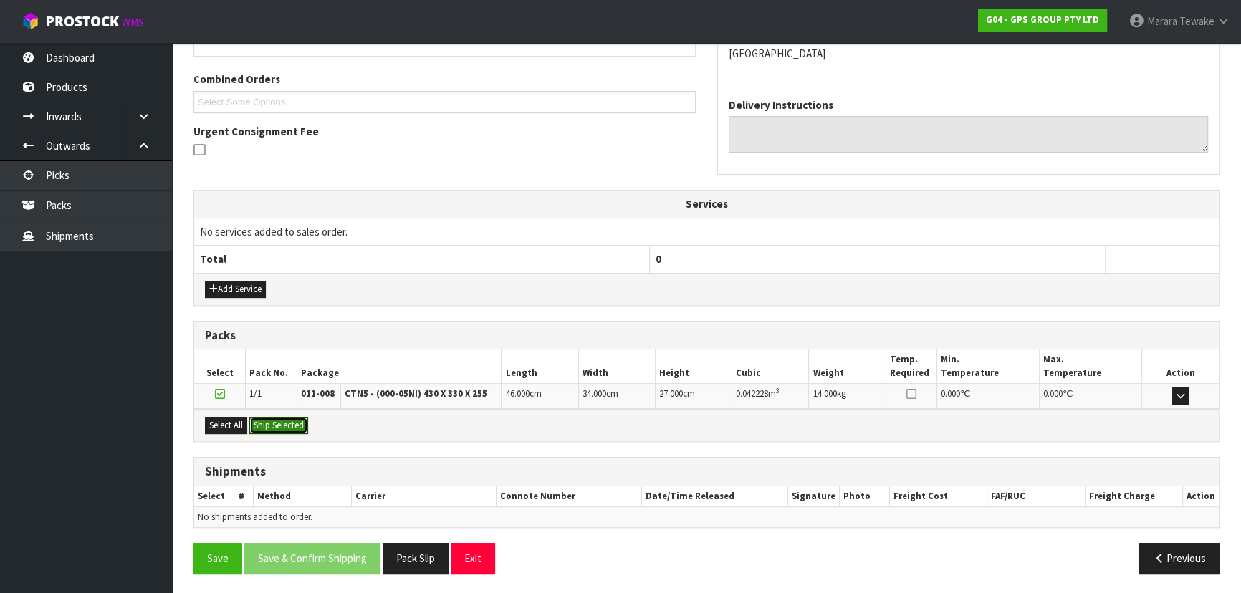
click at [289, 423] on button "Ship Selected" at bounding box center [278, 425] width 59 height 17
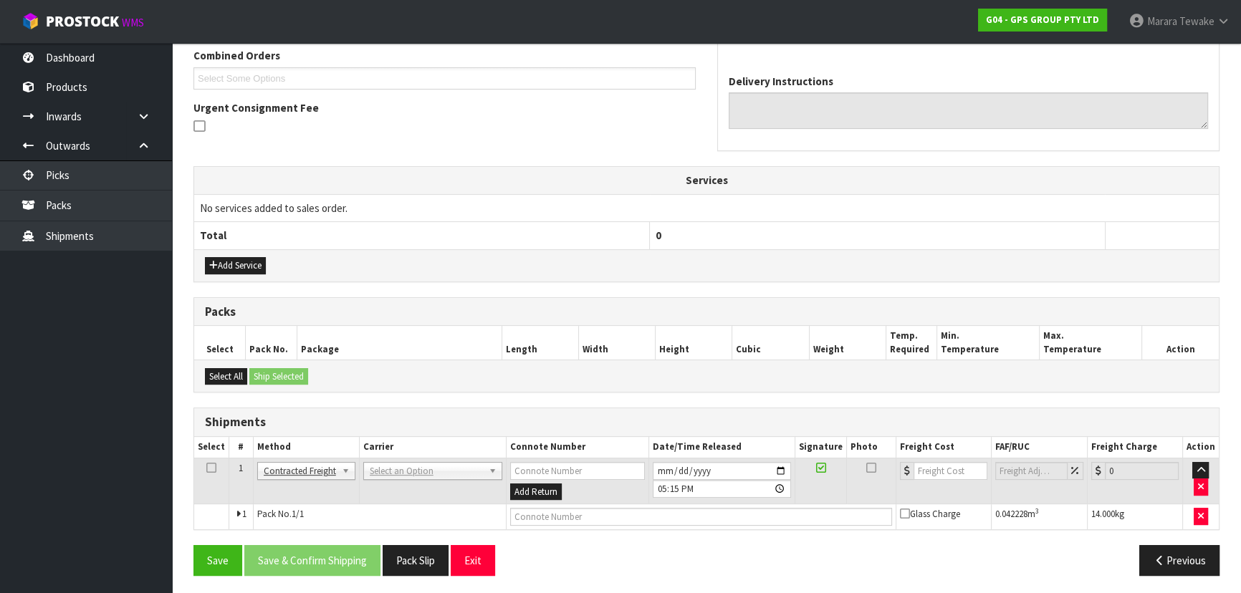
scroll to position [376, 0]
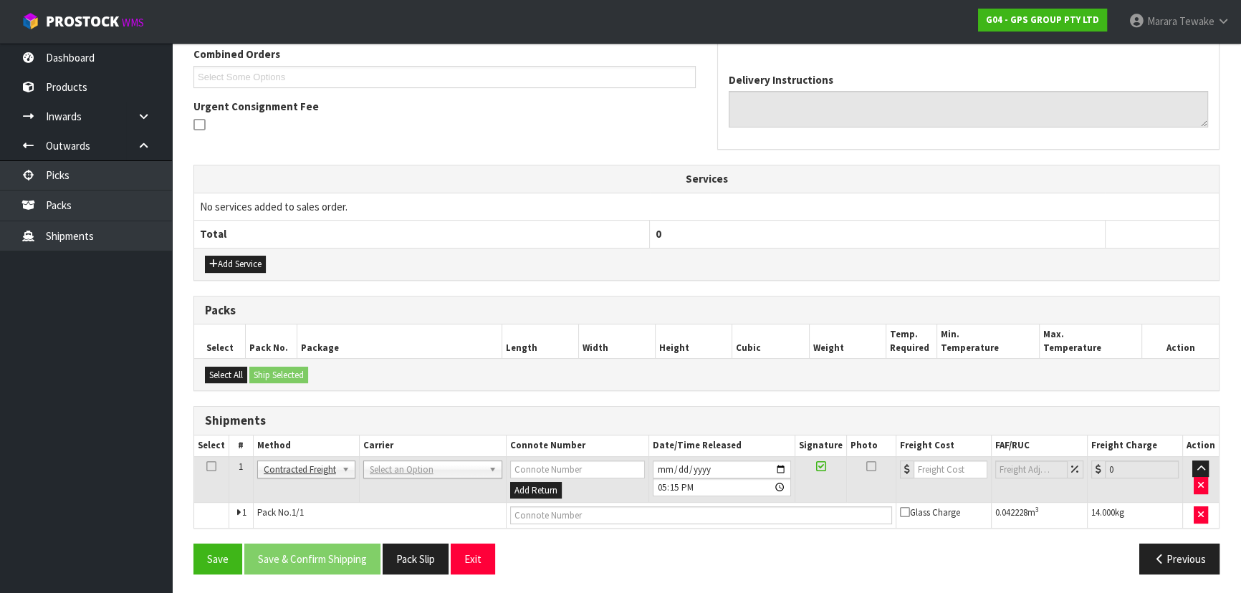
drag, startPoint x: 447, startPoint y: 466, endPoint x: 447, endPoint y: 476, distance: 9.3
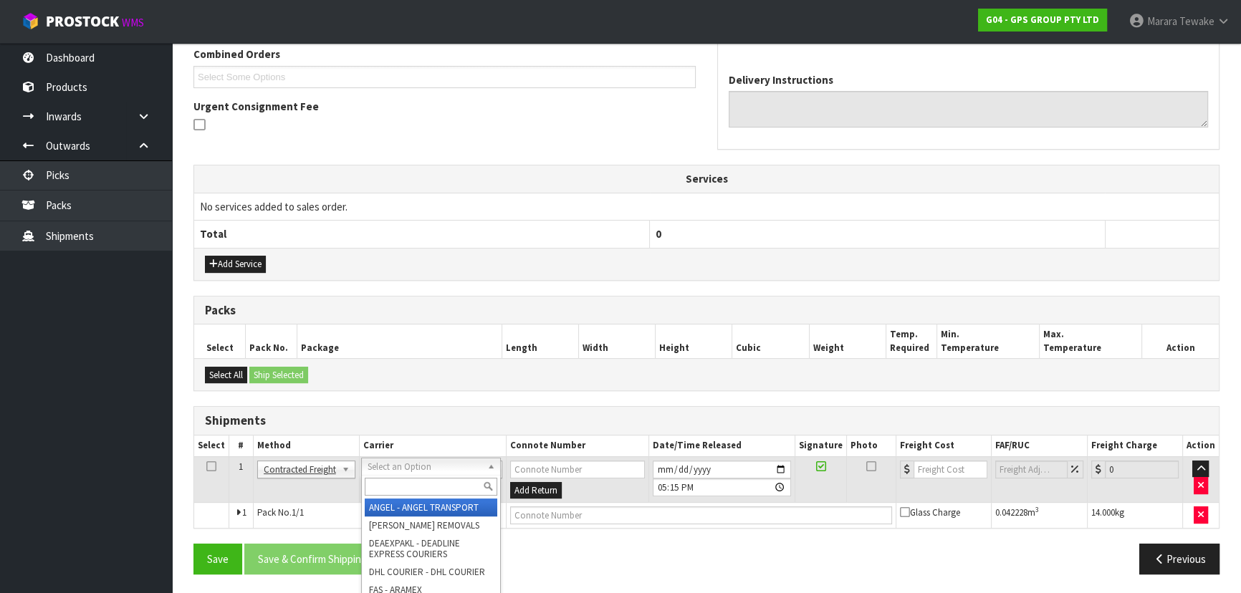
click at [446, 481] on input "text" at bounding box center [431, 487] width 133 height 18
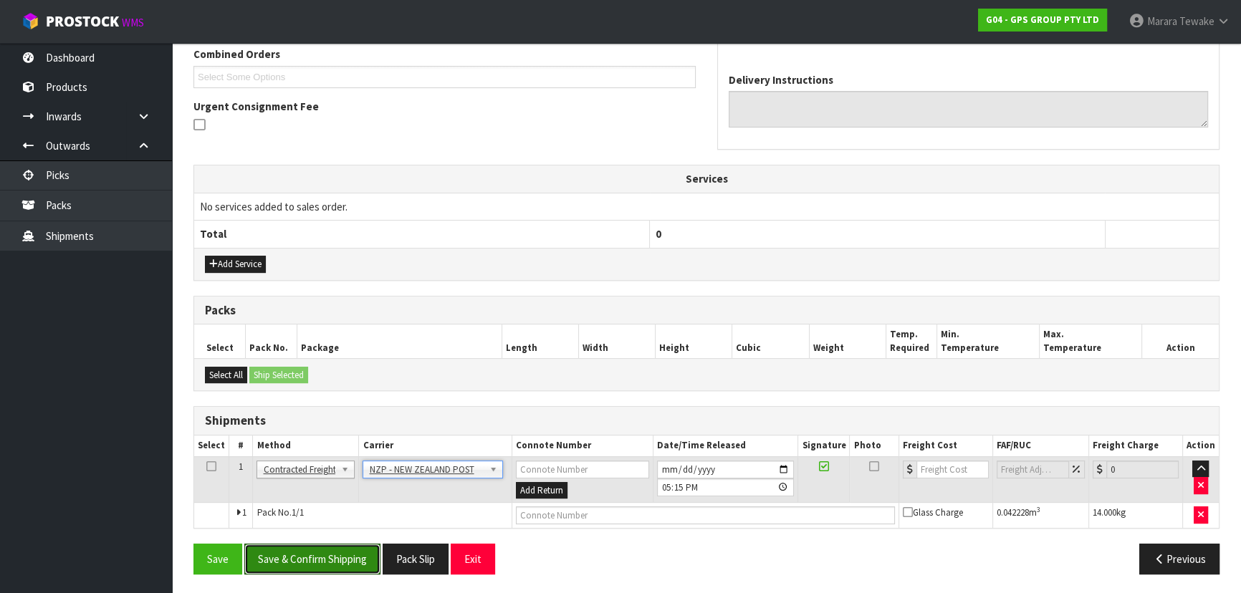
drag, startPoint x: 349, startPoint y: 559, endPoint x: 54, endPoint y: 502, distance: 300.5
click at [347, 559] on button "Save & Confirm Shipping" at bounding box center [312, 559] width 136 height 31
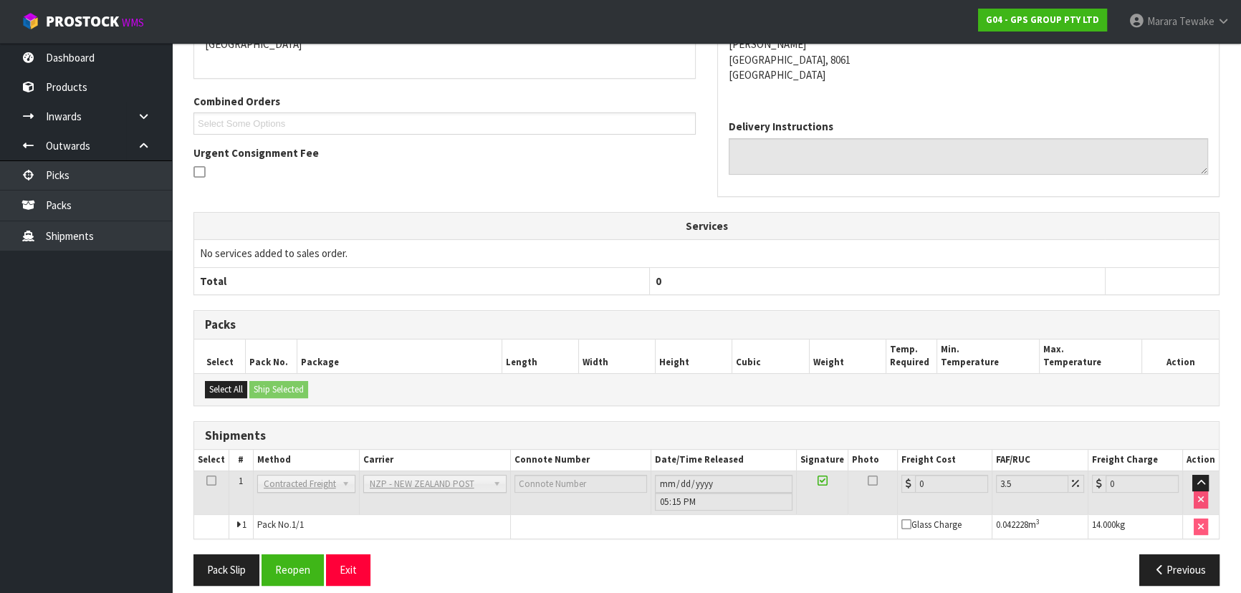
scroll to position [356, 0]
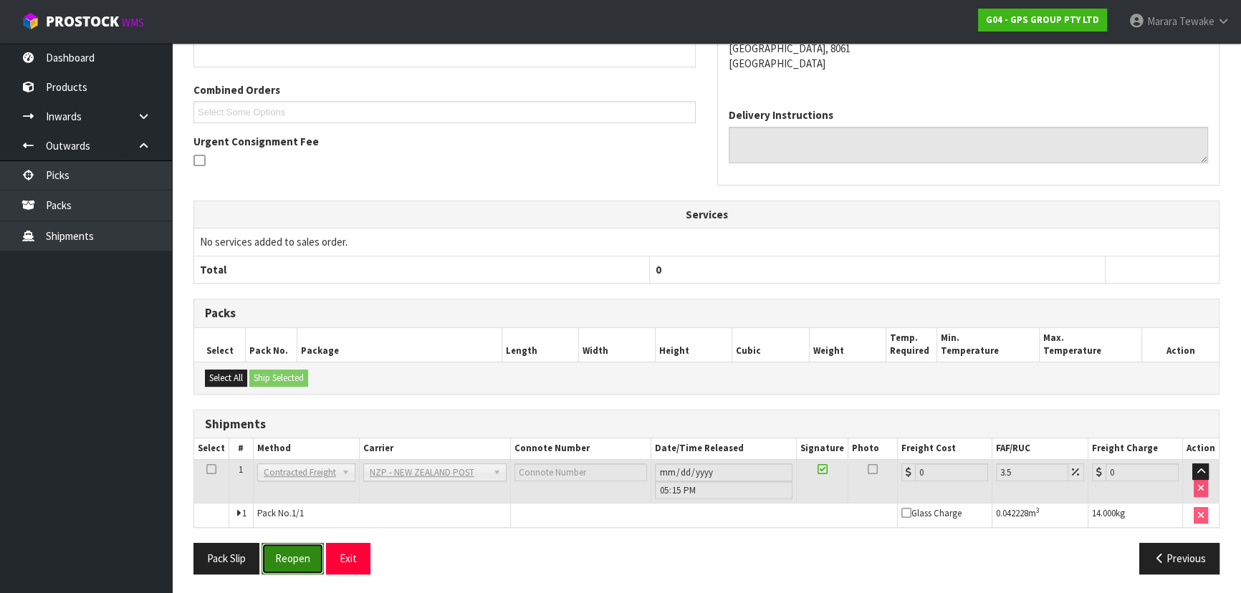
drag, startPoint x: 287, startPoint y: 552, endPoint x: 269, endPoint y: 546, distance: 18.1
click at [287, 552] on button "Reopen" at bounding box center [292, 558] width 62 height 31
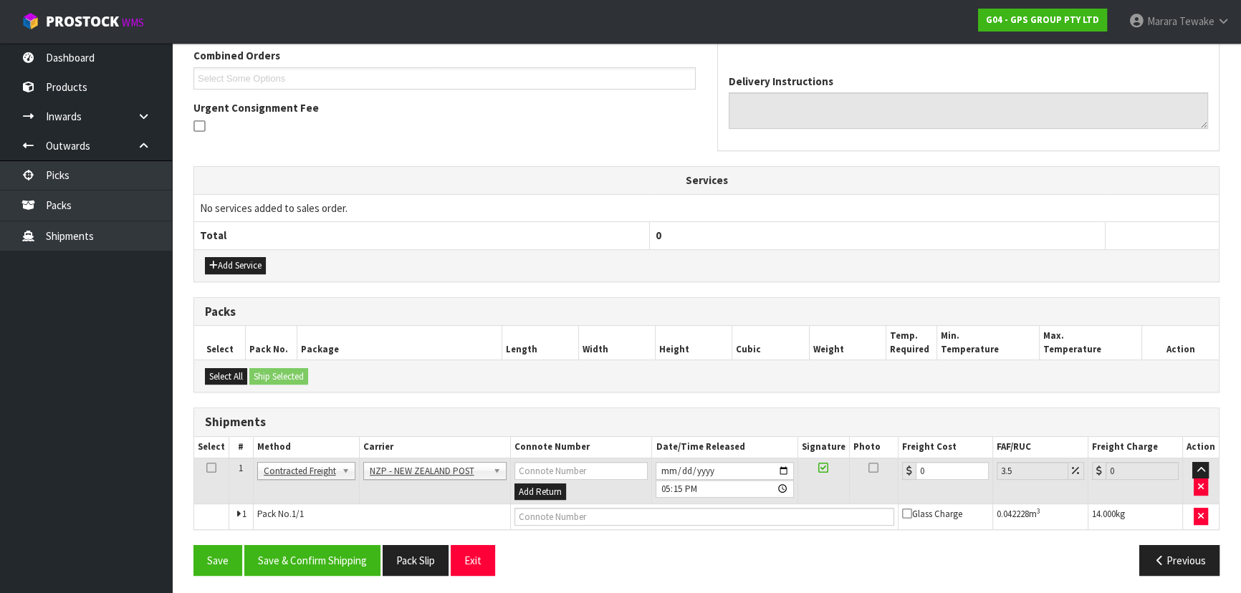
scroll to position [376, 0]
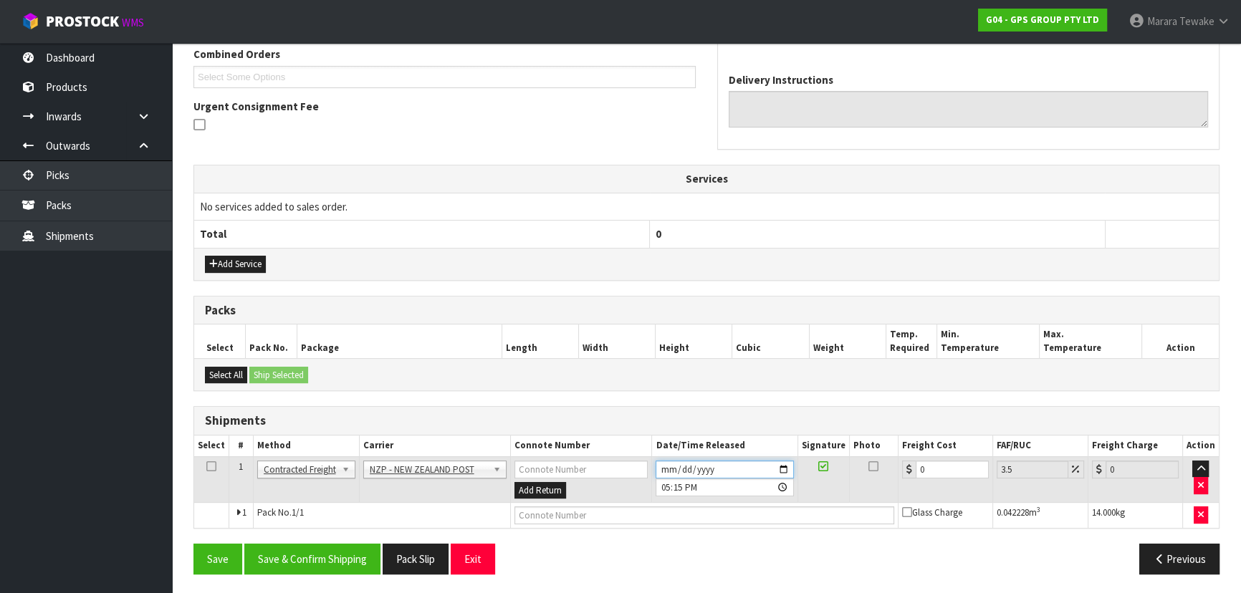
click at [785, 462] on input "[DATE]" at bounding box center [724, 470] width 138 height 18
drag, startPoint x: 938, startPoint y: 461, endPoint x: 881, endPoint y: 446, distance: 58.6
click at [916, 456] on td "0" at bounding box center [945, 479] width 95 height 47
click at [325, 552] on button "Save & Confirm Shipping" at bounding box center [312, 559] width 136 height 31
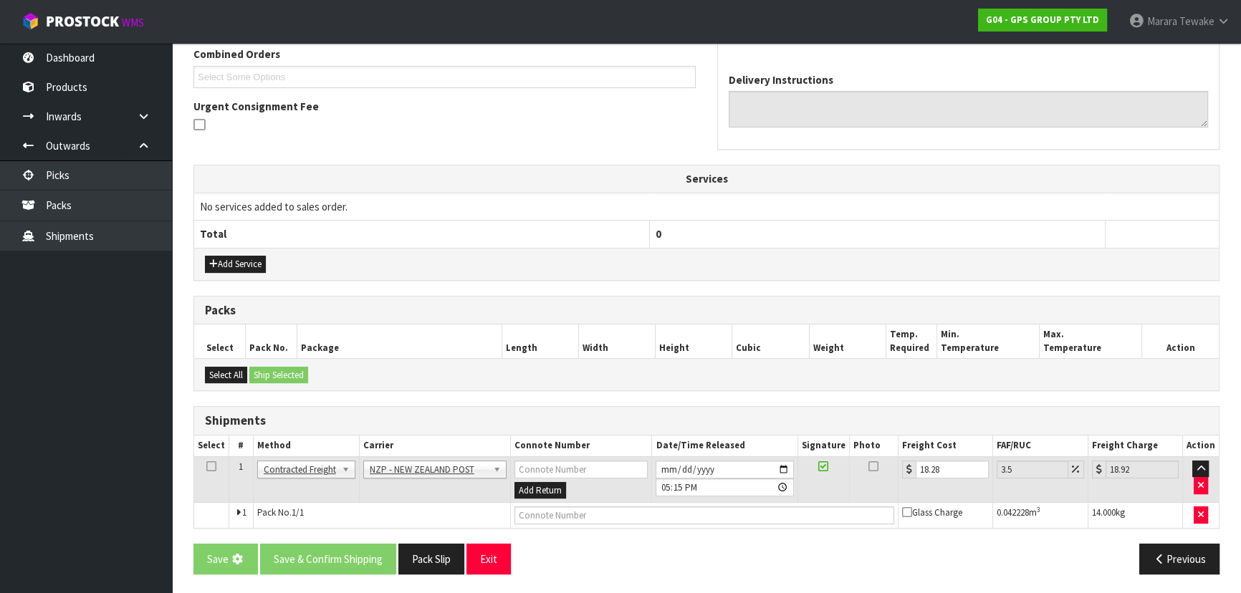
scroll to position [0, 0]
